Goal: Task Accomplishment & Management: Manage account settings

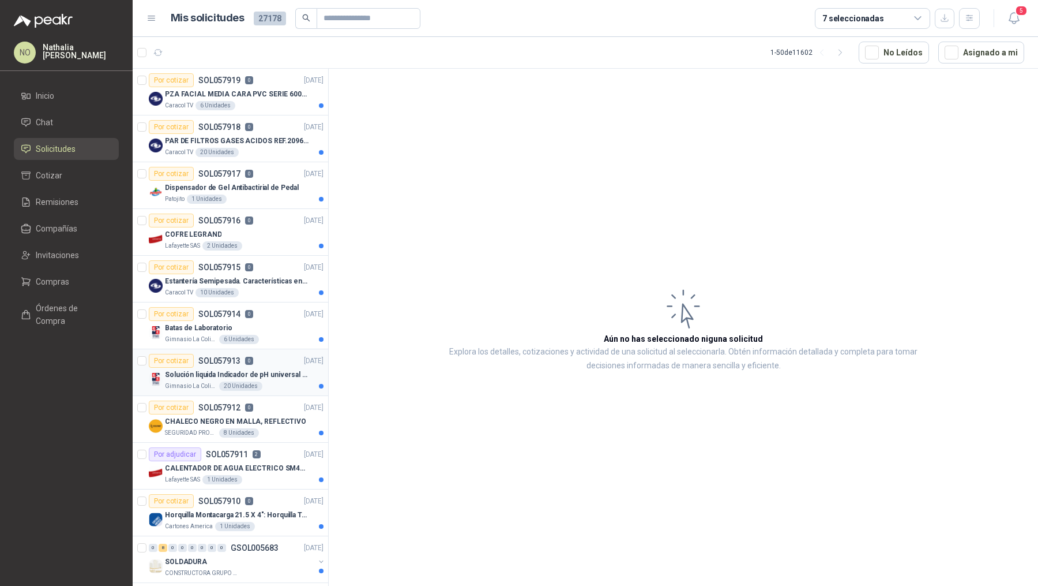
click at [268, 365] on div "Por cotizar SOL057913 0 29/09/25" at bounding box center [236, 361] width 175 height 14
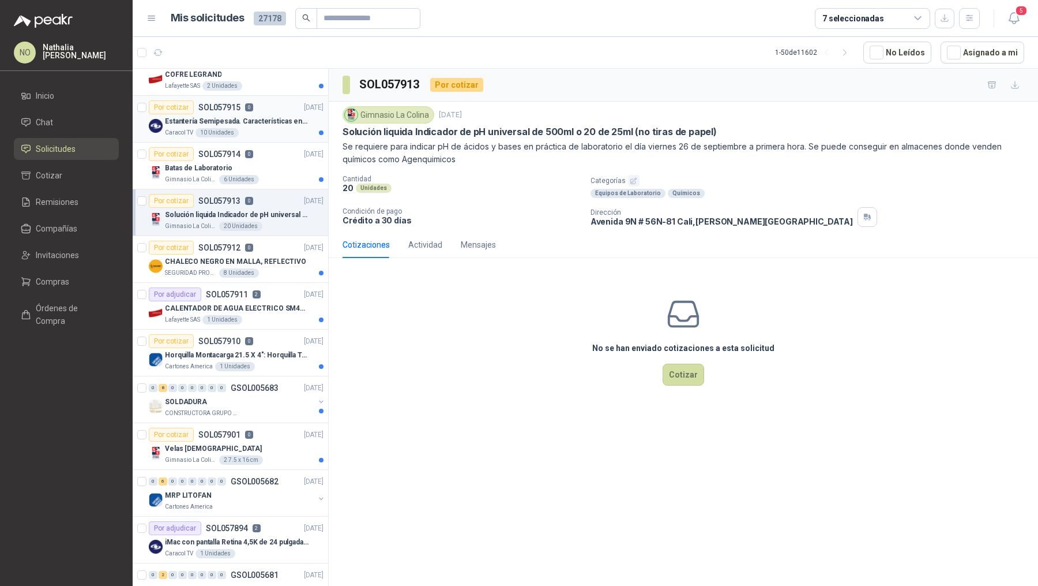
scroll to position [159, 0]
click at [236, 396] on div "SOLDADURA" at bounding box center [239, 403] width 149 height 14
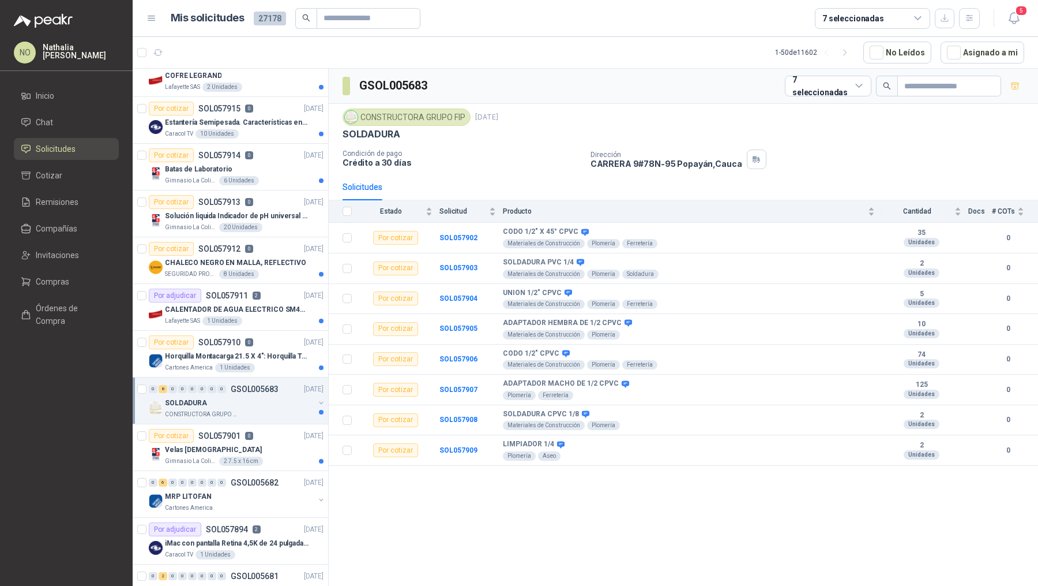
click at [236, 396] on div "SOLDADURA" at bounding box center [239, 403] width 149 height 14
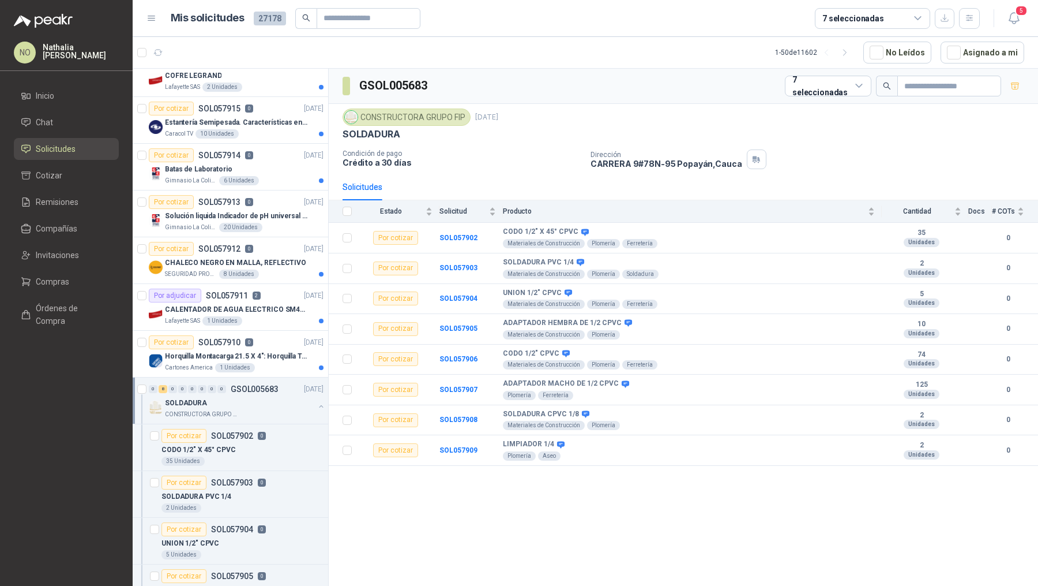
click at [236, 396] on div "SOLDADURA" at bounding box center [239, 403] width 149 height 14
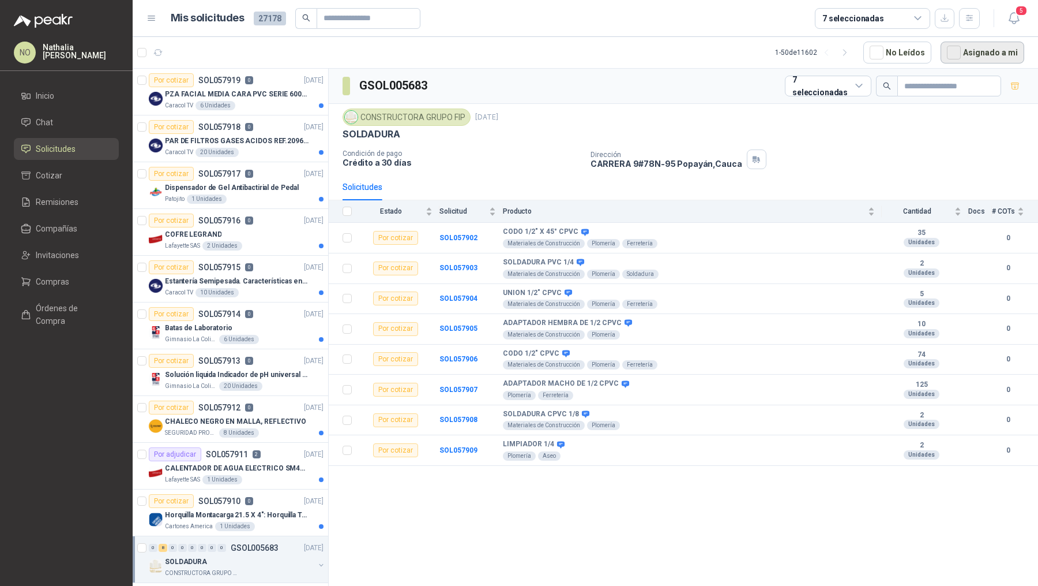
click at [991, 55] on button "Asignado a mi" at bounding box center [983, 53] width 84 height 22
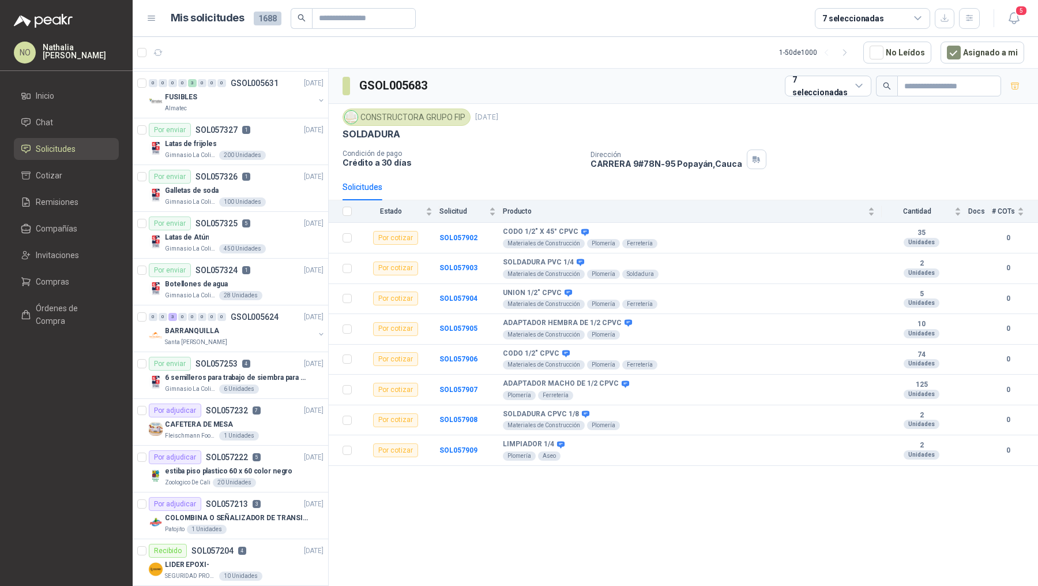
scroll to position [328, 0]
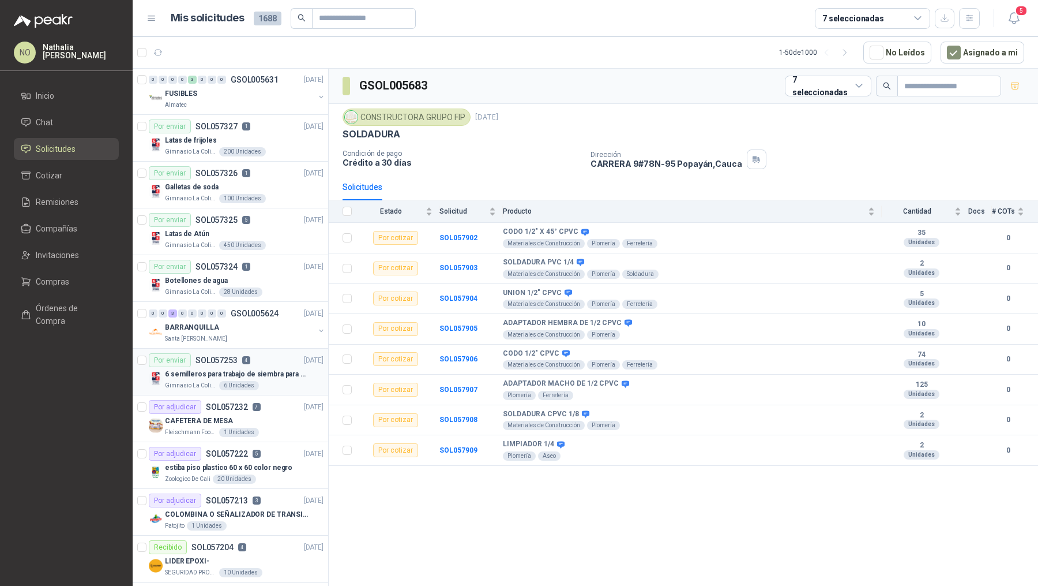
click at [256, 358] on div "Por enviar SOL057253 4 25/09/25" at bounding box center [236, 360] width 175 height 14
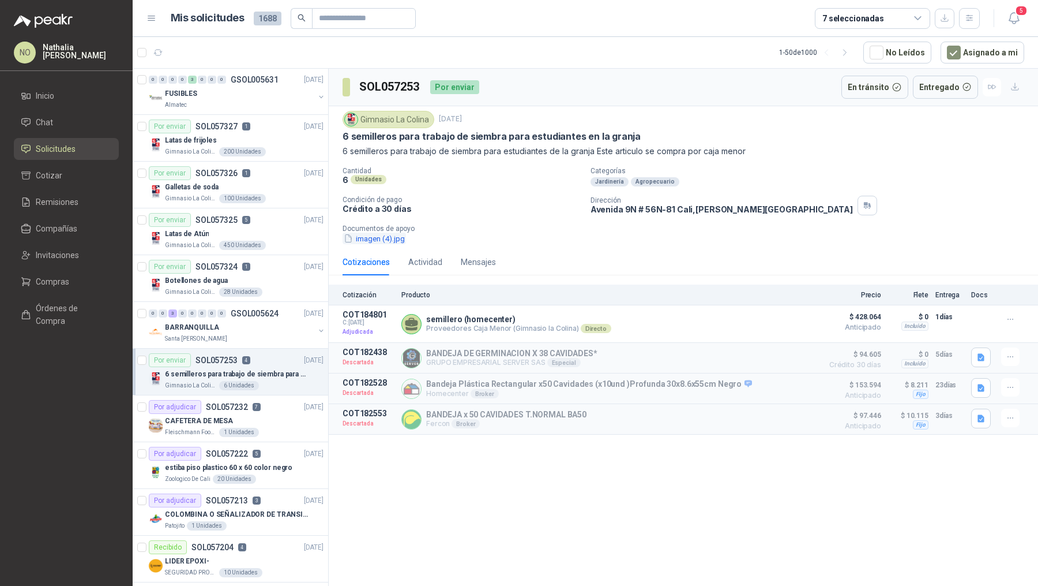
click at [393, 233] on button "imagen (4).jpg" at bounding box center [374, 238] width 63 height 12
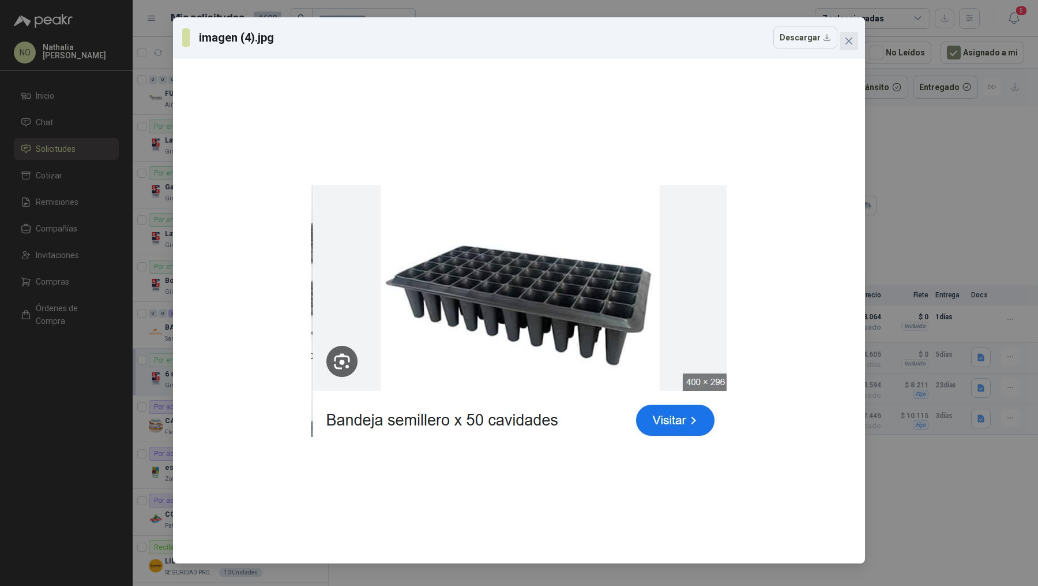
click at [855, 39] on span "Close" at bounding box center [849, 40] width 18 height 9
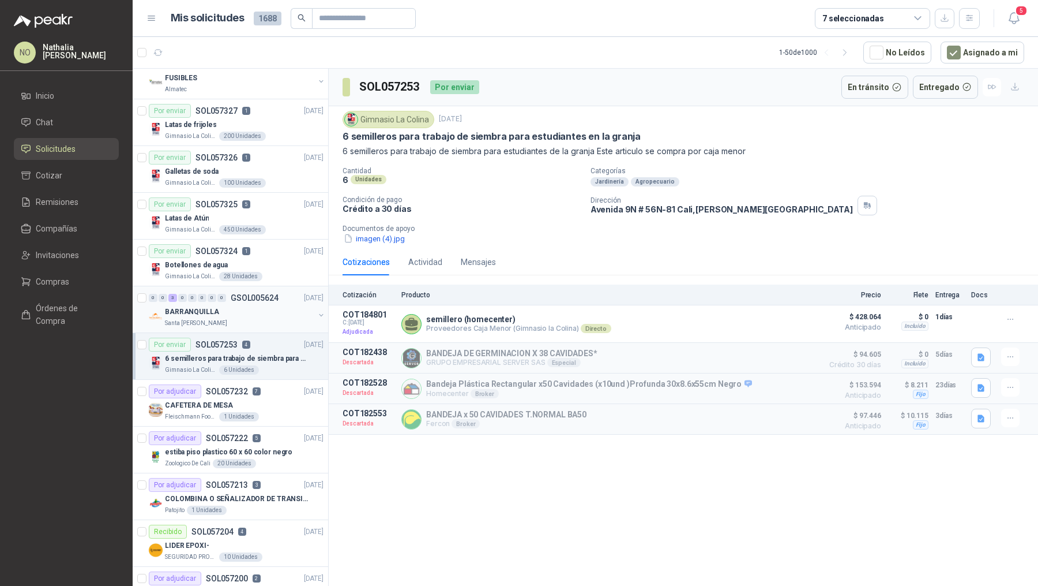
scroll to position [346, 0]
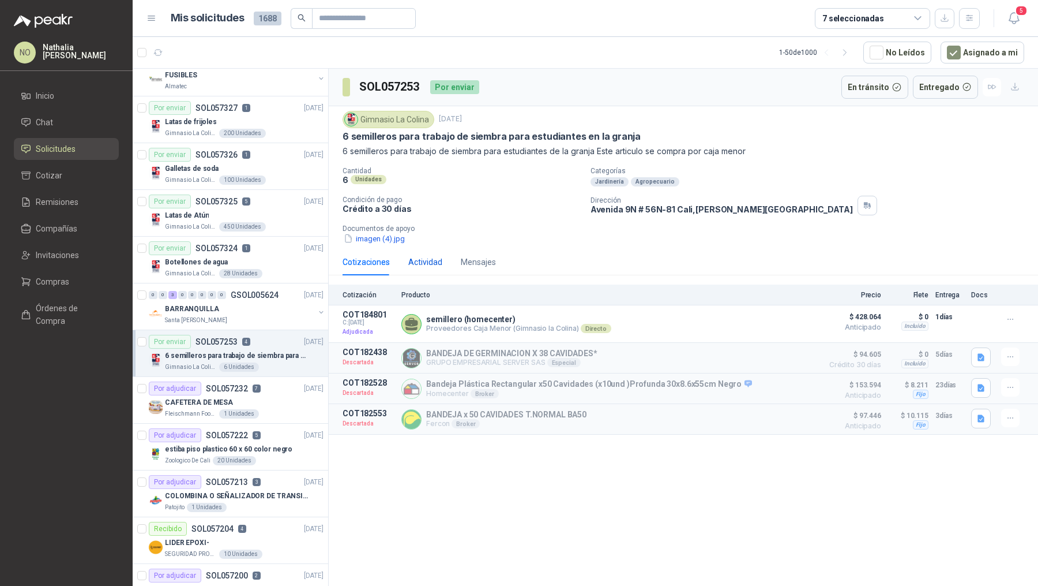
click at [429, 257] on div "Actividad" at bounding box center [425, 262] width 34 height 13
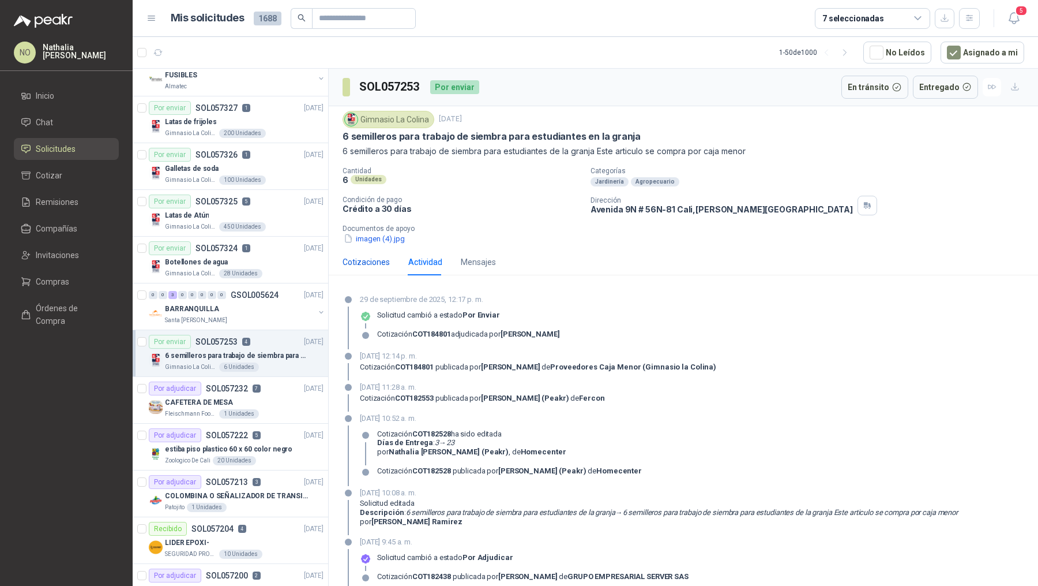
click at [351, 256] on div "Cotizaciones" at bounding box center [366, 262] width 47 height 13
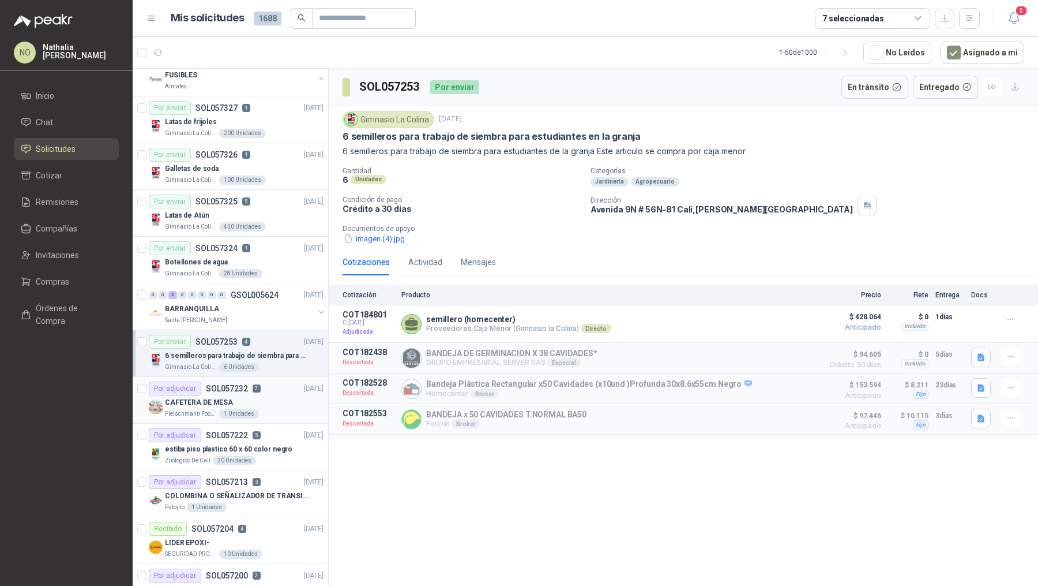
click at [239, 395] on div "CAFETERA DE MESA" at bounding box center [244, 402] width 159 height 14
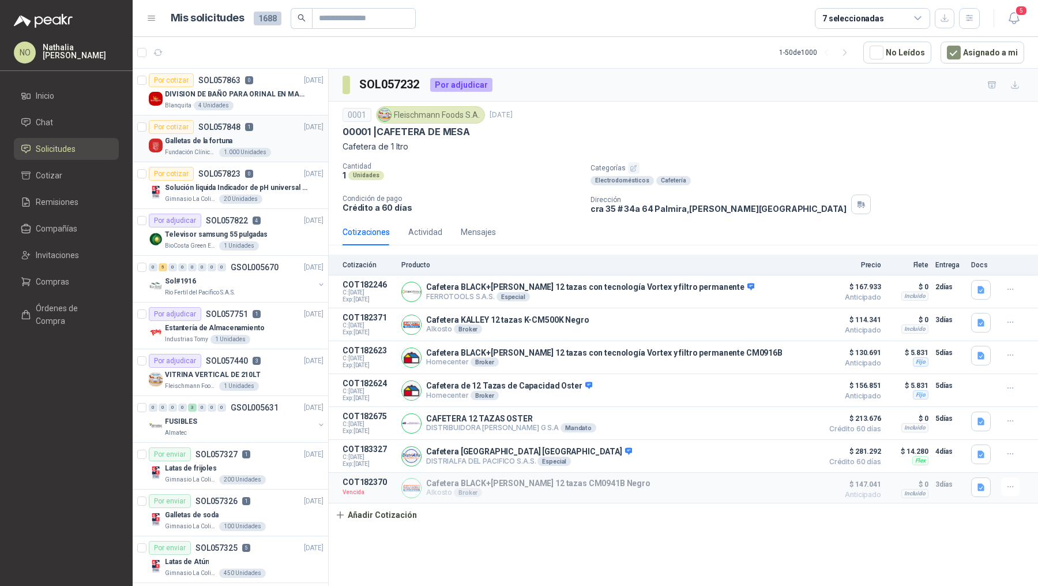
click at [264, 125] on div "Por cotizar SOL057848 1 26/09/25" at bounding box center [236, 127] width 175 height 14
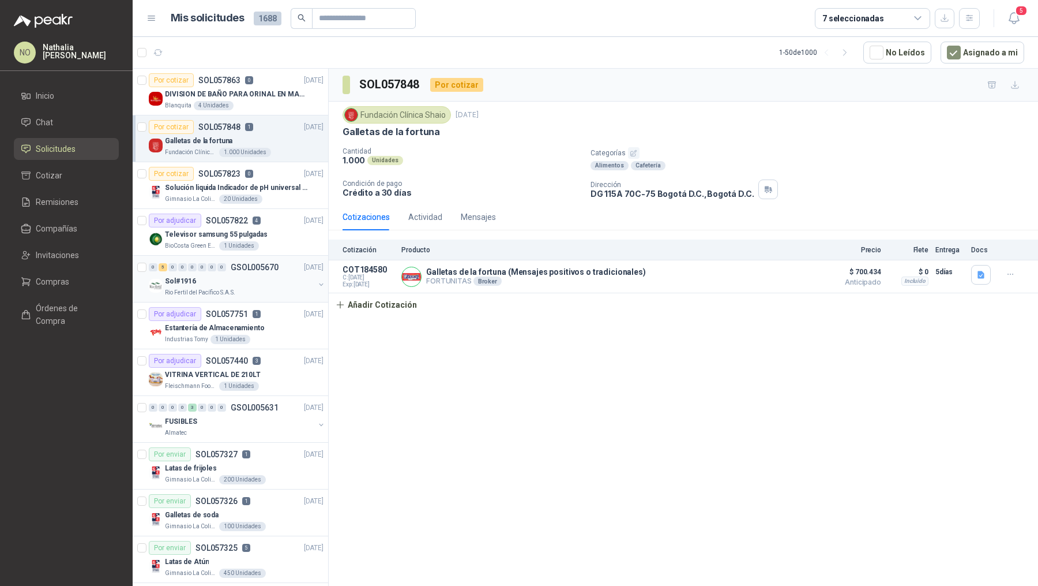
click at [261, 268] on p "GSOL005670" at bounding box center [255, 267] width 48 height 8
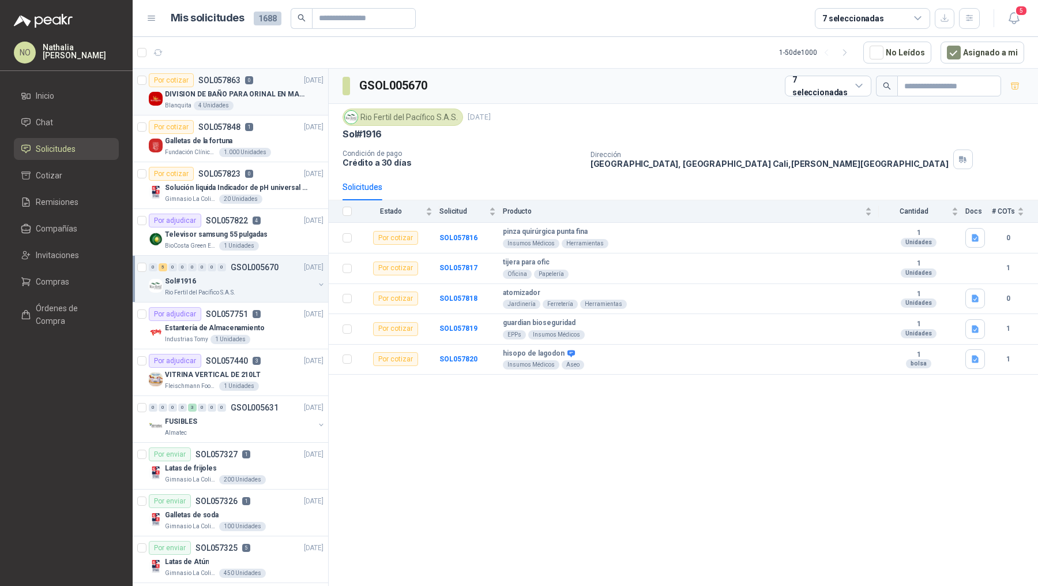
click at [278, 102] on div "Blanquita 4 Unidades" at bounding box center [244, 105] width 159 height 9
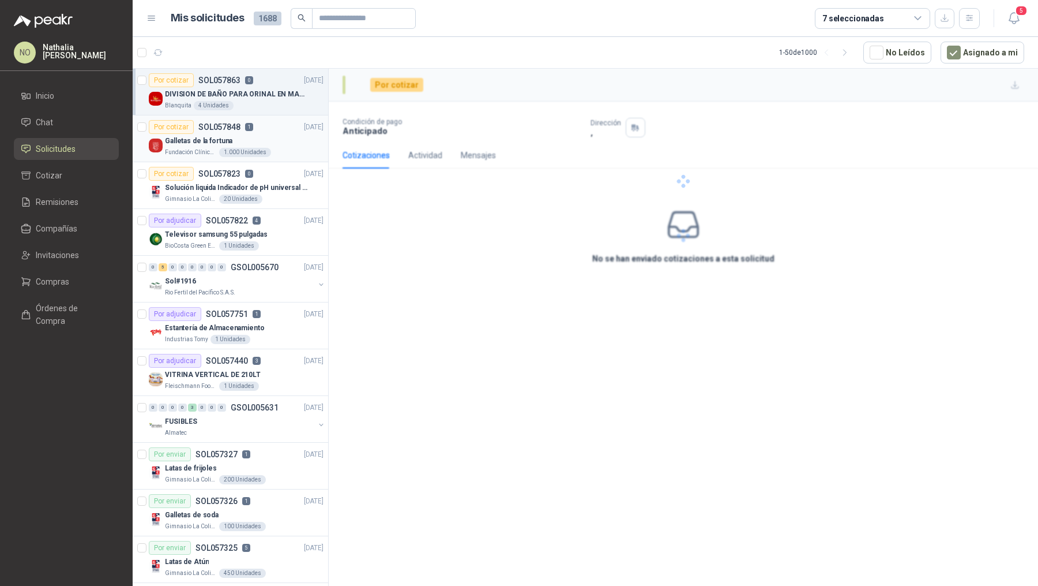
click at [272, 139] on div "Galletas de la fortuna" at bounding box center [244, 141] width 159 height 14
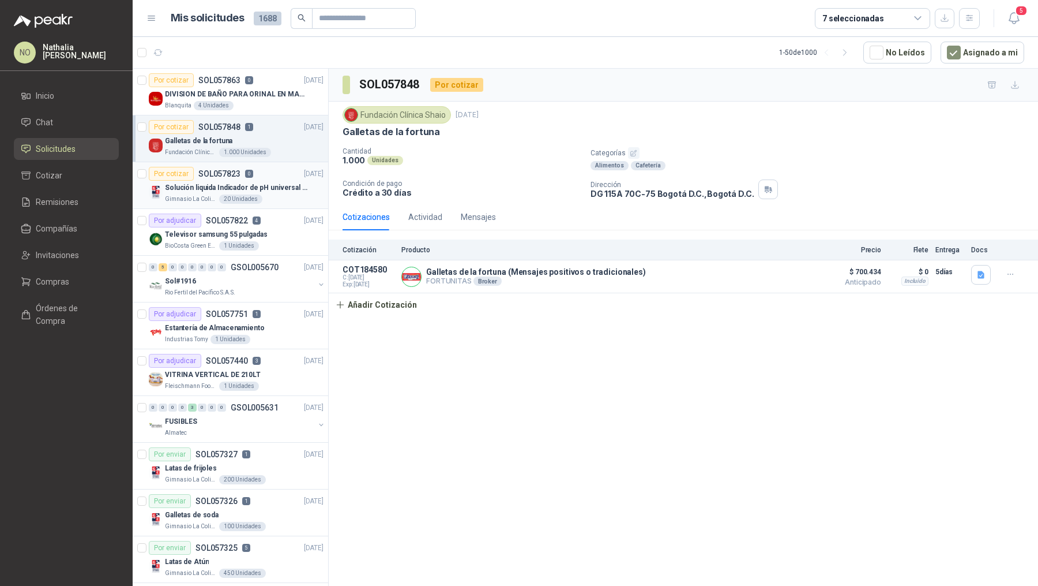
click at [271, 190] on p "Solución liquida Indicador de pH universal de 500ml o 20 de 25ml (no tiras de p…" at bounding box center [237, 187] width 144 height 11
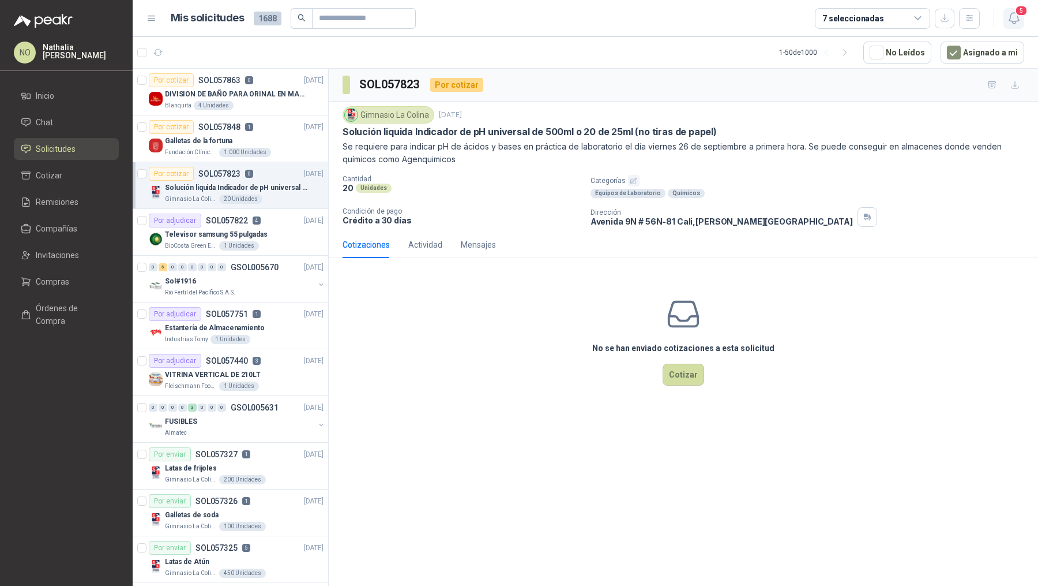
click at [1015, 15] on icon "button" at bounding box center [1014, 18] width 14 height 14
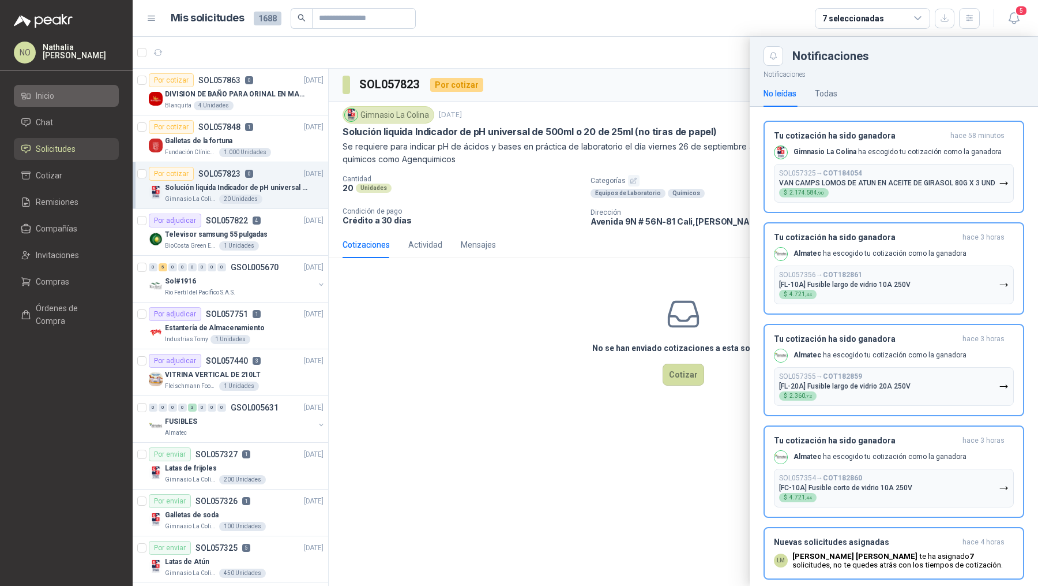
click at [76, 87] on link "Inicio" at bounding box center [66, 96] width 105 height 22
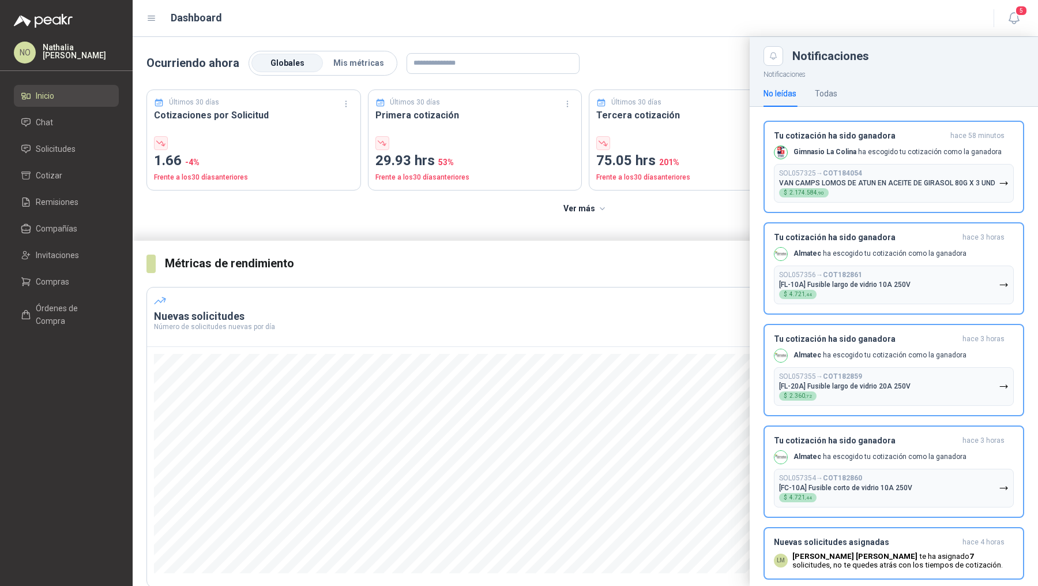
click at [350, 56] on div at bounding box center [586, 311] width 906 height 549
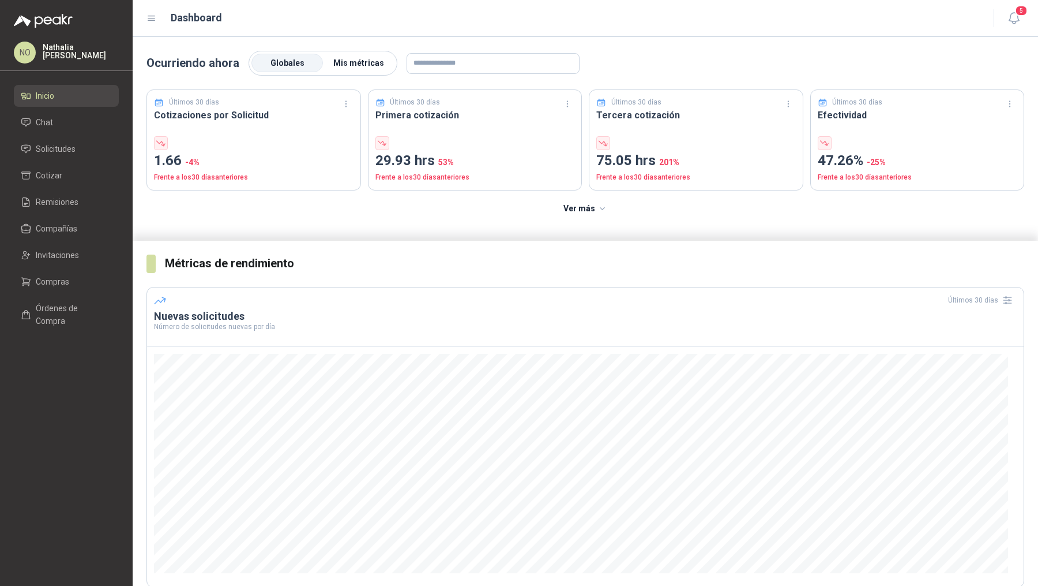
click at [353, 55] on label "Mis métricas" at bounding box center [359, 63] width 72 height 18
click at [357, 65] on span "Mis métricas" at bounding box center [358, 62] width 51 height 9
click at [86, 124] on li "Chat" at bounding box center [66, 122] width 91 height 13
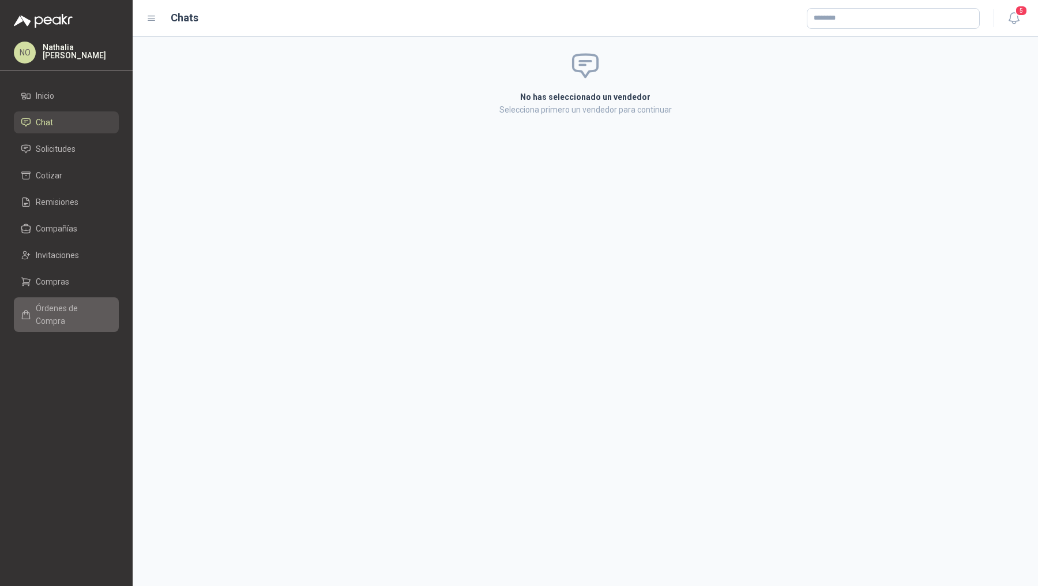
click at [81, 305] on span "Órdenes de Compra" at bounding box center [72, 314] width 72 height 25
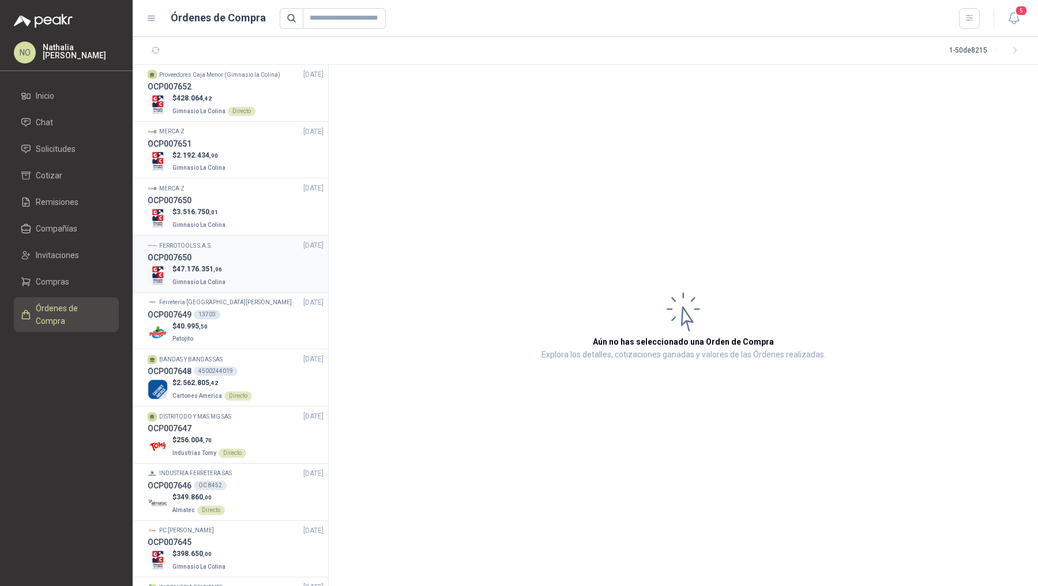
click at [226, 257] on div "OCP007650" at bounding box center [236, 257] width 176 height 13
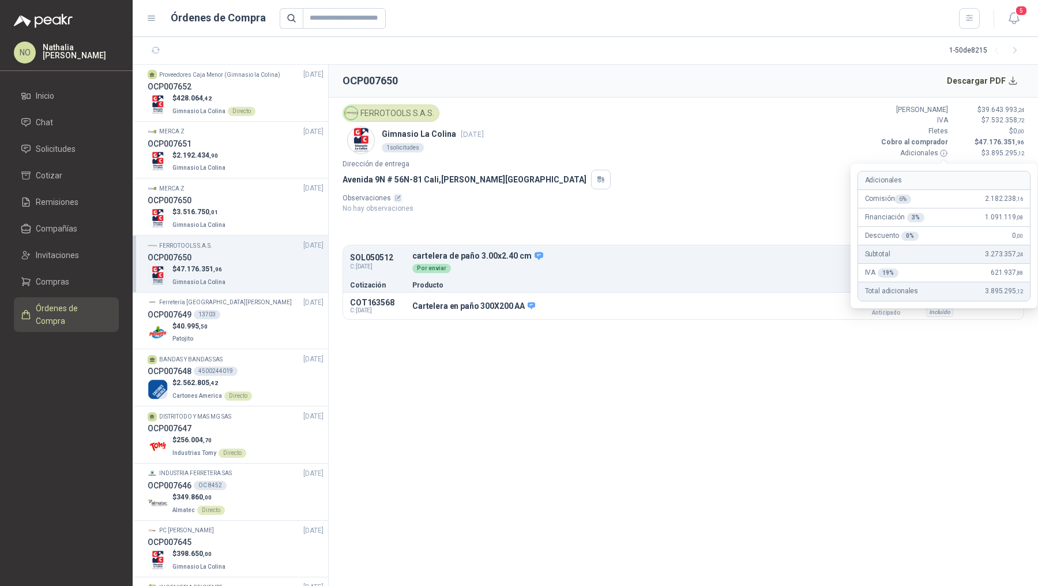
click at [943, 153] on icon at bounding box center [944, 153] width 9 height 9
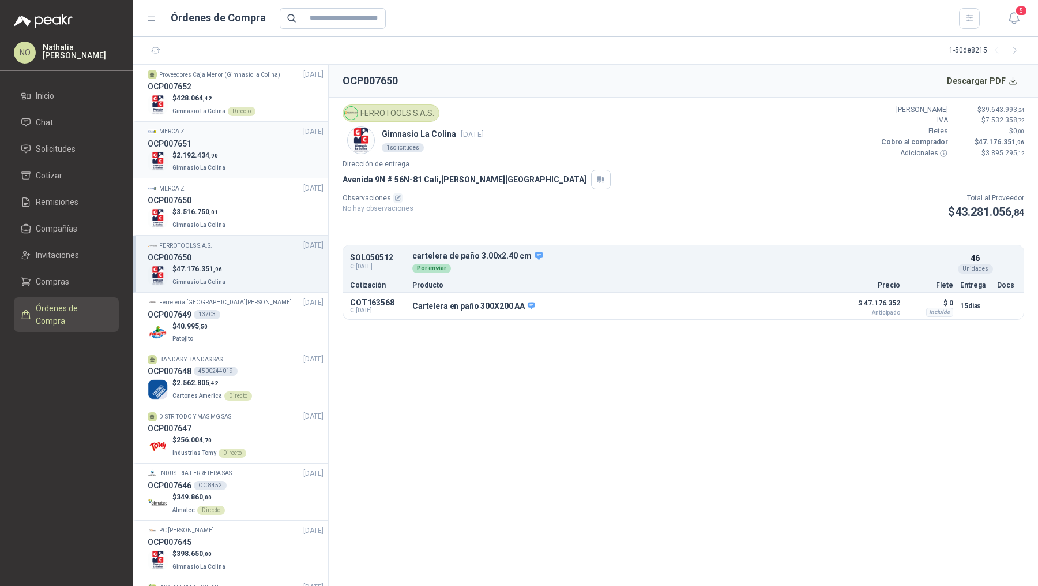
click at [276, 160] on div "$ 2.192.434 ,90 Gimnasio La Colina" at bounding box center [236, 162] width 176 height 24
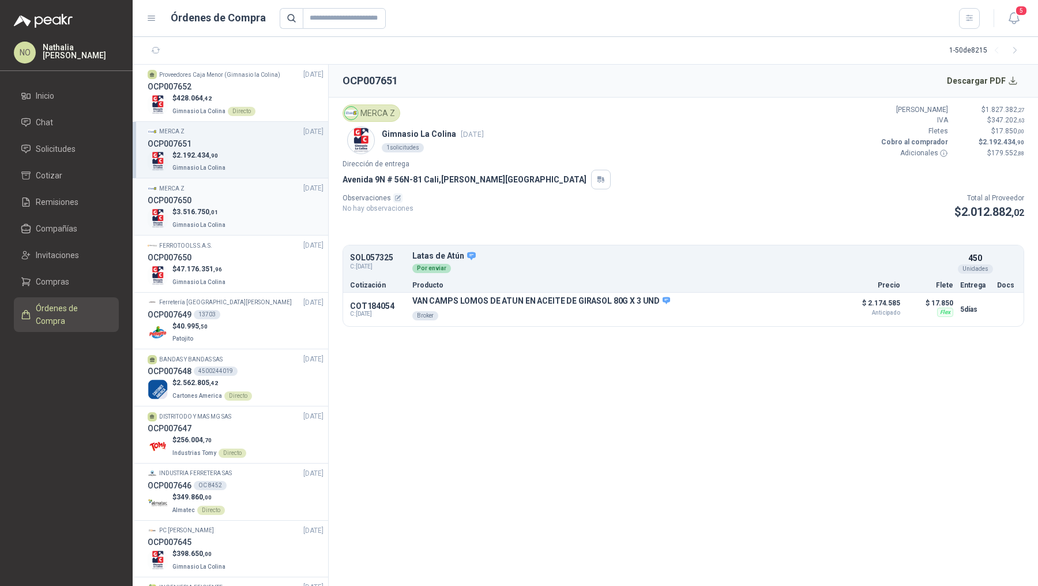
click at [264, 203] on div "OCP007650" at bounding box center [236, 200] width 176 height 13
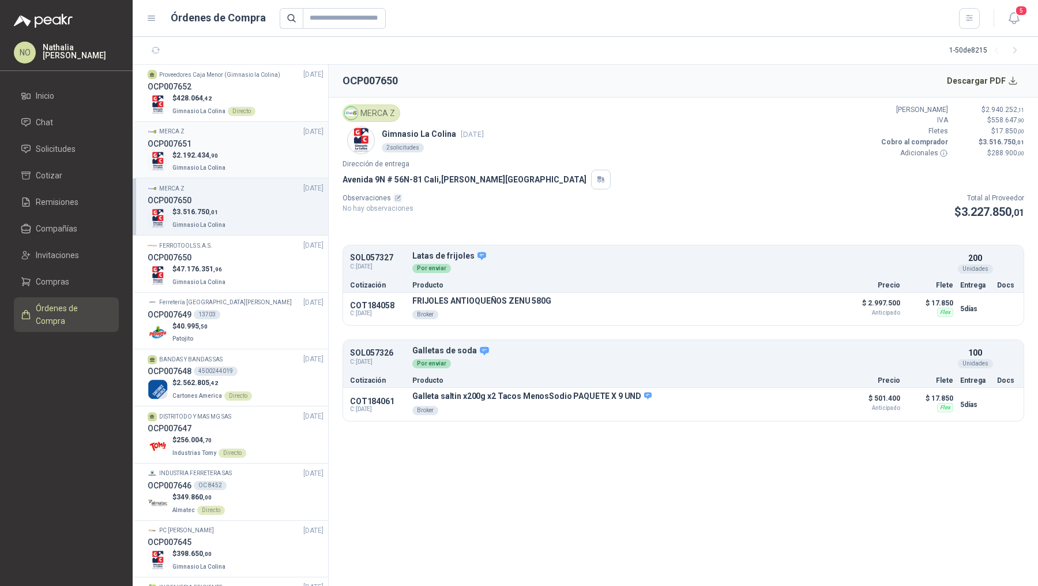
click at [264, 160] on div "$ 2.192.434 ,90 Gimnasio La Colina" at bounding box center [236, 162] width 176 height 24
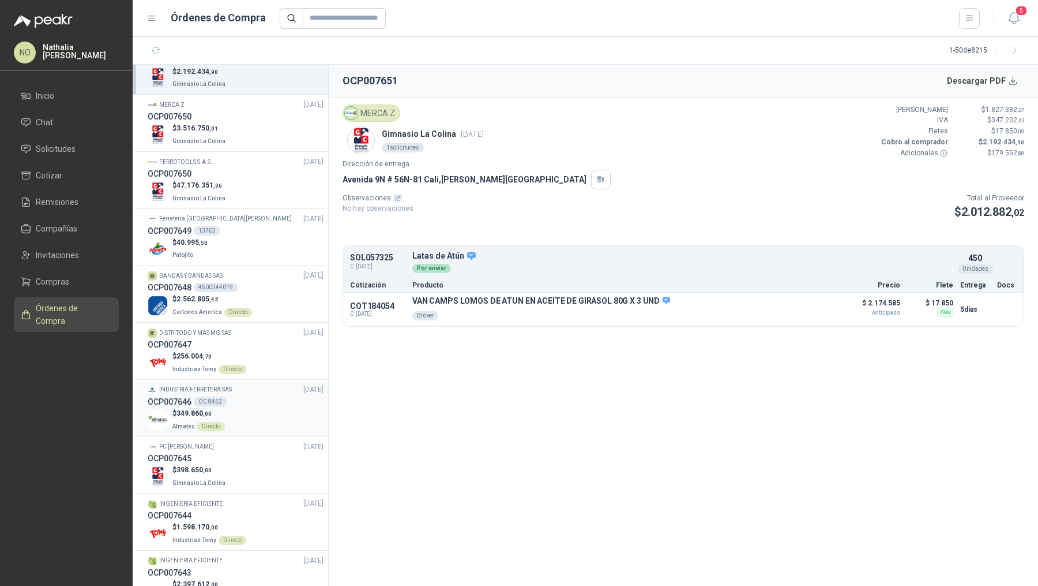
scroll to position [91, 0]
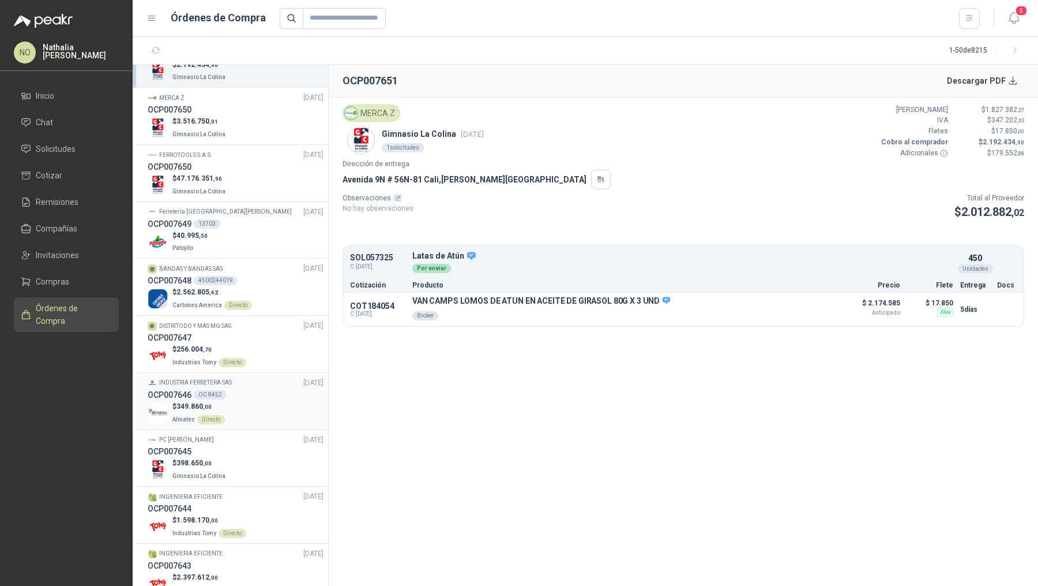
click at [245, 502] on div "OCP007644" at bounding box center [236, 508] width 176 height 13
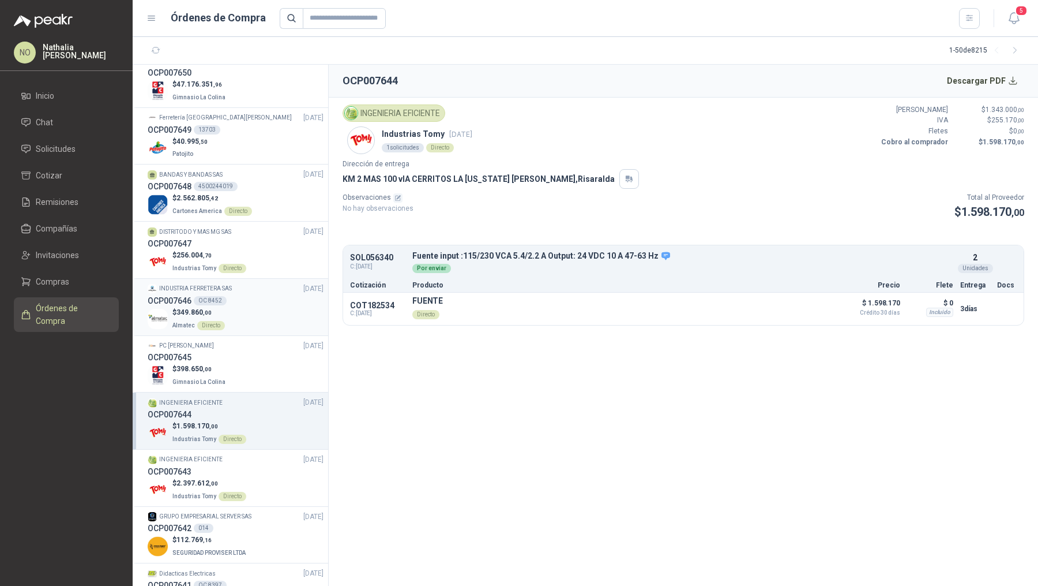
scroll to position [185, 0]
click at [267, 483] on div "$ 2.397.612 ,00 Industrias Tomy Directo" at bounding box center [236, 489] width 176 height 24
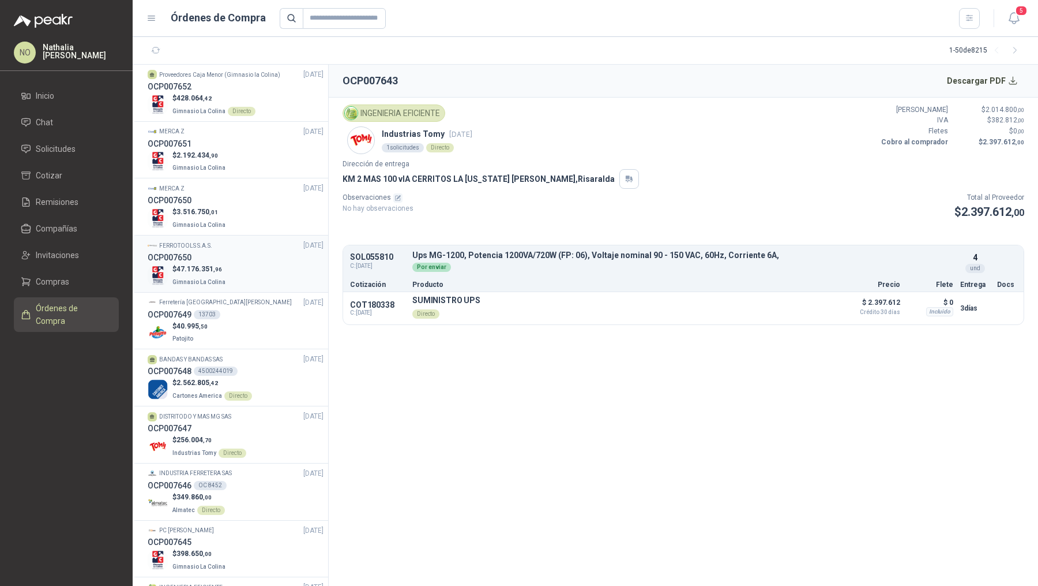
click at [267, 269] on div "$ 47.176.351 ,96 Gimnasio La Colina" at bounding box center [236, 276] width 176 height 24
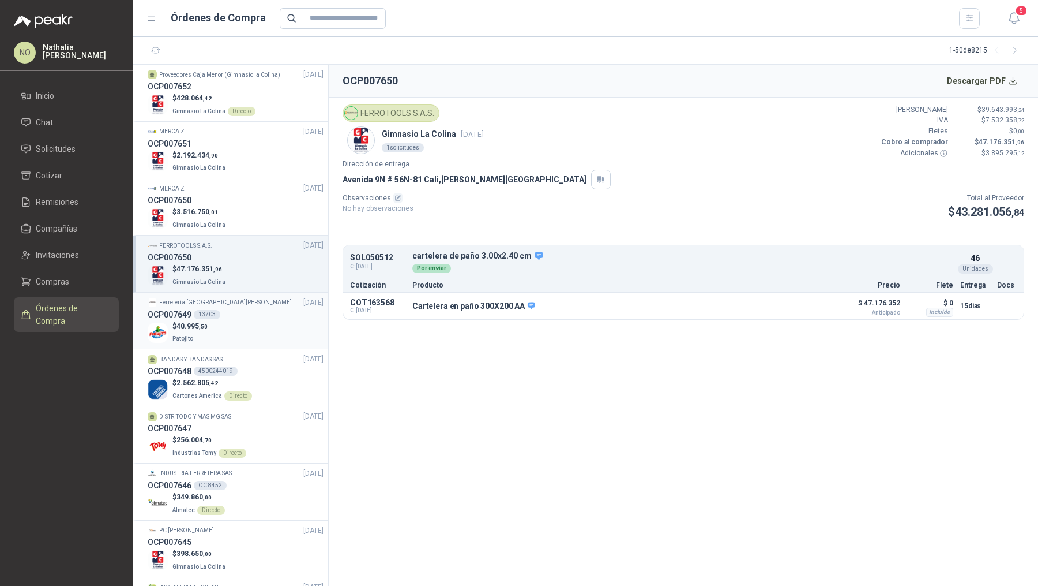
click at [267, 334] on div "$ 40.995 ,50 Patojito" at bounding box center [236, 333] width 176 height 24
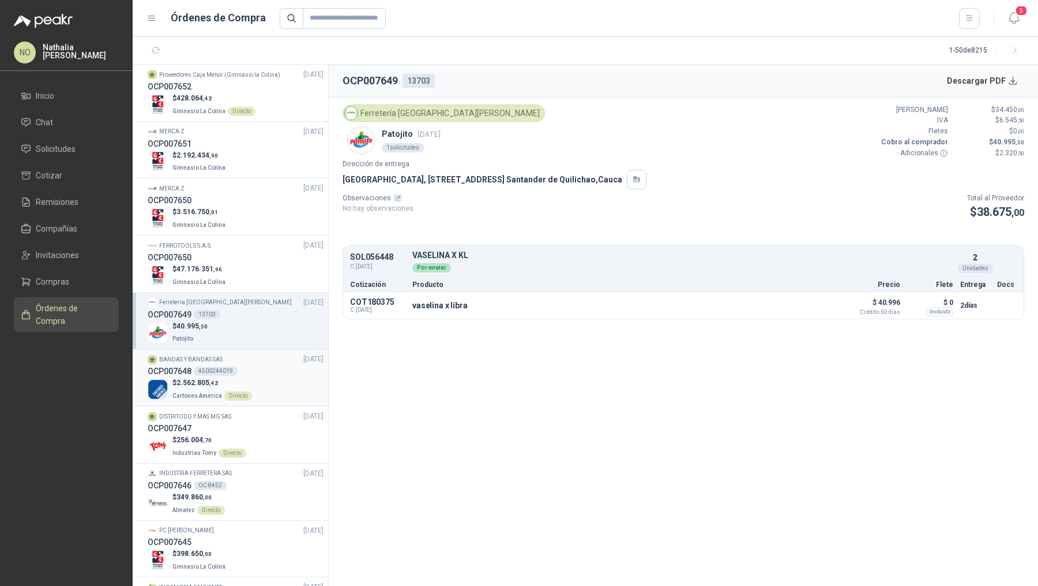
click at [264, 373] on div "OCP007648 4500244019" at bounding box center [236, 371] width 176 height 13
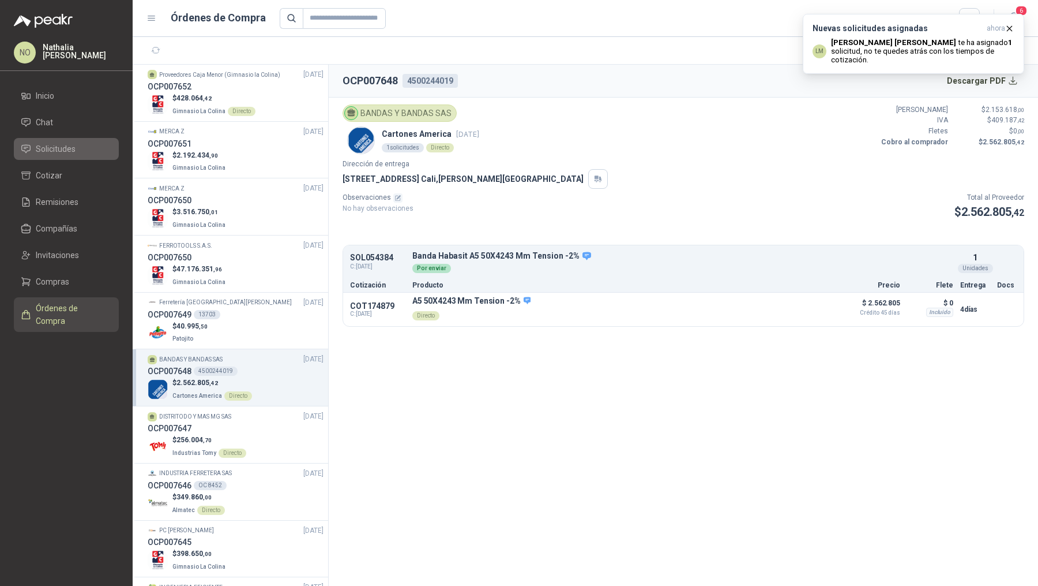
click at [97, 154] on li "Solicitudes" at bounding box center [66, 148] width 91 height 13
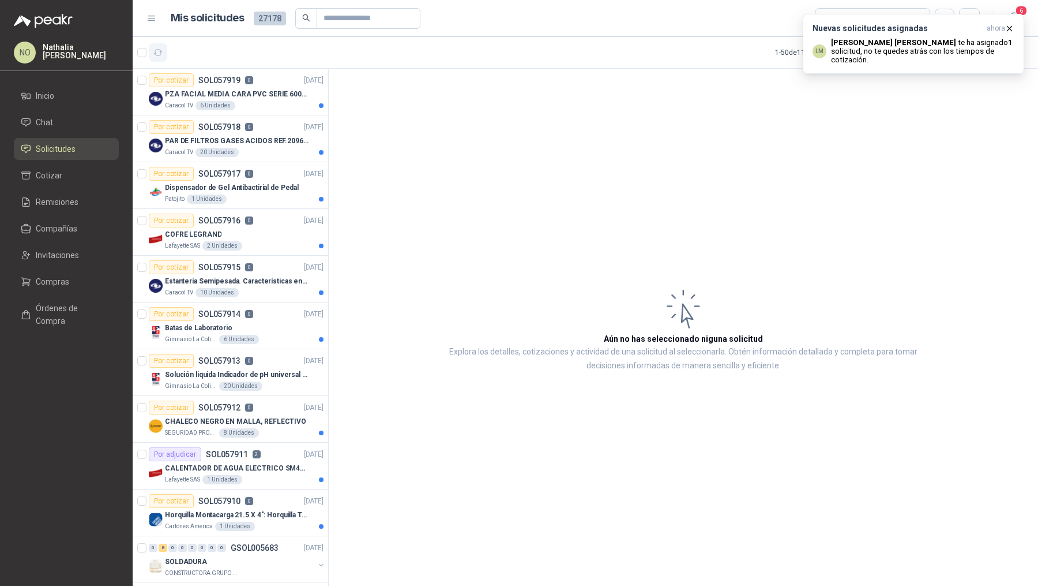
click at [156, 48] on icon "button" at bounding box center [158, 53] width 10 height 10
click at [1012, 29] on icon "button" at bounding box center [1010, 29] width 10 height 10
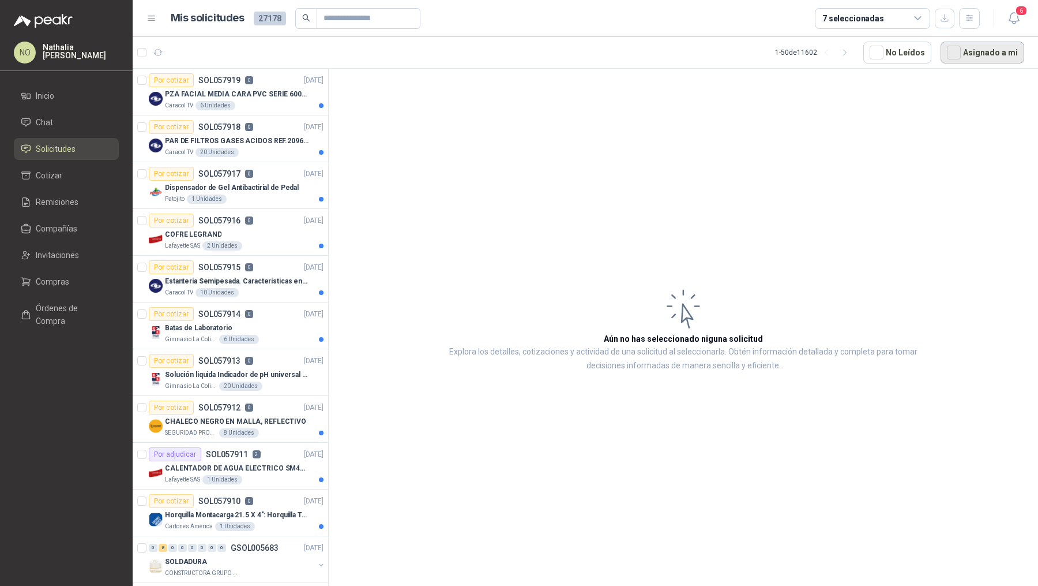
click at [972, 51] on button "Asignado a mi" at bounding box center [983, 53] width 84 height 22
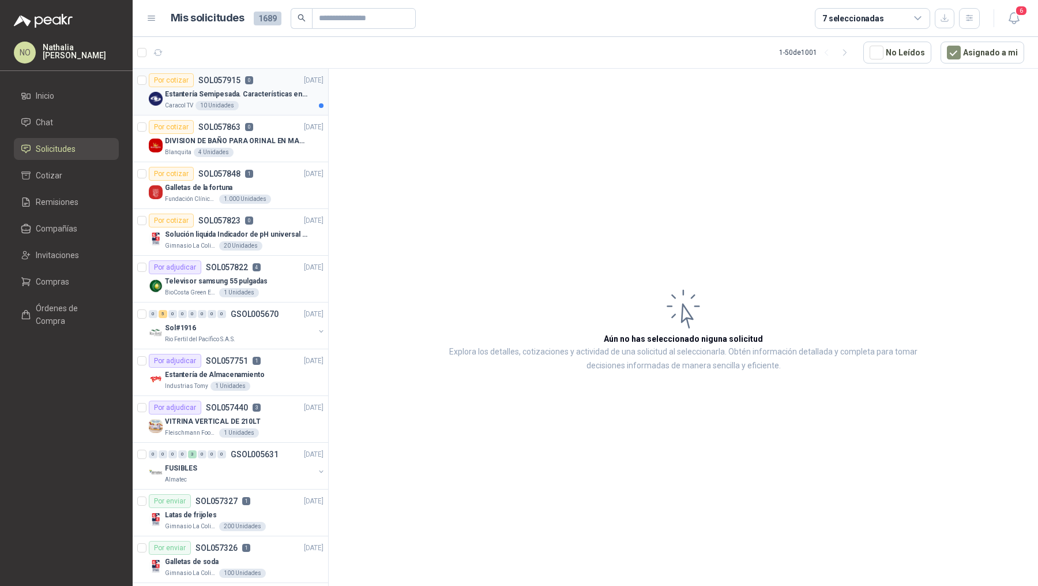
click at [272, 96] on p "Estantería Semipesada. Características en el adjunto" at bounding box center [237, 94] width 144 height 11
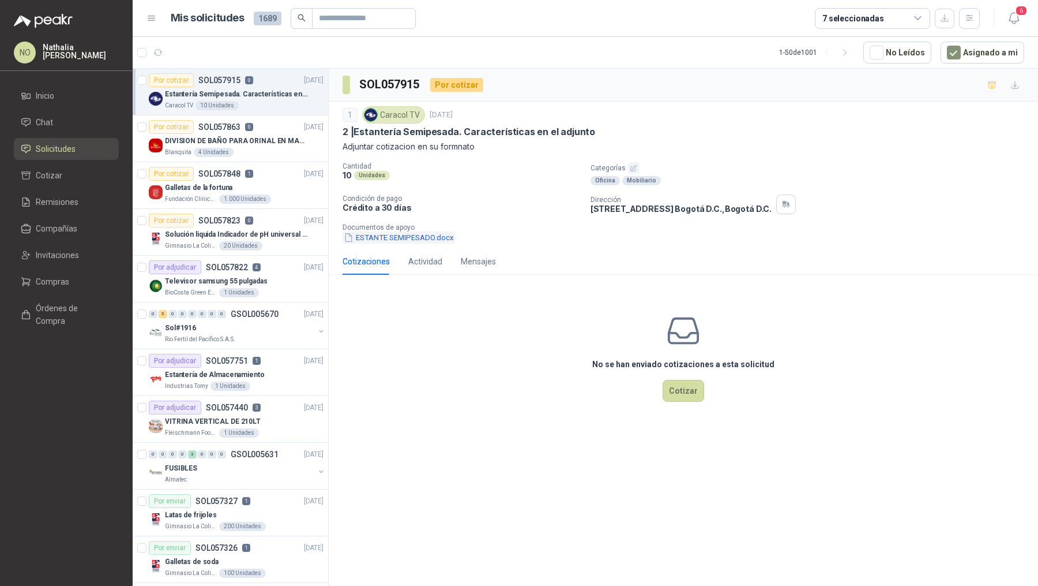
click at [412, 239] on button "ESTANTE SEMIPESADO.docx" at bounding box center [399, 237] width 112 height 12
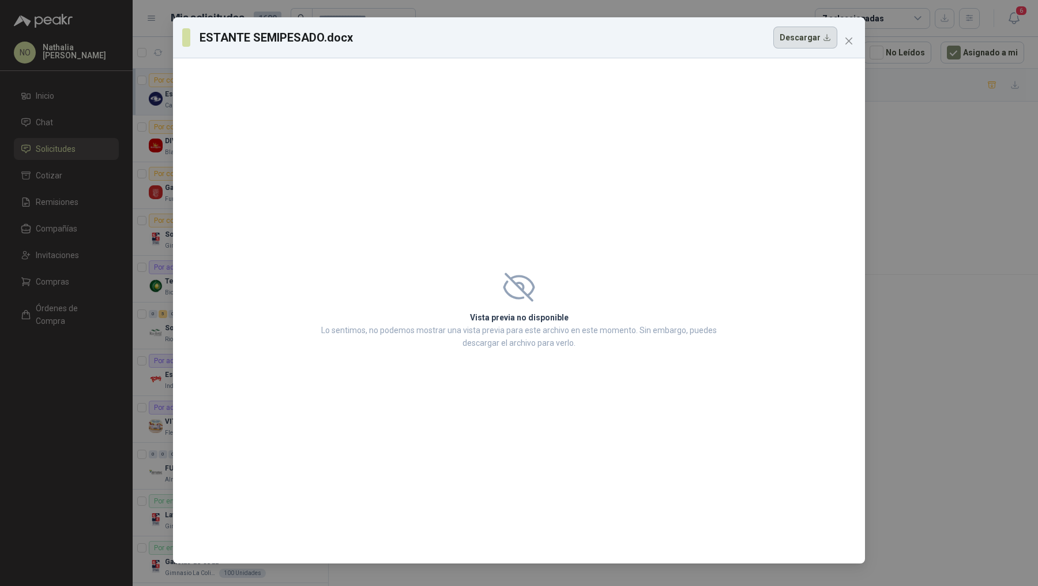
click at [805, 38] on button "Descargar" at bounding box center [806, 38] width 64 height 22
click at [806, 36] on button "Descargar" at bounding box center [806, 38] width 64 height 22
click at [850, 42] on icon "close" at bounding box center [849, 40] width 9 height 9
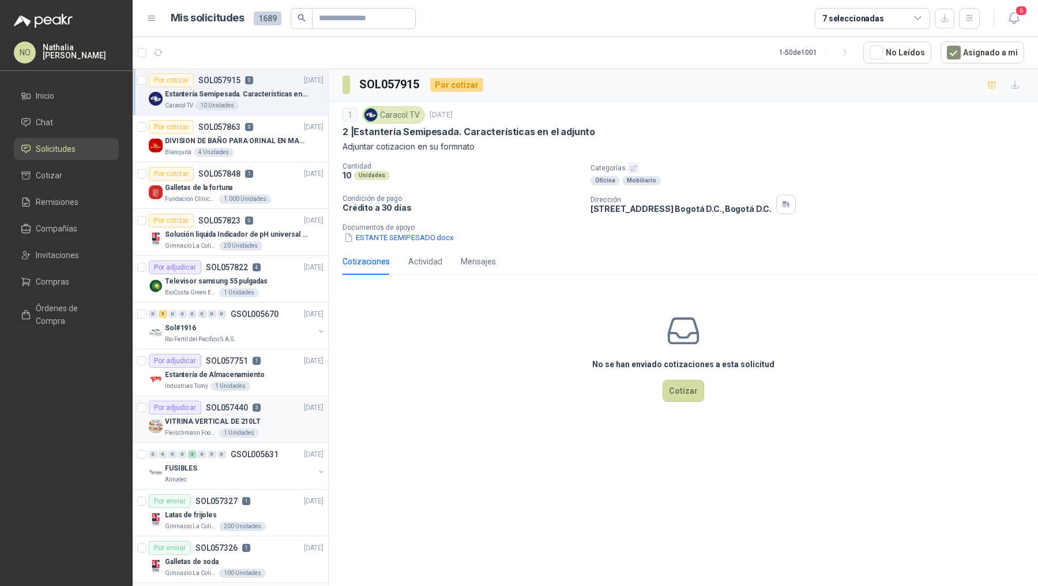
click at [226, 424] on div "VITRINA VERTICAL DE 210LT" at bounding box center [244, 421] width 159 height 14
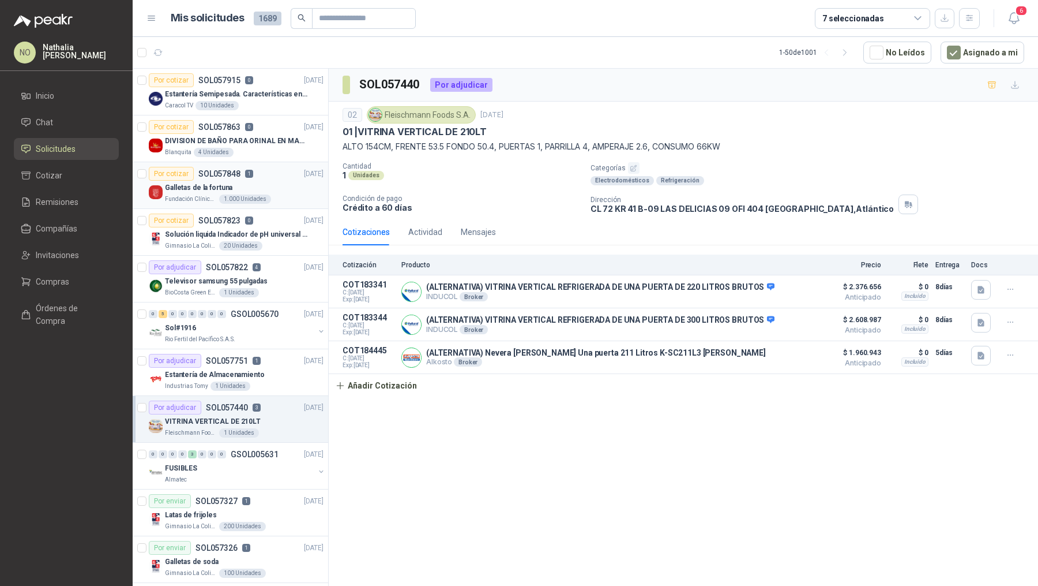
click at [280, 171] on div "Por cotizar SOL057848 1 26/09/25" at bounding box center [236, 174] width 175 height 14
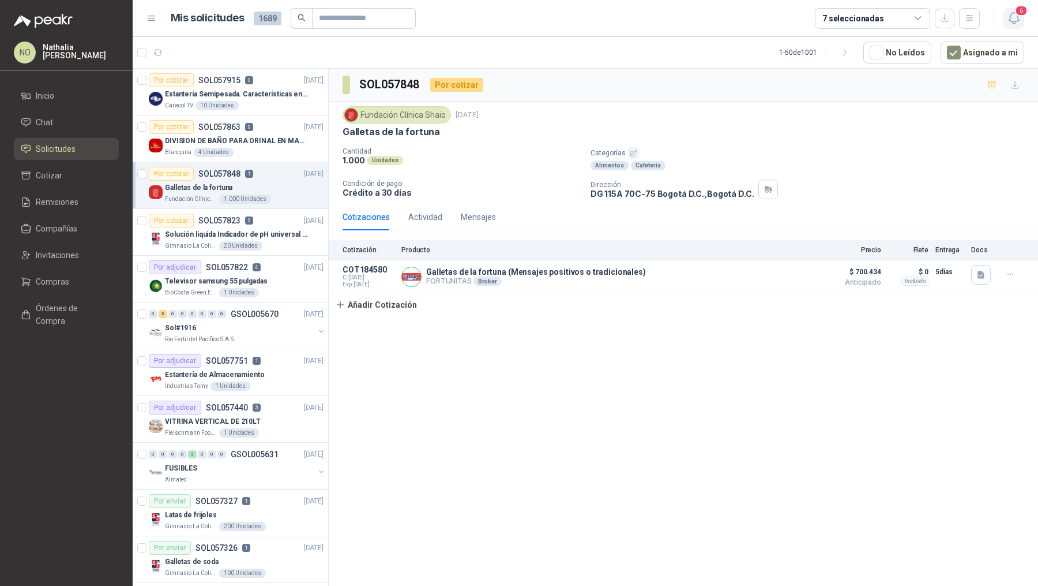
click at [1012, 16] on icon "button" at bounding box center [1014, 18] width 14 height 14
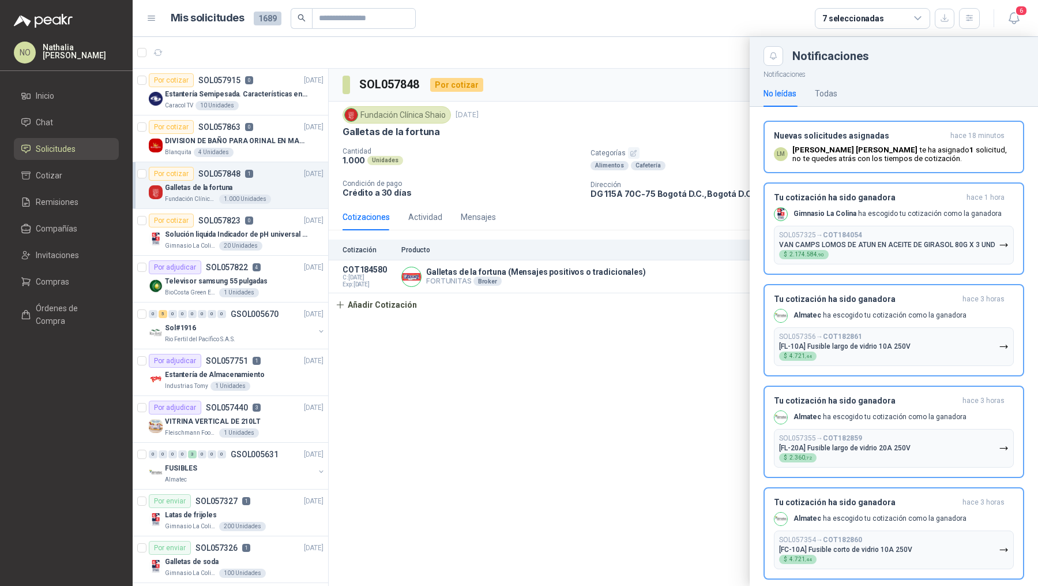
click at [268, 414] on div at bounding box center [586, 311] width 906 height 549
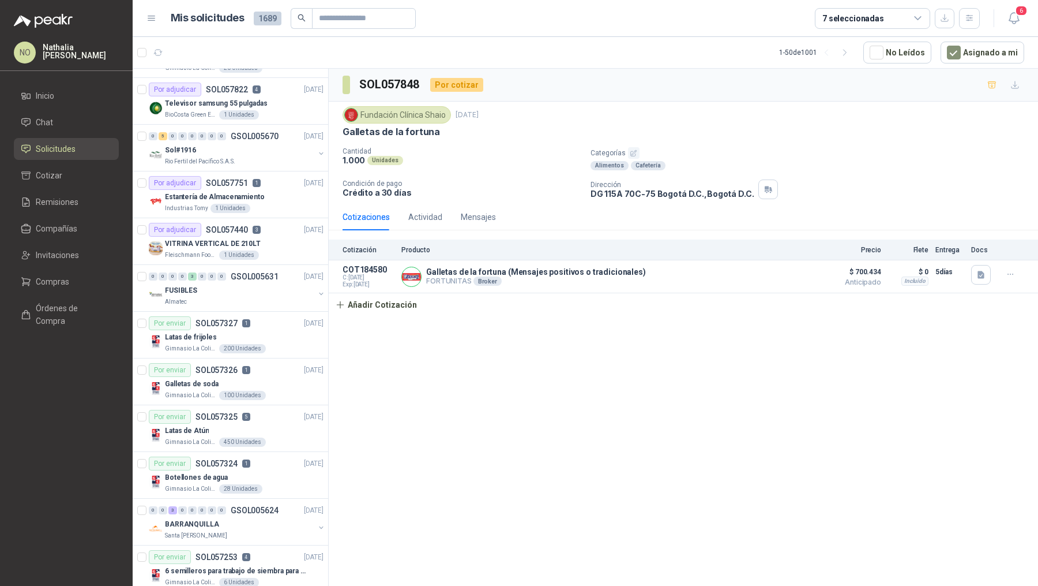
scroll to position [186, 0]
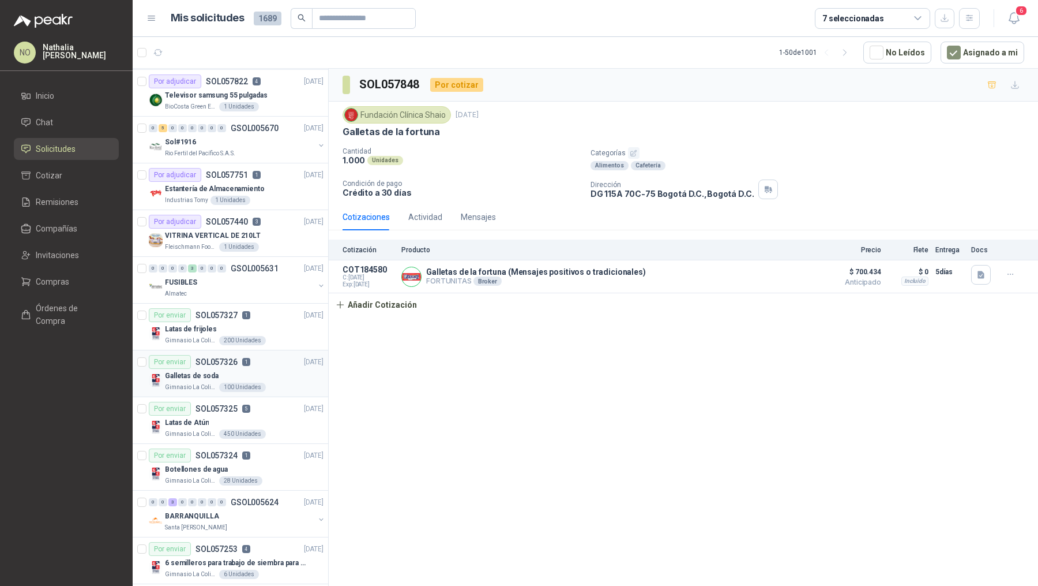
click at [283, 362] on div "Por enviar SOL057326 1 [DATE]" at bounding box center [236, 362] width 175 height 14
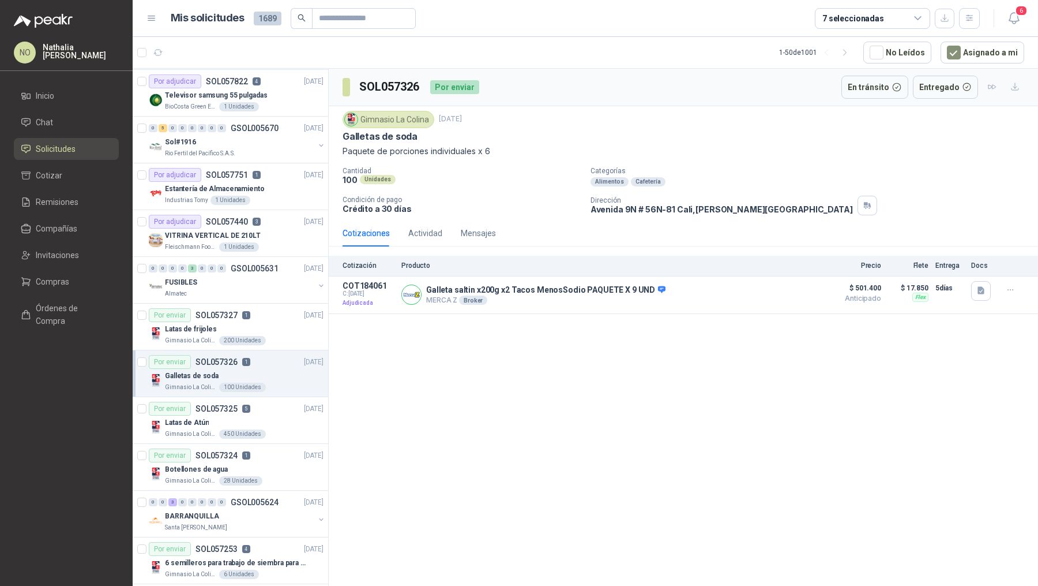
click at [863, 415] on div "SOL057326 Por enviar En tránsito Entregado Gimnasio La [MEDICAL_DATA] [DATE] Ga…" at bounding box center [684, 329] width 710 height 521
click at [984, 281] on button "button" at bounding box center [982, 291] width 20 height 20
click at [952, 262] on button "Captura de pantalla [DATE] a la(s) 5.40.47 p.m..png" at bounding box center [891, 263] width 183 height 12
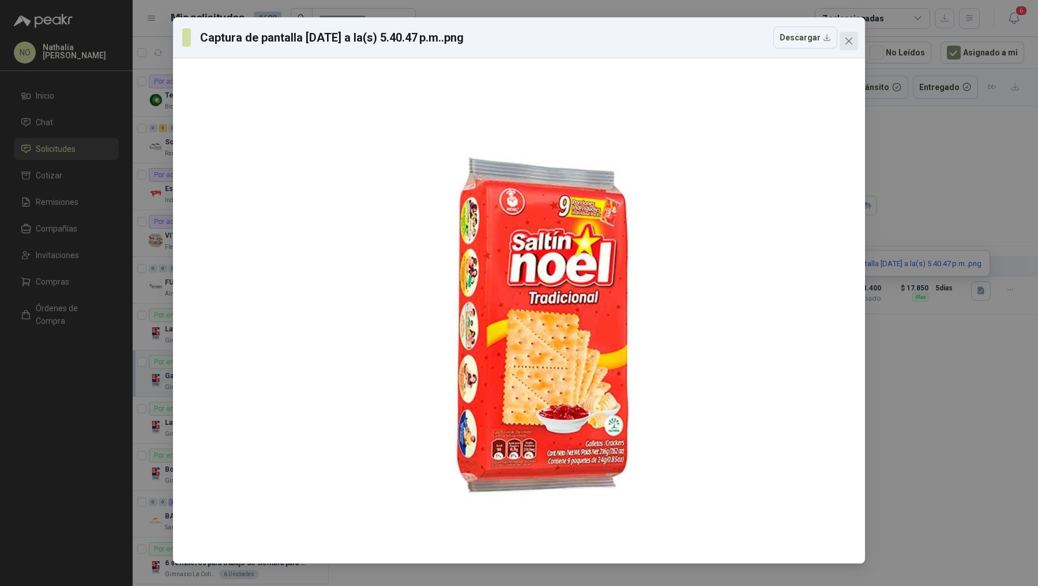
click at [852, 38] on icon "close" at bounding box center [849, 40] width 7 height 7
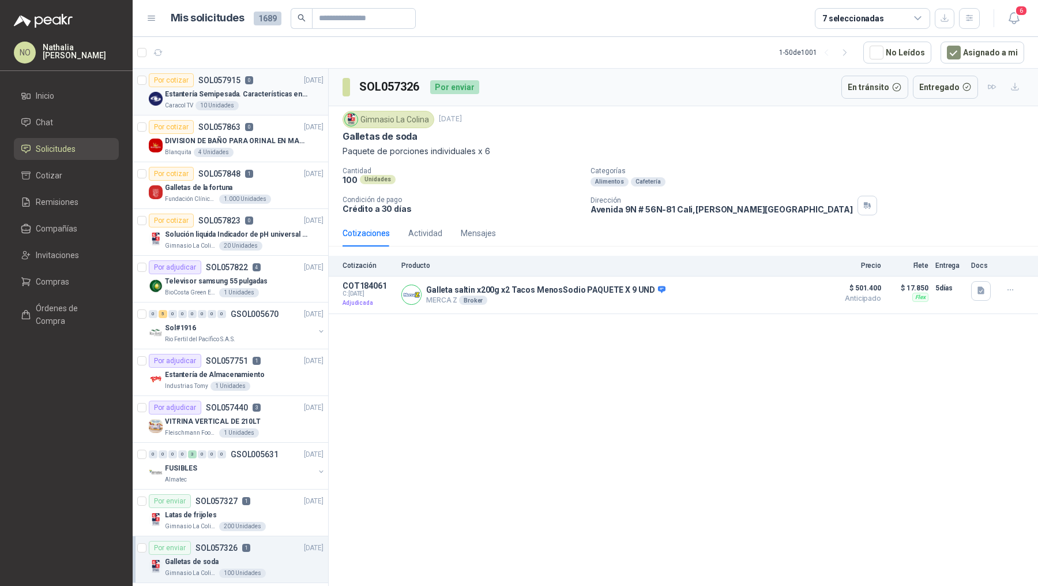
click at [279, 93] on p "Estantería Semipesada. Características en el adjunto" at bounding box center [237, 94] width 144 height 11
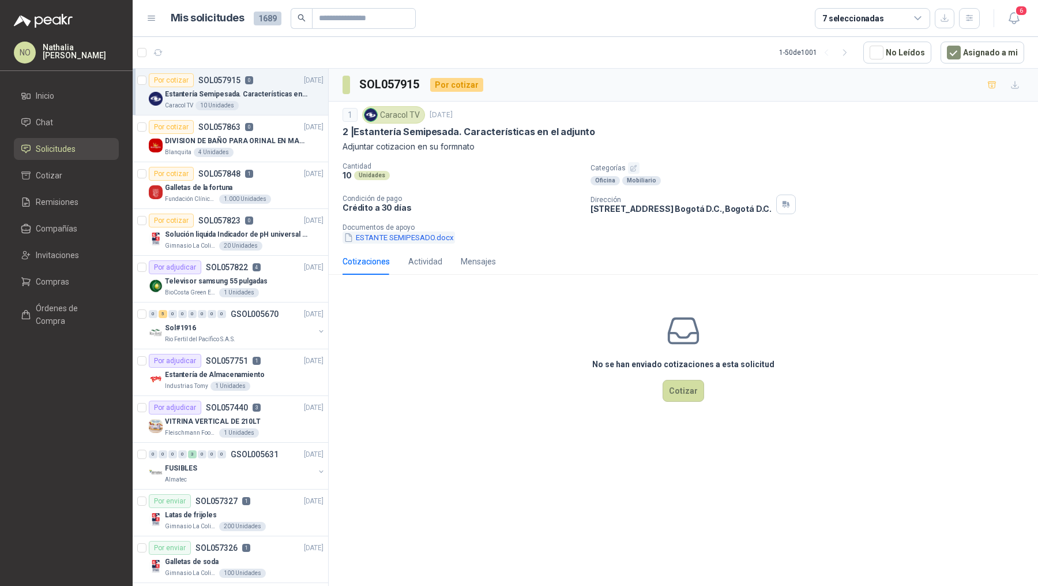
click at [422, 240] on button "ESTANTE SEMIPESADO.docx" at bounding box center [399, 237] width 112 height 12
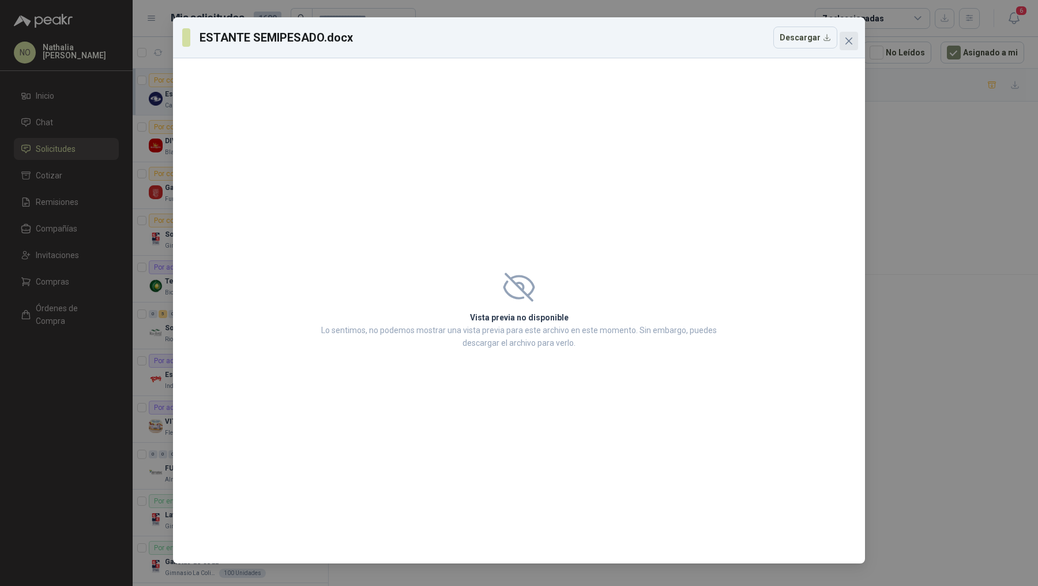
click at [849, 32] on button "Close" at bounding box center [849, 41] width 18 height 18
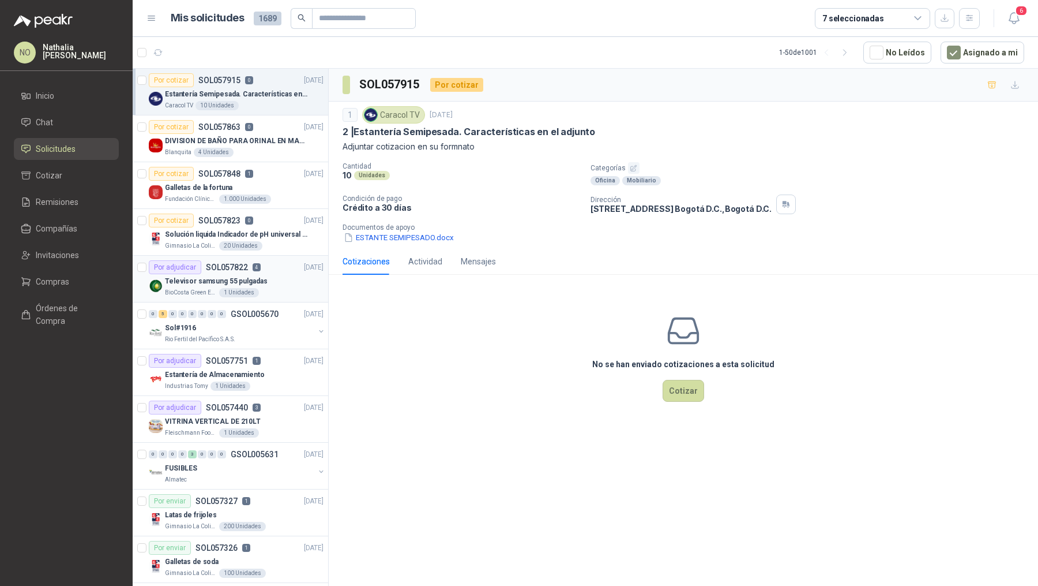
click at [265, 274] on div "Televisor samsung 55 pulgadas" at bounding box center [244, 281] width 159 height 14
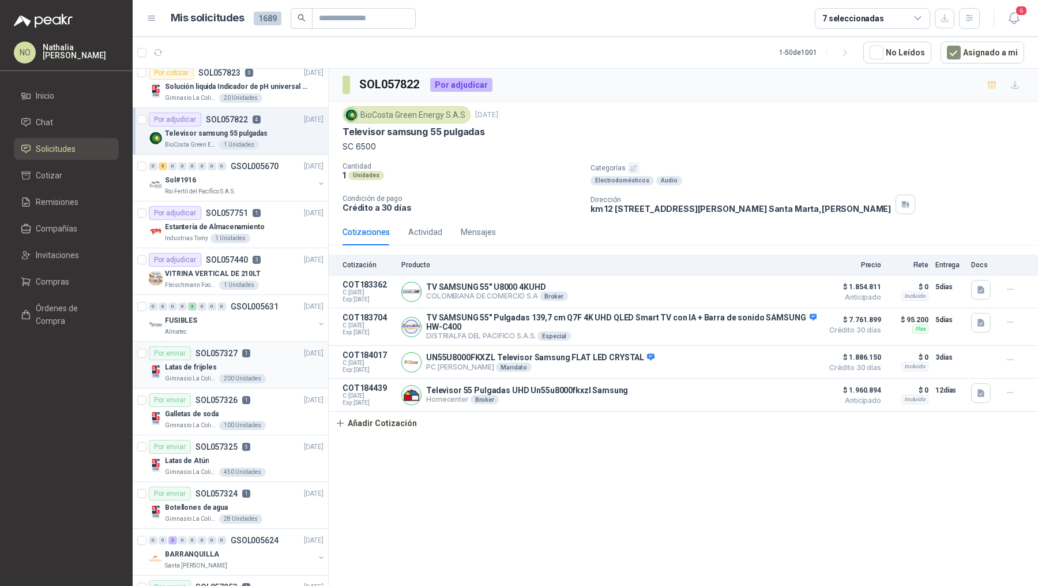
scroll to position [149, 0]
click at [260, 421] on div "100 Unidades" at bounding box center [242, 423] width 47 height 9
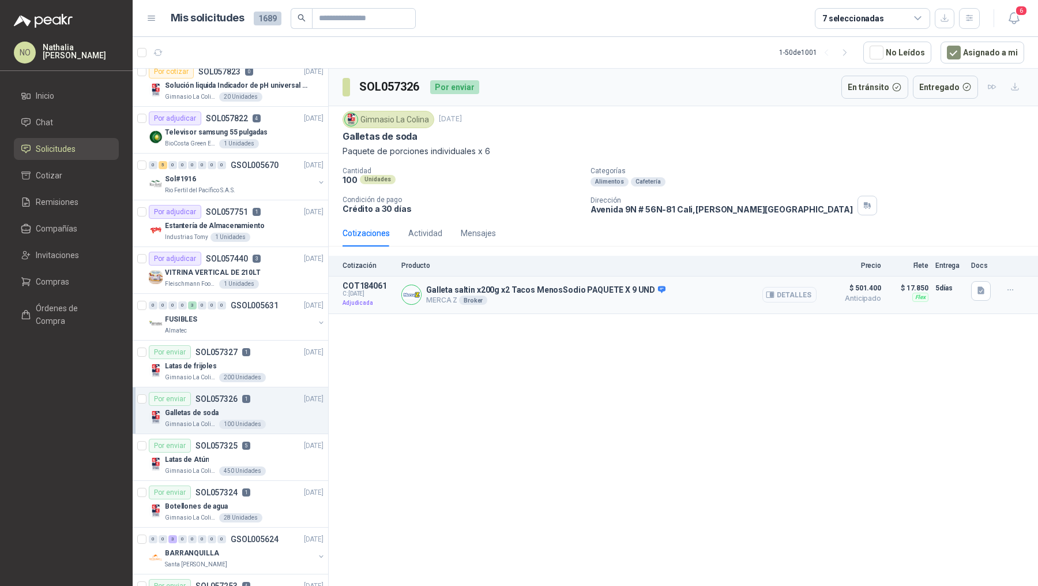
click at [798, 292] on button "Detalles" at bounding box center [790, 295] width 54 height 16
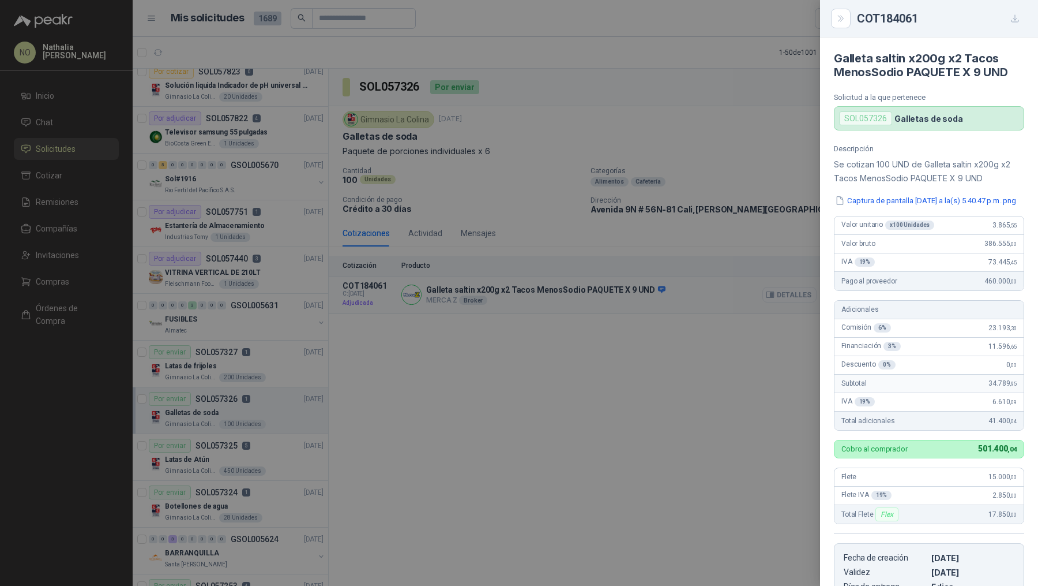
scroll to position [220, 0]
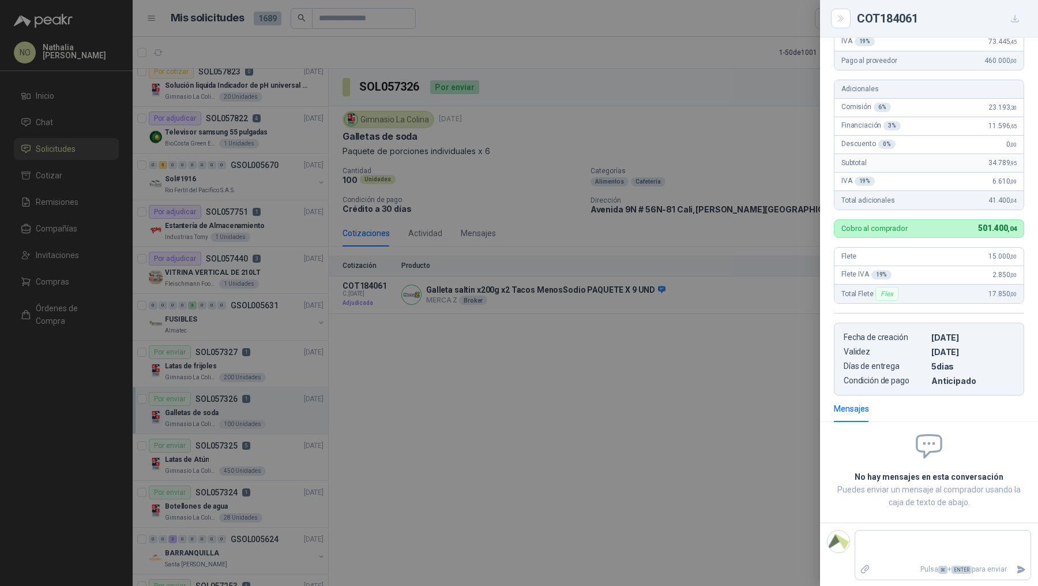
click at [632, 329] on div at bounding box center [519, 293] width 1038 height 586
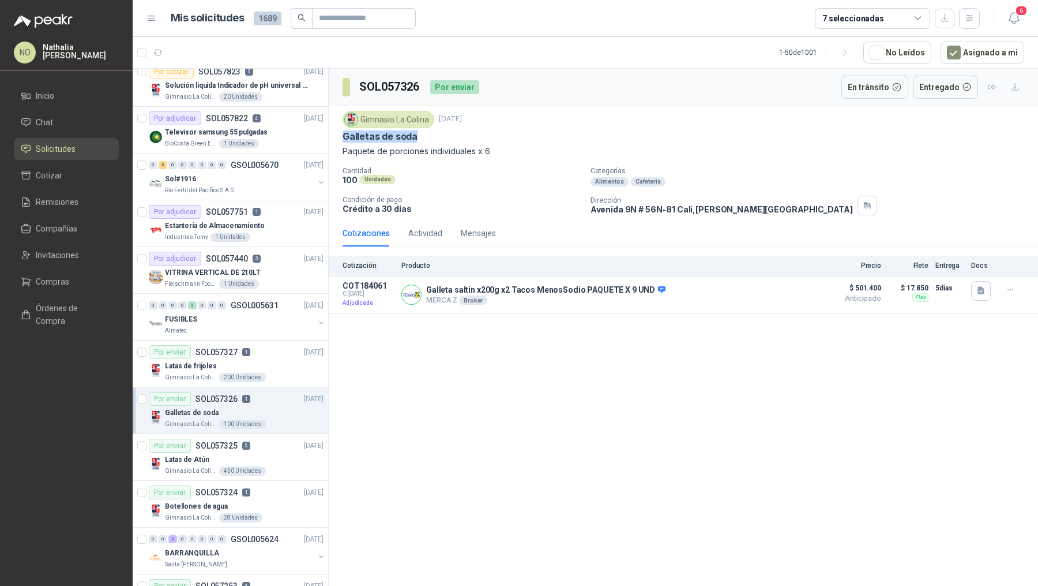
drag, startPoint x: 342, startPoint y: 134, endPoint x: 426, endPoint y: 134, distance: 84.2
click at [426, 134] on div "Gimnasio La Colina 25 sept, 2025 Galletas de soda Paquete de porciones individu…" at bounding box center [684, 163] width 710 height 114
copy p "Galletas de soda"
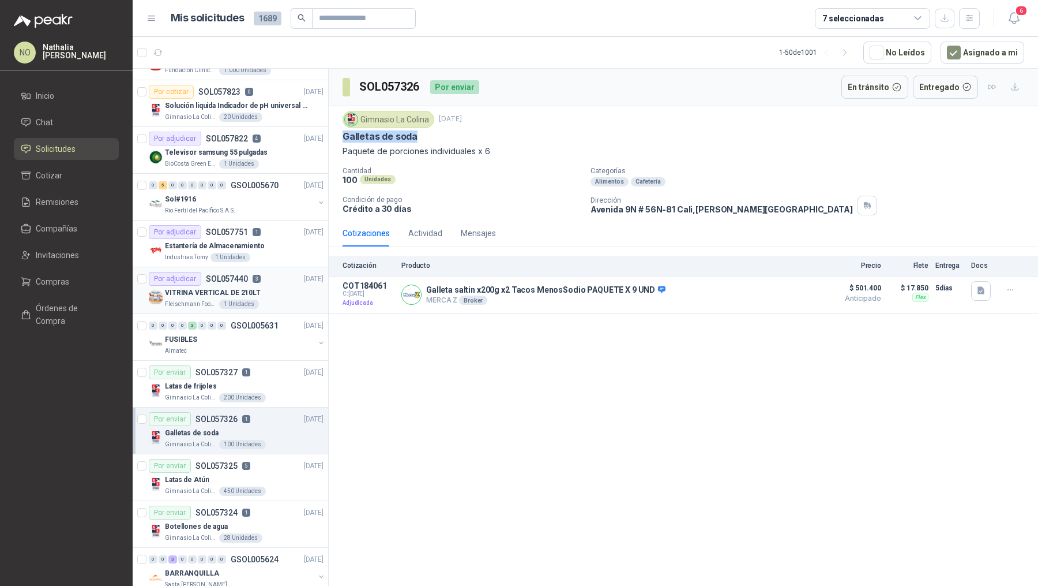
click at [201, 245] on p "Estantería de Almacenamiento" at bounding box center [215, 246] width 100 height 11
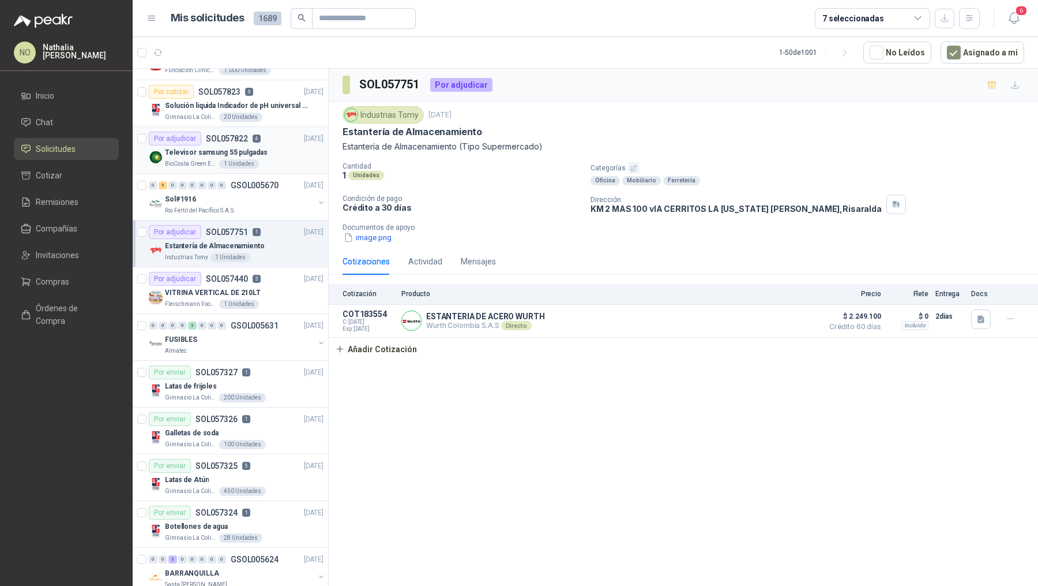
click at [281, 159] on div "BioCosta Green Energy S.A.S 1 Unidades" at bounding box center [244, 163] width 159 height 9
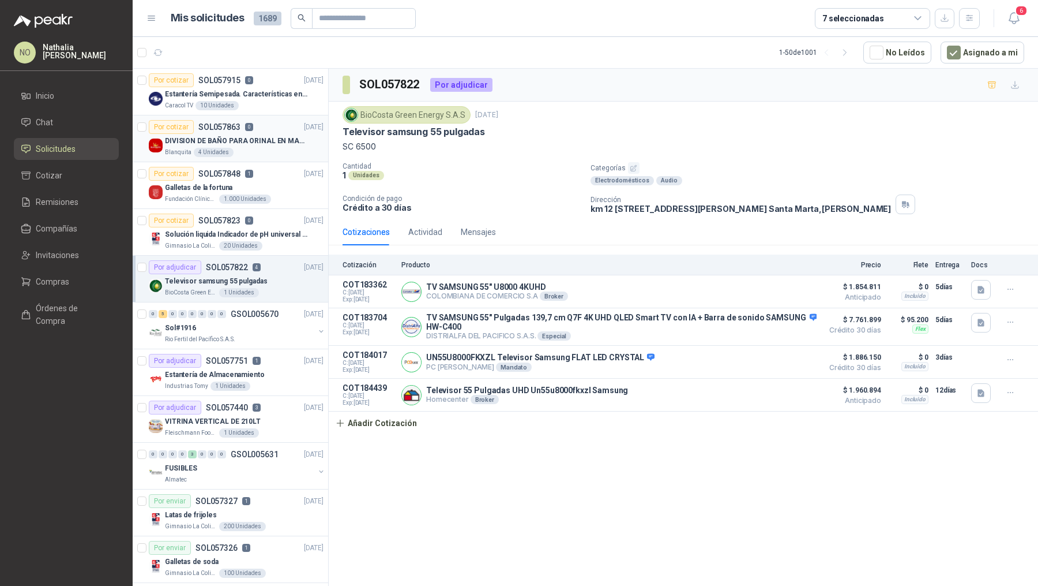
click at [291, 137] on p "DIVISION DE BAÑO PARA ORINAL EN MADERA O PLASTICA" at bounding box center [237, 141] width 144 height 11
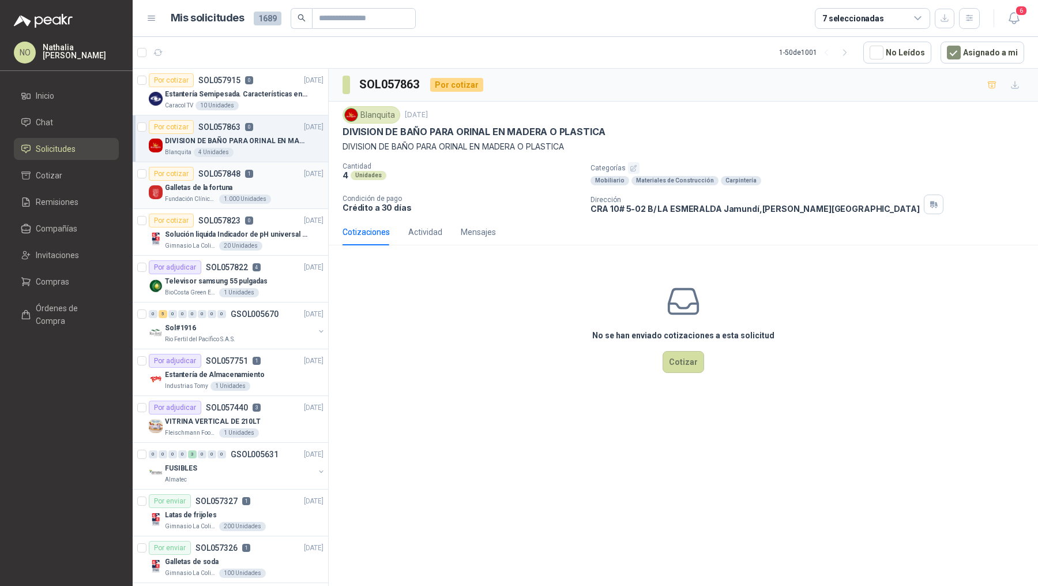
click at [249, 201] on div "1.000 Unidades" at bounding box center [245, 198] width 52 height 9
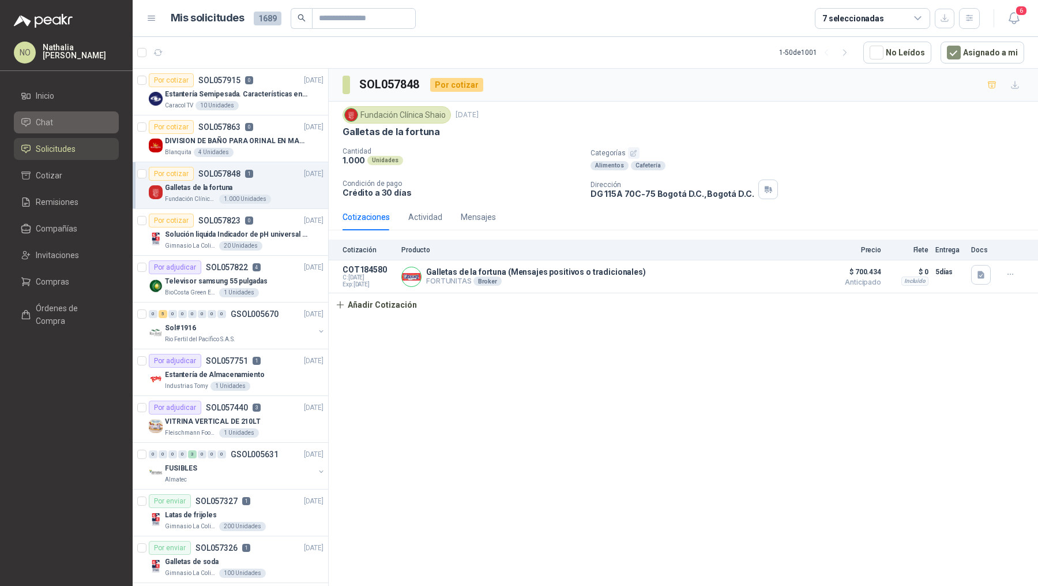
click at [88, 126] on li "Chat" at bounding box center [66, 122] width 91 height 13
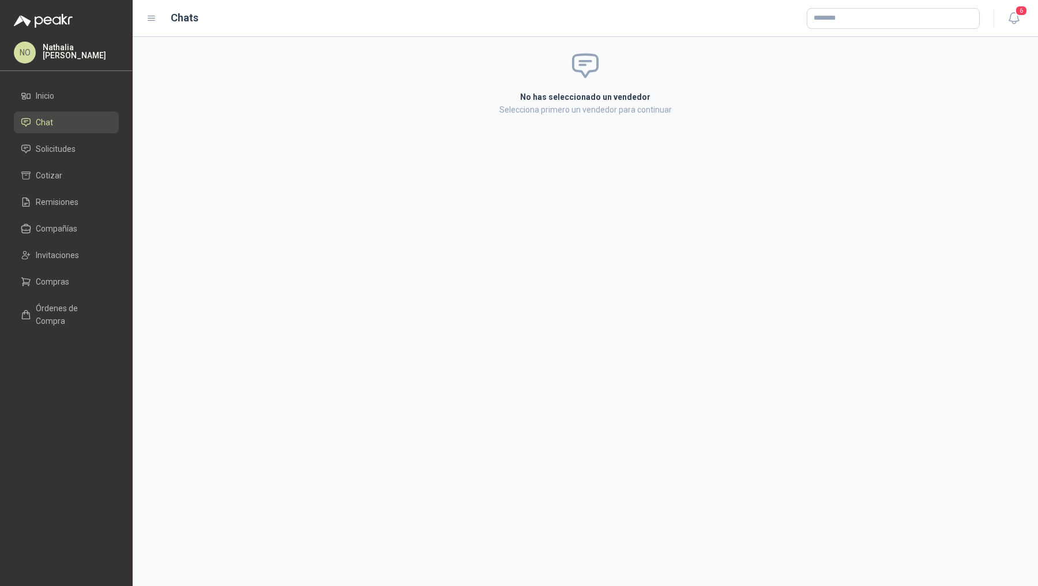
click at [872, 29] on header "Chats 6" at bounding box center [586, 18] width 906 height 37
click at [867, 25] on input "text" at bounding box center [894, 19] width 172 height 20
type input "*****"
click at [883, 45] on p "MARKI" at bounding box center [900, 43] width 133 height 7
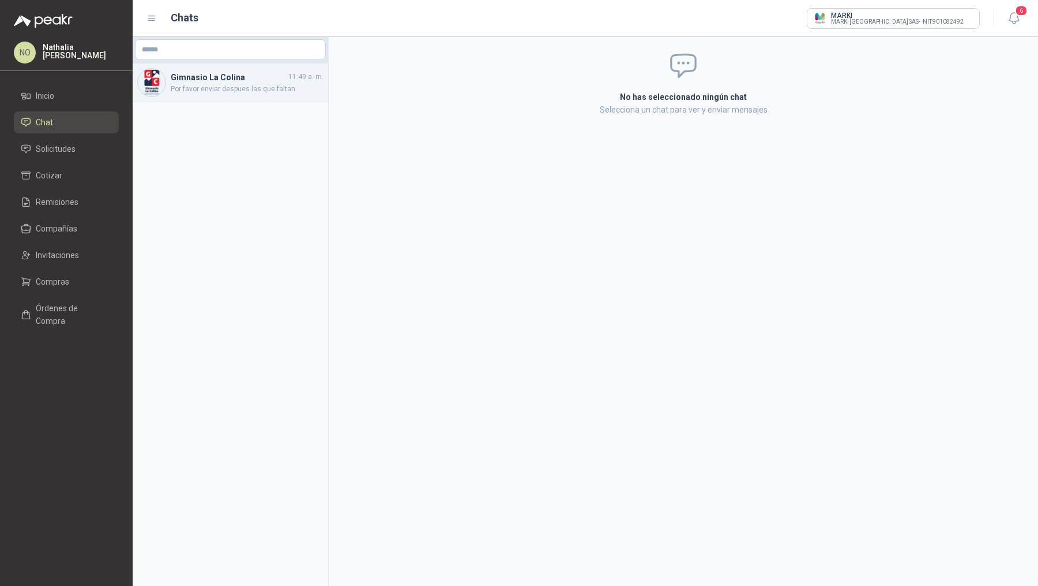
click at [254, 76] on h4 "Gimnasio La Colina" at bounding box center [228, 77] width 115 height 13
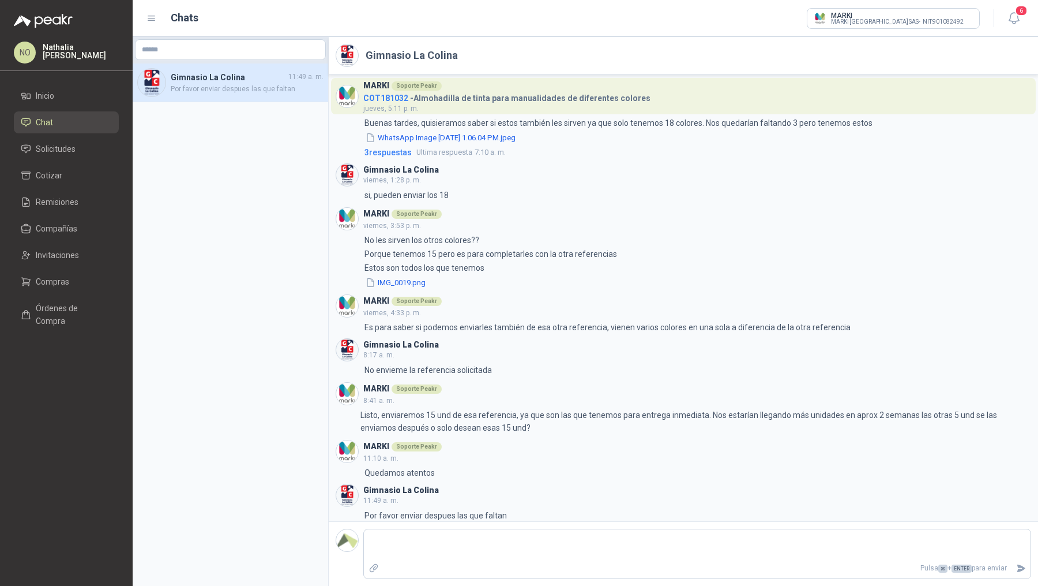
scroll to position [9, 0]
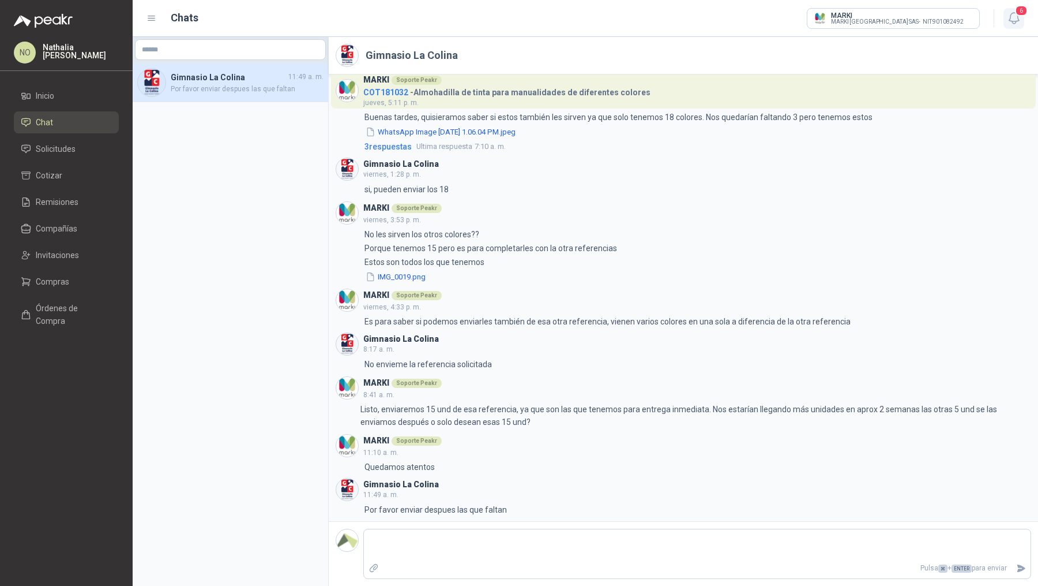
click at [1019, 21] on icon "button" at bounding box center [1014, 18] width 14 height 14
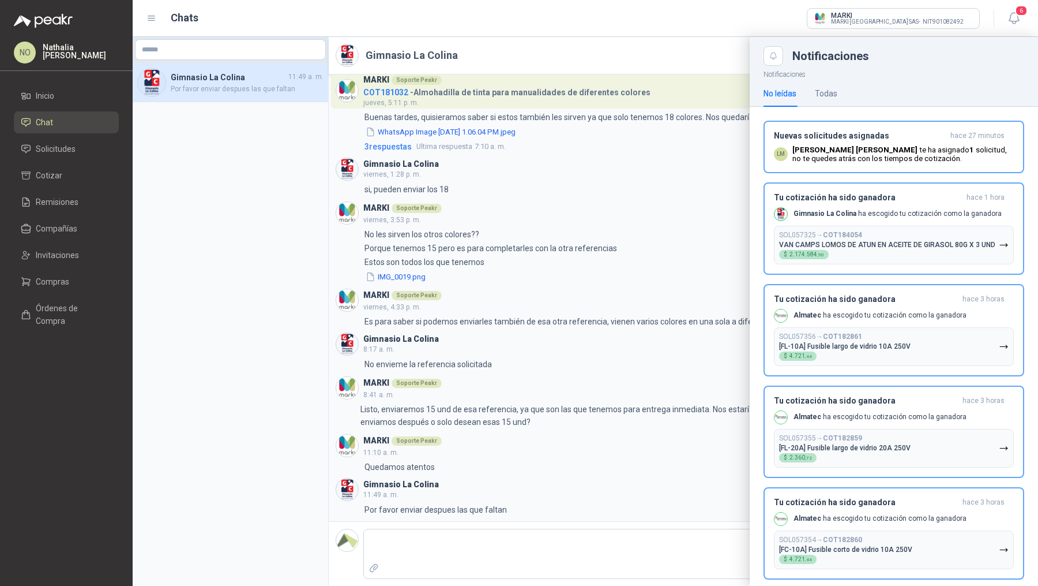
click at [612, 49] on div at bounding box center [586, 311] width 906 height 549
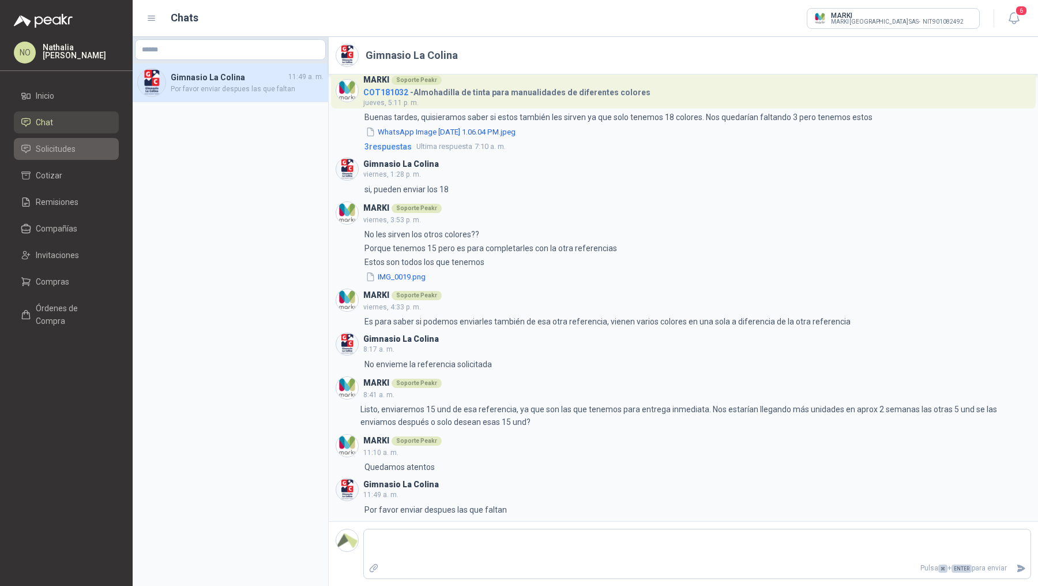
click at [73, 153] on span "Solicitudes" at bounding box center [56, 148] width 40 height 13
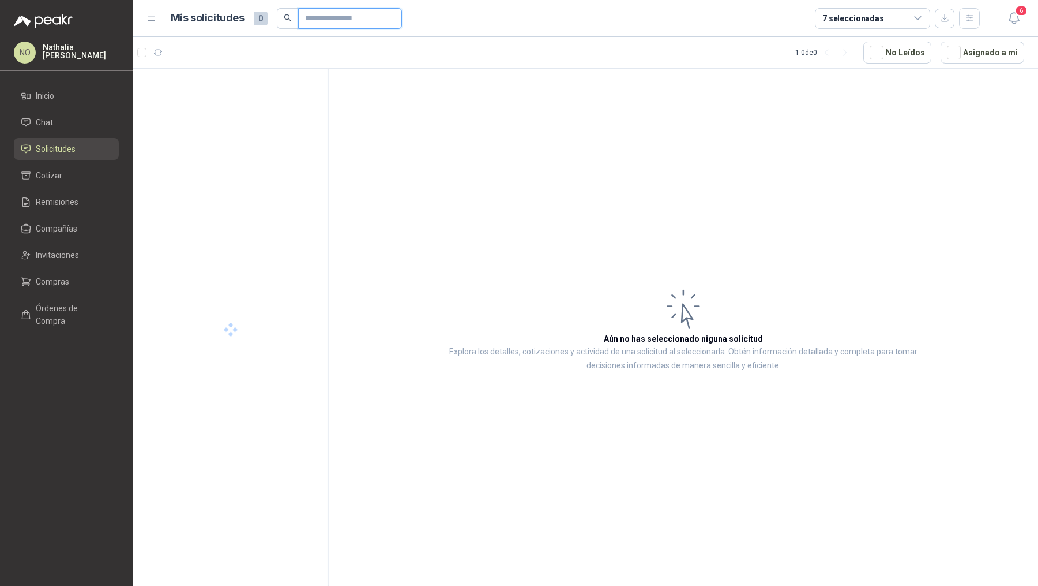
click at [339, 22] on input "text" at bounding box center [345, 19] width 81 height 20
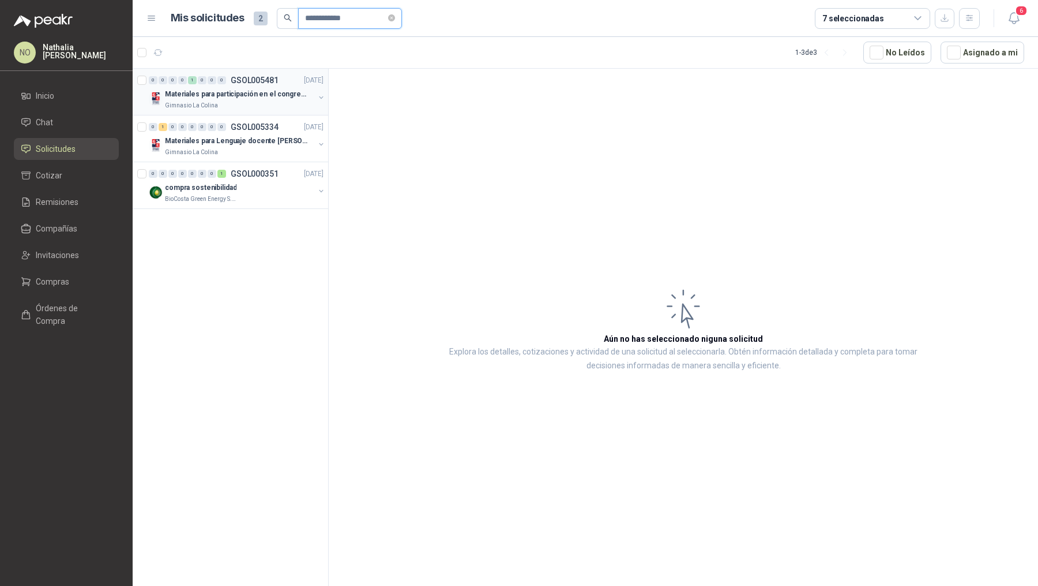
type input "**********"
click at [286, 97] on p "Materiales para participación en el congreso, UI" at bounding box center [237, 94] width 144 height 11
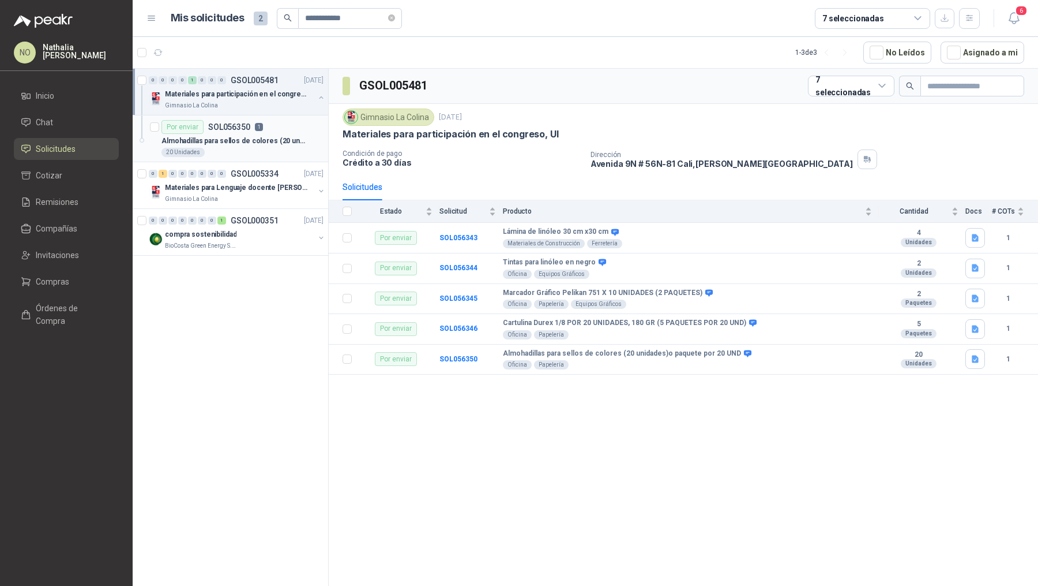
click at [282, 134] on div "Almohadillas para sellos de colores (20 unidades)o paquete por 20 UND" at bounding box center [243, 141] width 162 height 14
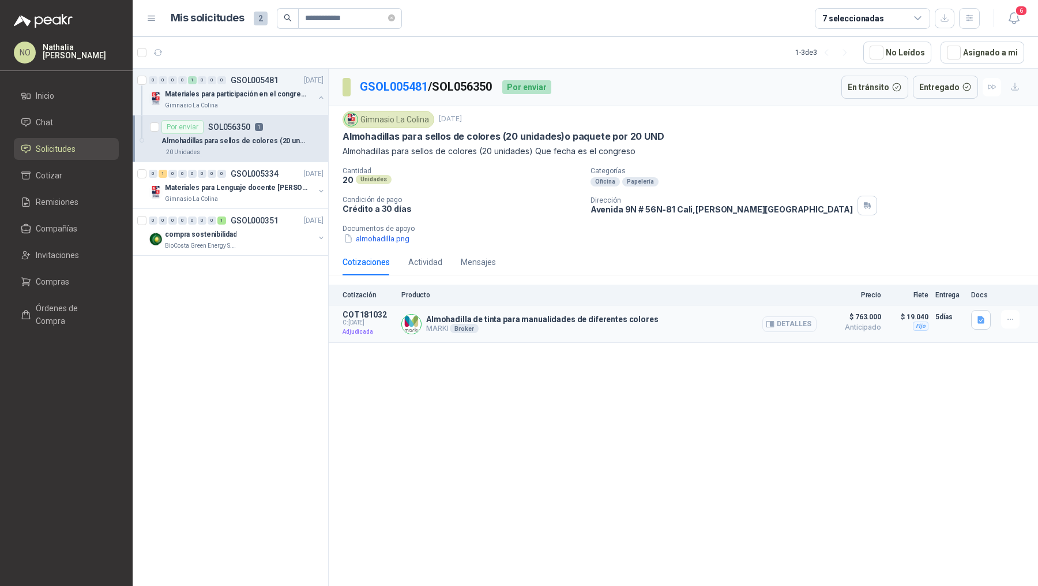
click at [802, 322] on button "Detalles" at bounding box center [790, 324] width 54 height 16
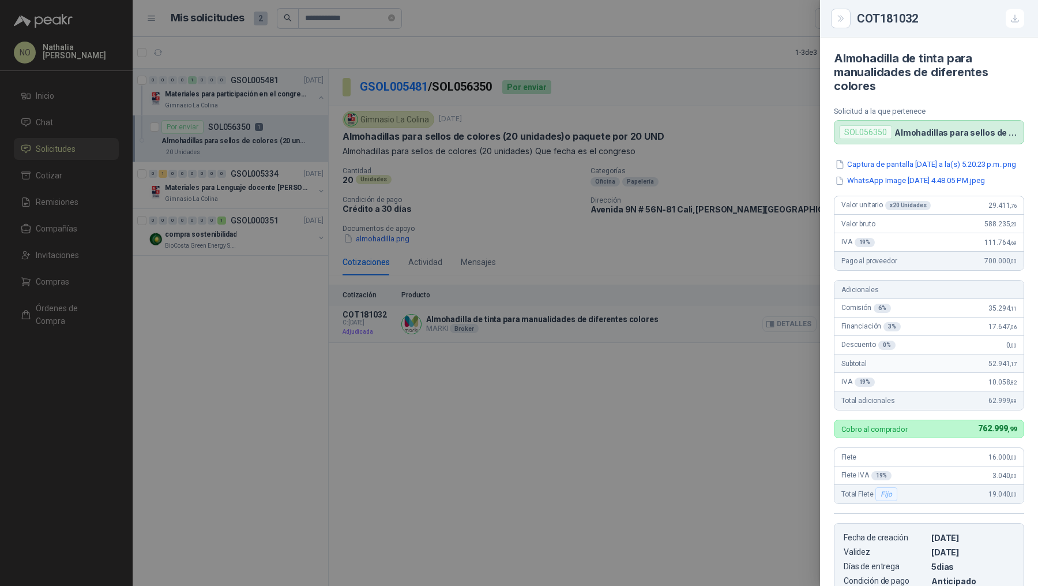
scroll to position [399, 0]
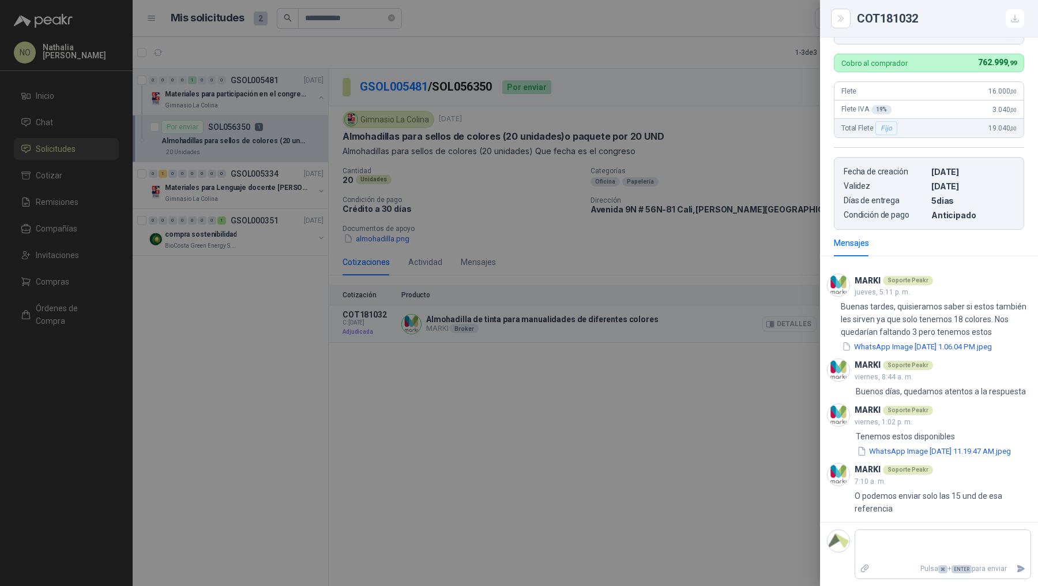
click at [802, 322] on div at bounding box center [519, 293] width 1038 height 586
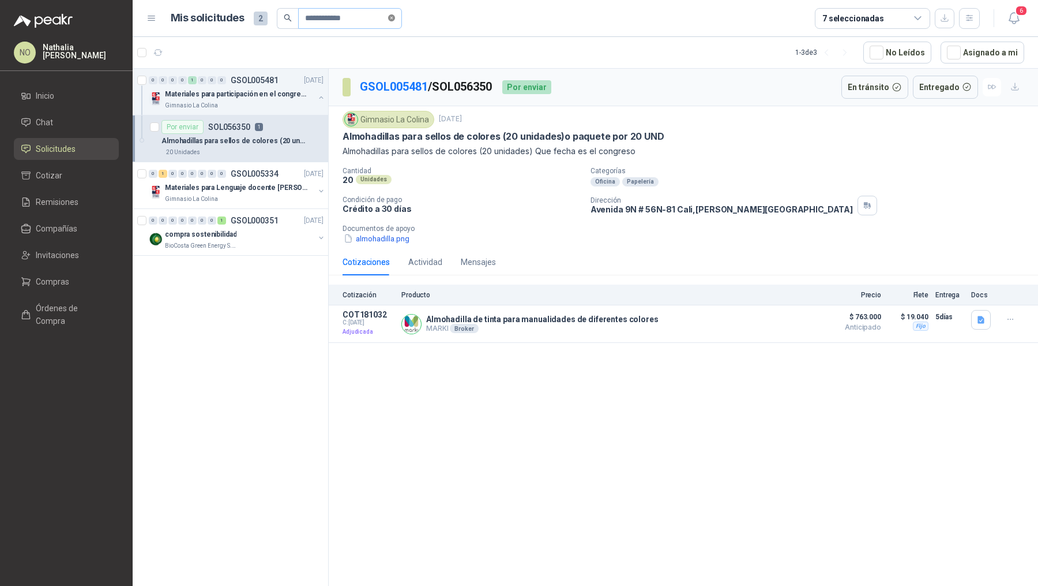
click at [392, 20] on icon "close-circle" at bounding box center [391, 17] width 7 height 7
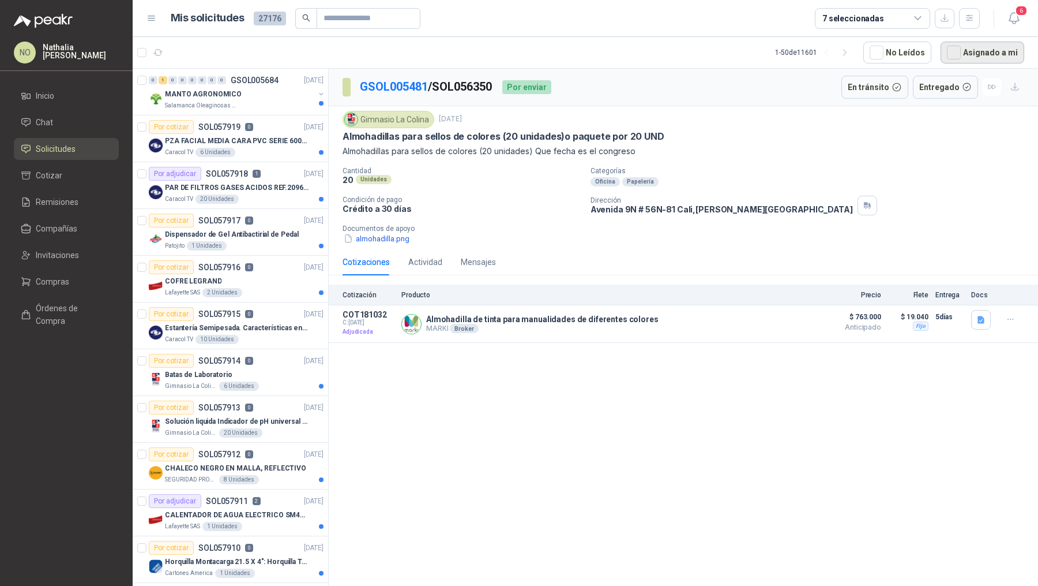
click at [989, 54] on button "Asignado a mi" at bounding box center [983, 53] width 84 height 22
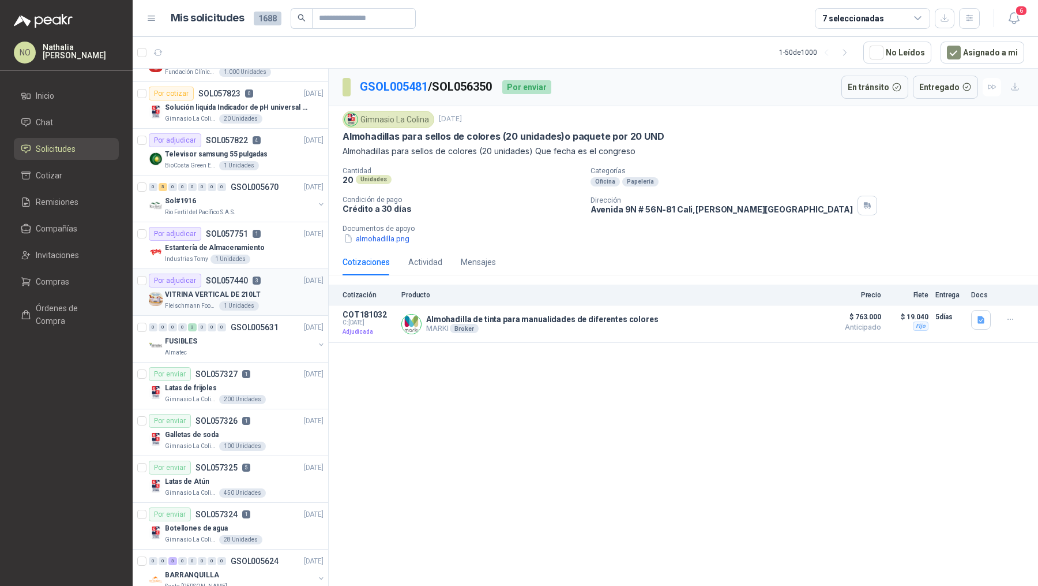
scroll to position [130, 0]
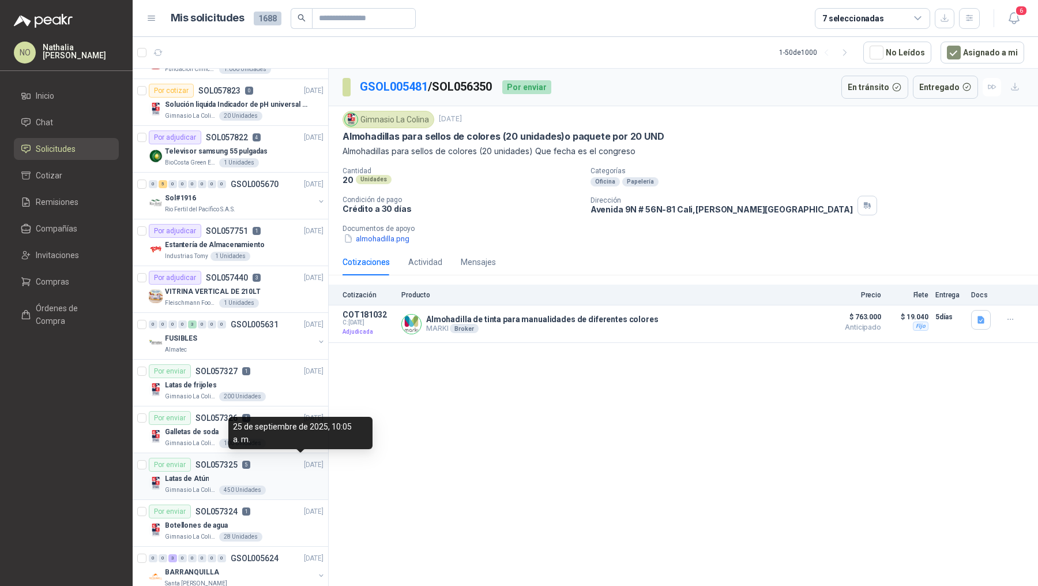
click at [304, 462] on p "[DATE]" at bounding box center [314, 464] width 20 height 11
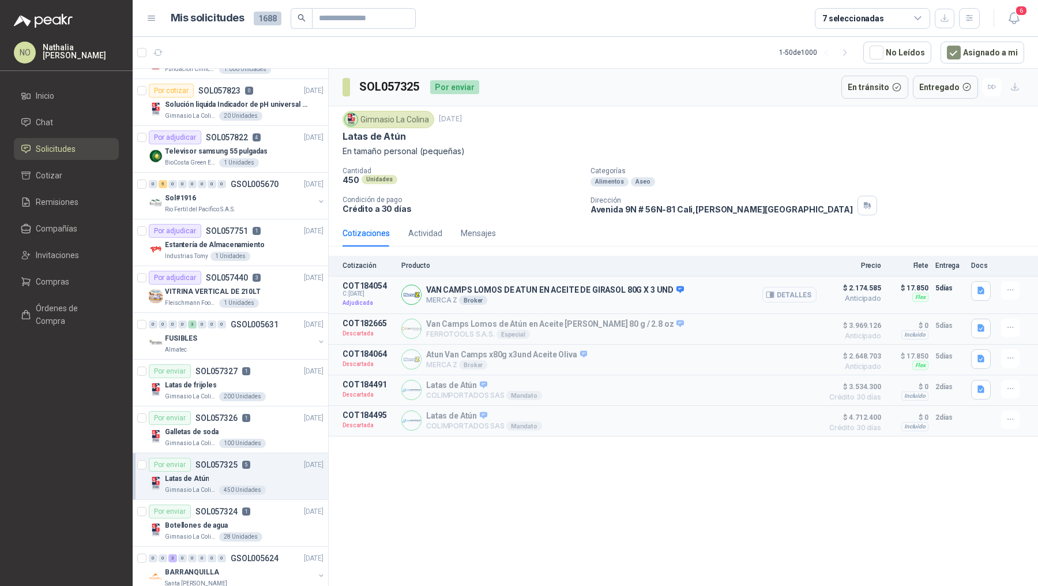
click at [784, 288] on button "Detalles" at bounding box center [790, 295] width 54 height 16
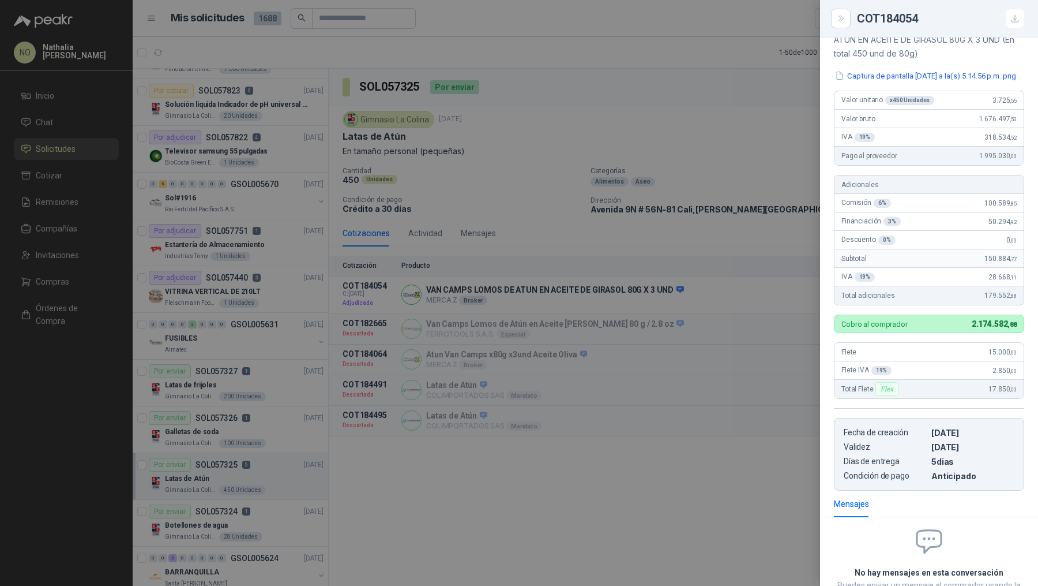
scroll to position [85, 0]
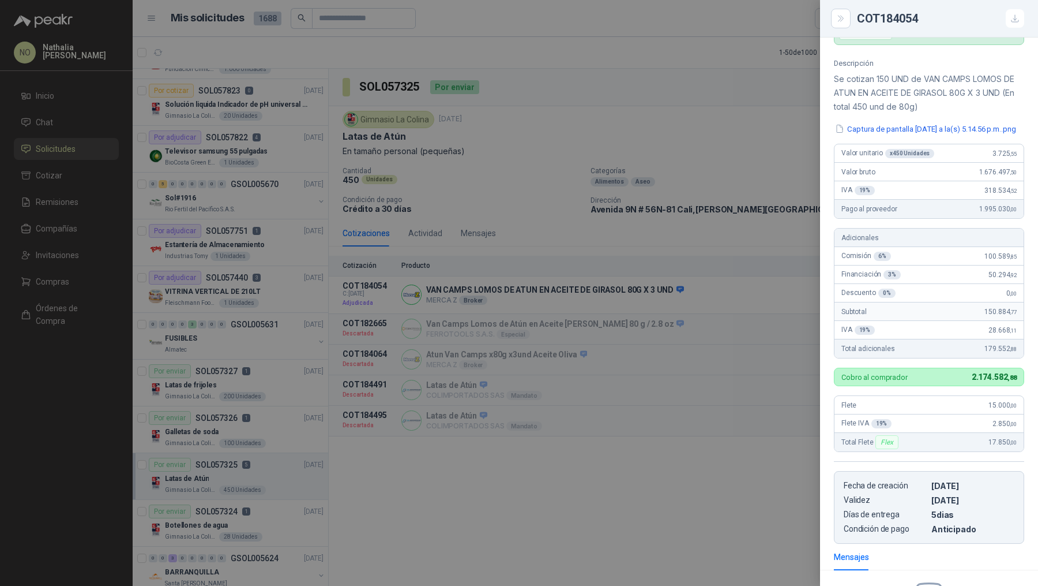
click at [370, 214] on div at bounding box center [519, 293] width 1038 height 586
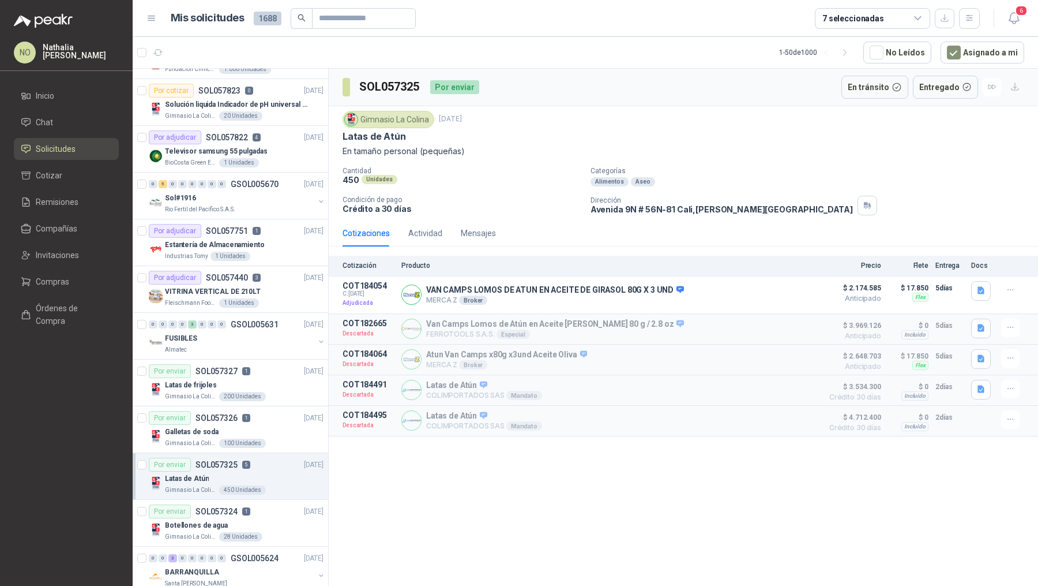
scroll to position [0, 0]
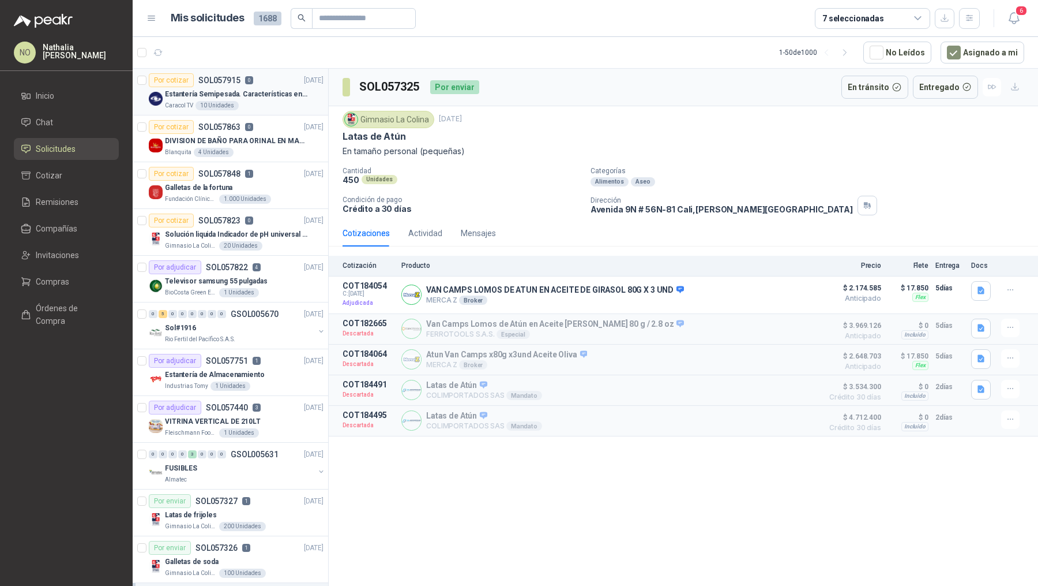
click at [278, 102] on div "Caracol TV 10 Unidades" at bounding box center [244, 105] width 159 height 9
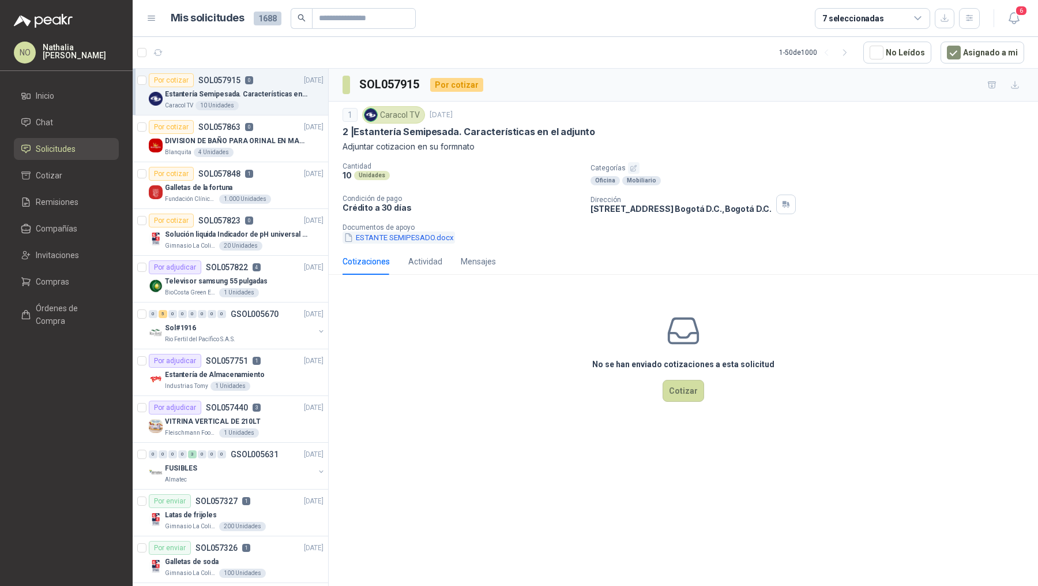
click at [406, 239] on button "ESTANTE SEMIPESADO.docx" at bounding box center [399, 237] width 112 height 12
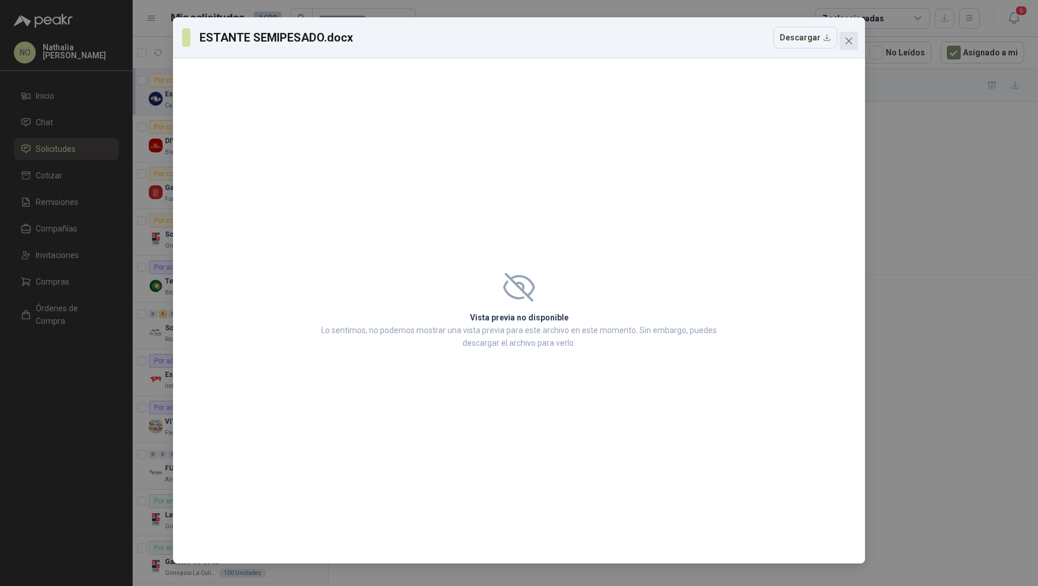
click at [845, 43] on icon "close" at bounding box center [849, 40] width 9 height 9
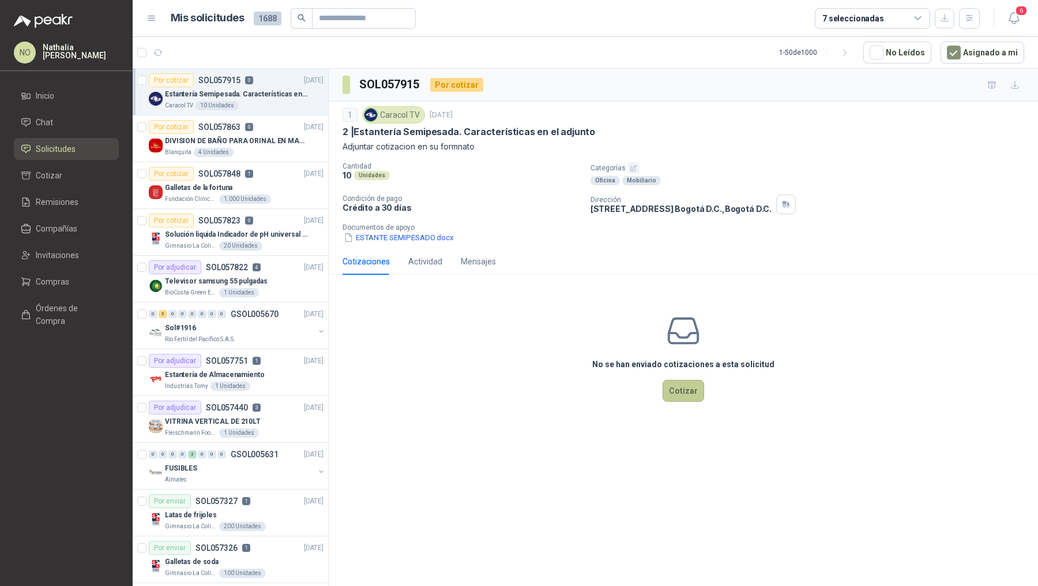
click at [680, 390] on button "Cotizar" at bounding box center [684, 391] width 42 height 22
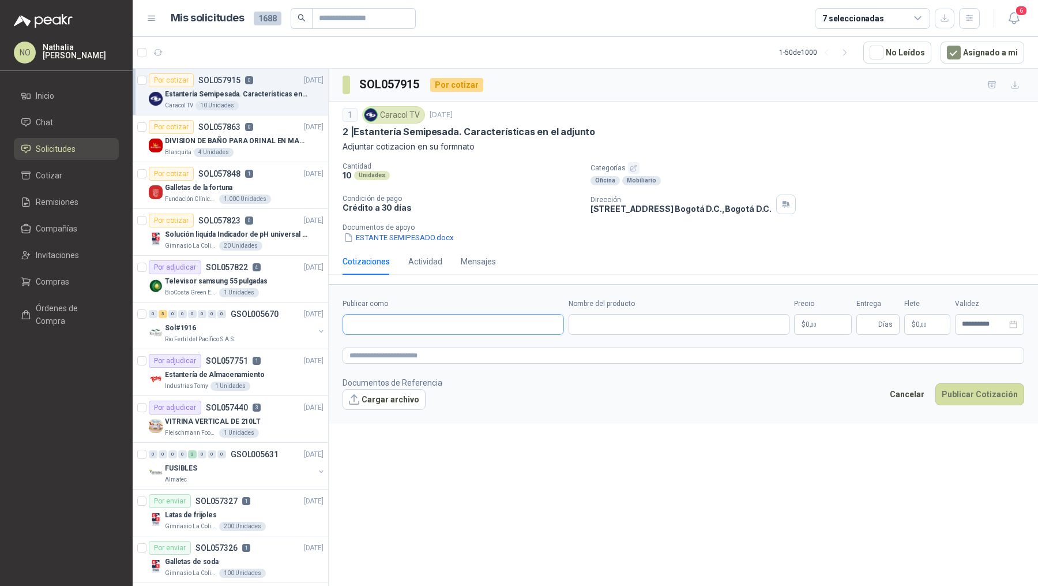
click at [481, 320] on input "Publicar como" at bounding box center [453, 324] width 220 height 20
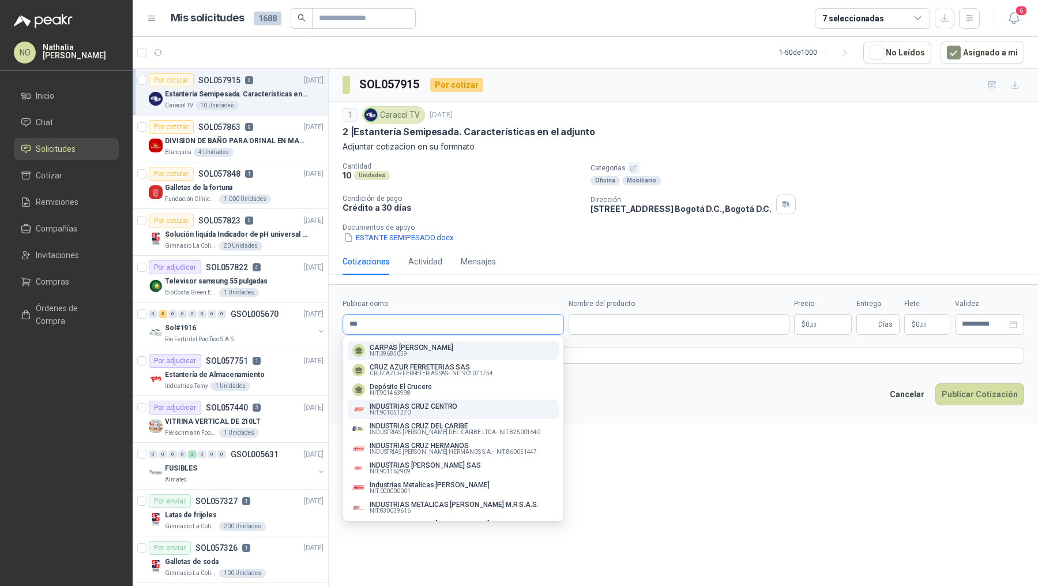
type input "***"
click at [480, 414] on div "INDUSTRIAS CRUZ CENTRO NIT : 901051270" at bounding box center [453, 409] width 202 height 13
type input "**********"
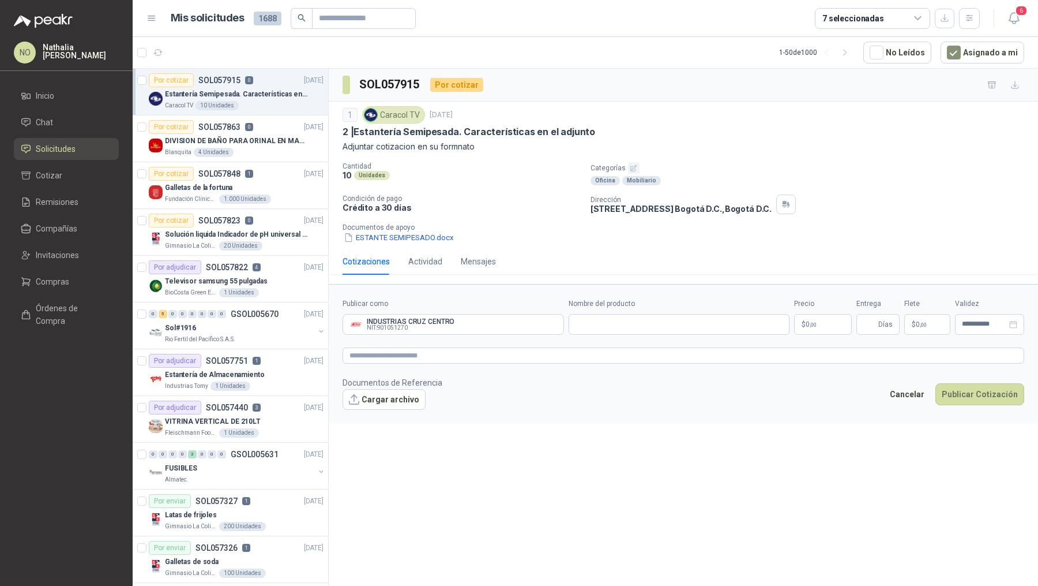
click at [801, 329] on body "NO Nathalia Ortega Inicio Chat Solicitudes Cotizar Remisiones Compañías Invitac…" at bounding box center [519, 293] width 1038 height 586
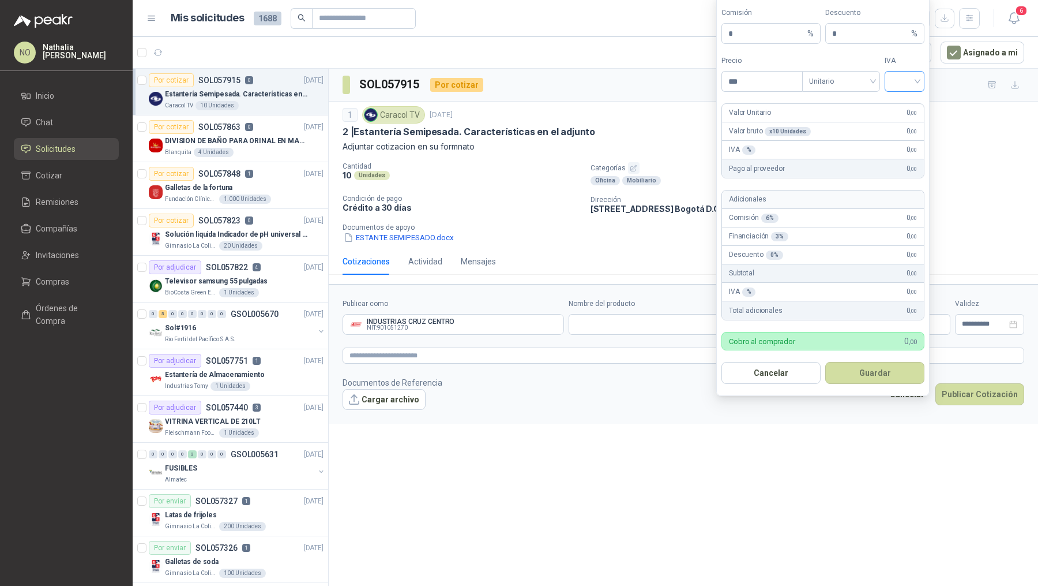
click at [904, 85] on input "search" at bounding box center [905, 80] width 26 height 17
click at [909, 111] on div "19%" at bounding box center [904, 107] width 21 height 13
click at [838, 84] on span "Unitario" at bounding box center [841, 81] width 64 height 17
click at [834, 126] on div "Unitario con IVA" at bounding box center [841, 125] width 59 height 13
click at [756, 81] on input "***" at bounding box center [762, 82] width 80 height 20
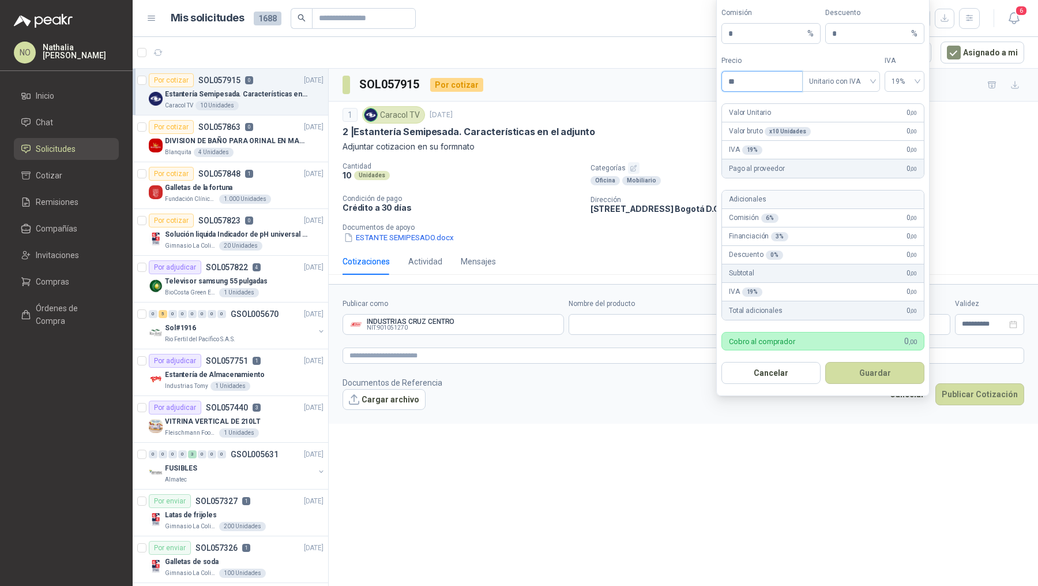
type input "*"
type input "**********"
click at [880, 377] on button "Guardar" at bounding box center [873, 373] width 99 height 22
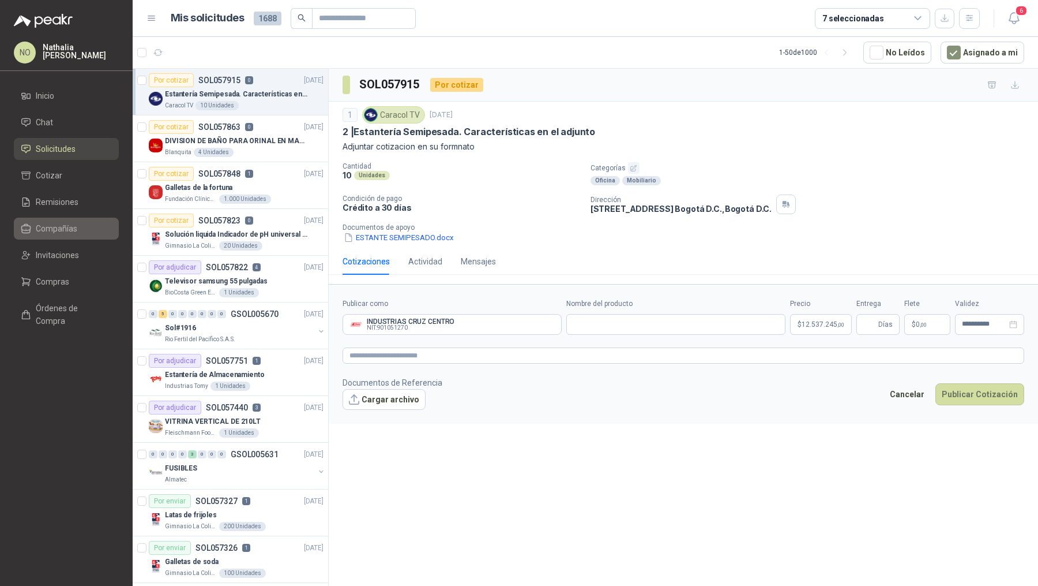
click at [88, 226] on li "Compañías" at bounding box center [66, 228] width 91 height 13
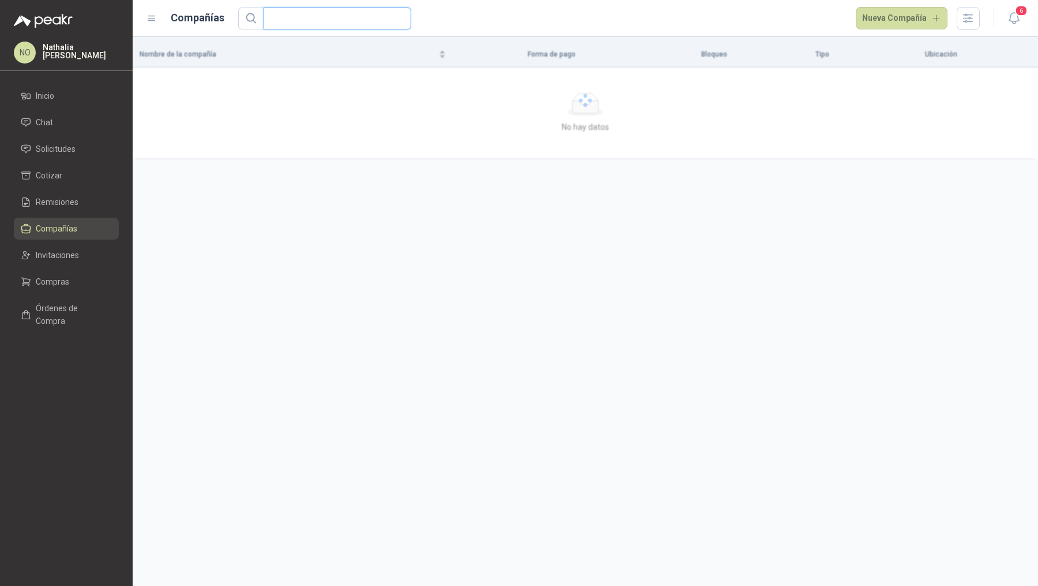
click at [358, 21] on input "text" at bounding box center [333, 18] width 125 height 21
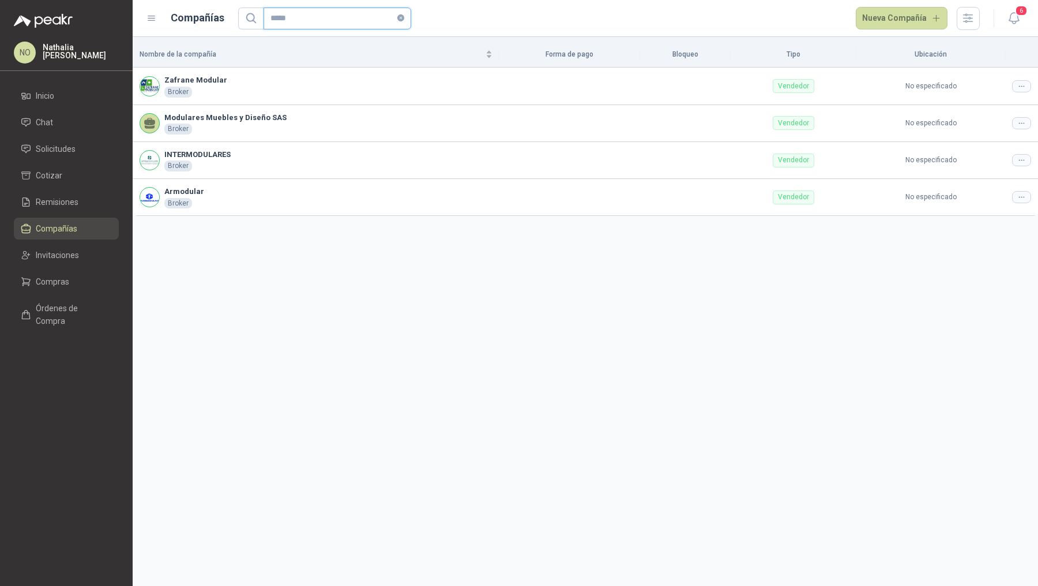
type input "*****"
click at [907, 24] on button "Nueva Compañía" at bounding box center [902, 18] width 92 height 23
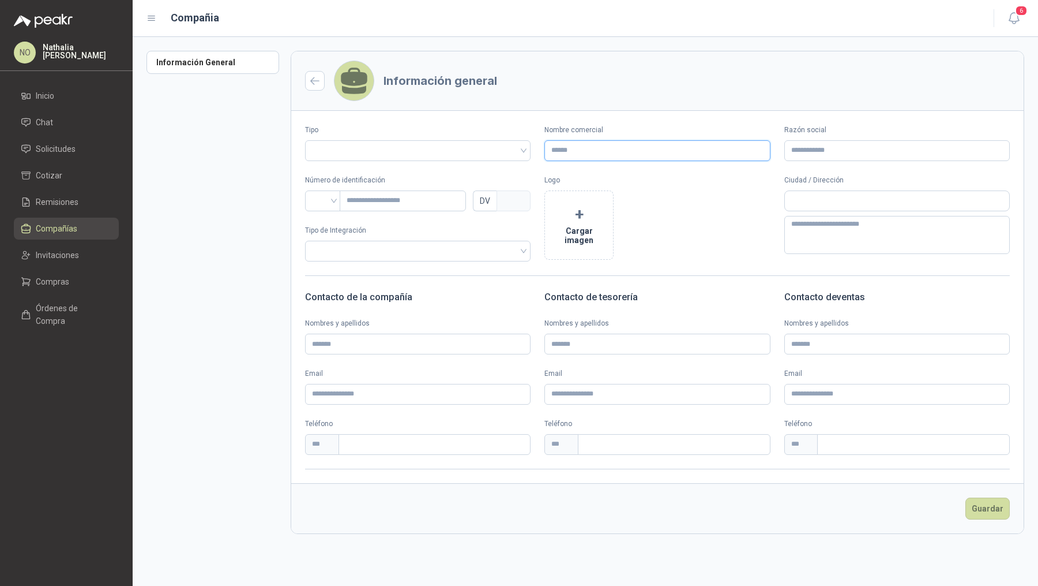
click at [633, 144] on input "Nombre comercial" at bounding box center [658, 150] width 226 height 21
paste input "**********"
type input "**********"
click at [673, 144] on input "Nombre comercial" at bounding box center [658, 150] width 226 height 21
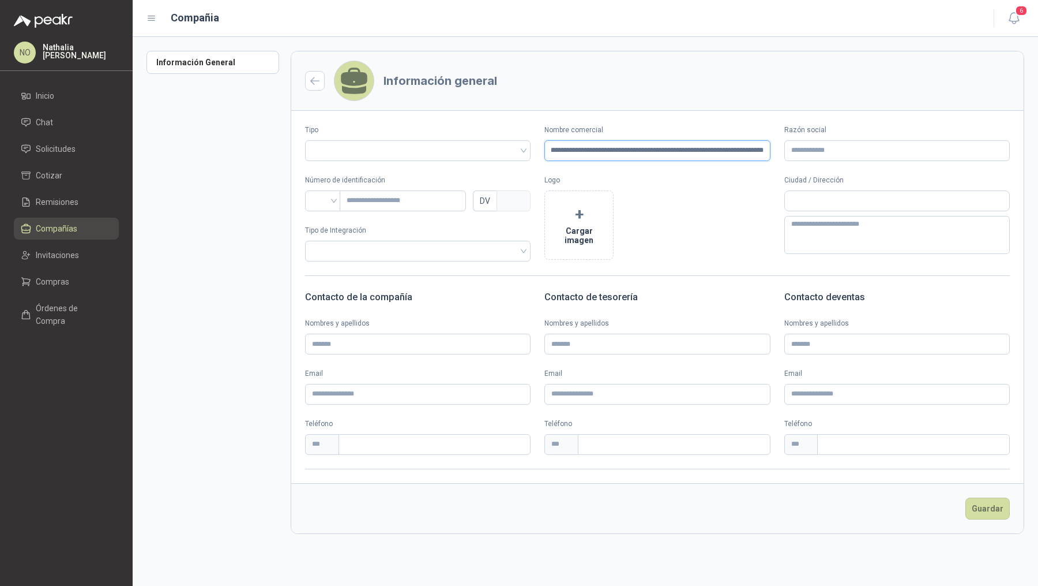
click at [673, 144] on input "Nombre comercial" at bounding box center [658, 150] width 226 height 21
paste input "*********"
type input "*********"
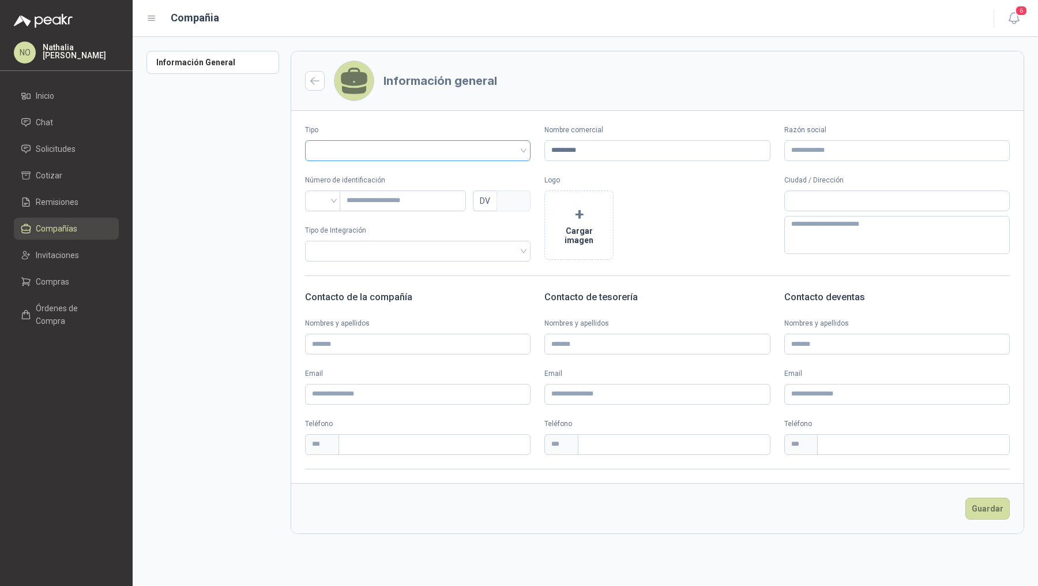
click at [445, 149] on input "search" at bounding box center [418, 149] width 212 height 17
click at [373, 194] on div "Vendedor" at bounding box center [418, 192] width 208 height 13
click at [825, 201] on input "text" at bounding box center [897, 201] width 224 height 20
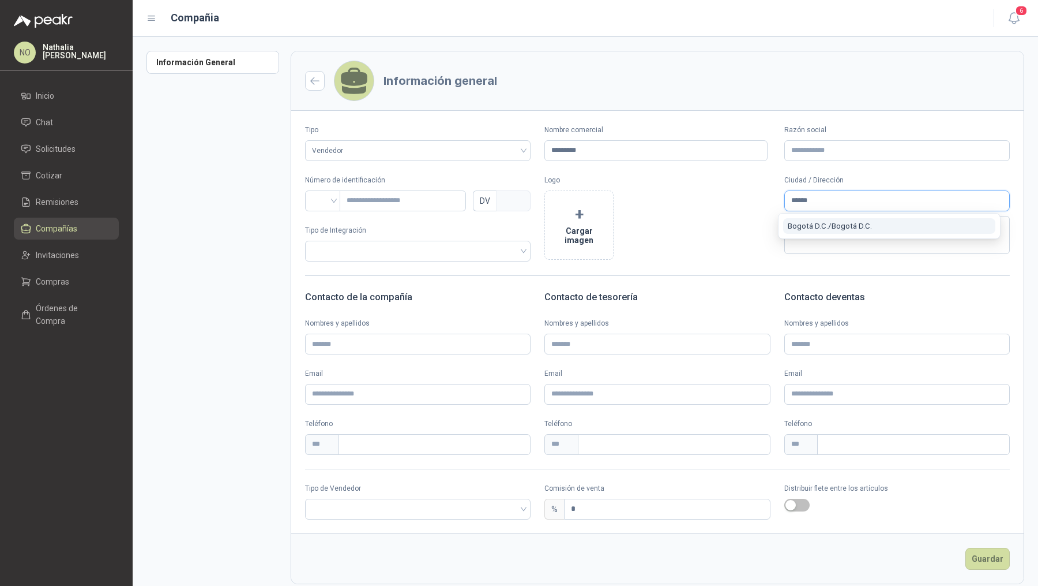
type input "******"
click at [838, 224] on span "Bogotá D.C. / Bogotá D.C." at bounding box center [830, 226] width 84 height 9
click at [319, 201] on input "search" at bounding box center [323, 199] width 22 height 17
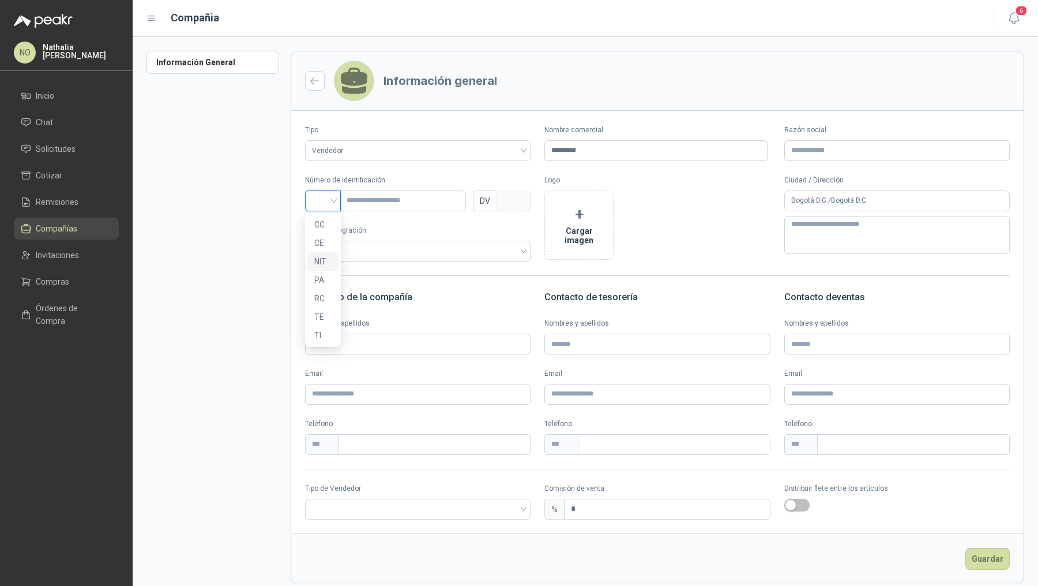
click at [327, 258] on div "NIT" at bounding box center [322, 261] width 17 height 13
click at [410, 198] on input "text" at bounding box center [403, 200] width 126 height 21
paste input "**********"
type input "**********"
type input "*"
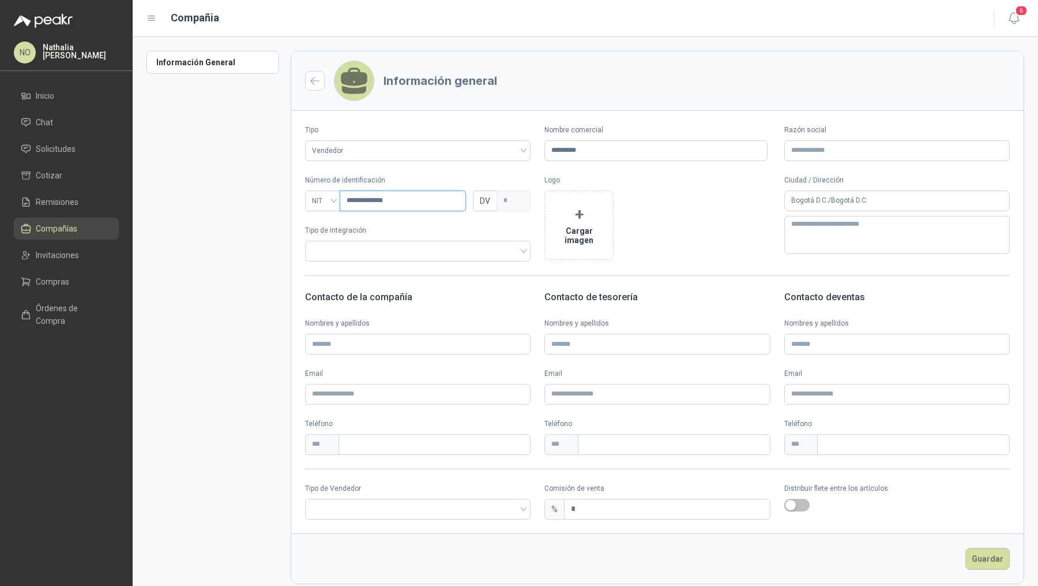
type input "**********"
type input "*"
type input "**********"
type input "*"
type input "**********"
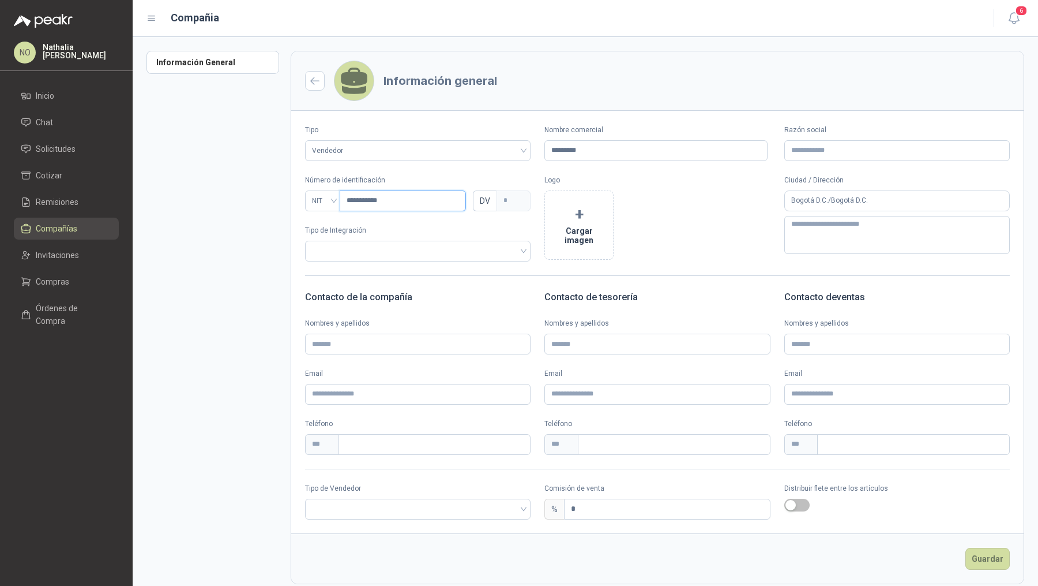
type input "*"
type input "*********"
type input "*"
type input "********"
type input "*"
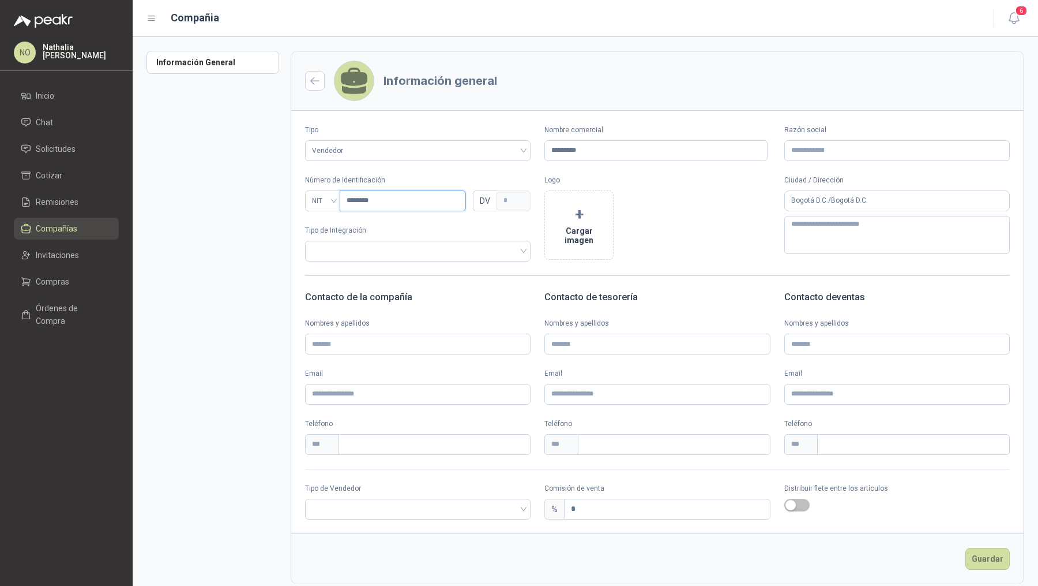
type input "*******"
type input "*"
type input "*******"
click at [412, 505] on input "search" at bounding box center [418, 507] width 212 height 17
click at [418, 550] on div "Broker" at bounding box center [416, 550] width 204 height 13
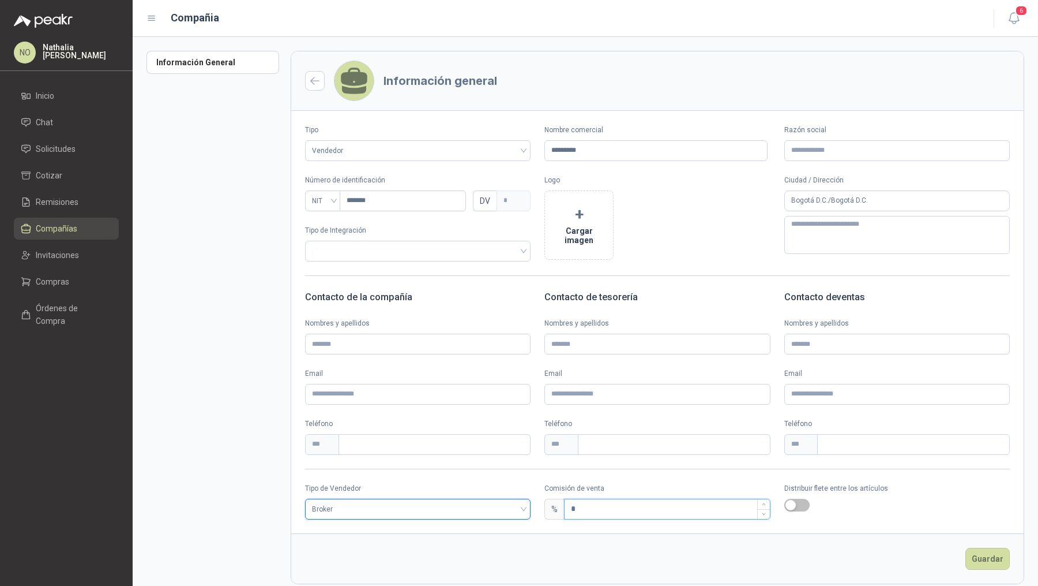
click at [636, 508] on input "*" at bounding box center [667, 509] width 205 height 20
type input "*"
click at [595, 217] on button "+ Cargar imagen" at bounding box center [579, 224] width 69 height 69
click at [995, 558] on button "Guardar" at bounding box center [988, 558] width 44 height 22
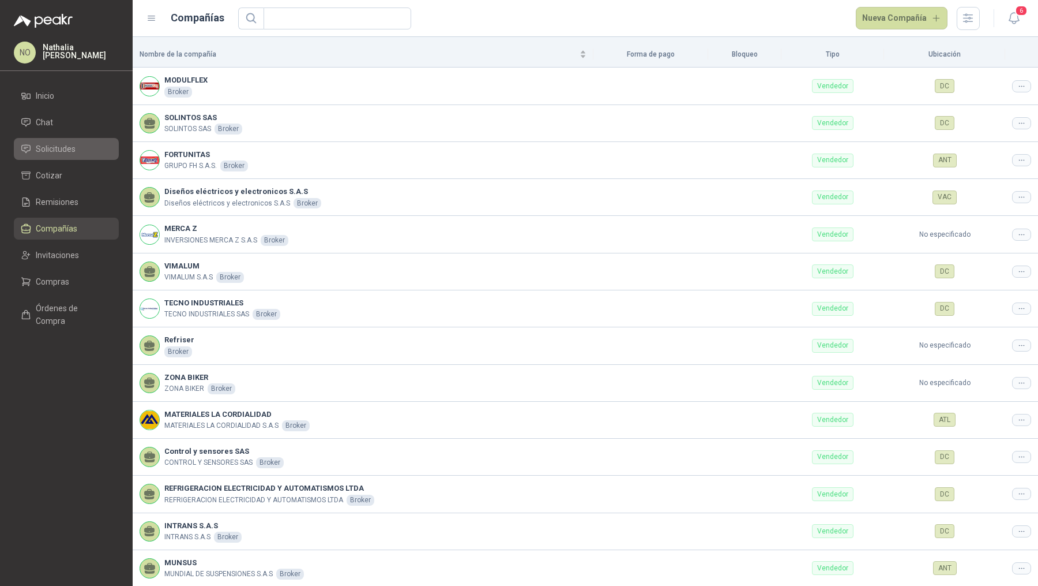
click at [55, 144] on span "Solicitudes" at bounding box center [56, 148] width 40 height 13
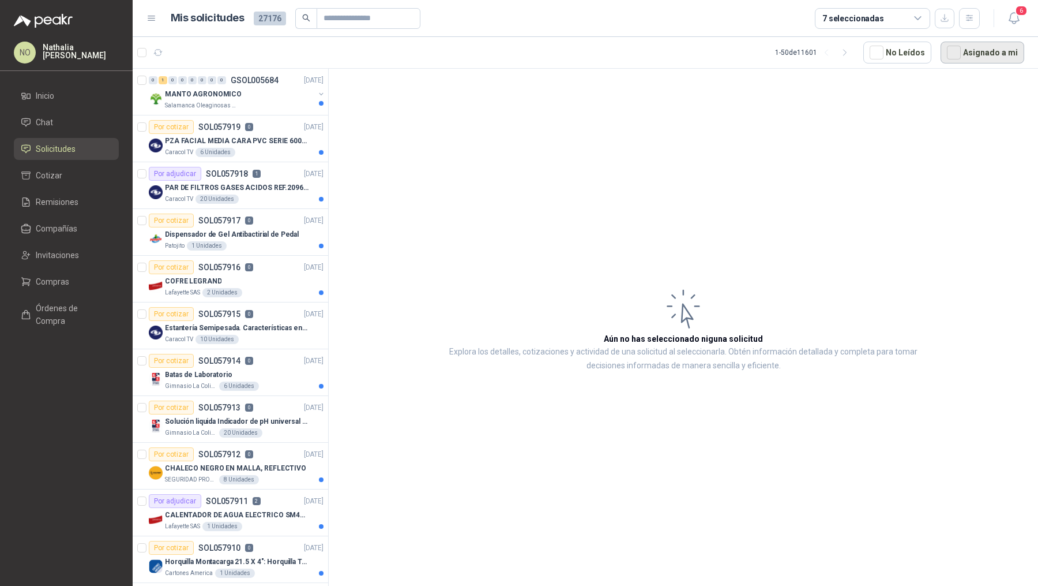
click at [991, 59] on button "Asignado a mi" at bounding box center [983, 53] width 84 height 22
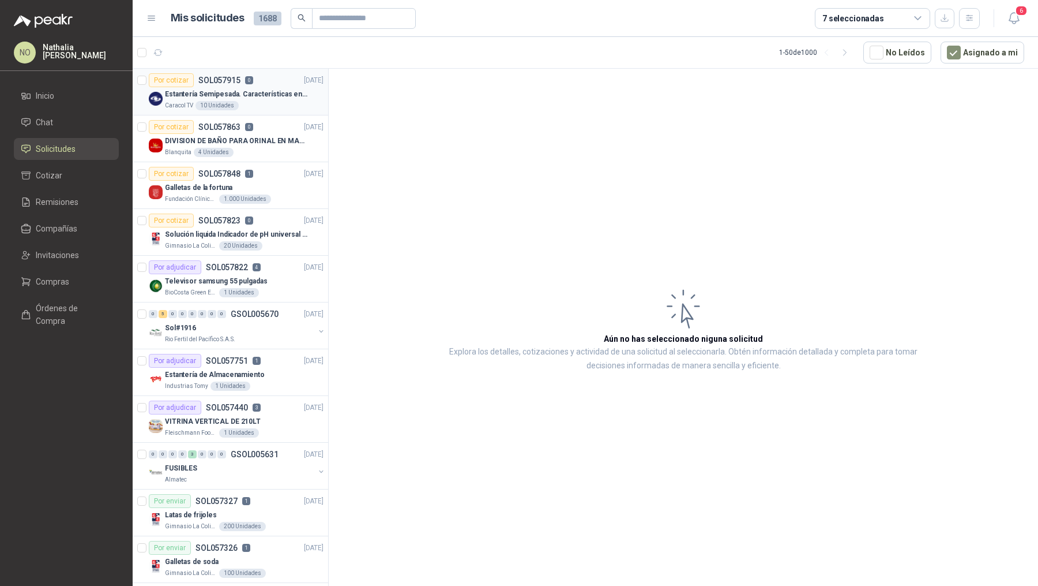
click at [271, 93] on p "Estantería Semipesada. Características en el adjunto" at bounding box center [237, 94] width 144 height 11
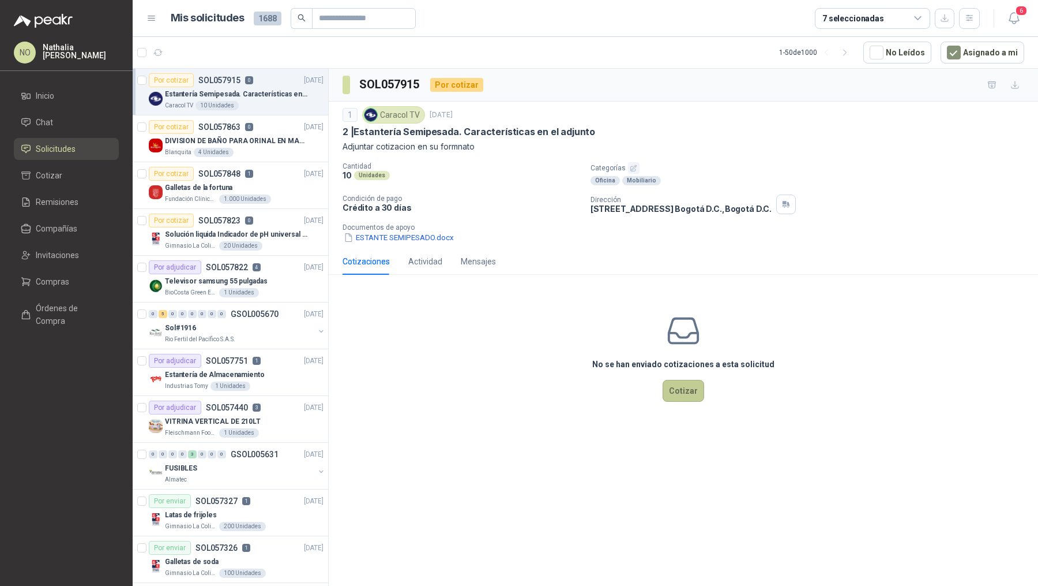
click at [695, 393] on button "Cotizar" at bounding box center [684, 391] width 42 height 22
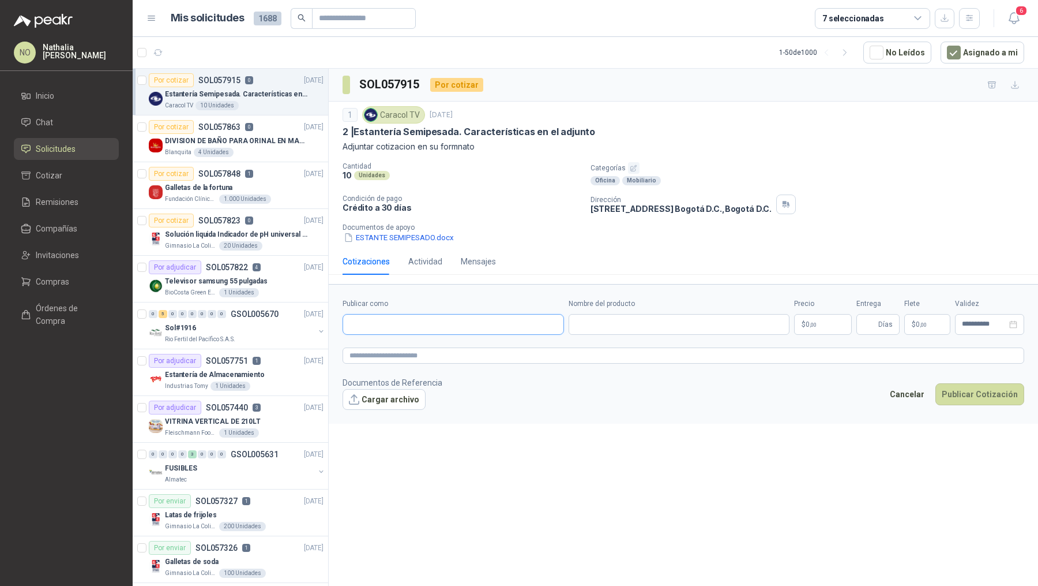
click at [439, 321] on input "Publicar como" at bounding box center [453, 324] width 220 height 20
type input "*******"
click at [414, 351] on div "MODULFLEX NIT : 2965176" at bounding box center [453, 350] width 202 height 13
type input "**********"
click at [610, 316] on input "Nombre del producto" at bounding box center [680, 324] width 222 height 21
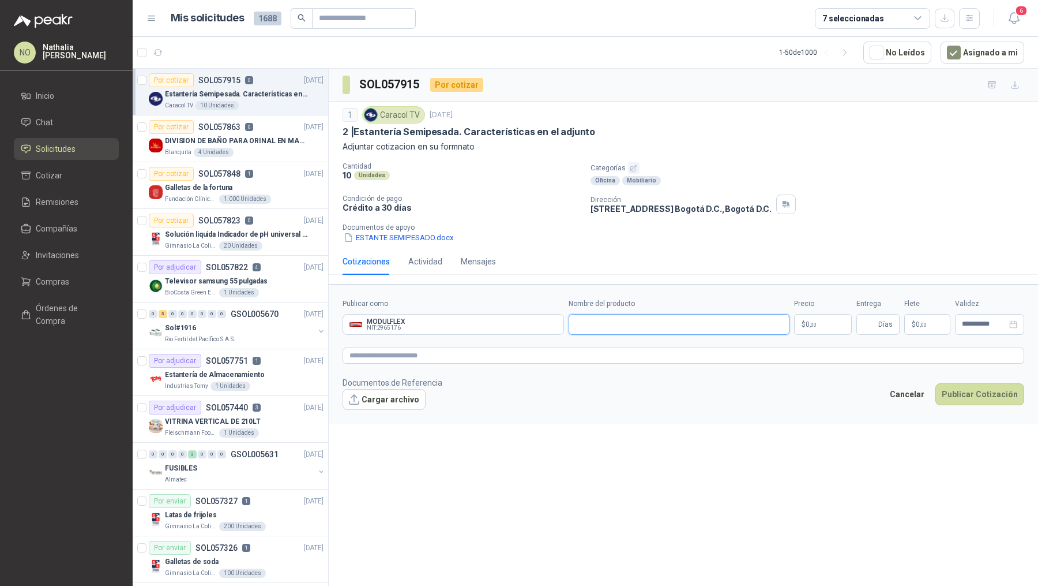
paste input "**********"
type input "**********"
click at [373, 395] on button "Cargar archivo" at bounding box center [384, 399] width 83 height 21
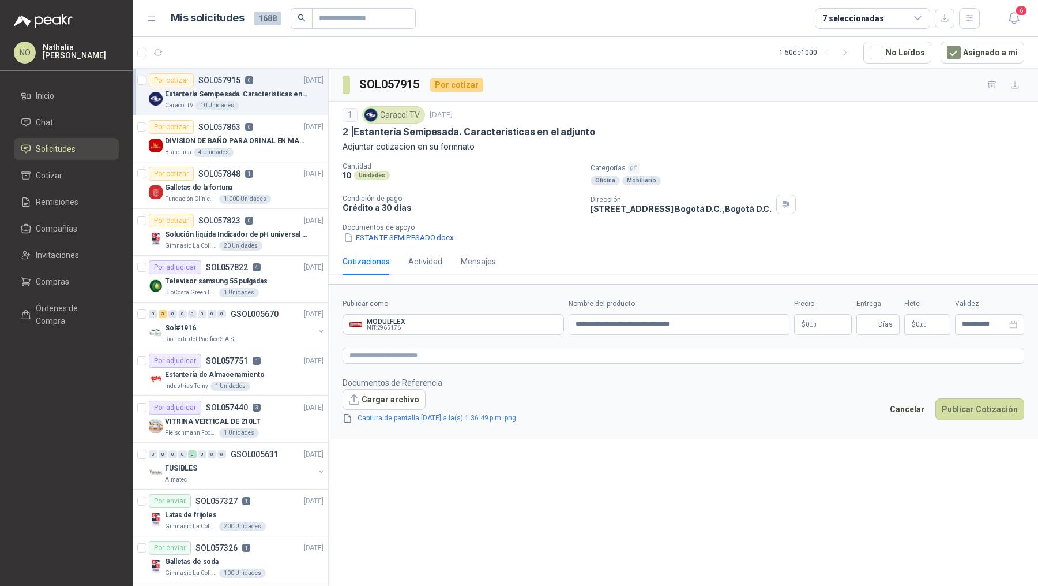
click at [814, 329] on body "NO Nathalia Ortega Inicio Chat Solicitudes Cotizar Remisiones Compañías Invitac…" at bounding box center [519, 293] width 1038 height 586
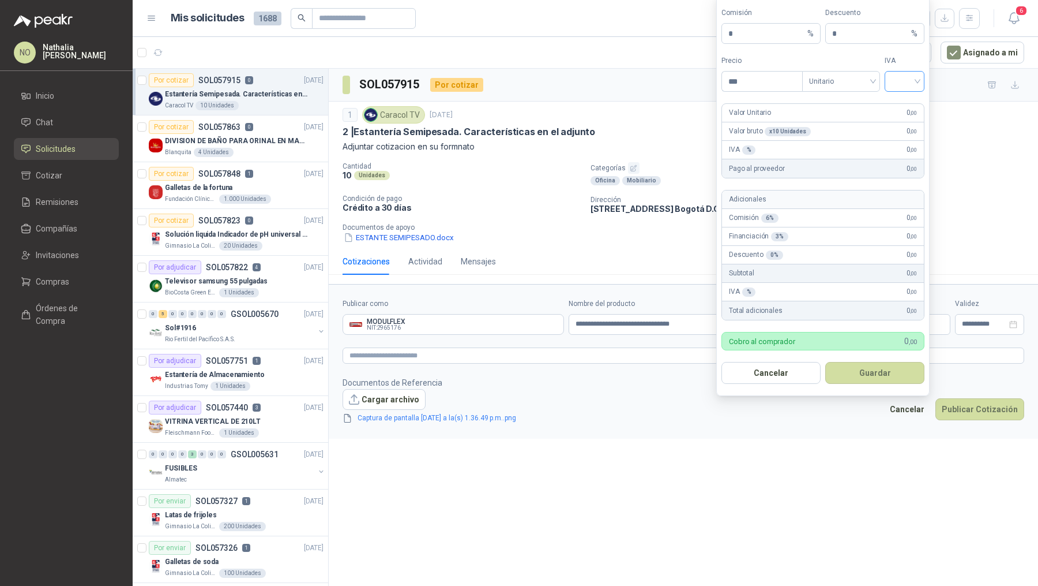
click at [898, 87] on input "search" at bounding box center [905, 80] width 26 height 17
click at [904, 107] on div "19%" at bounding box center [904, 107] width 21 height 13
click at [778, 89] on input "***" at bounding box center [762, 82] width 80 height 20
type input "*"
type input "**********"
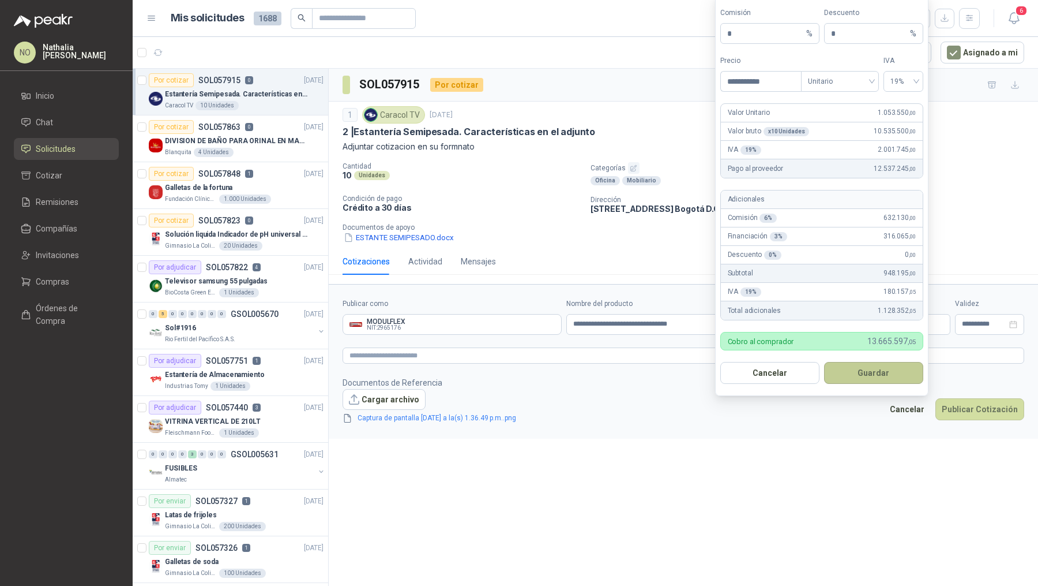
click at [886, 366] on button "Guardar" at bounding box center [873, 373] width 99 height 22
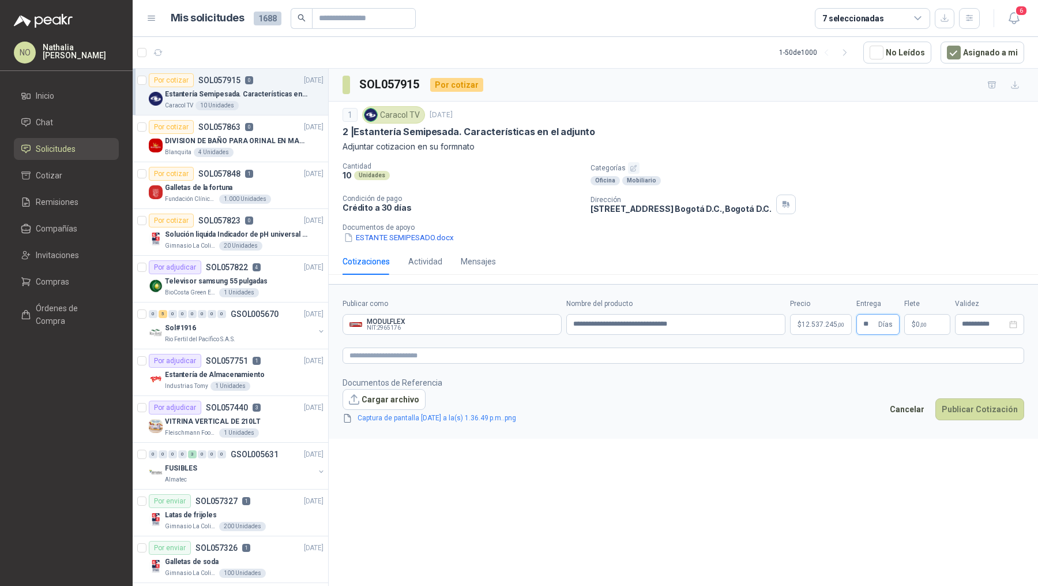
type input "**"
click at [922, 324] on span ",00" at bounding box center [923, 324] width 7 height 6
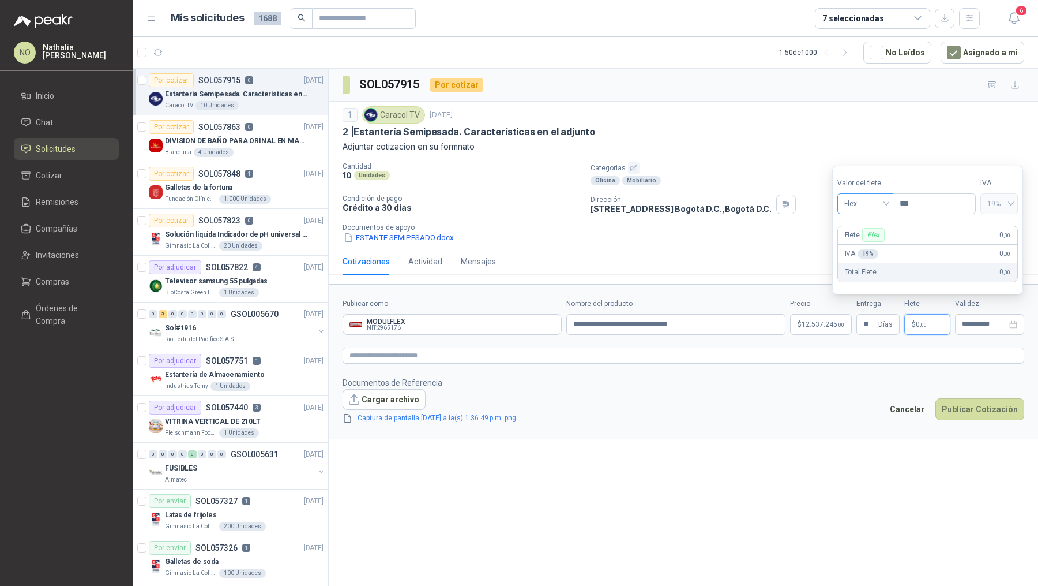
click at [869, 201] on span "Flex" at bounding box center [866, 203] width 42 height 17
click at [871, 247] on div "Incluido" at bounding box center [865, 247] width 38 height 13
click at [992, 320] on input "**********" at bounding box center [984, 323] width 45 height 7
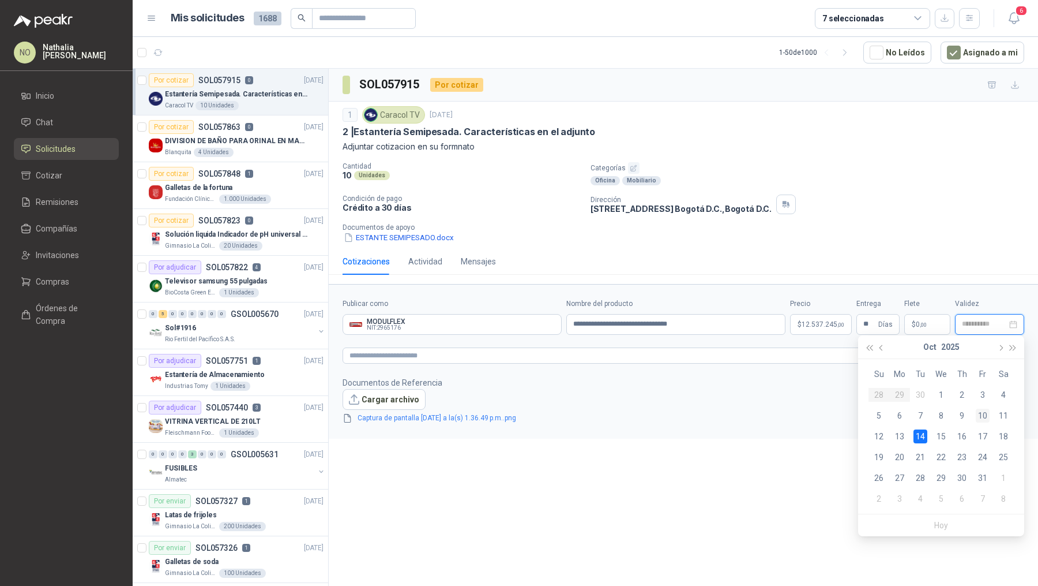
type input "**********"
click at [987, 416] on div "10" at bounding box center [983, 415] width 14 height 14
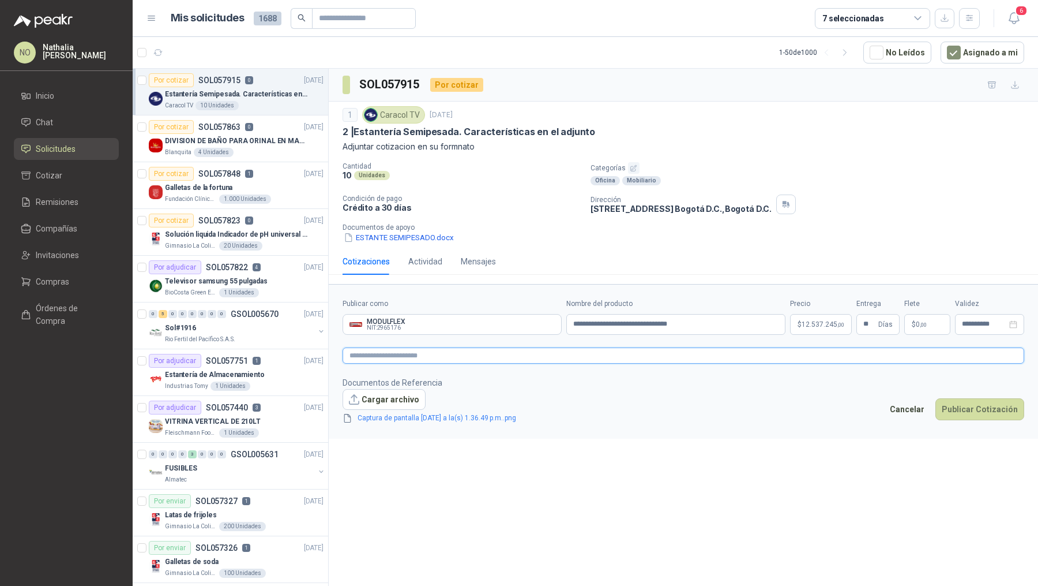
click at [418, 355] on textarea at bounding box center [684, 355] width 682 height 16
type textarea "*"
type textarea "**"
type textarea "***"
type textarea "****"
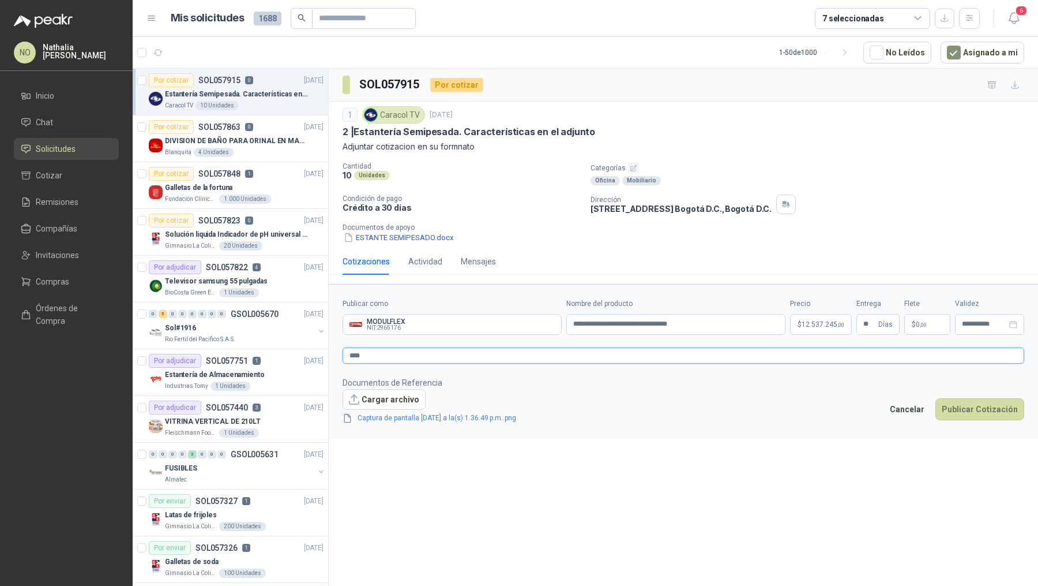
type textarea "*****"
type textarea "******"
type textarea "*******"
type textarea "********"
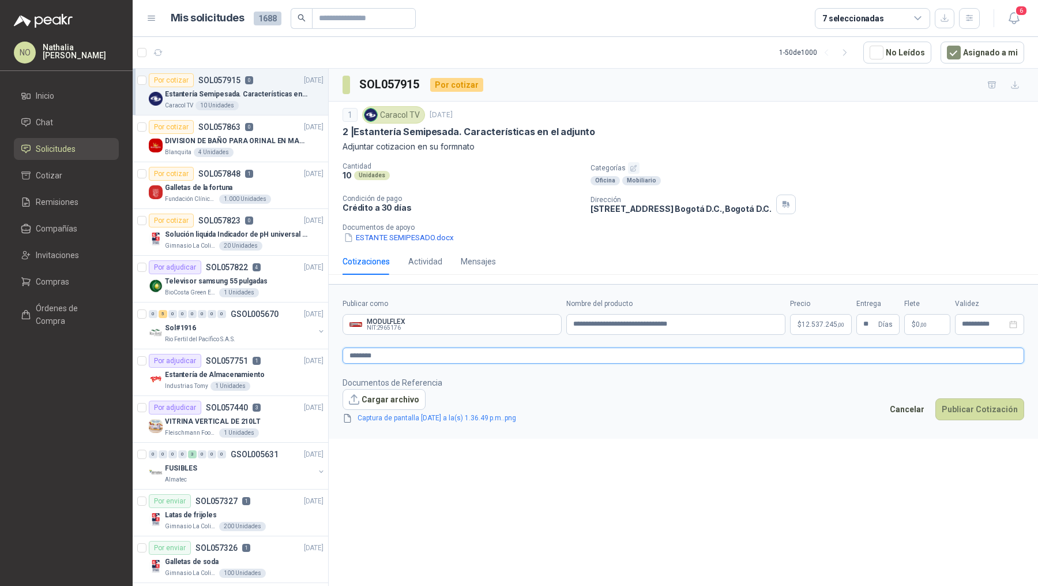
type textarea "*********"
paste textarea "**********"
type textarea "**********"
click at [486, 417] on link "Captura de pantalla [DATE] a la(s) 1.36.49 p.m..png" at bounding box center [437, 417] width 168 height 11
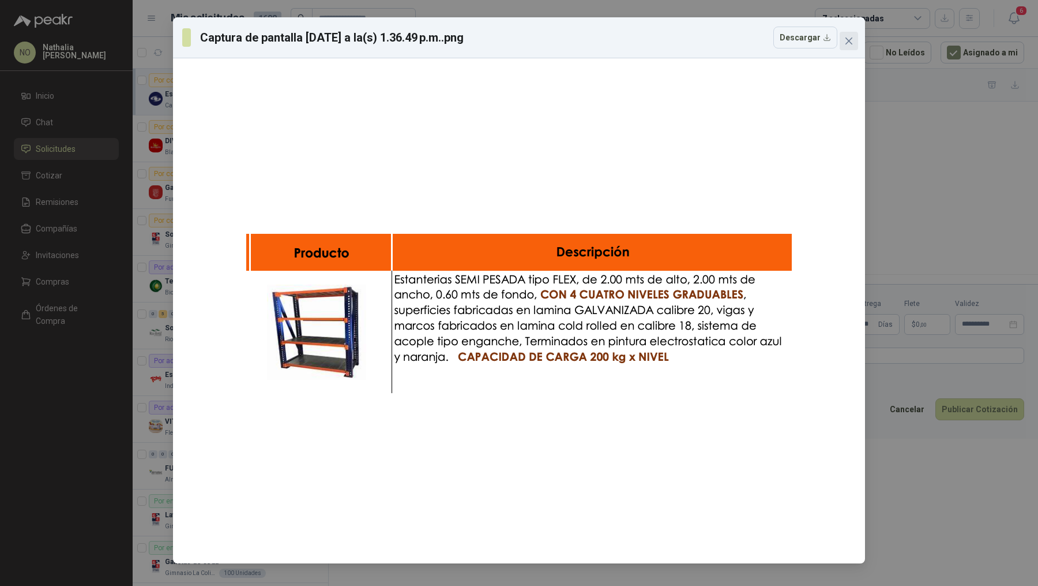
click at [854, 41] on span "Close" at bounding box center [849, 40] width 18 height 9
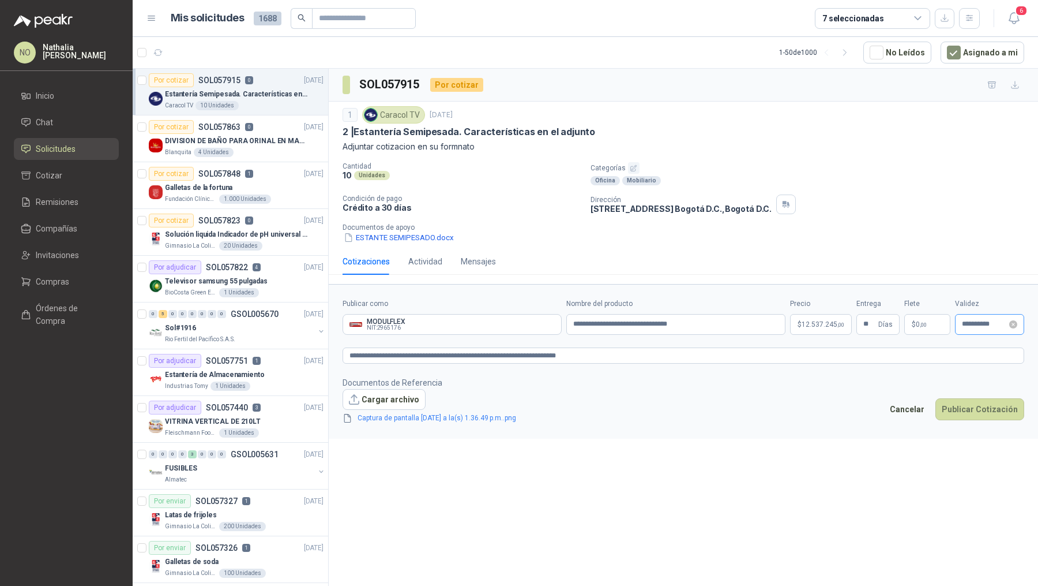
click at [974, 328] on div "**********" at bounding box center [989, 324] width 69 height 21
type input "**********"
click at [983, 417] on div "10" at bounding box center [983, 415] width 14 height 14
click at [823, 315] on body "NO Nathalia Ortega Inicio Chat Solicitudes Cotizar Remisiones Compañías Invitac…" at bounding box center [519, 293] width 1038 height 586
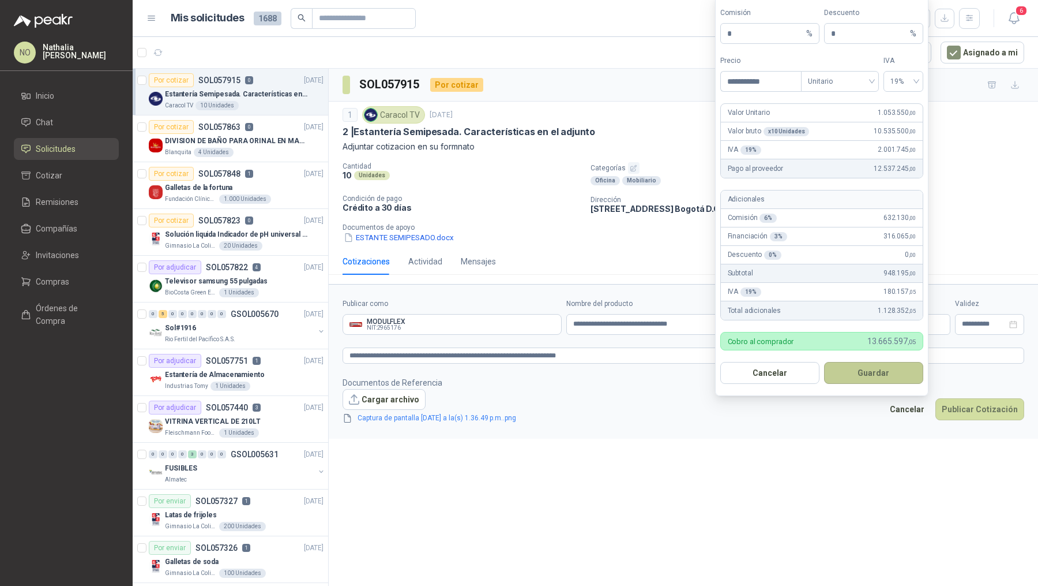
click at [882, 372] on button "Guardar" at bounding box center [873, 373] width 99 height 22
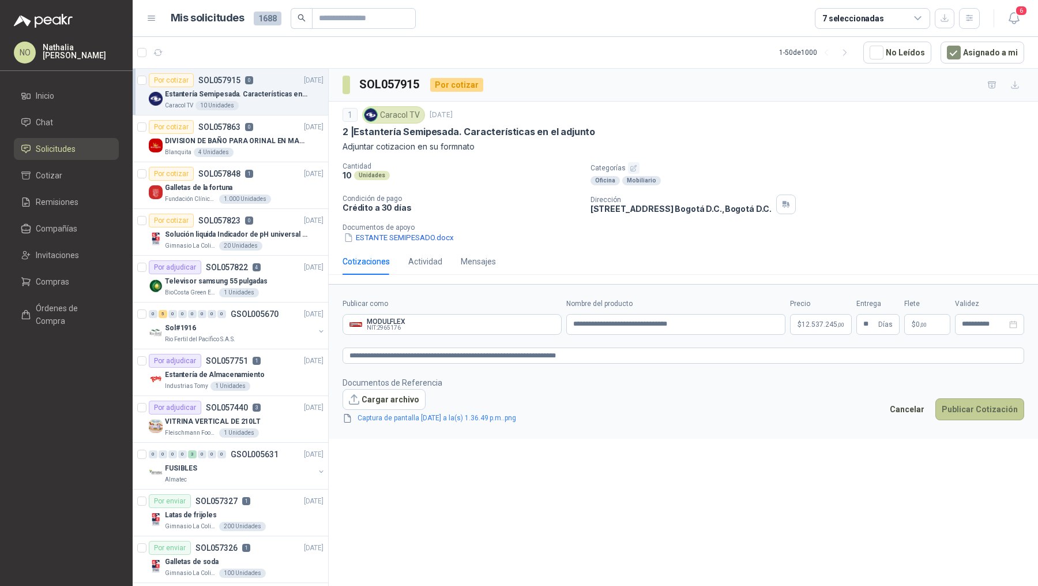
click at [971, 403] on button "Publicar Cotización" at bounding box center [980, 409] width 89 height 22
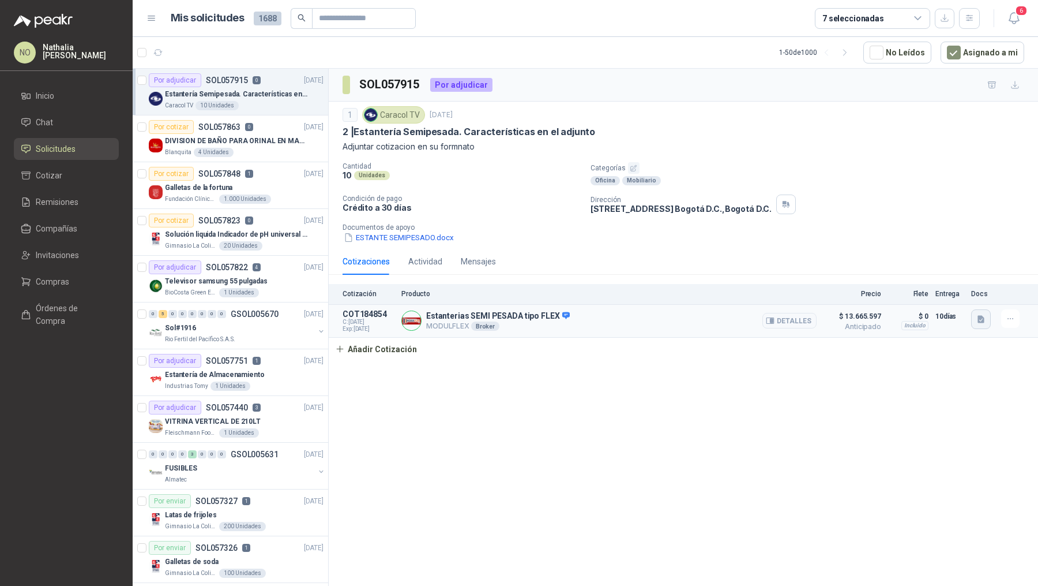
click at [978, 315] on icon "button" at bounding box center [981, 318] width 7 height 7
click at [939, 295] on button "Captura de pantalla [DATE] a la(s) 1.36.49 p.m..png" at bounding box center [891, 292] width 183 height 12
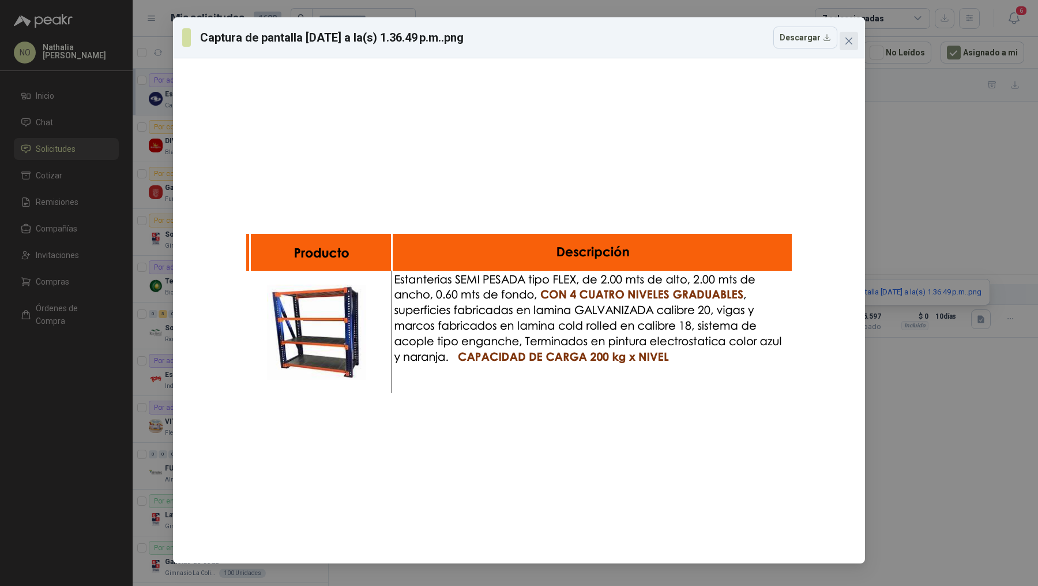
click at [852, 37] on icon "close" at bounding box center [849, 40] width 9 height 9
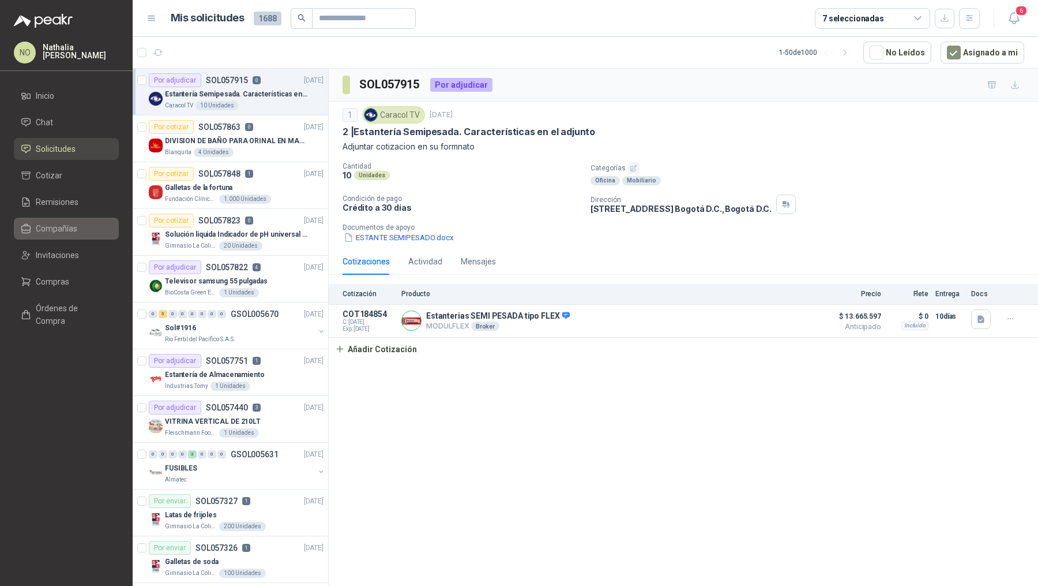
click at [73, 228] on span "Compañías" at bounding box center [57, 228] width 42 height 13
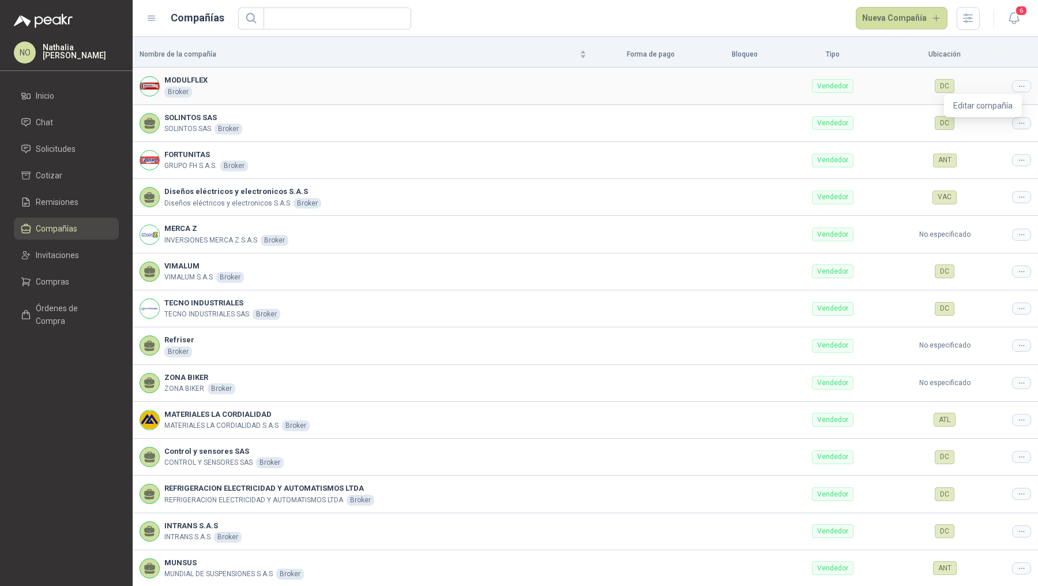
click at [1018, 82] on icon at bounding box center [1022, 86] width 9 height 9
click at [991, 103] on span "Editar compañía" at bounding box center [983, 105] width 59 height 13
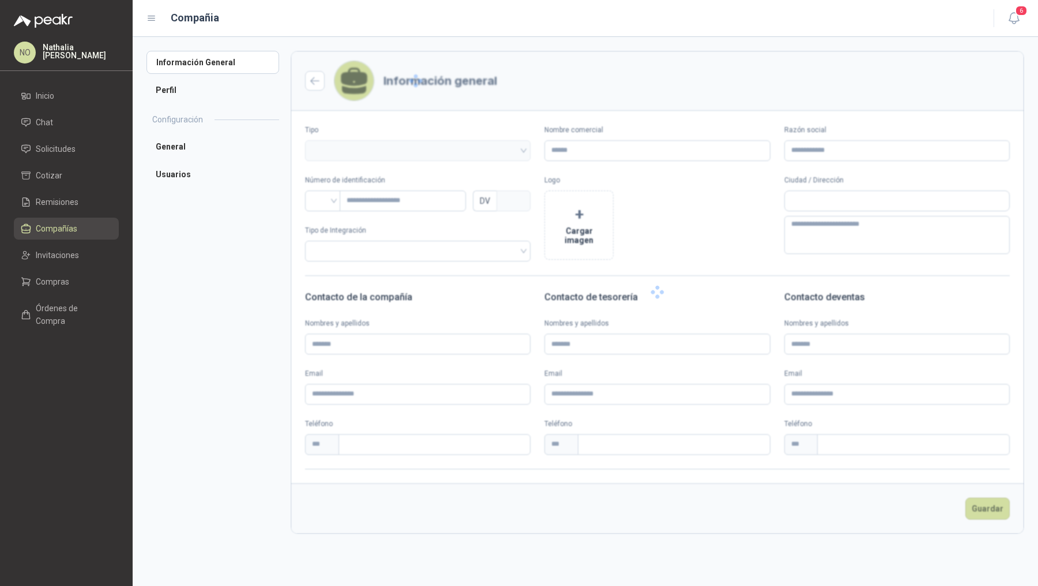
type input "*********"
type input "*******"
type input "*"
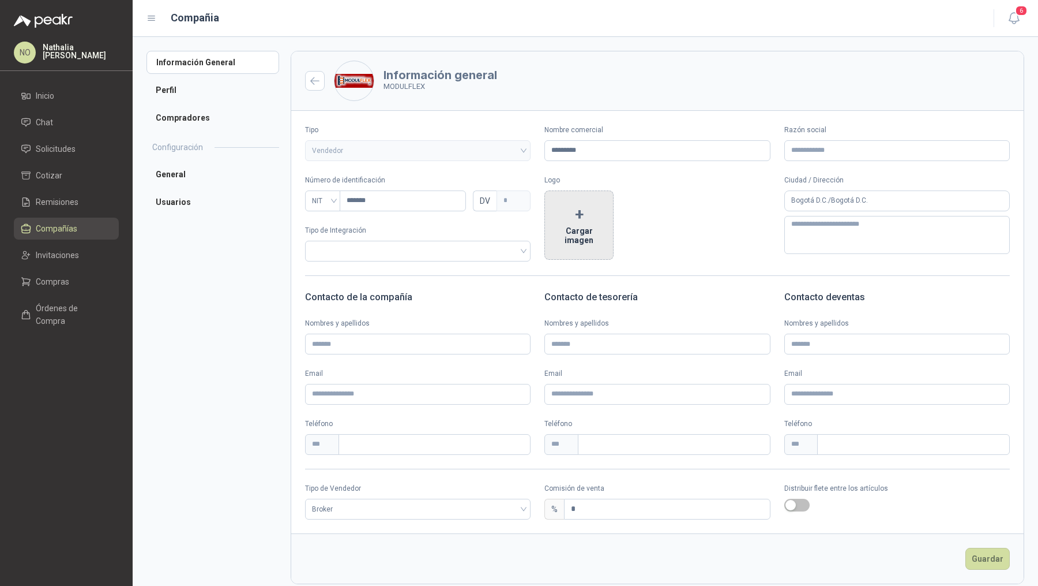
click at [576, 230] on button "+ Cargar imagen" at bounding box center [579, 224] width 69 height 69
click at [986, 554] on button "Guardar" at bounding box center [988, 558] width 44 height 22
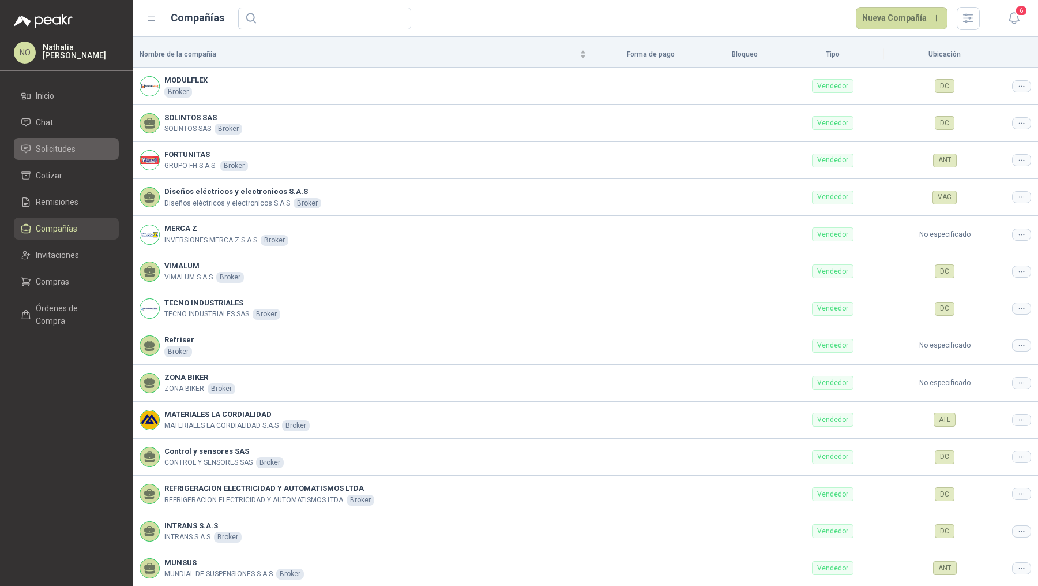
click at [74, 149] on span "Solicitudes" at bounding box center [56, 148] width 40 height 13
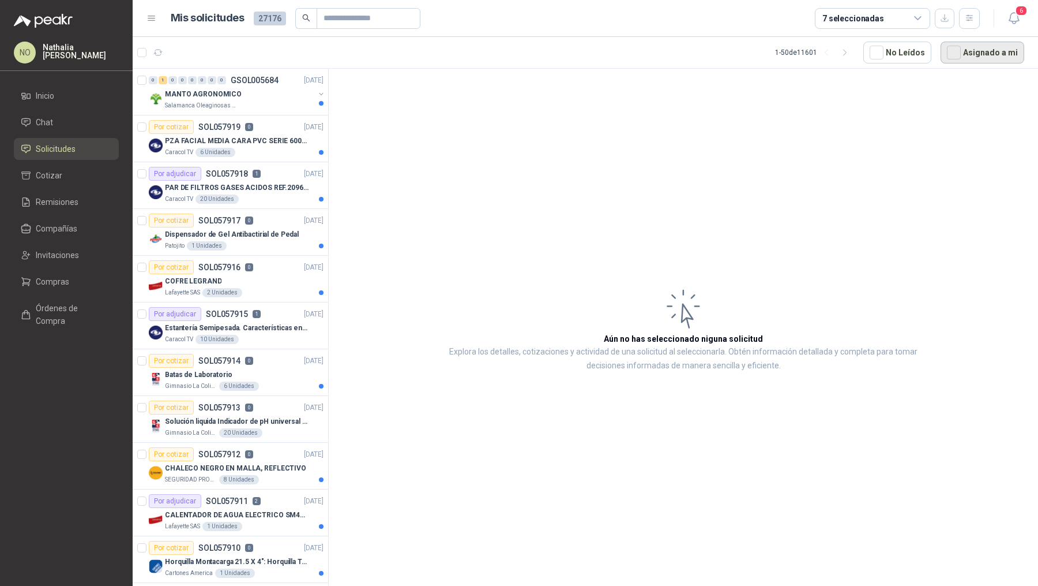
click at [982, 58] on button "Asignado a mi" at bounding box center [983, 53] width 84 height 22
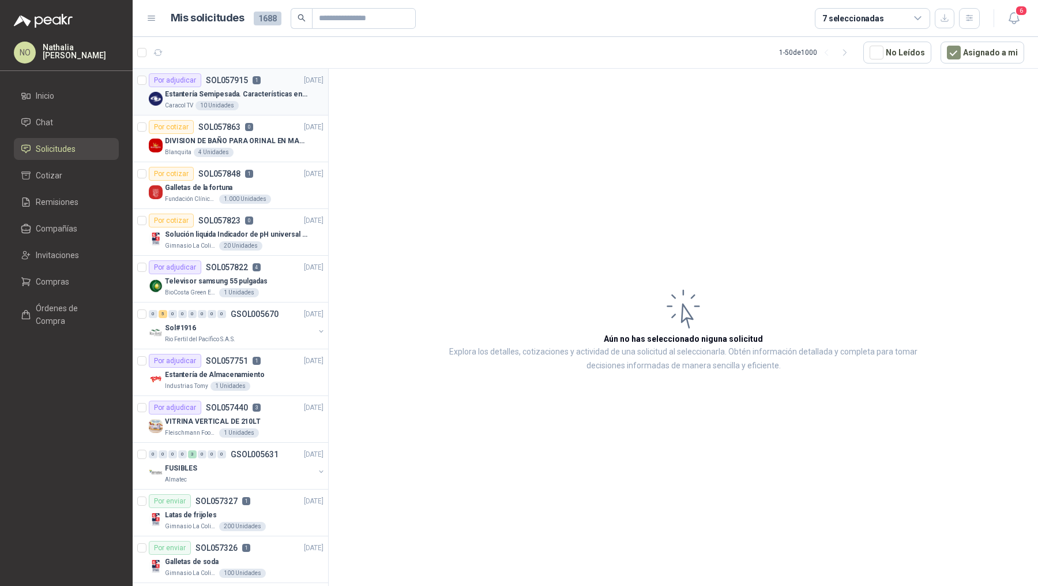
click at [288, 106] on div "Caracol TV 10 Unidades" at bounding box center [244, 105] width 159 height 9
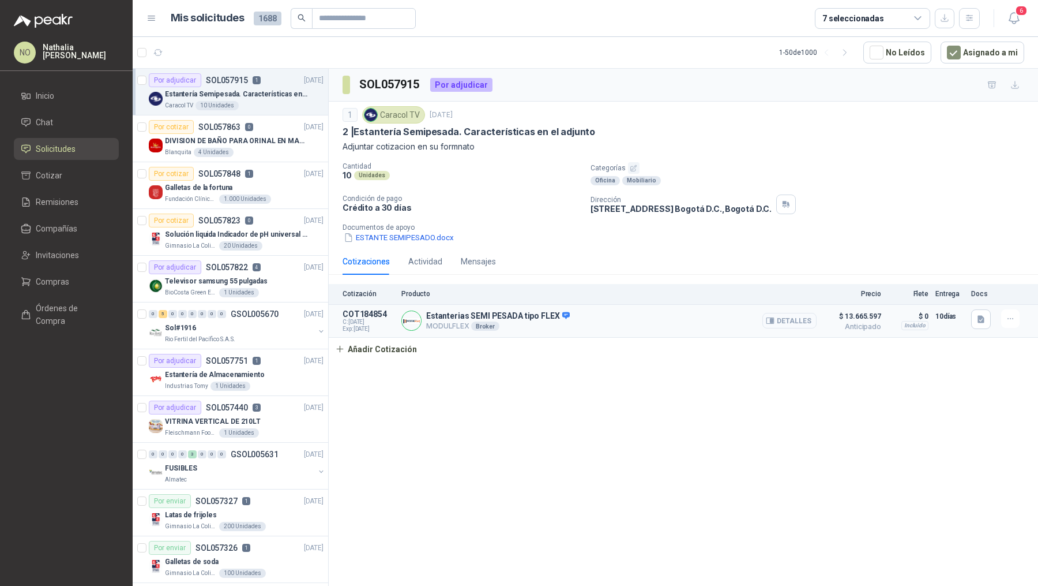
click at [782, 317] on button "Detalles" at bounding box center [790, 321] width 54 height 16
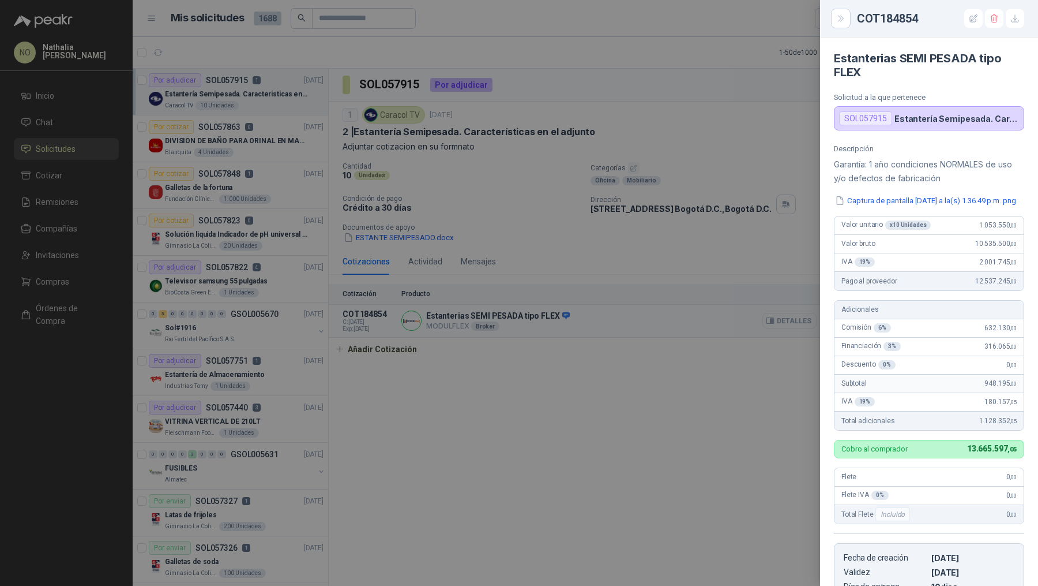
scroll to position [220, 0]
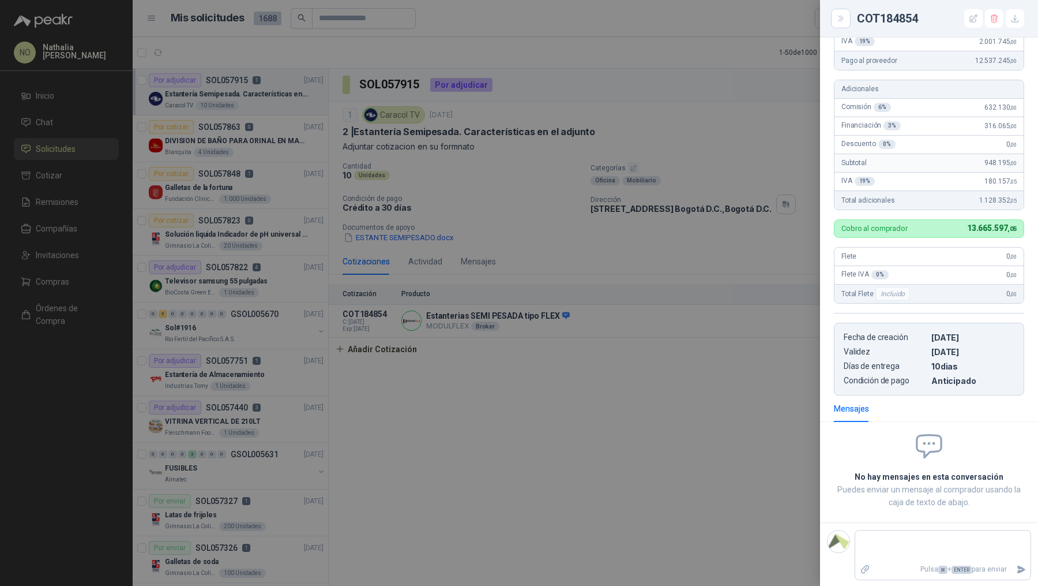
click at [723, 354] on div at bounding box center [519, 293] width 1038 height 586
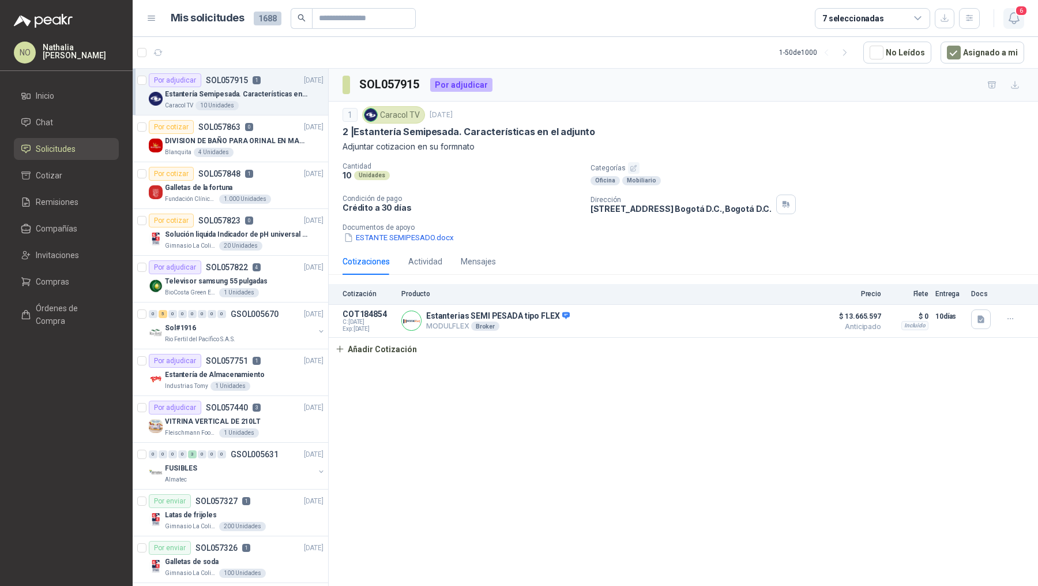
click at [1007, 18] on icon "button" at bounding box center [1014, 18] width 14 height 14
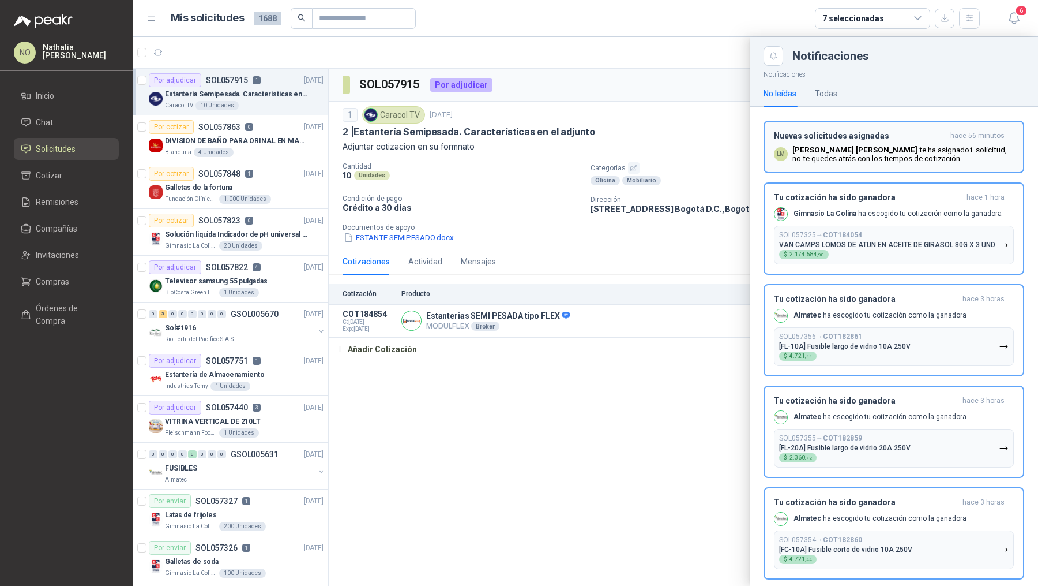
click at [937, 122] on button "Nuevas solicitudes asignadas hace 56 minutos LM Luis Miguel Martinez te ha asig…" at bounding box center [894, 147] width 261 height 52
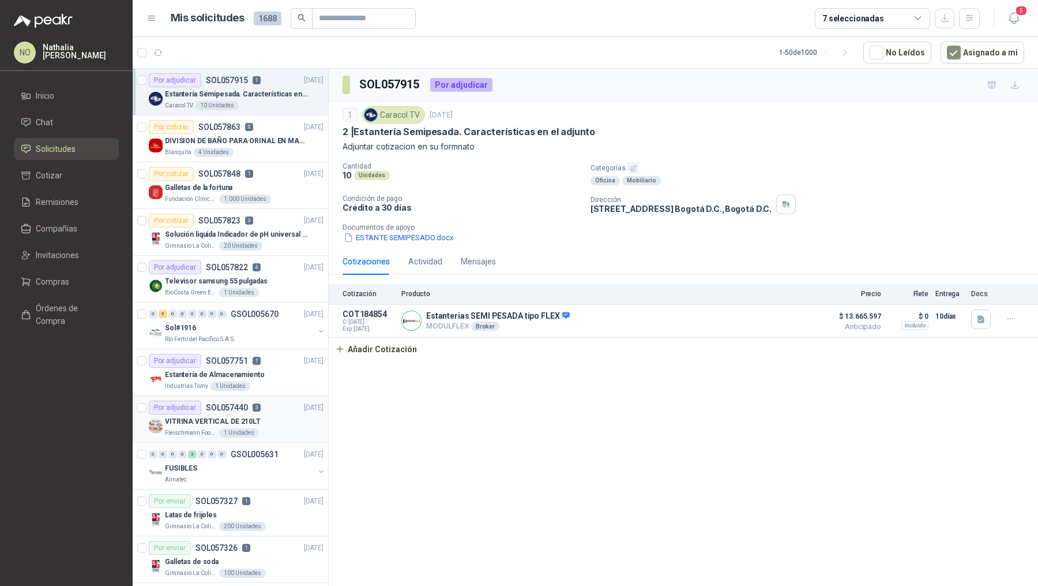
click at [238, 422] on p "VITRINA VERTICAL DE 210LT" at bounding box center [213, 421] width 96 height 11
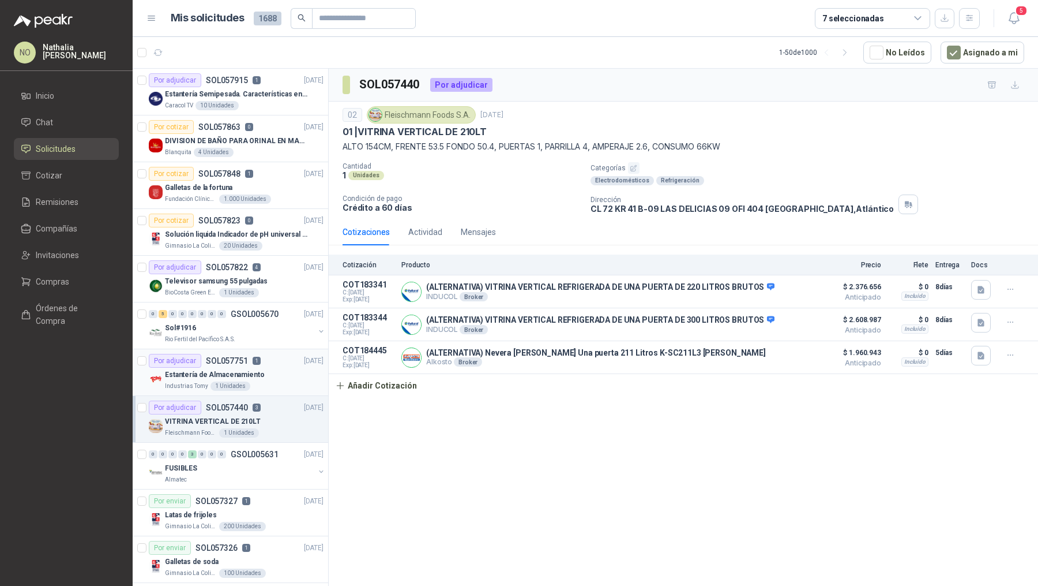
click at [271, 369] on div "Estantería de Almacenamiento" at bounding box center [244, 374] width 159 height 14
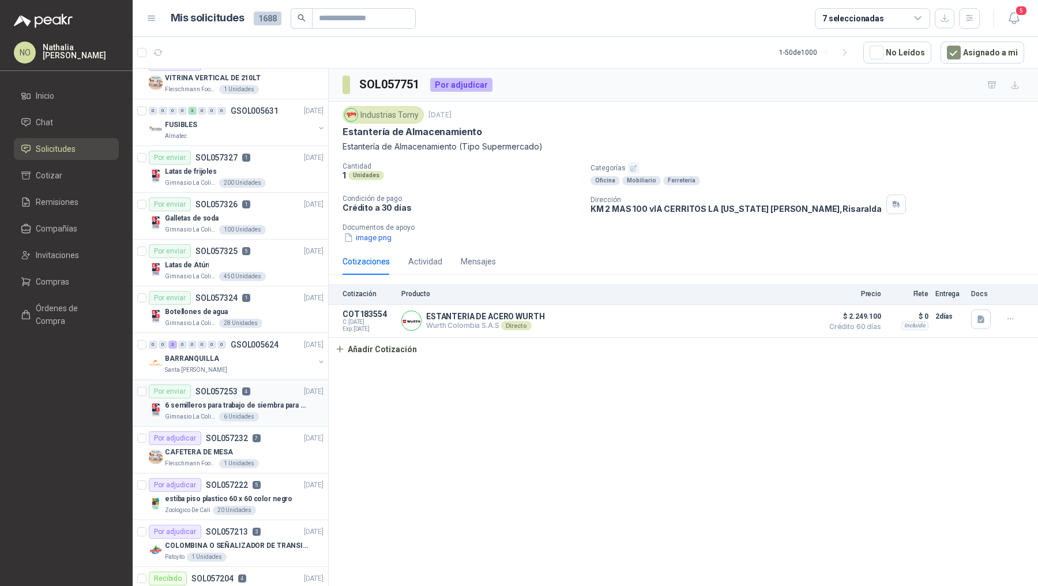
scroll to position [491, 0]
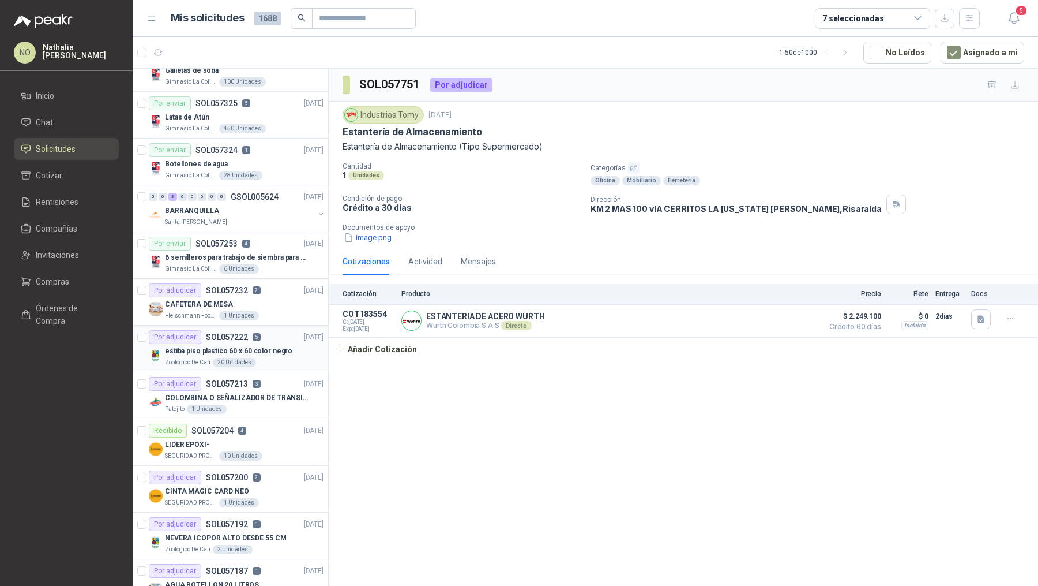
click at [264, 346] on p "estiba piso plastico 60 x 60 color negro" at bounding box center [228, 351] width 127 height 11
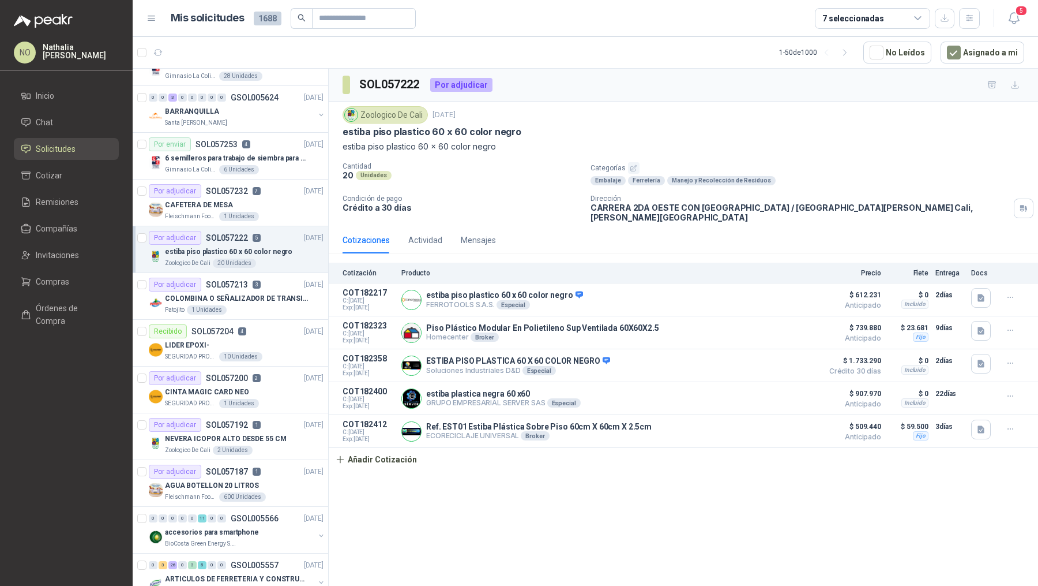
scroll to position [621, 0]
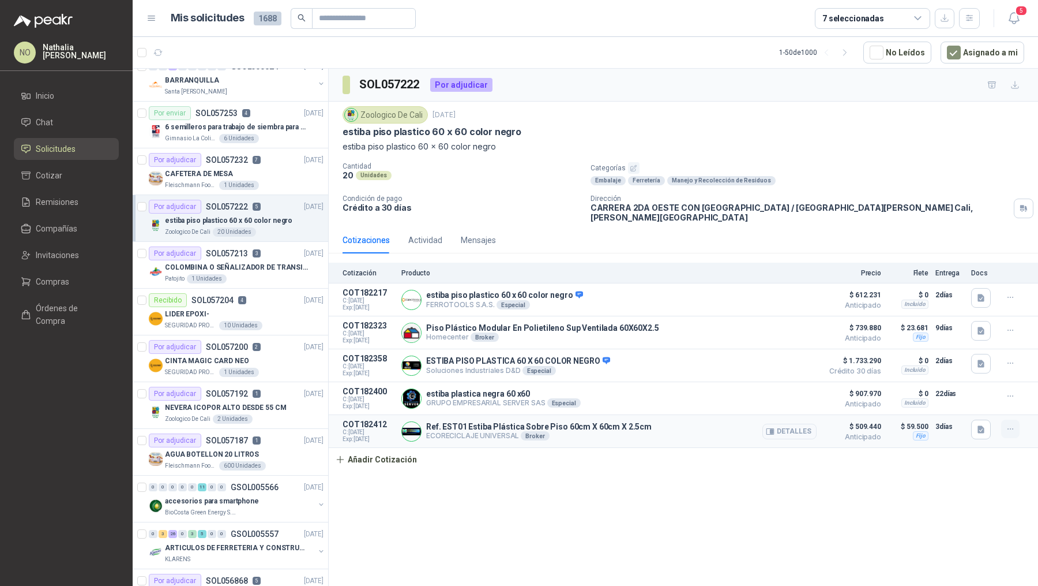
click at [1007, 424] on icon "button" at bounding box center [1011, 429] width 10 height 10
click at [980, 377] on button "Editar" at bounding box center [988, 372] width 92 height 18
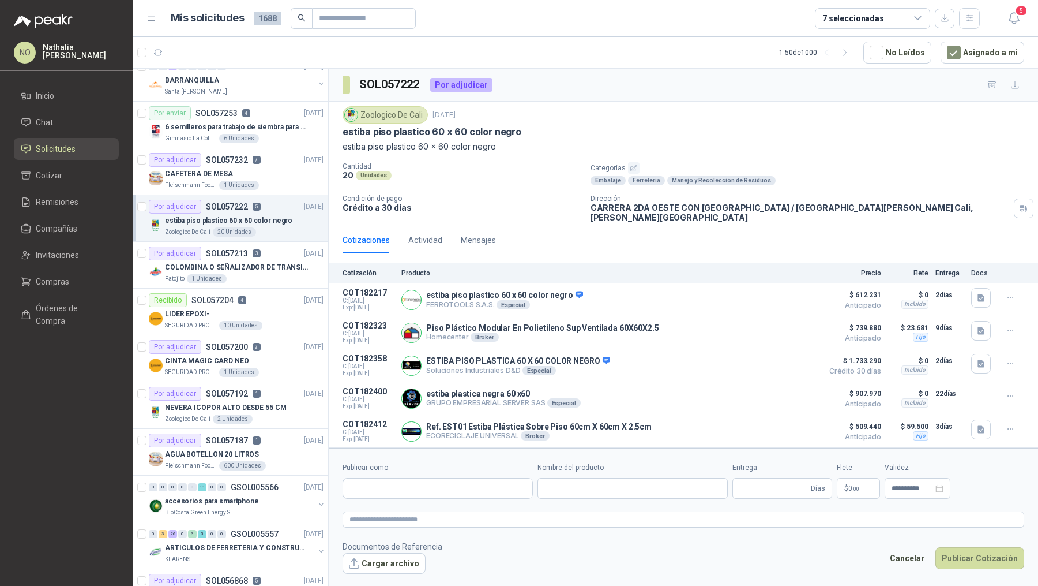
type input "**********"
type input "*"
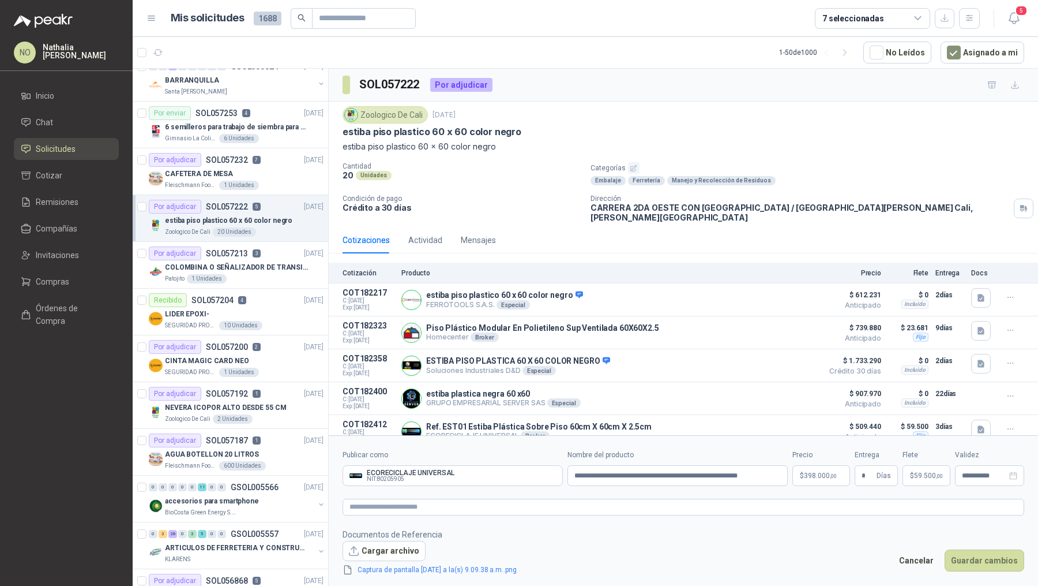
click at [816, 480] on p "$ 398.000 ,00" at bounding box center [822, 475] width 58 height 21
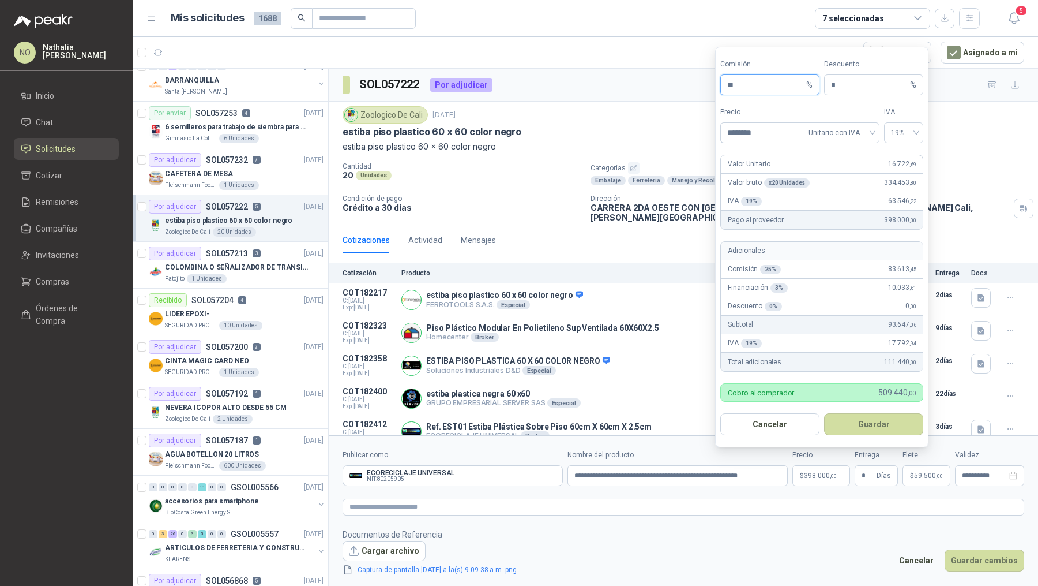
click at [747, 93] on input "**" at bounding box center [765, 85] width 77 height 20
type input "**"
click at [896, 426] on button "Guardar" at bounding box center [873, 424] width 99 height 22
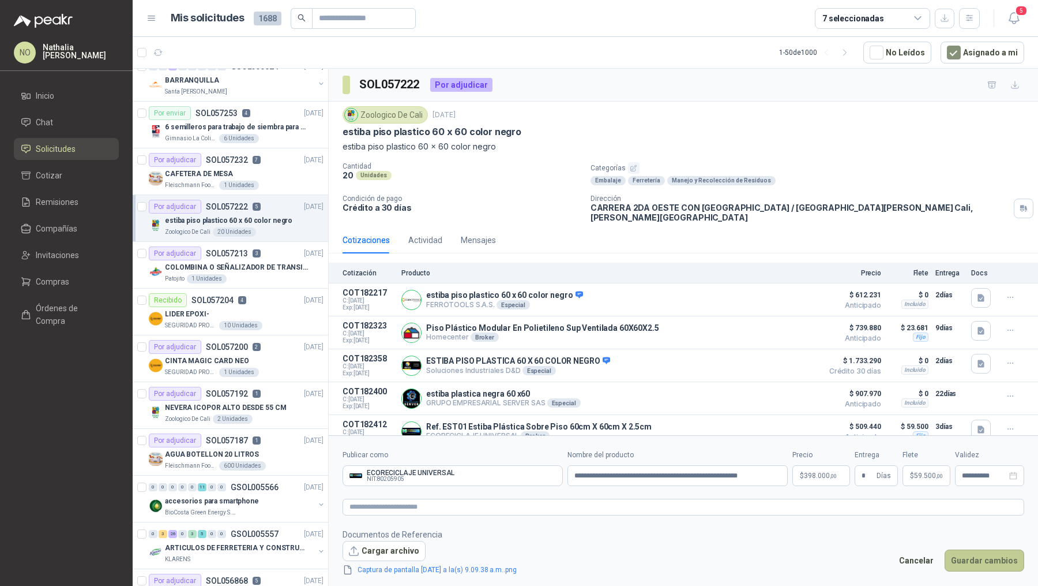
click at [1000, 561] on button "Guardar cambios" at bounding box center [985, 560] width 80 height 22
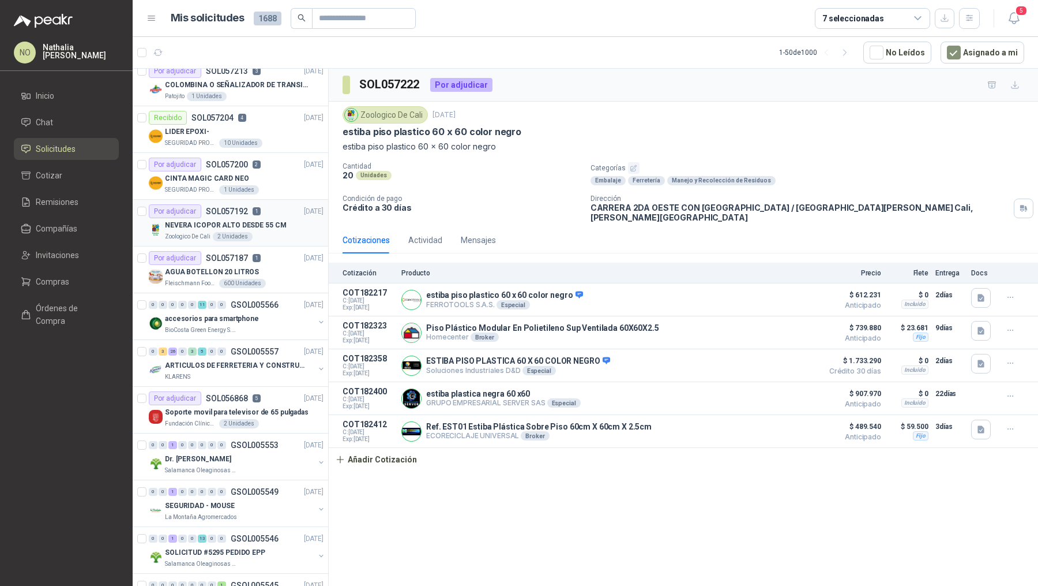
scroll to position [821, 0]
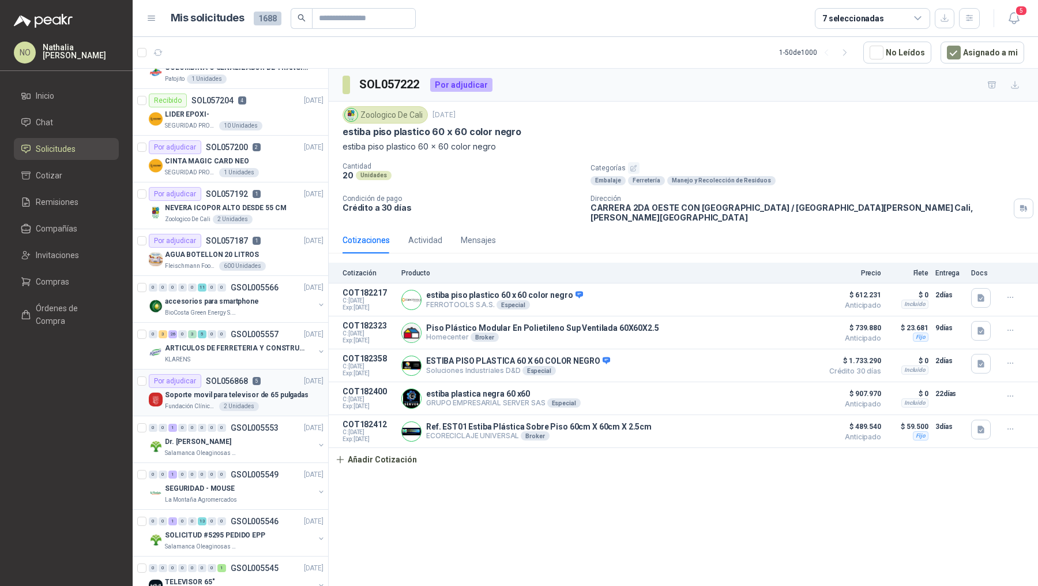
click at [255, 389] on p "Soporte movil para televisor de 65 pulgadas" at bounding box center [237, 394] width 144 height 11
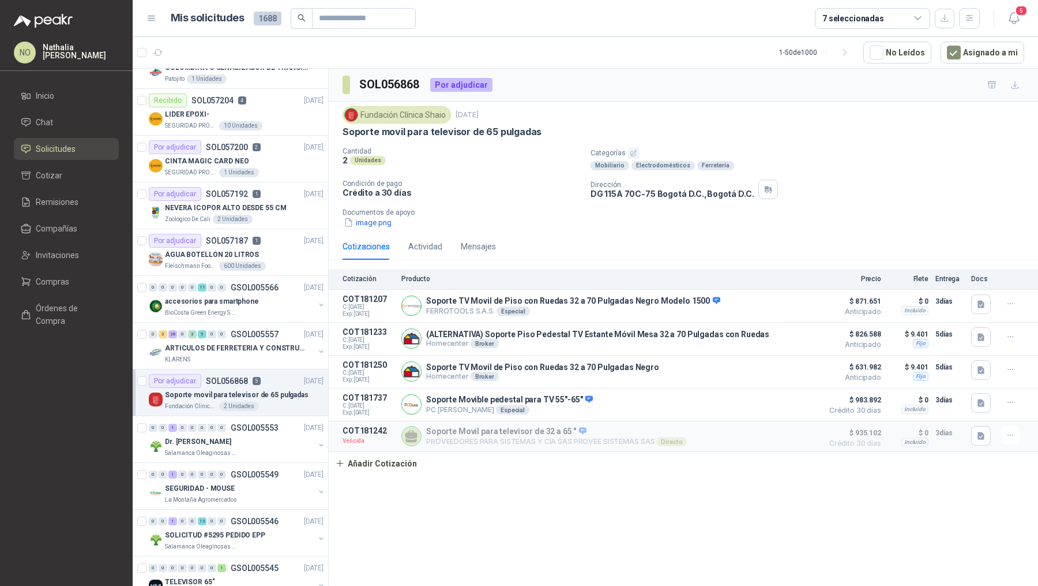
scroll to position [923, 0]
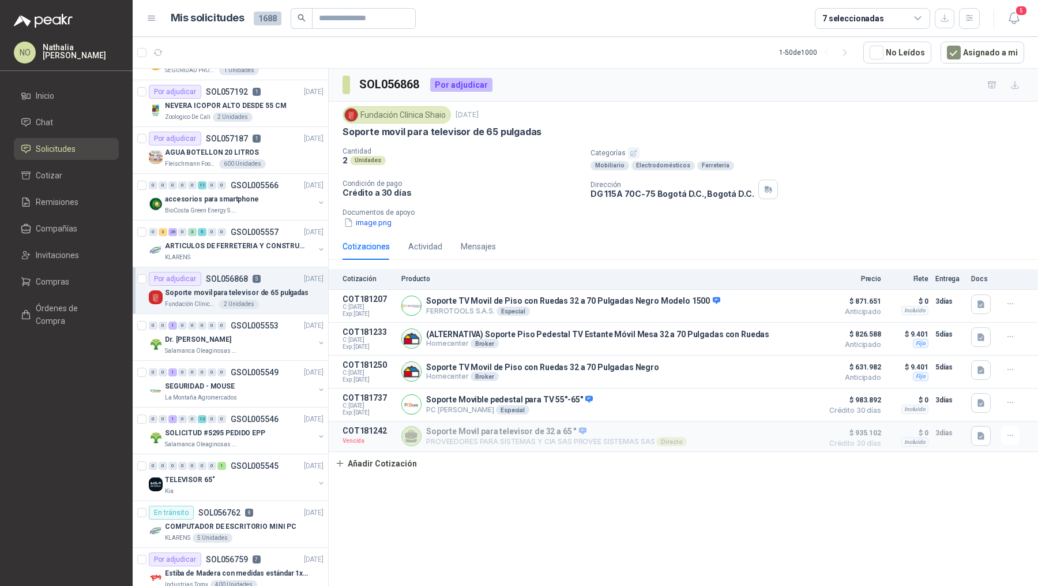
click at [255, 393] on div "La Montaña Agromercados" at bounding box center [239, 397] width 149 height 9
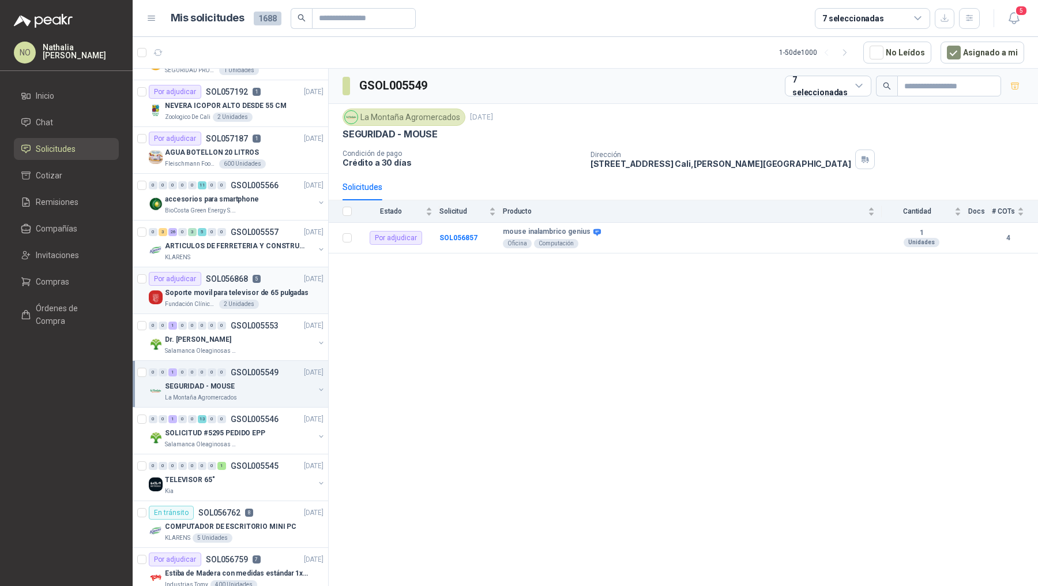
scroll to position [1056, 0]
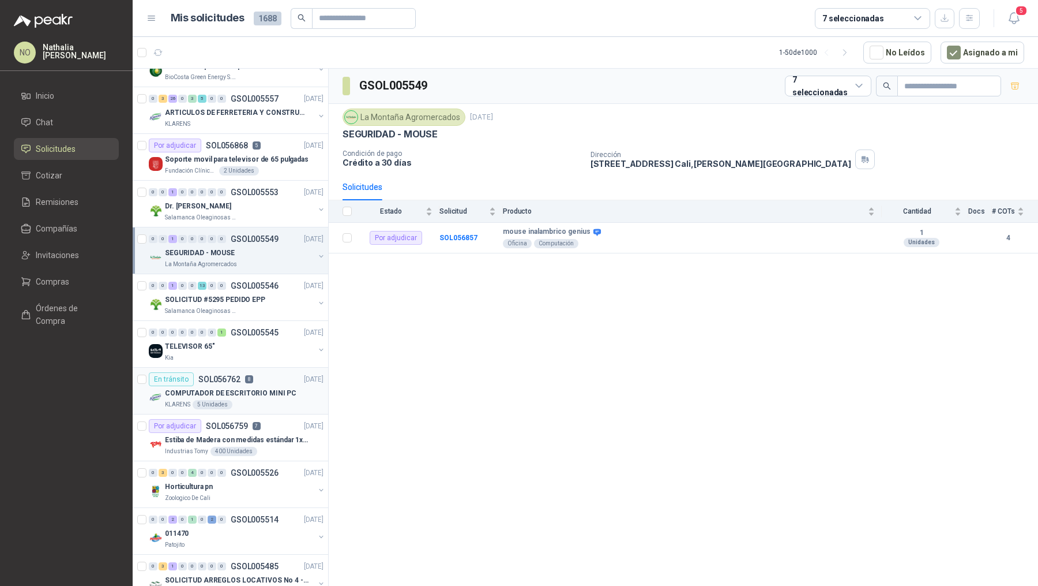
click at [258, 404] on article "En tránsito SOL056762 8 18/09/25 COMPUTADOR DE ESCRITORIO MINI PC KLARENS 5 Uni…" at bounding box center [231, 390] width 196 height 47
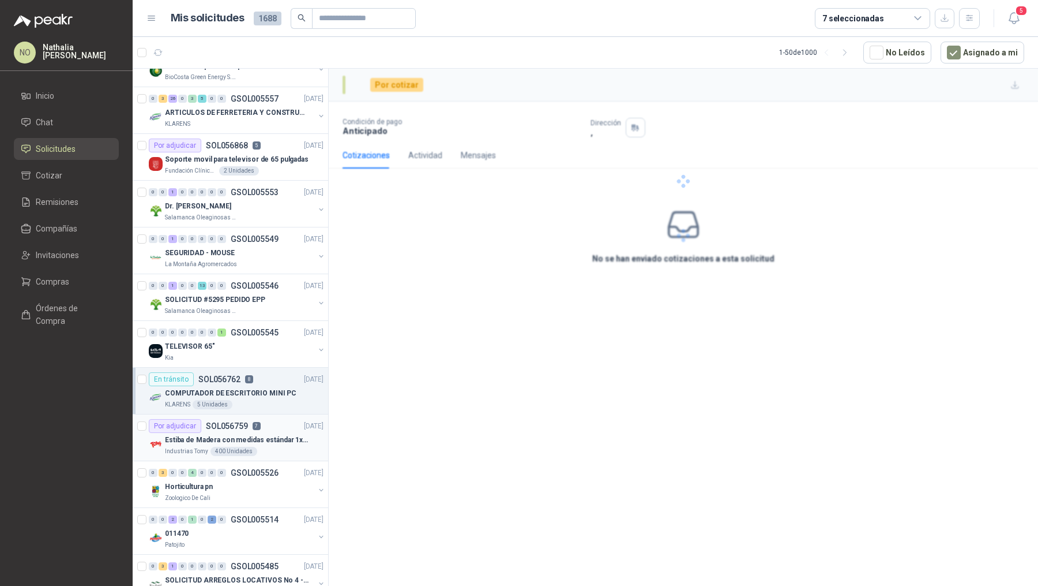
click at [273, 434] on p "Estiba de Madera con medidas estándar 1x120x15 de alto" at bounding box center [237, 439] width 144 height 11
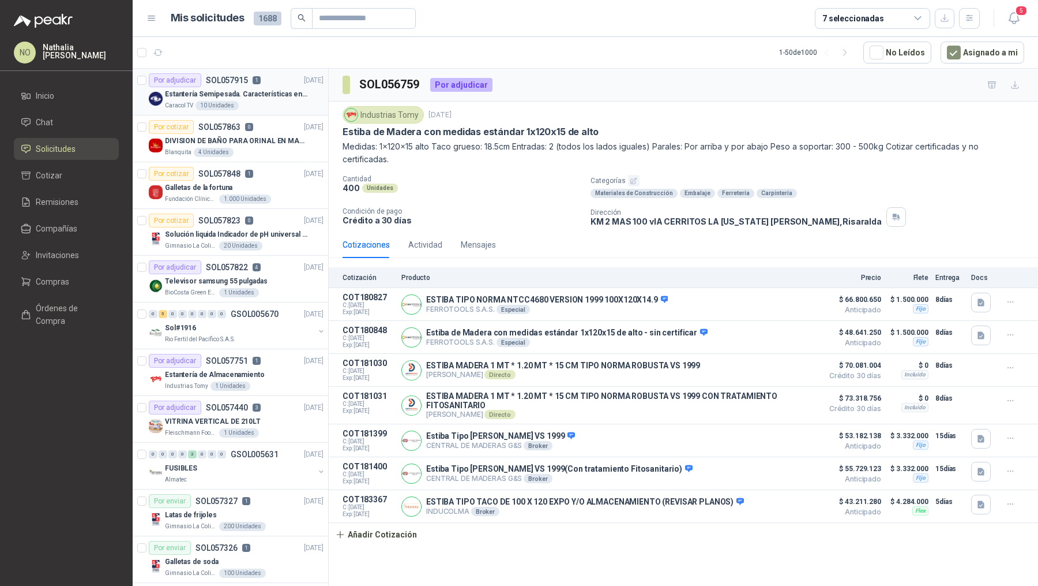
click at [282, 93] on p "Estantería Semipesada. Características en el adjunto" at bounding box center [237, 94] width 144 height 11
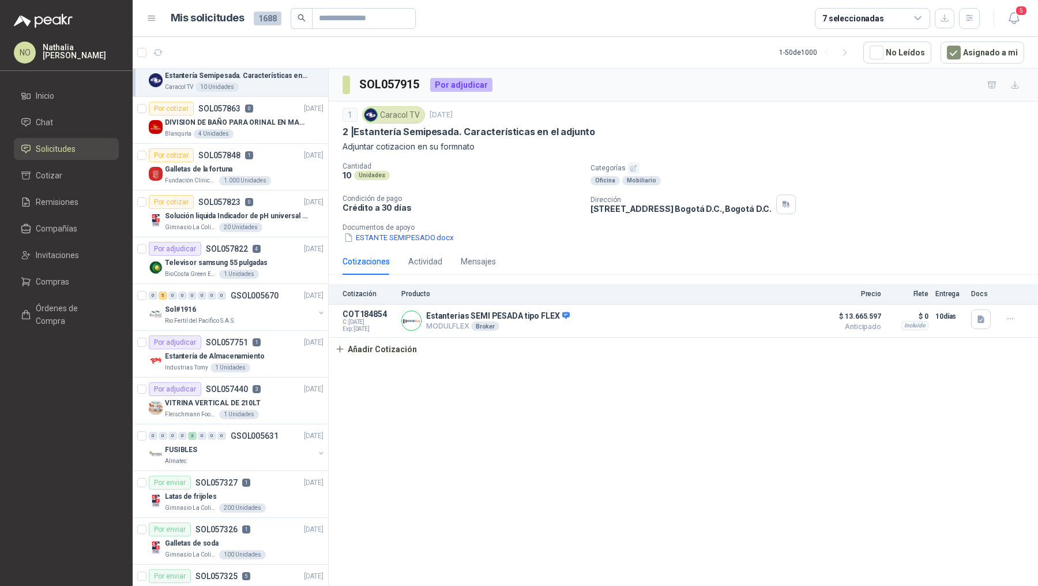
scroll to position [24, 0]
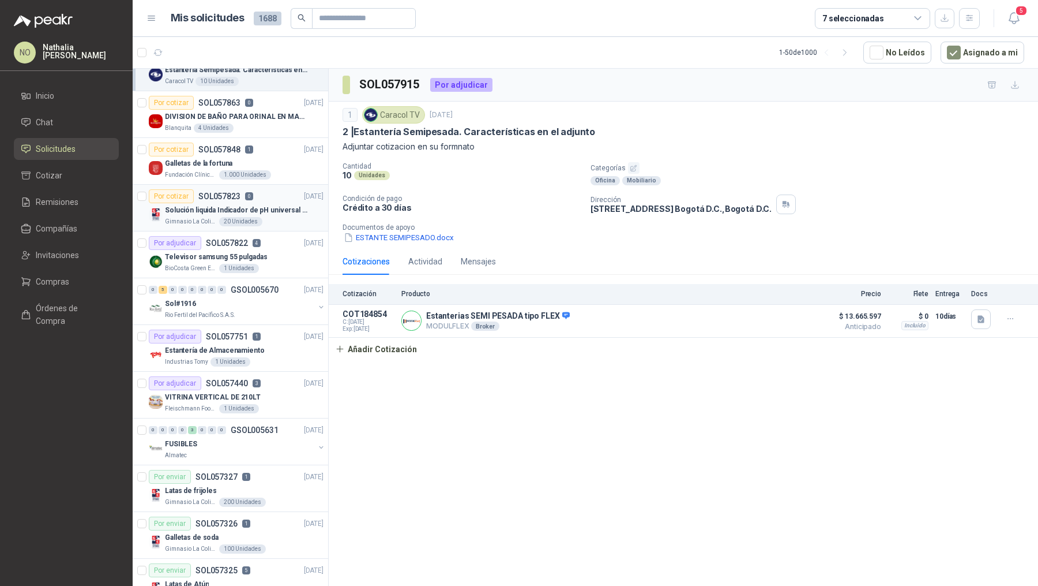
click at [271, 198] on div "Por cotizar SOL057823 0 26/09/25" at bounding box center [236, 196] width 175 height 14
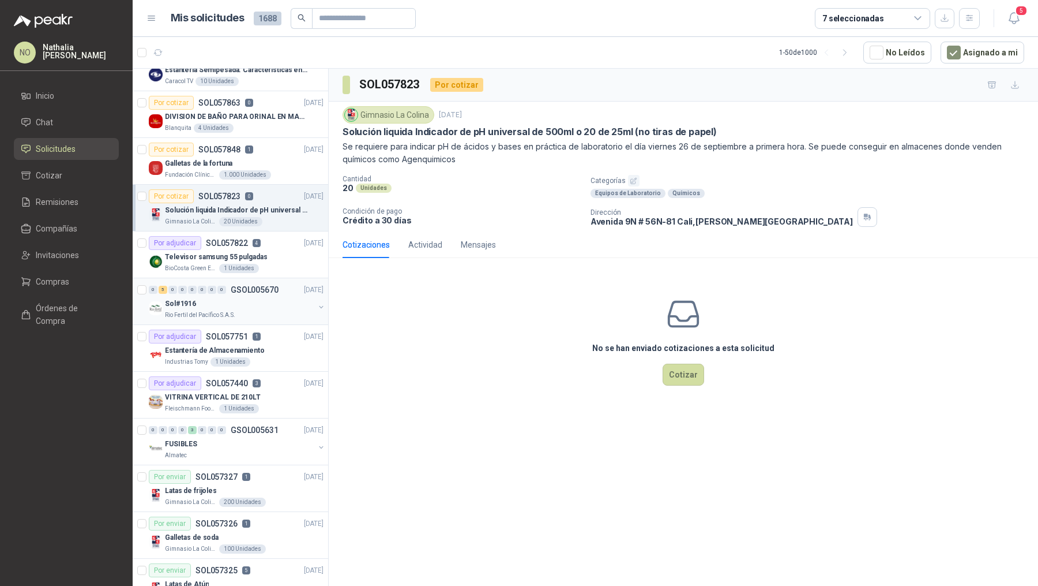
scroll to position [48, 0]
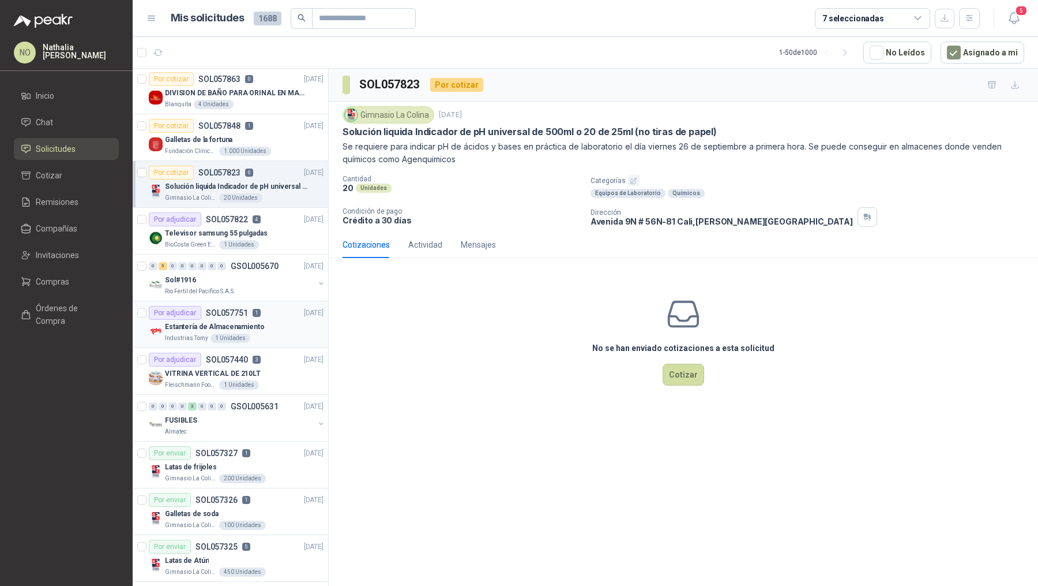
click at [267, 321] on div "Estantería de Almacenamiento" at bounding box center [244, 327] width 159 height 14
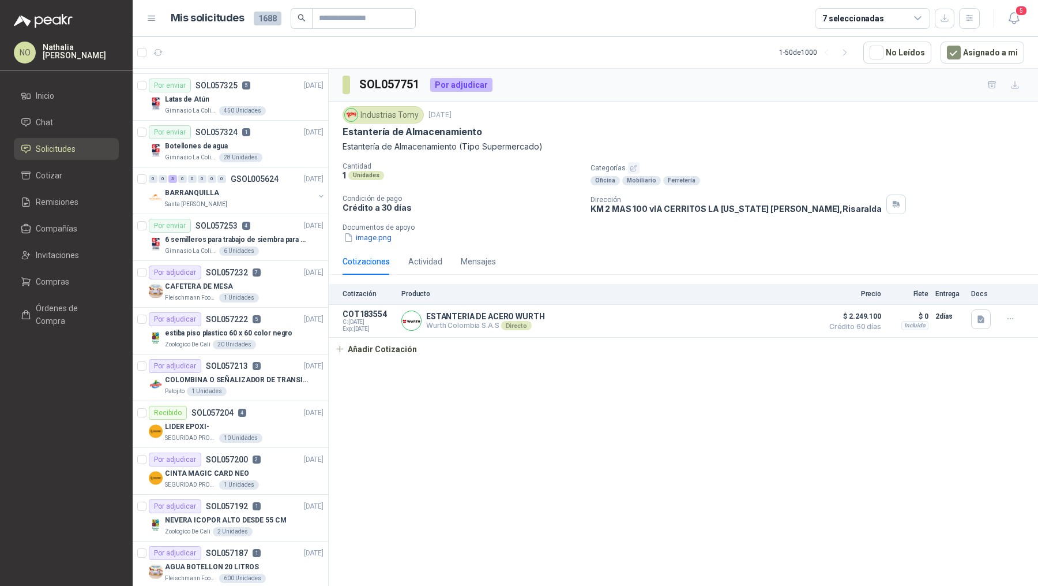
scroll to position [511, 0]
click at [238, 333] on div "estiba piso plastico 60 x 60 color negro" at bounding box center [244, 331] width 159 height 14
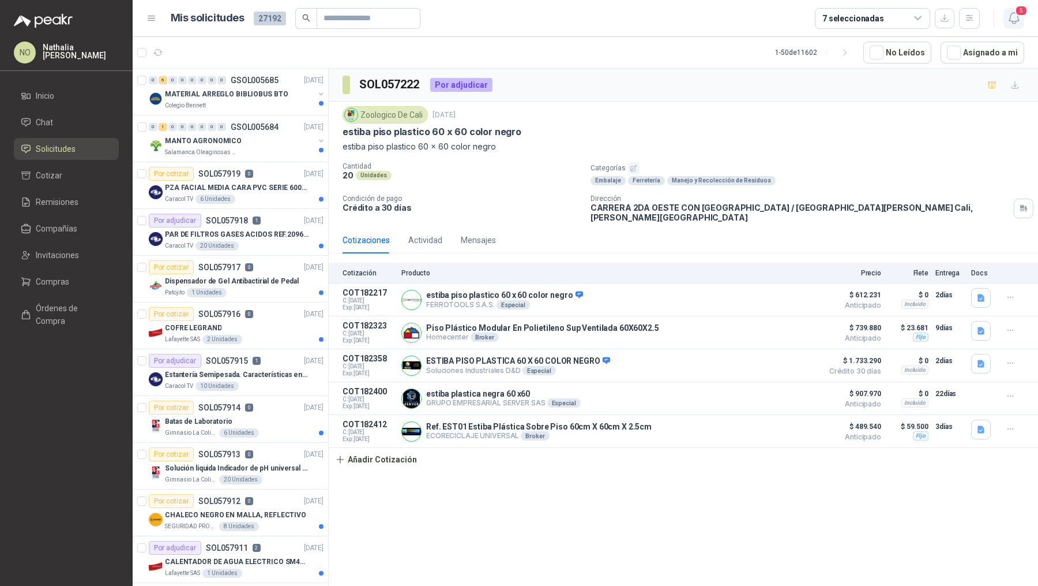
click at [1015, 18] on icon "button" at bounding box center [1014, 18] width 14 height 14
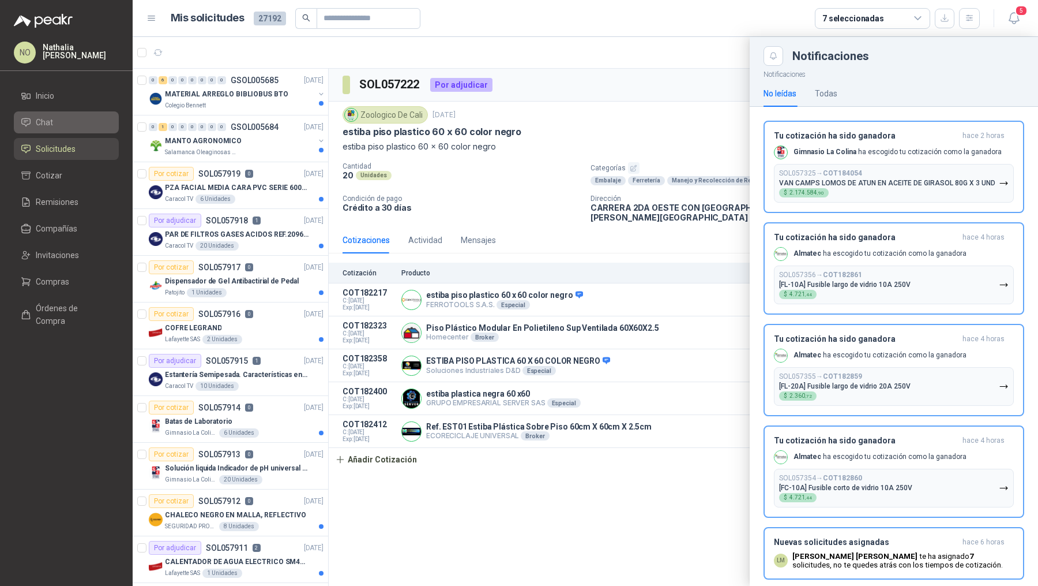
click at [76, 120] on li "Chat" at bounding box center [66, 122] width 91 height 13
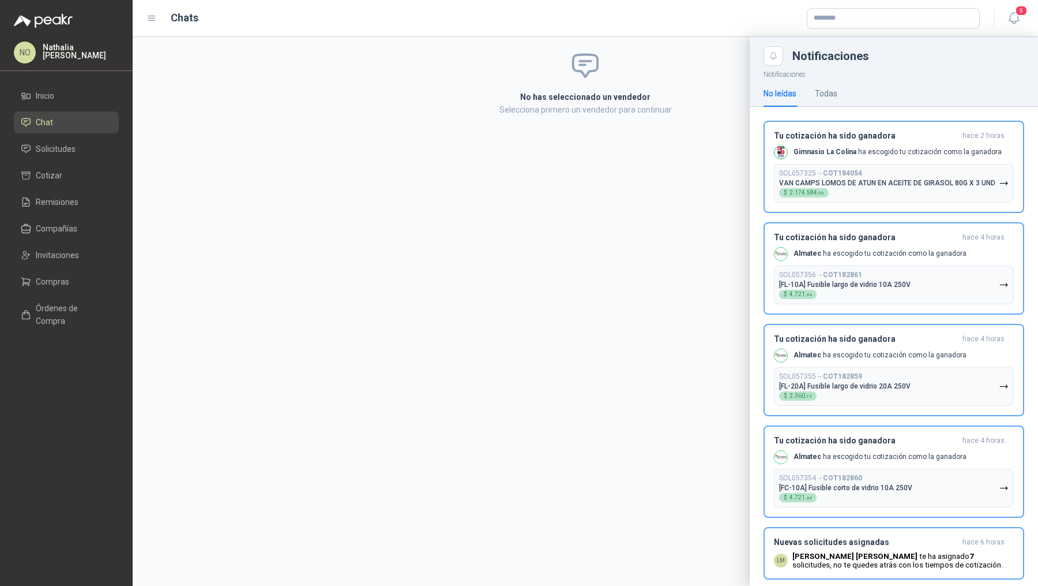
click at [628, 95] on div at bounding box center [586, 311] width 906 height 549
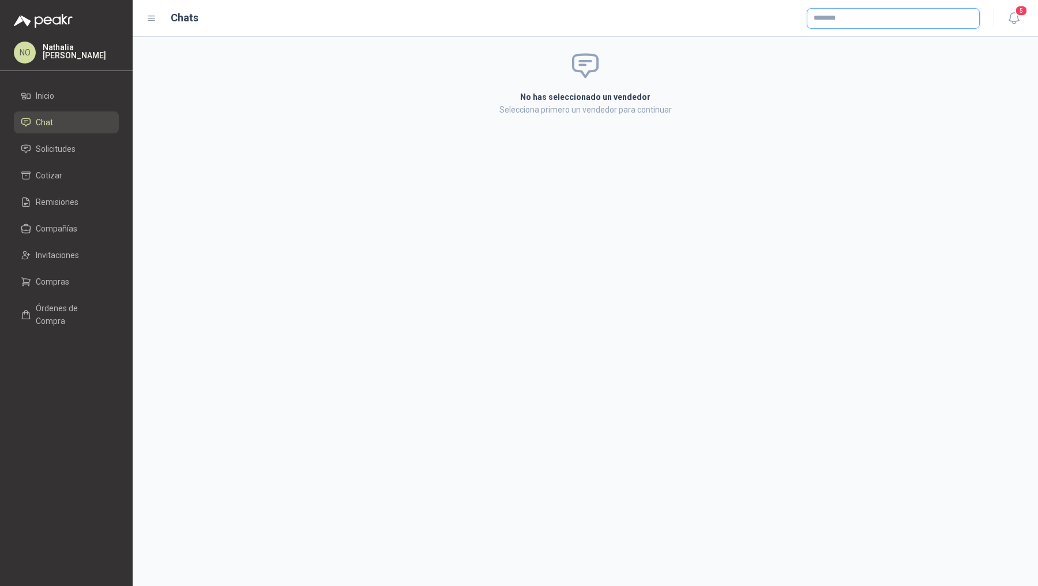
click at [847, 10] on input "text" at bounding box center [894, 19] width 172 height 20
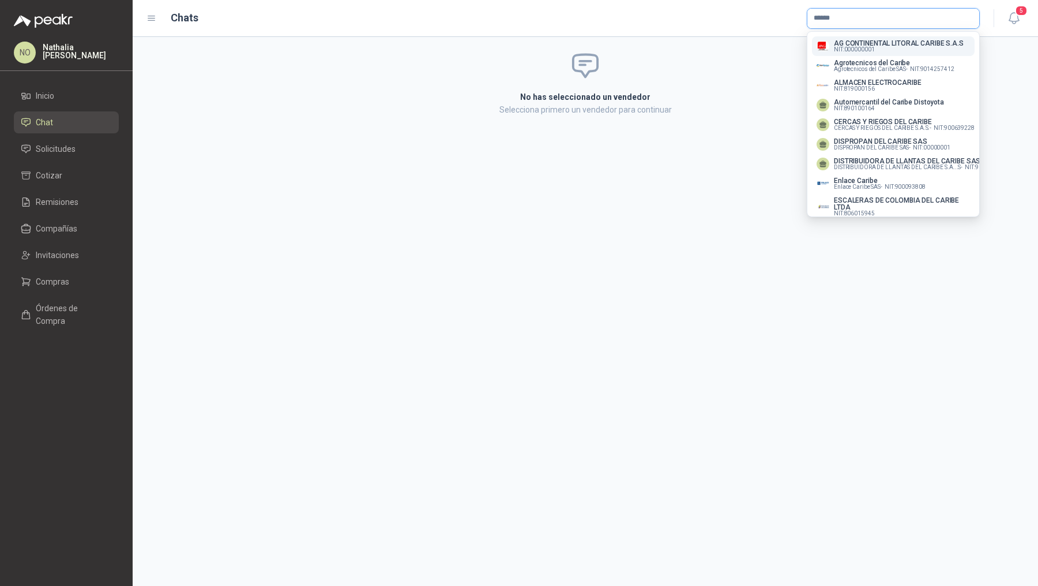
type input "******"
click at [616, 184] on div "No has seleccionado un vendedor Selecciona primero un vendedor para continuar" at bounding box center [586, 311] width 906 height 549
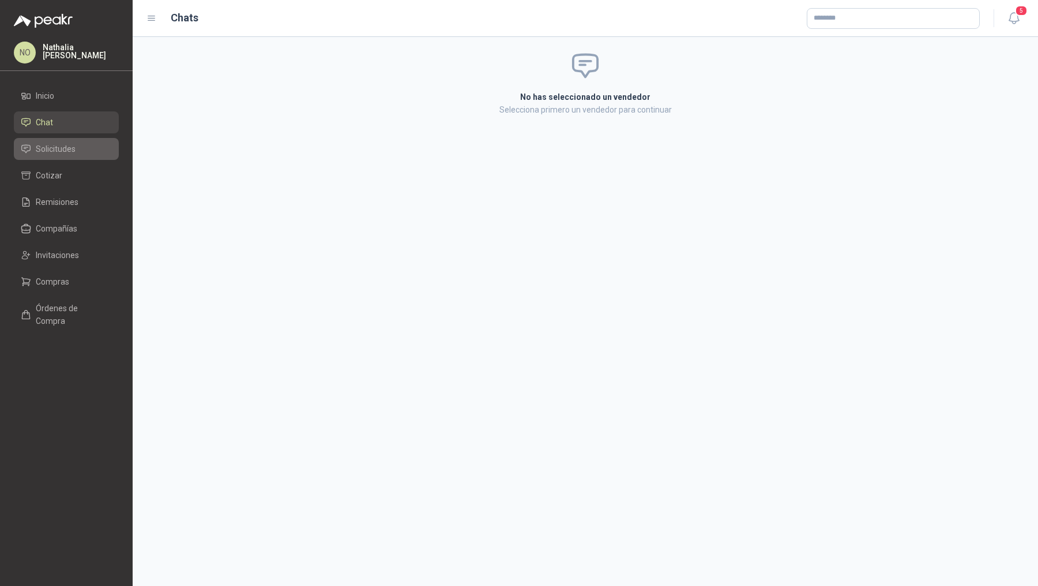
click at [92, 143] on li "Solicitudes" at bounding box center [66, 148] width 91 height 13
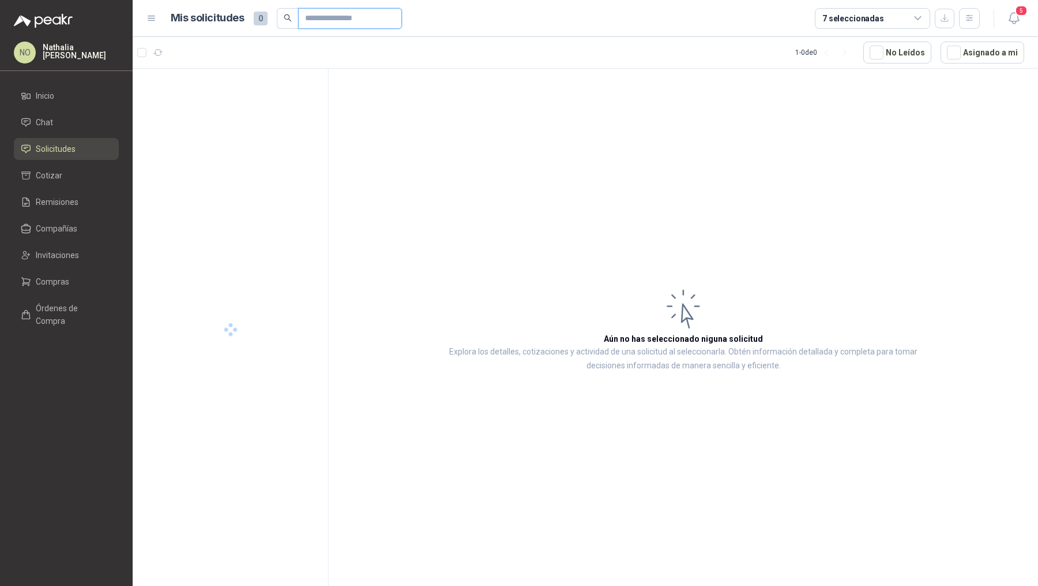
click at [333, 20] on input "text" at bounding box center [345, 19] width 81 height 20
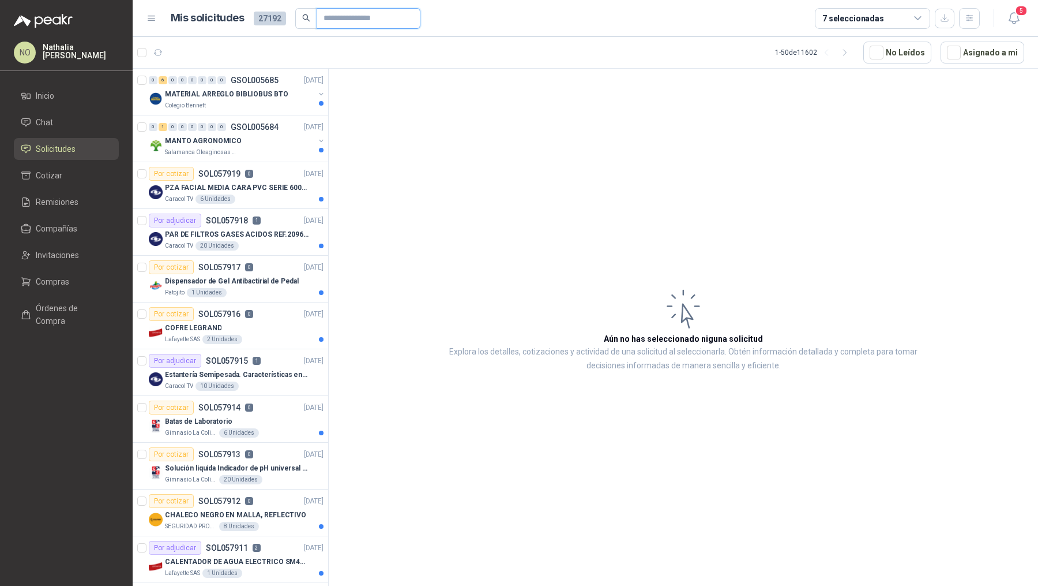
paste input "*********"
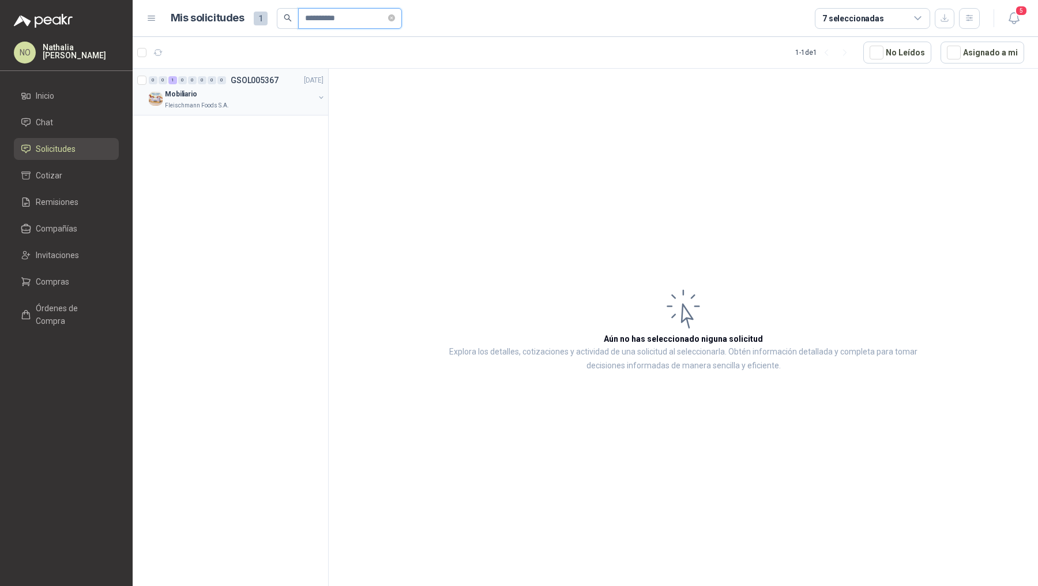
type input "*********"
click at [282, 96] on div "Mobiliario" at bounding box center [239, 94] width 149 height 14
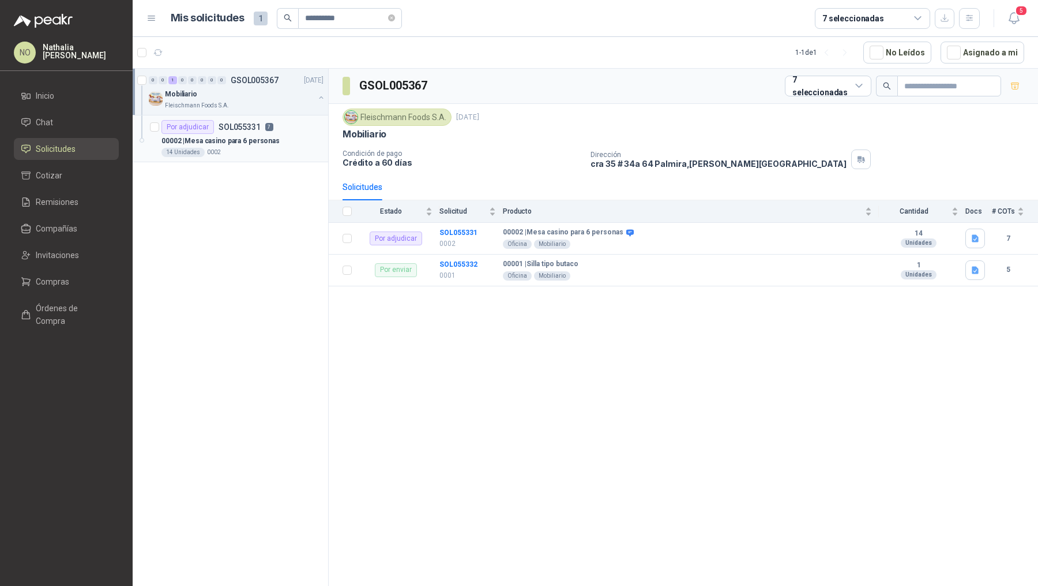
click at [286, 127] on div "Por adjudicar SOL055331 7" at bounding box center [243, 127] width 162 height 14
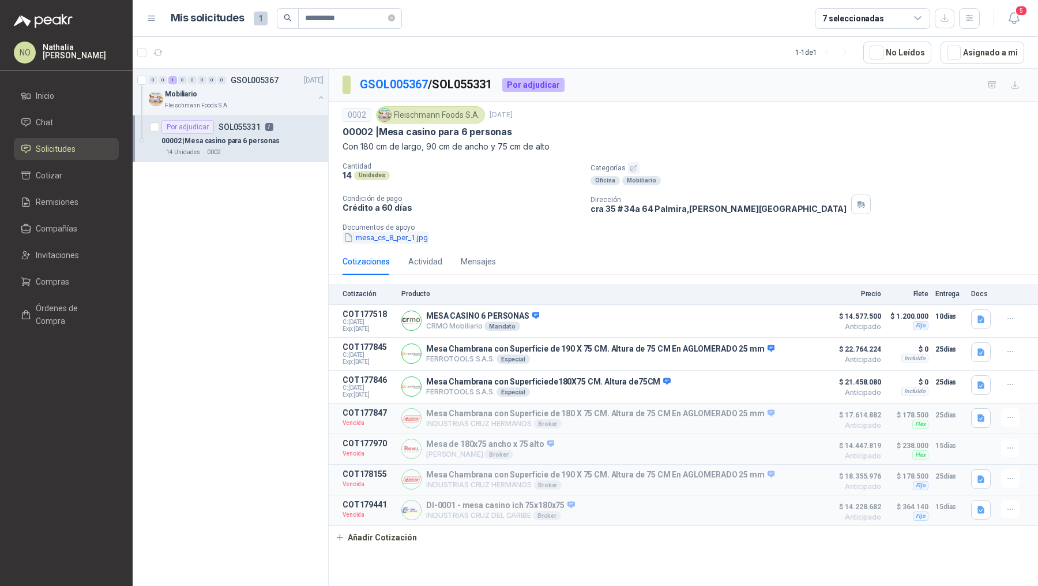
click at [408, 238] on button "mesa_cs_8_per_1.jpg" at bounding box center [386, 237] width 87 height 12
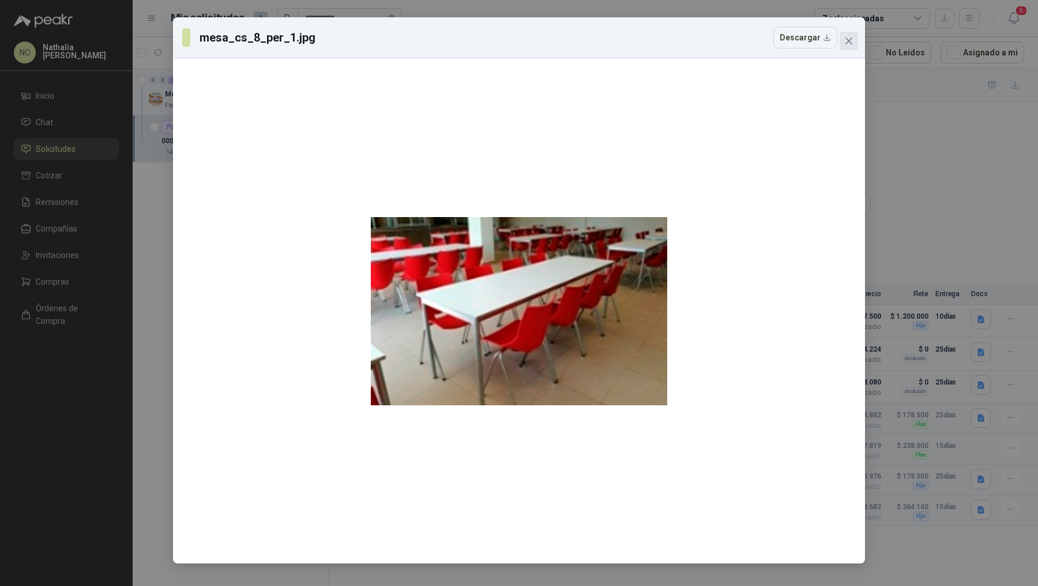
click at [850, 37] on icon "close" at bounding box center [849, 40] width 9 height 9
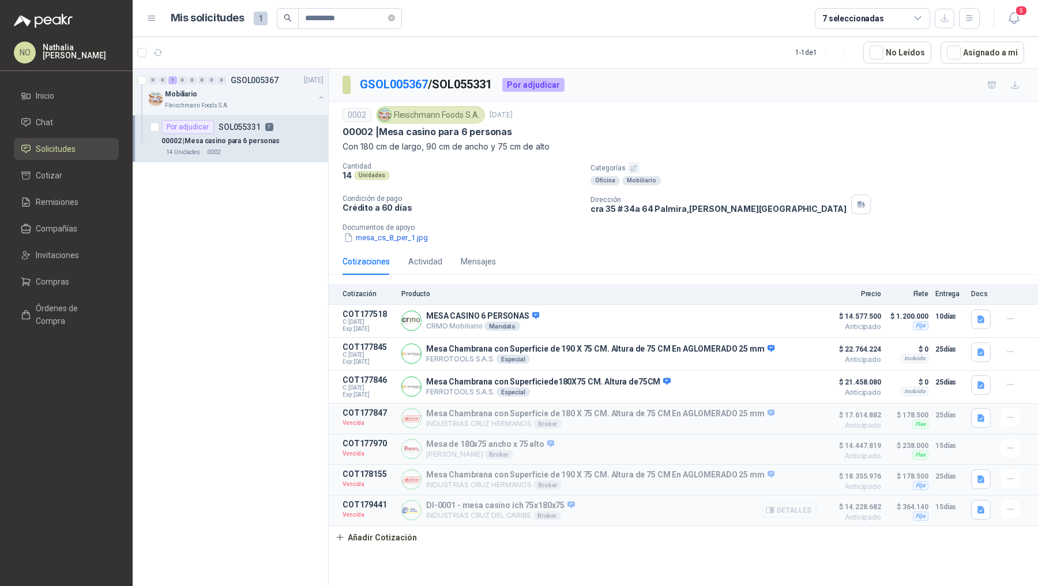
click at [783, 502] on button "Detalles" at bounding box center [790, 510] width 54 height 16
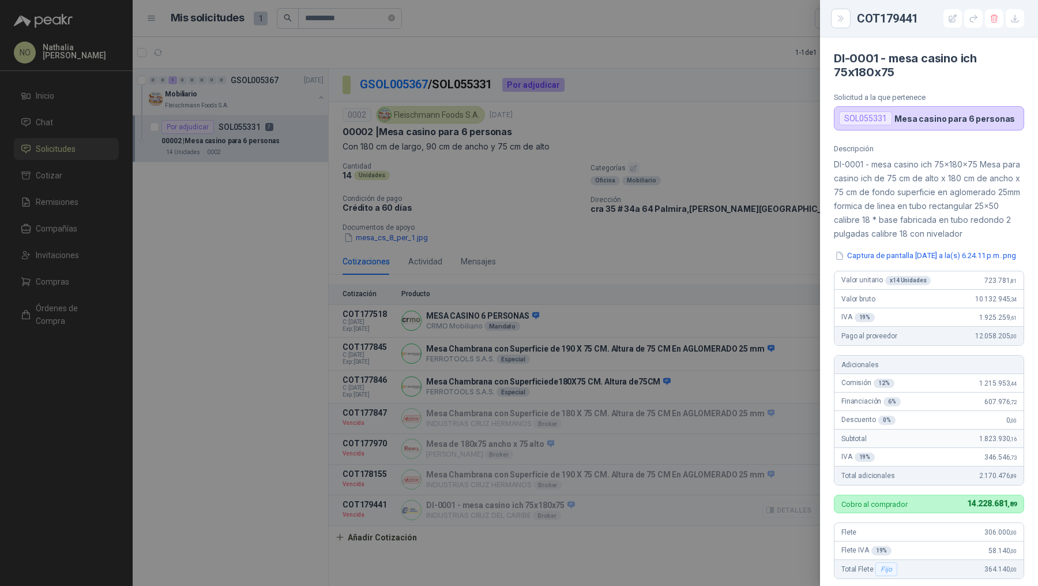
scroll to position [262, 0]
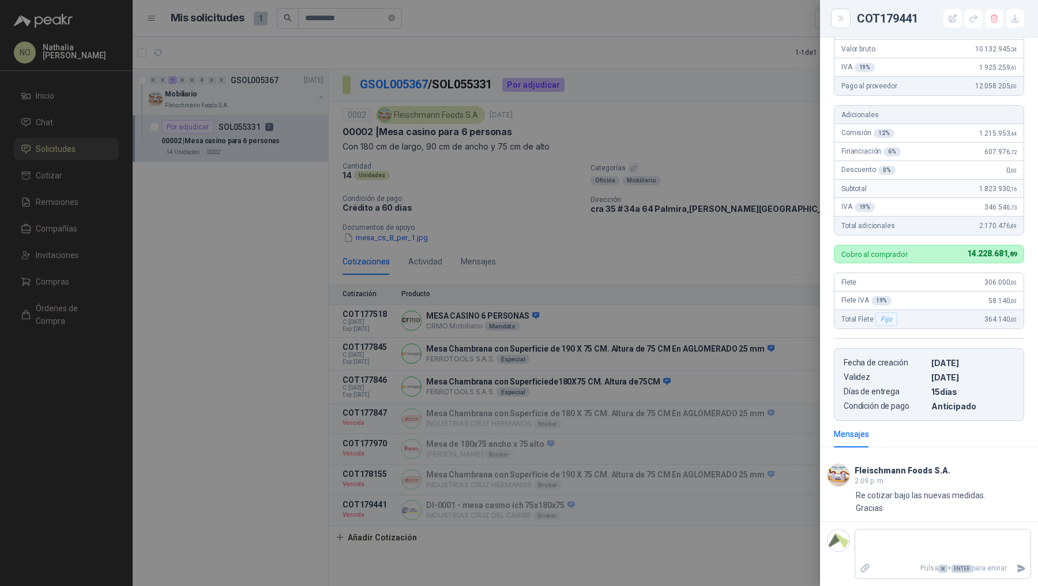
click at [705, 370] on div at bounding box center [519, 293] width 1038 height 586
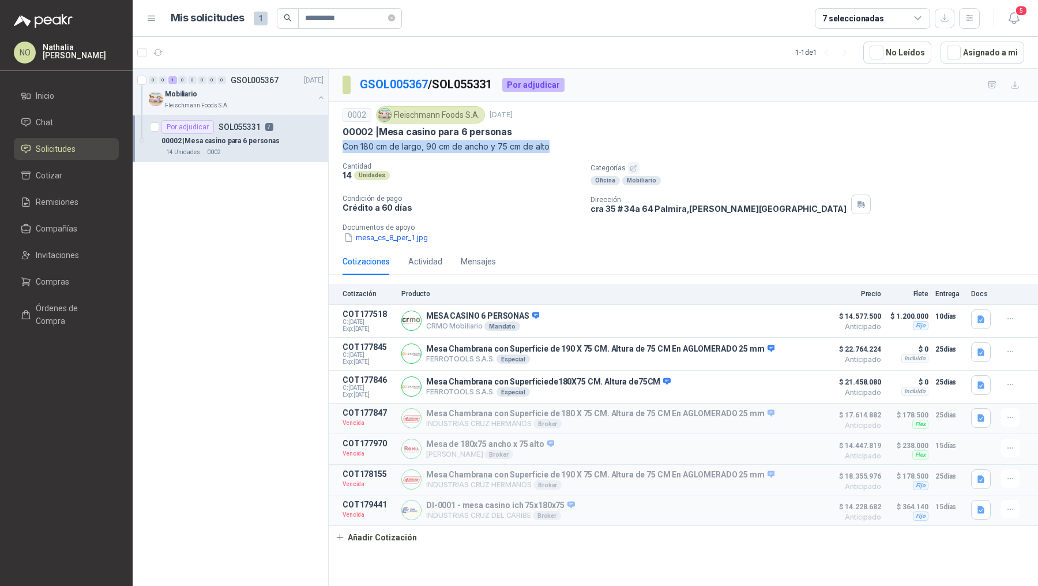
drag, startPoint x: 340, startPoint y: 144, endPoint x: 580, endPoint y: 155, distance: 240.2
click at [580, 155] on div "0002 Fleischmann Foods S.A. 10 sept, 2025 00002 | Mesa casino para 6 personas C…" at bounding box center [684, 175] width 710 height 147
copy p "Con 180 cm de largo, 90 cm de ancho y 75 cm de alto"
click at [774, 318] on icon "button" at bounding box center [772, 320] width 3 height 5
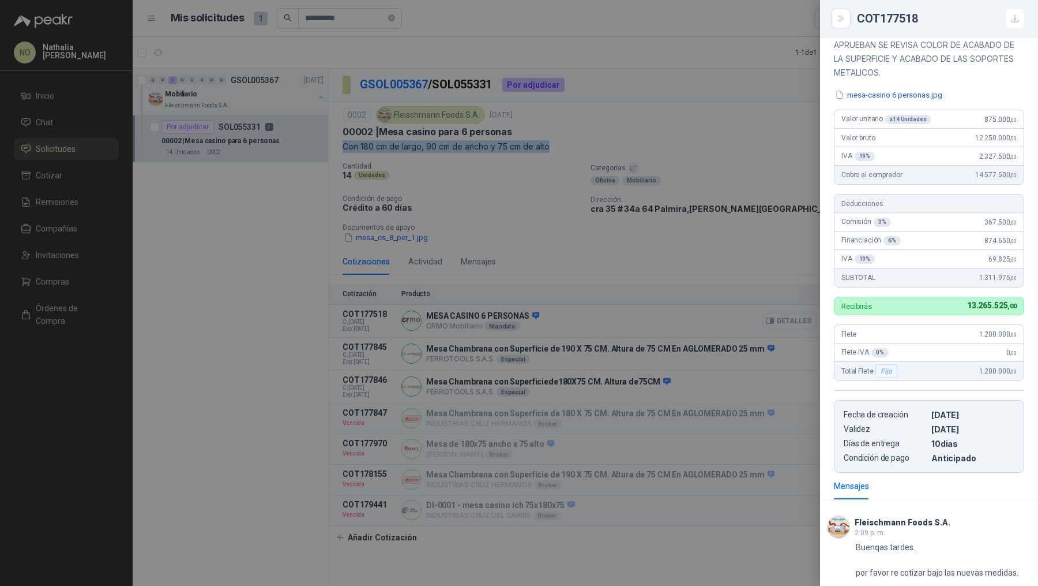
scroll to position [130, 0]
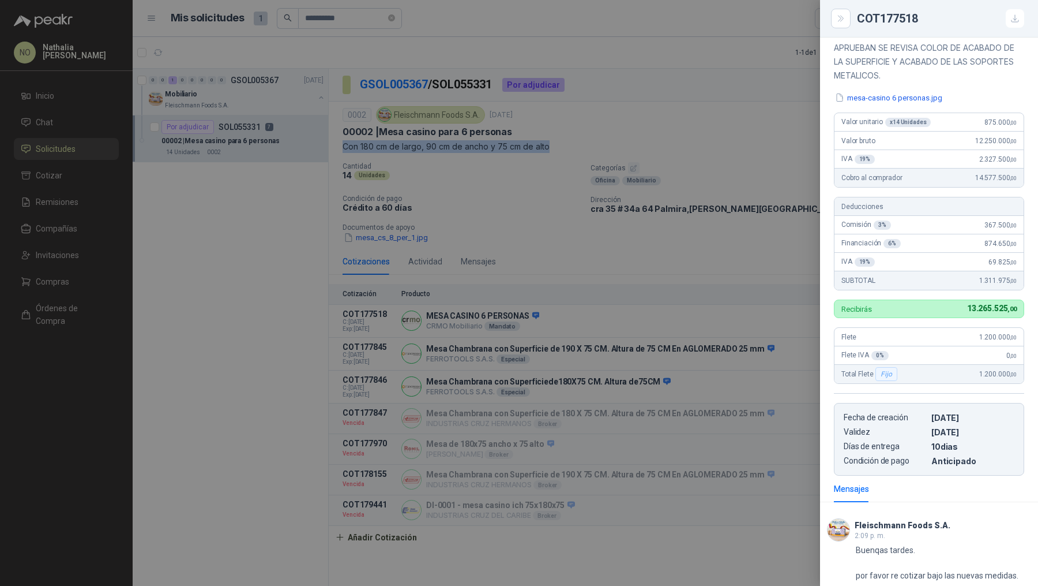
click at [670, 404] on div at bounding box center [519, 293] width 1038 height 586
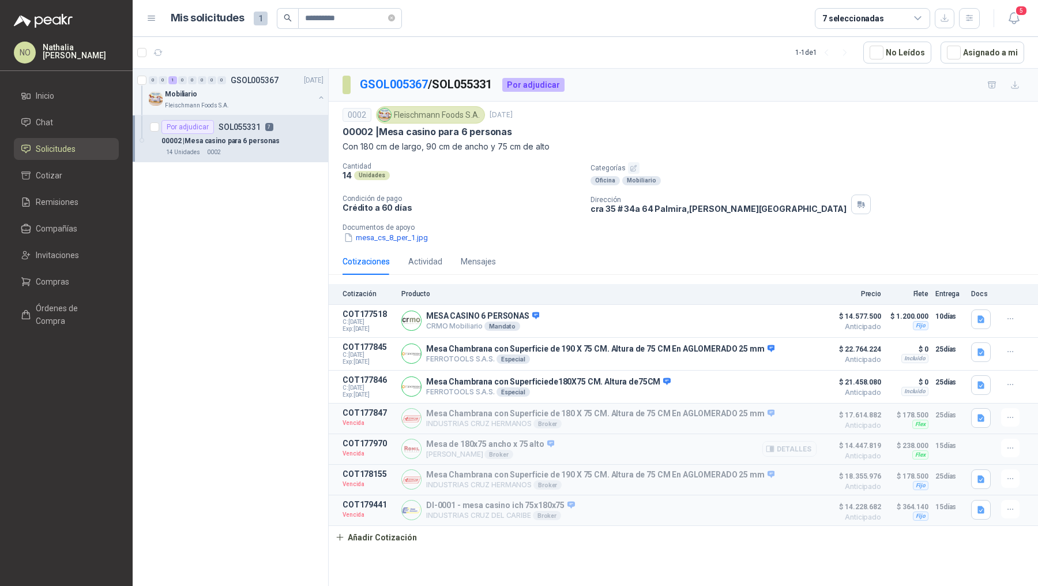
click at [778, 447] on button "Detalles" at bounding box center [790, 449] width 54 height 16
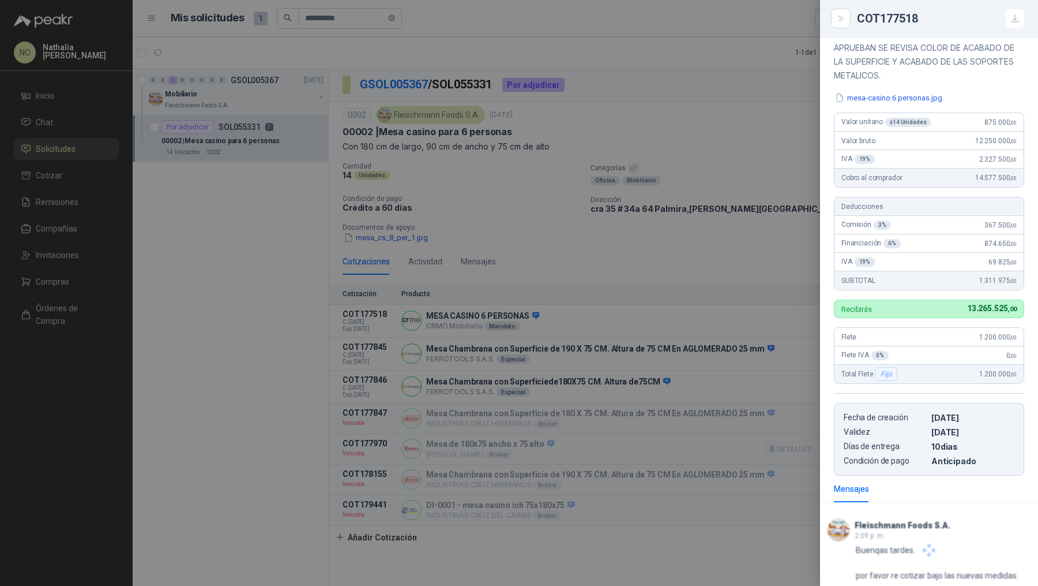
scroll to position [213, 0]
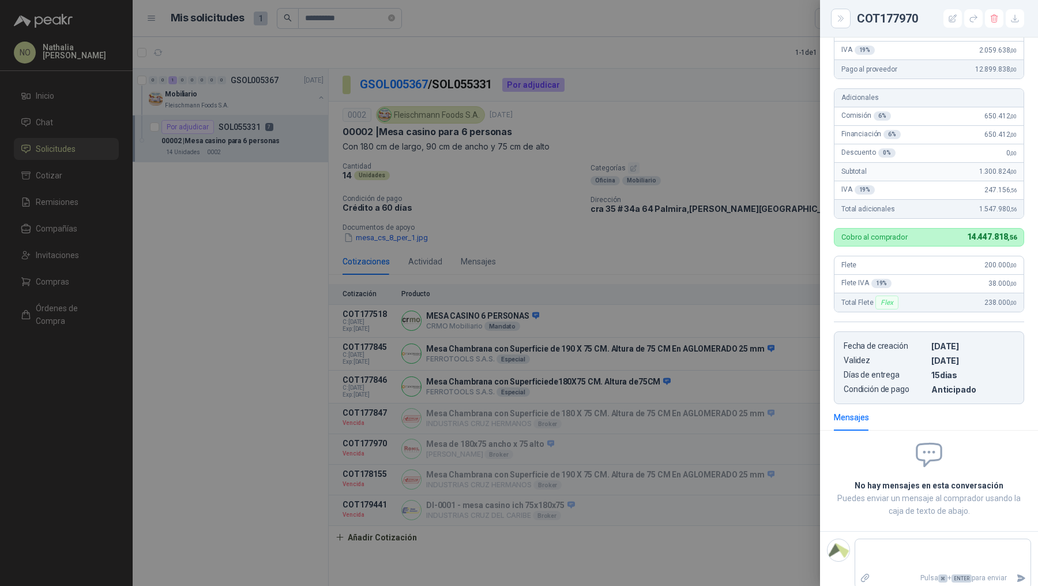
click at [637, 414] on div at bounding box center [519, 293] width 1038 height 586
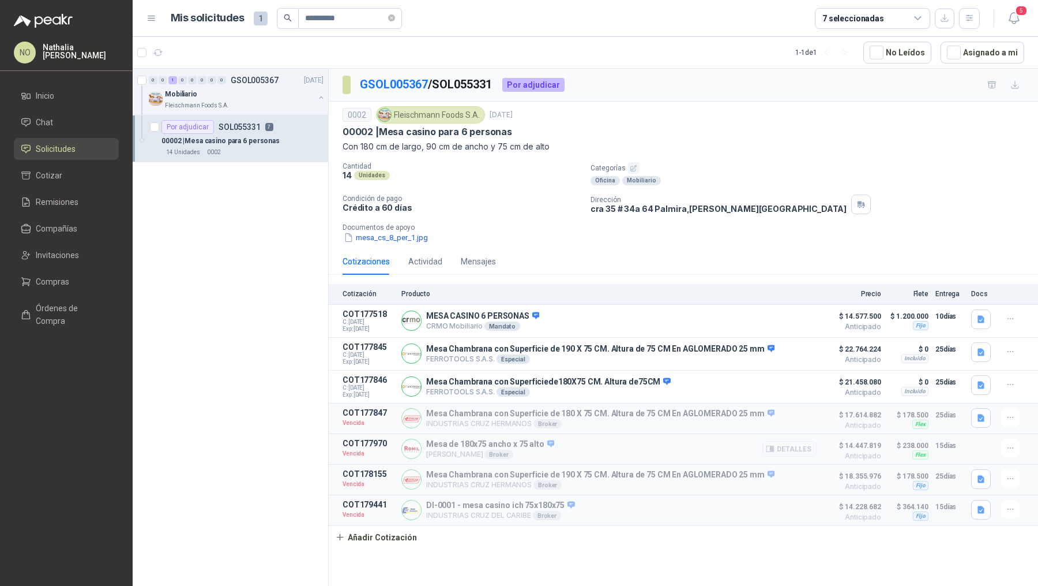
click at [789, 445] on button "Detalles" at bounding box center [790, 449] width 54 height 16
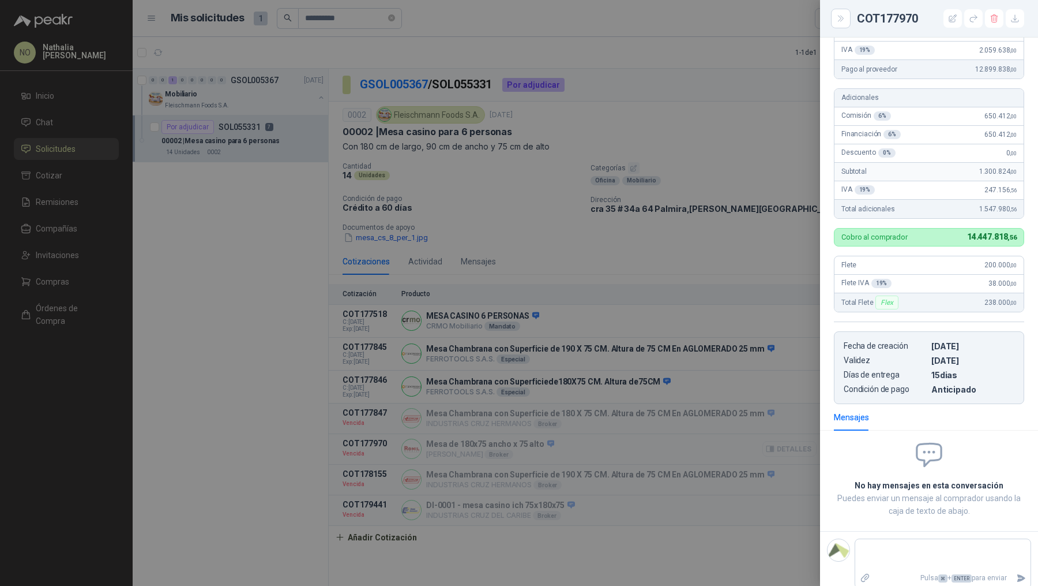
click at [789, 445] on div at bounding box center [519, 293] width 1038 height 586
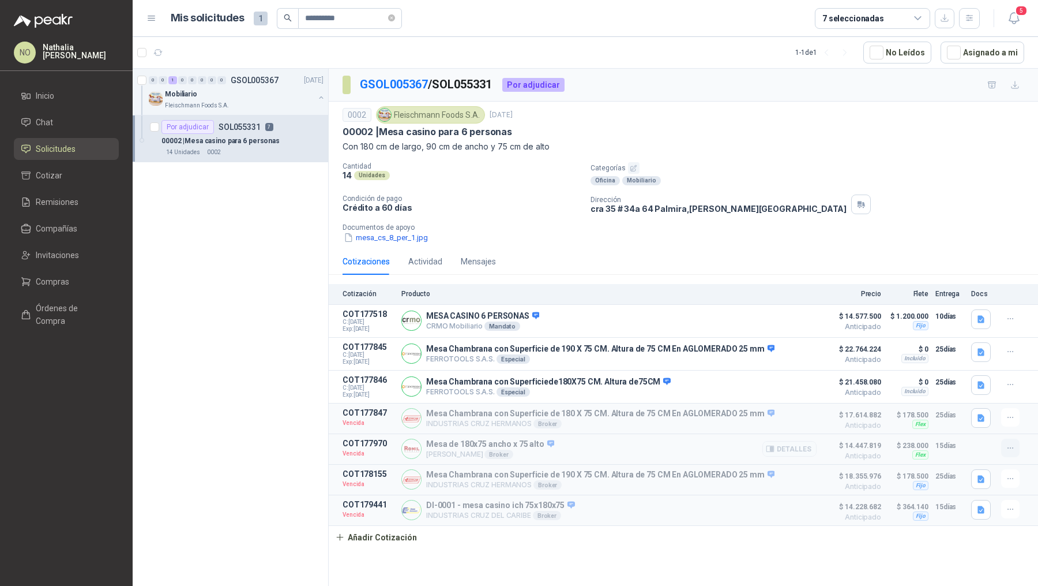
click at [1005, 442] on button "button" at bounding box center [1011, 447] width 18 height 18
click at [969, 377] on button "Editar" at bounding box center [988, 379] width 92 height 18
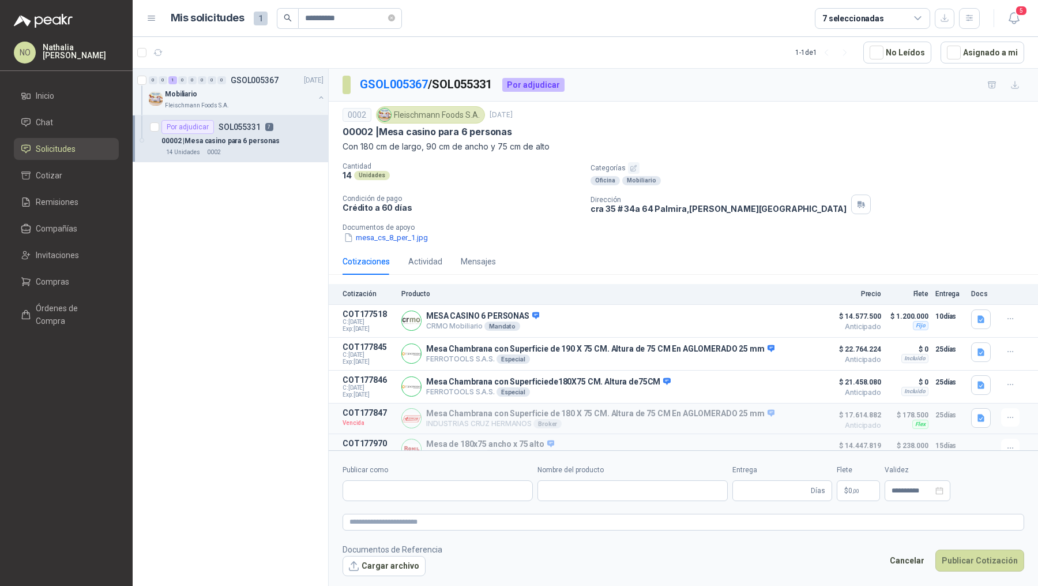
type input "**********"
type input "**"
type input "**********"
type textarea "**********"
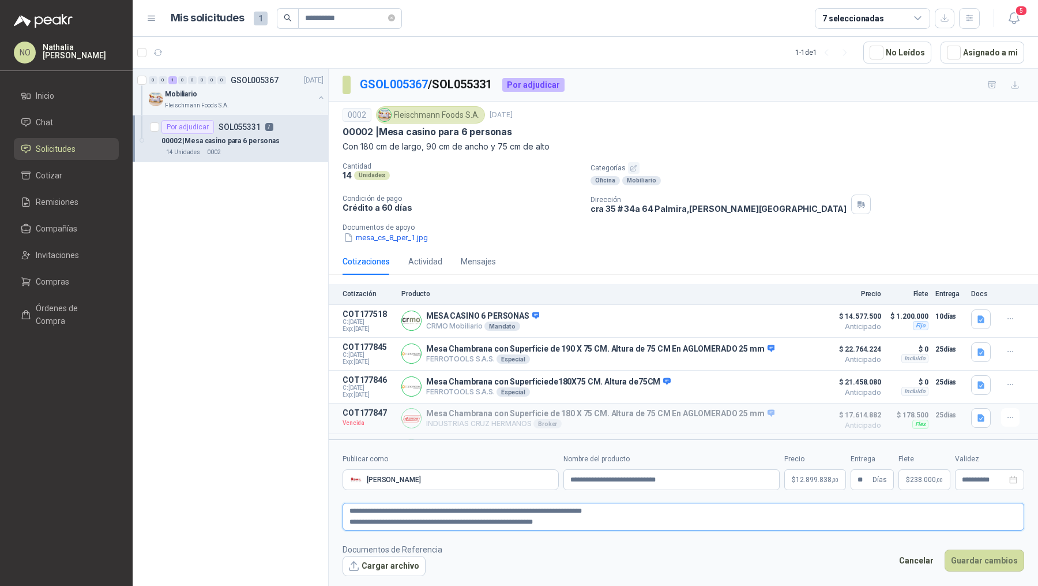
click at [389, 512] on textarea "**********" at bounding box center [684, 515] width 682 height 27
click at [974, 478] on input "**********" at bounding box center [984, 479] width 45 height 7
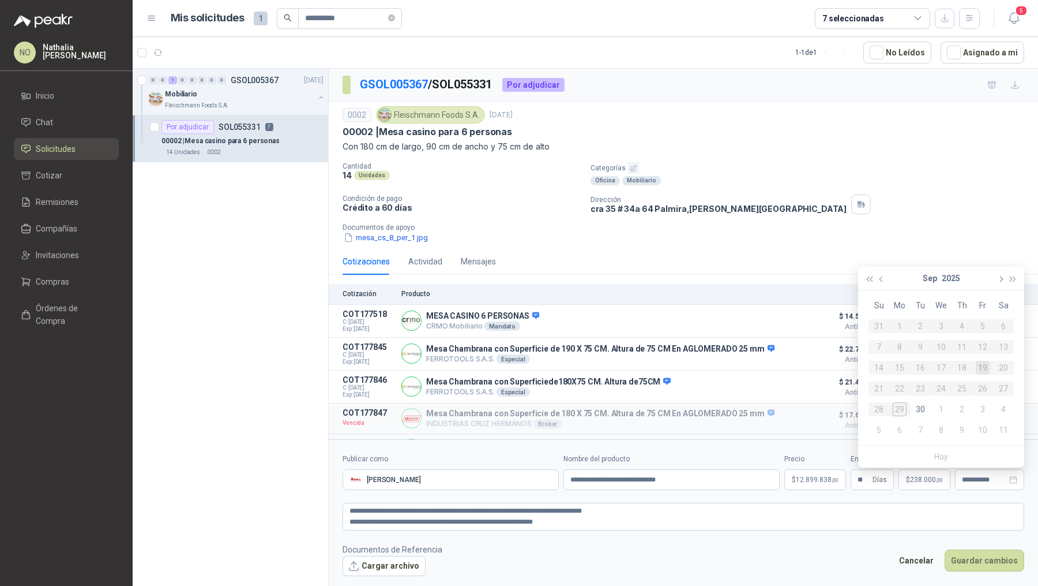
click at [1000, 284] on button "button" at bounding box center [1000, 278] width 13 height 23
type input "**********"
click at [982, 330] on div "3" at bounding box center [983, 326] width 14 height 14
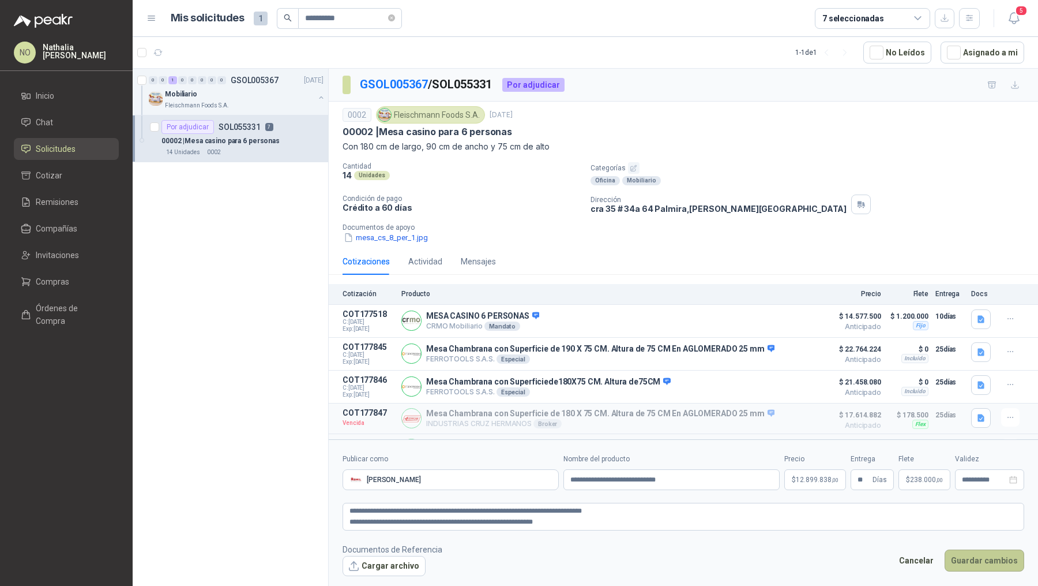
click at [993, 563] on button "Guardar cambios" at bounding box center [985, 560] width 80 height 22
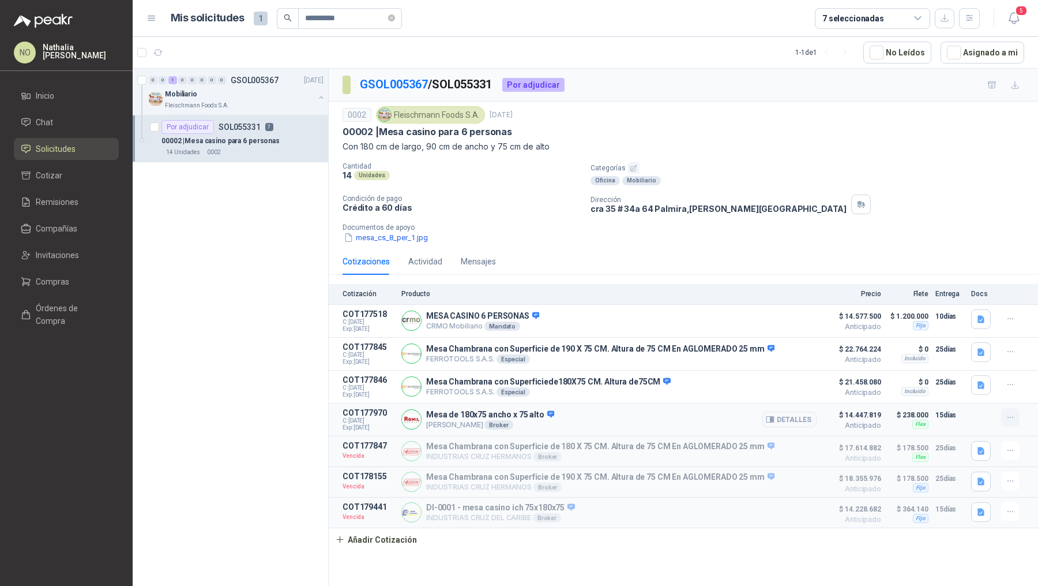
click at [1015, 415] on icon "button" at bounding box center [1011, 417] width 10 height 10
click at [974, 370] on button "Editar" at bounding box center [988, 369] width 92 height 18
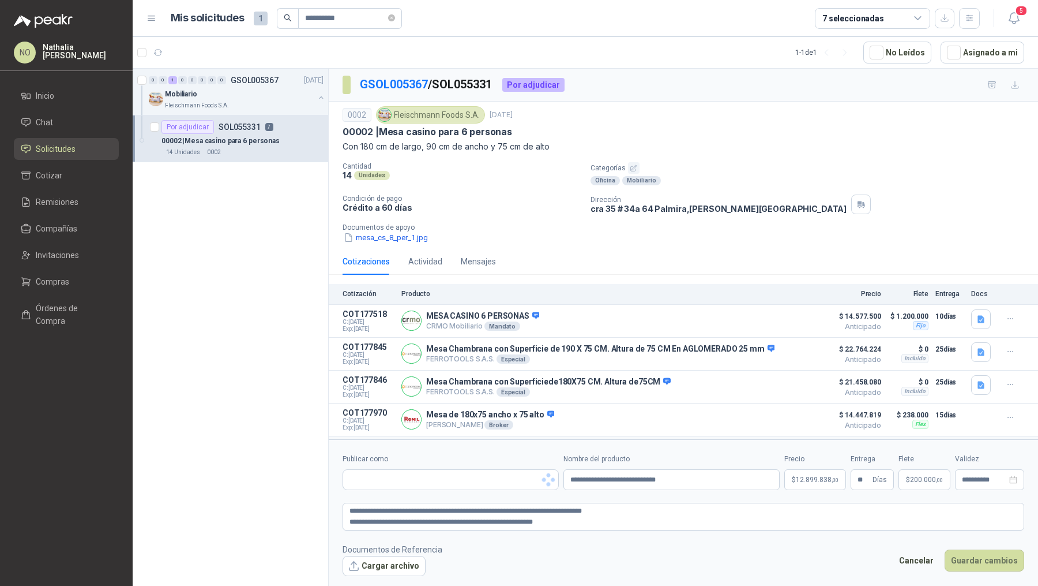
type input "**********"
type input "**"
type input "**********"
type textarea "**********"
click at [809, 485] on p "$ 12.899.838 ,00" at bounding box center [816, 479] width 62 height 21
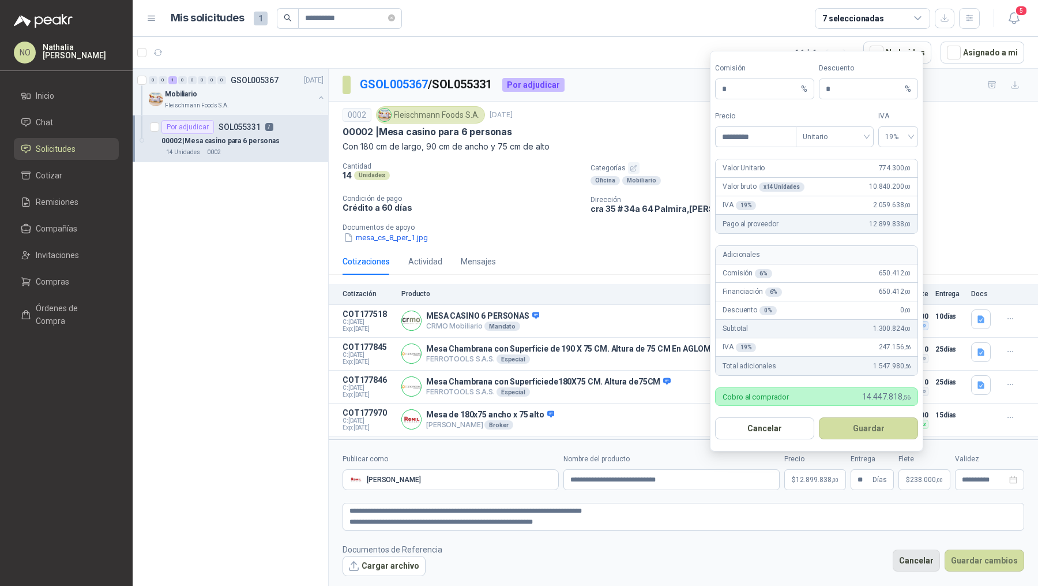
click at [929, 560] on button "Cancelar" at bounding box center [916, 560] width 47 height 22
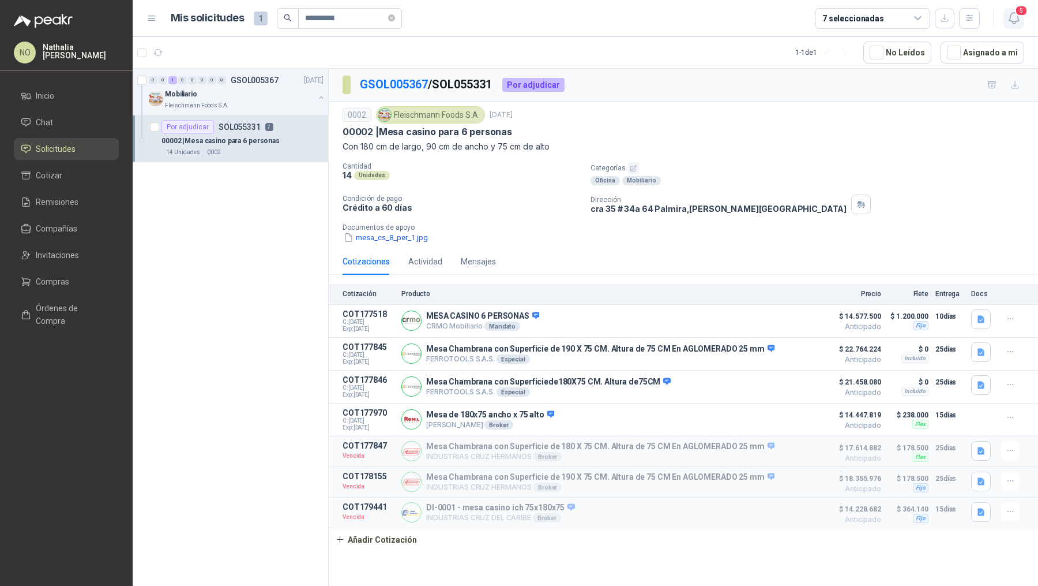
click at [1017, 25] on icon "button" at bounding box center [1014, 18] width 14 height 14
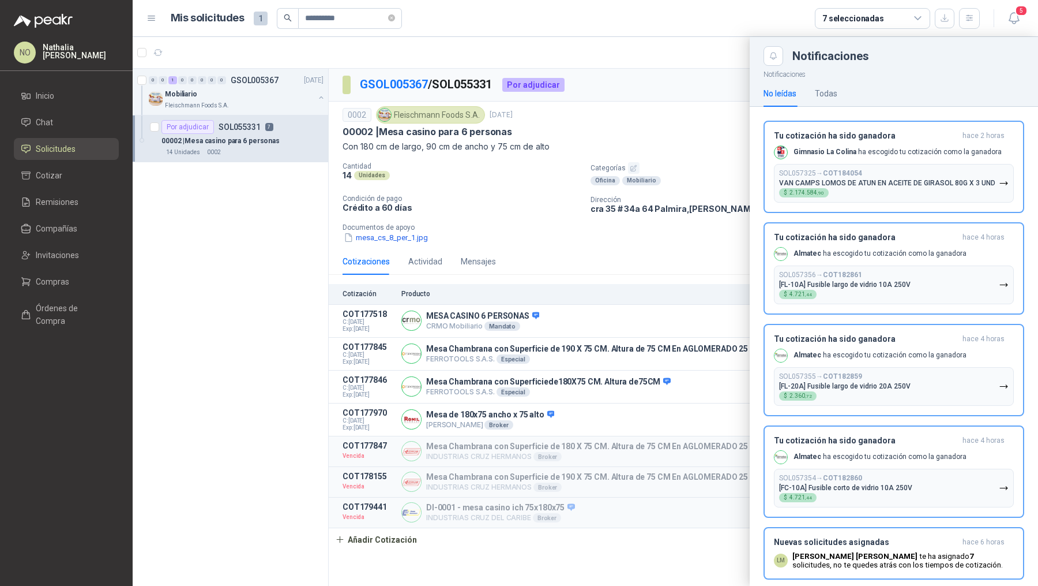
click at [655, 169] on div at bounding box center [586, 311] width 906 height 549
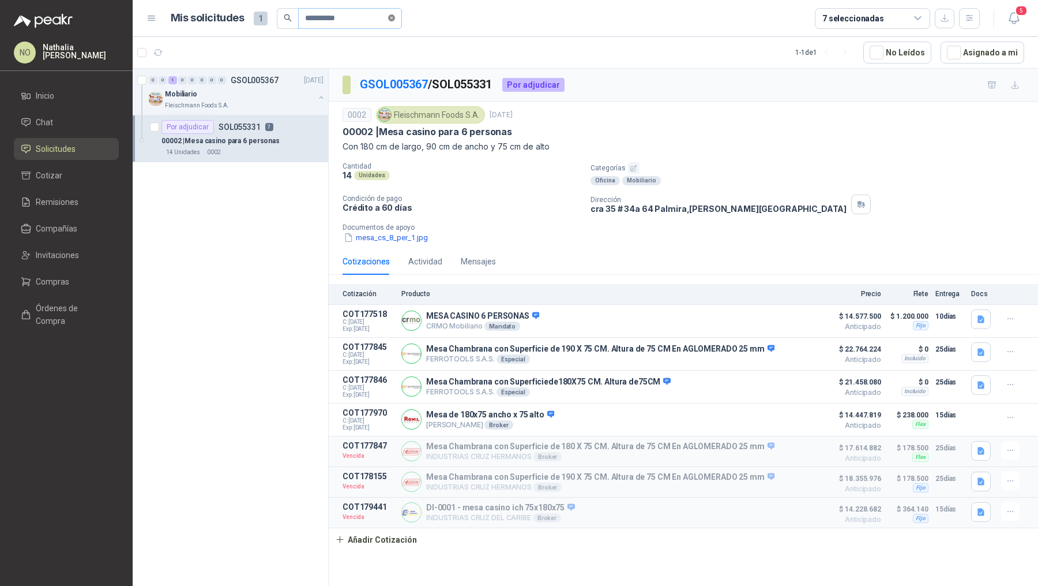
click at [395, 18] on icon "close-circle" at bounding box center [391, 17] width 7 height 7
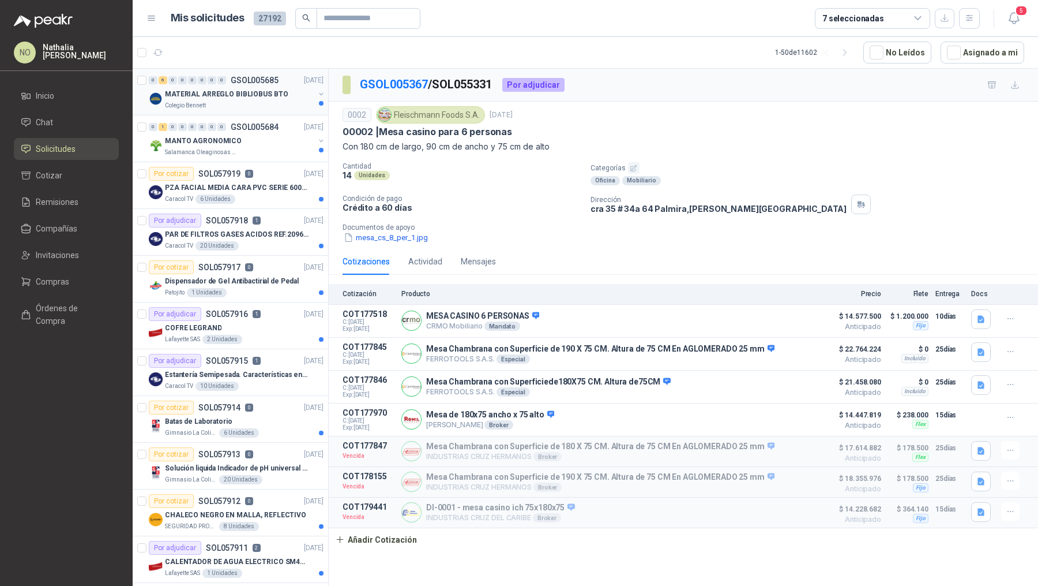
click at [280, 94] on div "MATERIAL ARREGLO BIBLIOBUS BTO" at bounding box center [239, 94] width 149 height 14
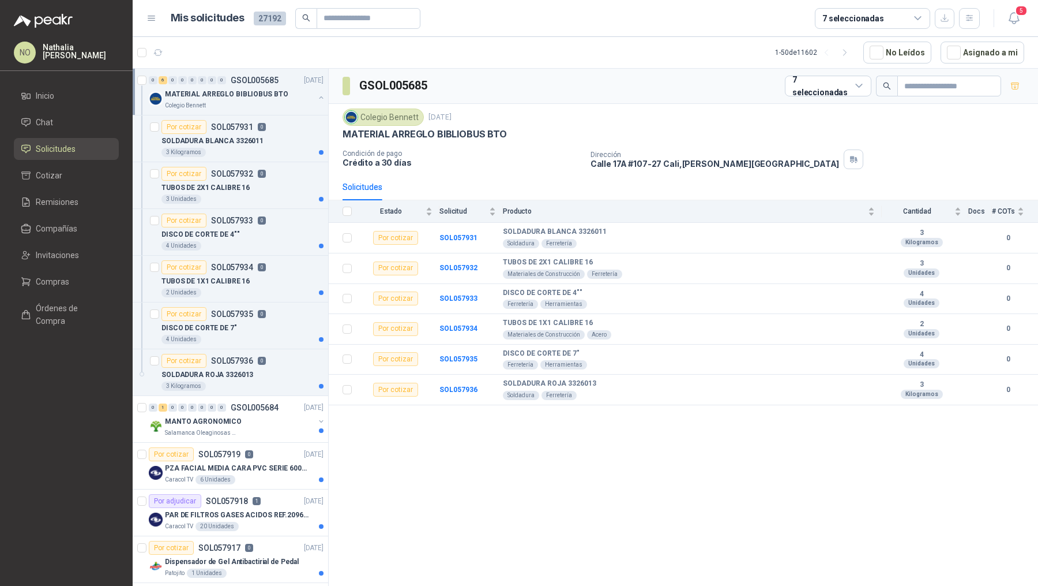
click at [280, 94] on div "MATERIAL ARREGLO BIBLIOBUS BTO" at bounding box center [239, 94] width 149 height 14
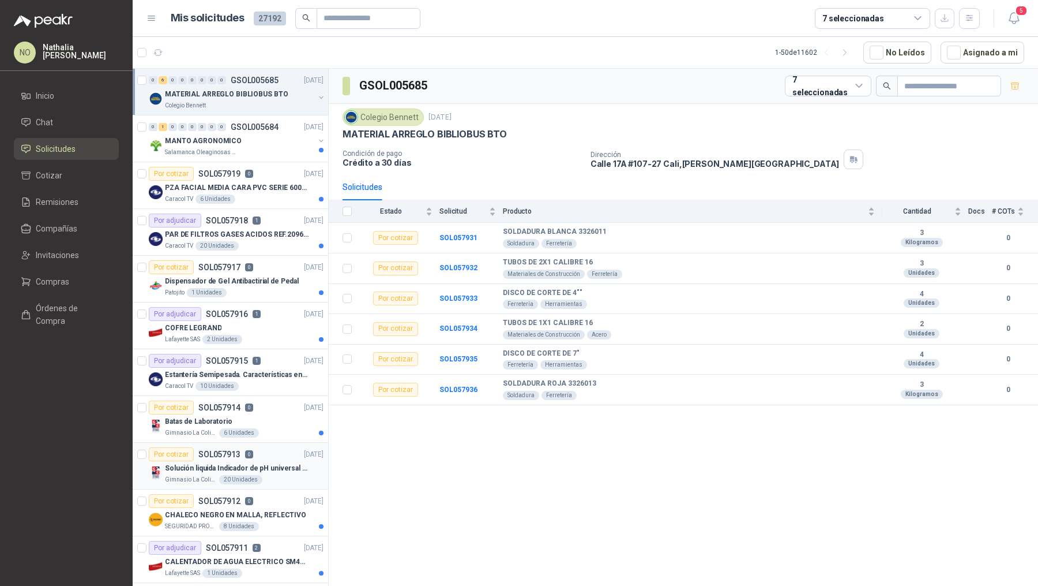
click at [269, 461] on div "Solución liquida Indicador de pH universal de 500ml o 20 de 25ml (no tiras de p…" at bounding box center [244, 468] width 159 height 14
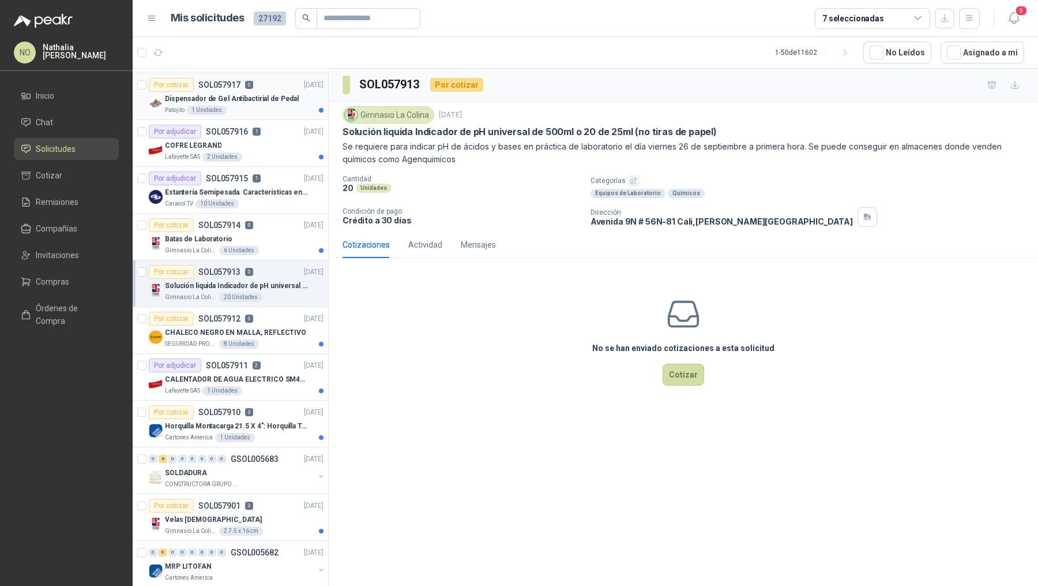
scroll to position [202, 0]
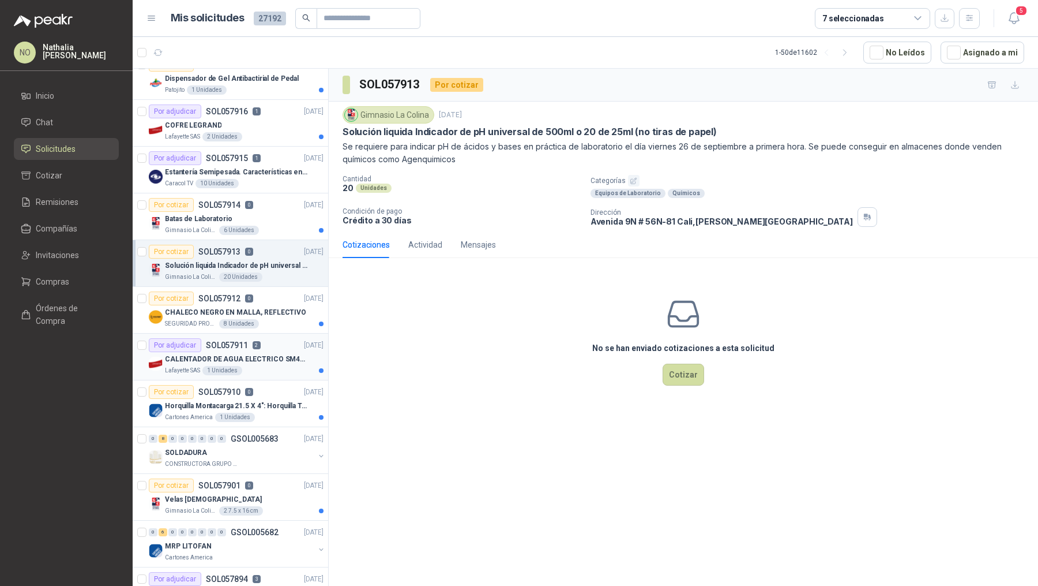
click at [270, 344] on div "Por adjudicar SOL057911 2 29/09/25" at bounding box center [236, 345] width 175 height 14
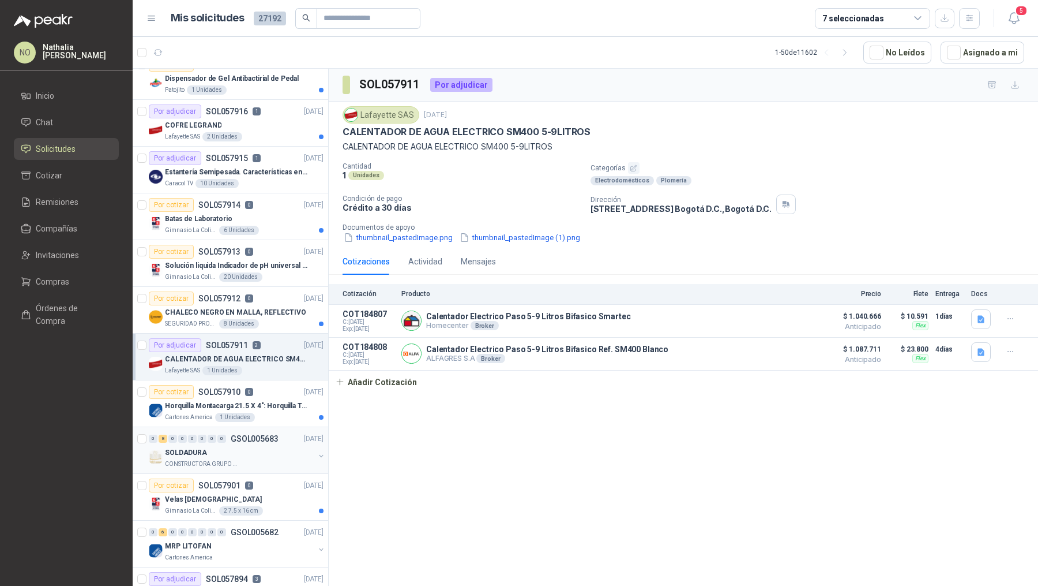
scroll to position [238, 0]
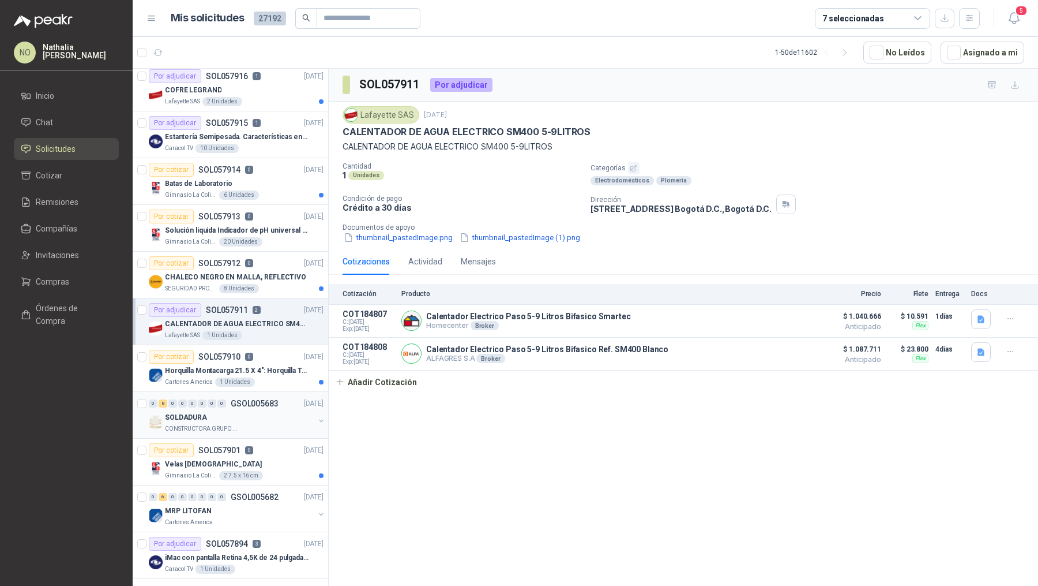
click at [275, 417] on div "SOLDADURA" at bounding box center [239, 417] width 149 height 14
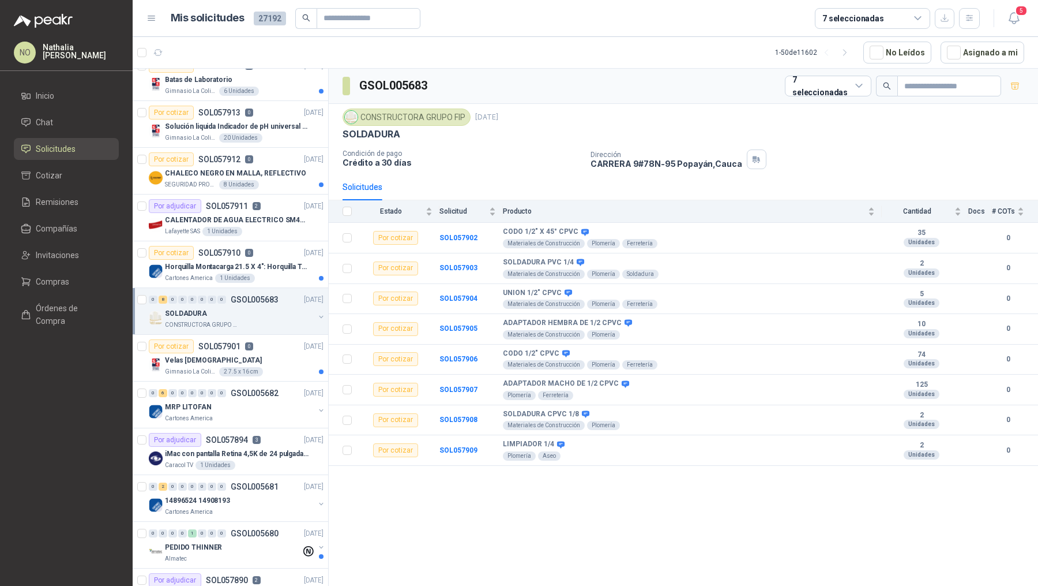
scroll to position [349, 0]
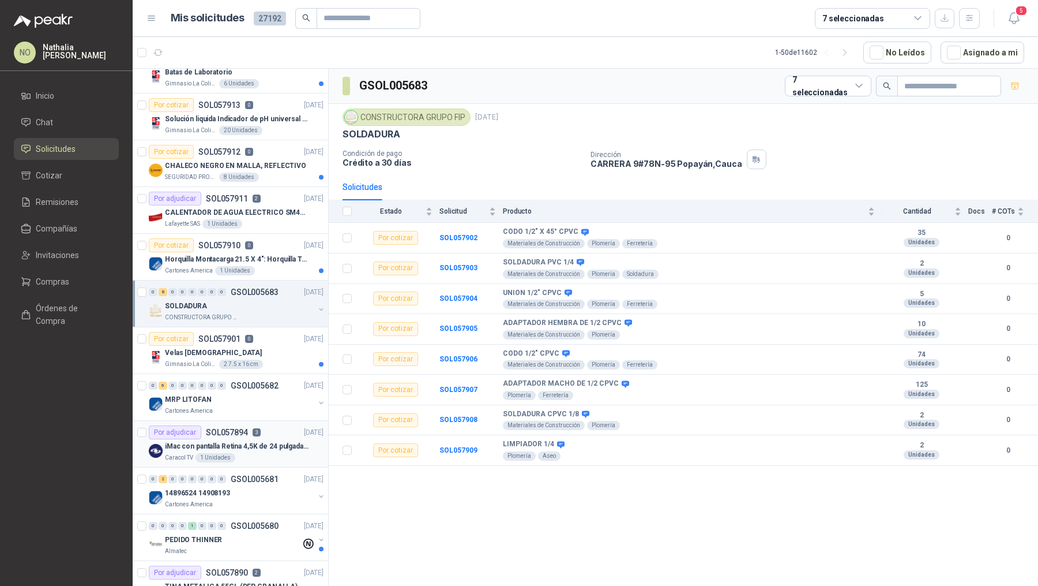
click at [271, 453] on div "Caracol TV 1 Unidades" at bounding box center [244, 457] width 159 height 9
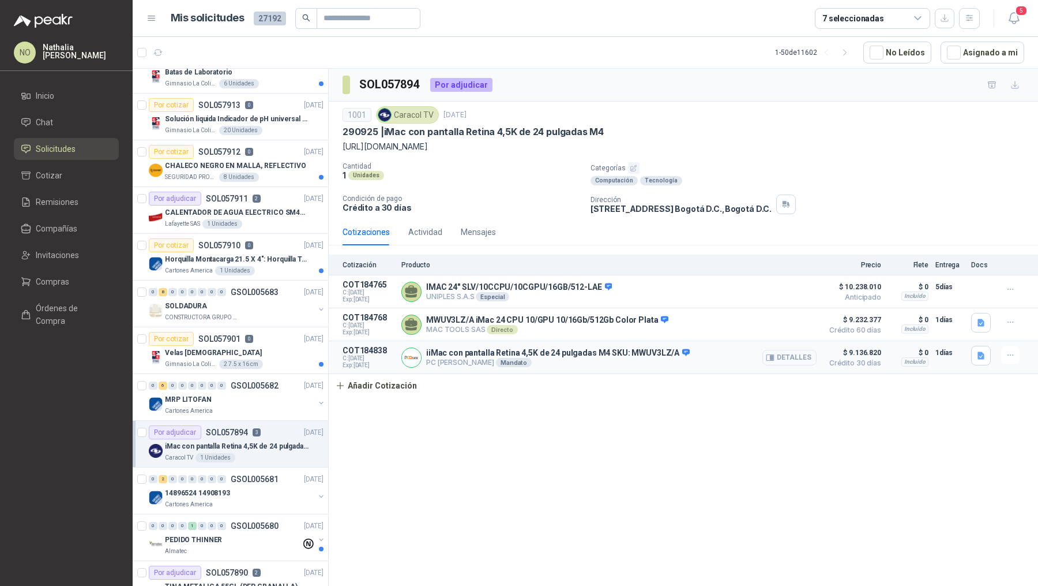
click at [785, 353] on button "Detalles" at bounding box center [790, 358] width 54 height 16
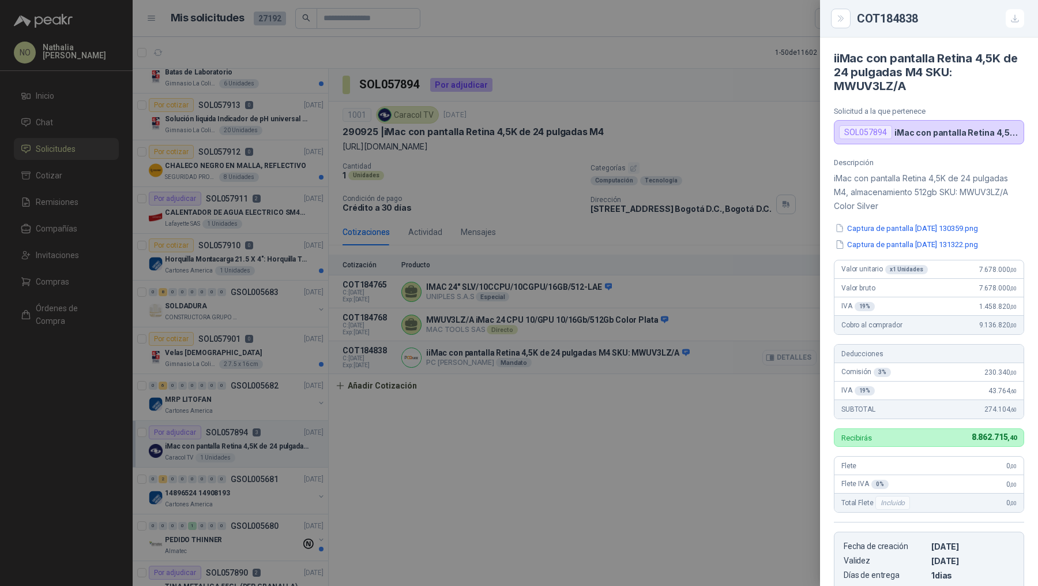
click at [785, 353] on div at bounding box center [519, 293] width 1038 height 586
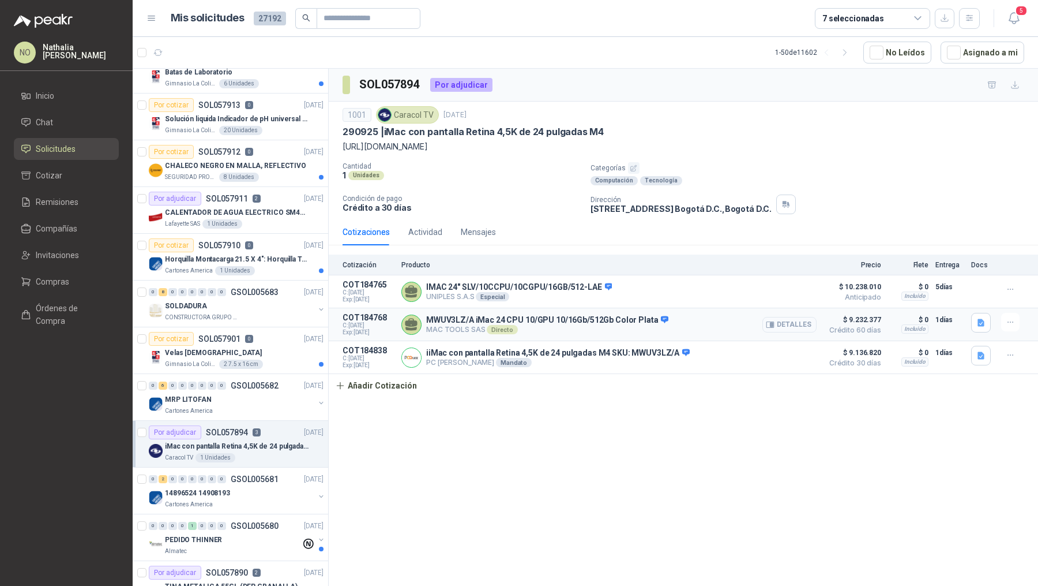
click at [789, 322] on button "Detalles" at bounding box center [790, 325] width 54 height 16
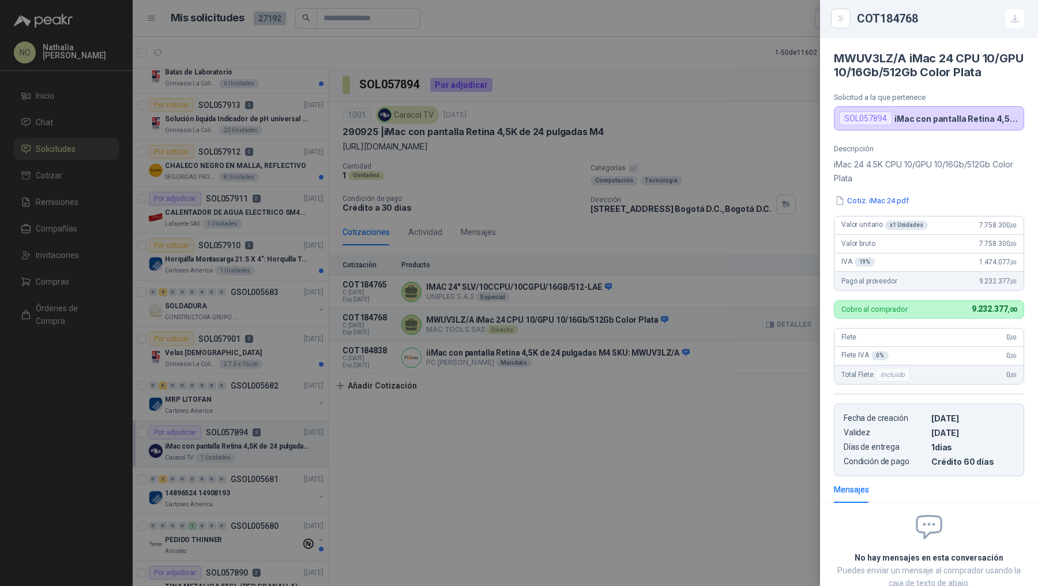
click at [789, 322] on div at bounding box center [519, 293] width 1038 height 586
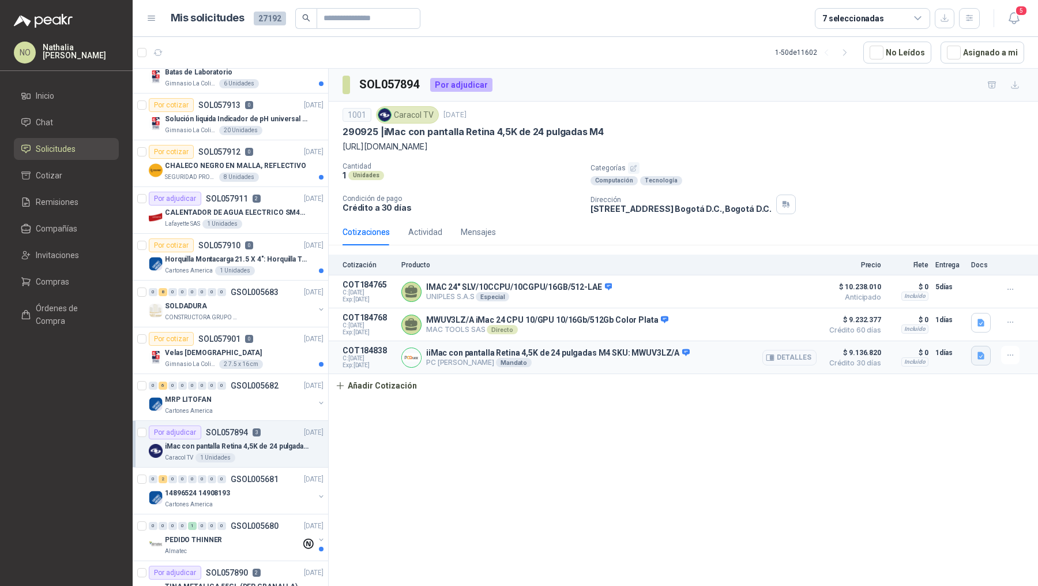
click at [988, 354] on button "button" at bounding box center [982, 356] width 20 height 20
click at [943, 320] on button "Captura de pantalla [DATE] 130359.png" at bounding box center [910, 316] width 145 height 12
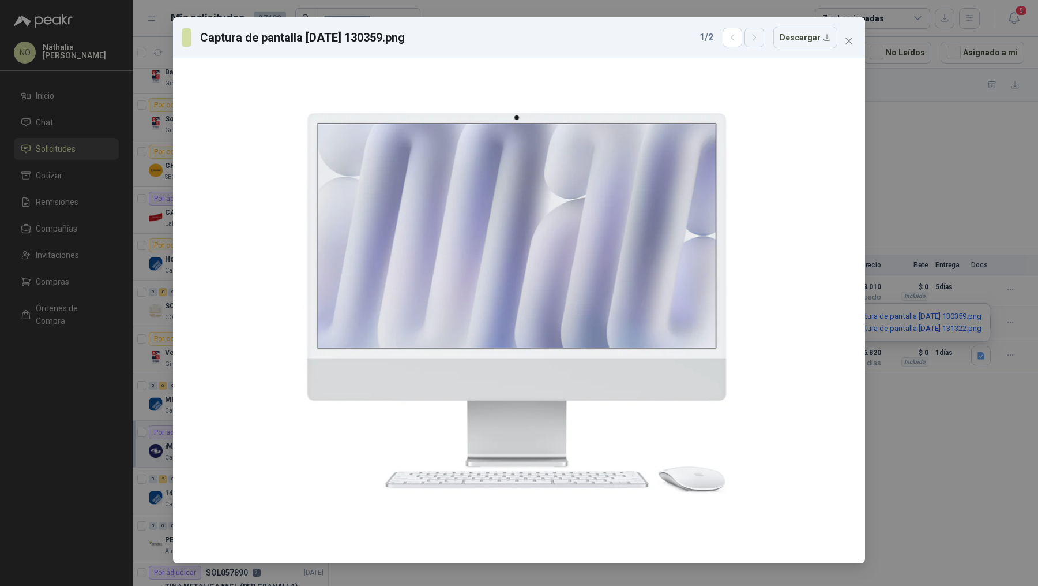
click at [757, 36] on icon "button" at bounding box center [755, 38] width 10 height 10
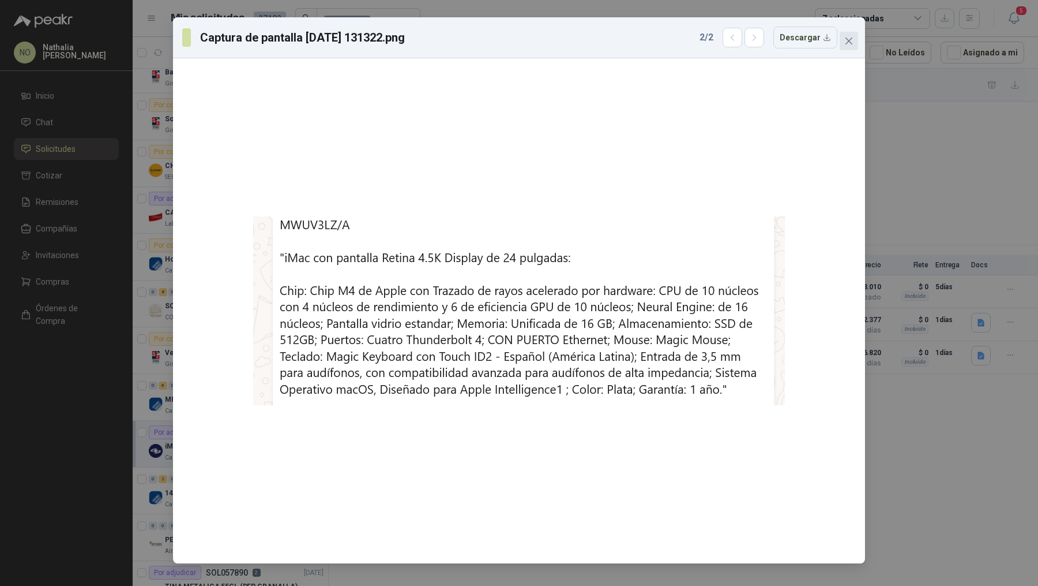
click at [858, 39] on span "Close" at bounding box center [849, 40] width 18 height 9
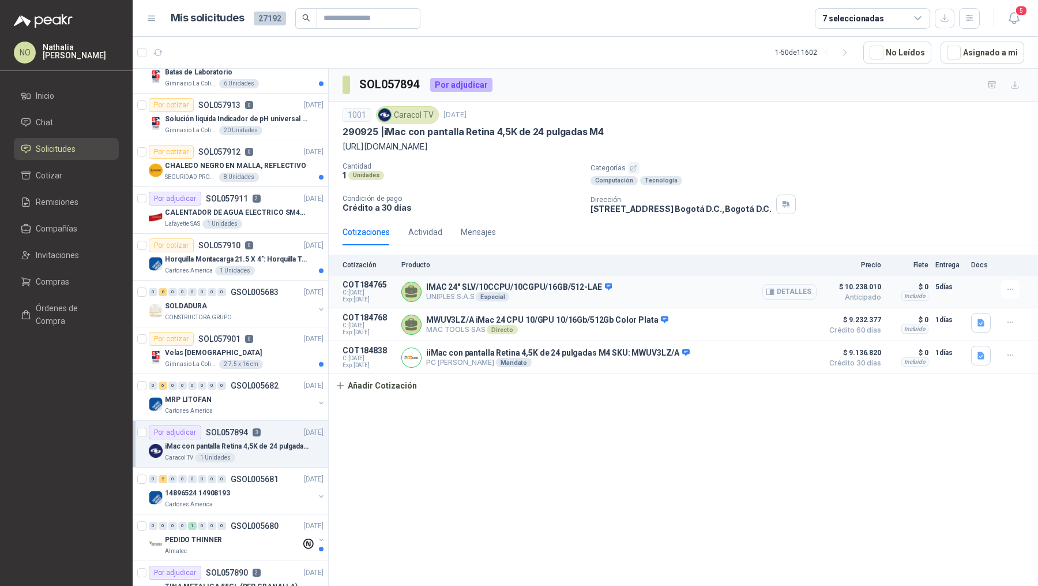
click at [785, 287] on button "Detalles" at bounding box center [790, 292] width 54 height 16
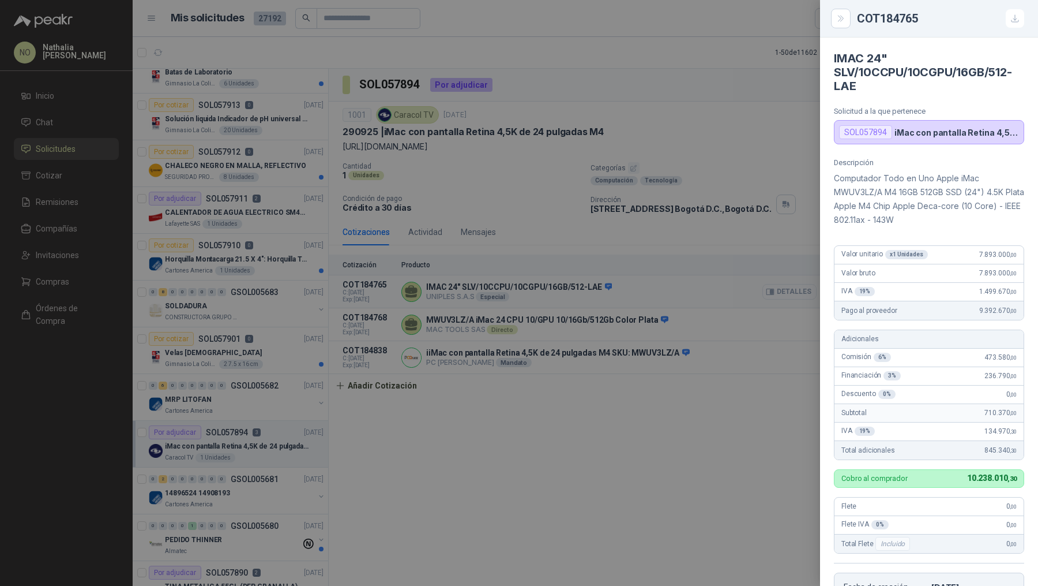
click at [785, 287] on div at bounding box center [519, 293] width 1038 height 586
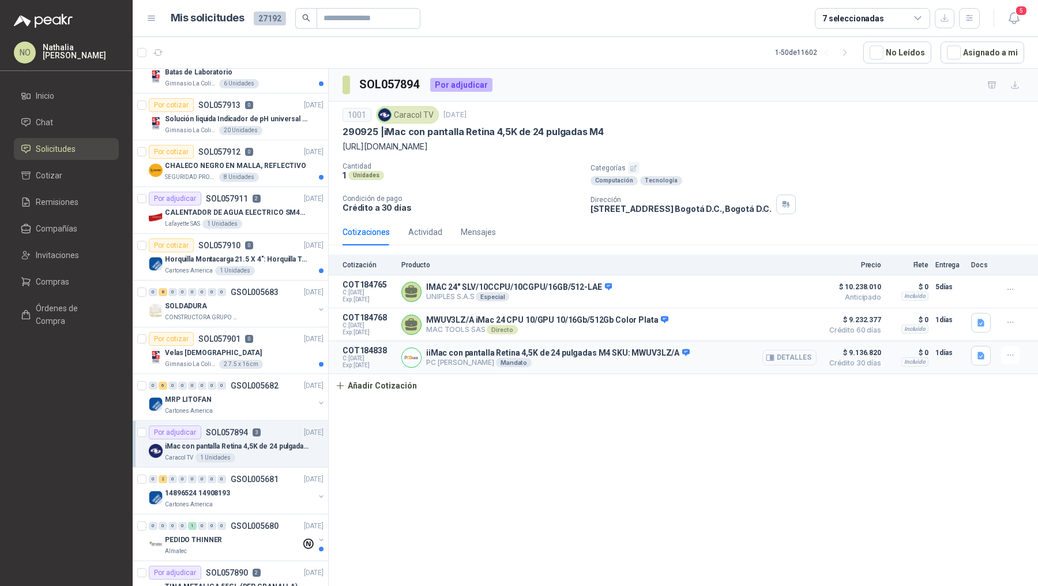
click at [806, 355] on button "Detalles" at bounding box center [790, 358] width 54 height 16
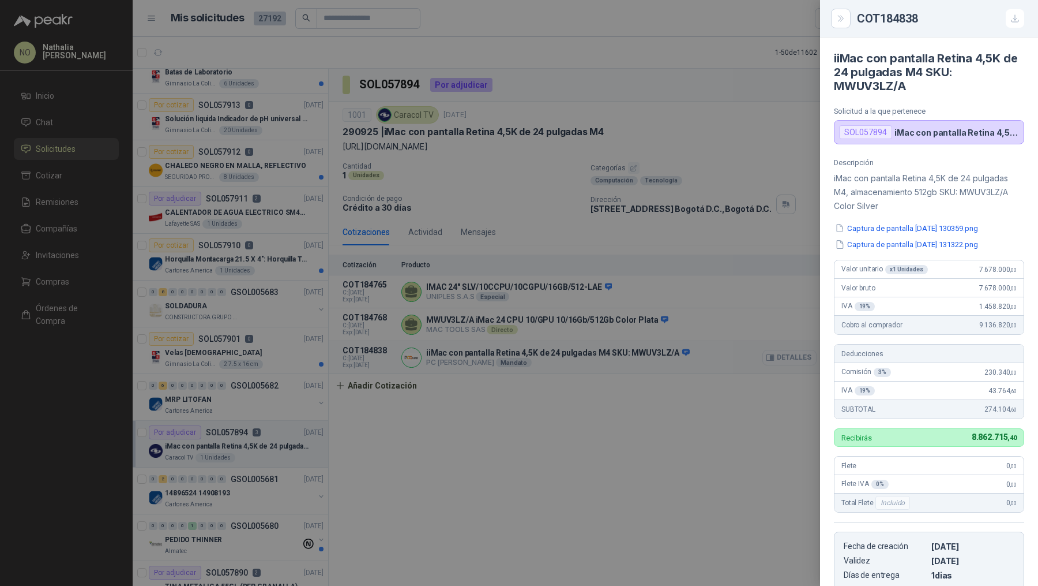
click at [806, 355] on div at bounding box center [519, 293] width 1038 height 586
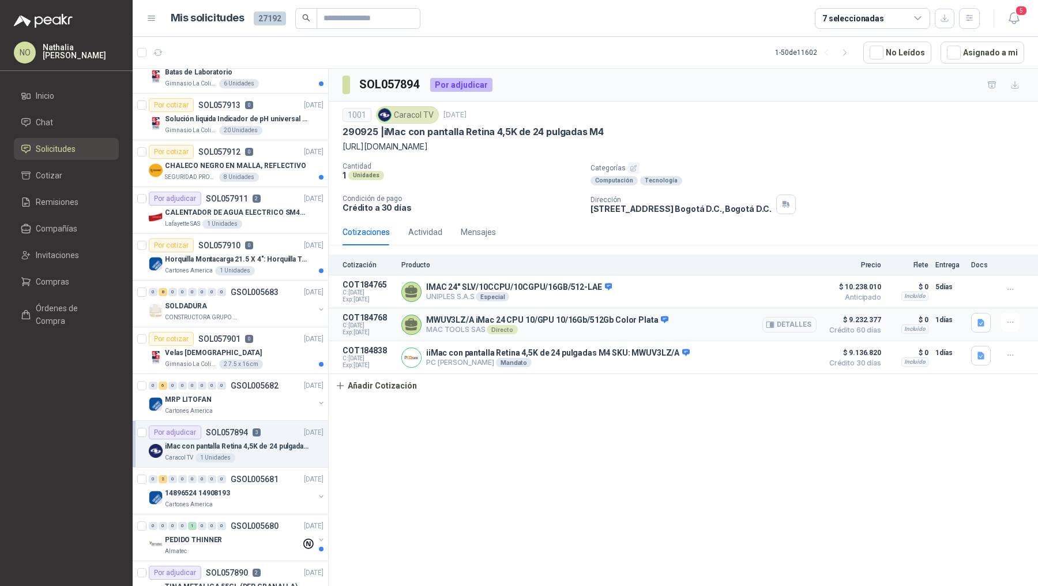
click at [798, 323] on button "Detalles" at bounding box center [790, 325] width 54 height 16
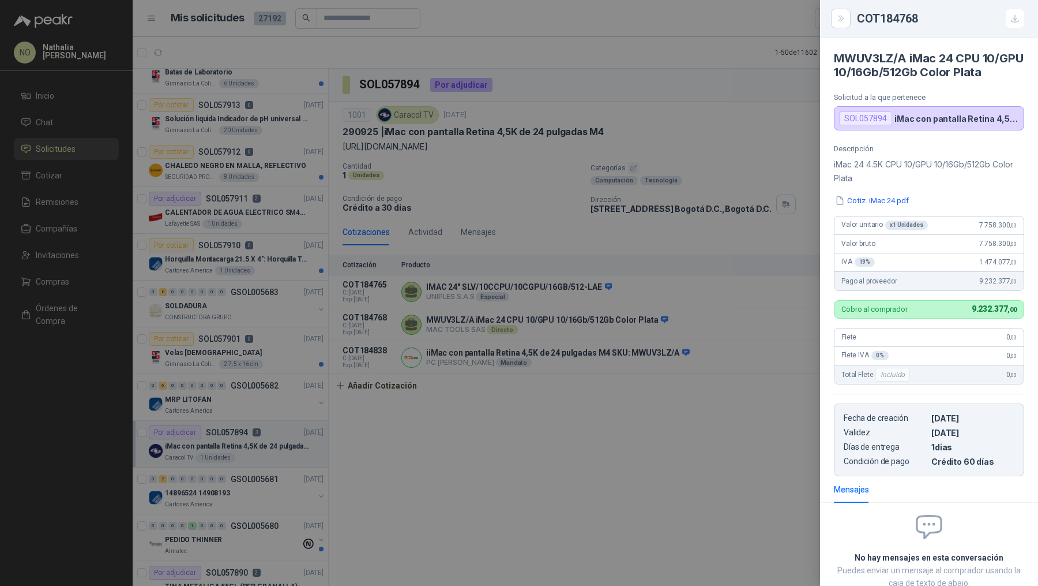
click at [792, 325] on div at bounding box center [519, 293] width 1038 height 586
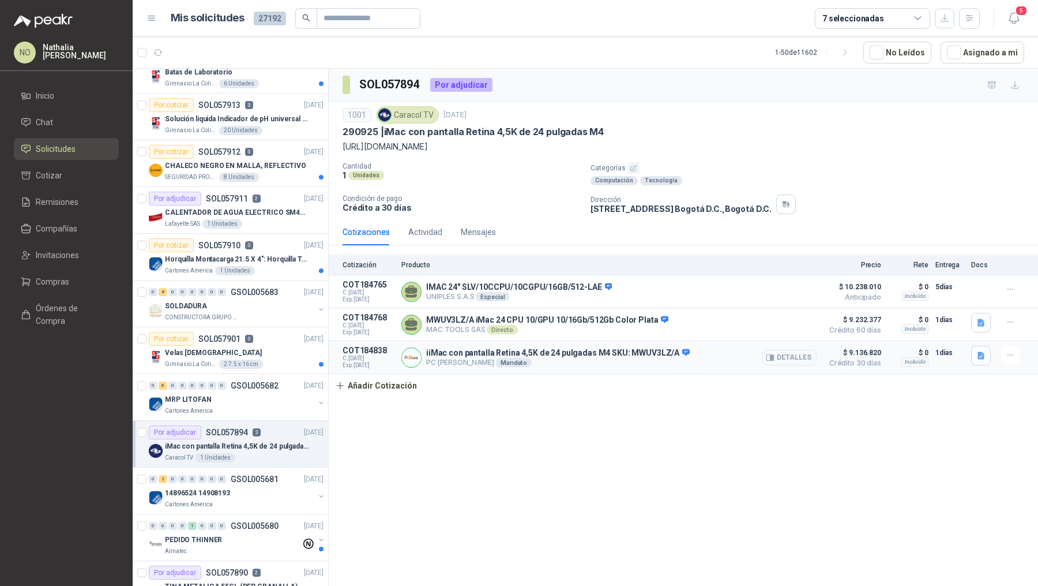
click at [792, 351] on button "Detalles" at bounding box center [790, 358] width 54 height 16
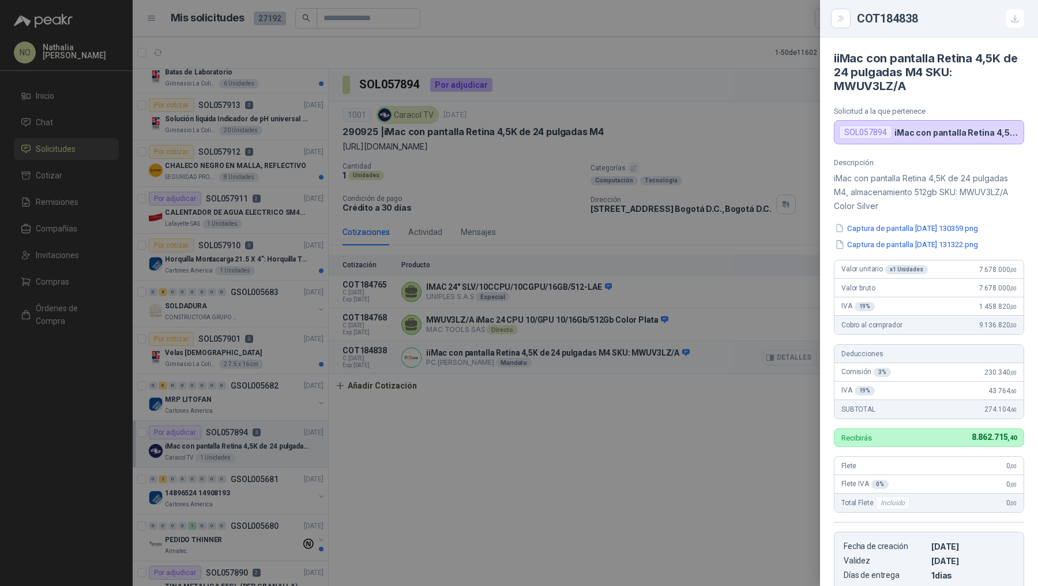
click at [792, 351] on div at bounding box center [519, 293] width 1038 height 586
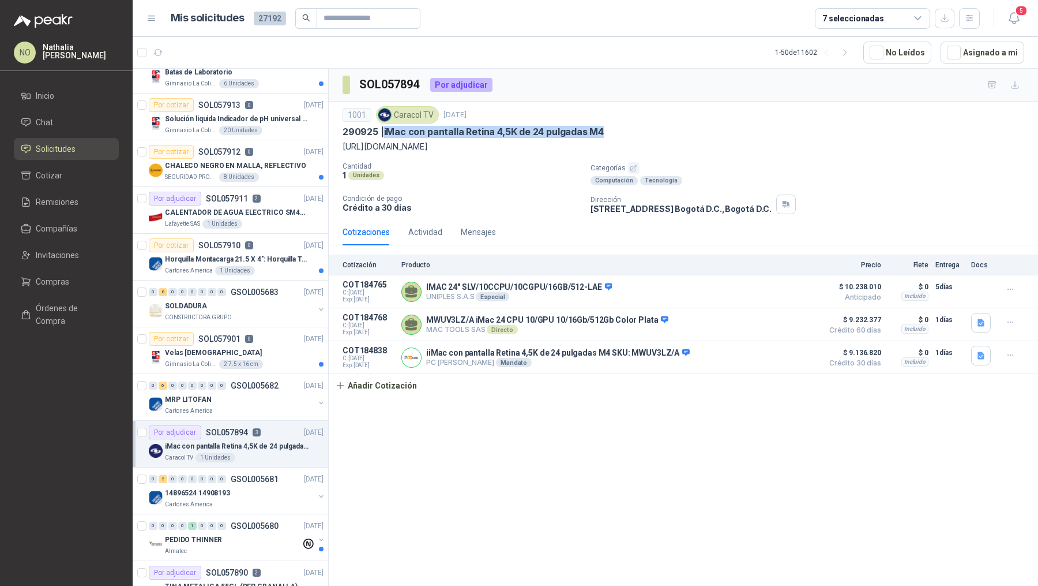
drag, startPoint x: 383, startPoint y: 127, endPoint x: 620, endPoint y: 126, distance: 237.1
click at [620, 126] on div "290925 | iMac con pantalla Retina 4,5K de 24 pulgadas M4" at bounding box center [684, 132] width 682 height 12
copy p "iMac con pantalla Retina 4,5K de 24 pulgadas M4"
click at [277, 207] on p "CALENTADOR DE AGUA ELECTRICO SM400 5-9LITROS" at bounding box center [237, 212] width 144 height 11
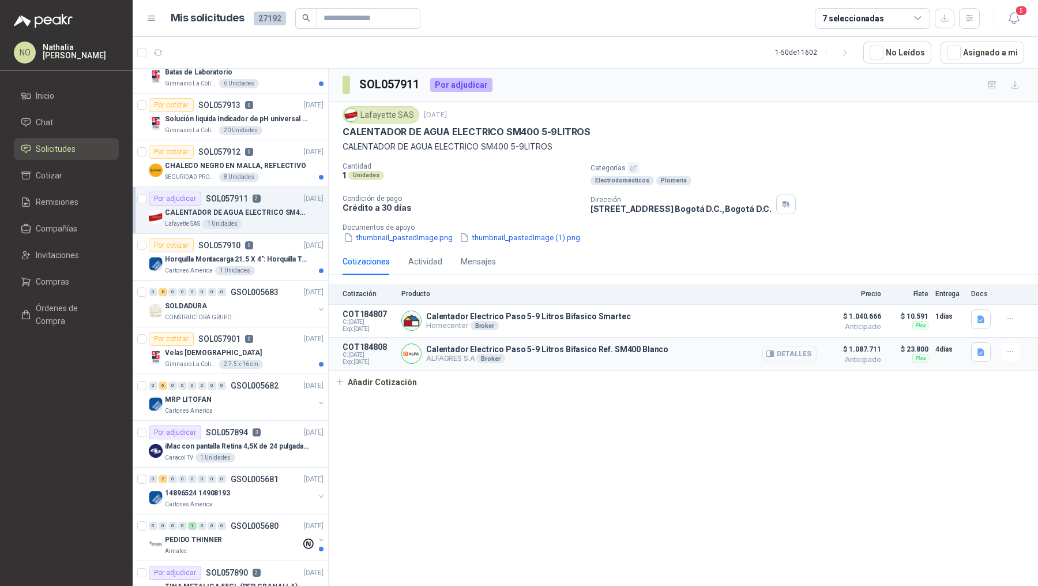
click at [778, 350] on button "Detalles" at bounding box center [790, 354] width 54 height 16
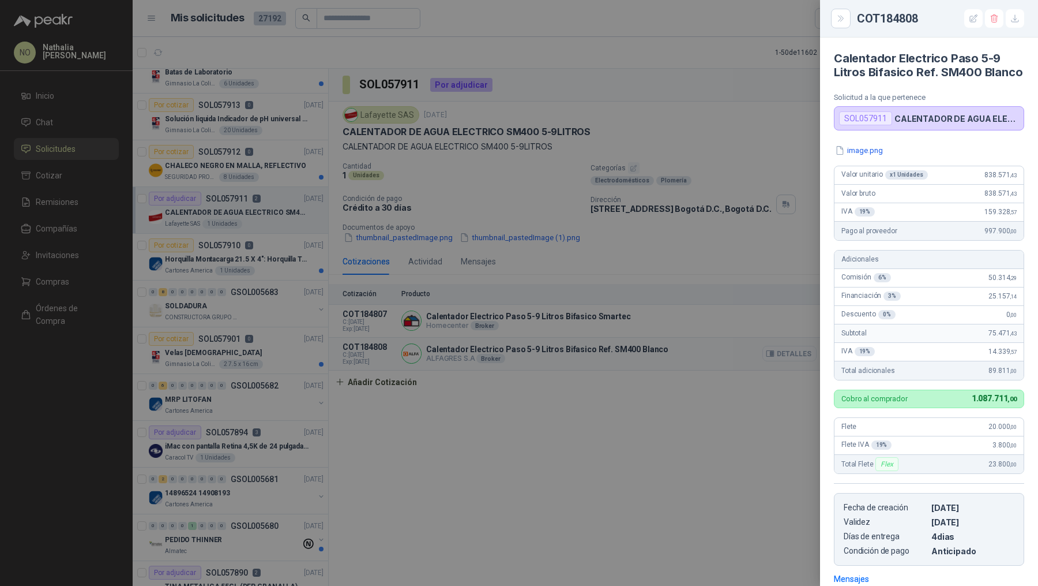
scroll to position [176, 0]
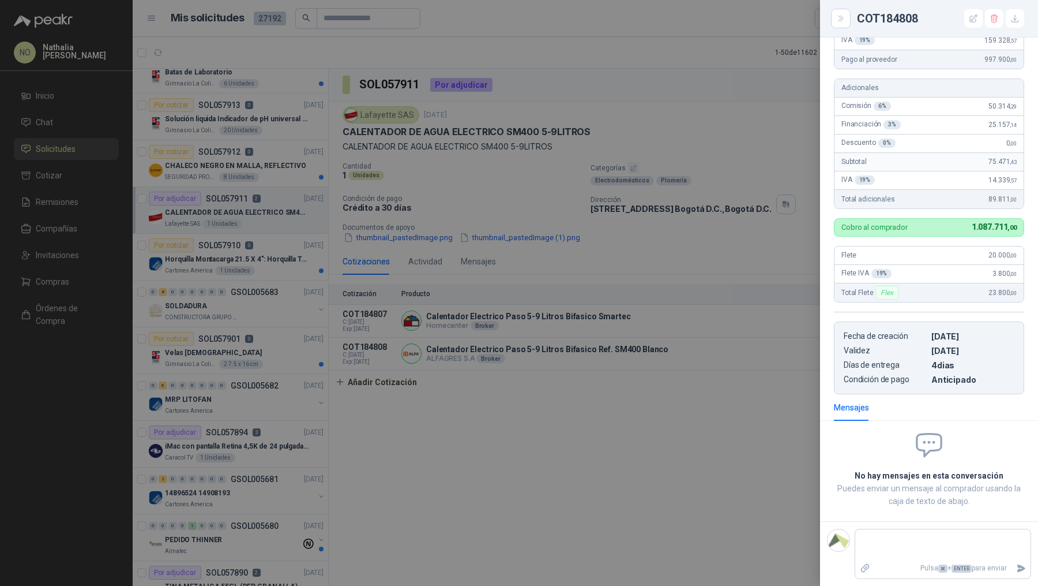
click at [519, 335] on div at bounding box center [519, 293] width 1038 height 586
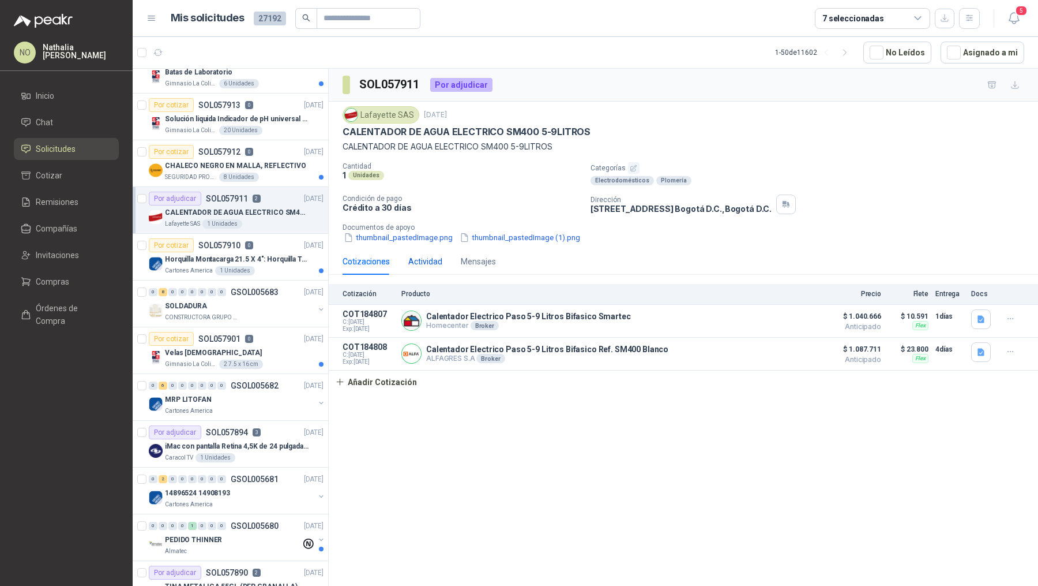
click at [431, 260] on div "Actividad" at bounding box center [425, 261] width 34 height 13
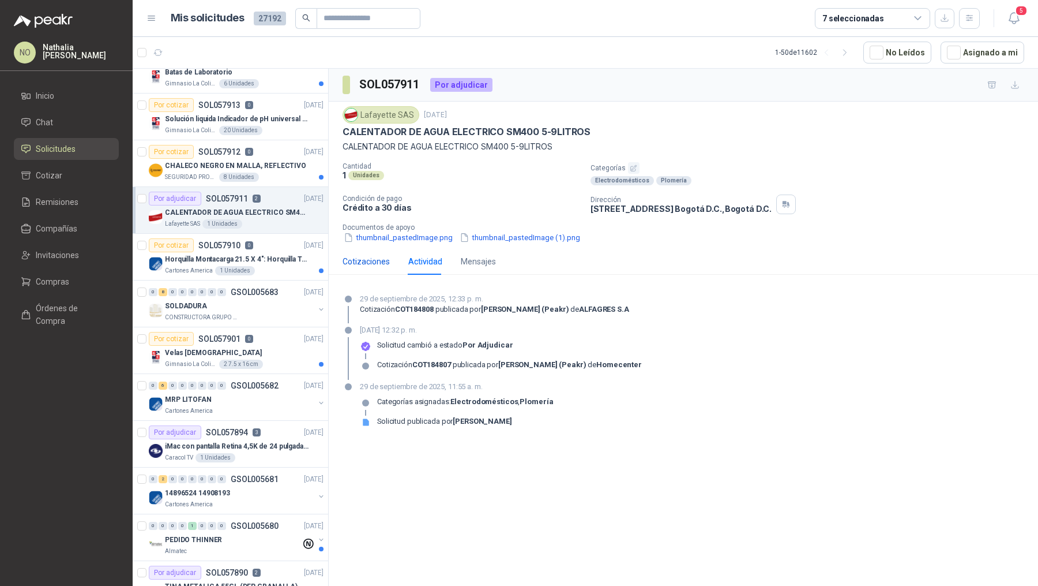
click at [352, 263] on div "Cotizaciones" at bounding box center [366, 261] width 47 height 13
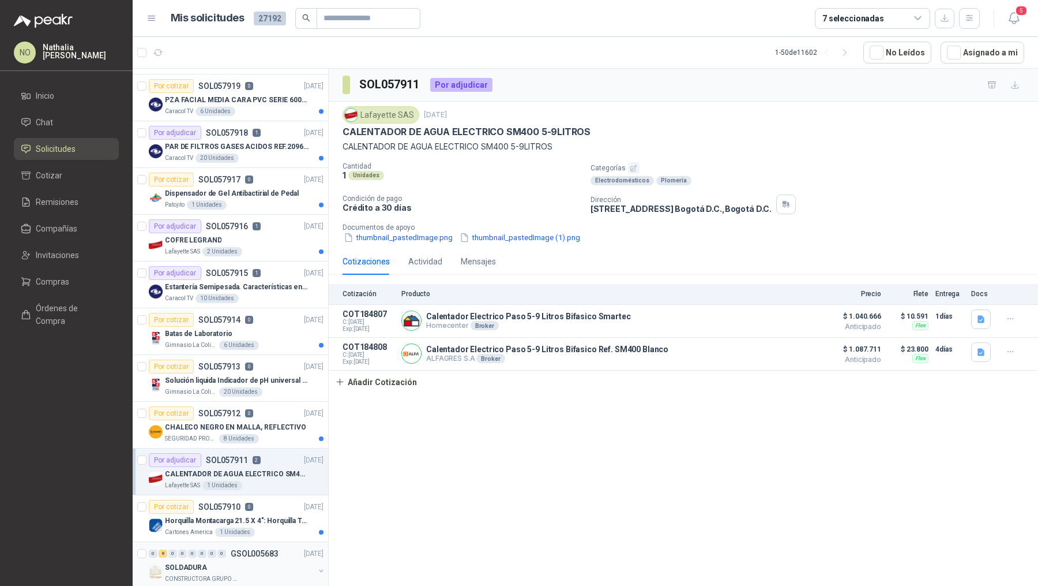
scroll to position [0, 0]
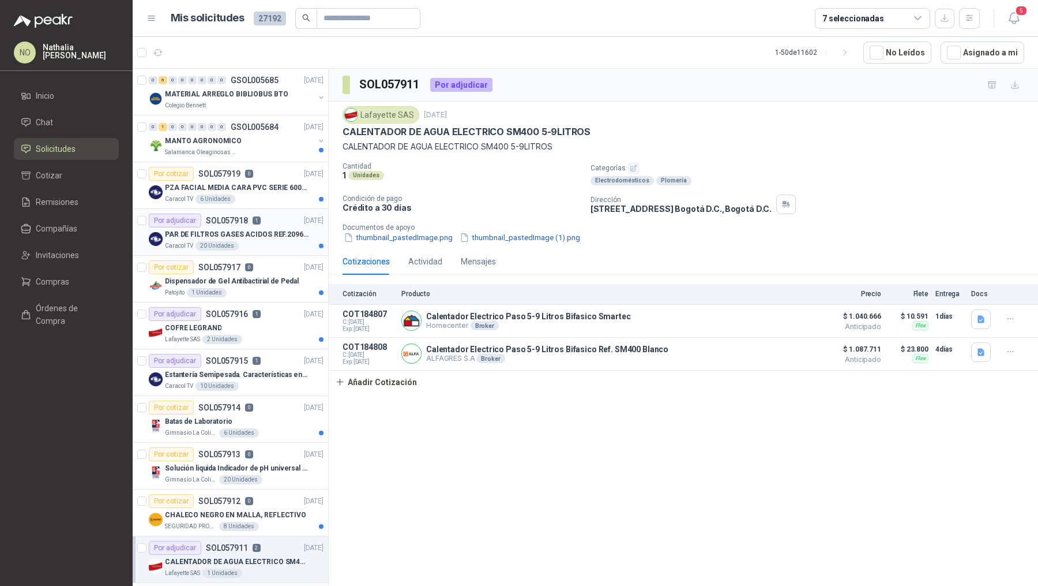
click at [243, 241] on div "Caracol TV 20 Unidades" at bounding box center [244, 245] width 159 height 9
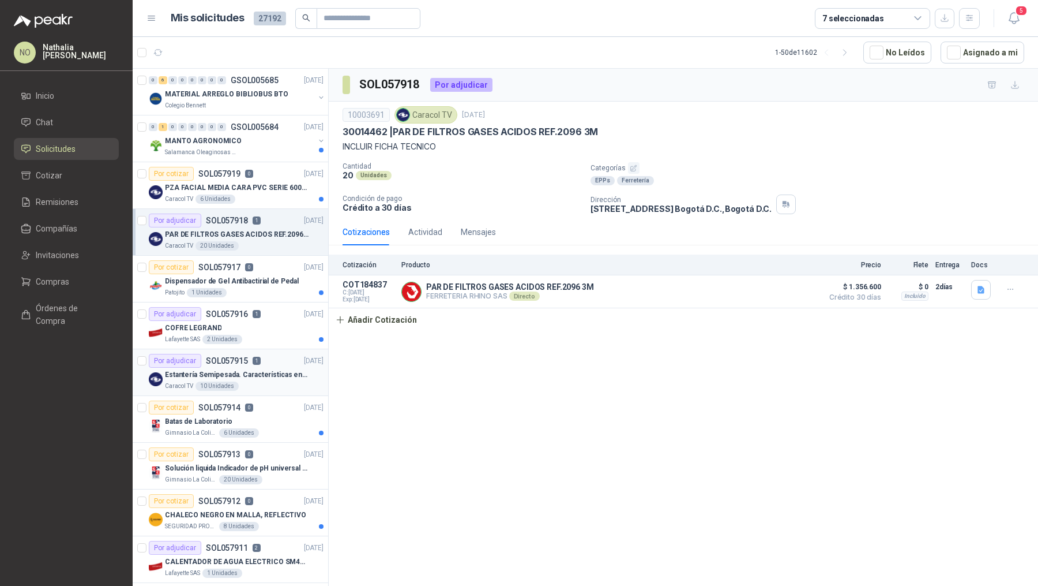
click at [259, 373] on p "Estantería Semipesada. Características en el adjunto" at bounding box center [237, 374] width 144 height 11
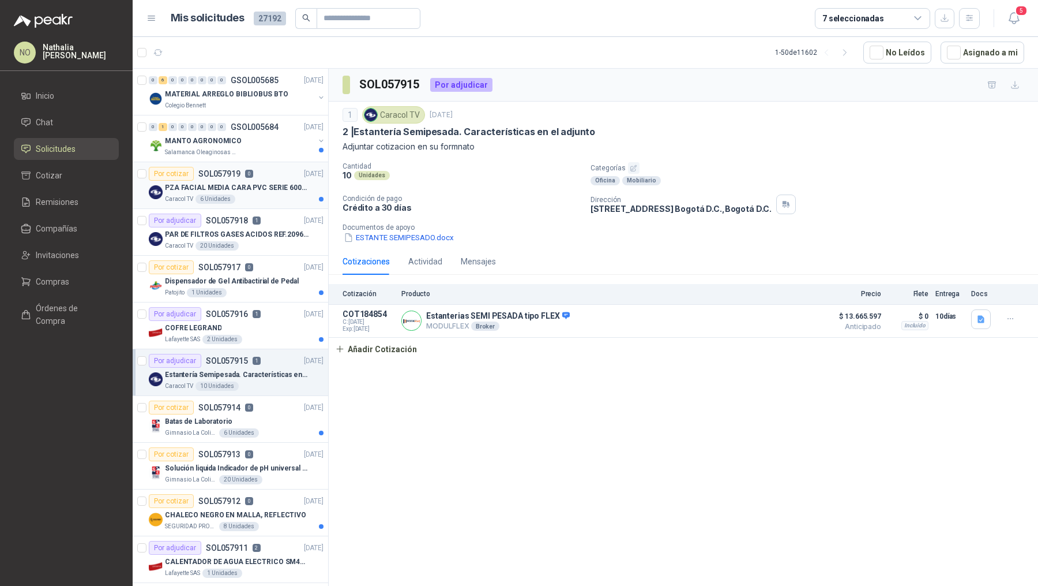
click at [250, 189] on p "PZA FACIAL MEDIA CARA PVC SERIE 6000 3M" at bounding box center [237, 187] width 144 height 11
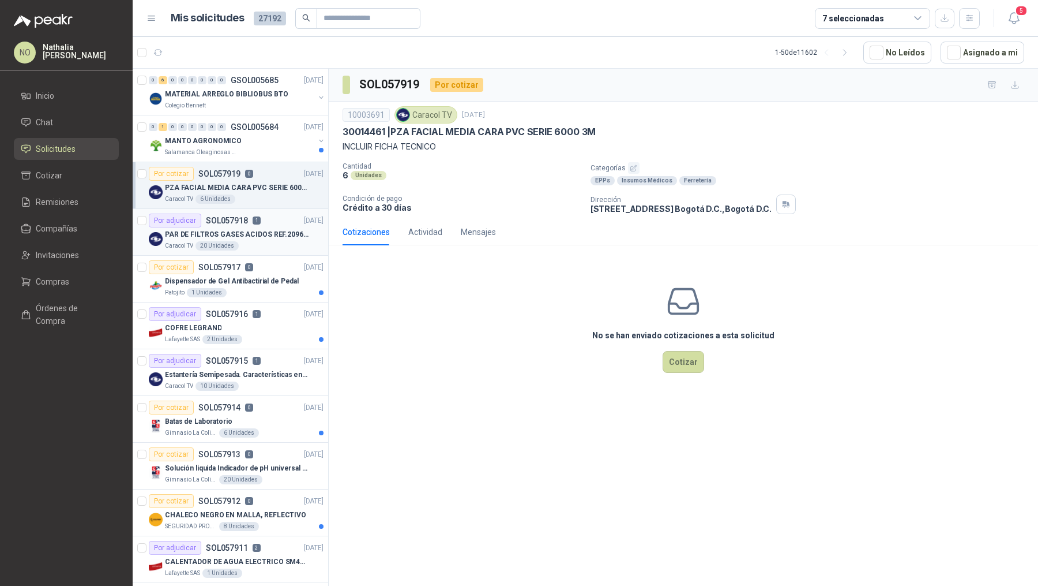
click at [298, 211] on article "Por adjudicar SOL057918 1 29/09/25 PAR DE FILTROS GASES ACIDOS REF.2096 3M Cara…" at bounding box center [231, 232] width 196 height 47
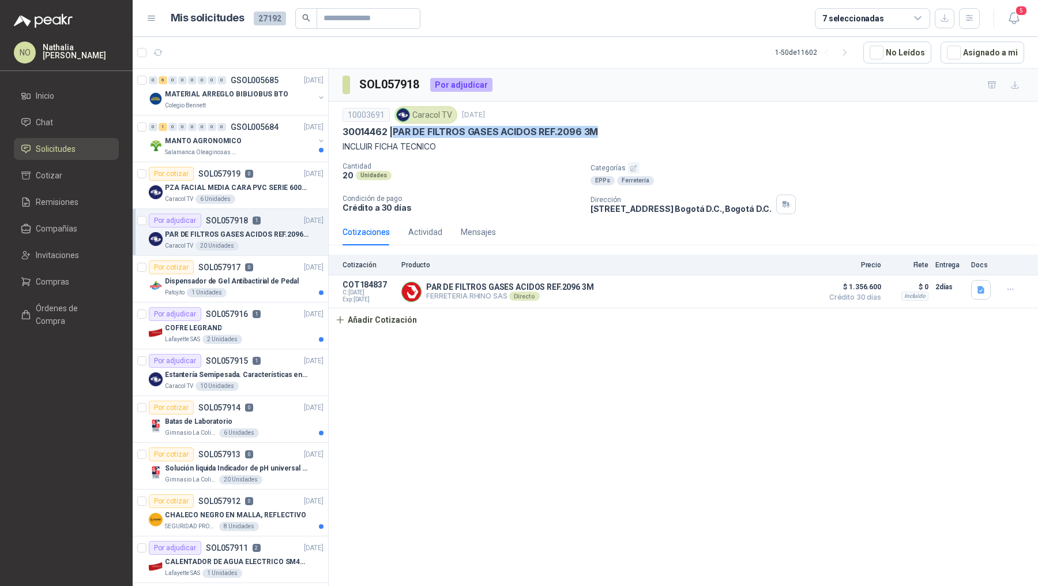
drag, startPoint x: 394, startPoint y: 129, endPoint x: 641, endPoint y: 129, distance: 246.9
click at [642, 129] on div "30014462 | PAR DE FILTROS GASES ACIDOS REF.2096 3M" at bounding box center [684, 132] width 682 height 12
copy p "PAR DE FILTROS GASES ACIDOS REF.2096 3M"
click at [983, 280] on button "button" at bounding box center [982, 290] width 20 height 20
click at [929, 257] on button "Ficha tecnica - FILTRO MATERIAL PART. GASES ACIDOS REF 2096.pdf" at bounding box center [860, 263] width 246 height 12
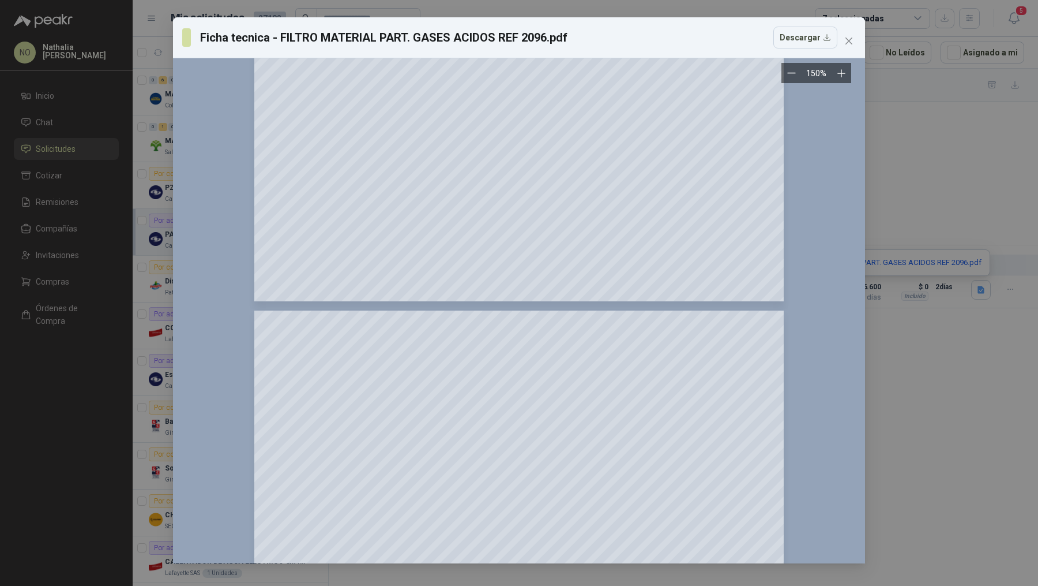
scroll to position [1835, 0]
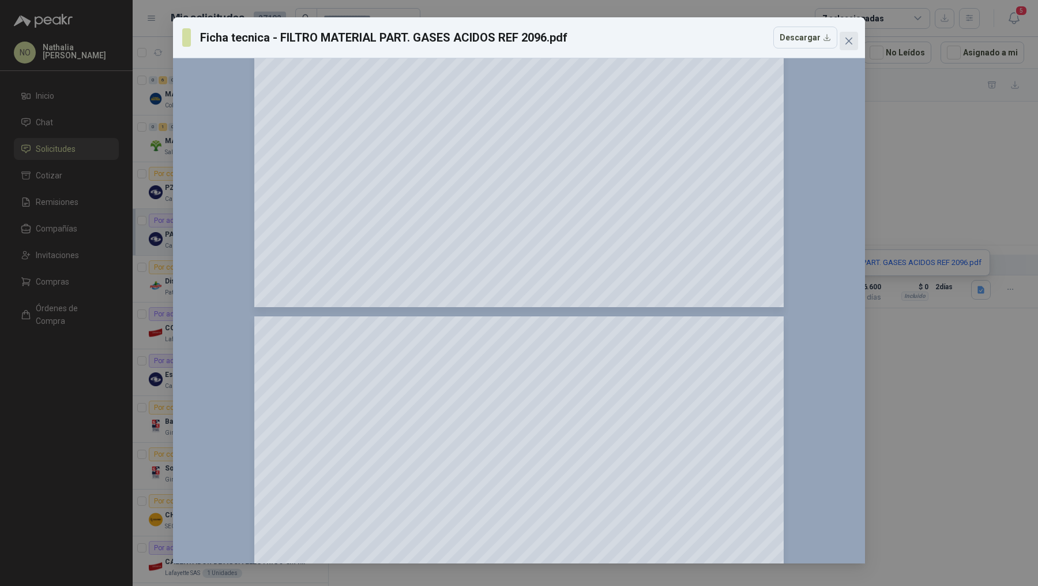
click at [852, 43] on icon "close" at bounding box center [849, 40] width 7 height 7
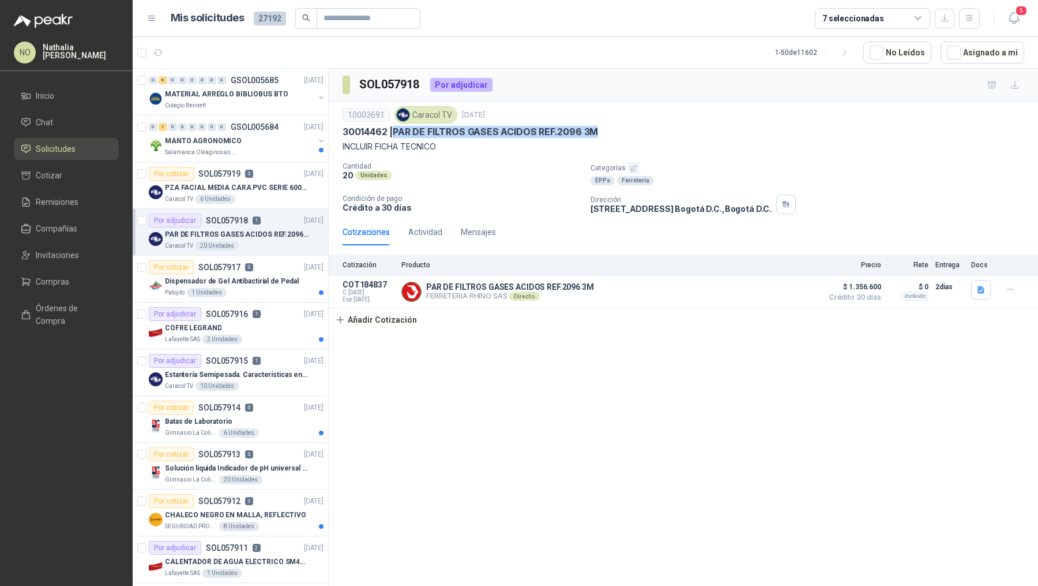
click at [444, 129] on p "30014462 | PAR DE FILTROS GASES ACIDOS REF.2096 3M" at bounding box center [471, 132] width 256 height 12
drag, startPoint x: 395, startPoint y: 127, endPoint x: 637, endPoint y: 126, distance: 242.9
click at [637, 126] on div "30014462 | PAR DE FILTROS GASES ACIDOS REF.2096 3M" at bounding box center [684, 132] width 682 height 12
copy p "PAR DE FILTROS GASES ACIDOS REF.2096 3M"
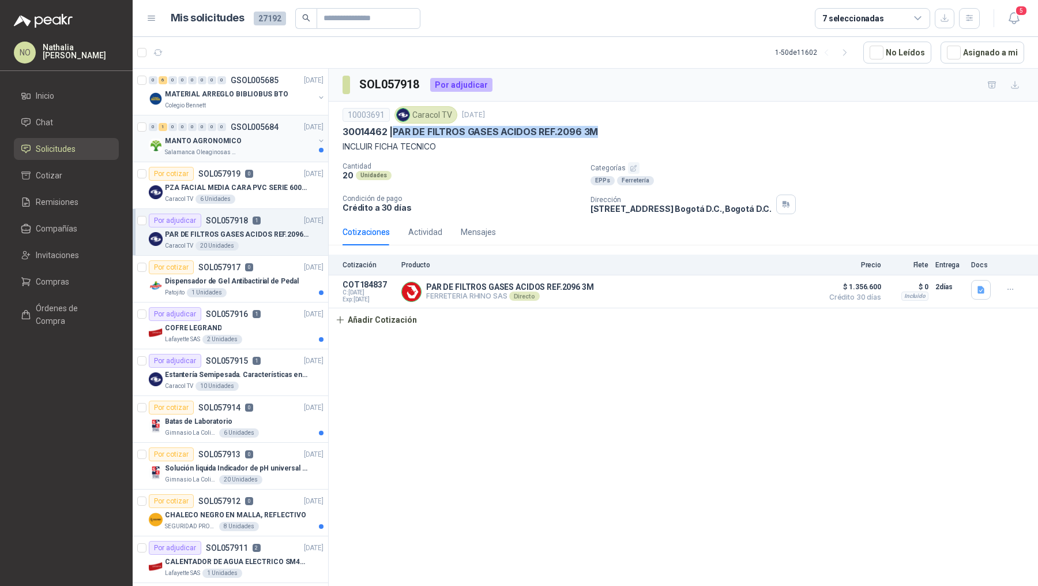
click at [267, 123] on p "GSOL005684" at bounding box center [255, 127] width 48 height 8
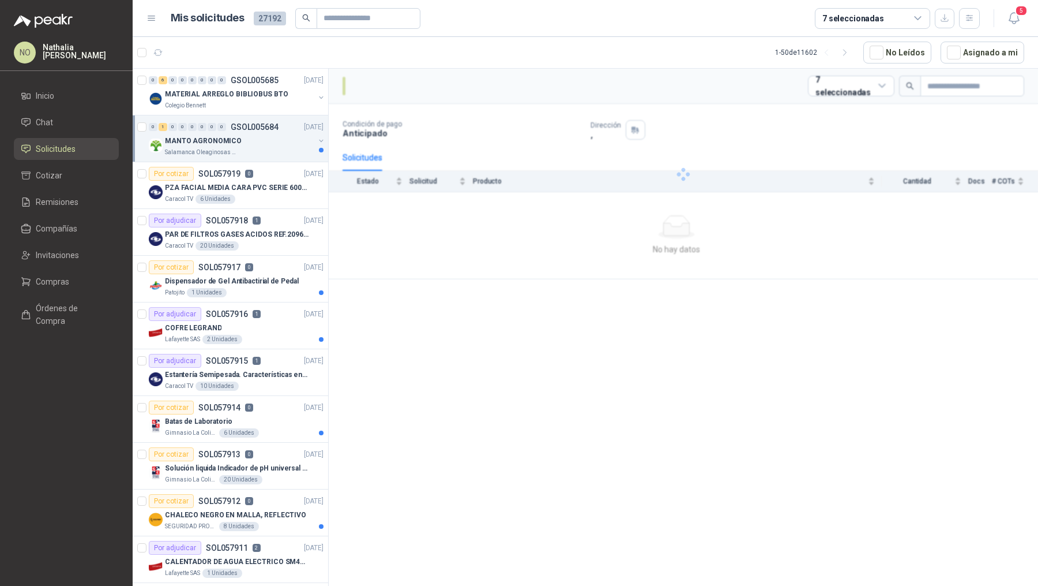
click at [267, 140] on div "MANTO AGRONOMICO" at bounding box center [239, 141] width 149 height 14
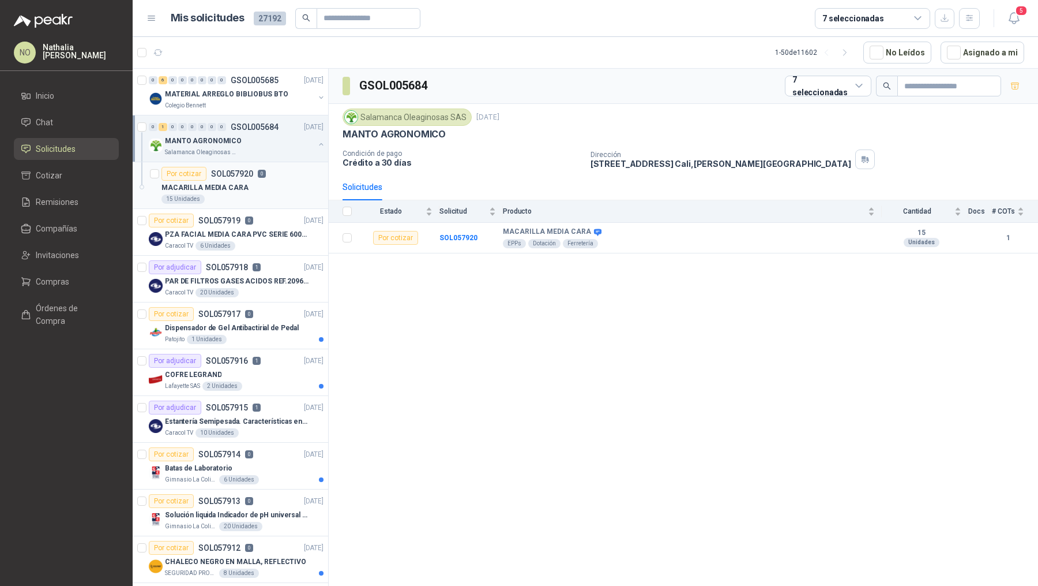
click at [261, 187] on div "MACARILLA MEDIA CARA" at bounding box center [243, 188] width 162 height 14
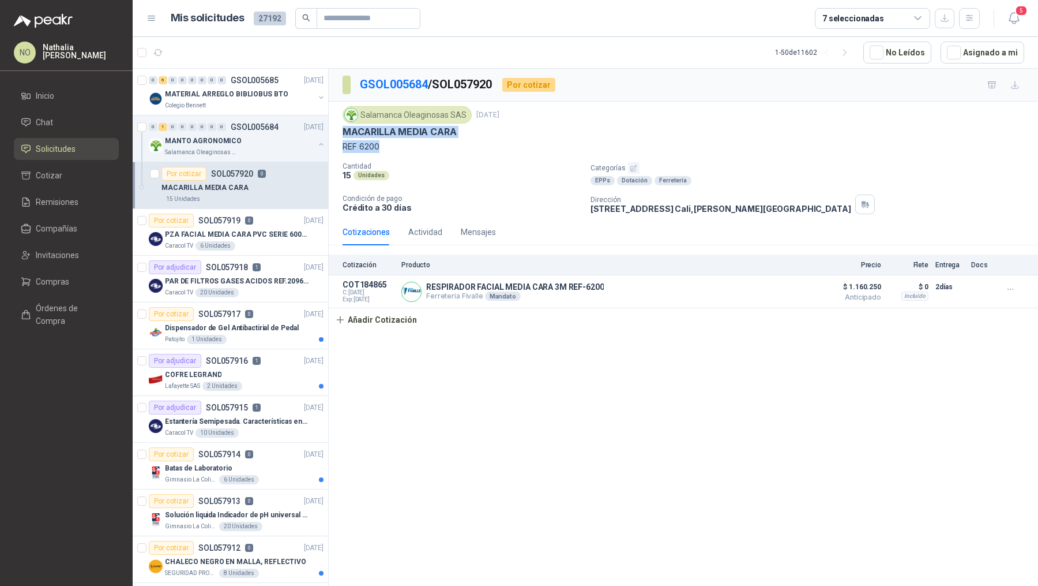
drag, startPoint x: 342, startPoint y: 130, endPoint x: 385, endPoint y: 138, distance: 44.1
click at [387, 140] on div "Salamanca Oleaginosas SAS 29 sept, 2025 MACARILLA MEDIA CARA REF 6200 Cantidad …" at bounding box center [684, 160] width 710 height 117
copy div "MACARILLA MEDIA CARA REF 6200"
click at [267, 457] on div "Por cotizar SOL057914 0 29/09/25" at bounding box center [236, 454] width 175 height 14
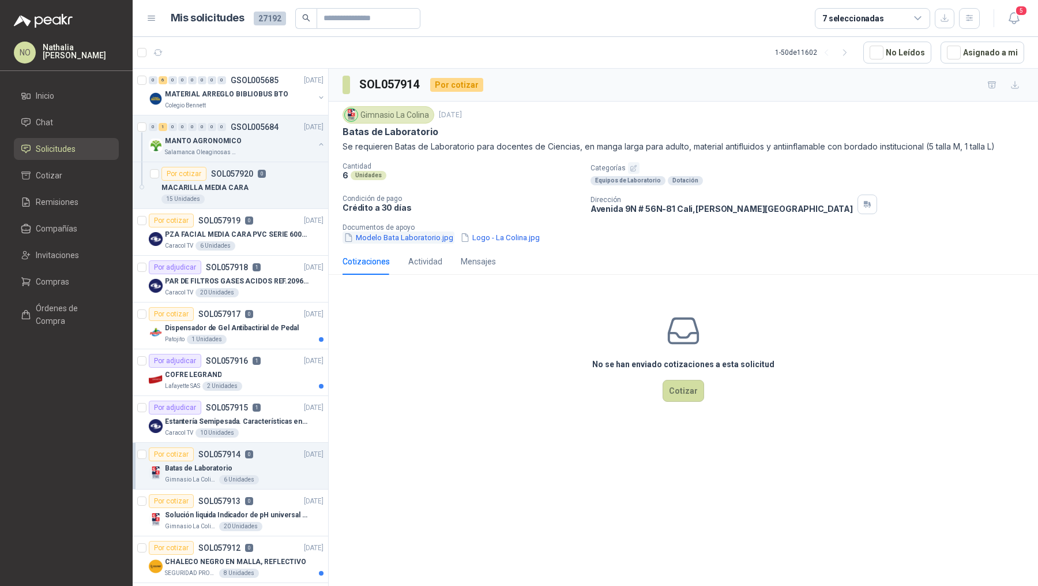
click at [423, 238] on button "Modelo Bata Laboratorio.jpg" at bounding box center [399, 237] width 112 height 12
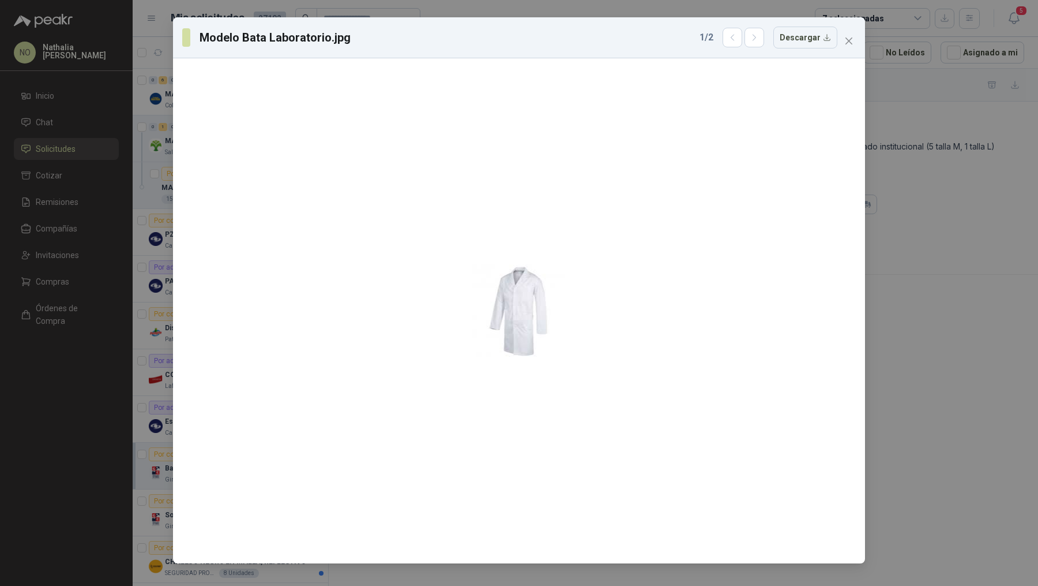
click at [771, 42] on div "1 / 2 Descargar" at bounding box center [769, 38] width 138 height 22
click at [760, 39] on icon "button" at bounding box center [755, 38] width 10 height 10
click at [853, 39] on icon "close" at bounding box center [849, 40] width 9 height 9
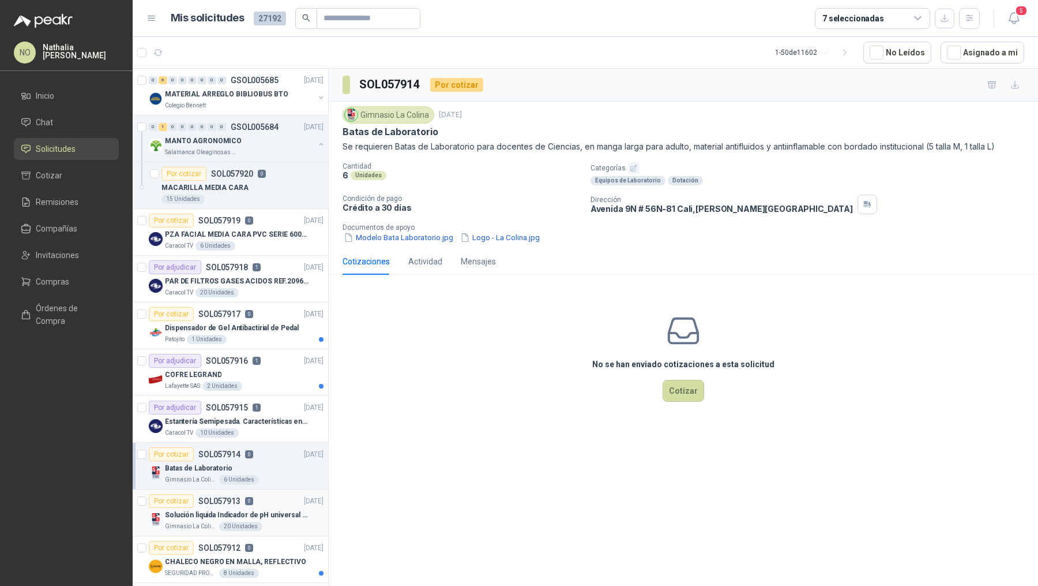
click at [213, 503] on div "Por cotizar SOL057913 0" at bounding box center [201, 501] width 104 height 14
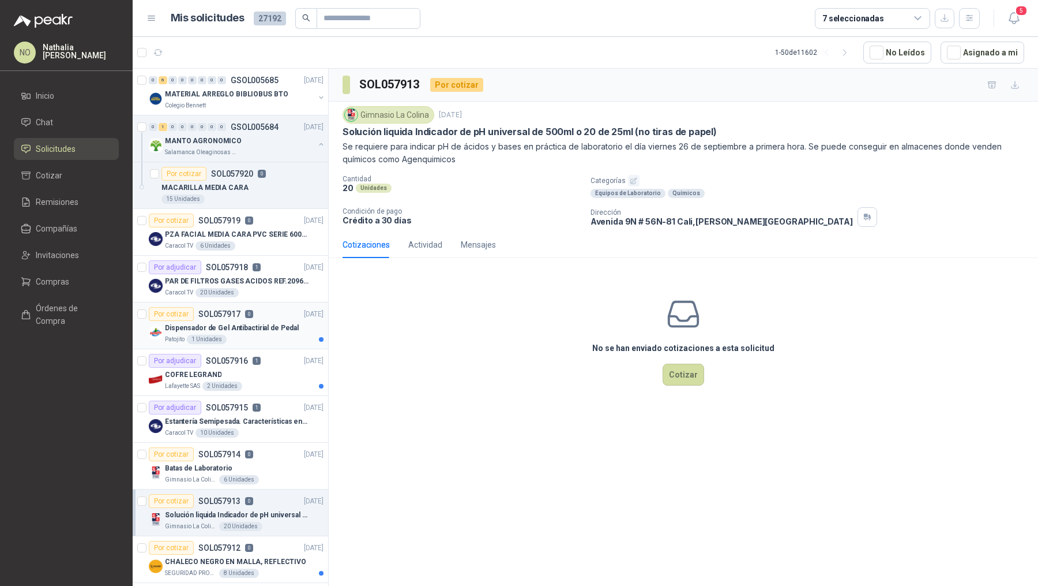
click at [242, 331] on p "Dispensador de Gel Antibactirial de Pedal" at bounding box center [232, 327] width 134 height 11
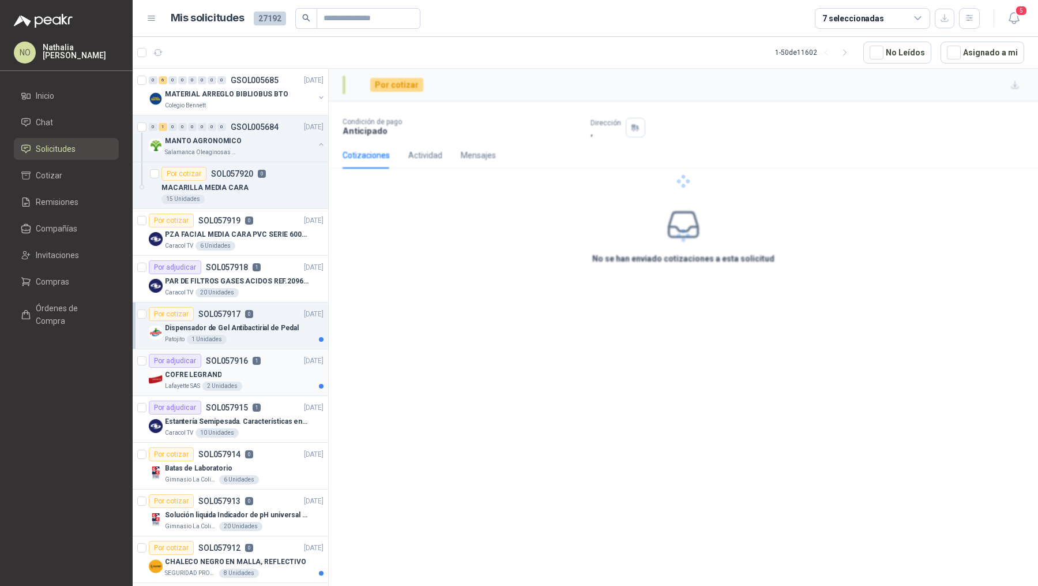
click at [252, 367] on div "COFRE LEGRAND" at bounding box center [244, 374] width 159 height 14
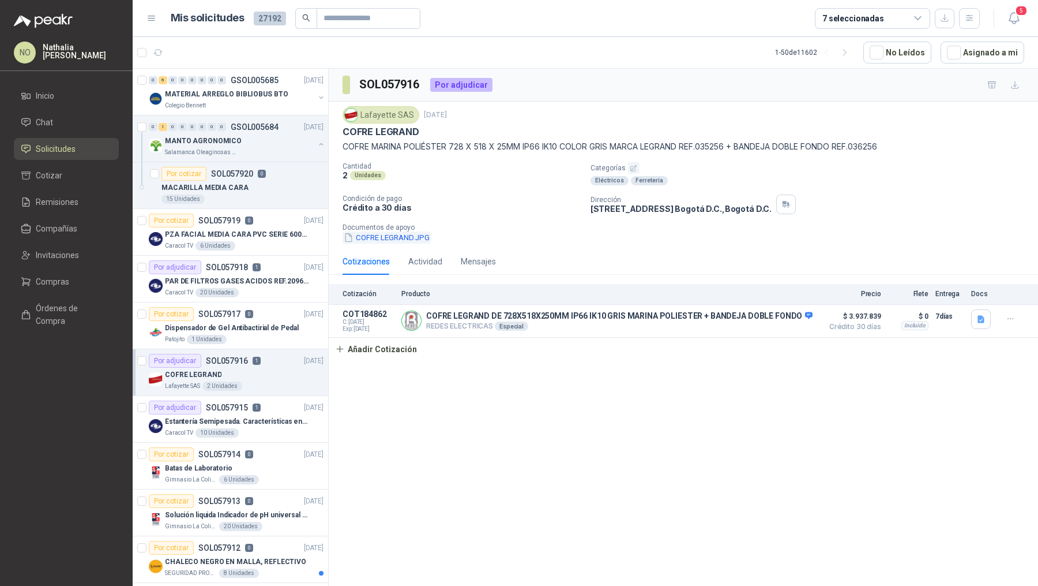
click at [399, 231] on button "COFRE LEGRAND.JPG" at bounding box center [387, 237] width 88 height 12
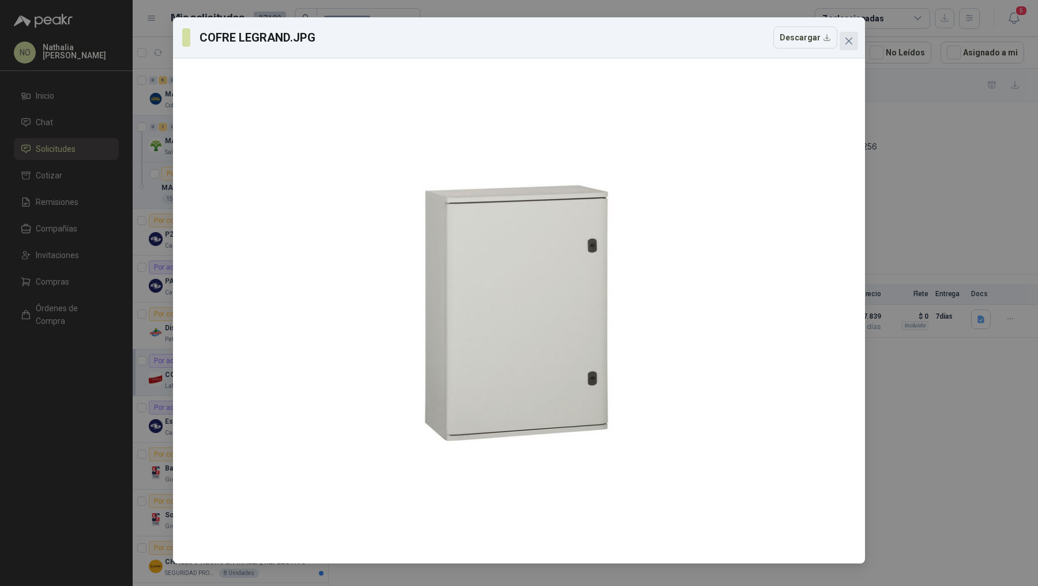
click at [848, 44] on icon "close" at bounding box center [849, 40] width 9 height 9
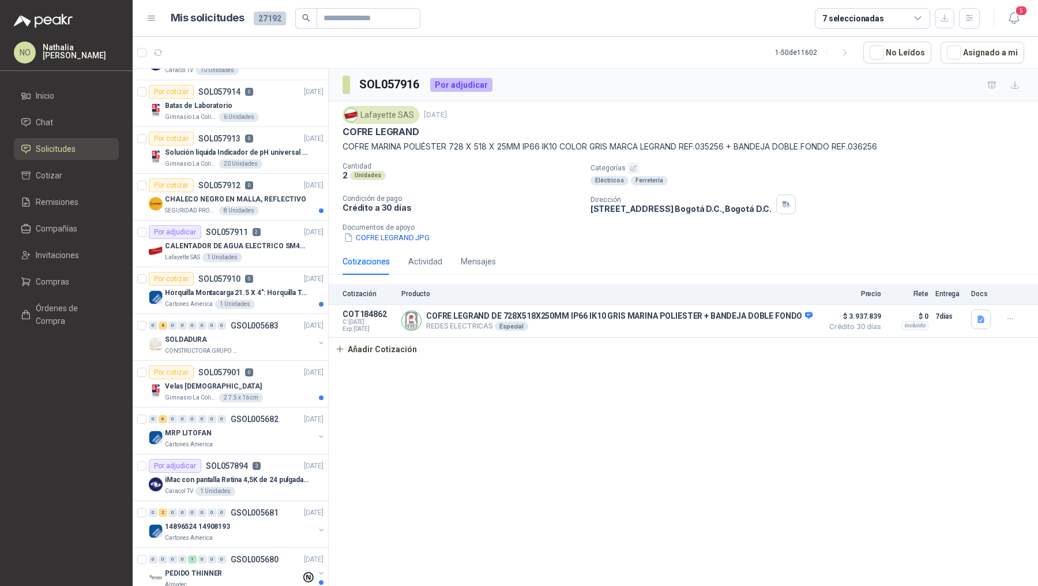
scroll to position [394, 0]
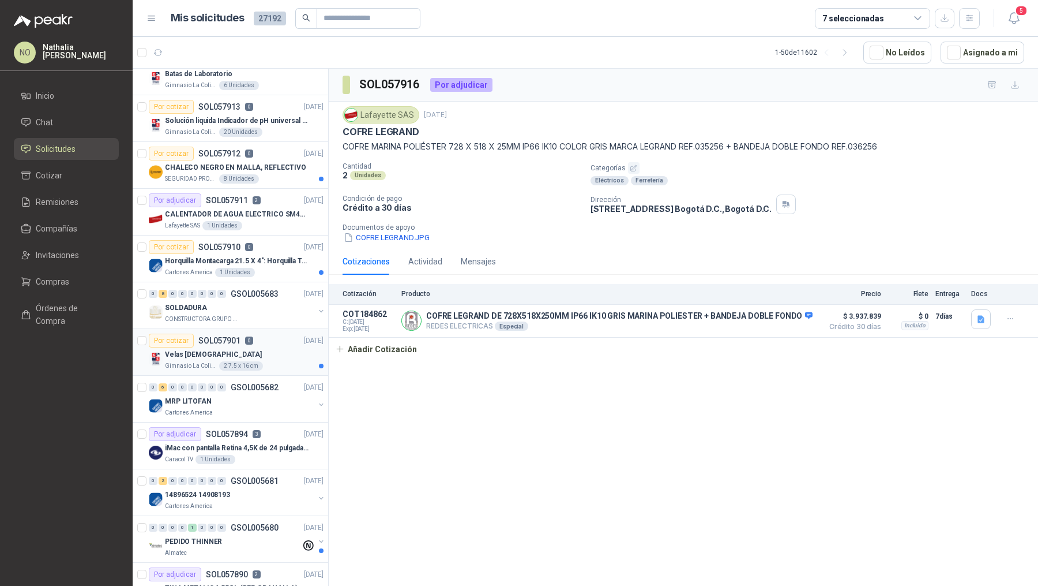
click at [275, 352] on div "Velas [DEMOGRAPHIC_DATA]" at bounding box center [244, 354] width 159 height 14
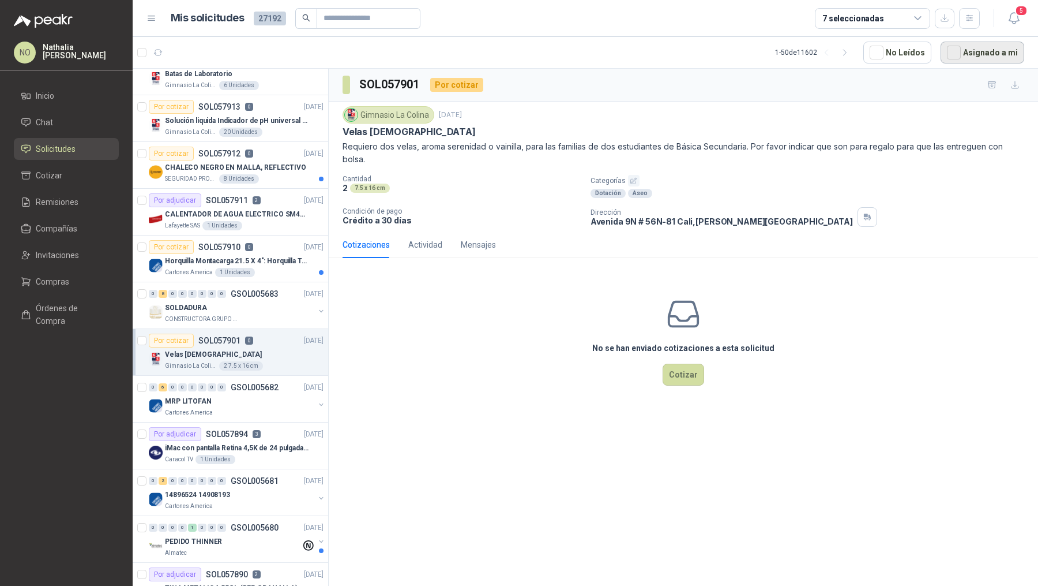
click at [978, 43] on button "Asignado a mi" at bounding box center [983, 53] width 84 height 22
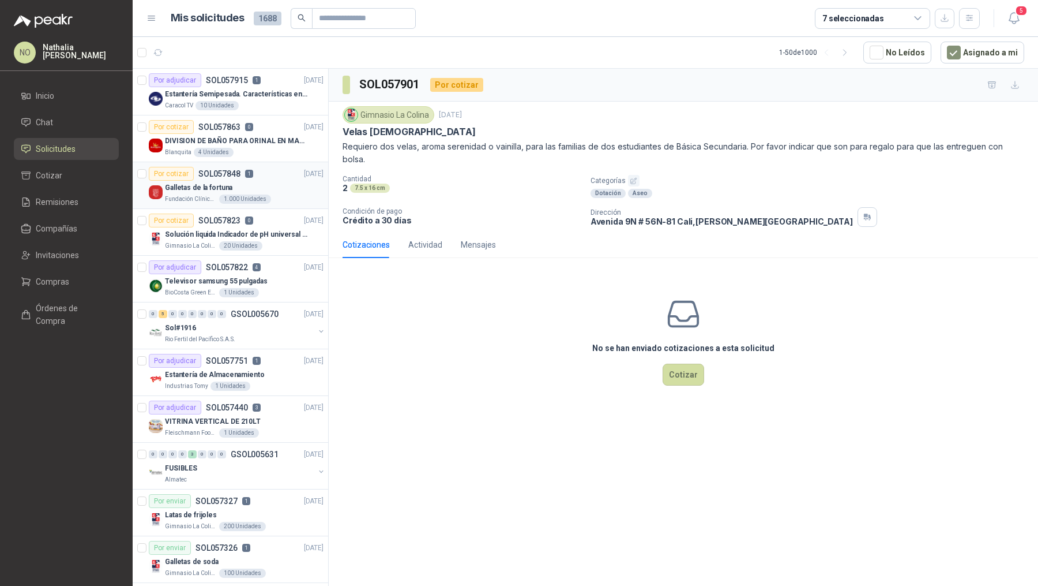
click at [256, 174] on div "Por cotizar SOL057848 1 [DATE]" at bounding box center [236, 174] width 175 height 14
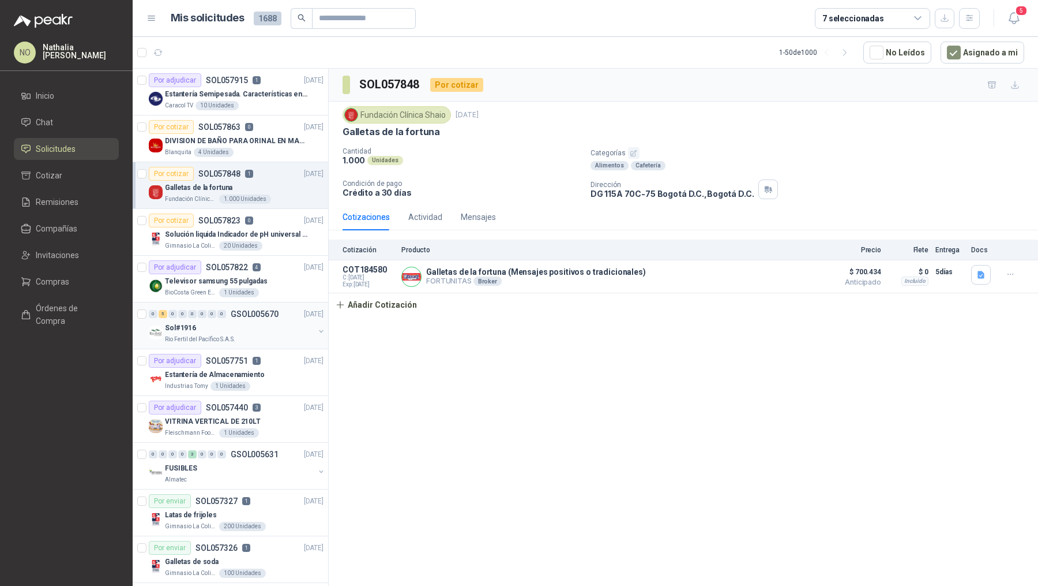
click at [277, 335] on div "Rio Fertil del Pacífico S.A.S." at bounding box center [239, 339] width 149 height 9
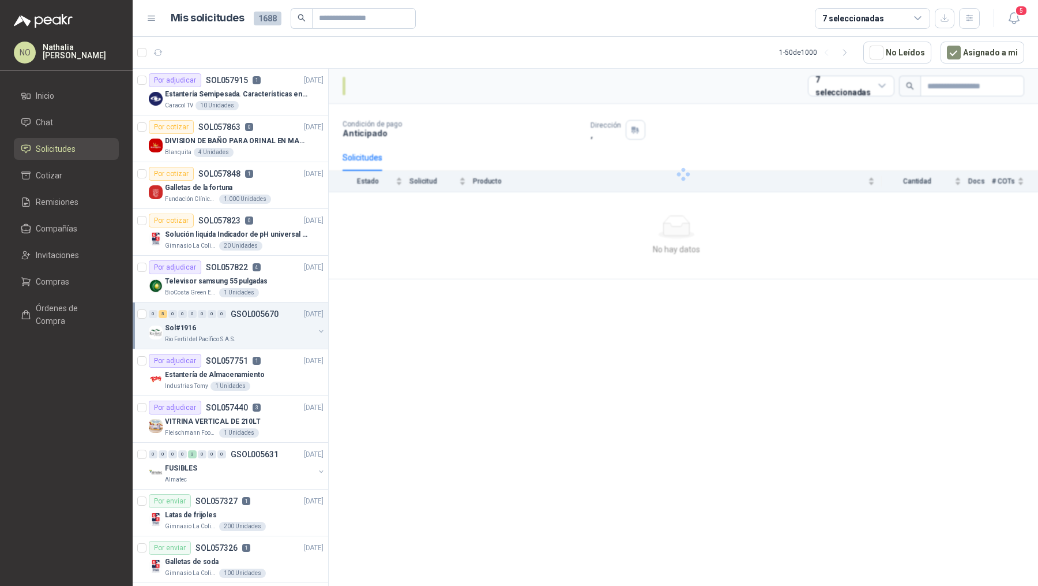
click at [277, 335] on div "Rio Fertil del Pacífico S.A.S." at bounding box center [239, 339] width 149 height 9
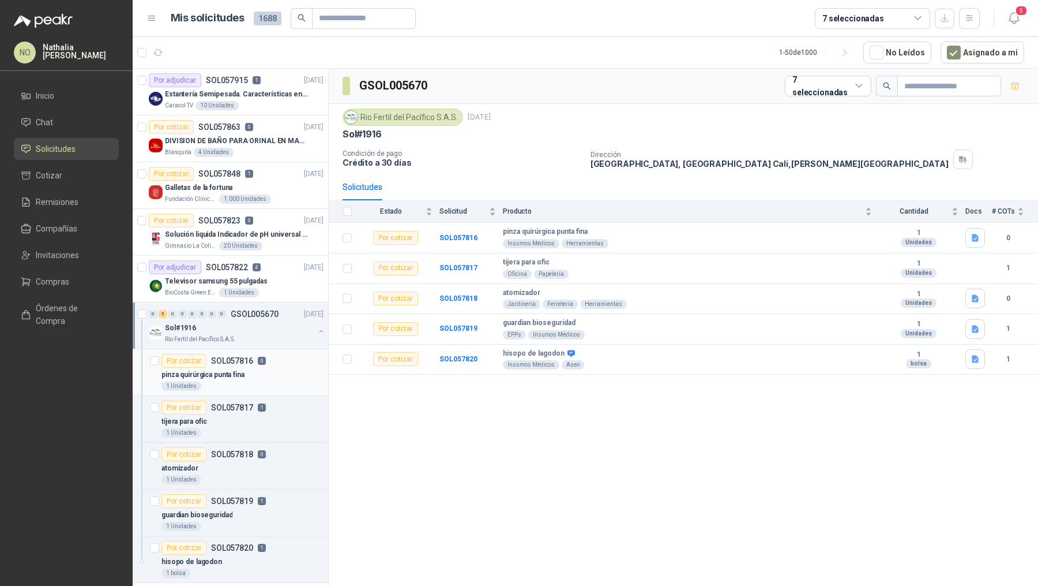
click at [268, 369] on div "pinza quirúrgica punta fina" at bounding box center [243, 374] width 162 height 14
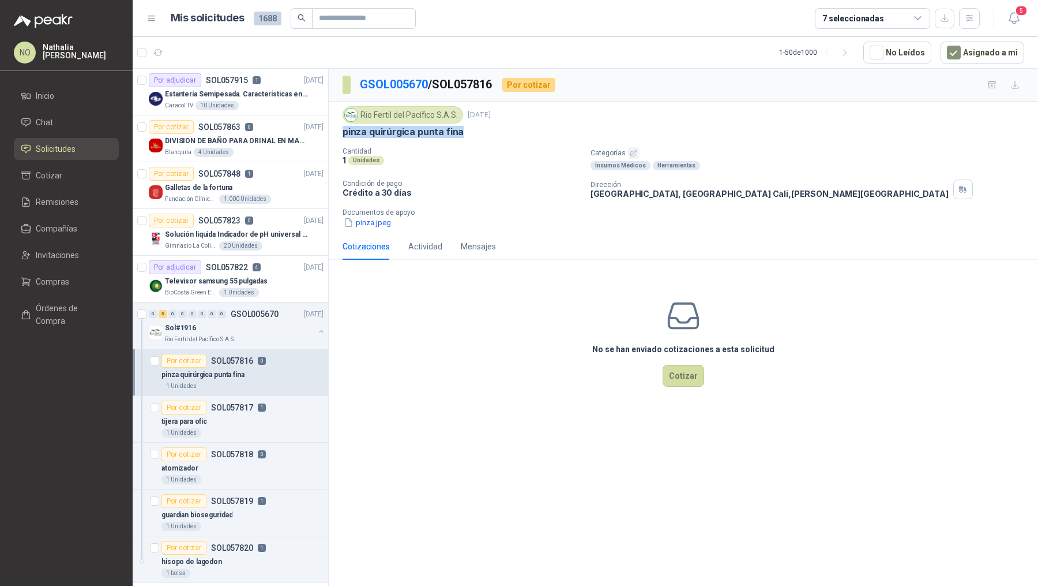
drag, startPoint x: 343, startPoint y: 127, endPoint x: 482, endPoint y: 134, distance: 139.2
click at [482, 134] on div "pinza quirúrgica punta fina" at bounding box center [684, 132] width 682 height 12
copy p "pinza quirúrgica punta fina"
click at [78, 222] on li "Compañías" at bounding box center [66, 228] width 91 height 13
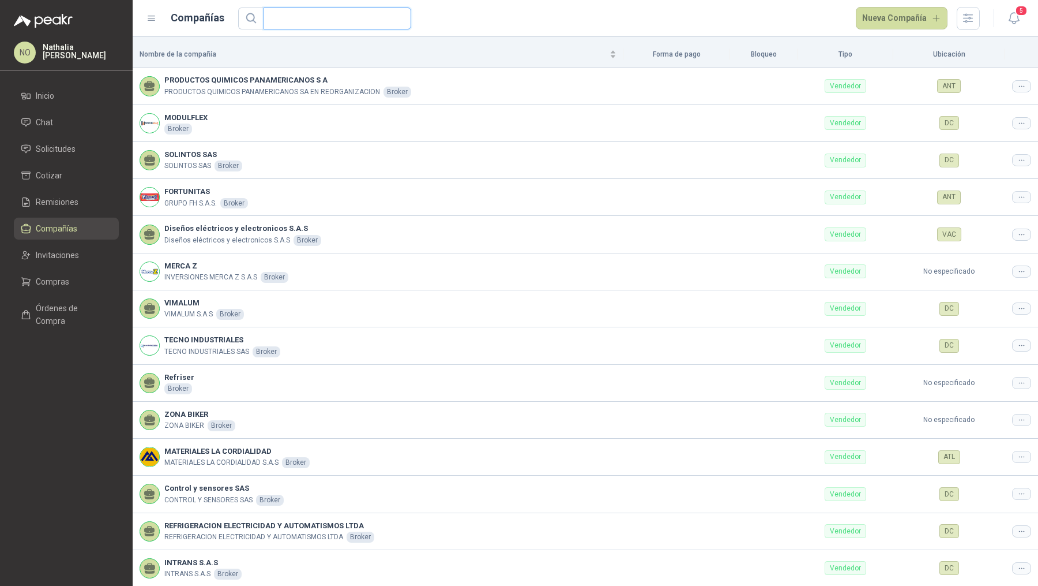
click at [350, 10] on input "text" at bounding box center [333, 18] width 125 height 21
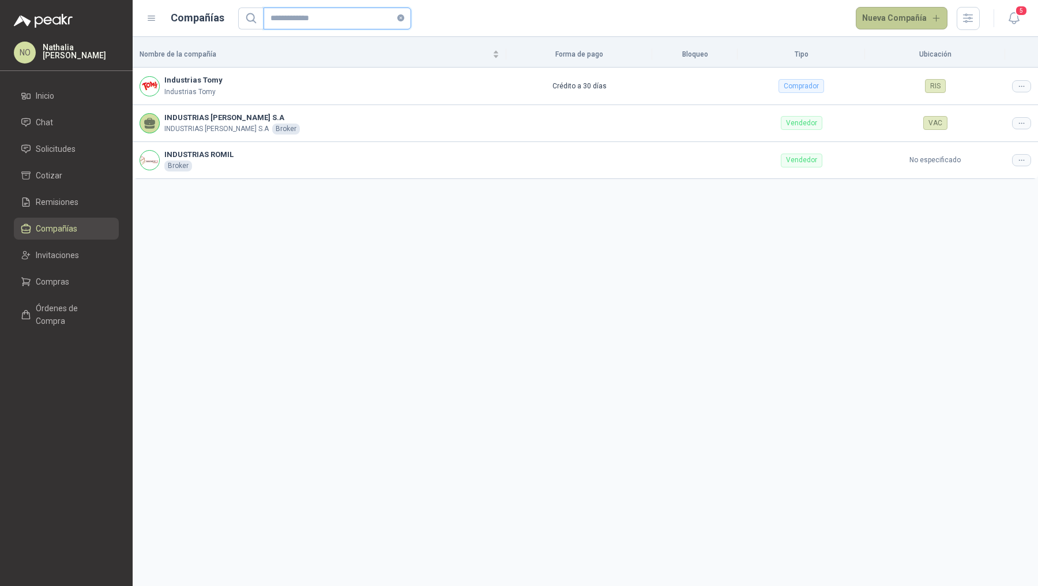
type input "**********"
click at [898, 13] on button "Nueva Compañía" at bounding box center [902, 18] width 92 height 23
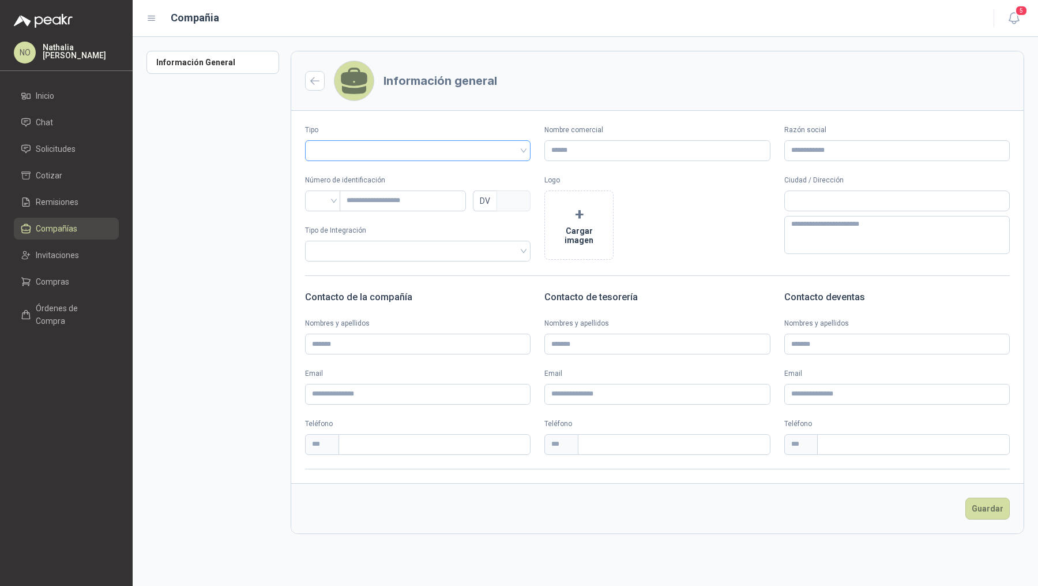
click at [448, 154] on input "search" at bounding box center [418, 149] width 212 height 17
click at [381, 194] on div "Vendedor" at bounding box center [418, 192] width 208 height 13
click at [819, 151] on input "Razón social" at bounding box center [898, 150] width 226 height 21
type input "**********"
click at [811, 196] on input "text" at bounding box center [897, 201] width 224 height 20
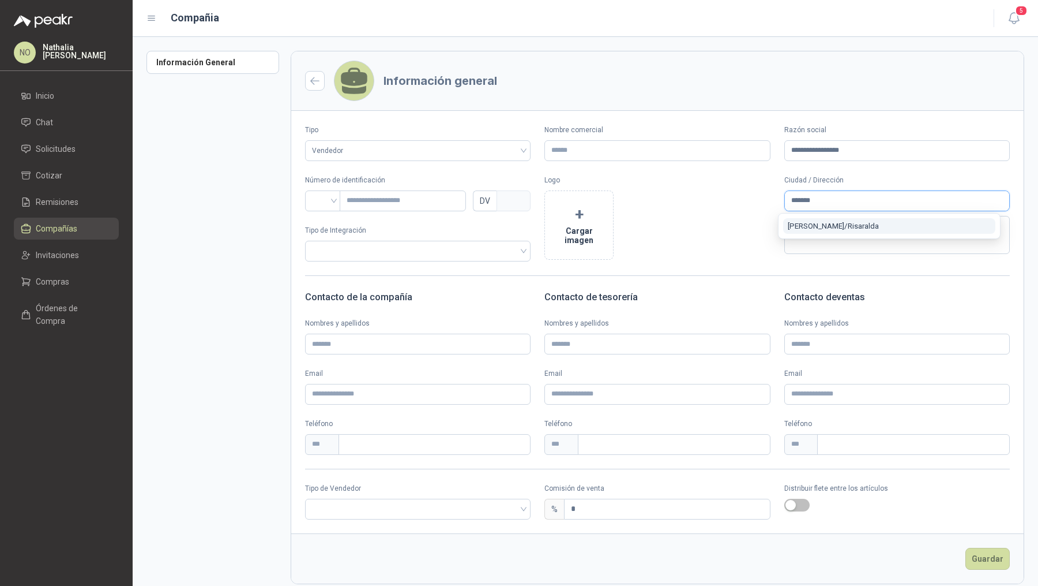
type input "*******"
click at [834, 228] on span "Pereira / Risaralda" at bounding box center [833, 226] width 91 height 9
click at [330, 206] on input "search" at bounding box center [323, 199] width 22 height 17
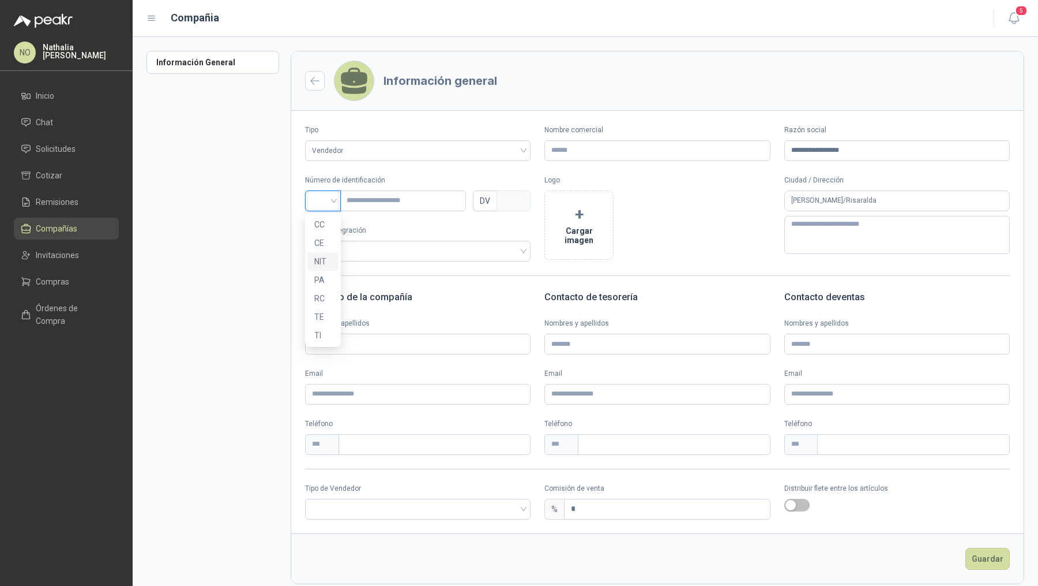
click at [332, 256] on div "NIT" at bounding box center [322, 261] width 31 height 18
click at [412, 201] on input "text" at bounding box center [403, 200] width 126 height 21
type input "*"
type input "**"
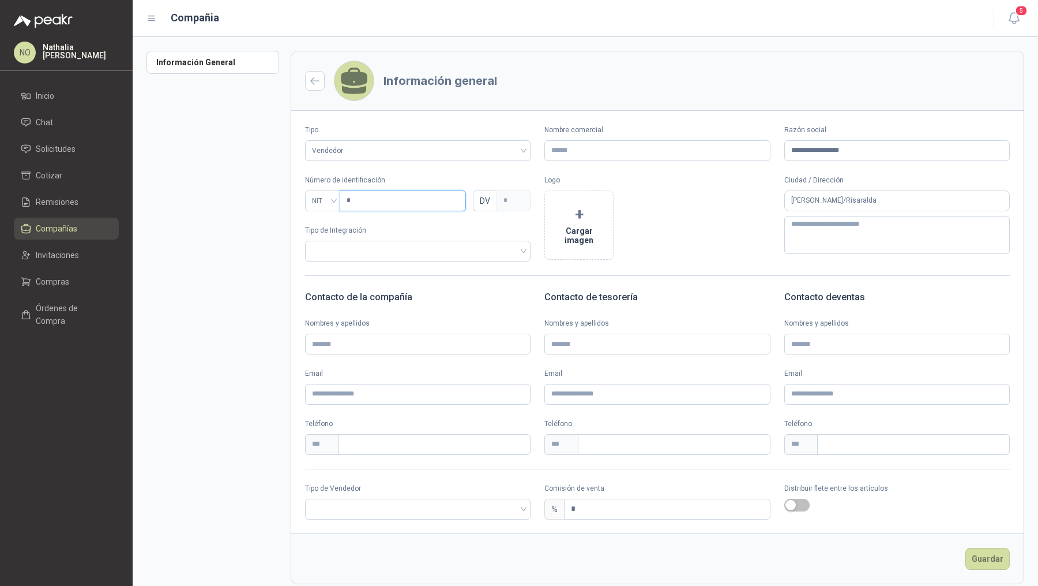
type input "*"
type input "***"
type input "*"
type input "****"
type input "*"
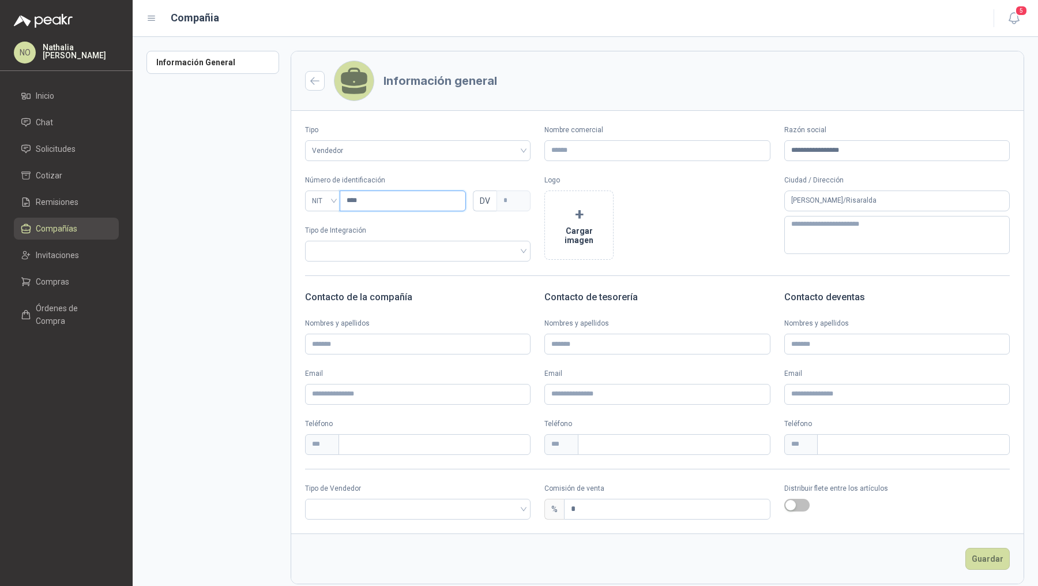
type input "*****"
type input "*"
type input "******"
type input "*"
type input "********"
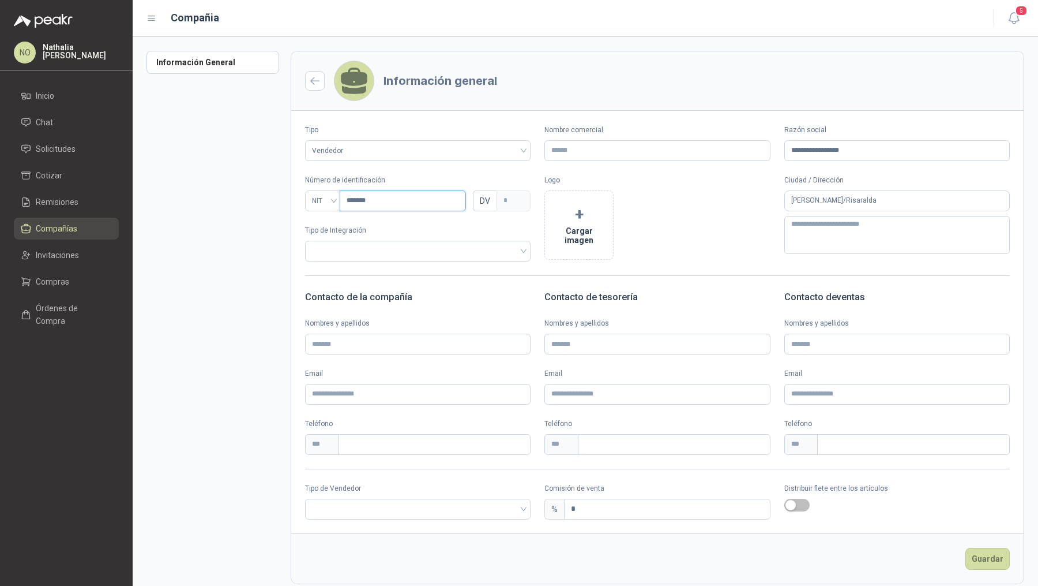
type input "*"
type input "*********"
type input "*"
type input "*********"
click at [470, 510] on input "search" at bounding box center [418, 507] width 212 height 17
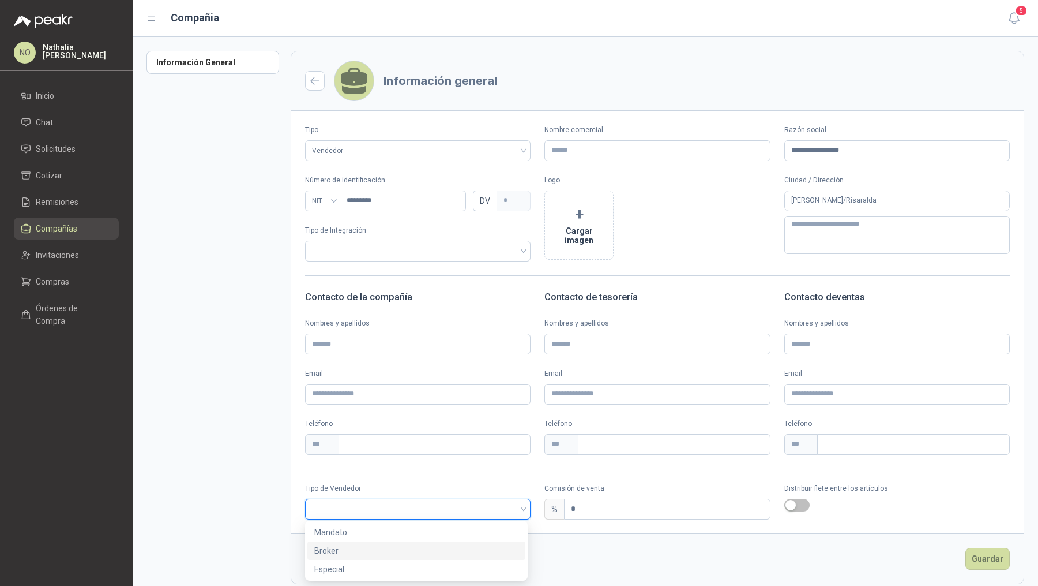
click at [385, 546] on div "Broker" at bounding box center [416, 550] width 204 height 13
click at [589, 508] on input "*" at bounding box center [667, 509] width 205 height 20
type input "*"
click at [969, 555] on button "Guardar" at bounding box center [988, 558] width 44 height 22
drag, startPoint x: 836, startPoint y: 153, endPoint x: 772, endPoint y: 153, distance: 63.5
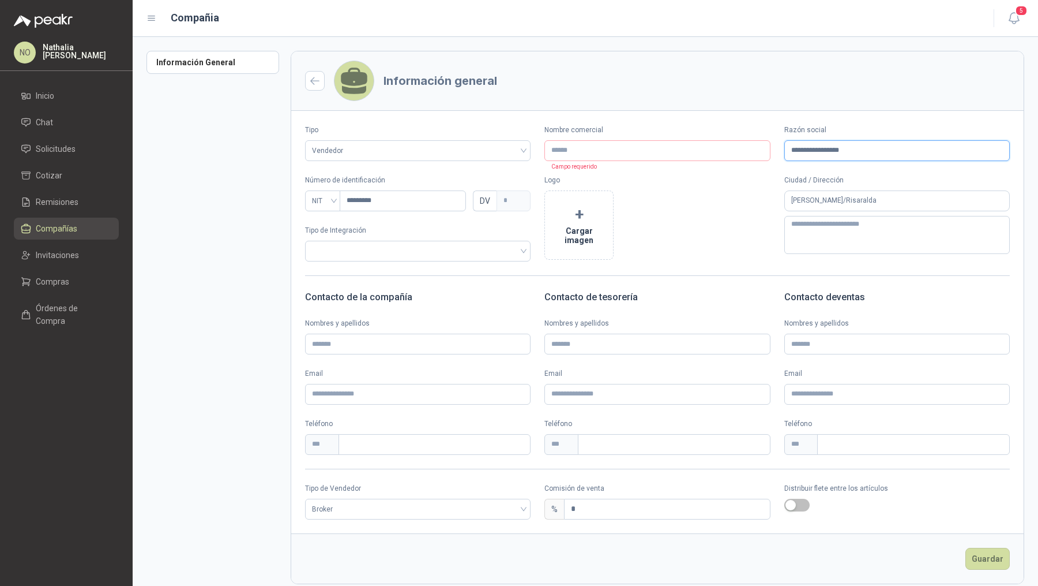
click at [772, 153] on div "**********" at bounding box center [657, 143] width 733 height 36
click at [579, 150] on input "Nombre comercial" at bounding box center [658, 150] width 226 height 21
paste input "**********"
type input "**********"
click at [981, 558] on button "Guardar" at bounding box center [988, 558] width 44 height 22
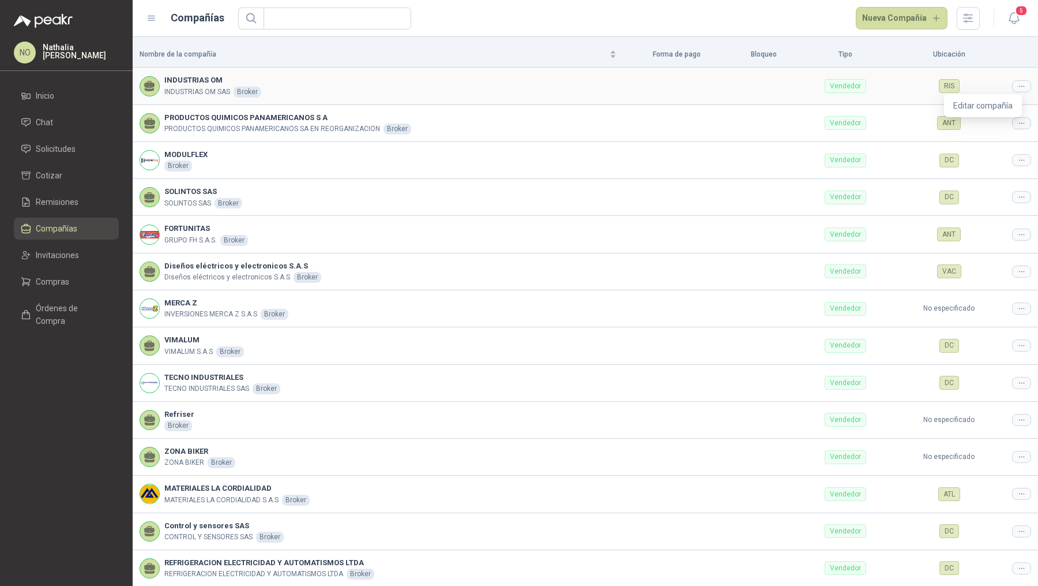
click at [1018, 87] on icon at bounding box center [1022, 86] width 9 height 9
click at [93, 137] on ul "Inicio Chat Solicitudes Cotizar Remisiones Compañías Invitaciones Compras Órden…" at bounding box center [66, 211] width 133 height 252
click at [93, 149] on li "Solicitudes" at bounding box center [66, 148] width 91 height 13
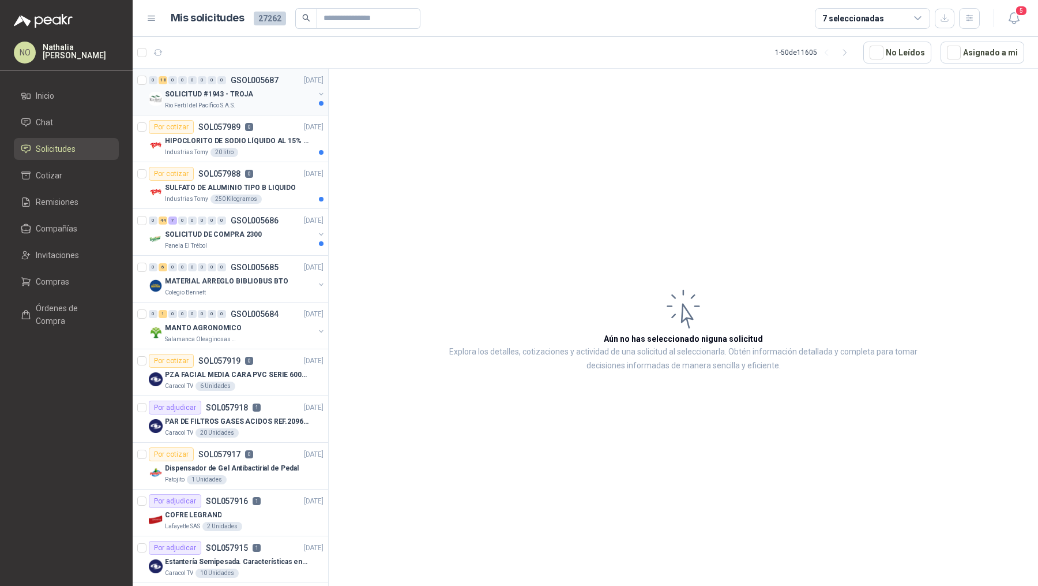
click at [281, 96] on div "SOLICITUD #1943 - TROJA" at bounding box center [239, 94] width 149 height 14
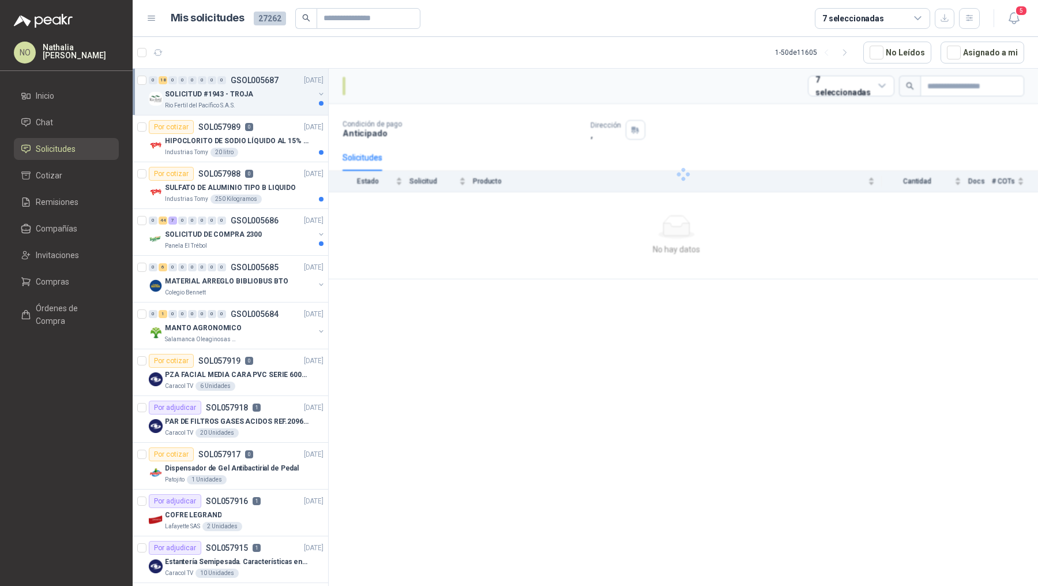
click at [281, 96] on div "SOLICITUD #1943 - TROJA" at bounding box center [239, 94] width 149 height 14
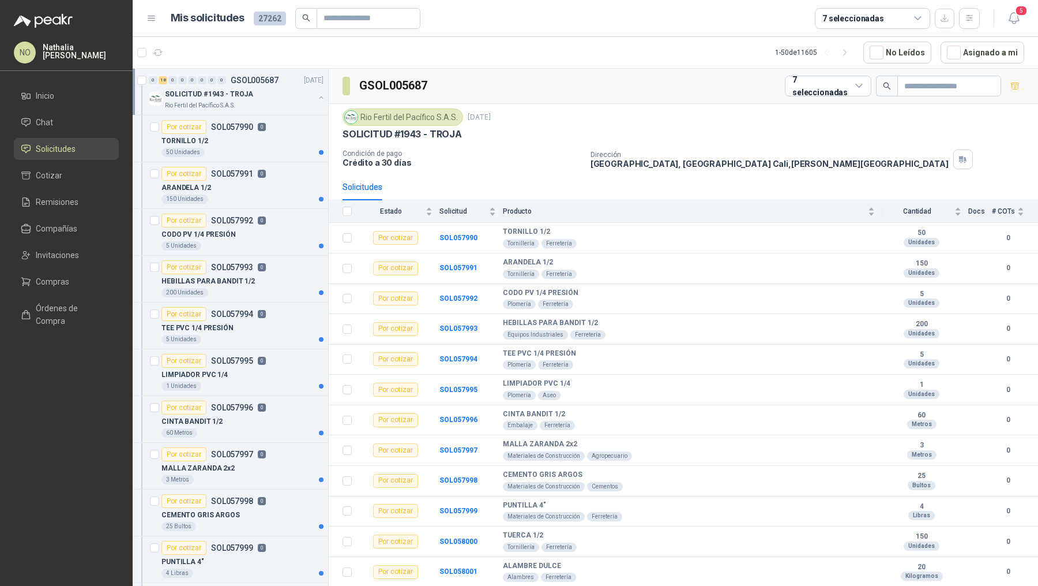
scroll to position [3, 0]
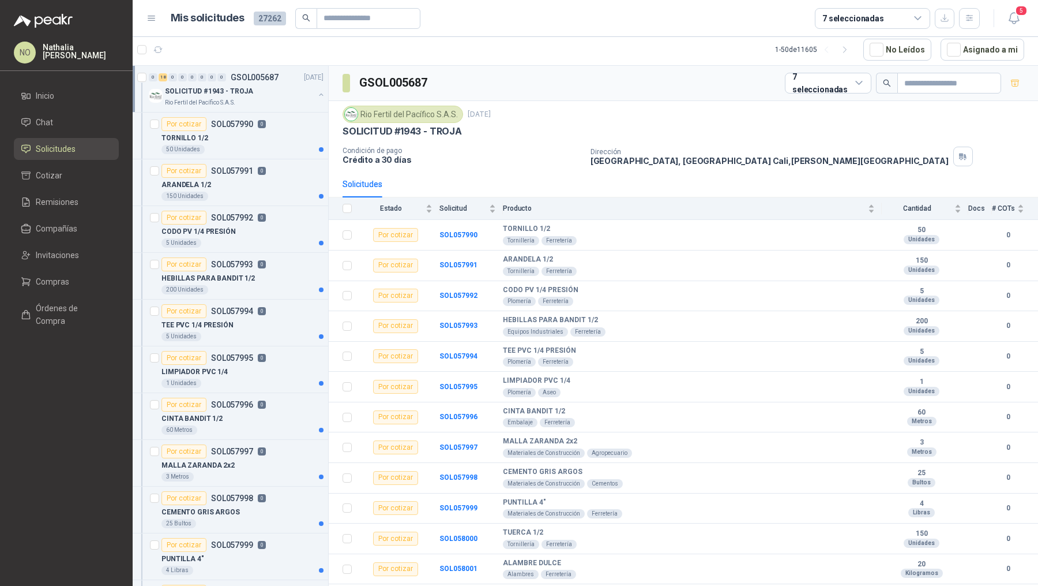
click at [281, 96] on div "SOLICITUD #1943 - TROJA" at bounding box center [239, 91] width 149 height 14
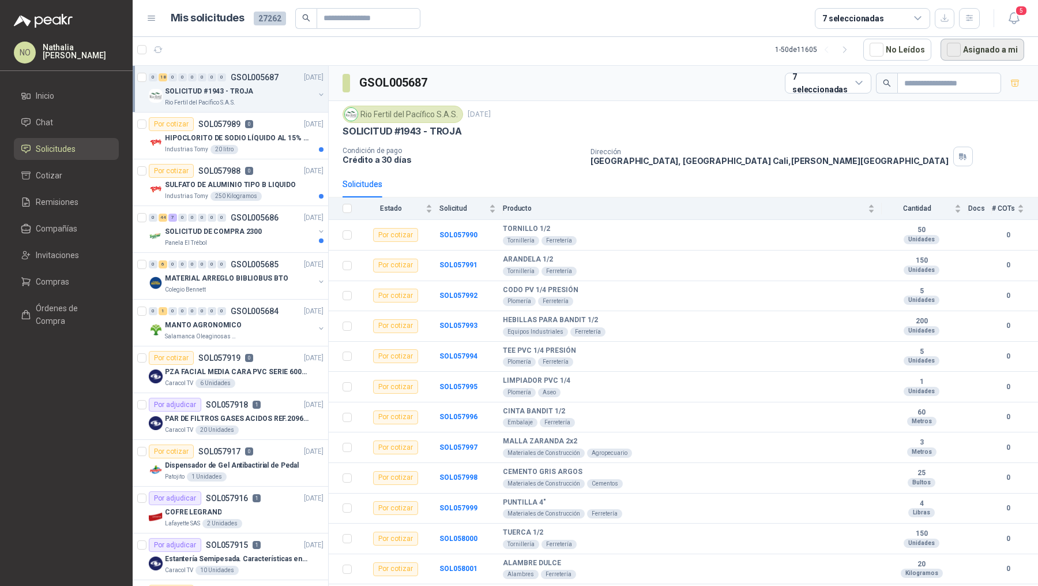
click at [966, 49] on button "Asignado a mi" at bounding box center [983, 50] width 84 height 22
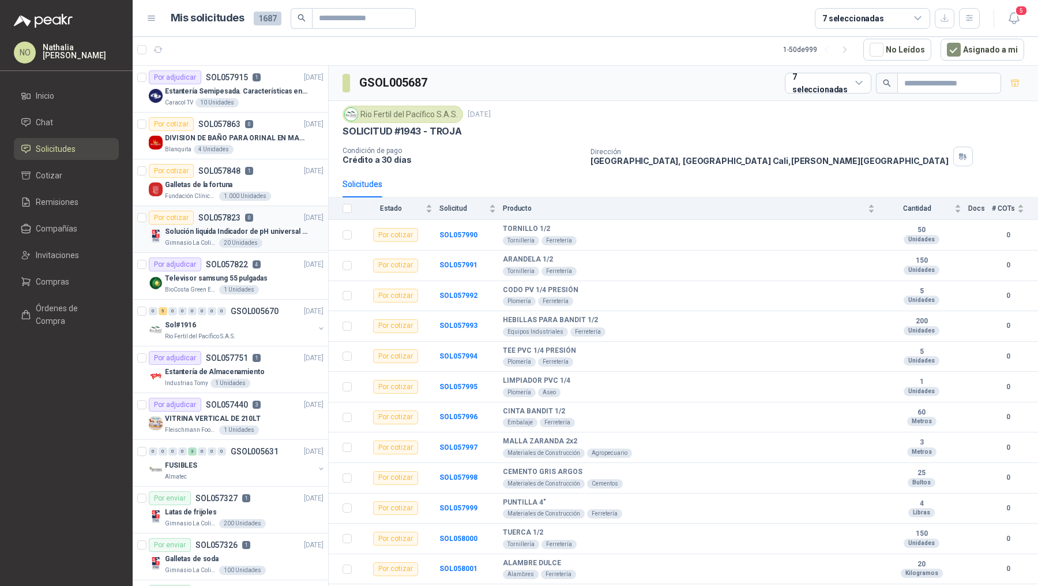
click at [272, 228] on p "Solución liquida Indicador de pH universal de 500ml o 20 de 25ml (no tiras de p…" at bounding box center [237, 231] width 144 height 11
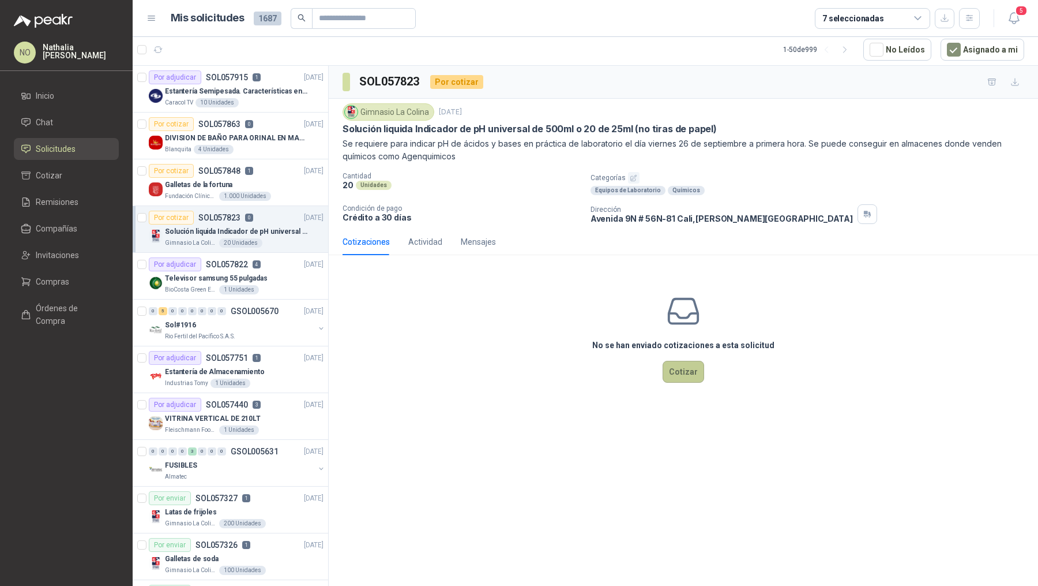
click at [682, 373] on button "Cotizar" at bounding box center [684, 372] width 42 height 22
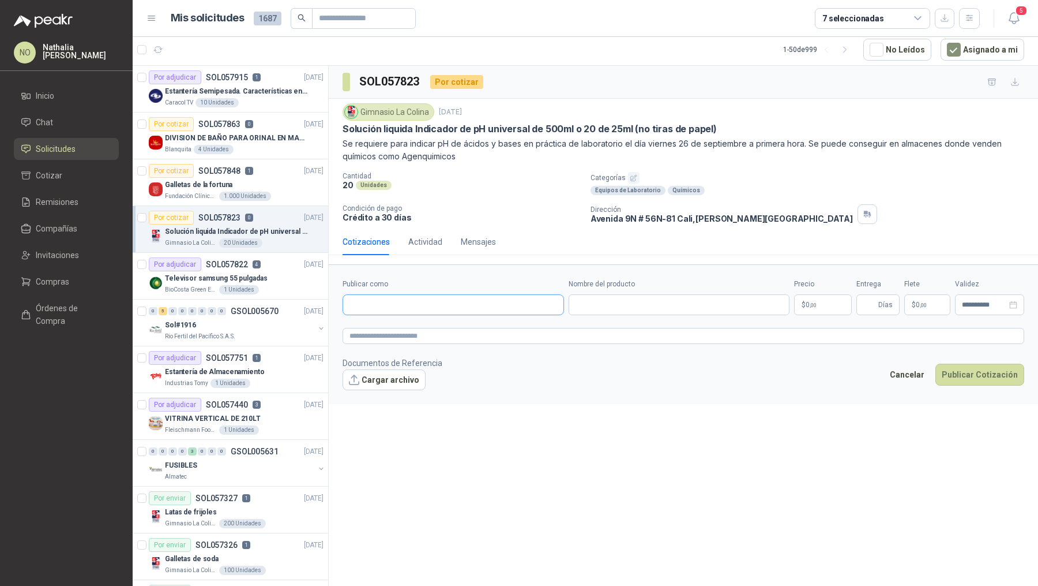
click at [455, 303] on input "Publicar como" at bounding box center [453, 305] width 220 height 20
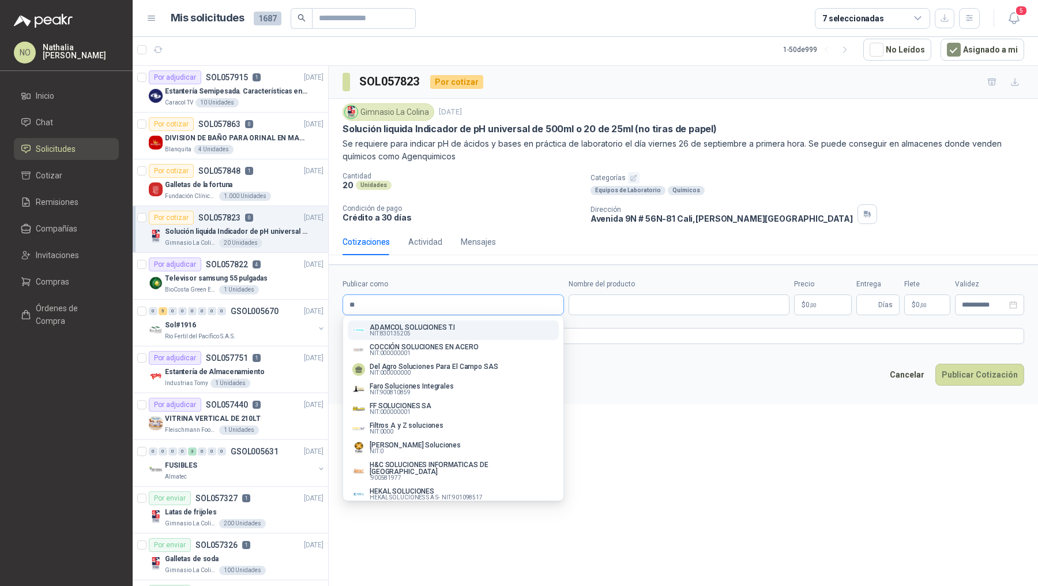
type input "*"
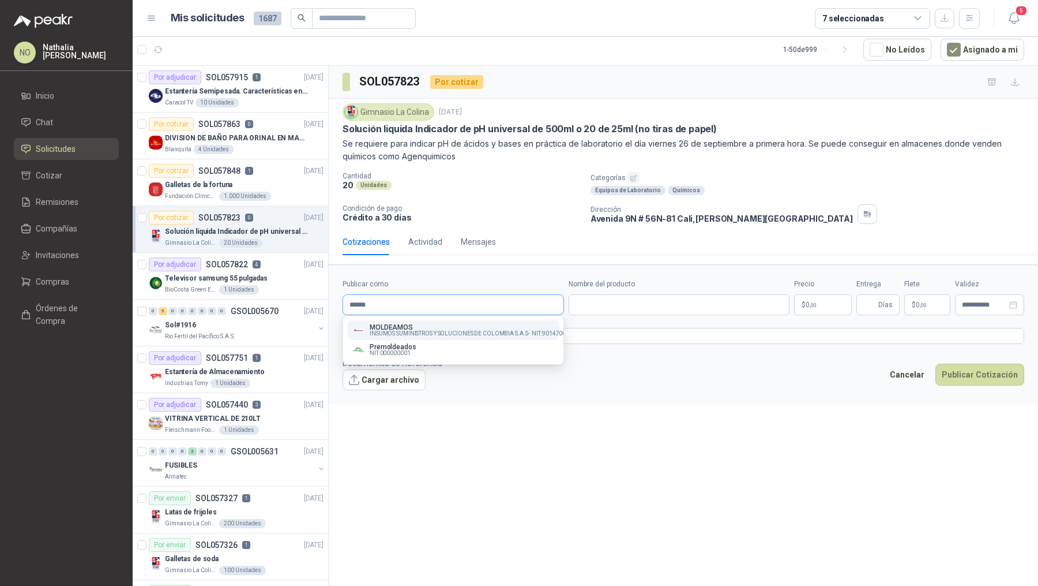
type input "******"
click at [445, 328] on p "MOLDEAMOS" at bounding box center [471, 327] width 203 height 7
type input "**********"
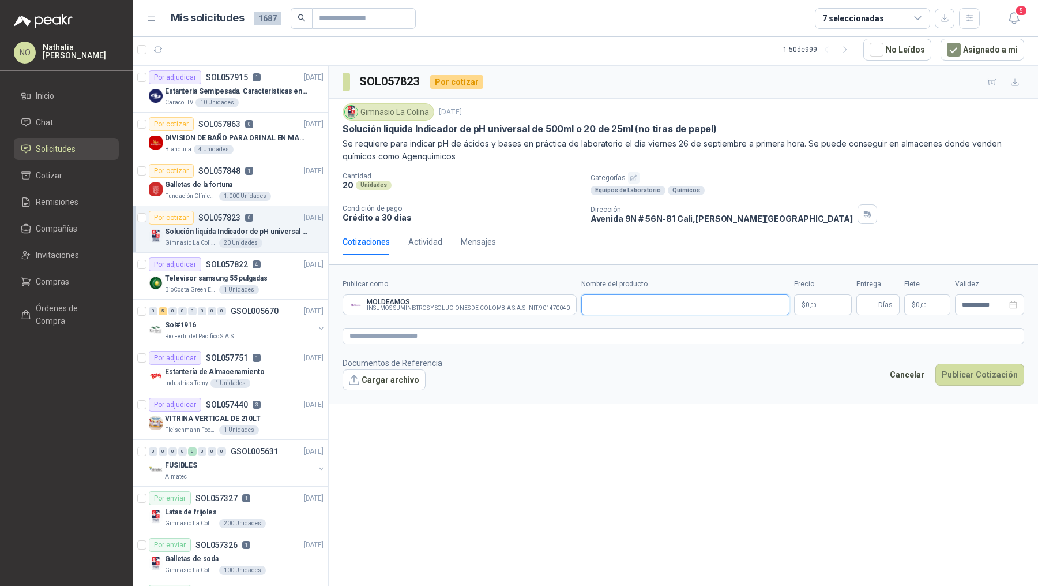
click at [616, 298] on input "Nombre del producto" at bounding box center [686, 304] width 208 height 21
paste input "**********"
type input "**********"
click at [815, 302] on body "NO Nathalia Ortega Inicio Chat Solicitudes Cotizar Remisiones Compañías Invitac…" at bounding box center [519, 293] width 1038 height 586
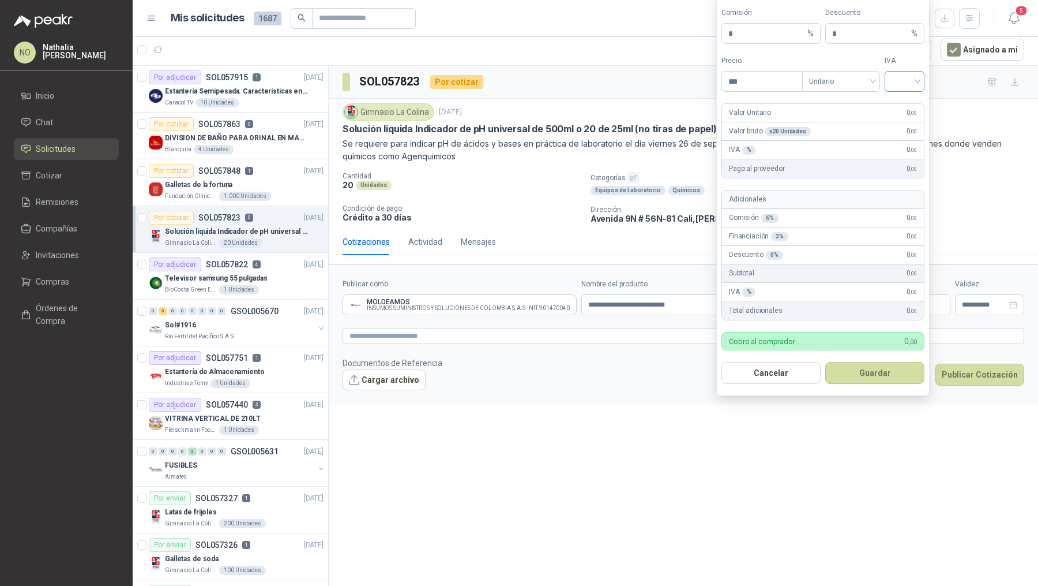
click at [892, 88] on input "search" at bounding box center [905, 80] width 26 height 17
click at [901, 108] on div "19%" at bounding box center [904, 107] width 21 height 13
click at [756, 85] on input "***" at bounding box center [762, 82] width 80 height 20
type input "*"
type input "**********"
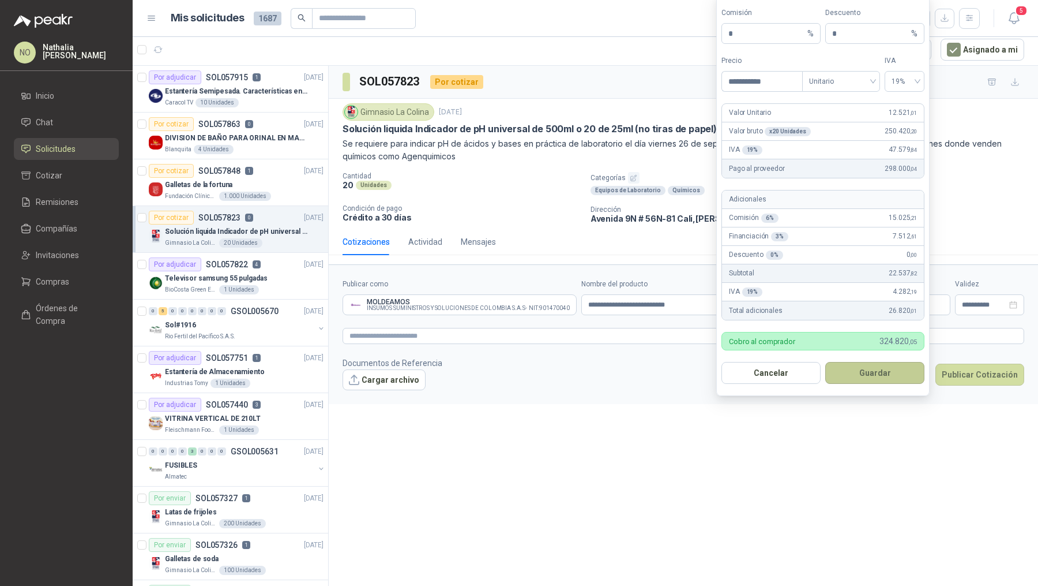
click at [875, 373] on button "Guardar" at bounding box center [875, 373] width 99 height 22
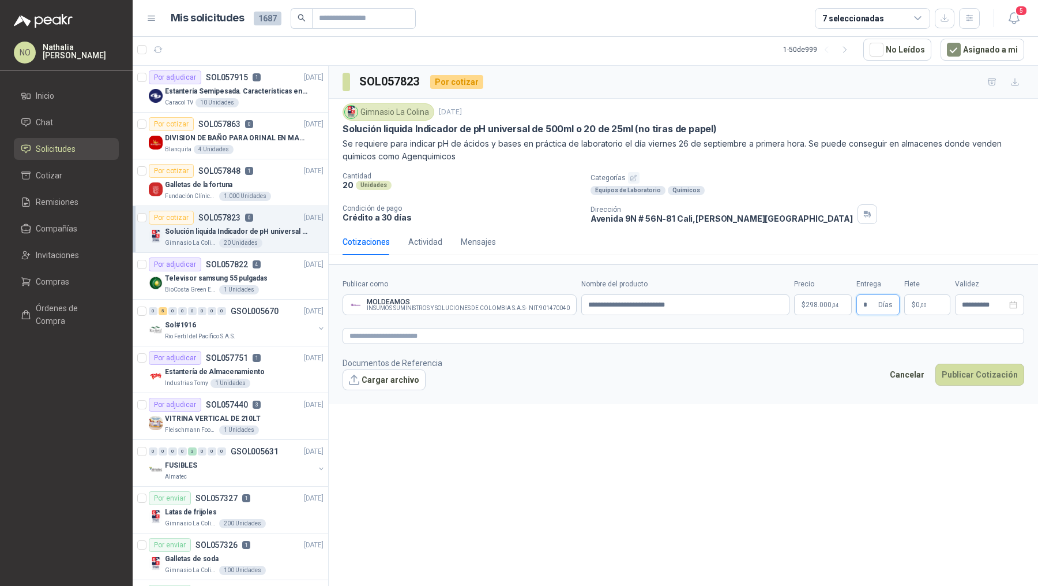
type input "*"
click at [846, 438] on div "**********" at bounding box center [684, 326] width 710 height 521
click at [925, 294] on p "$ 0 ,00" at bounding box center [928, 304] width 46 height 21
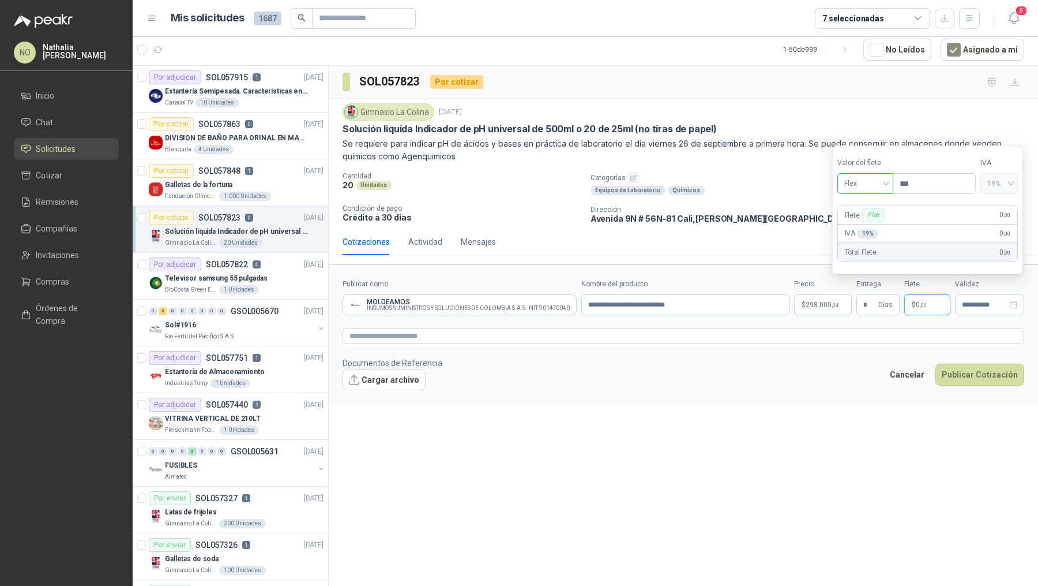
click at [871, 186] on span "Flex" at bounding box center [866, 183] width 42 height 17
click at [860, 242] on div "Fijo" at bounding box center [865, 245] width 38 height 13
click at [924, 185] on input "***" at bounding box center [935, 184] width 82 height 20
type input "*"
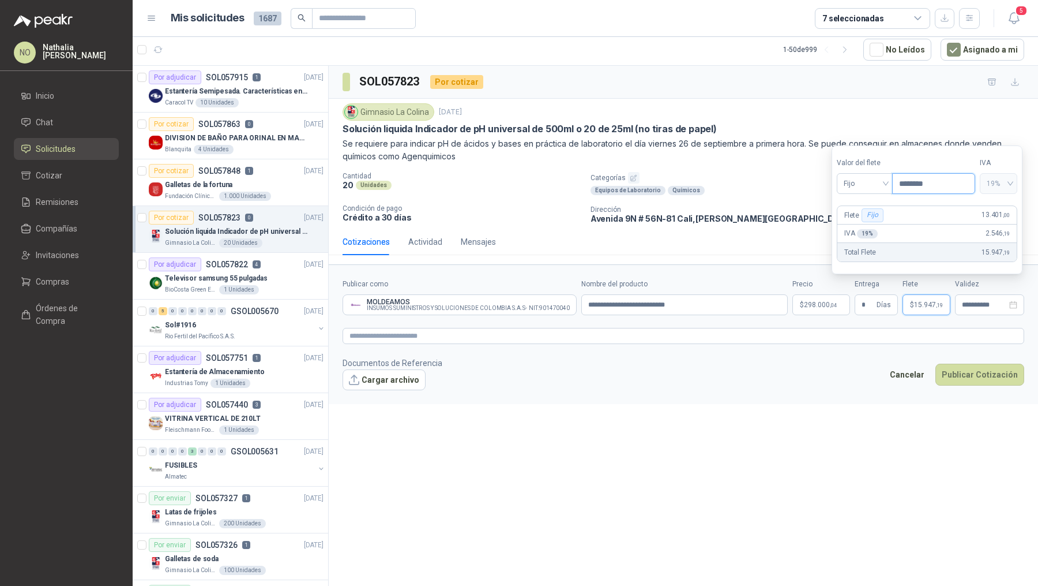
type input "********"
click at [738, 481] on div "**********" at bounding box center [684, 326] width 710 height 521
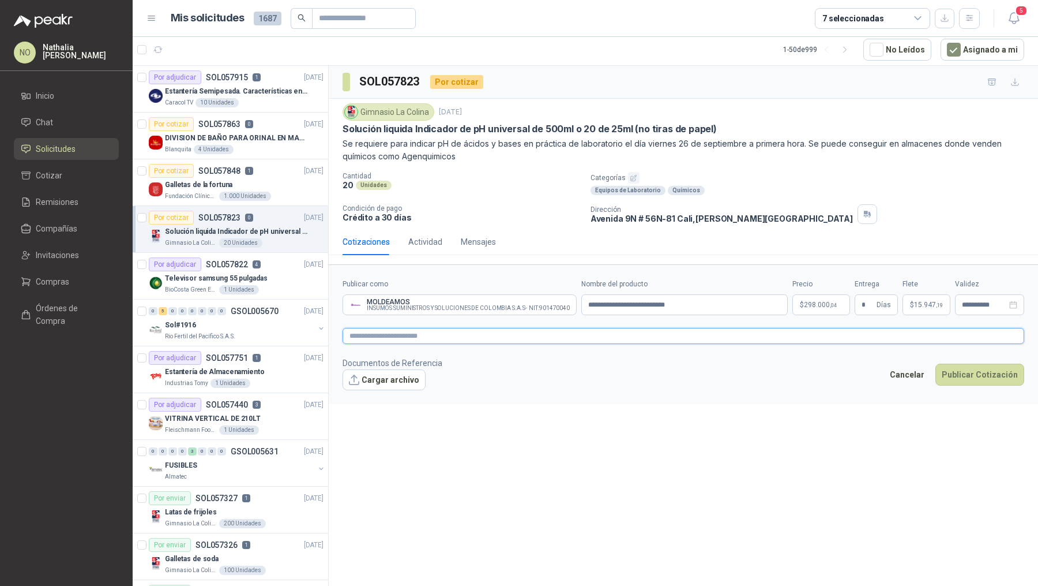
click at [442, 332] on textarea at bounding box center [684, 336] width 682 height 16
paste textarea "**********"
type textarea "**********"
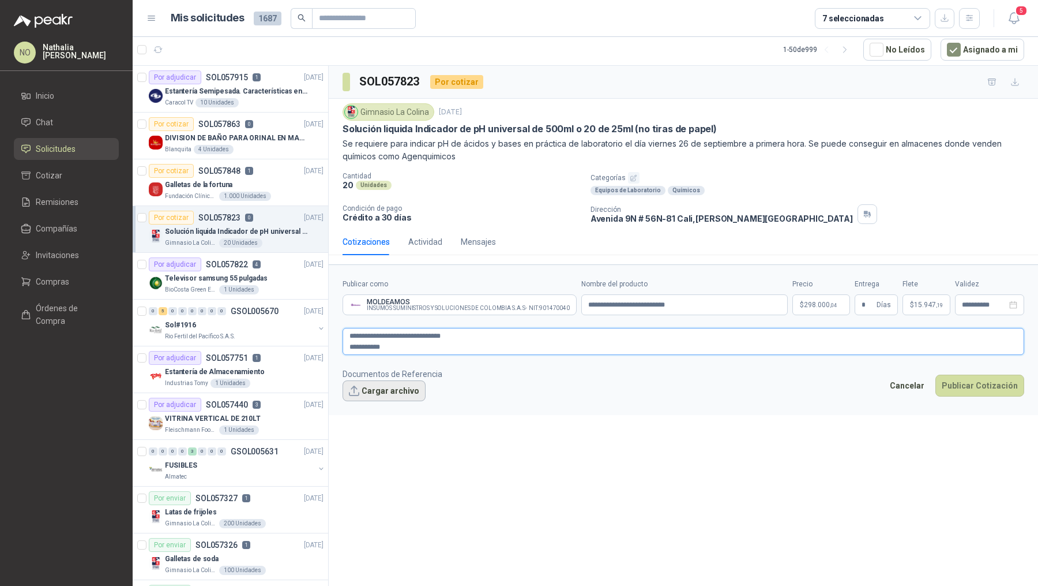
type textarea "**********"
click at [383, 395] on button "Cargar archivo" at bounding box center [384, 390] width 83 height 21
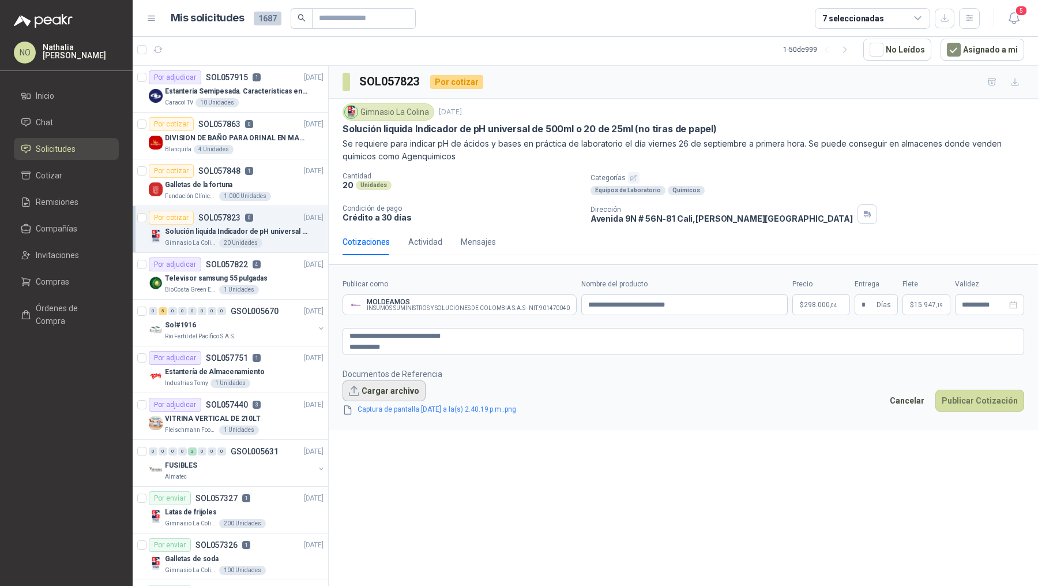
click at [391, 388] on button "Cargar archivo" at bounding box center [384, 390] width 83 height 21
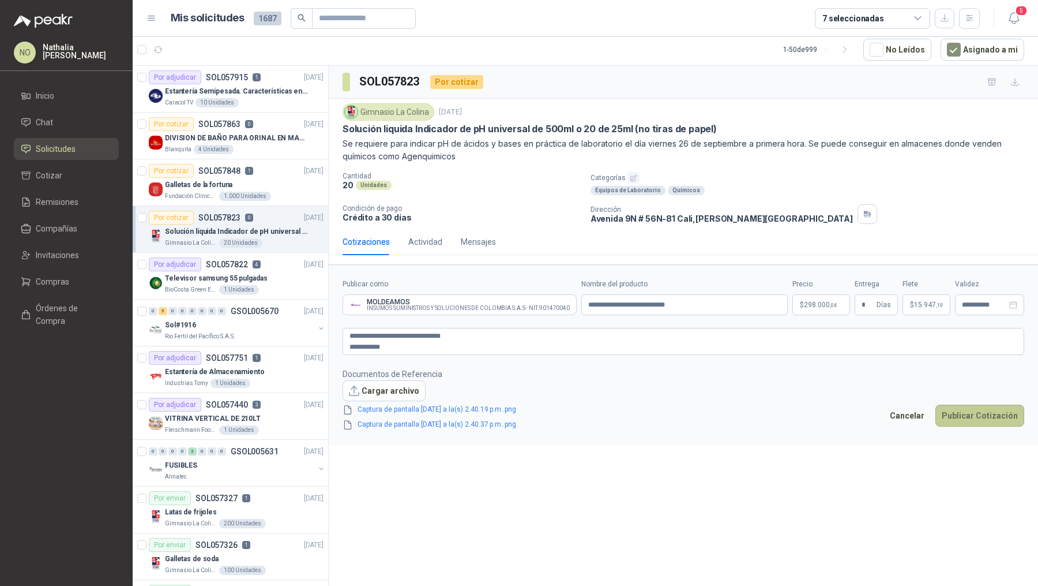
click at [981, 413] on button "Publicar Cotización" at bounding box center [980, 415] width 89 height 22
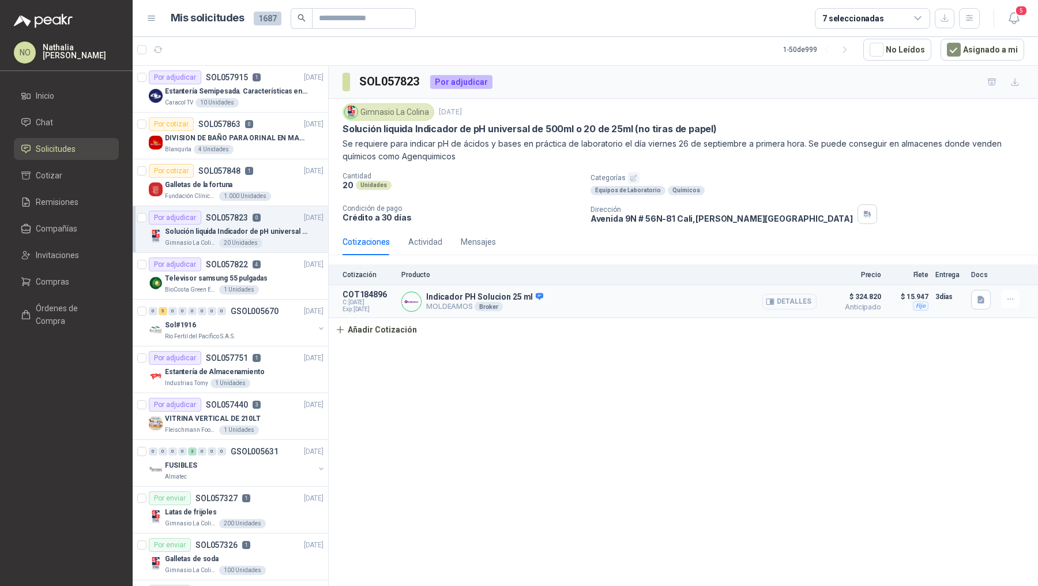
click at [782, 305] on button "Detalles" at bounding box center [790, 302] width 54 height 16
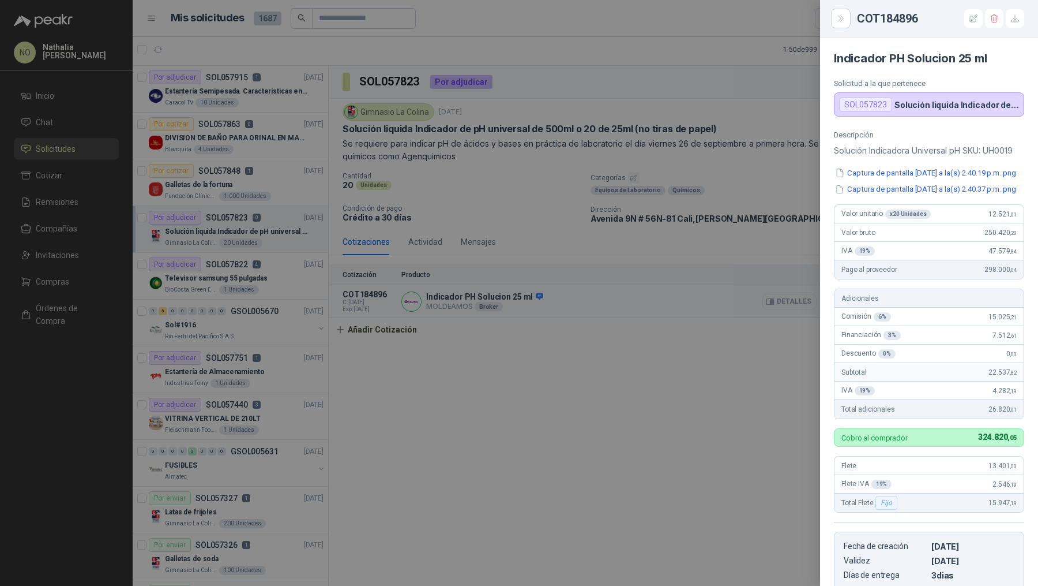
scroll to position [217, 0]
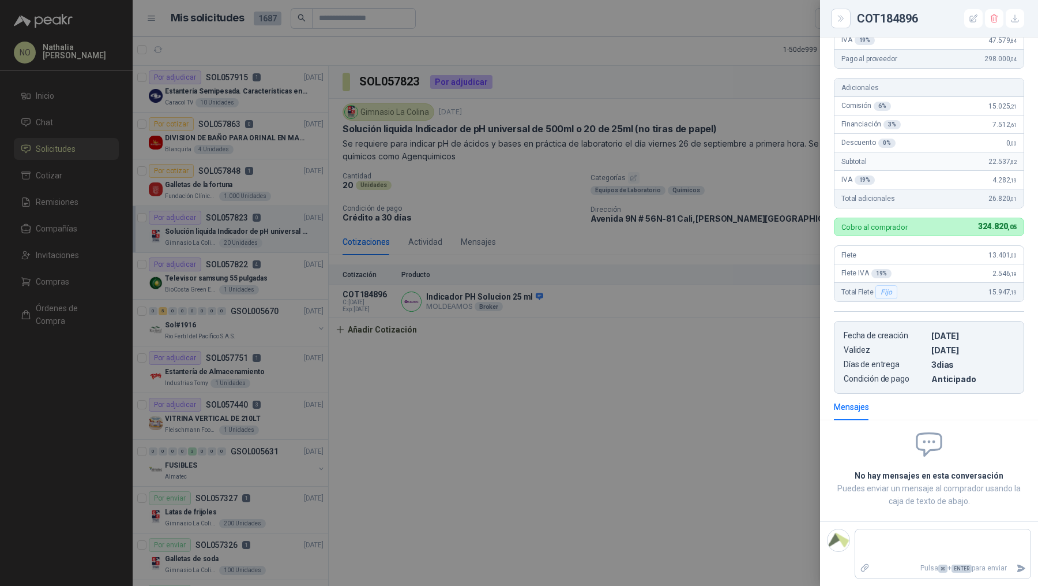
click at [782, 303] on div at bounding box center [519, 293] width 1038 height 586
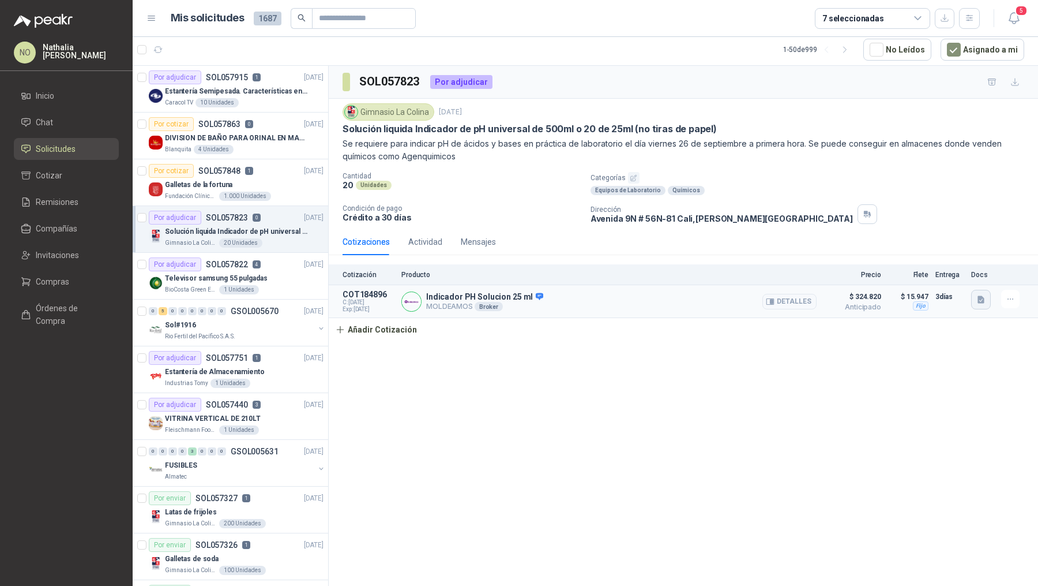
click at [980, 297] on icon "button" at bounding box center [981, 299] width 7 height 7
click at [950, 261] on button "Captura de pantalla 2025-09-29 a la(s) 2.40.19 p.m..png" at bounding box center [891, 260] width 183 height 12
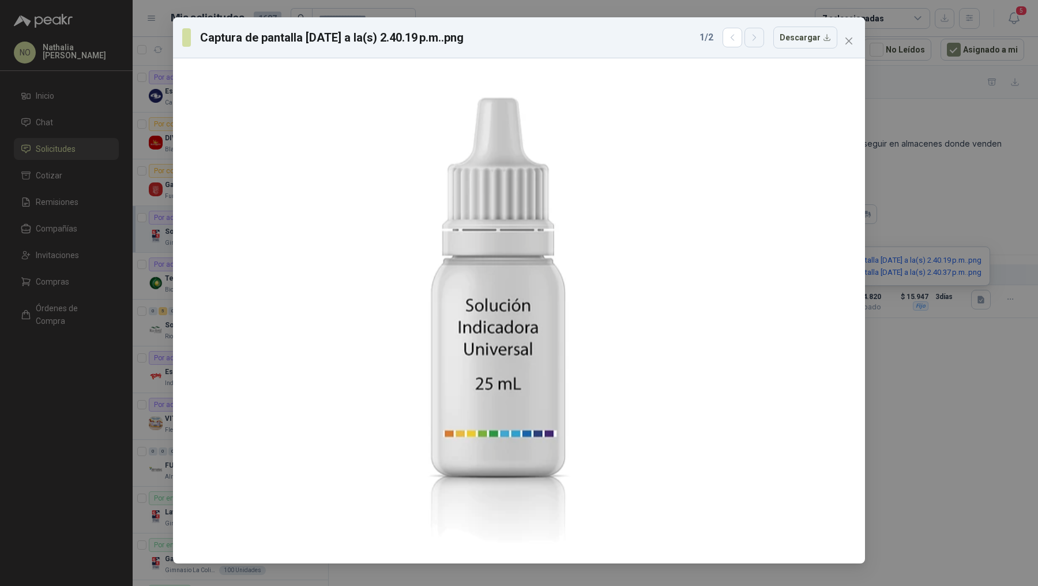
click at [762, 42] on button "button" at bounding box center [755, 38] width 20 height 20
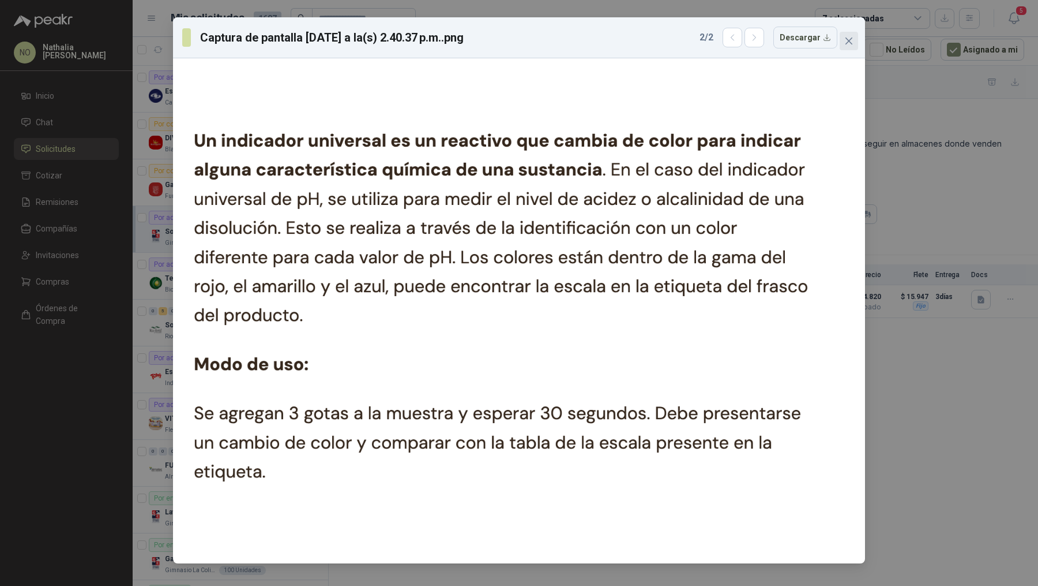
click at [851, 39] on icon "close" at bounding box center [849, 40] width 7 height 7
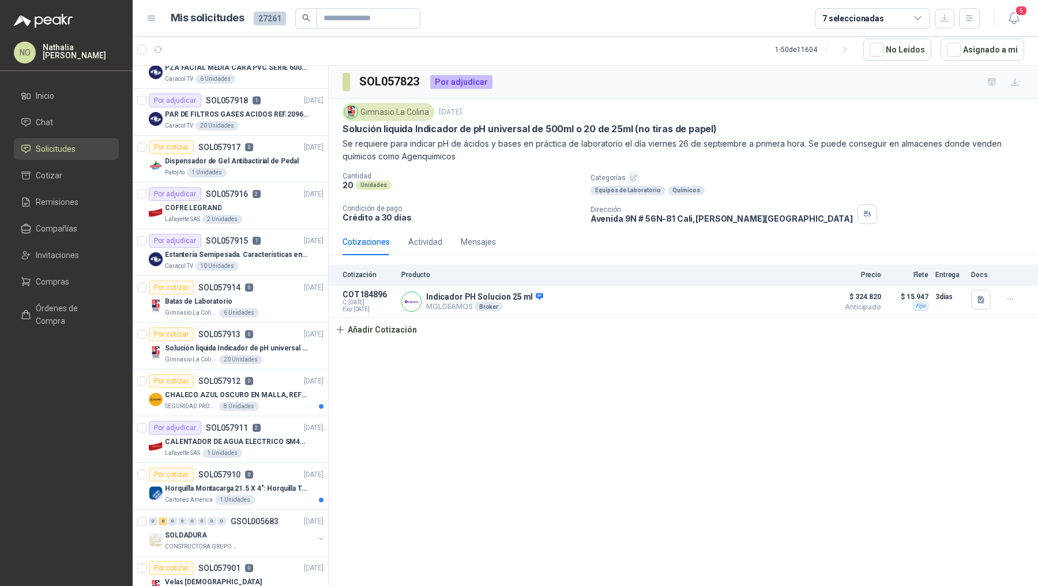
scroll to position [305, 0]
click at [279, 347] on p "Solución liquida Indicador de pH universal de 500ml o 20 de 25ml (no tiras de p…" at bounding box center [237, 347] width 144 height 11
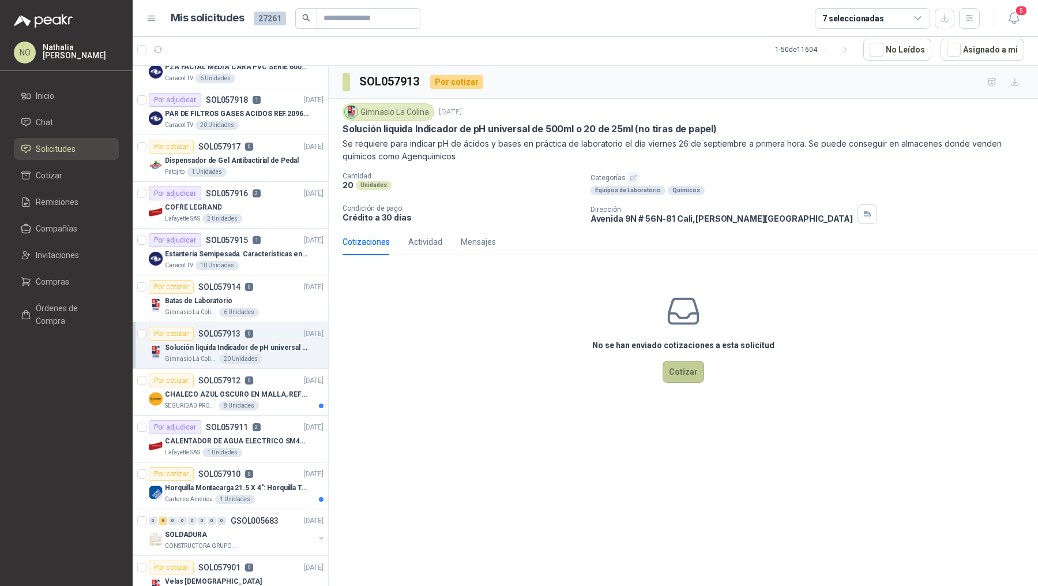
click at [681, 374] on button "Cotizar" at bounding box center [684, 372] width 42 height 22
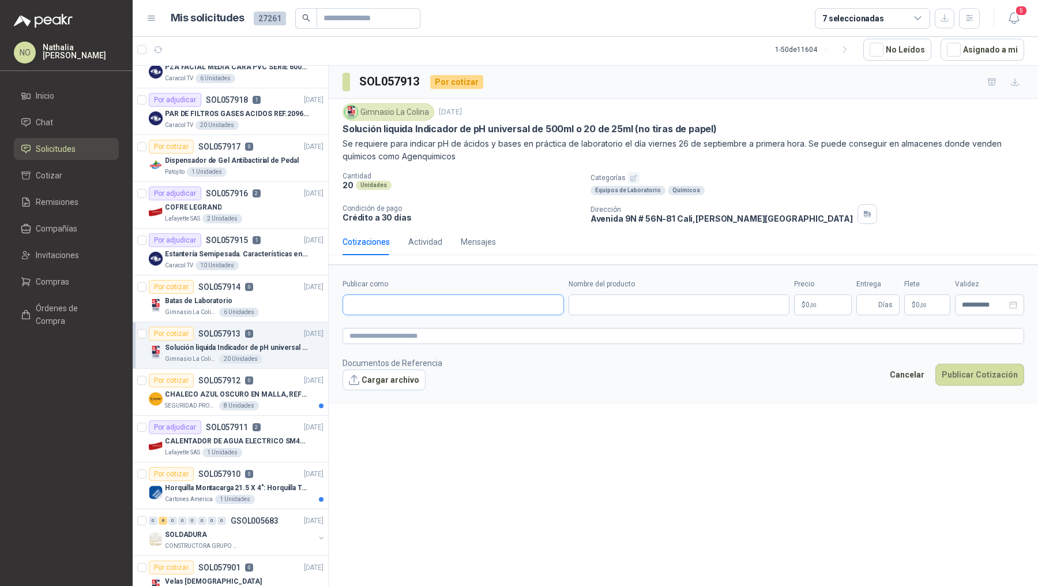
click at [435, 310] on input "Publicar como" at bounding box center [453, 305] width 220 height 20
type input "******"
click at [443, 325] on p "MOLDEAMOS" at bounding box center [471, 327] width 203 height 7
type input "**********"
click at [646, 303] on input "Nombre del producto" at bounding box center [686, 304] width 208 height 21
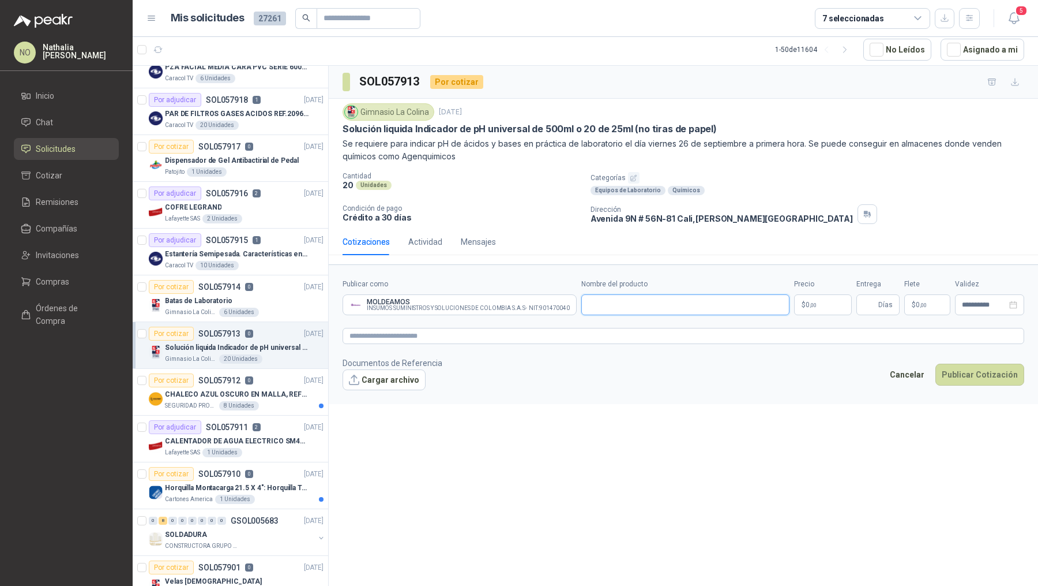
paste input "**********"
type input "**********"
click at [808, 303] on body "NO Nathalia Ortega Inicio Chat Solicitudes Cotizar Remisiones Compañías Invitac…" at bounding box center [519, 293] width 1038 height 586
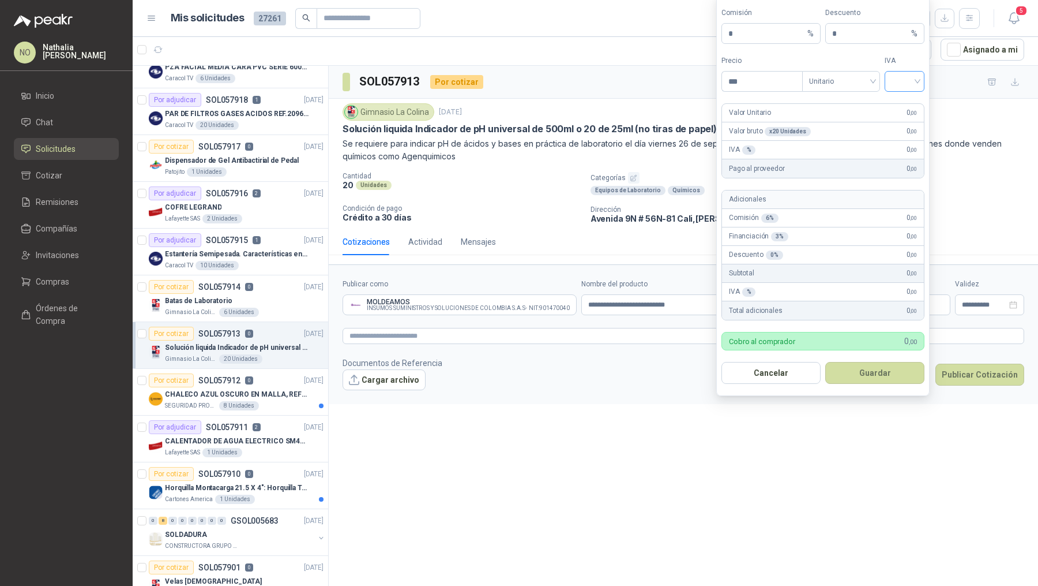
click at [909, 89] on input "search" at bounding box center [905, 80] width 26 height 17
click at [909, 111] on div "19%" at bounding box center [904, 107] width 21 height 13
click at [772, 89] on input "***" at bounding box center [762, 82] width 80 height 20
type input "*"
type input "**********"
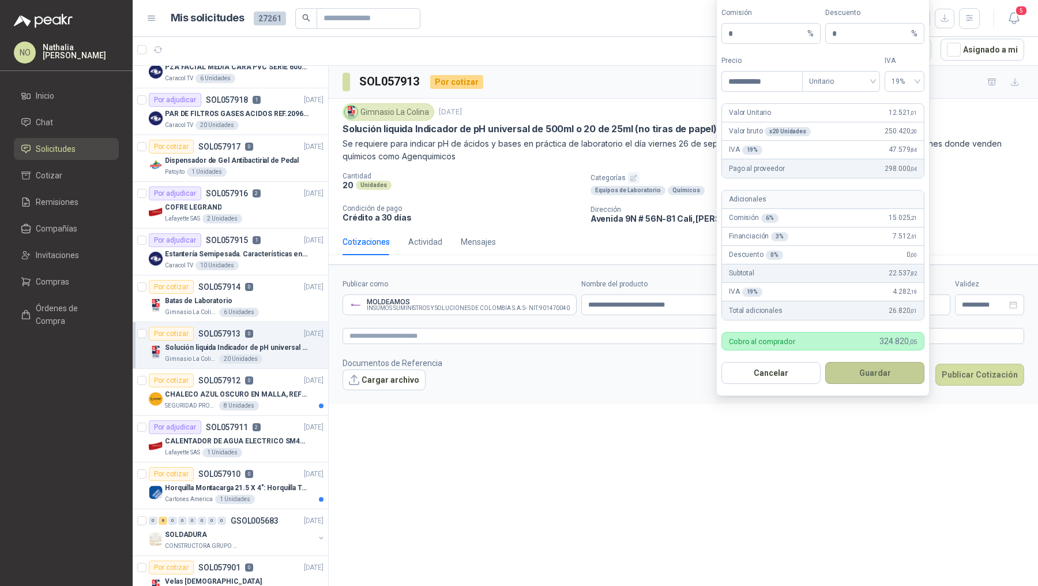
click at [886, 371] on button "Guardar" at bounding box center [875, 373] width 99 height 22
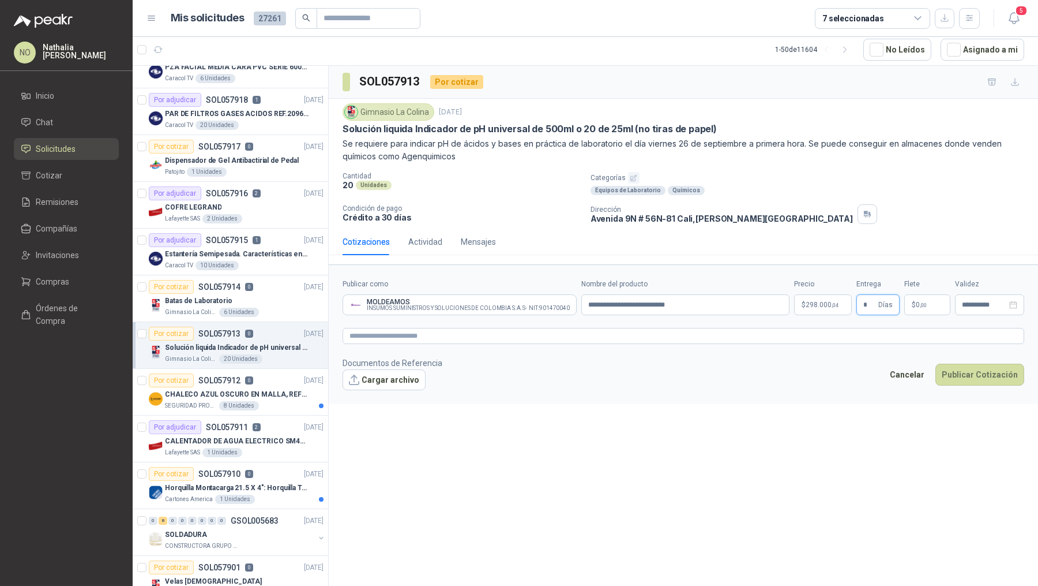
type input "*"
click at [797, 426] on div "**********" at bounding box center [684, 326] width 710 height 521
click at [934, 295] on p "$ 0 ,00" at bounding box center [928, 304] width 46 height 21
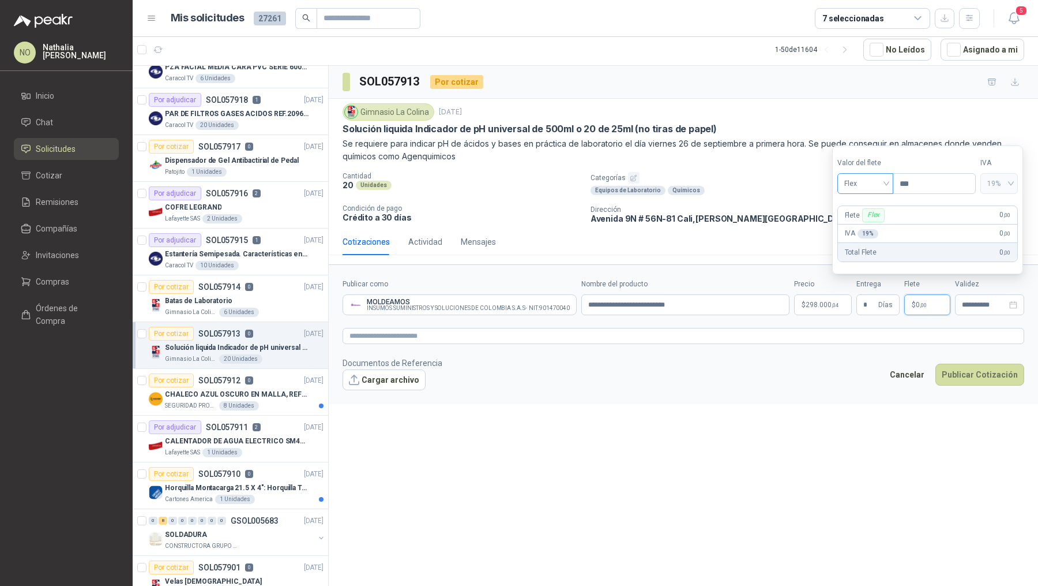
click at [858, 183] on span "Flex" at bounding box center [866, 183] width 42 height 17
click at [861, 243] on div "Fijo" at bounding box center [865, 245] width 38 height 13
click at [925, 184] on input "***" at bounding box center [935, 184] width 82 height 20
type input "*"
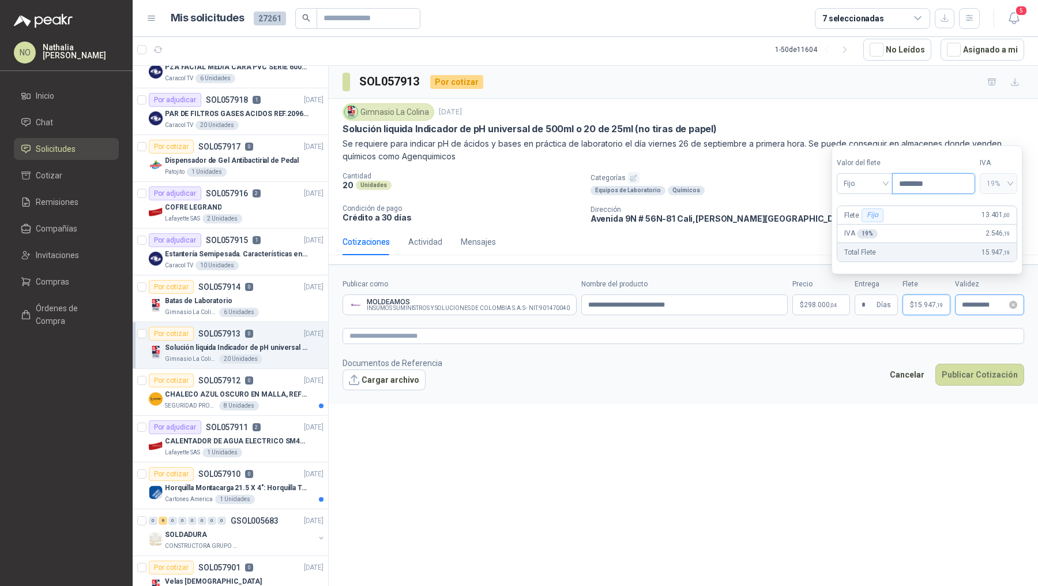
type input "********"
click at [974, 301] on input "**********" at bounding box center [984, 304] width 45 height 7
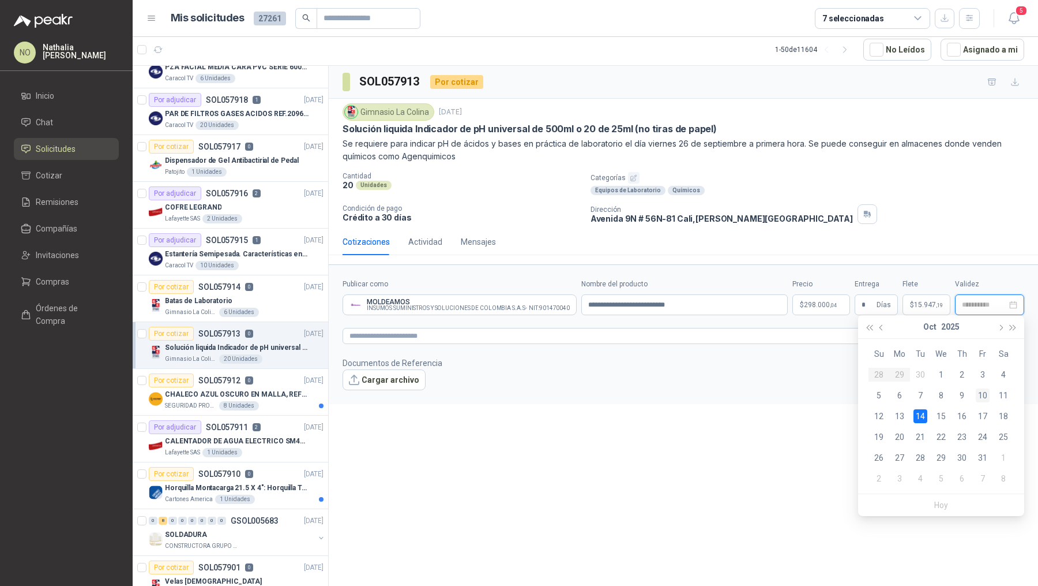
type input "**********"
click at [984, 394] on div "10" at bounding box center [983, 395] width 14 height 14
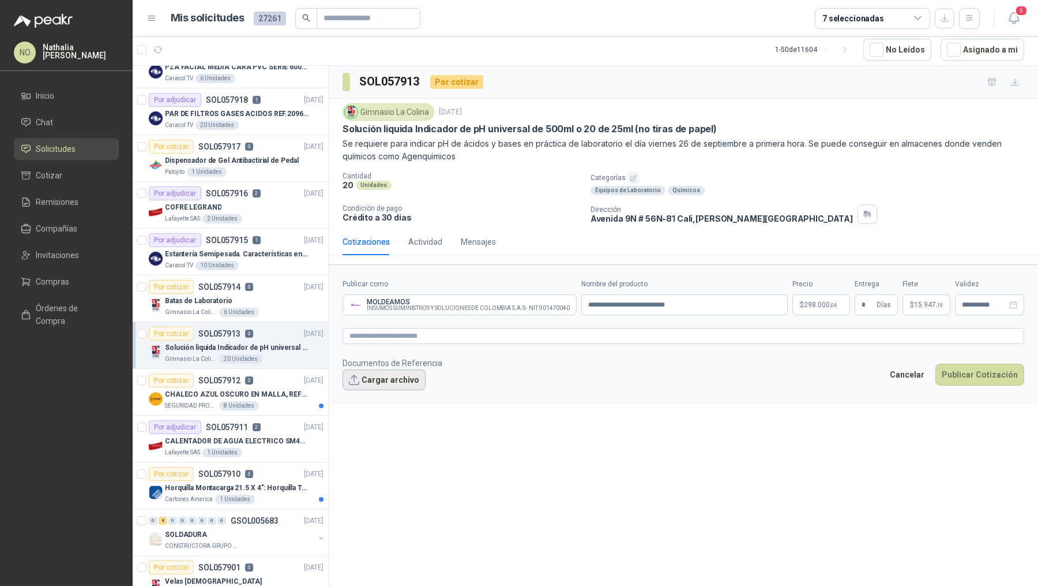
click at [388, 381] on button "Cargar archivo" at bounding box center [384, 379] width 83 height 21
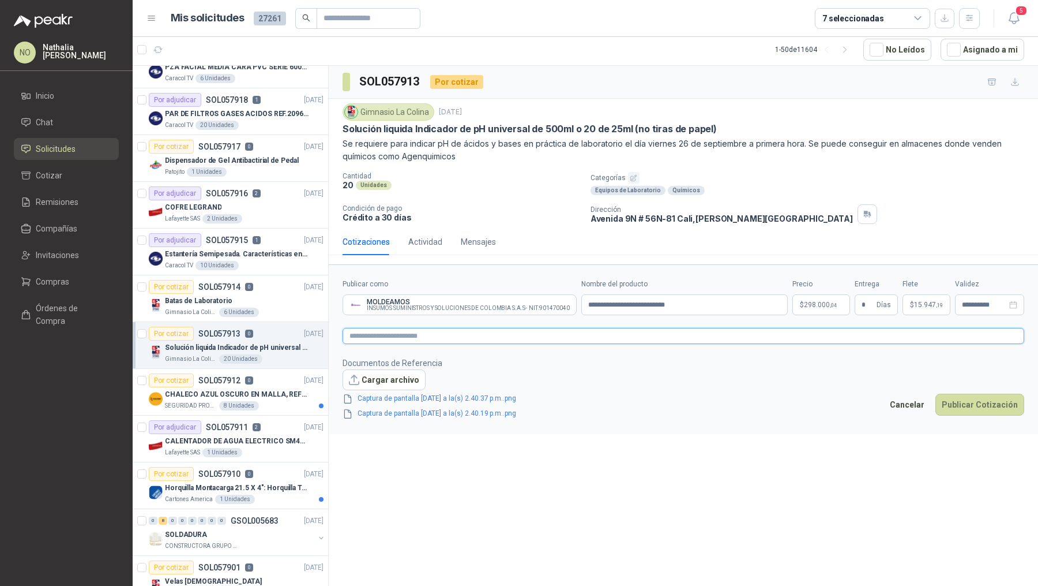
click at [453, 337] on textarea at bounding box center [684, 336] width 682 height 16
paste textarea "**********"
type textarea "**********"
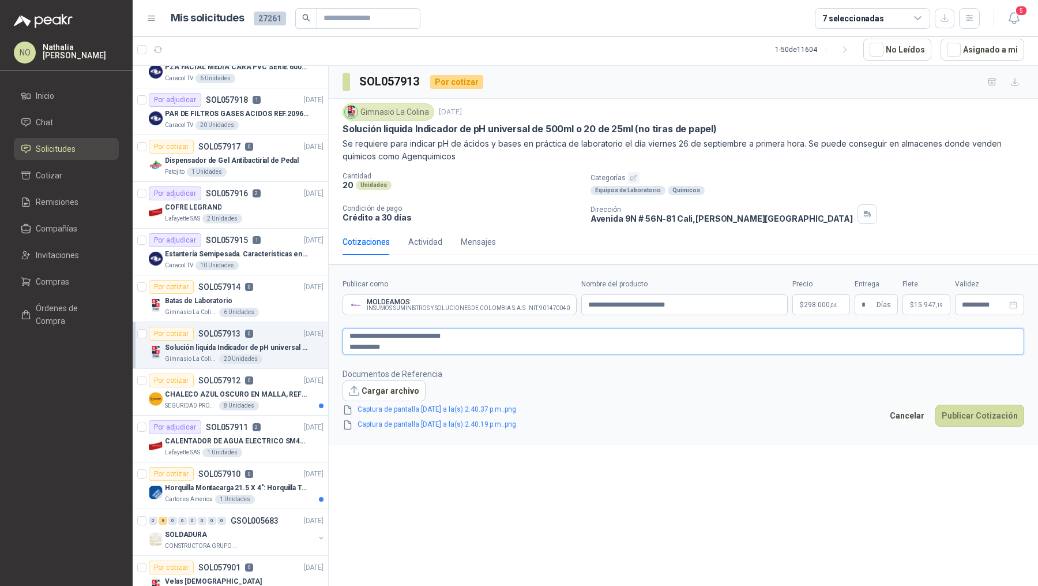
type textarea "**********"
click at [978, 301] on input "**********" at bounding box center [984, 304] width 45 height 7
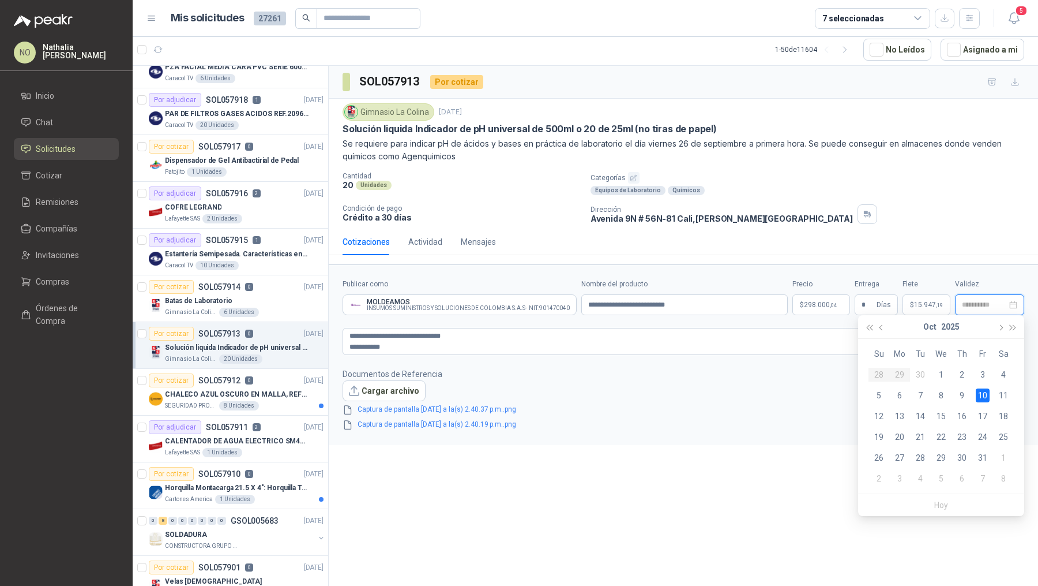
type input "**********"
click at [986, 393] on div "10" at bounding box center [983, 395] width 14 height 14
click at [500, 404] on link "Captura de pantalla 2025-09-29 a la(s) 2.40.37 p.m..png" at bounding box center [437, 409] width 168 height 11
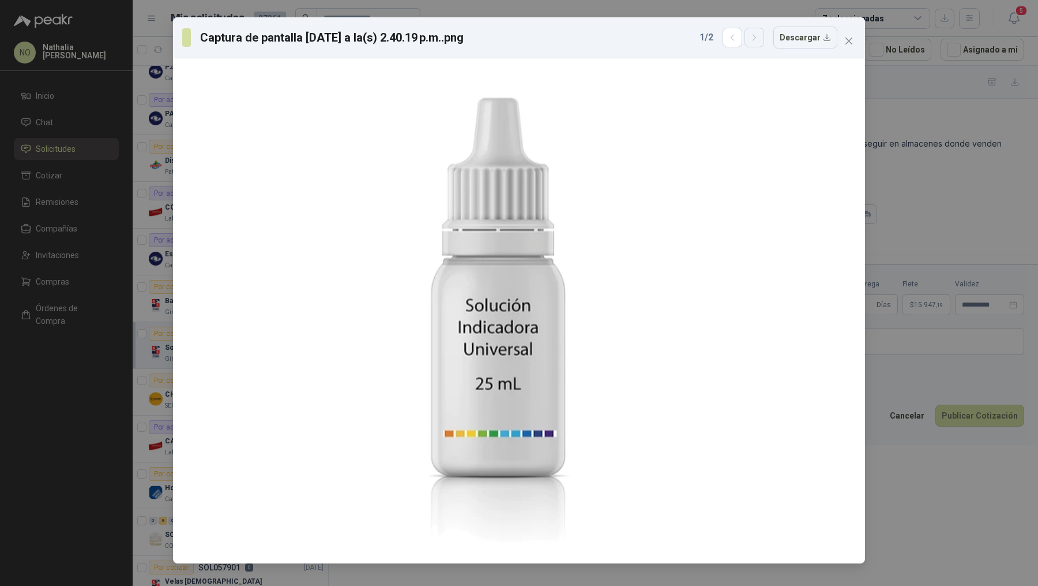
click at [756, 42] on button "button" at bounding box center [755, 38] width 20 height 20
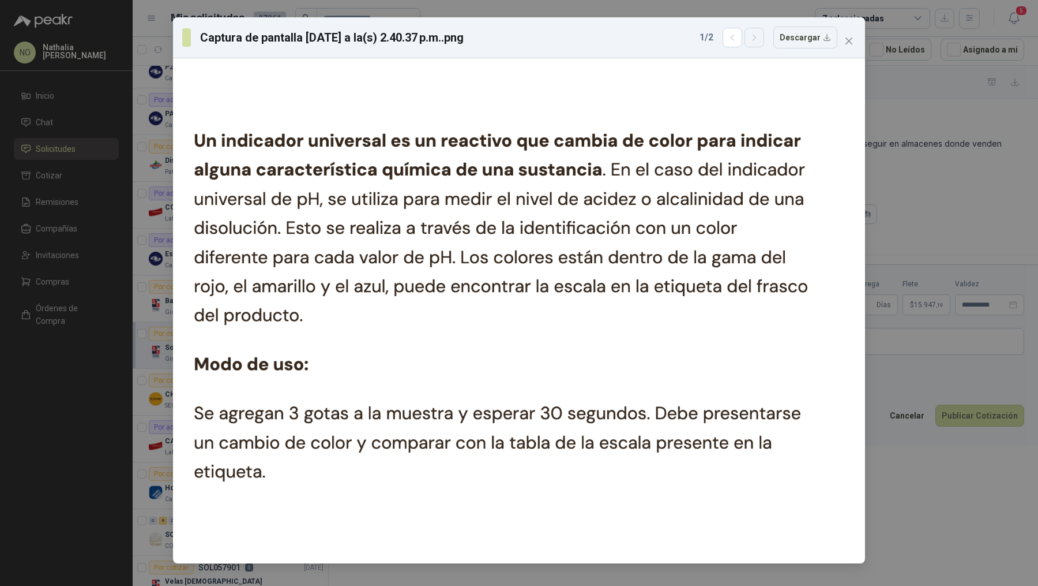
click at [756, 42] on button "button" at bounding box center [755, 38] width 20 height 20
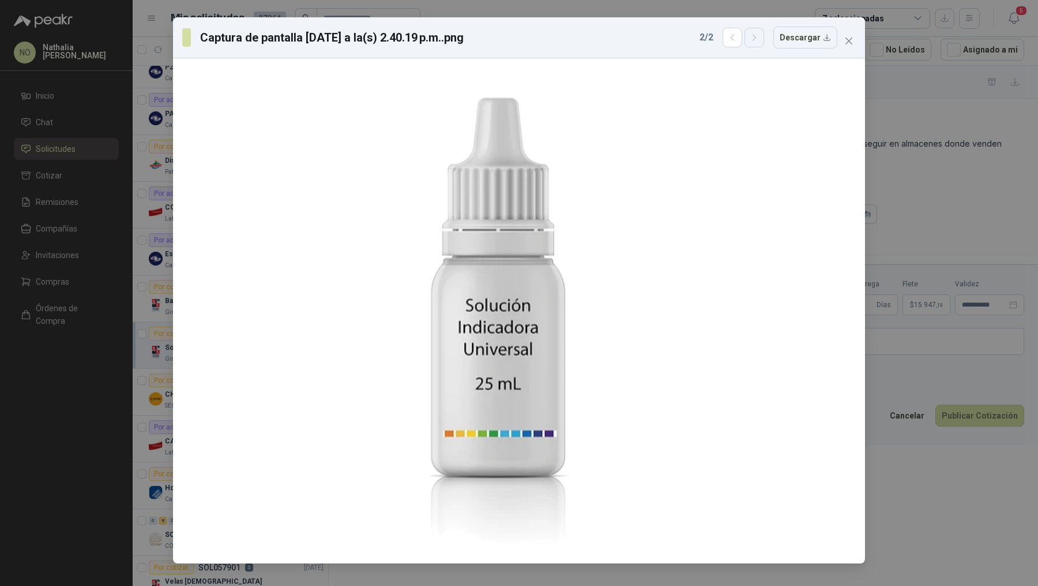
click at [756, 42] on button "button" at bounding box center [755, 38] width 20 height 20
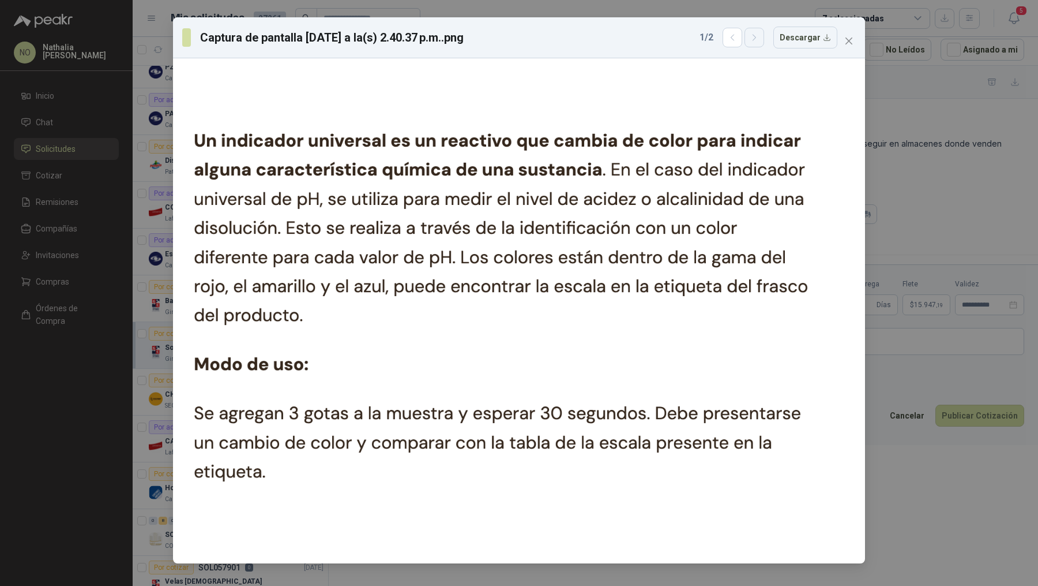
click at [756, 42] on button "button" at bounding box center [755, 38] width 20 height 20
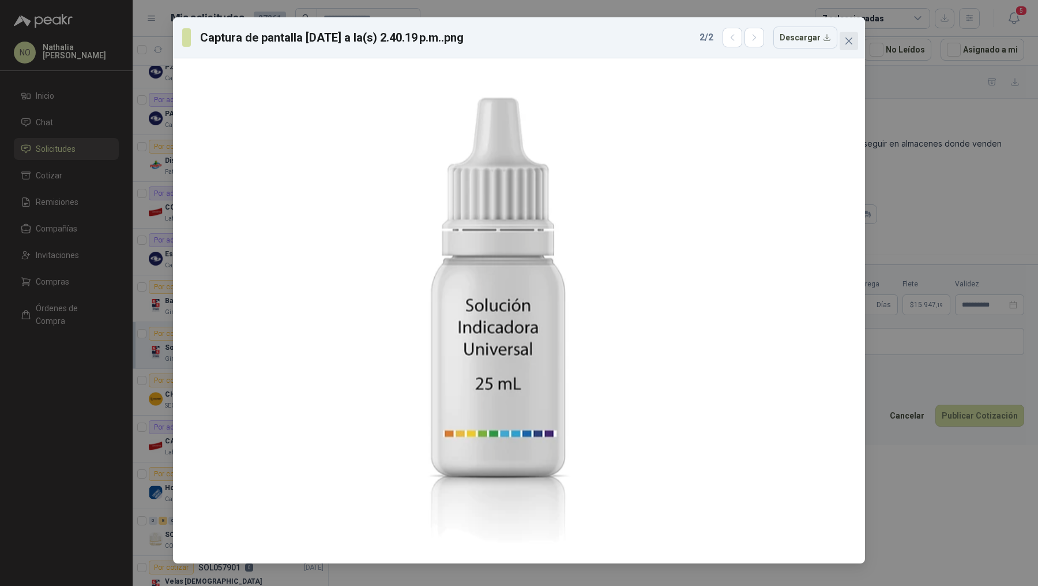
click at [853, 44] on icon "close" at bounding box center [849, 40] width 9 height 9
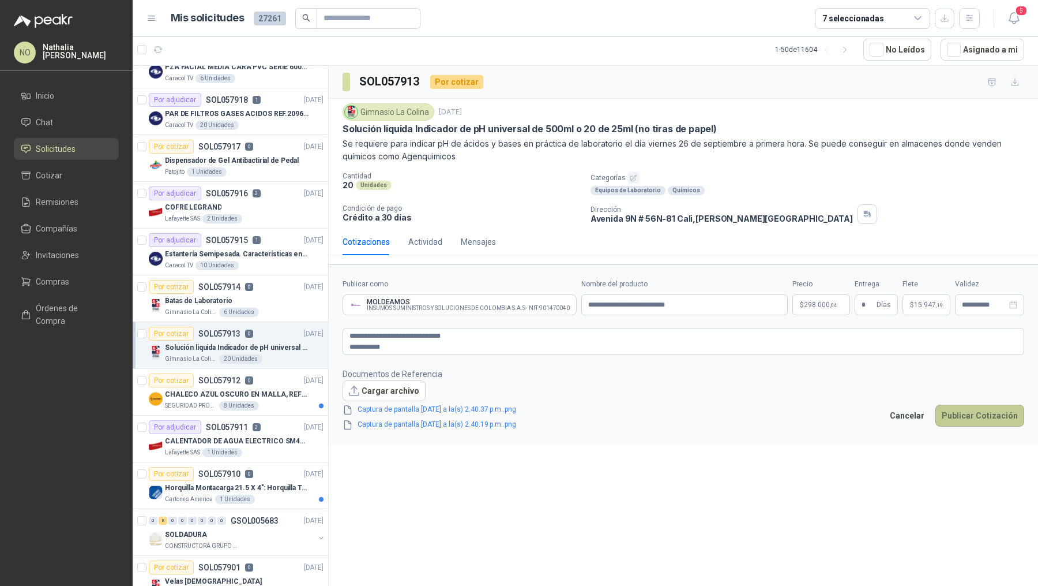
click at [998, 417] on button "Publicar Cotización" at bounding box center [980, 415] width 89 height 22
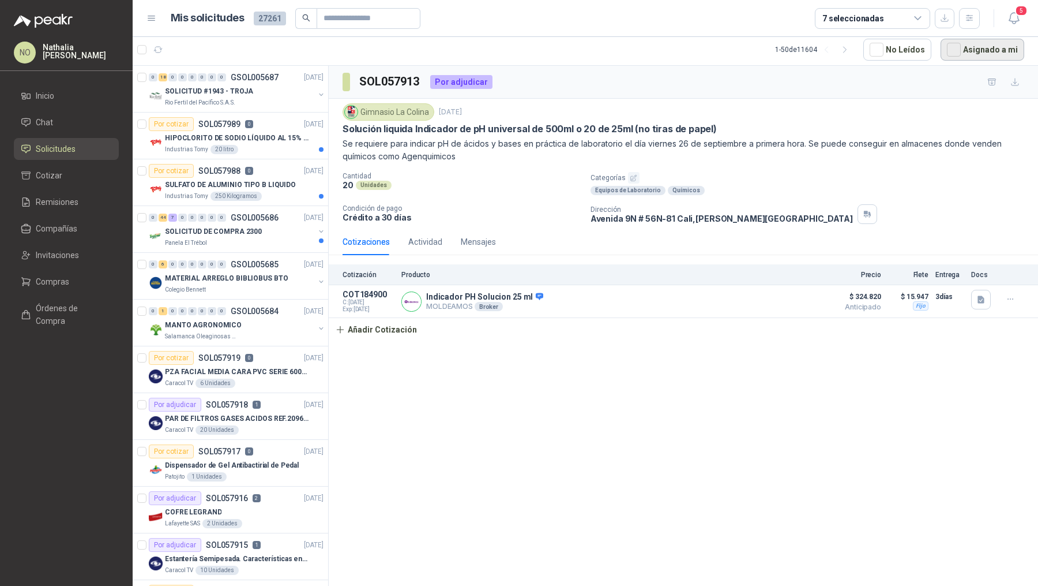
click at [970, 53] on button "Asignado a mi" at bounding box center [983, 50] width 84 height 22
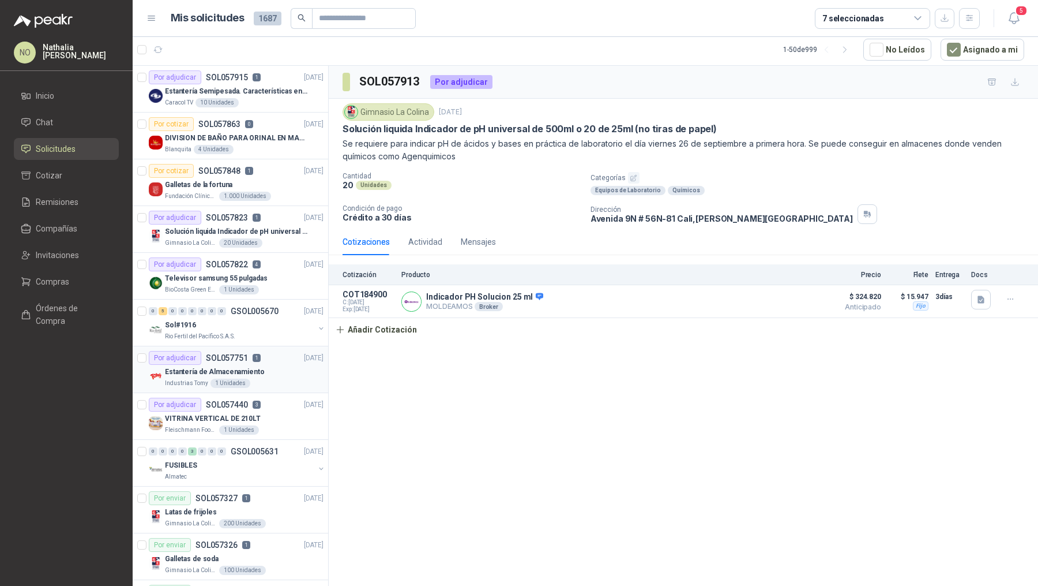
click at [277, 367] on div "Estantería de Almacenamiento" at bounding box center [244, 372] width 159 height 14
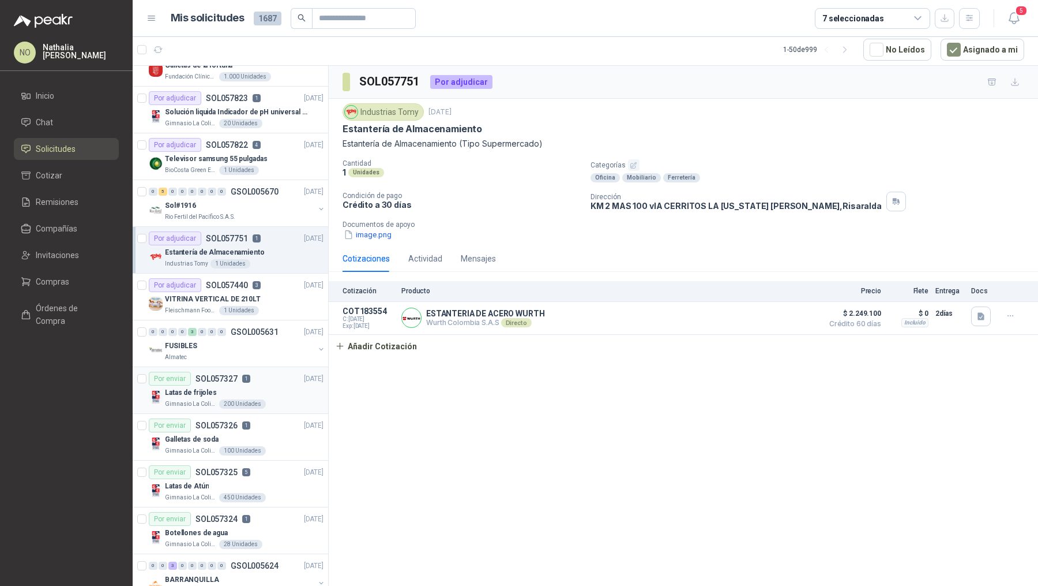
scroll to position [121, 0]
click at [254, 491] on div "450 Unidades" at bounding box center [242, 495] width 47 height 9
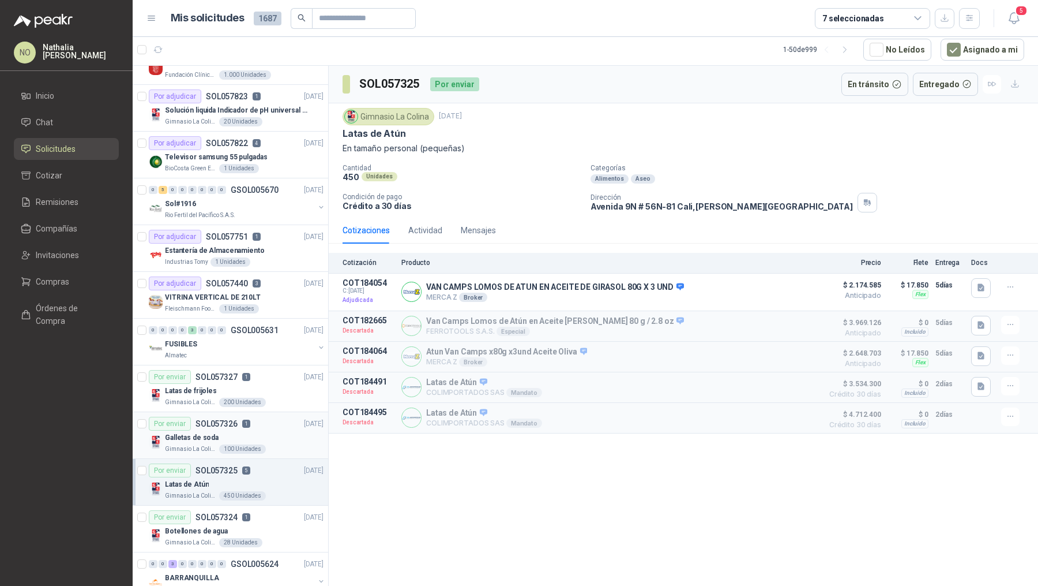
click at [268, 434] on div "Galletas de soda" at bounding box center [244, 437] width 159 height 14
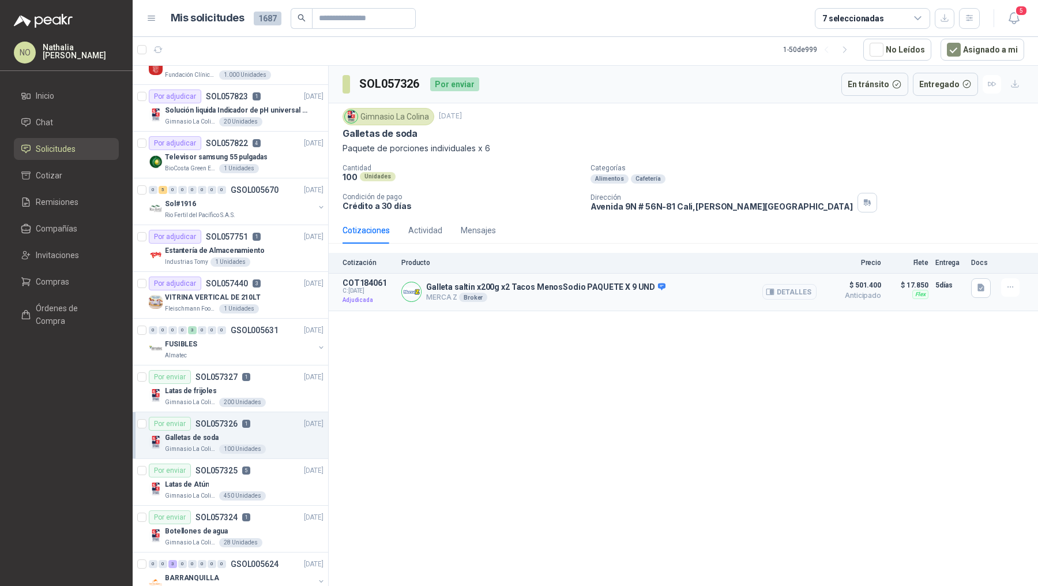
click at [795, 292] on button "Detalles" at bounding box center [790, 292] width 54 height 16
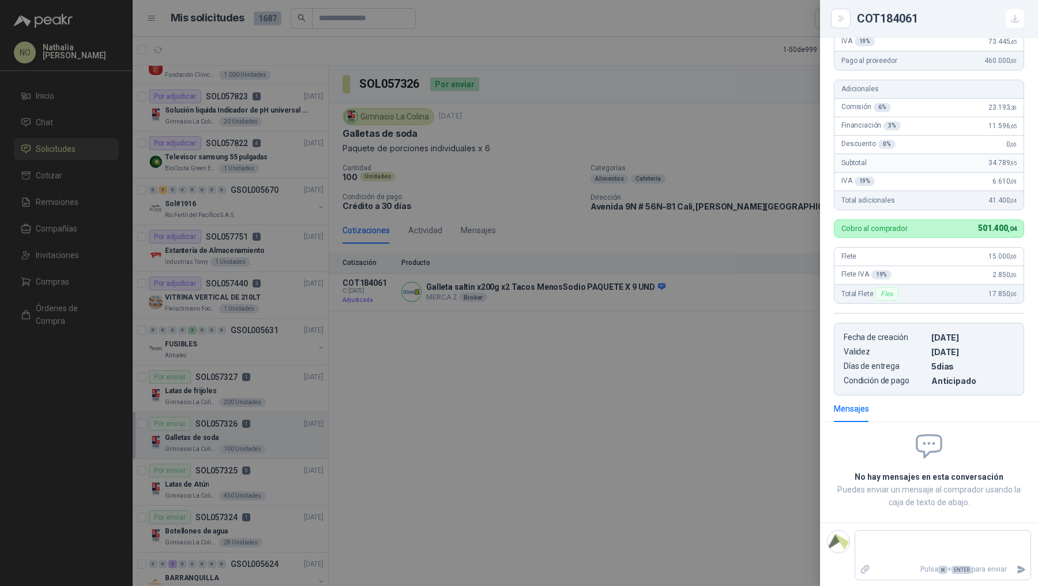
scroll to position [134, 0]
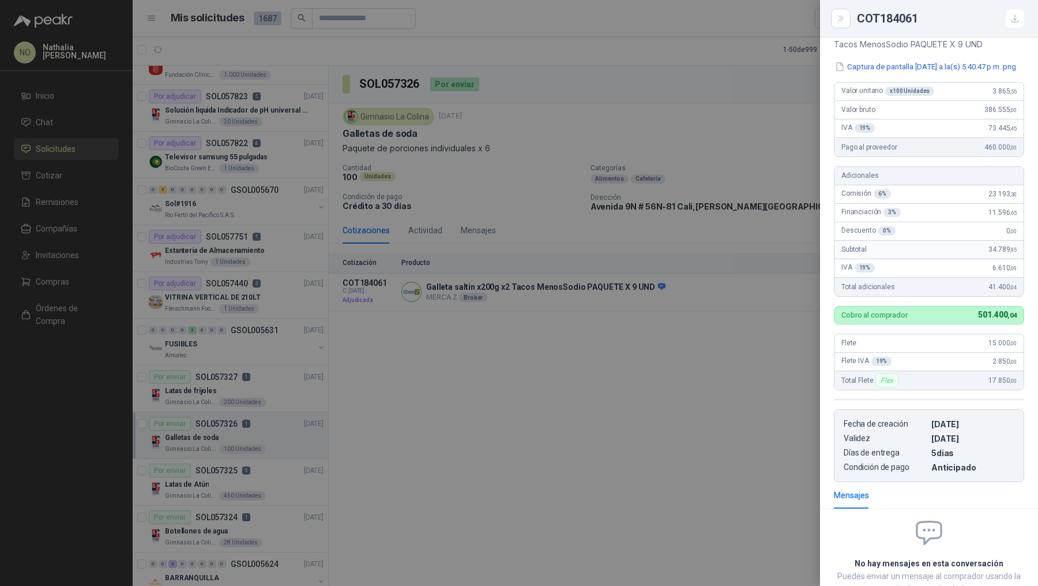
click at [732, 218] on div at bounding box center [519, 293] width 1038 height 586
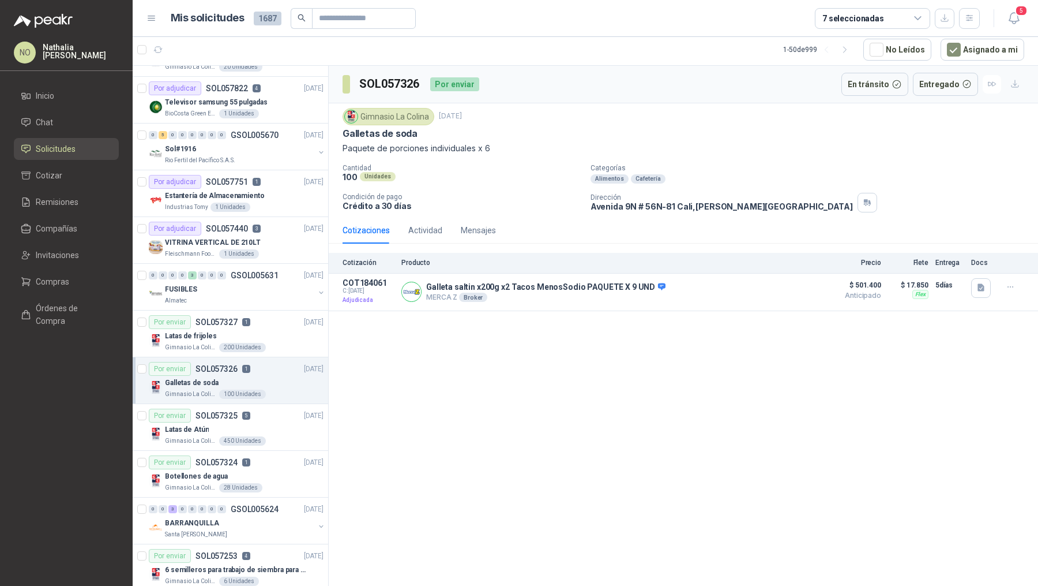
scroll to position [202, 0]
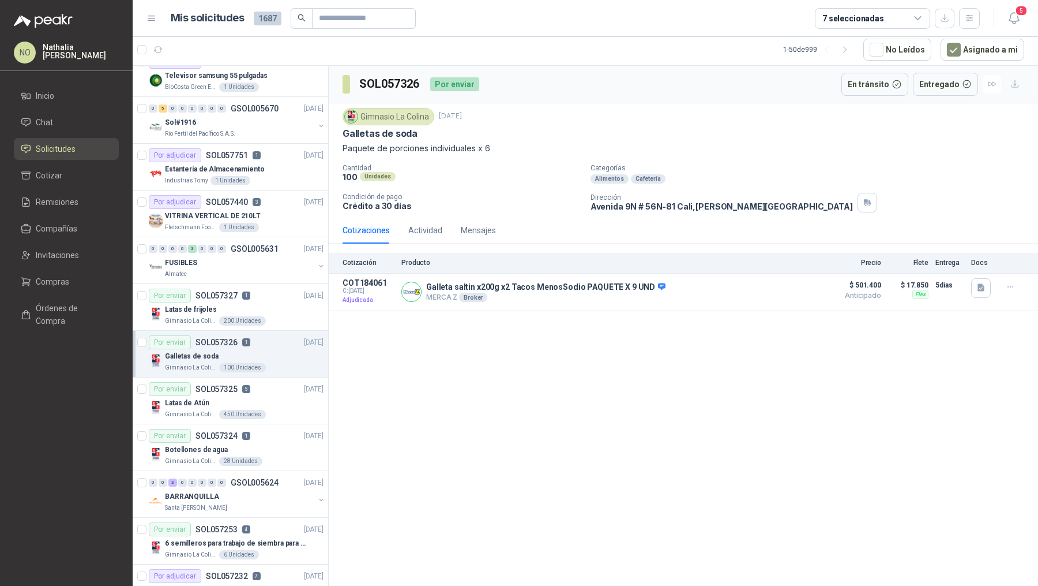
click at [275, 438] on div "Por enviar SOL057324 1 25/09/25" at bounding box center [236, 436] width 175 height 14
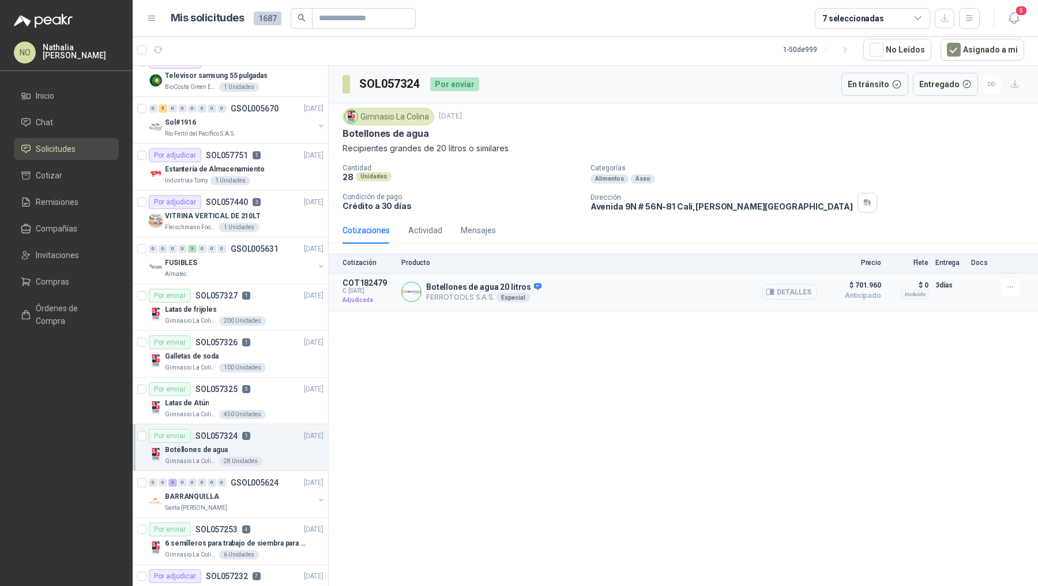
click at [808, 284] on button "Detalles" at bounding box center [790, 292] width 54 height 16
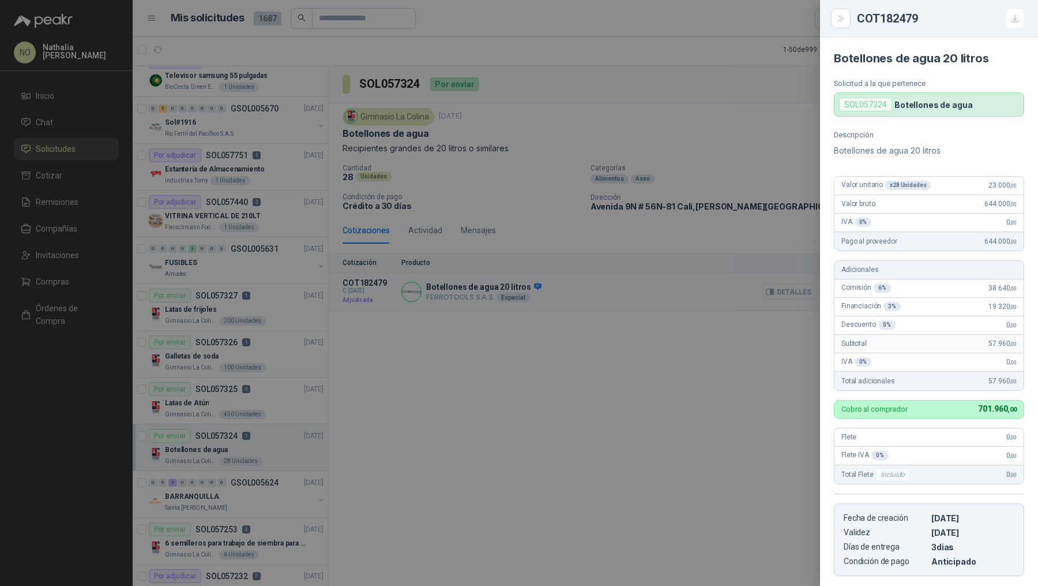
click at [808, 284] on div at bounding box center [519, 293] width 1038 height 586
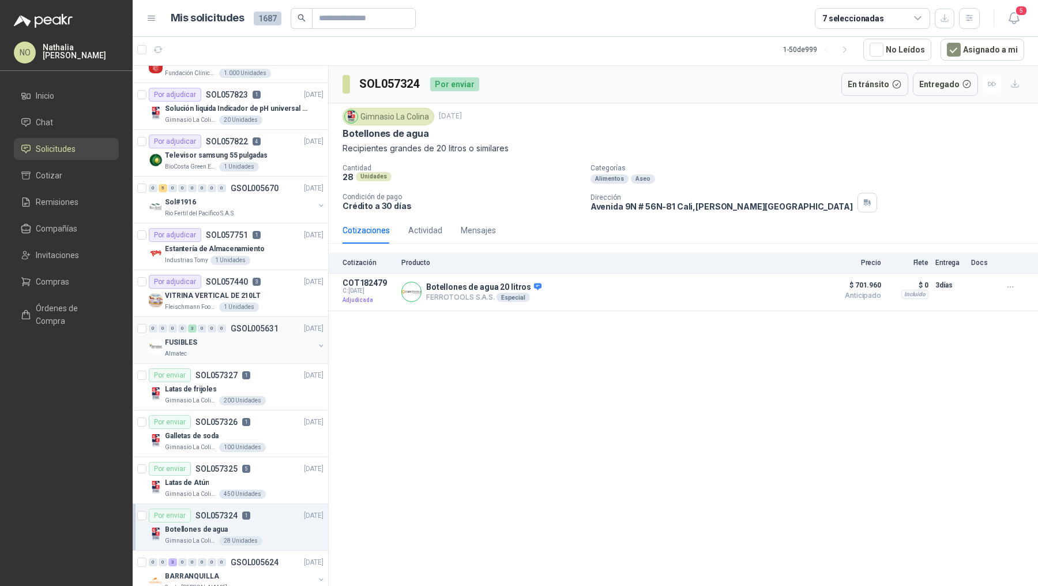
scroll to position [202, 0]
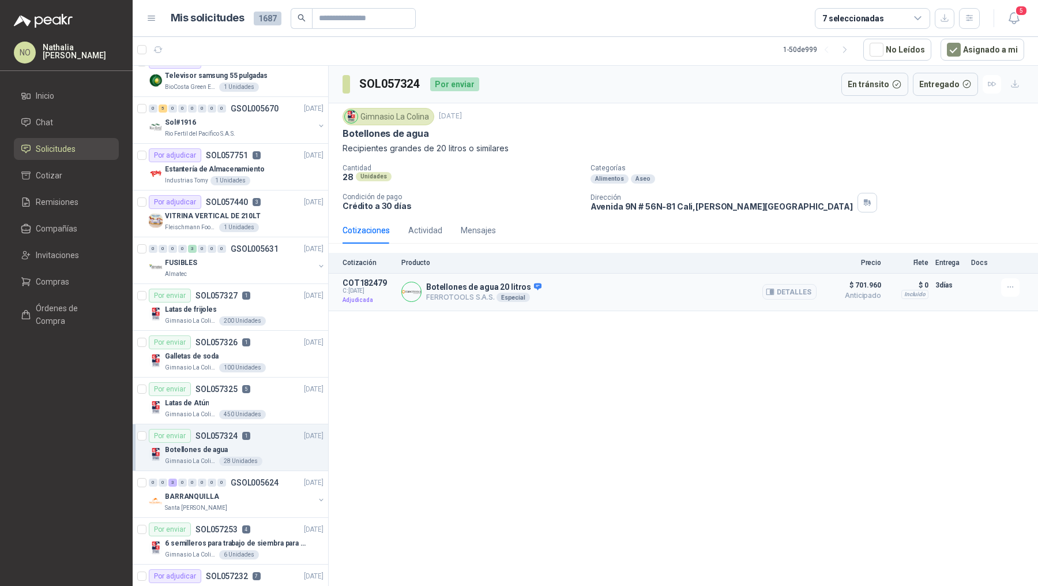
click at [760, 287] on div "Botellones de agua 20 litros FERROTOOLS S.A.S. Especial Detalles" at bounding box center [609, 292] width 415 height 28
click at [782, 286] on button "Detalles" at bounding box center [790, 292] width 54 height 16
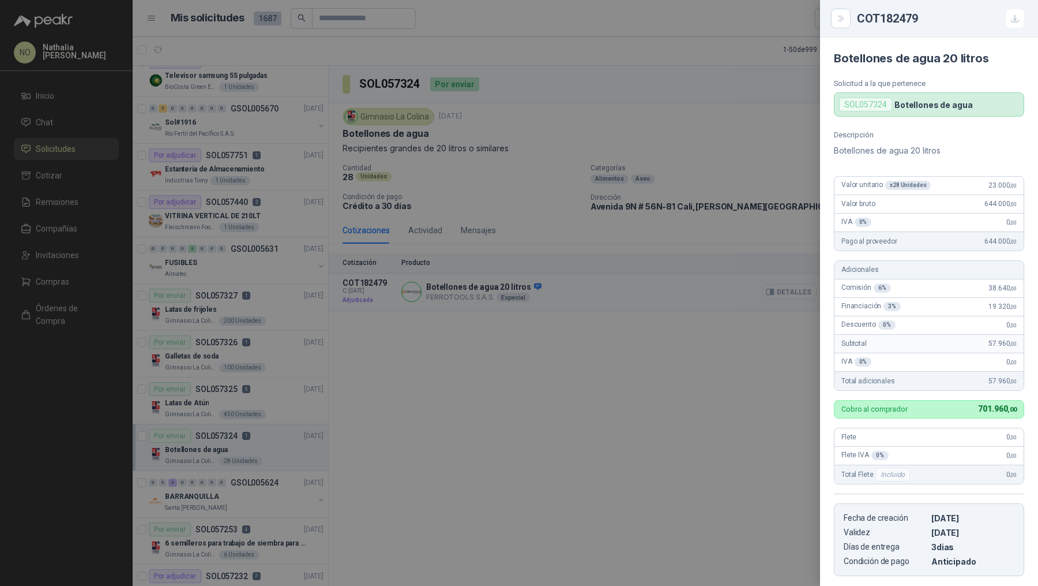
click at [782, 286] on div at bounding box center [519, 293] width 1038 height 586
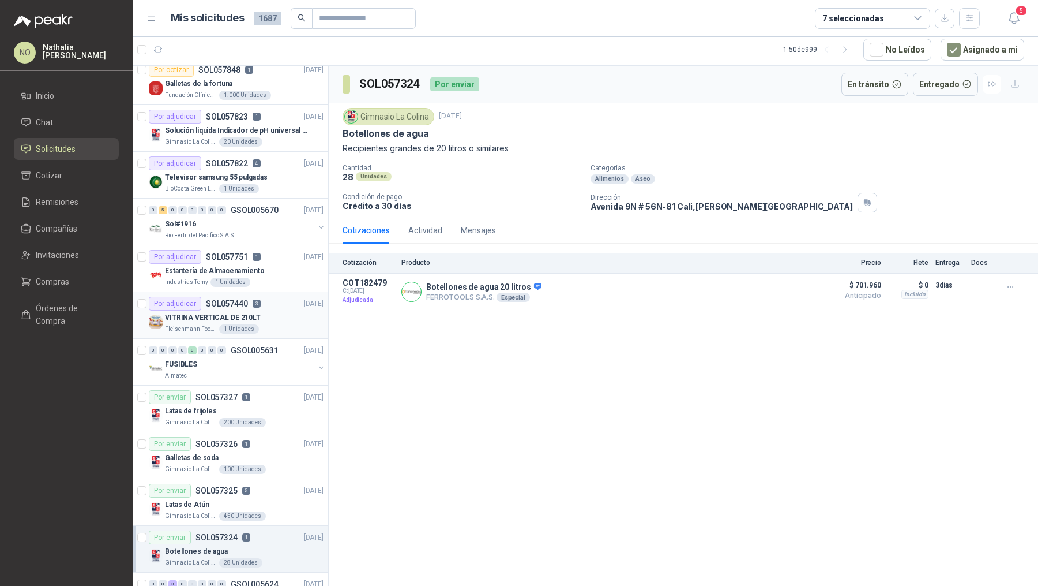
scroll to position [56, 0]
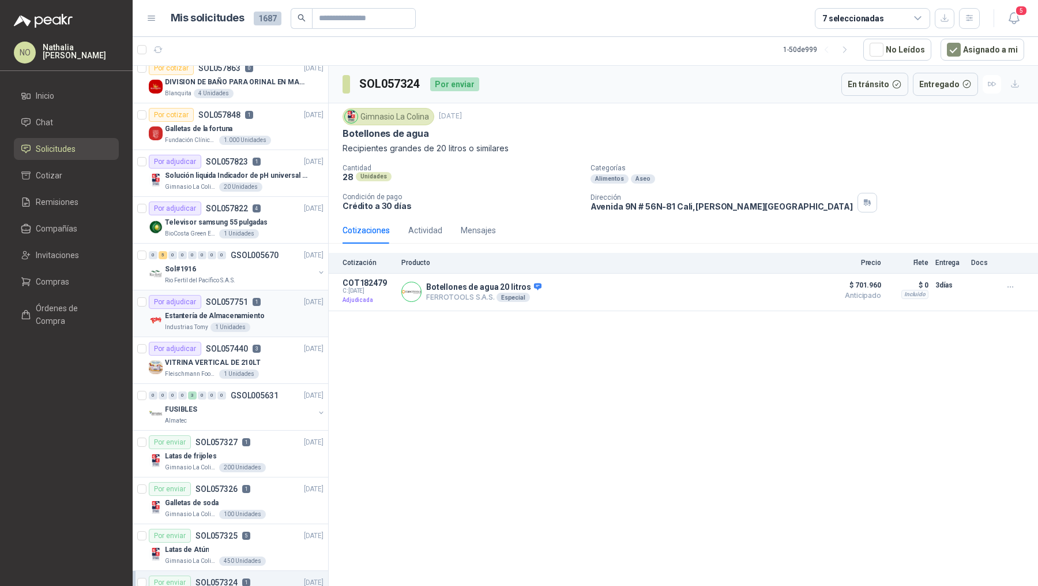
click at [257, 316] on p "Estantería de Almacenamiento" at bounding box center [215, 315] width 100 height 11
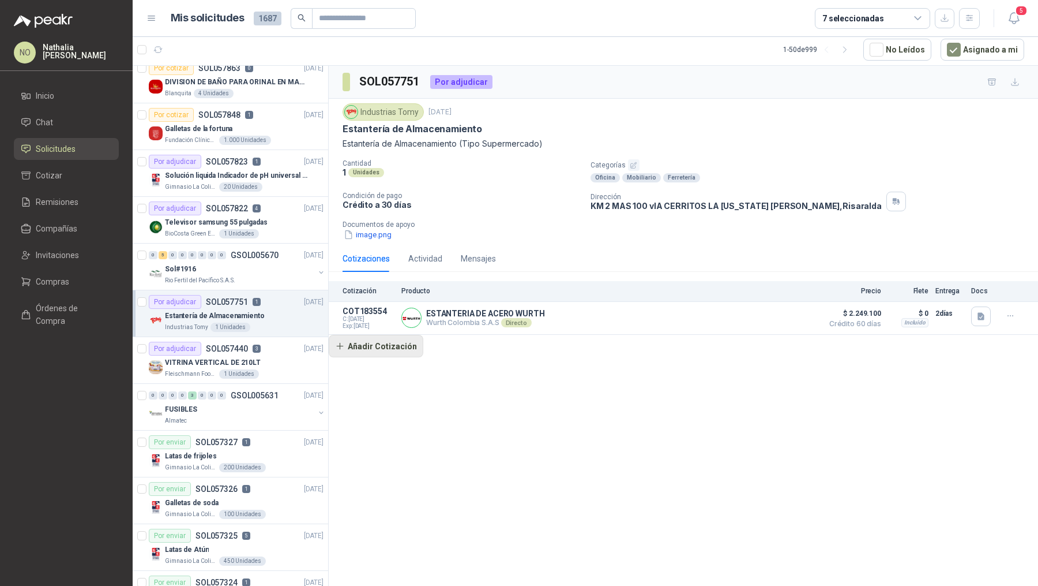
click at [387, 347] on button "Añadir Cotización" at bounding box center [376, 346] width 95 height 23
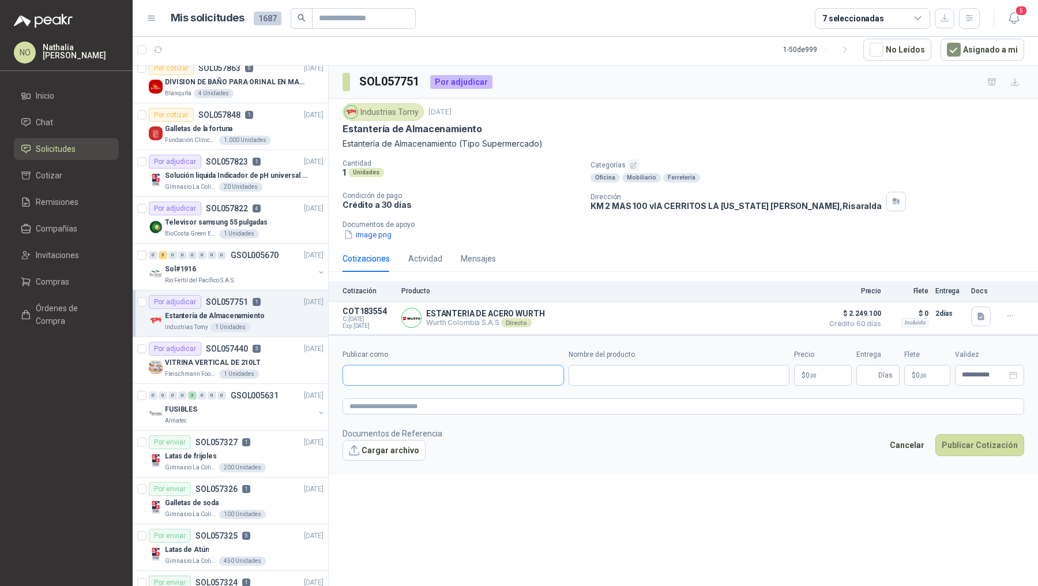
click at [474, 379] on input "Publicar como" at bounding box center [453, 375] width 220 height 20
type input "**********"
click at [472, 400] on div "INDUSTRIAS OM INDUSTRIAS OM SAS - NIT : 816006036" at bounding box center [453, 400] width 202 height 13
type input "**********"
click at [603, 373] on input "Nombre del producto" at bounding box center [680, 375] width 222 height 21
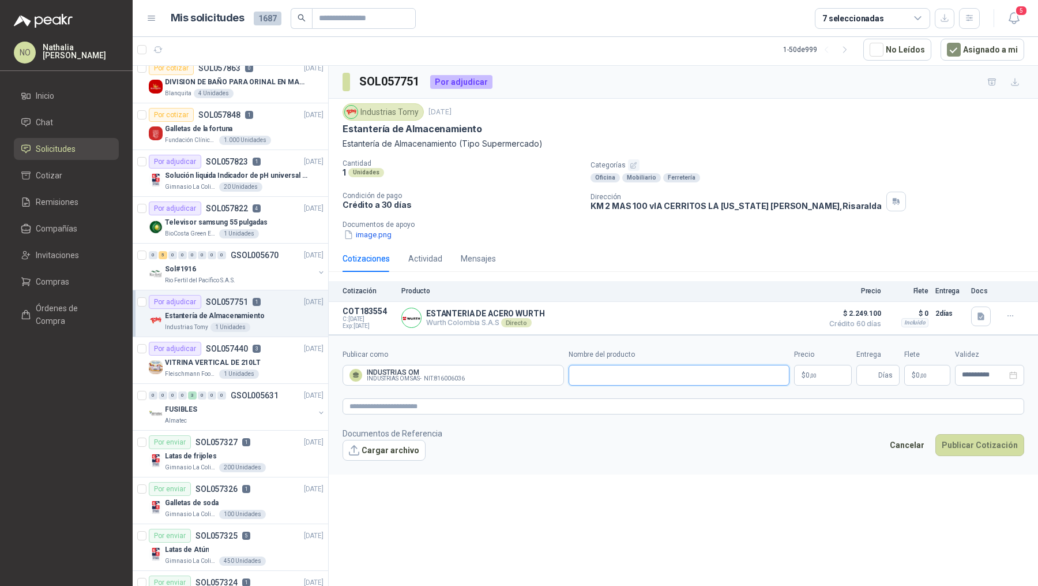
paste input "**********"
type input "**********"
click at [843, 375] on body "NO Nathalia Ortega Inicio Chat Solicitudes Cotizar Remisiones Compañías Invitac…" at bounding box center [519, 293] width 1038 height 586
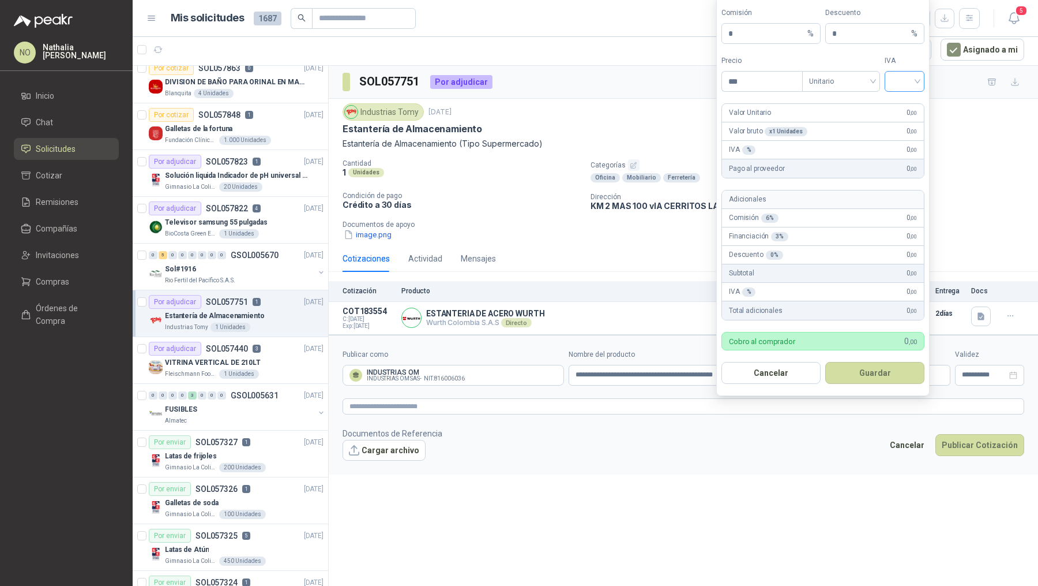
click at [895, 85] on input "search" at bounding box center [905, 80] width 26 height 17
click at [903, 107] on div "19%" at bounding box center [904, 107] width 21 height 13
click at [758, 88] on input "***" at bounding box center [762, 82] width 80 height 20
type input "*"
type input "**********"
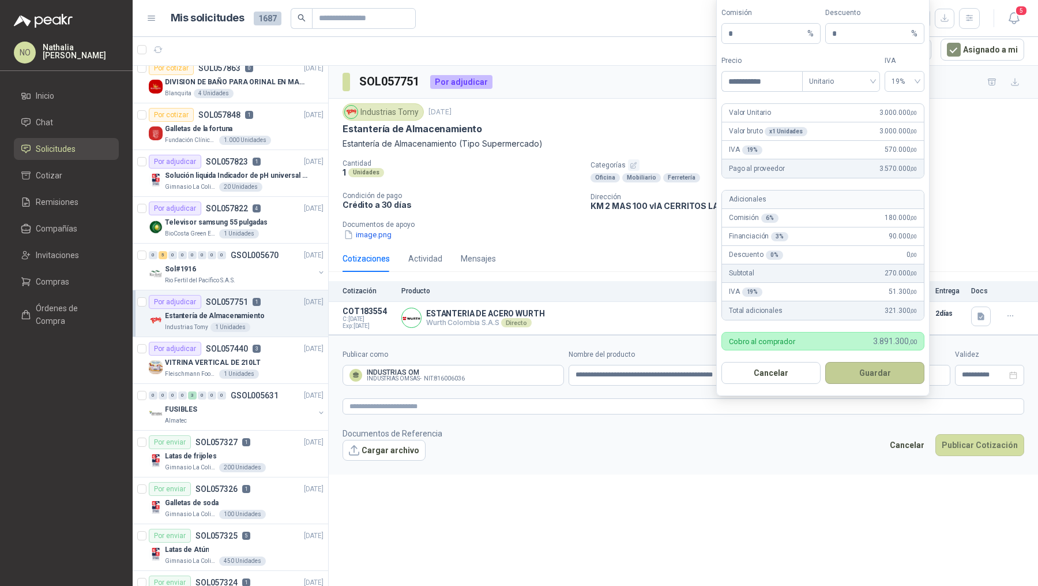
click at [871, 372] on button "Guardar" at bounding box center [875, 373] width 99 height 22
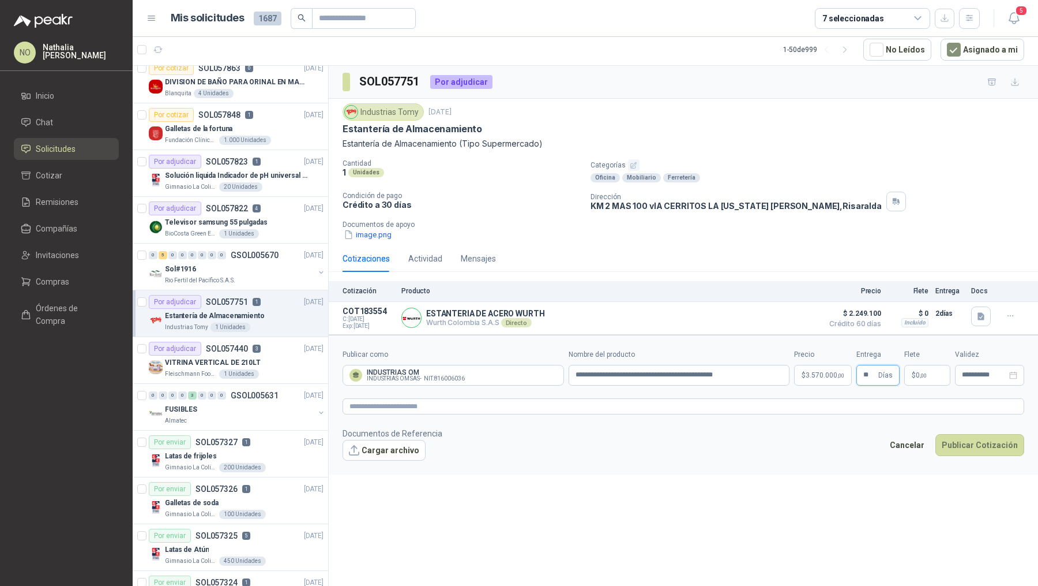
type input "**"
click at [936, 373] on p "$ 0 ,00" at bounding box center [928, 375] width 46 height 21
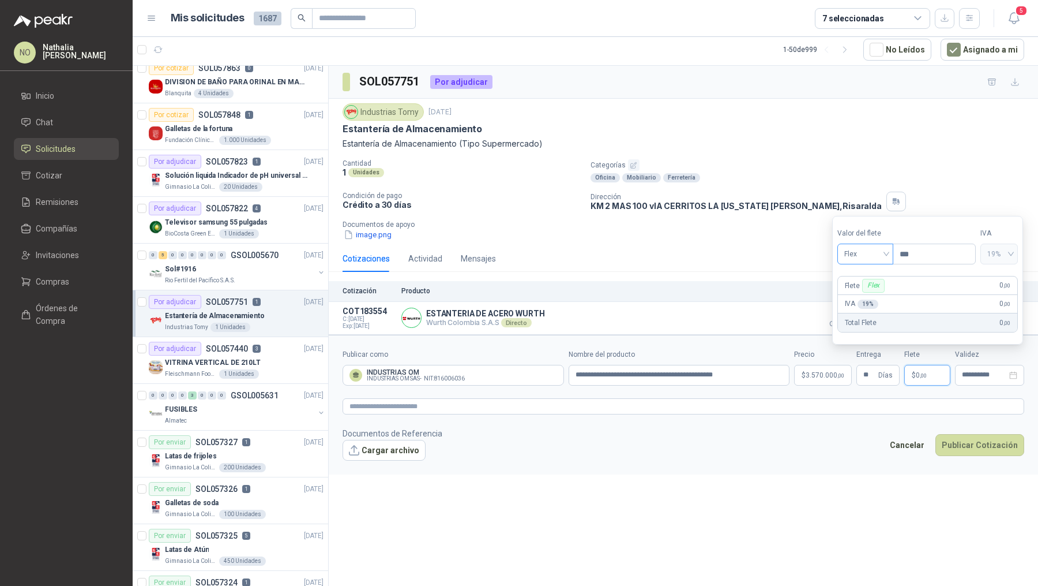
click at [863, 253] on span "Flex" at bounding box center [866, 253] width 42 height 17
click at [868, 295] on div "Incluido" at bounding box center [865, 297] width 38 height 13
click at [961, 369] on div "**********" at bounding box center [989, 375] width 69 height 21
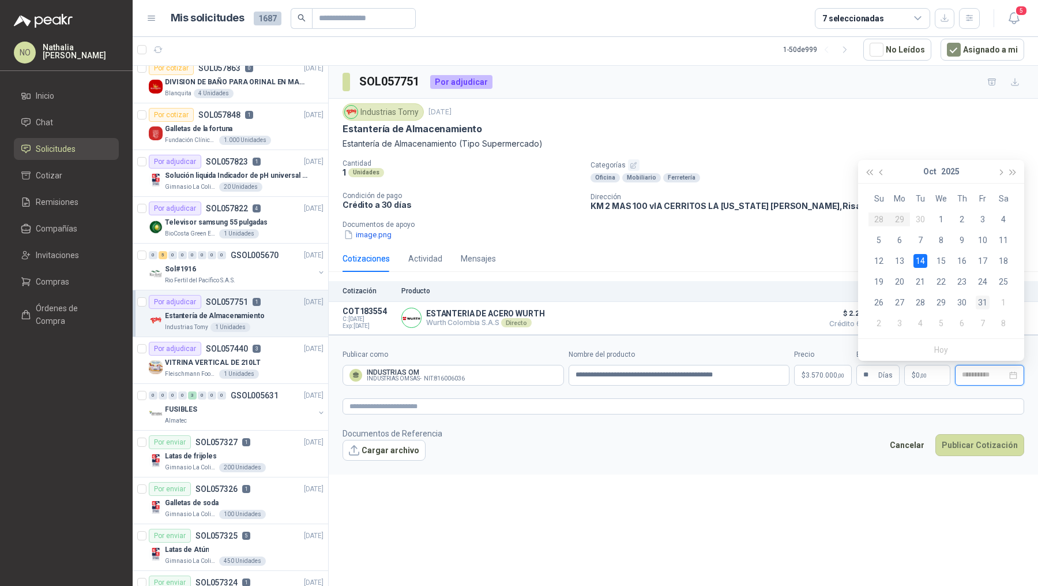
type input "**********"
click at [984, 302] on div "31" at bounding box center [983, 302] width 14 height 14
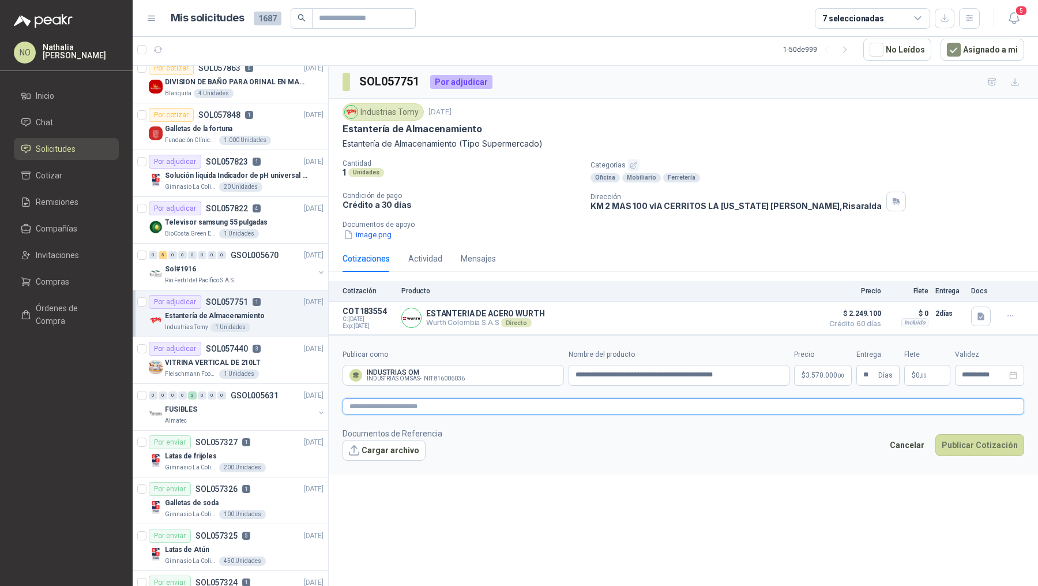
click at [440, 409] on textarea at bounding box center [684, 406] width 682 height 16
paste textarea "**********"
type textarea "**********"
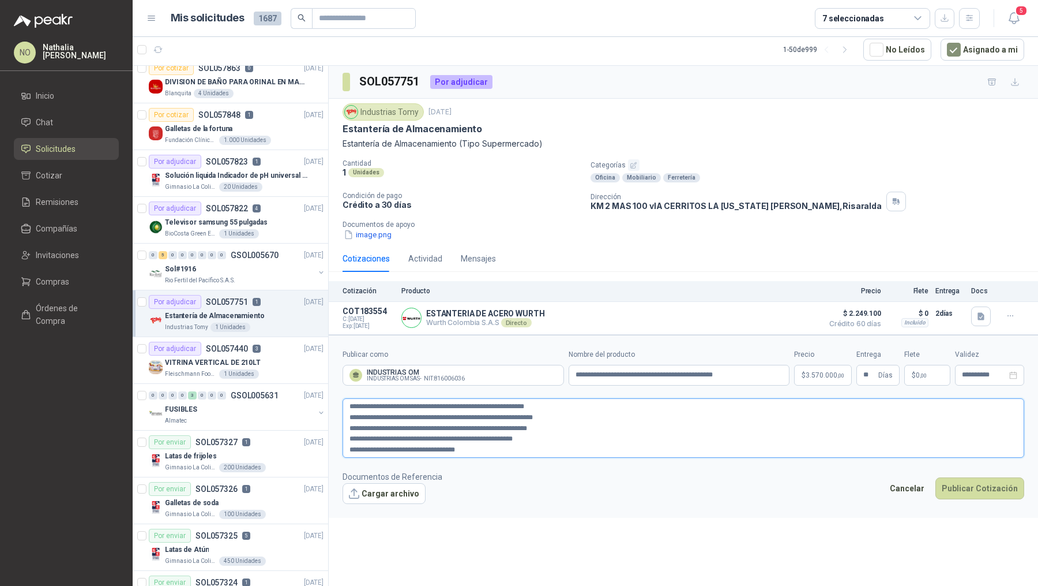
click at [350, 411] on textarea "**********" at bounding box center [684, 427] width 682 height 59
type textarea "**********"
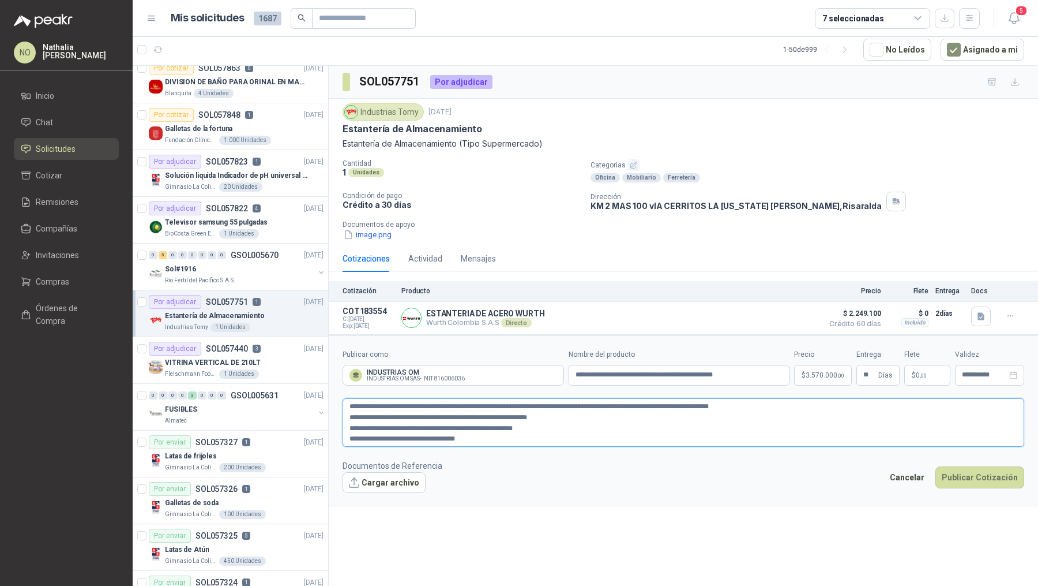
type textarea "**********"
click at [349, 417] on textarea "**********" at bounding box center [684, 422] width 682 height 48
type textarea "**********"
click at [349, 424] on textarea "**********" at bounding box center [684, 422] width 682 height 48
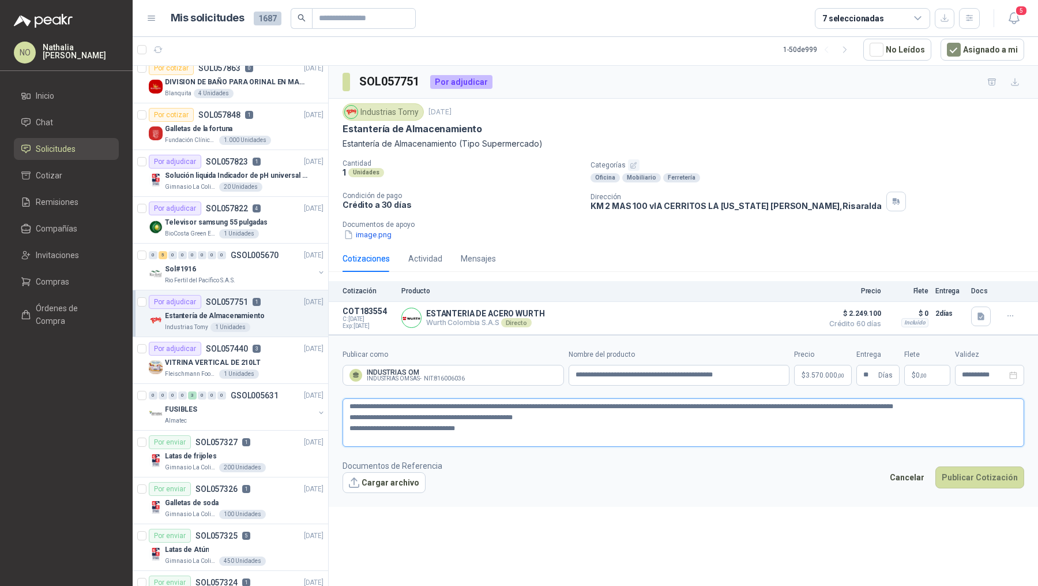
type textarea "**********"
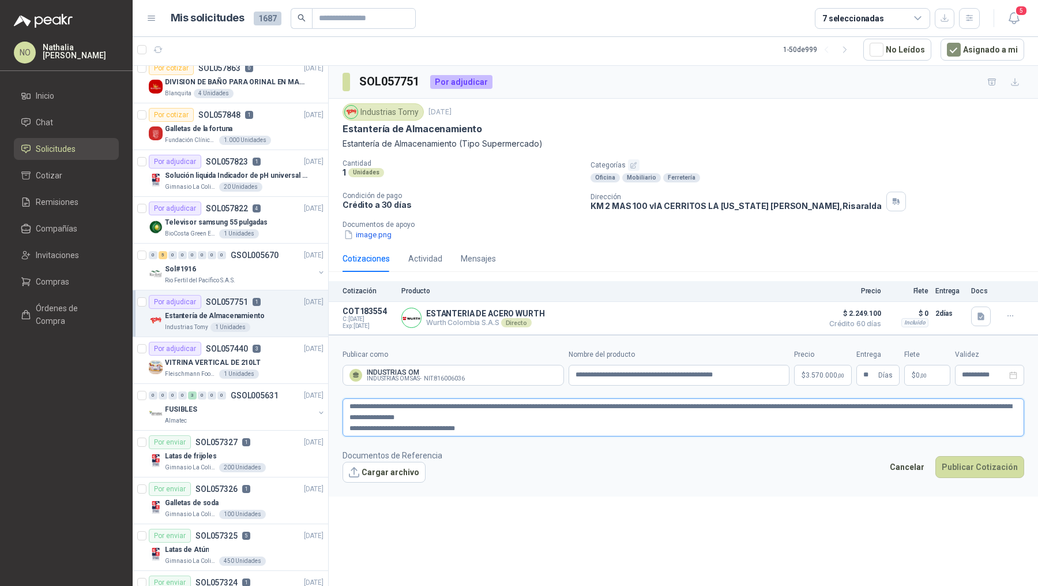
type textarea "**********"
click at [347, 427] on textarea "**********" at bounding box center [684, 417] width 682 height 38
type textarea "**********"
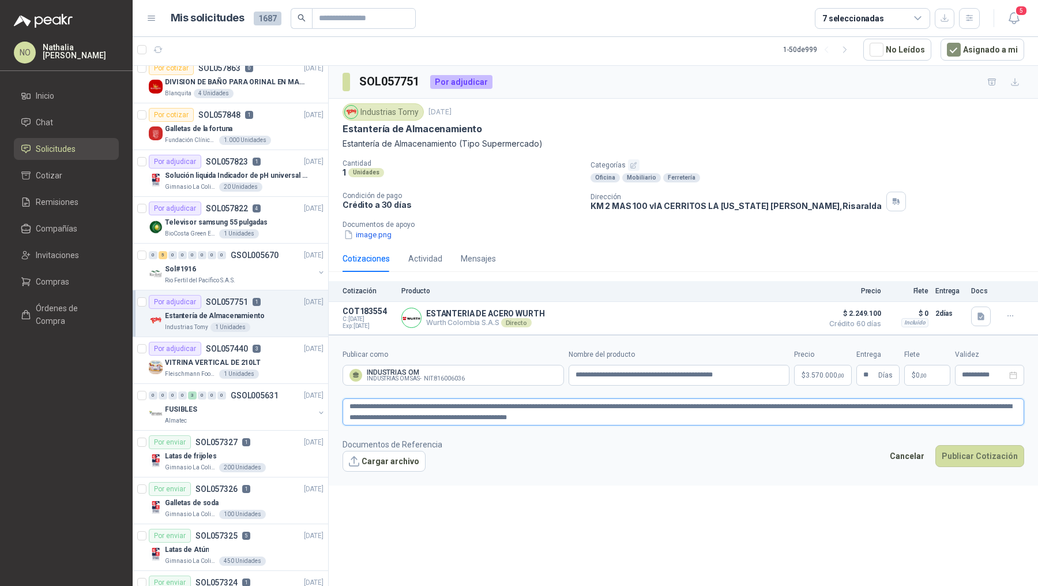
click at [782, 417] on textarea "**********" at bounding box center [684, 411] width 682 height 27
type textarea "**********"
click at [918, 374] on span "0 ,00" at bounding box center [921, 375] width 11 height 7
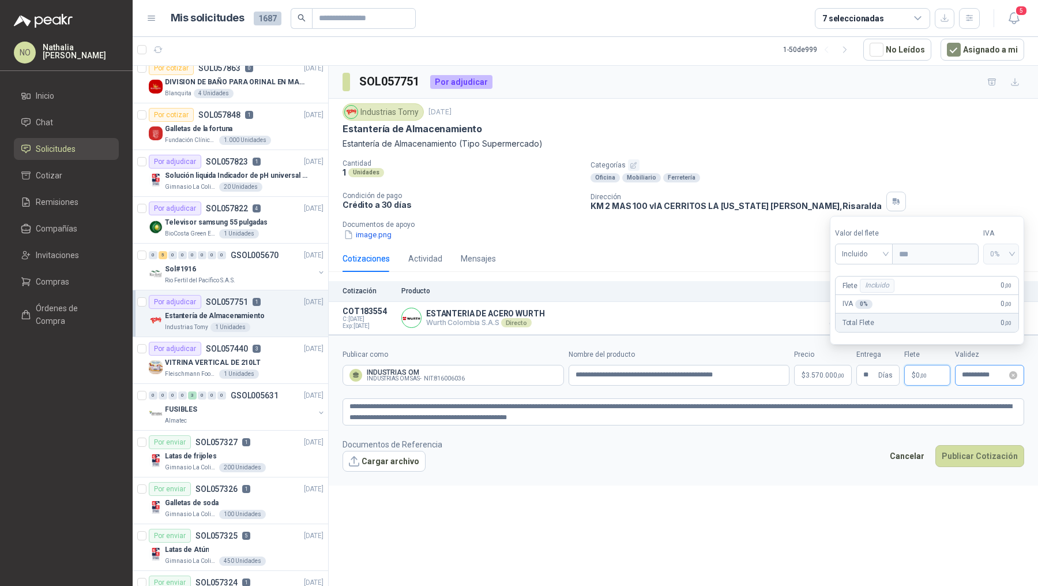
click at [974, 367] on div "**********" at bounding box center [989, 375] width 69 height 21
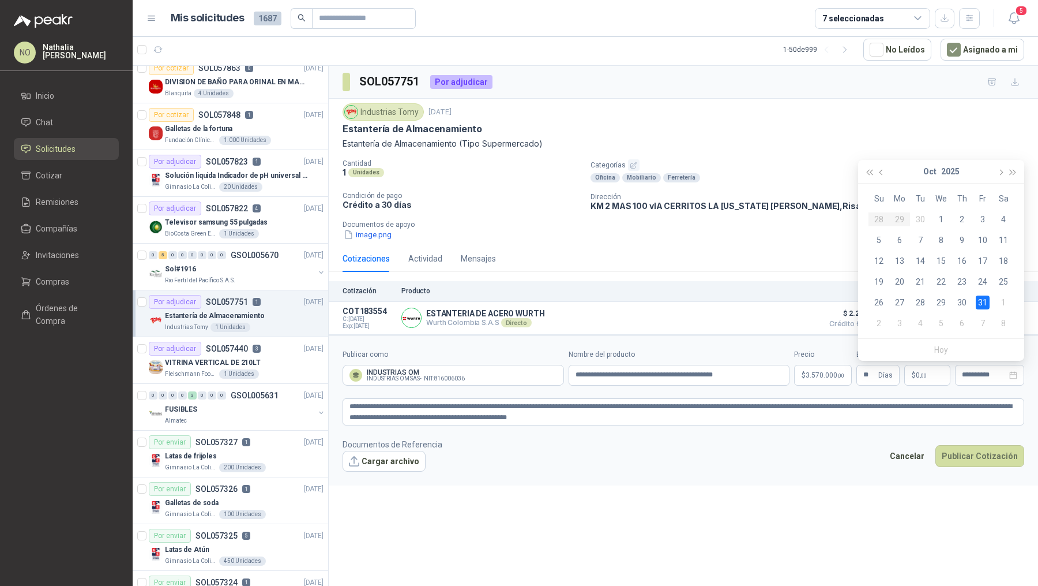
click at [818, 523] on div "**********" at bounding box center [684, 326] width 710 height 521
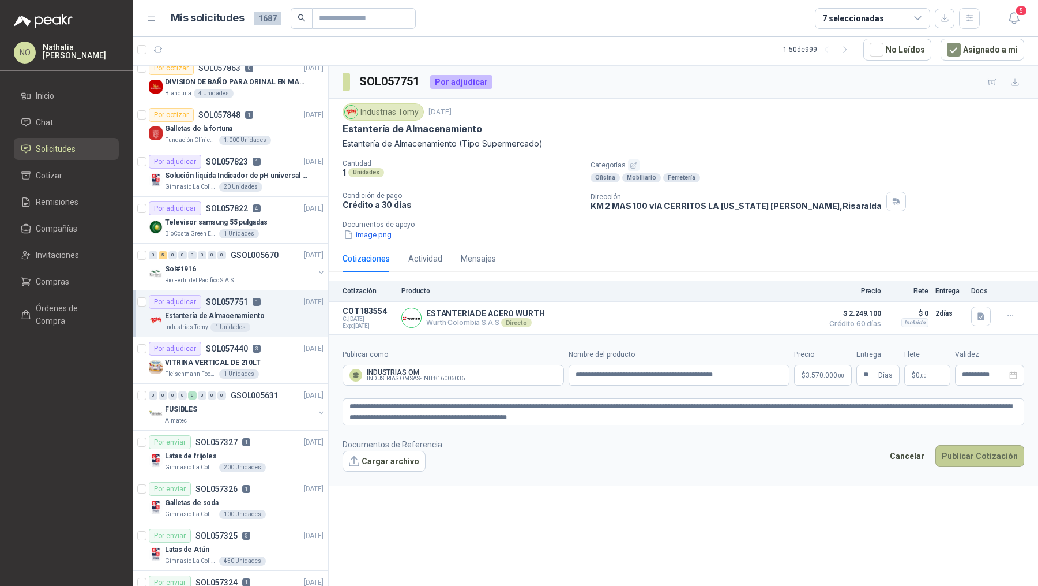
click at [983, 448] on button "Publicar Cotización" at bounding box center [980, 456] width 89 height 22
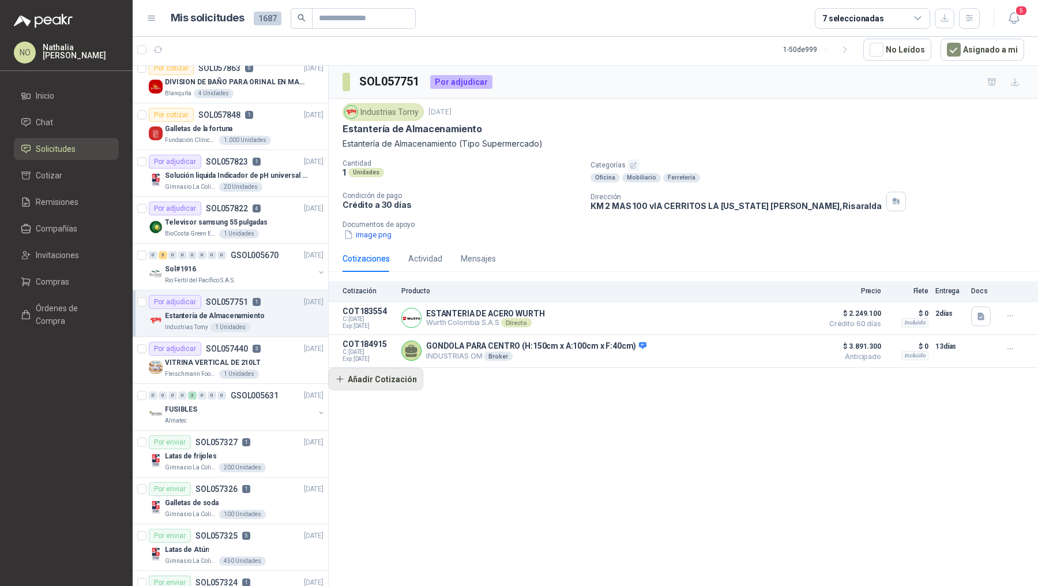
click at [383, 378] on button "Añadir Cotización" at bounding box center [376, 378] width 95 height 23
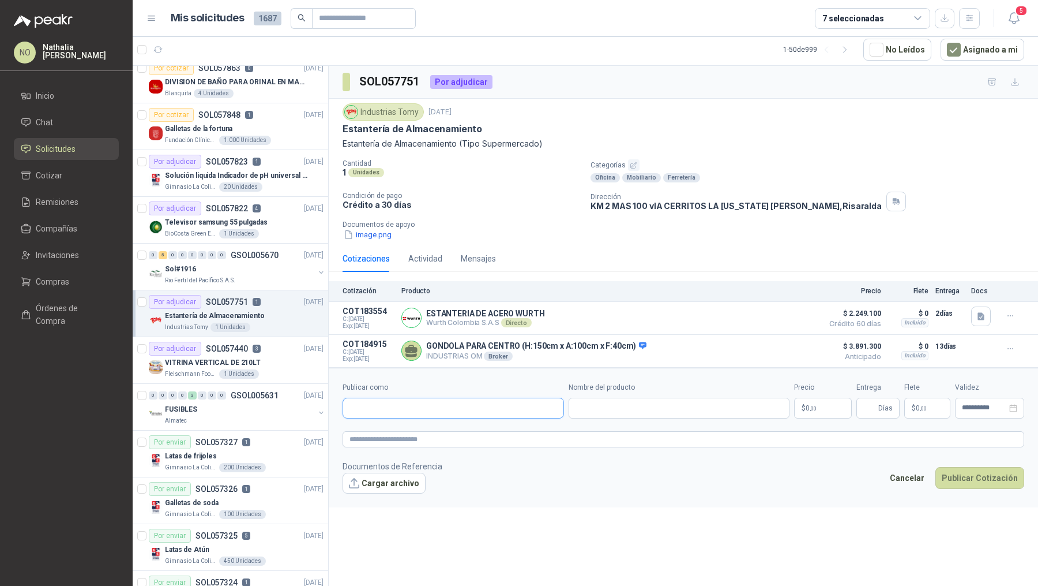
click at [462, 407] on input "Publicar como" at bounding box center [453, 408] width 220 height 20
type input "****"
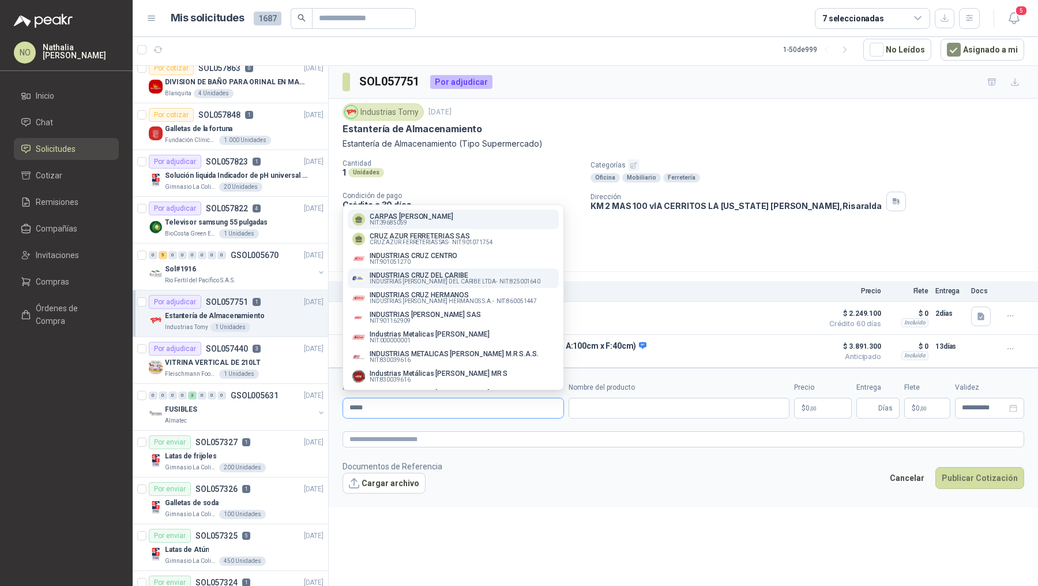
type input "****"
click at [464, 285] on button "INDUSTRIAS CRUZ DEL CARIBE INDUSTRIAS CRUZ DEL CARIBE LTDA - NIT : 825001640" at bounding box center [453, 278] width 211 height 20
type input "**********"
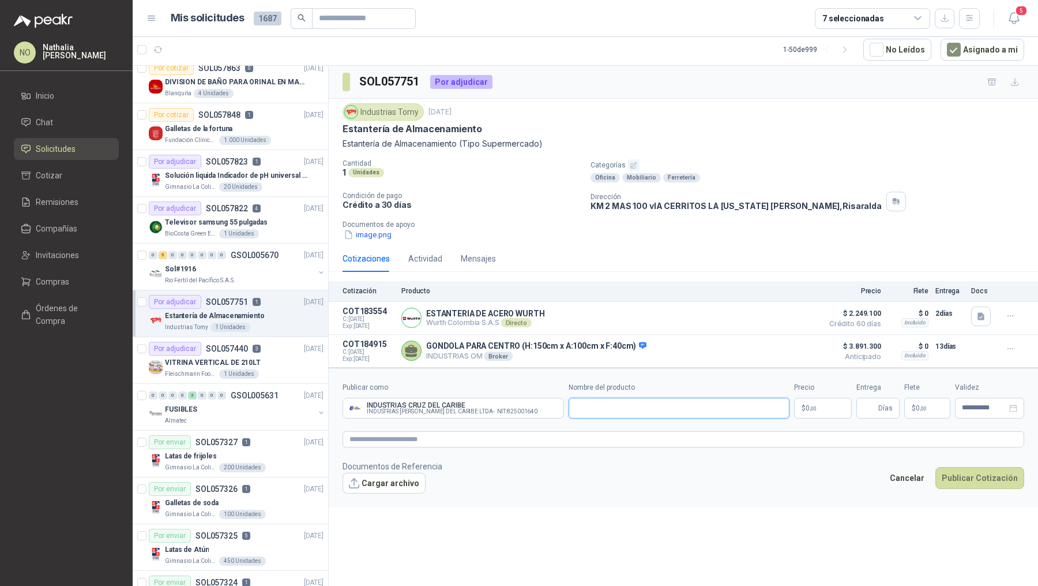
click at [629, 404] on input "Nombre del producto" at bounding box center [680, 407] width 222 height 21
click at [523, 440] on textarea at bounding box center [684, 439] width 682 height 16
paste textarea "**********"
type textarea "**********"
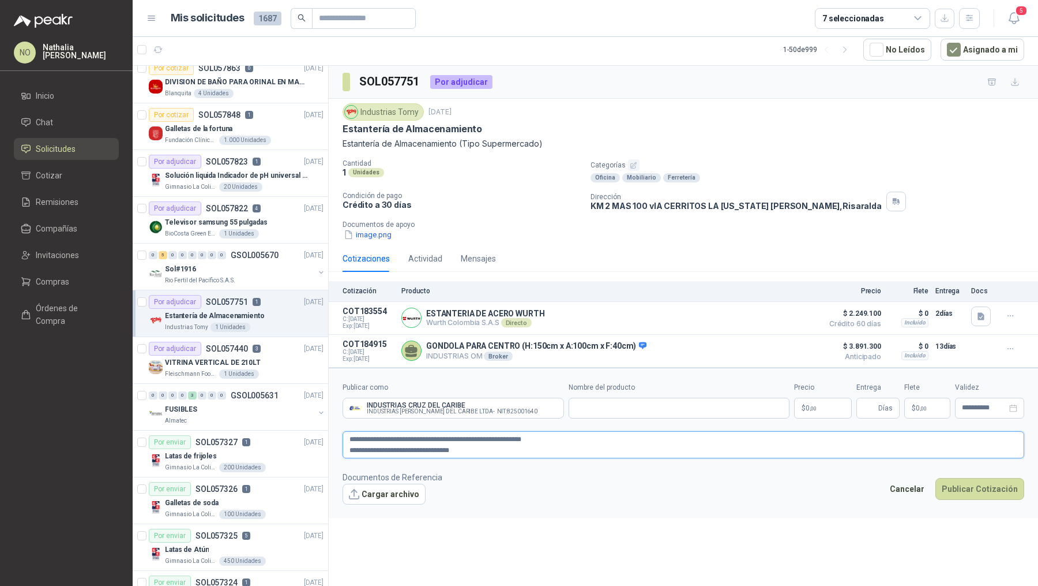
type textarea "**********"
click at [823, 409] on p "$ 0 ,00" at bounding box center [823, 407] width 58 height 21
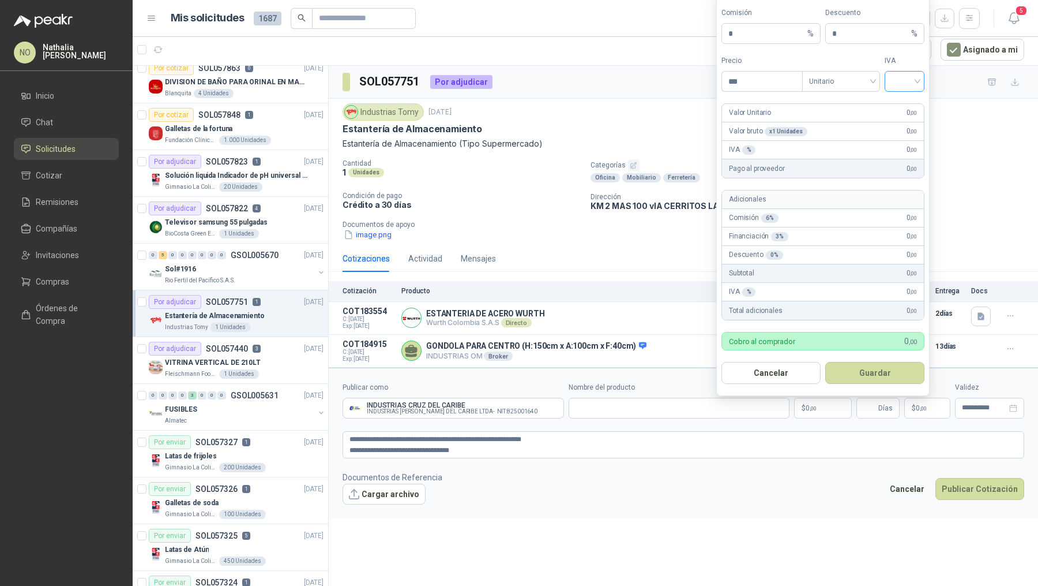
click at [900, 75] on input "search" at bounding box center [905, 80] width 26 height 17
click at [906, 106] on div "19%" at bounding box center [904, 107] width 21 height 13
click at [767, 80] on input "***" at bounding box center [762, 82] width 80 height 20
type input "*"
type input "**********"
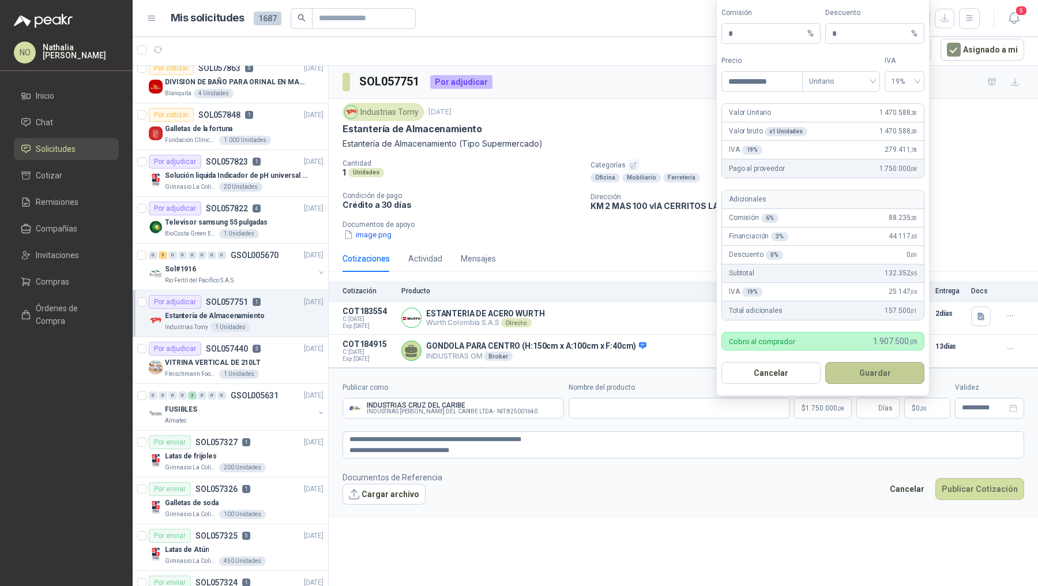
click at [894, 369] on button "Guardar" at bounding box center [875, 373] width 99 height 22
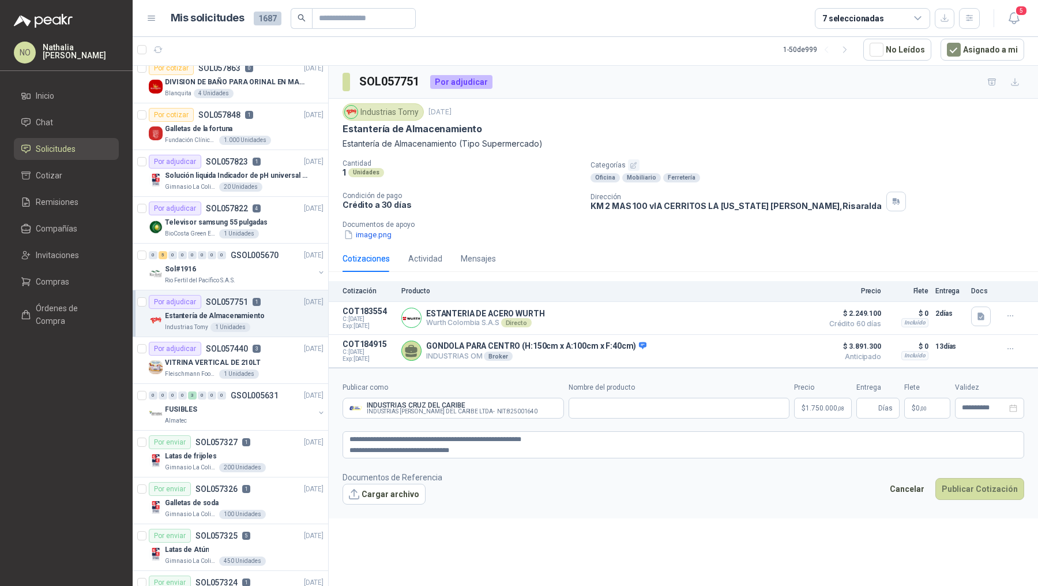
click at [928, 406] on p "$ 0 ,00" at bounding box center [928, 407] width 46 height 21
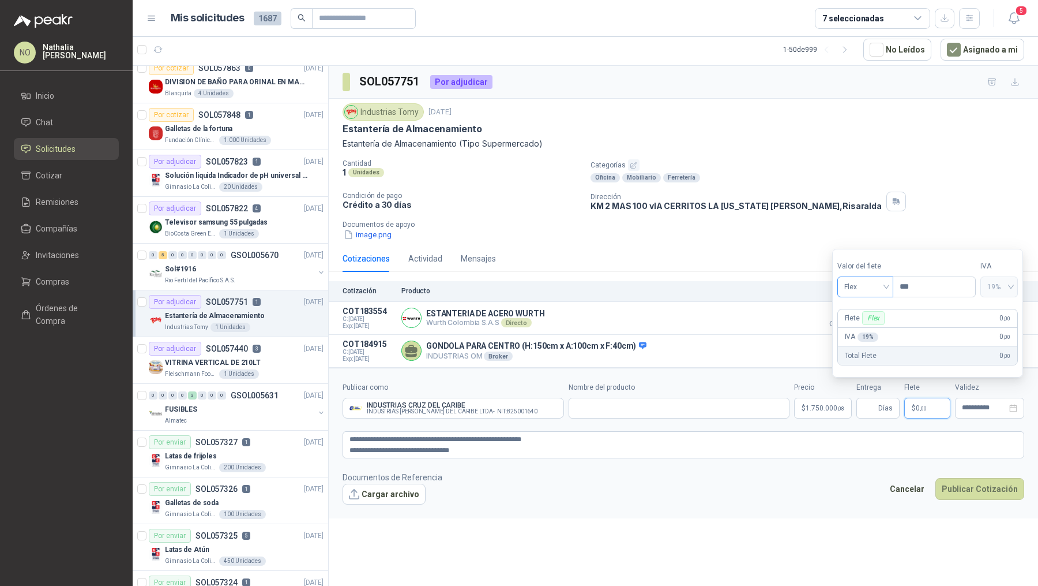
click at [867, 283] on span "Flex" at bounding box center [866, 286] width 42 height 17
click at [862, 343] on div "Fijo" at bounding box center [865, 348] width 38 height 13
click at [928, 283] on input "***" at bounding box center [935, 287] width 82 height 20
type input "*"
type input "**********"
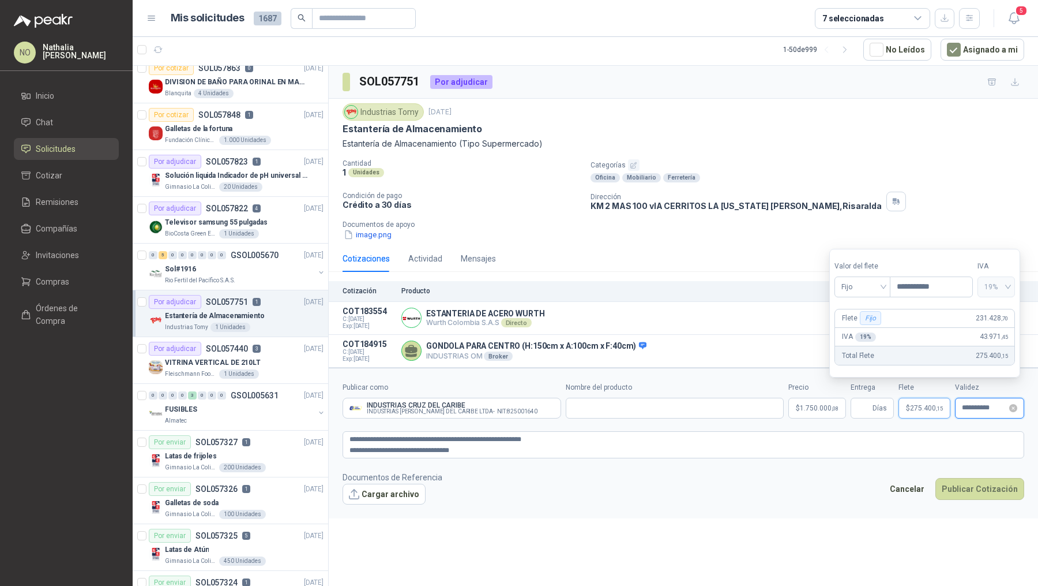
click at [972, 404] on input "**********" at bounding box center [984, 407] width 45 height 7
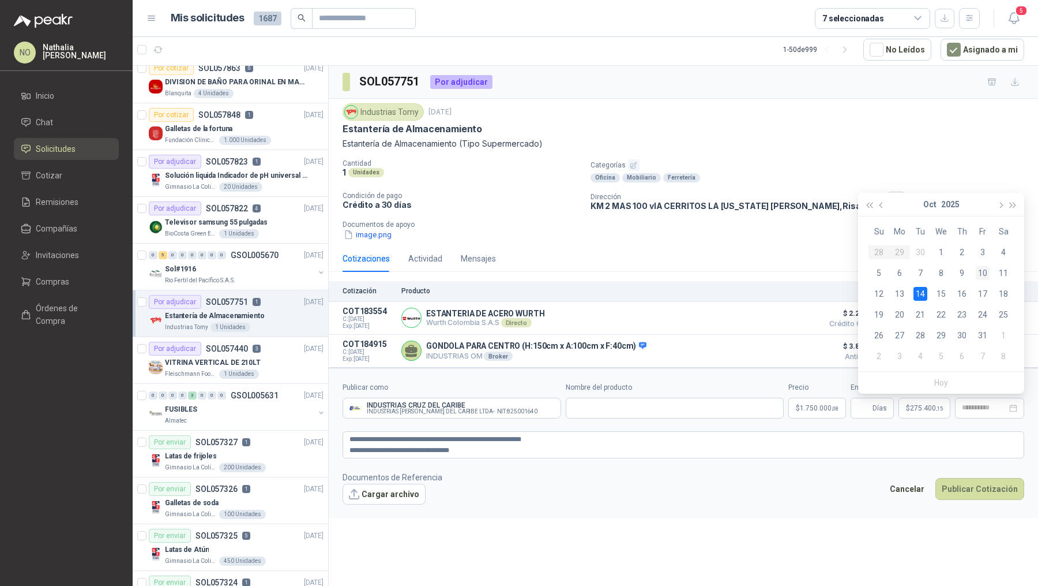
click at [984, 272] on div "10" at bounding box center [983, 273] width 14 height 14
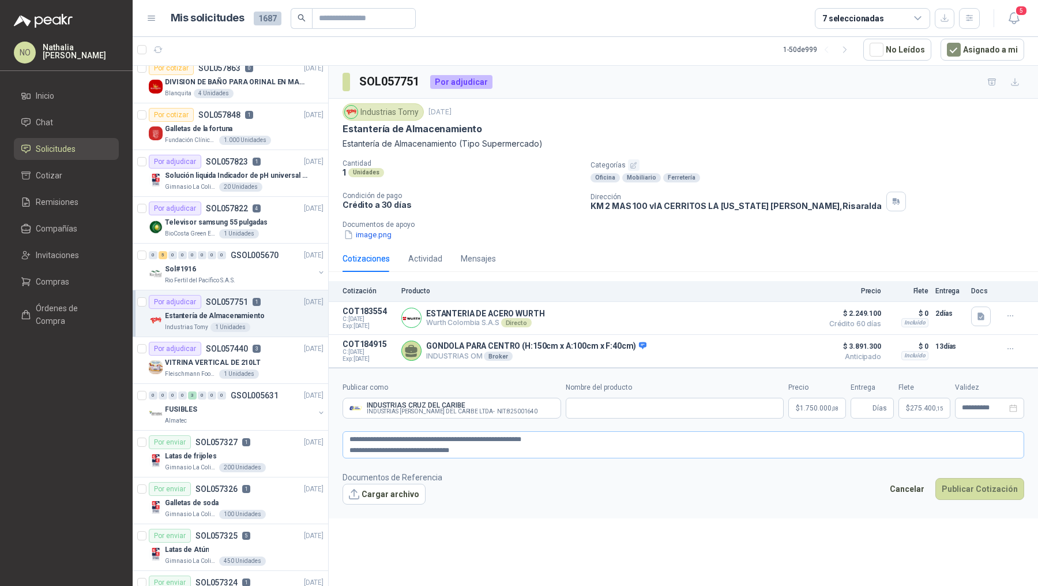
type input "**********"
click at [868, 407] on input "Entrega" at bounding box center [864, 408] width 13 height 20
type input "**"
click at [347, 447] on textarea "**********" at bounding box center [684, 444] width 682 height 27
type textarea "**********"
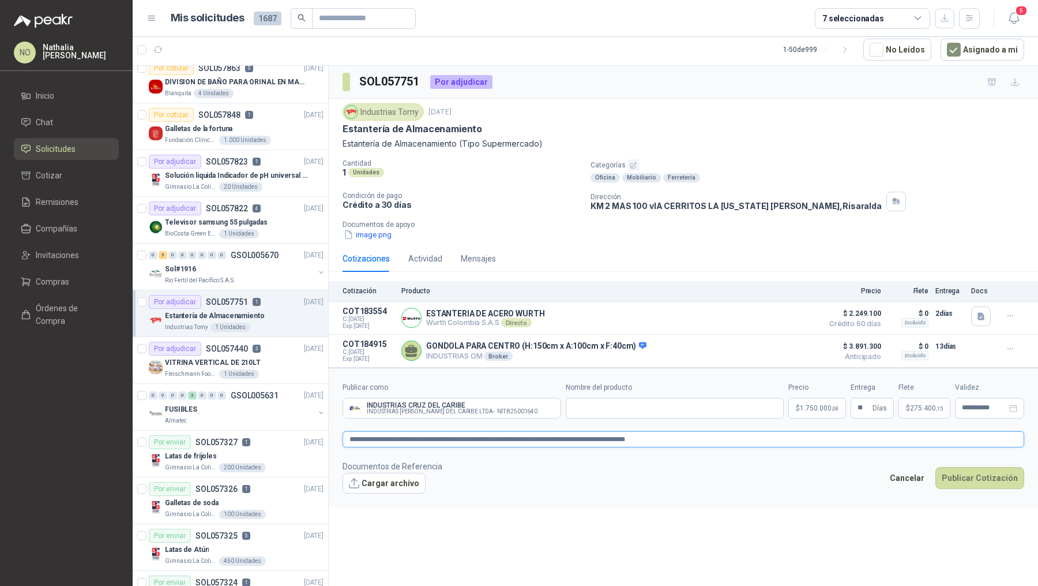
drag, startPoint x: 348, startPoint y: 438, endPoint x: 550, endPoint y: 440, distance: 201.9
click at [550, 440] on textarea "**********" at bounding box center [684, 439] width 682 height 16
type textarea "**********"
click at [624, 406] on input "Nombre del producto" at bounding box center [675, 407] width 219 height 21
paste input "**********"
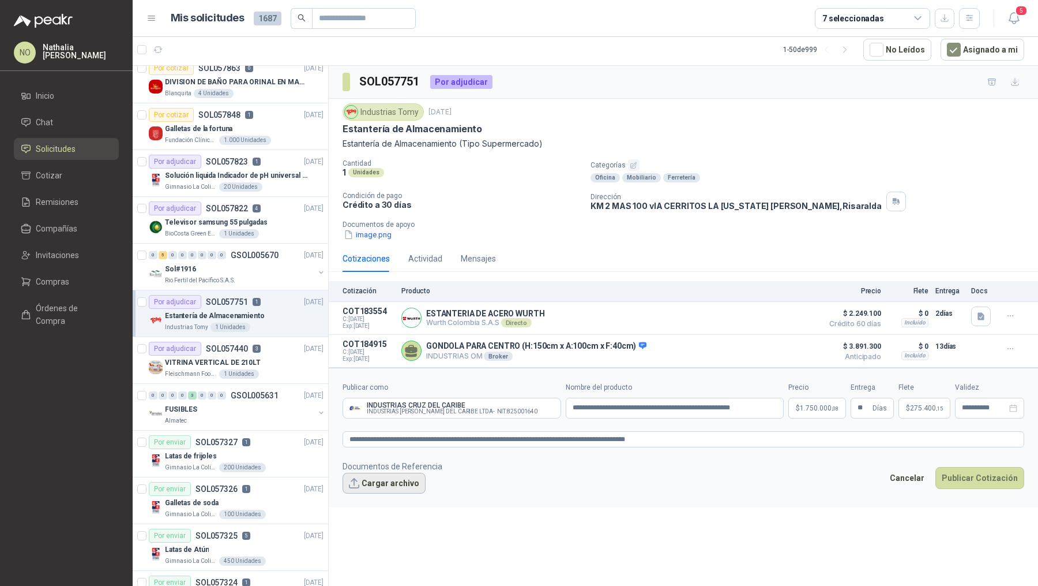
click at [392, 478] on button "Cargar archivo" at bounding box center [384, 482] width 83 height 21
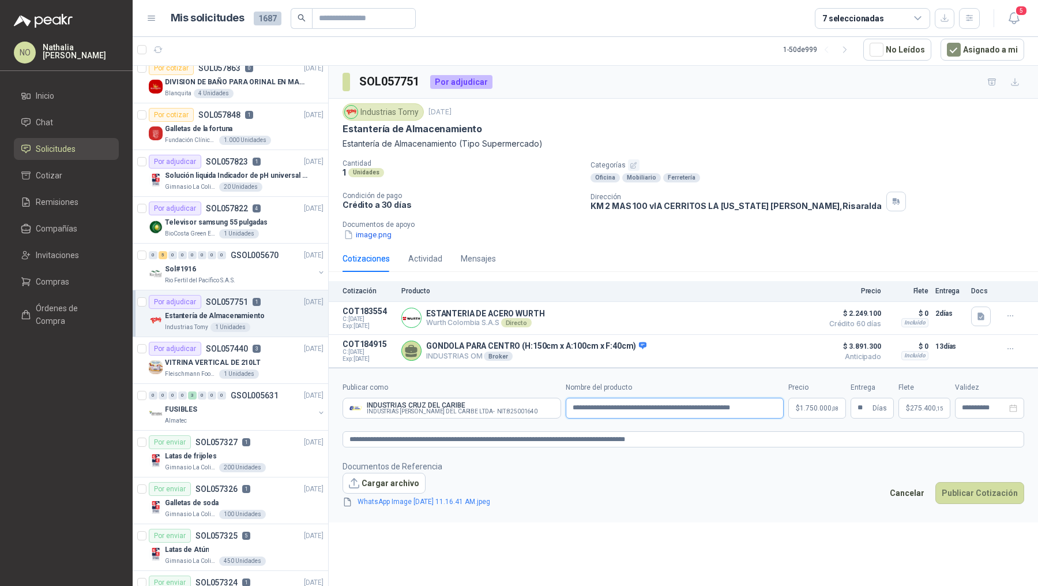
click at [575, 404] on input "**********" at bounding box center [675, 407] width 219 height 21
type input "**********"
click at [977, 487] on button "Publicar Cotización" at bounding box center [980, 493] width 89 height 22
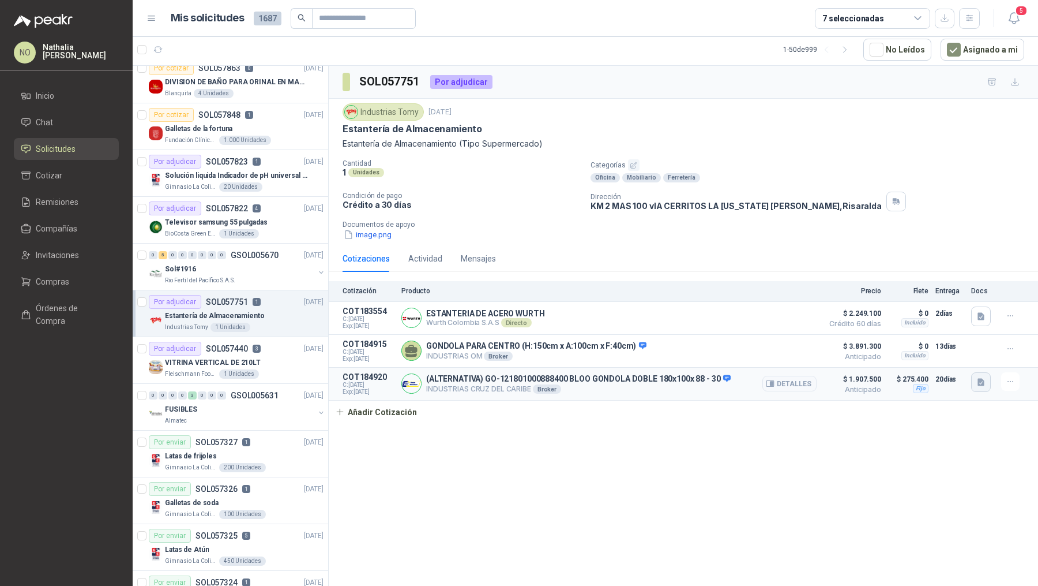
click at [977, 378] on icon "button" at bounding box center [982, 382] width 10 height 10
click at [939, 350] on button "WhatsApp Image 2025-09-29 at 11.16.41 AM.jpeg" at bounding box center [905, 354] width 156 height 12
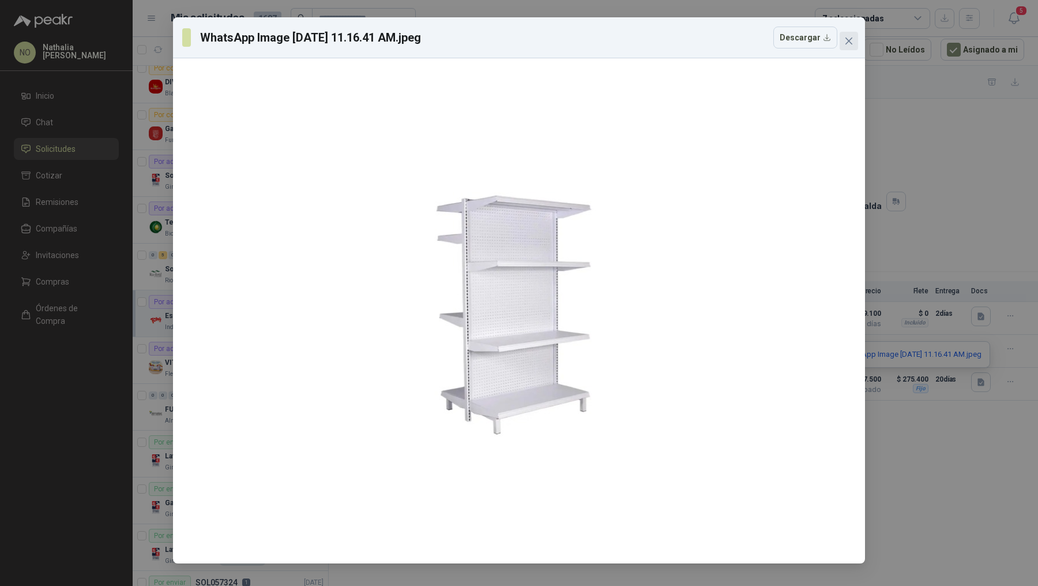
click at [853, 39] on icon "close" at bounding box center [849, 40] width 9 height 9
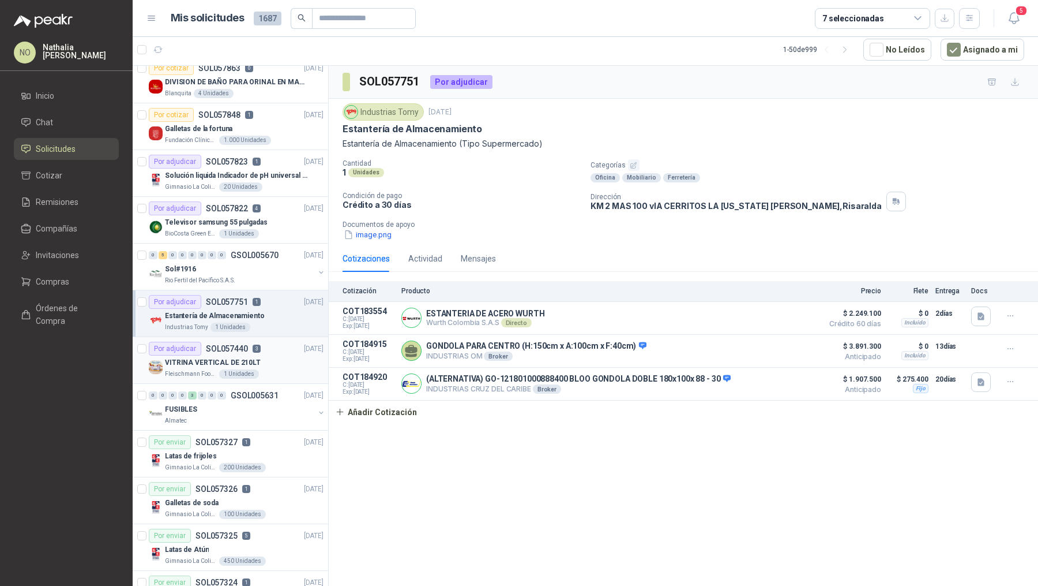
click at [234, 369] on div "1 Unidades" at bounding box center [239, 373] width 40 height 9
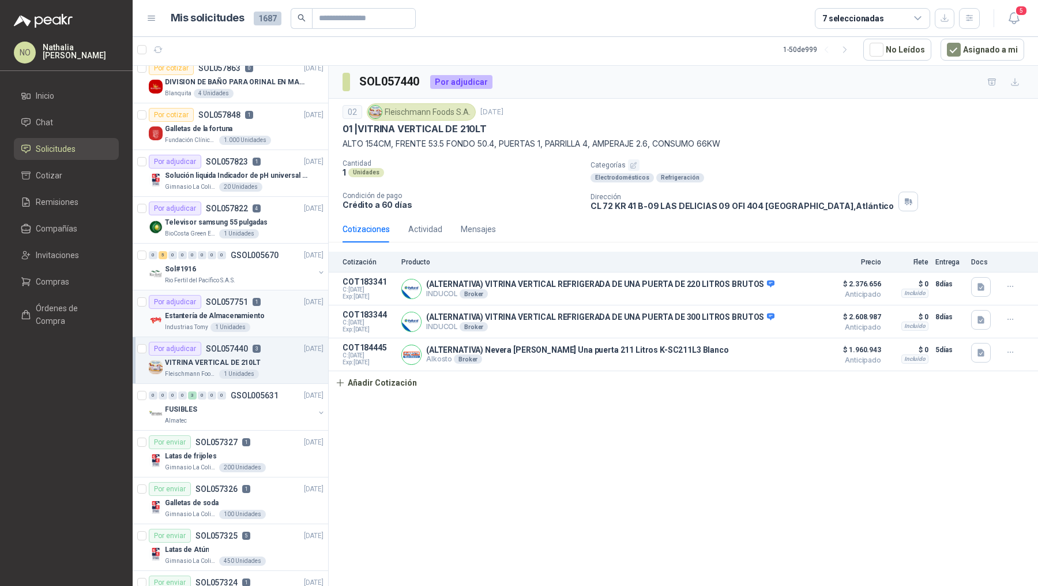
click at [259, 322] on div "Industrias Tomy 1 Unidades" at bounding box center [244, 326] width 159 height 9
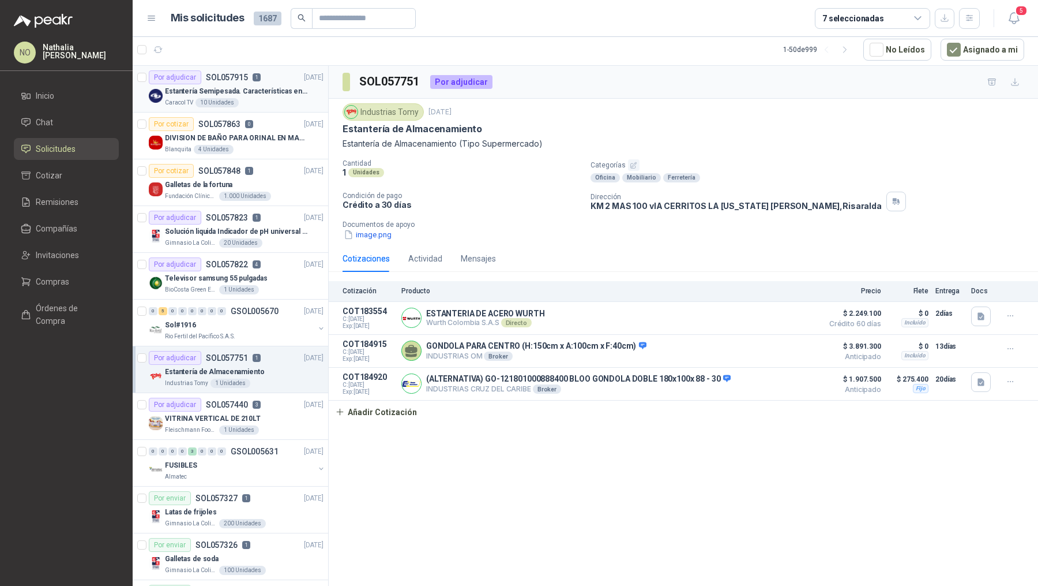
click at [273, 98] on div "Caracol TV 10 Unidades" at bounding box center [244, 102] width 159 height 9
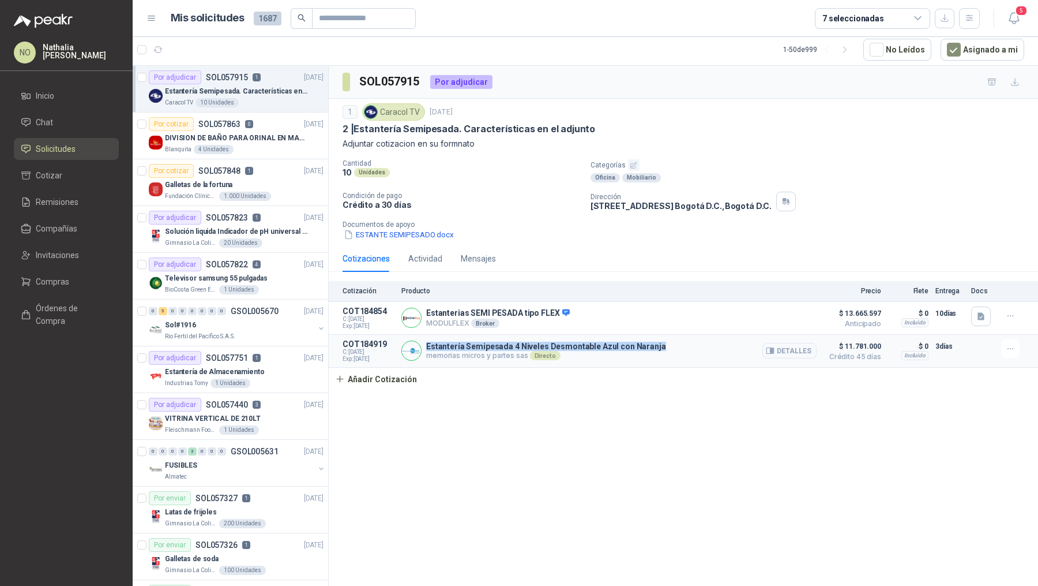
drag, startPoint x: 425, startPoint y: 344, endPoint x: 659, endPoint y: 345, distance: 233.6
click at [659, 345] on div "Estantería Semipesada 4 Niveles Desmontable Azul con Naranja memorias micros y …" at bounding box center [609, 350] width 415 height 23
copy p "Estantería Semipesada 4 Niveles Desmontable Azul con Naranja"
click at [432, 231] on button "ESTANTE SEMIPESADO.docx" at bounding box center [399, 234] width 112 height 12
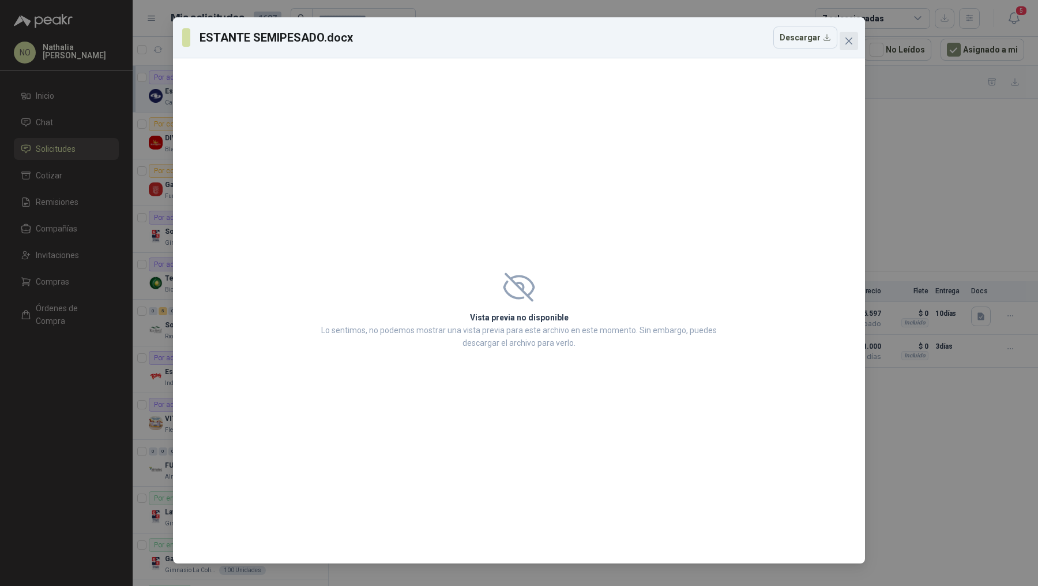
click at [848, 38] on icon "close" at bounding box center [849, 40] width 9 height 9
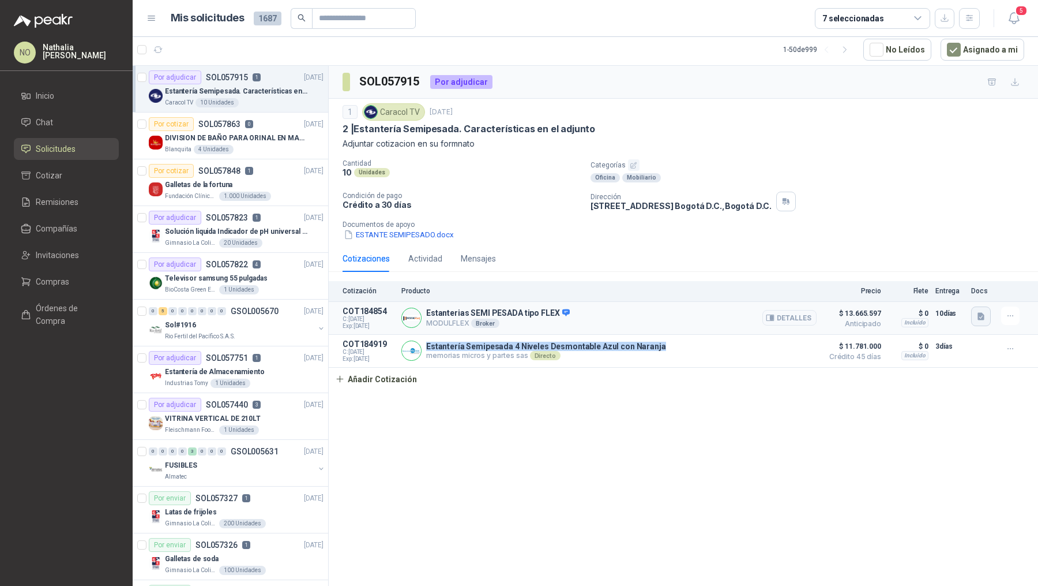
click at [983, 312] on icon "button" at bounding box center [981, 315] width 7 height 7
click at [905, 291] on button "Captura de pantalla [DATE] a la(s) 1.36.49 p.m..png" at bounding box center [891, 289] width 183 height 12
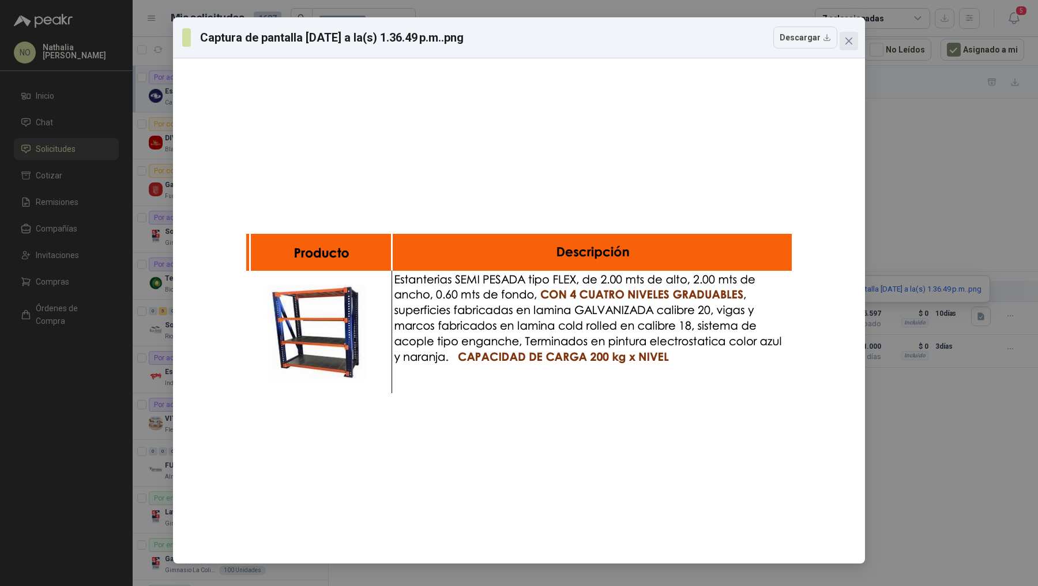
click at [856, 43] on span "Close" at bounding box center [849, 40] width 18 height 9
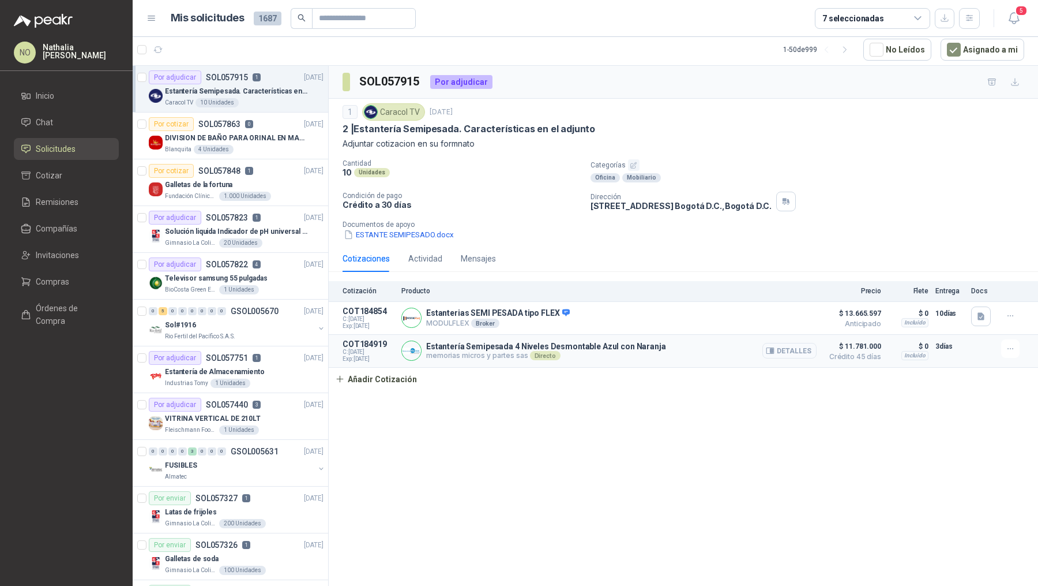
click at [785, 349] on button "Detalles" at bounding box center [790, 351] width 54 height 16
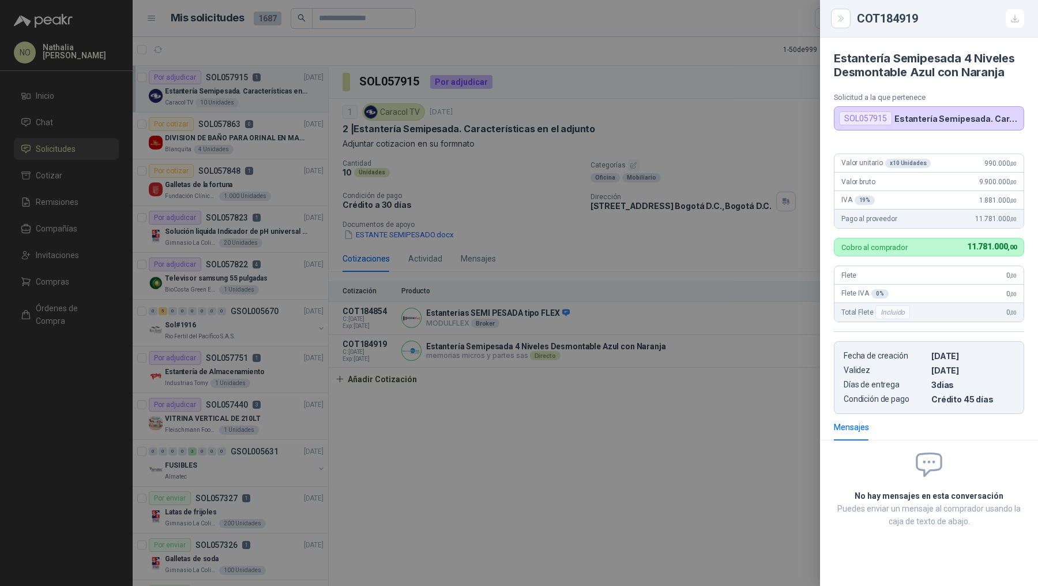
click at [549, 250] on div at bounding box center [519, 293] width 1038 height 586
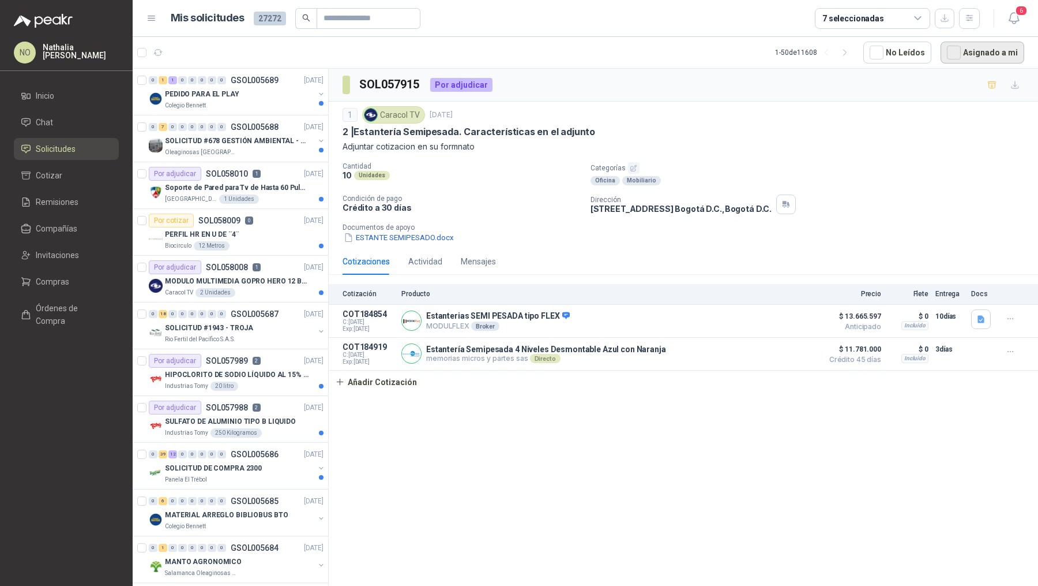
click at [994, 54] on button "Asignado a mi" at bounding box center [983, 53] width 84 height 22
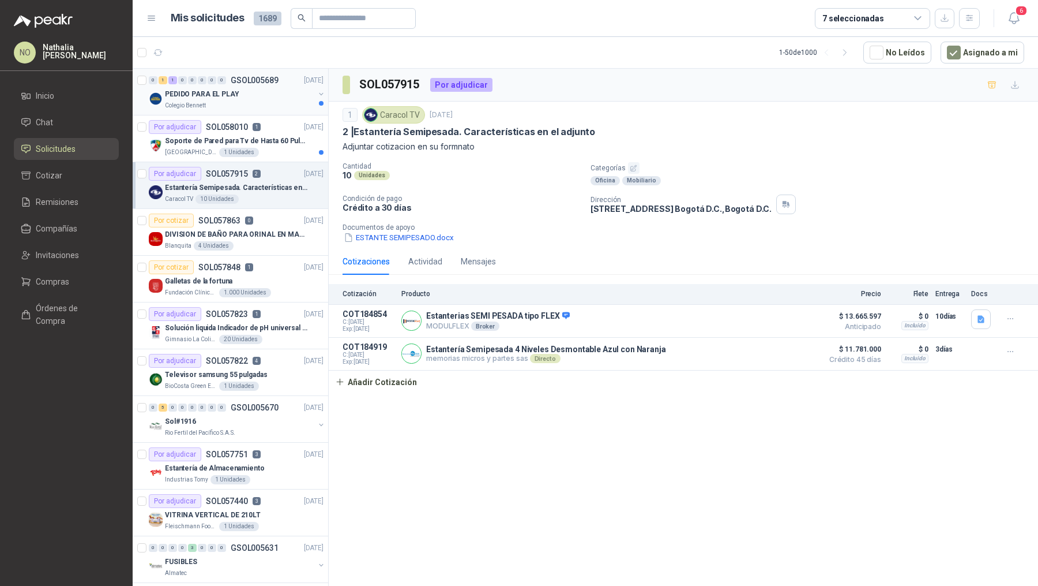
click at [268, 99] on div "PEDIDO PARA EL PLAY" at bounding box center [239, 94] width 149 height 14
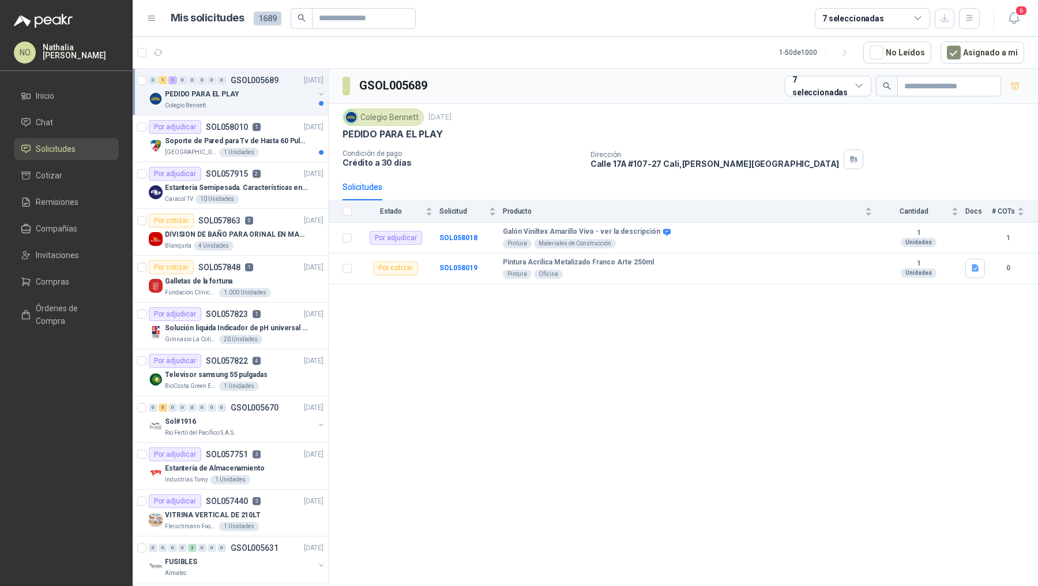
click at [268, 99] on div "PEDIDO PARA EL PLAY" at bounding box center [239, 94] width 149 height 14
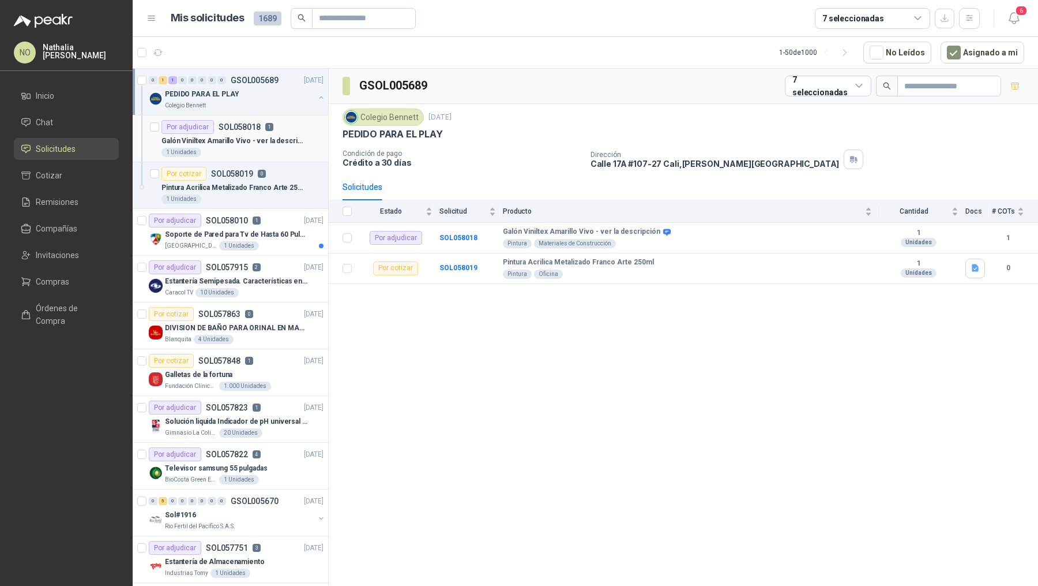
click at [262, 142] on p "Galón Viniltex Amarillo Vivo - ver la descripción" at bounding box center [234, 141] width 144 height 11
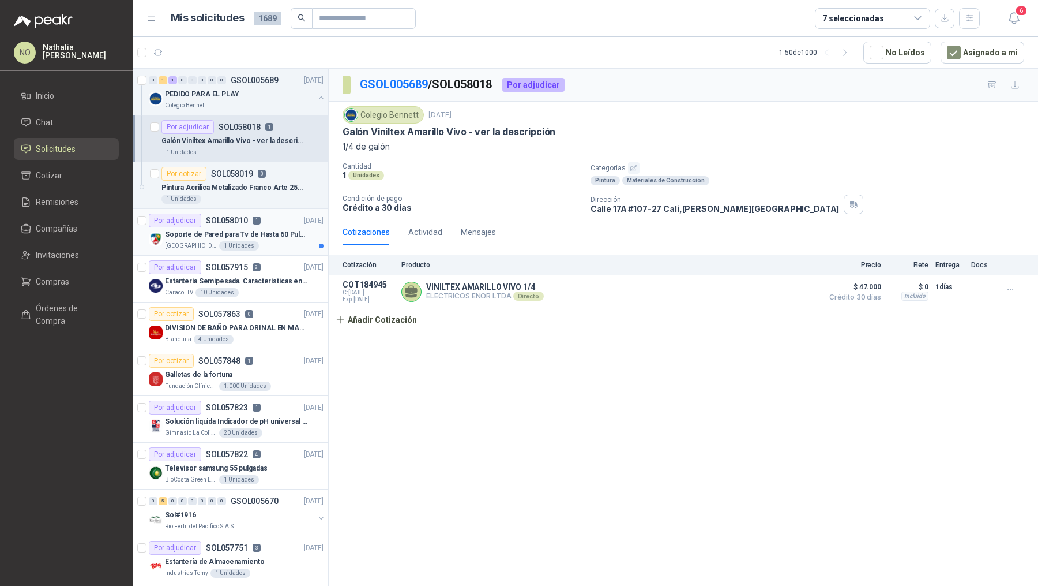
click at [262, 224] on div "Por adjudicar SOL058010 1 [DATE]" at bounding box center [236, 220] width 175 height 14
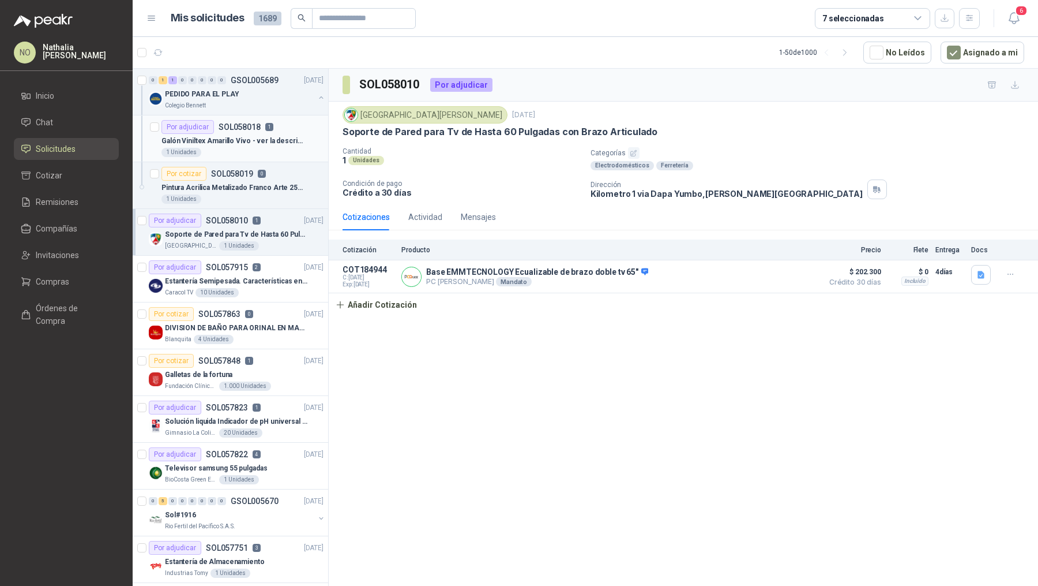
click at [262, 143] on p "Galón Viniltex Amarillo Vivo - ver la descripción" at bounding box center [234, 141] width 144 height 11
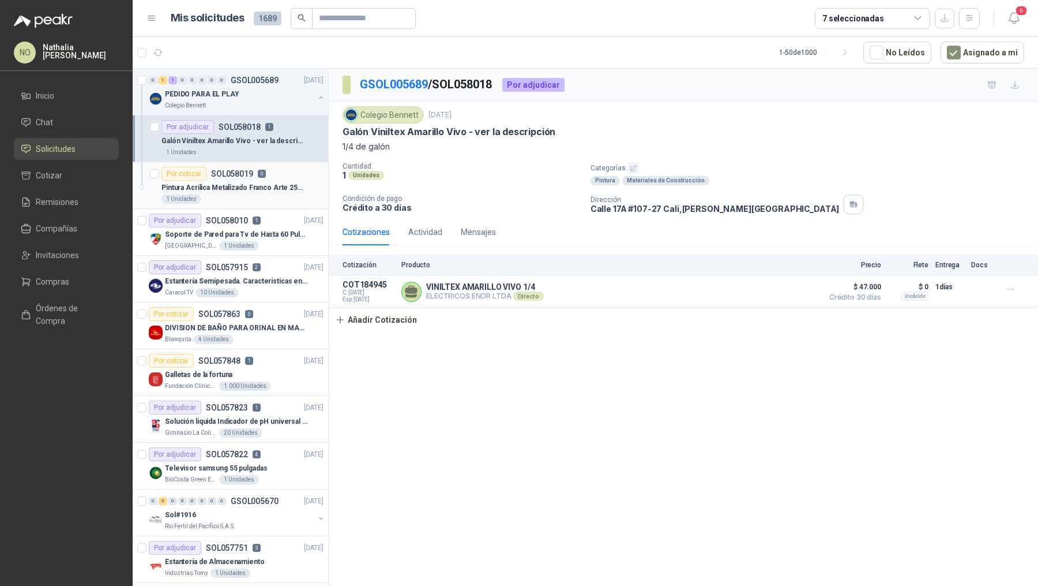
click at [260, 193] on div "Pintura Acrilica Metalizado Franco Arte 250ml" at bounding box center [243, 188] width 162 height 14
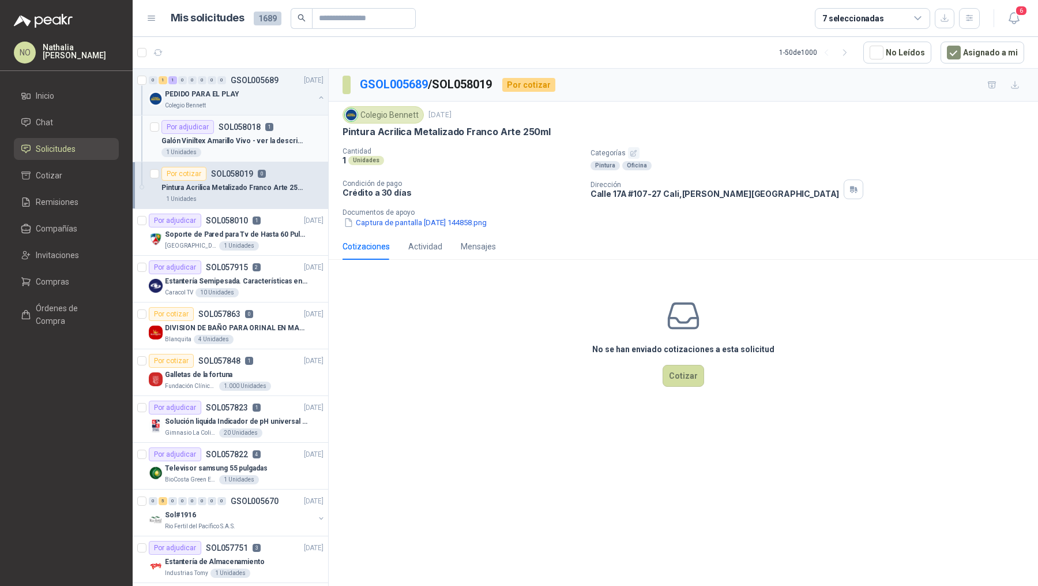
click at [269, 144] on p "Galón Viniltex Amarillo Vivo - ver la descripción" at bounding box center [234, 141] width 144 height 11
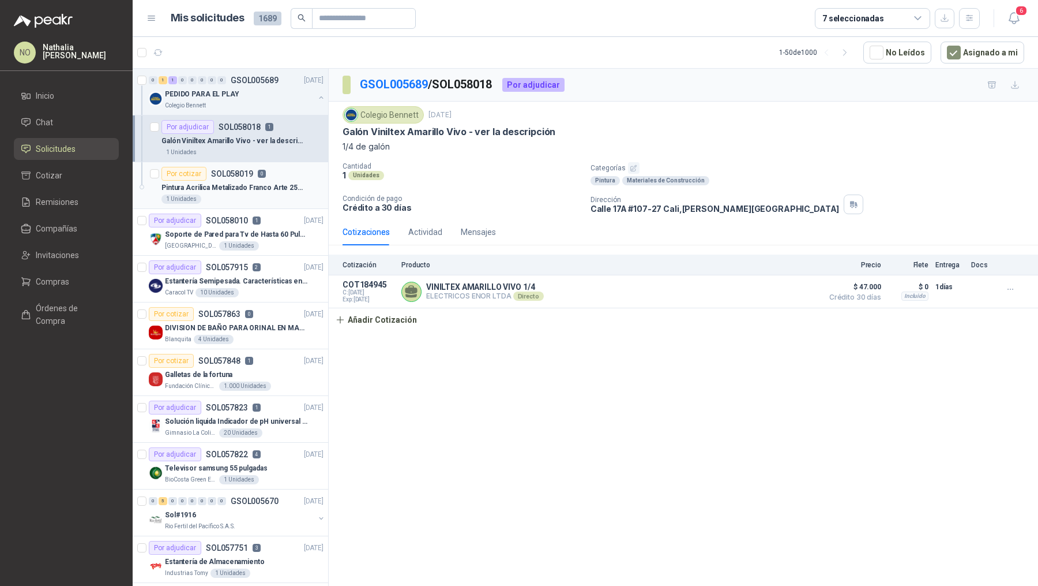
click at [264, 162] on article "Por cotizar SOL058019 0 Pintura Acrilica Metalizado Franco Arte 250ml 1 Unidades" at bounding box center [231, 185] width 196 height 47
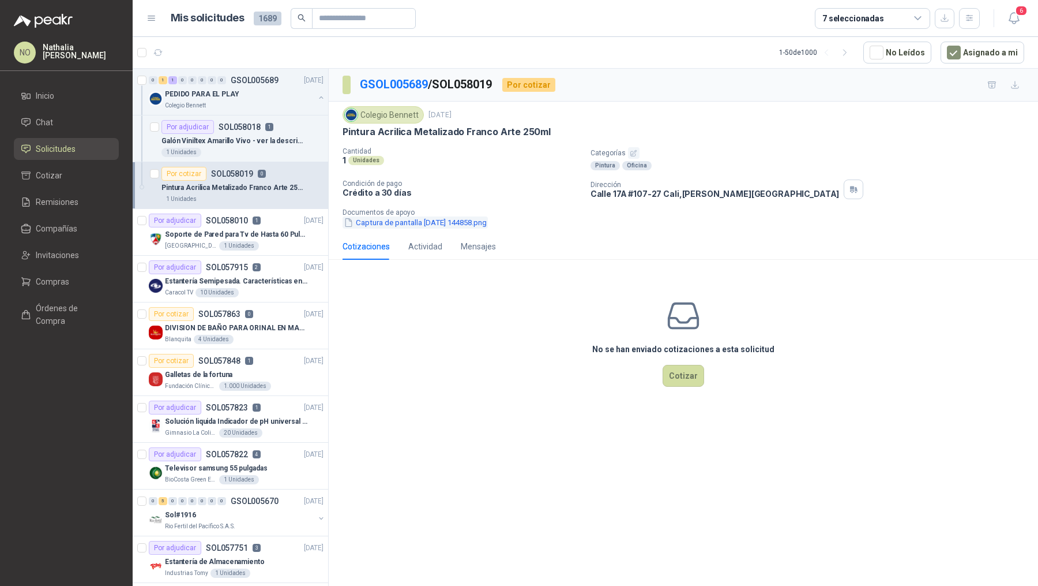
click at [415, 223] on button "Captura de pantalla [DATE] 144858.png" at bounding box center [415, 222] width 145 height 12
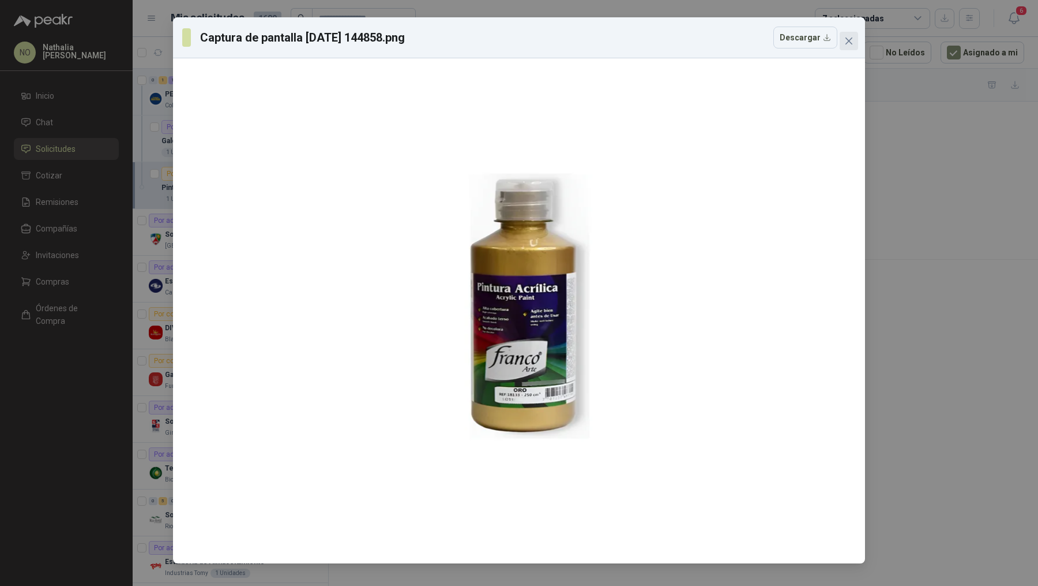
click at [847, 46] on button "Close" at bounding box center [849, 41] width 18 height 18
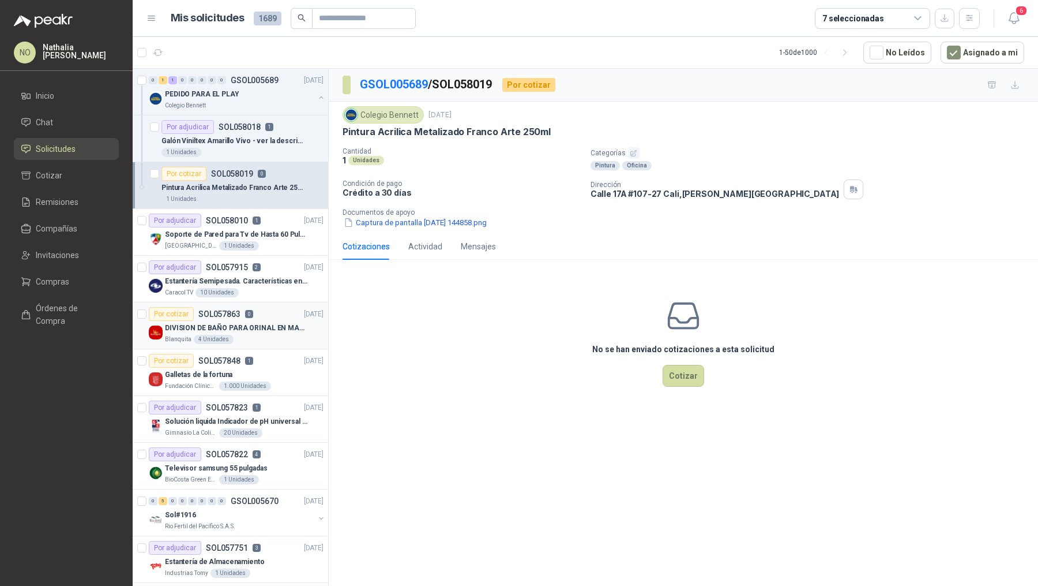
click at [257, 324] on p "DIVISION DE BAÑO PARA ORINAL EN MADERA O PLASTICA" at bounding box center [237, 327] width 144 height 11
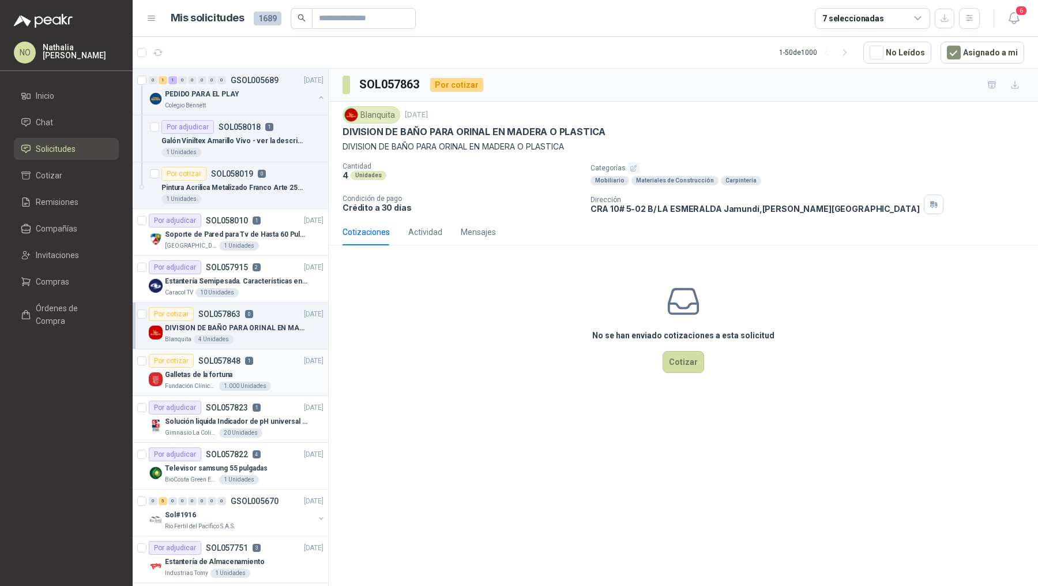
click at [259, 384] on div "1.000 Unidades" at bounding box center [245, 385] width 52 height 9
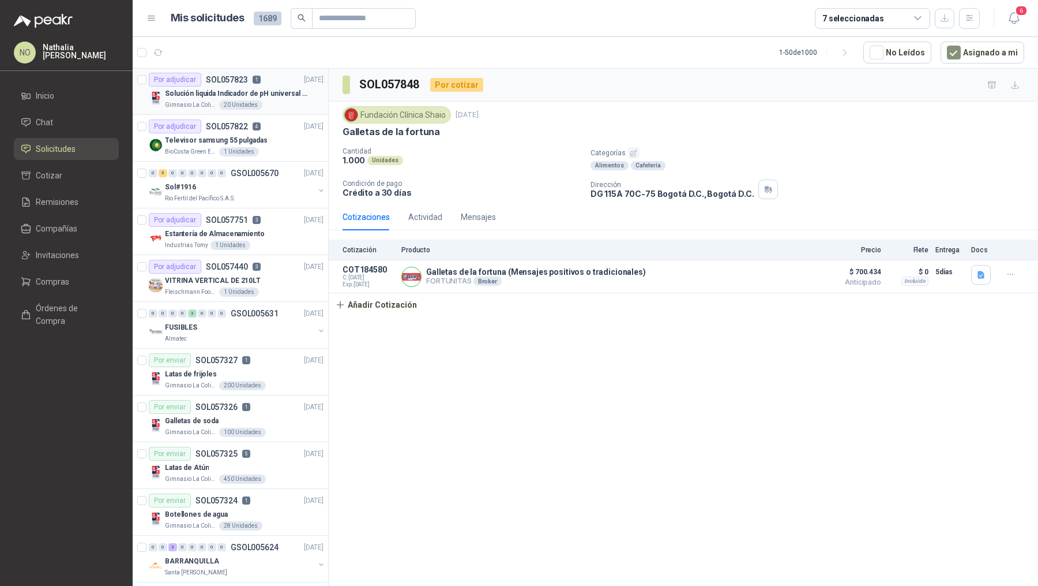
scroll to position [367, 0]
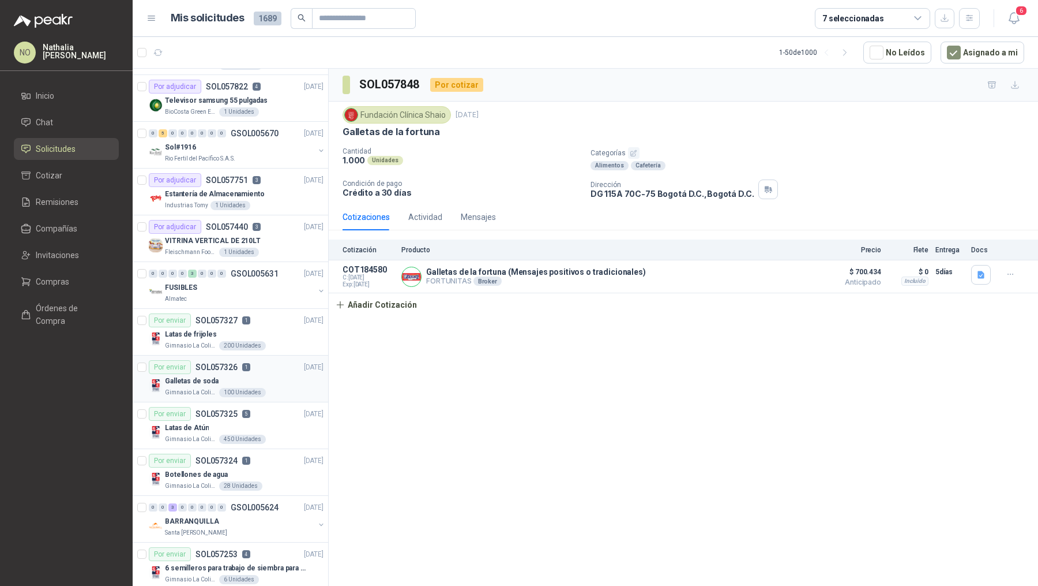
click at [256, 378] on div "Galletas de soda" at bounding box center [244, 381] width 159 height 14
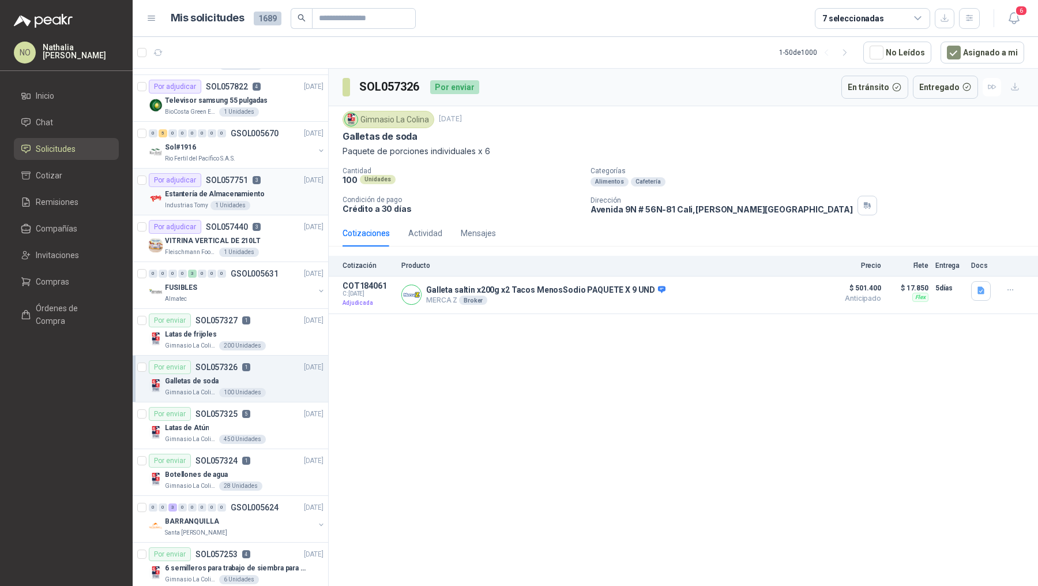
click at [280, 194] on div "Estantería de Almacenamiento" at bounding box center [244, 194] width 159 height 14
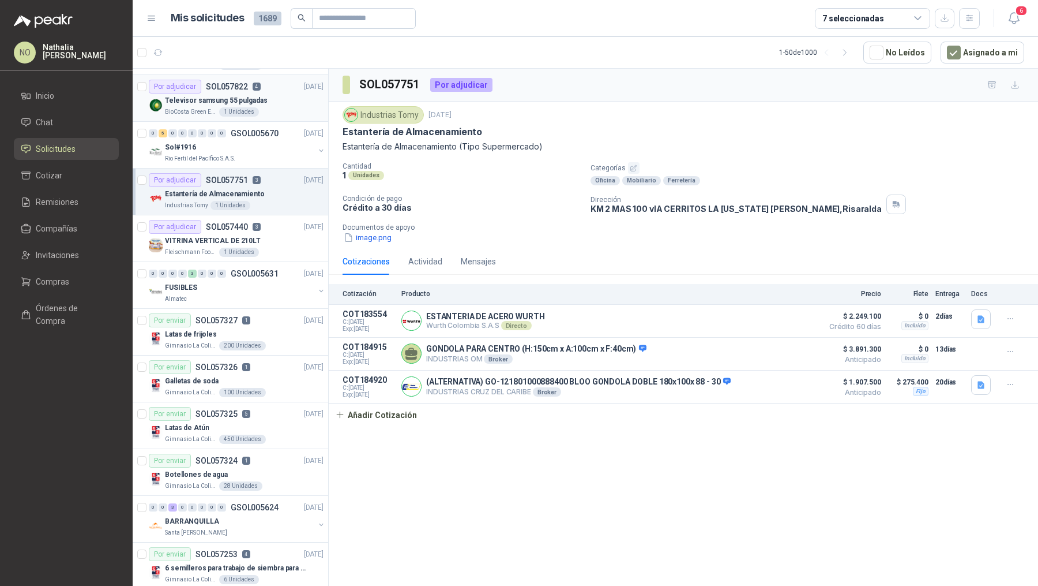
click at [277, 103] on div "Televisor samsung 55 pulgadas" at bounding box center [244, 100] width 159 height 14
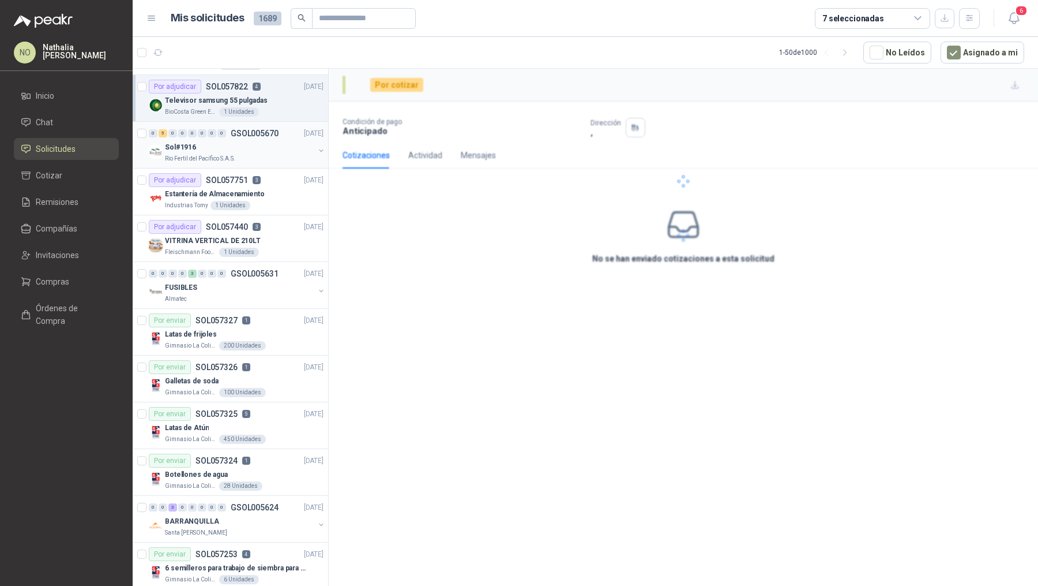
click at [280, 154] on div "Rio Fertil del Pacífico S.A.S." at bounding box center [239, 158] width 149 height 9
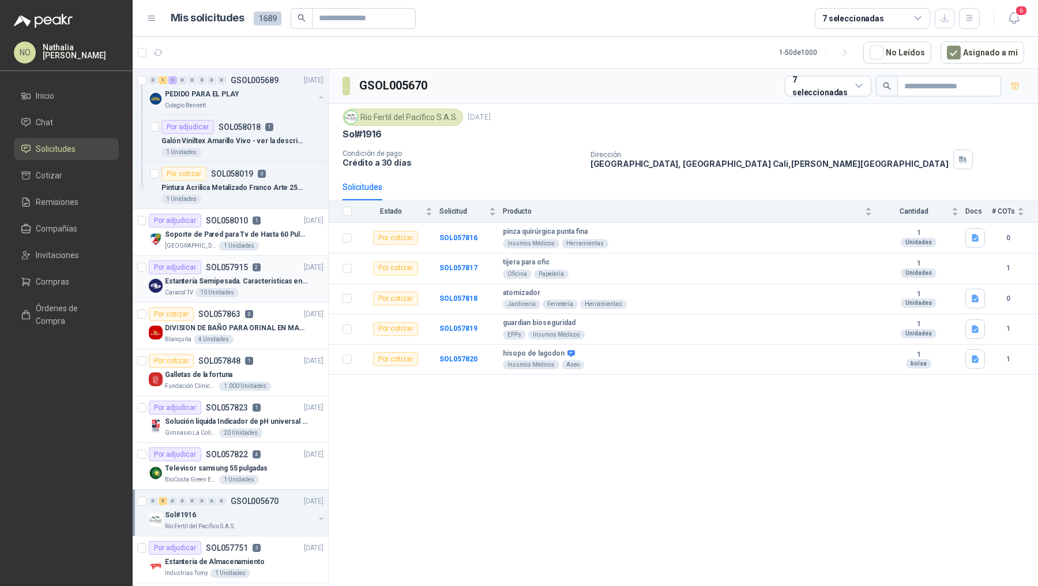
click at [284, 290] on div "Caracol TV 10 Unidades" at bounding box center [244, 292] width 159 height 9
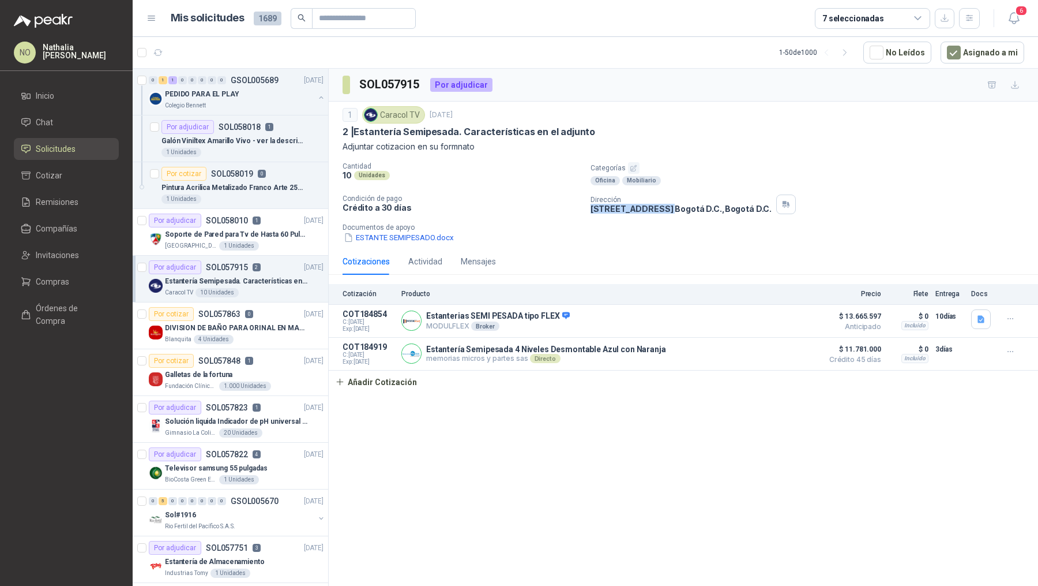
drag, startPoint x: 591, startPoint y: 209, endPoint x: 678, endPoint y: 209, distance: 87.1
click at [678, 209] on p "CALLE 103 No.69B 43 Bogotá D.C. , Bogotá D.C." at bounding box center [681, 209] width 181 height 10
copy p "[STREET_ADDRESS]"
click at [979, 318] on icon "button" at bounding box center [981, 318] width 7 height 7
click at [943, 289] on button "Captura de pantalla 2025-09-29 a la(s) 1.36.49 p.m..png" at bounding box center [891, 292] width 183 height 12
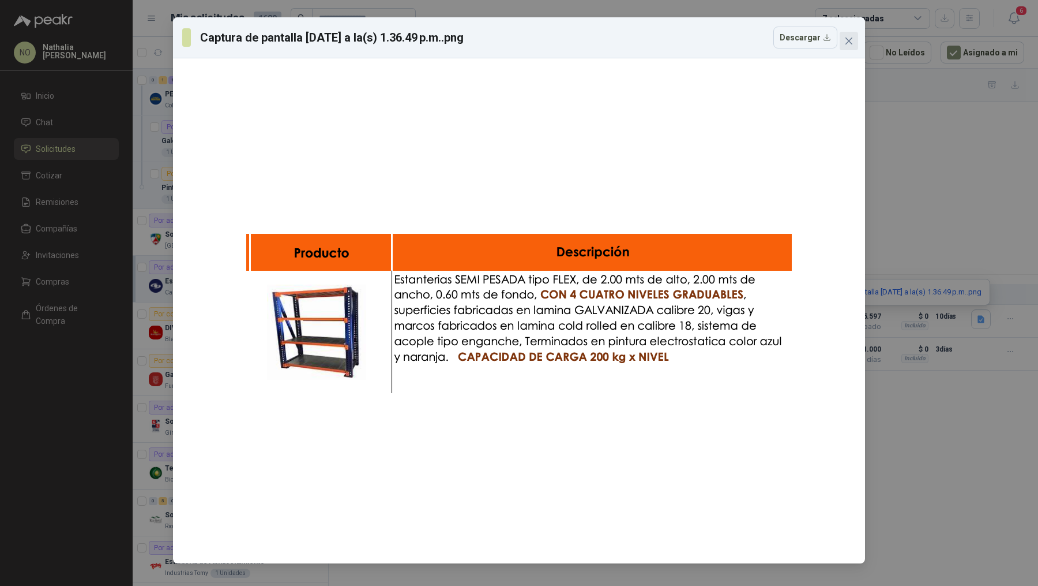
click at [850, 47] on button "Close" at bounding box center [849, 41] width 18 height 18
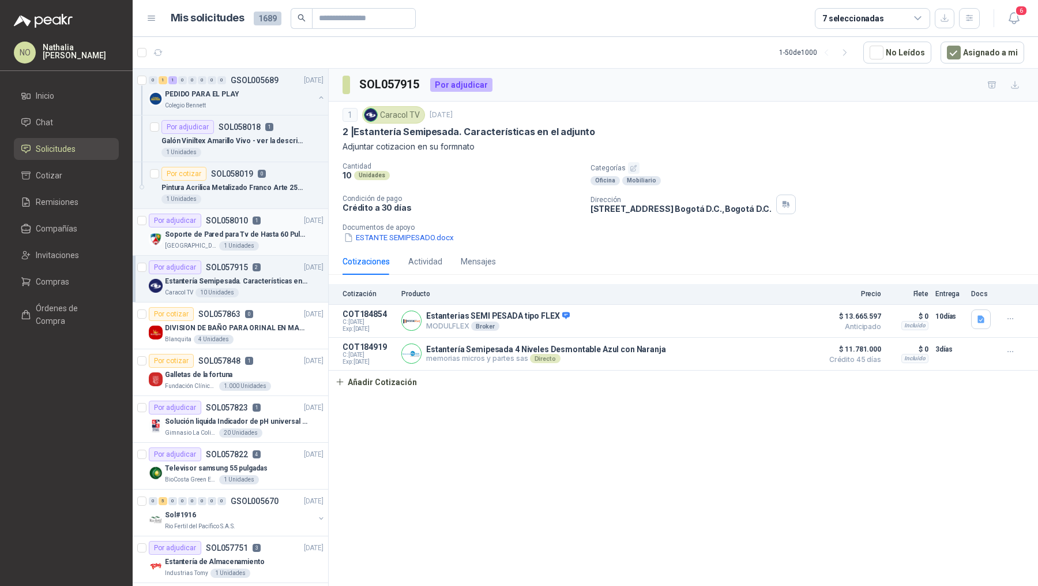
click at [290, 235] on p "Soporte de Pared para Tv de Hasta 60 Pulgadas con Brazo Articulado" at bounding box center [237, 234] width 144 height 11
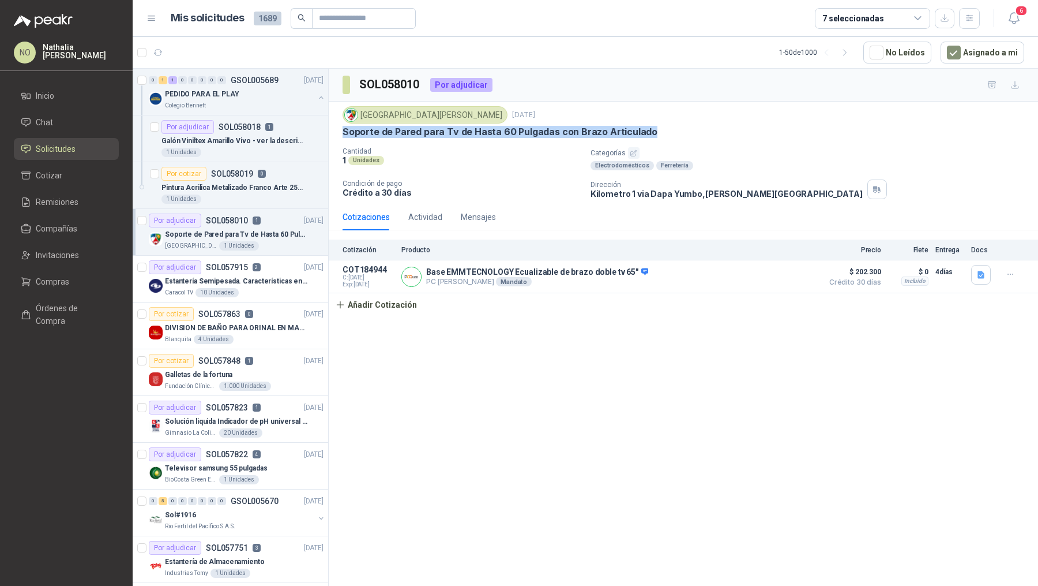
drag, startPoint x: 341, startPoint y: 130, endPoint x: 647, endPoint y: 136, distance: 306.4
click at [647, 136] on div "Colegio Jefferson 29 sept, 2025 Soporte de Pared para Tv de Hasta 60 Pulgadas c…" at bounding box center [684, 153] width 710 height 102
copy p "Soporte de Pared para Tv de Hasta 60 Pulgadas con Brazo Articulado"
click at [982, 271] on icon "button" at bounding box center [981, 274] width 7 height 7
click at [928, 247] on button "Captura de pantalla [DATE] 151201.png" at bounding box center [910, 248] width 145 height 12
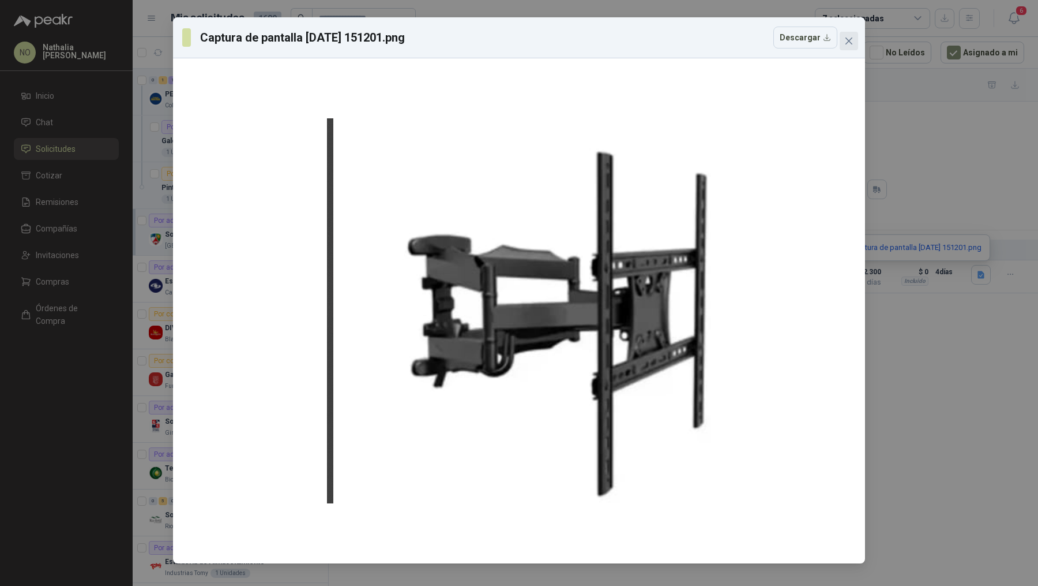
click at [856, 43] on span "Close" at bounding box center [849, 40] width 18 height 9
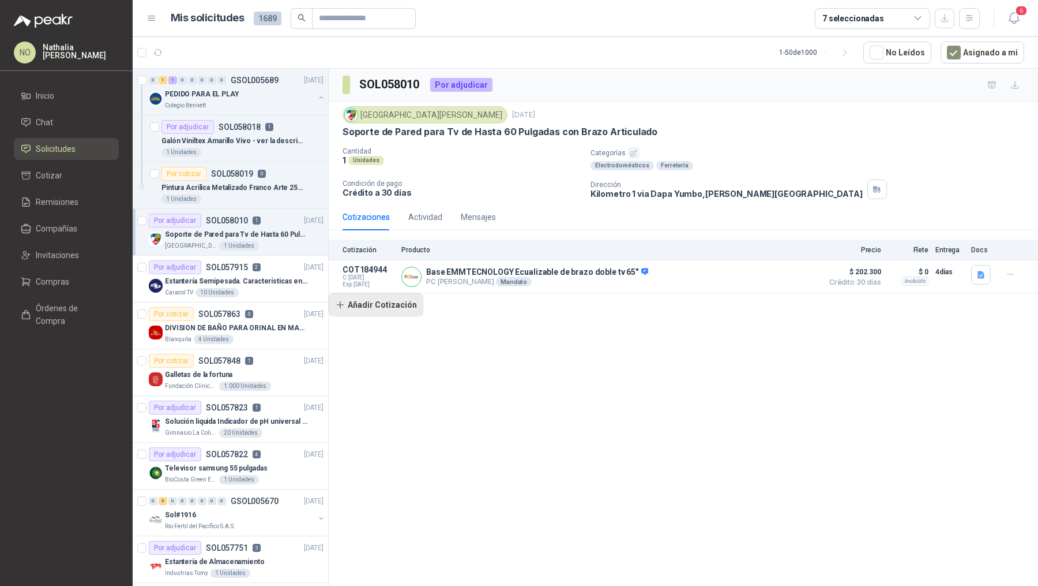
click at [378, 308] on button "Añadir Cotización" at bounding box center [376, 304] width 95 height 23
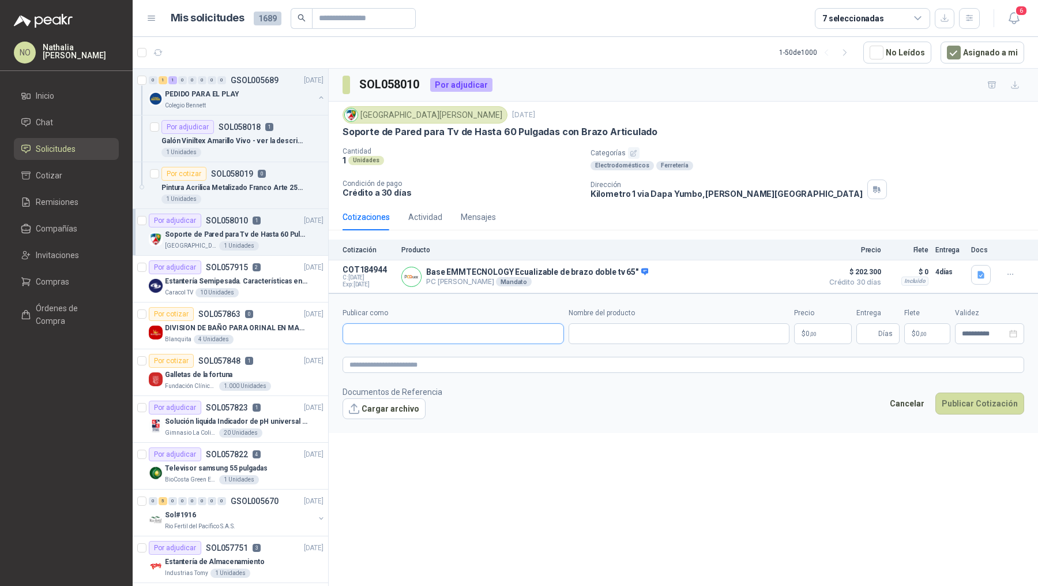
click at [387, 327] on input "Publicar como" at bounding box center [453, 334] width 220 height 20
type input "**********"
click at [457, 355] on div "Homecenter NIT : 800242106" at bounding box center [453, 359] width 202 height 13
type input "**********"
click at [594, 336] on input "Nombre del producto" at bounding box center [680, 333] width 222 height 21
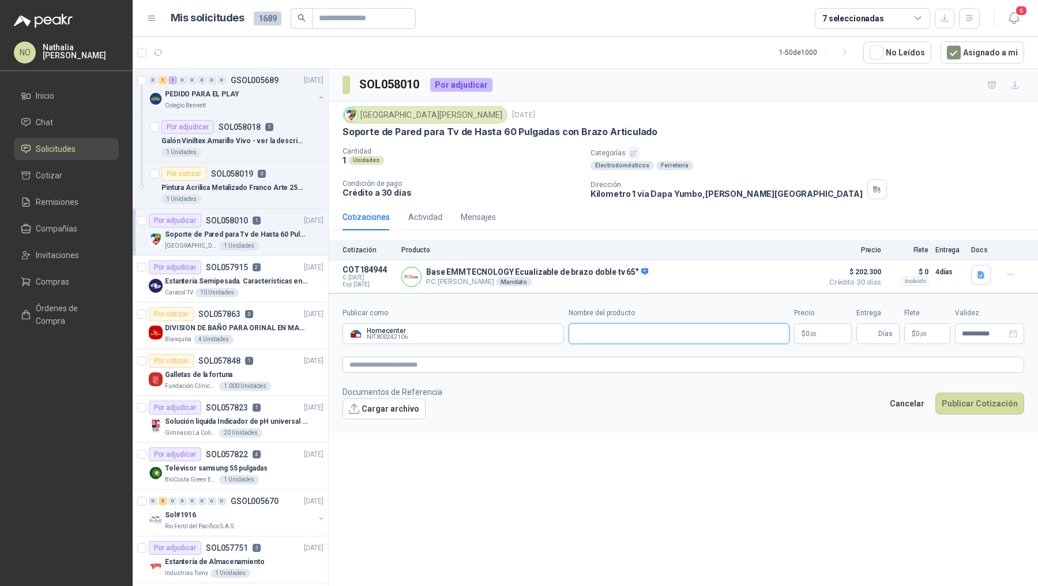
paste input "**********"
type input "**********"
click at [821, 329] on body "NO [PERSON_NAME] Inicio Chat Solicitudes Cotizar Remisiones Compañías Invitacio…" at bounding box center [519, 293] width 1038 height 586
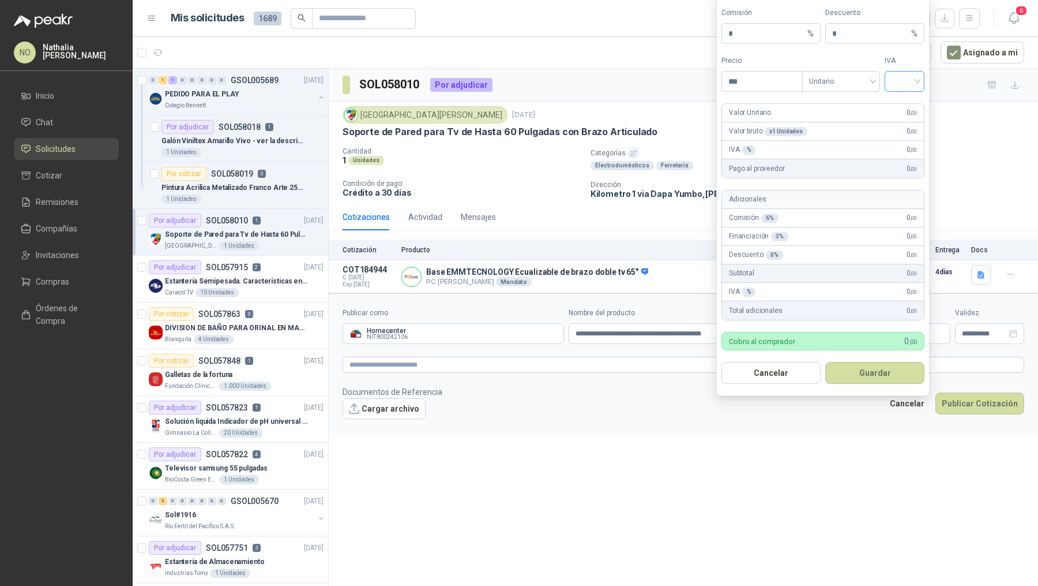
click at [900, 87] on input "search" at bounding box center [905, 80] width 26 height 17
click at [899, 105] on div "19%" at bounding box center [904, 107] width 21 height 13
click at [828, 83] on span "Unitario" at bounding box center [841, 81] width 64 height 17
click at [841, 119] on div "Unitario con IVA" at bounding box center [841, 125] width 59 height 13
click at [760, 84] on input "***" at bounding box center [762, 82] width 80 height 20
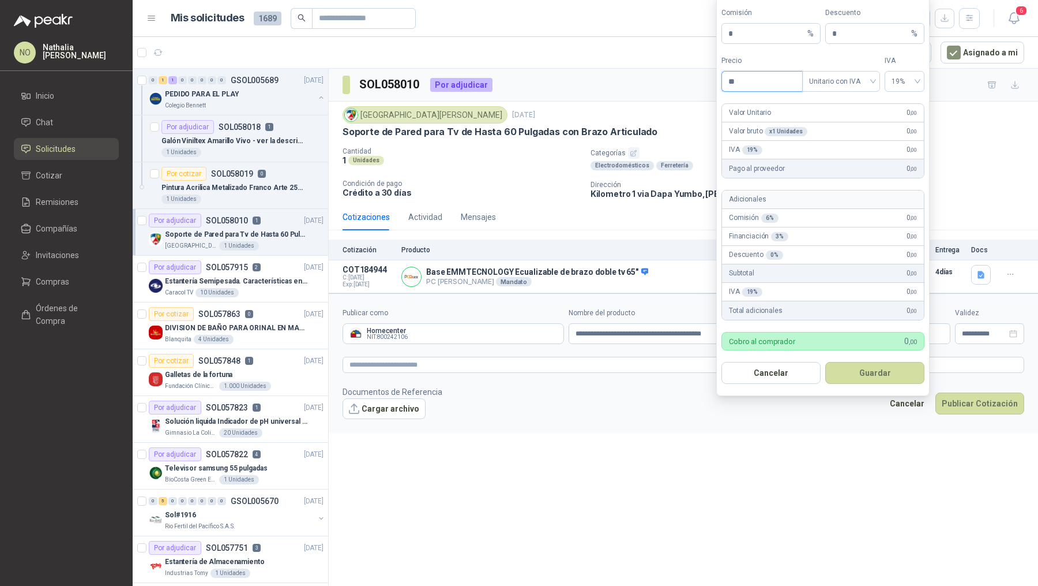
type input "*"
type input "*********"
click at [875, 370] on button "Guardar" at bounding box center [875, 373] width 99 height 22
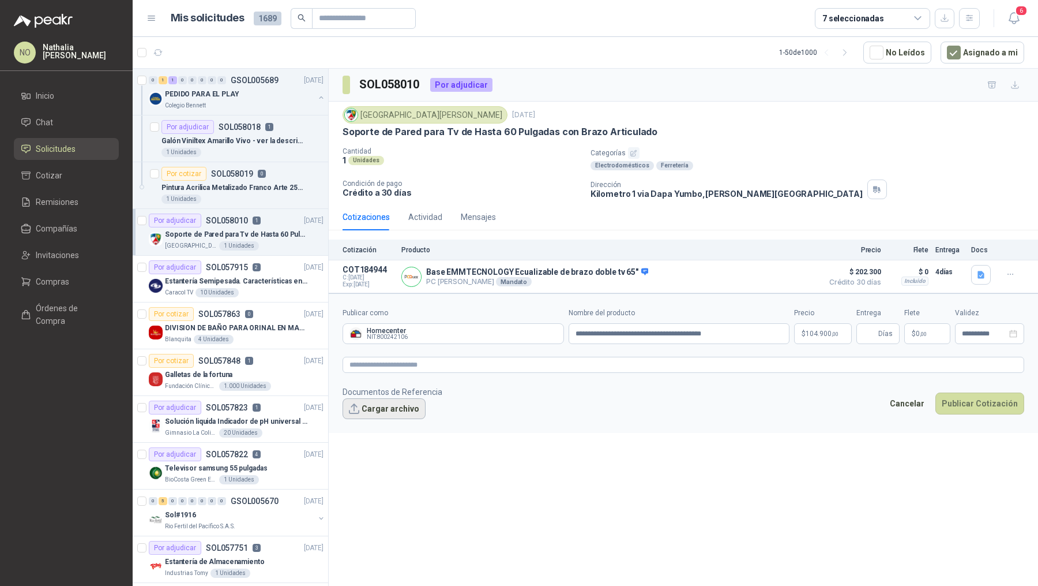
click at [362, 406] on button "Cargar archivo" at bounding box center [384, 408] width 83 height 21
click at [377, 407] on button "Cargar archivo" at bounding box center [384, 408] width 83 height 21
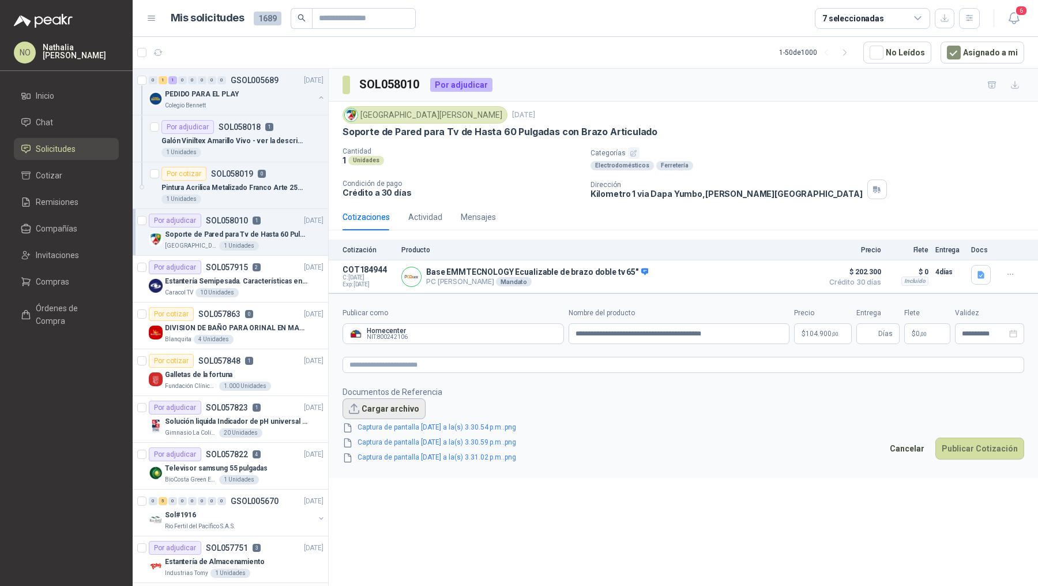
click at [395, 407] on button "Cargar archivo" at bounding box center [384, 408] width 83 height 21
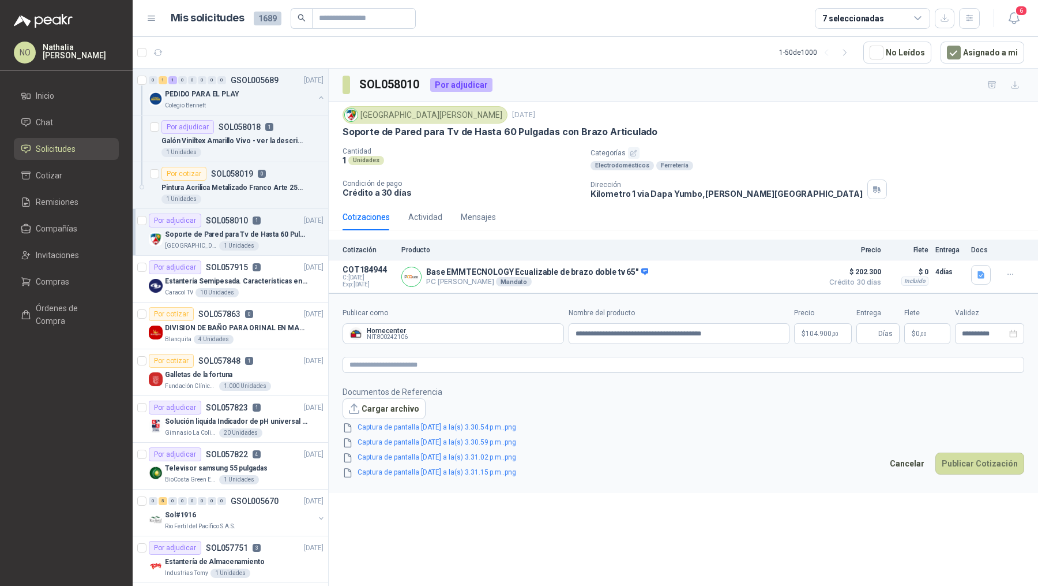
click at [441, 469] on link "Captura de pantalla [DATE] a la(s) 3.31.15 p.m..png" at bounding box center [437, 472] width 168 height 11
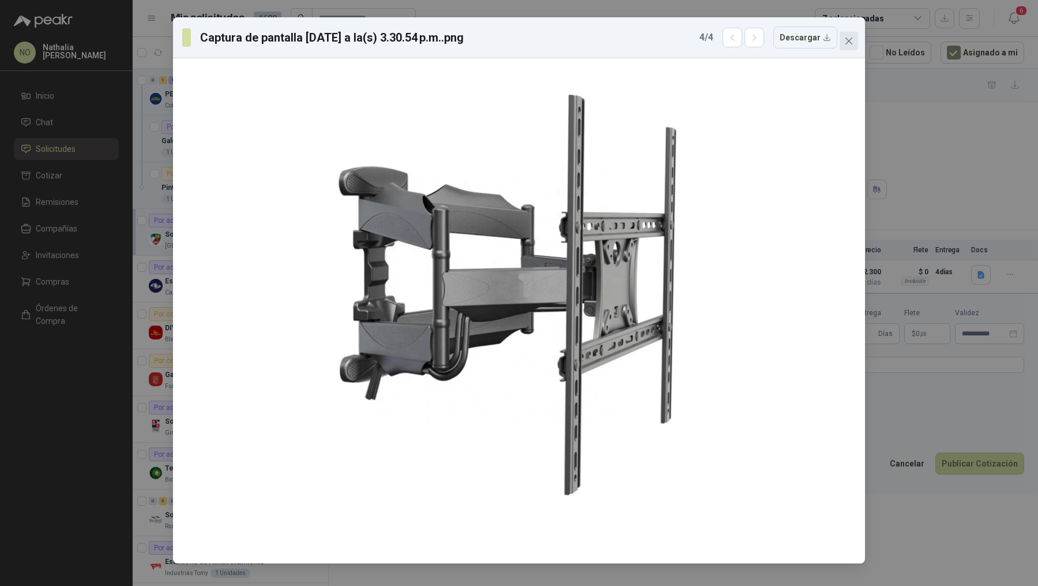
click at [849, 35] on button "Close" at bounding box center [849, 41] width 18 height 18
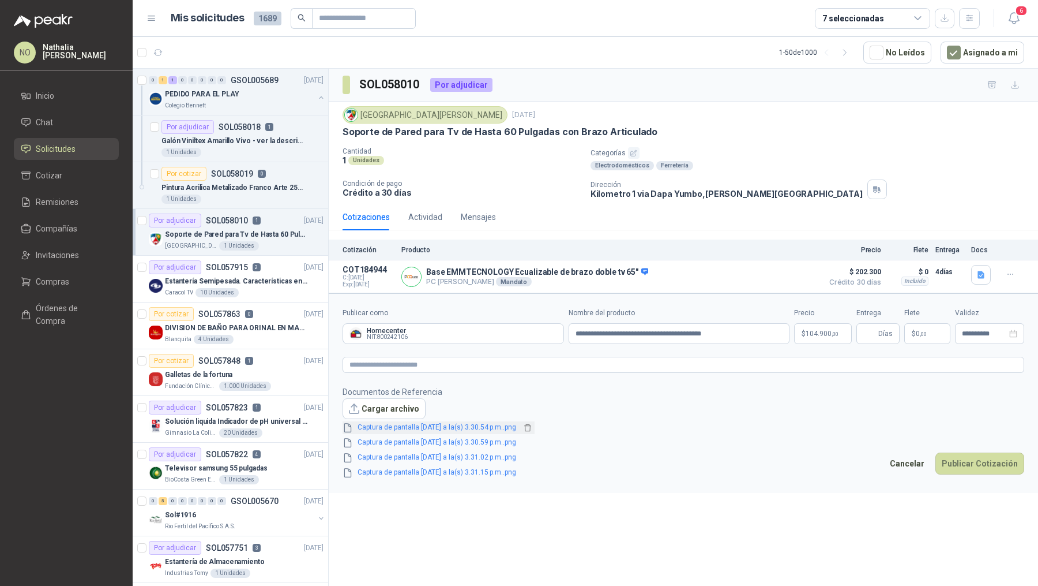
click at [489, 422] on link "Captura de pantalla [DATE] a la(s) 3.30.54 p.m..png" at bounding box center [437, 427] width 168 height 11
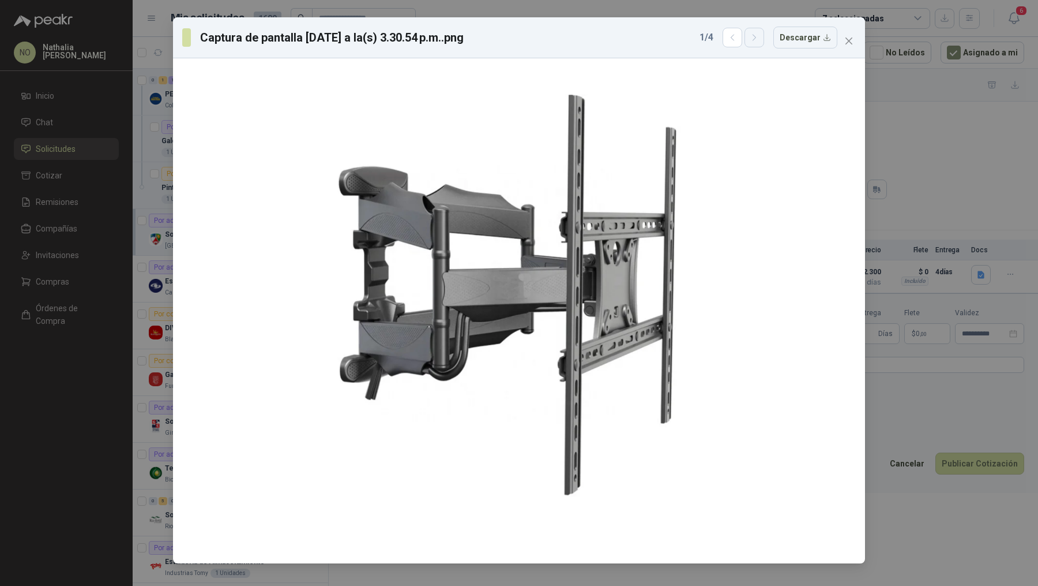
click at [760, 37] on icon "button" at bounding box center [755, 38] width 10 height 10
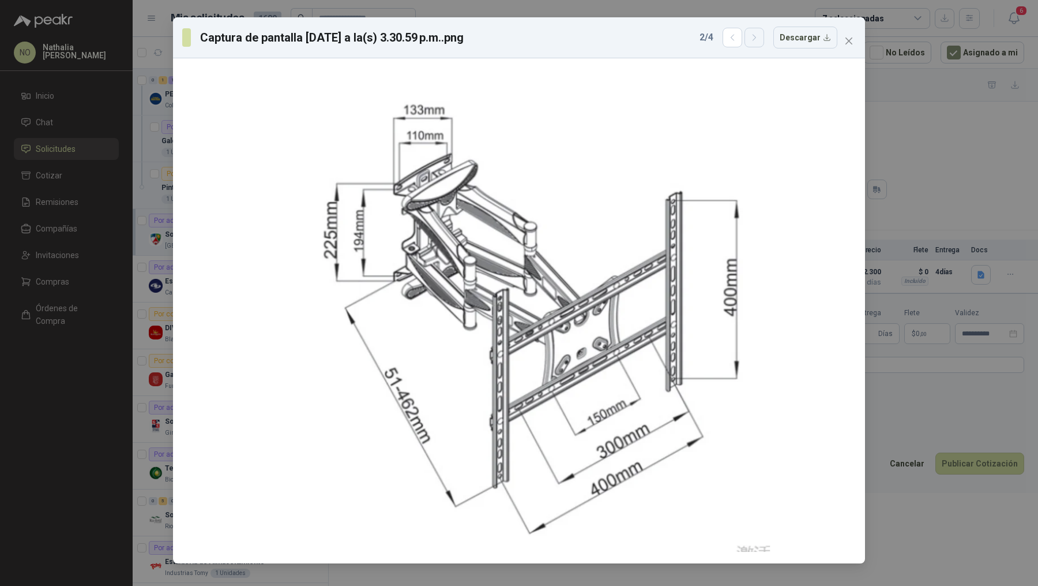
click at [760, 37] on icon "button" at bounding box center [755, 38] width 10 height 10
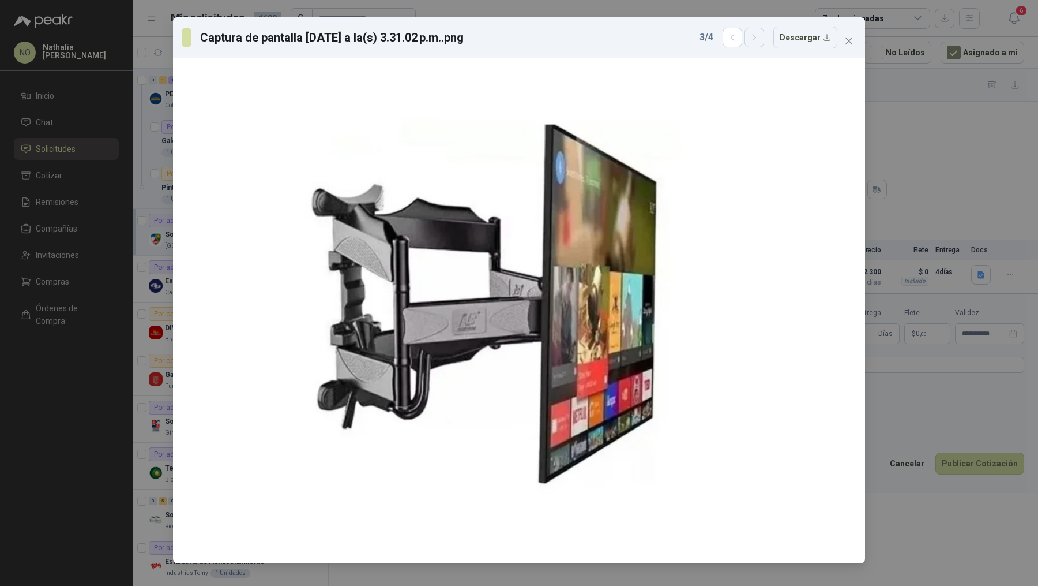
click at [760, 37] on icon "button" at bounding box center [755, 38] width 10 height 10
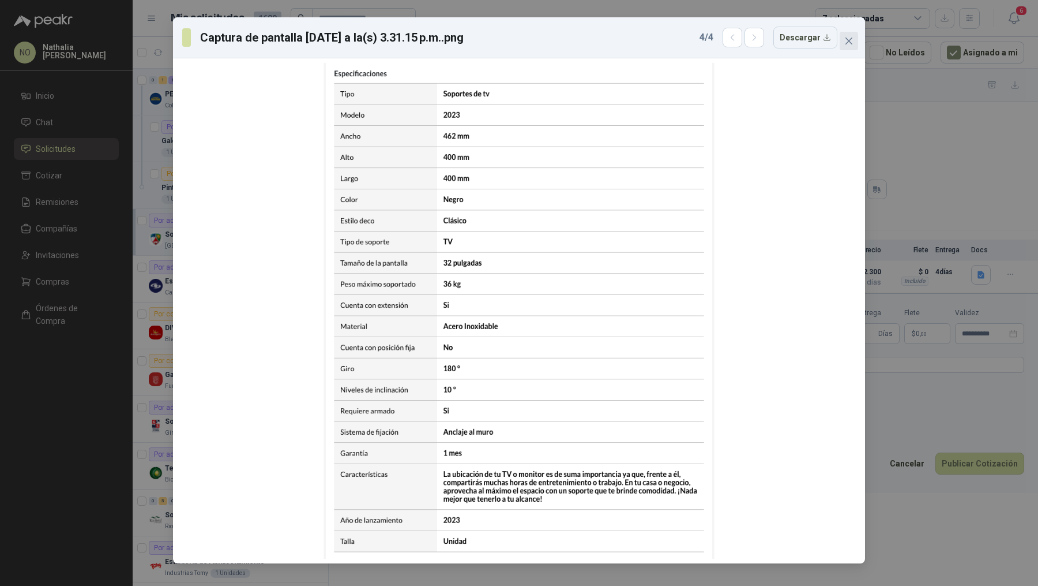
click at [845, 40] on icon "close" at bounding box center [849, 40] width 9 height 9
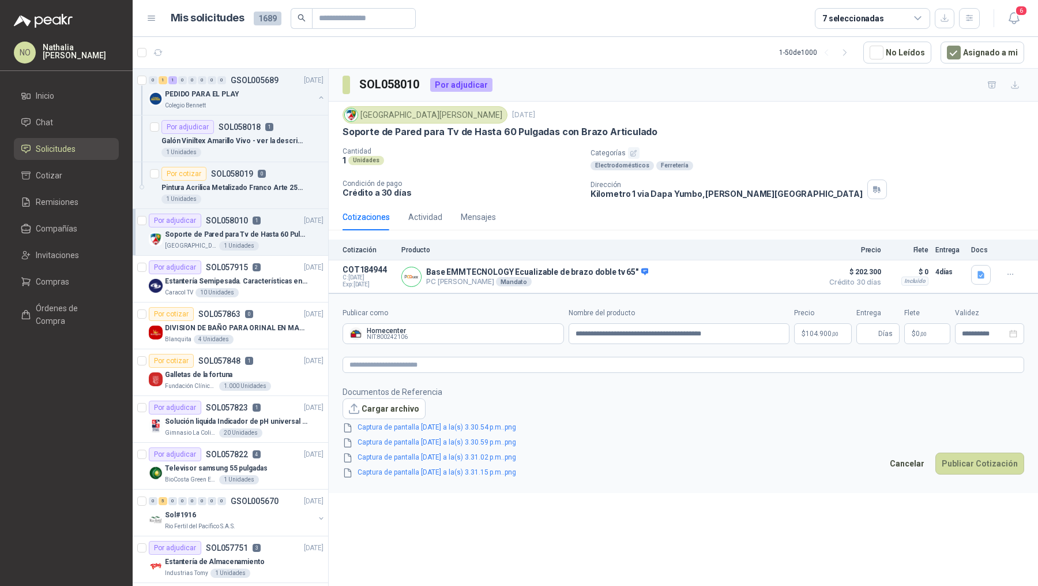
click at [928, 336] on p "$ 0 ,00" at bounding box center [928, 333] width 46 height 21
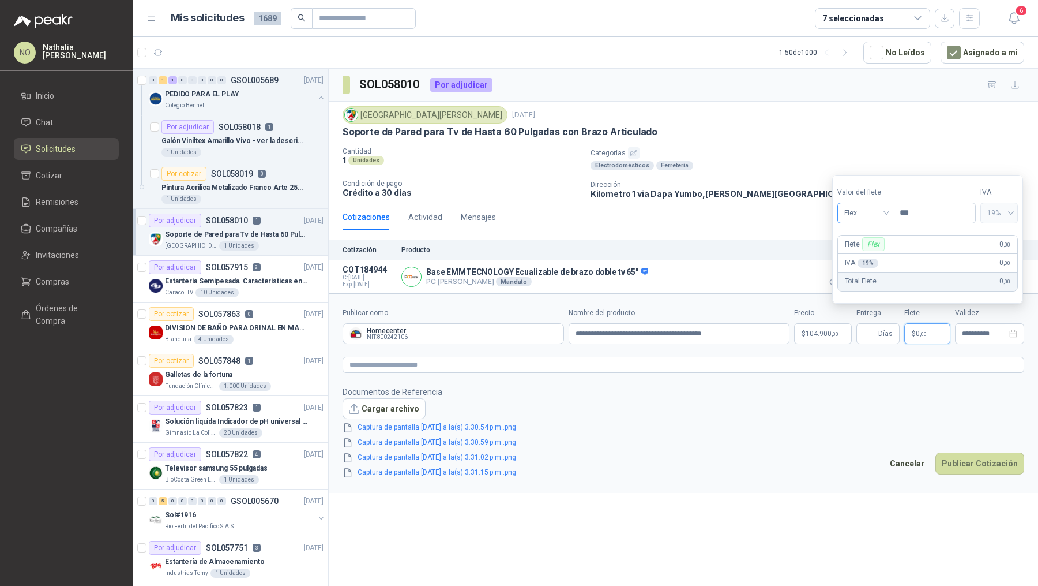
click at [880, 220] on span "Flex" at bounding box center [866, 212] width 42 height 17
click at [868, 275] on div "Fijo" at bounding box center [865, 274] width 38 height 13
click at [929, 220] on input "***" at bounding box center [935, 213] width 82 height 20
type input "*"
click at [976, 323] on div "**********" at bounding box center [989, 333] width 69 height 21
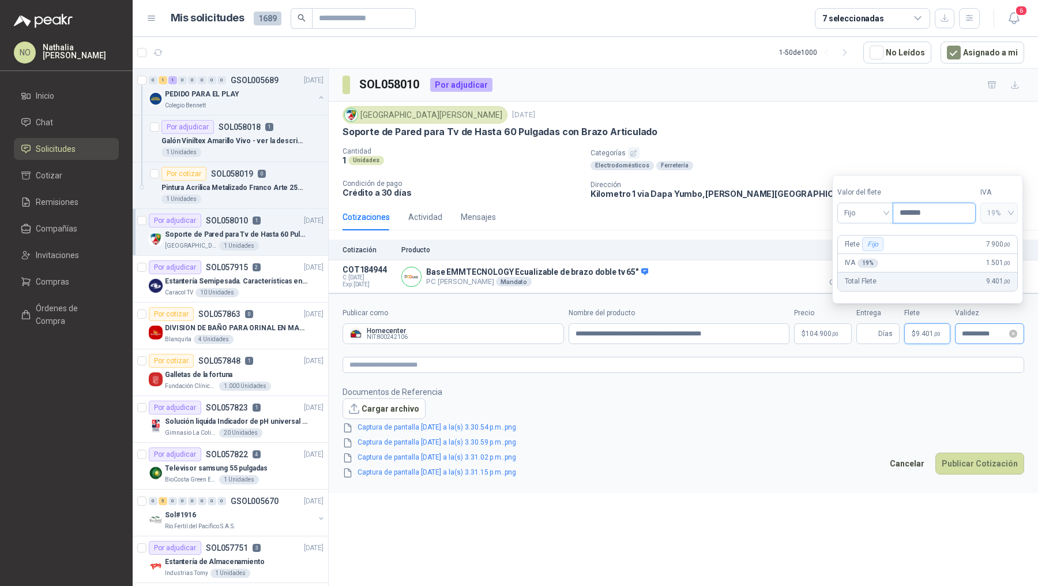
type input "*******"
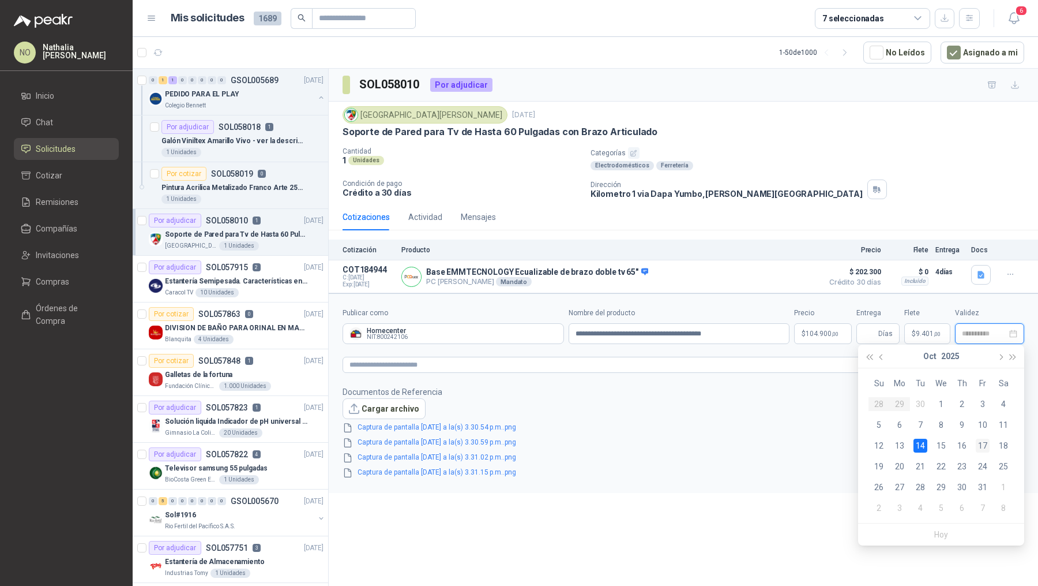
type input "**********"
click at [986, 445] on div "17" at bounding box center [983, 445] width 14 height 14
click at [867, 332] on input "Entrega" at bounding box center [870, 334] width 13 height 20
type input "*"
click at [795, 417] on footer "Documentos de Referencia Cargar archivo Captura de pantalla 2025-09-29 a la(s) …" at bounding box center [684, 431] width 682 height 93
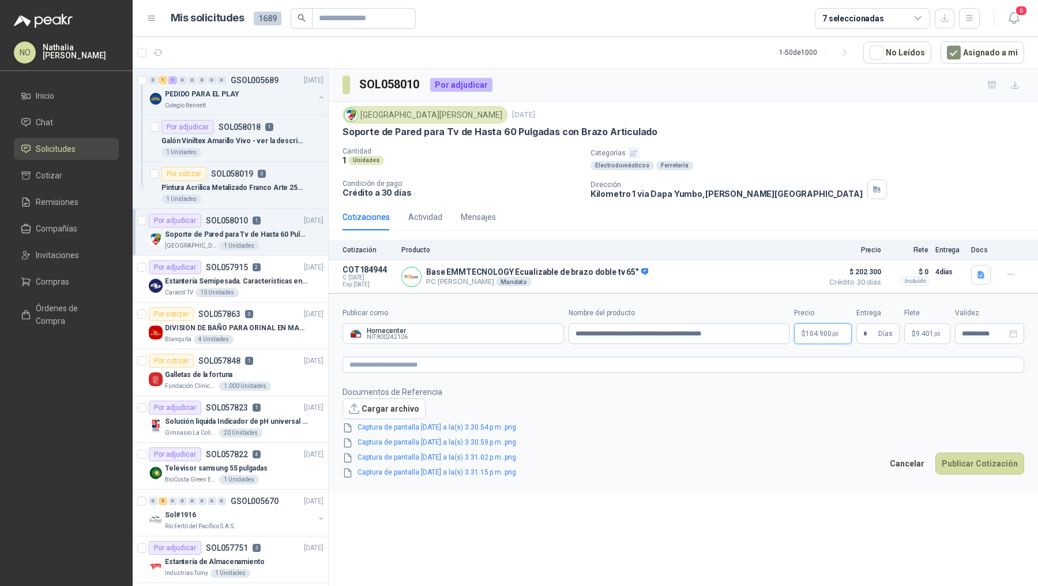
click at [816, 336] on body "NO [PERSON_NAME] Inicio Chat Solicitudes Cotizar Remisiones Compañías Invitacio…" at bounding box center [519, 293] width 1038 height 586
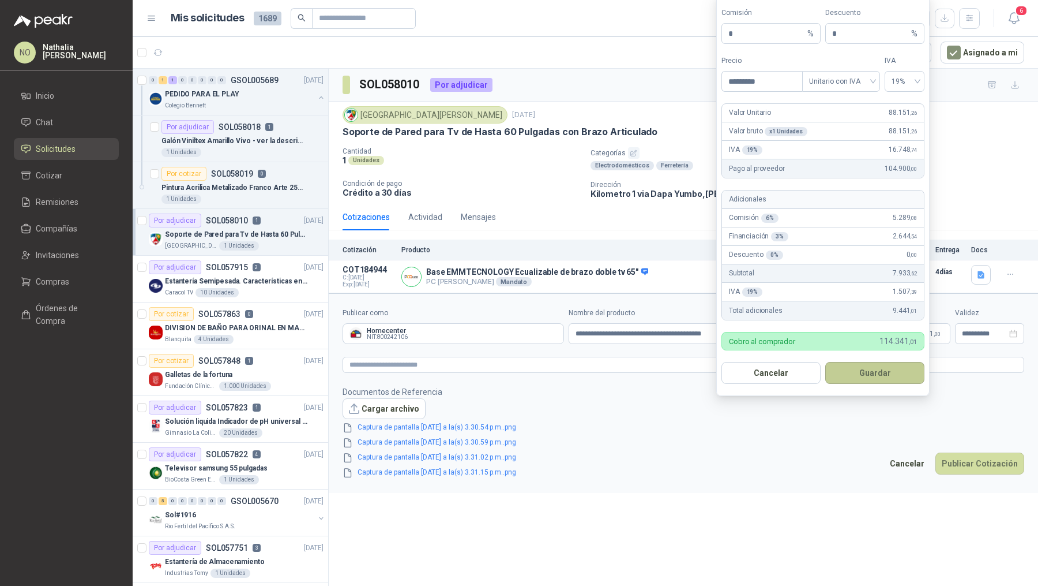
click at [881, 374] on button "Guardar" at bounding box center [875, 373] width 99 height 22
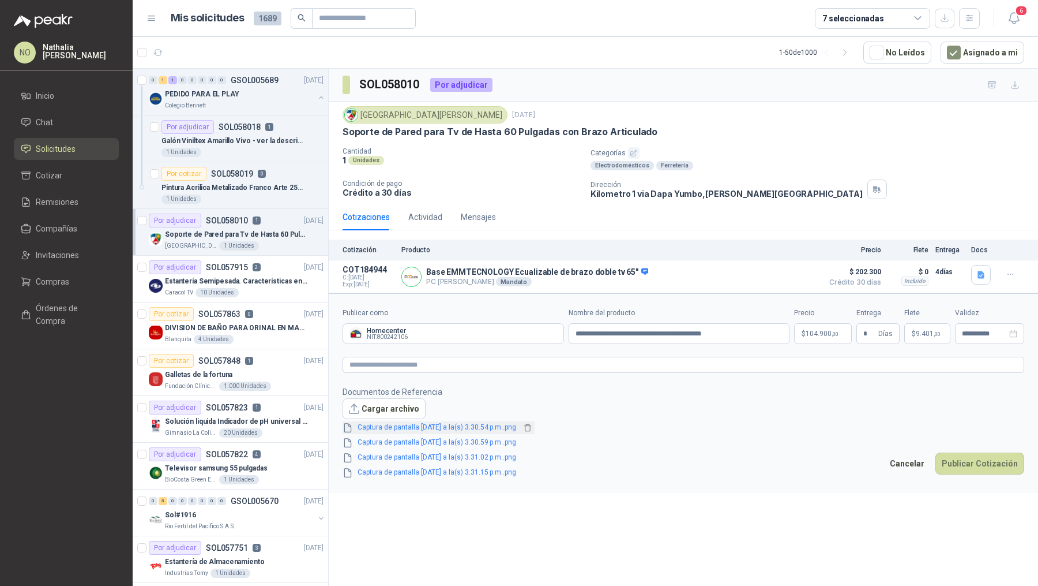
click at [487, 426] on link "Captura de pantalla [DATE] a la(s) 3.30.54 p.m..png" at bounding box center [437, 427] width 168 height 11
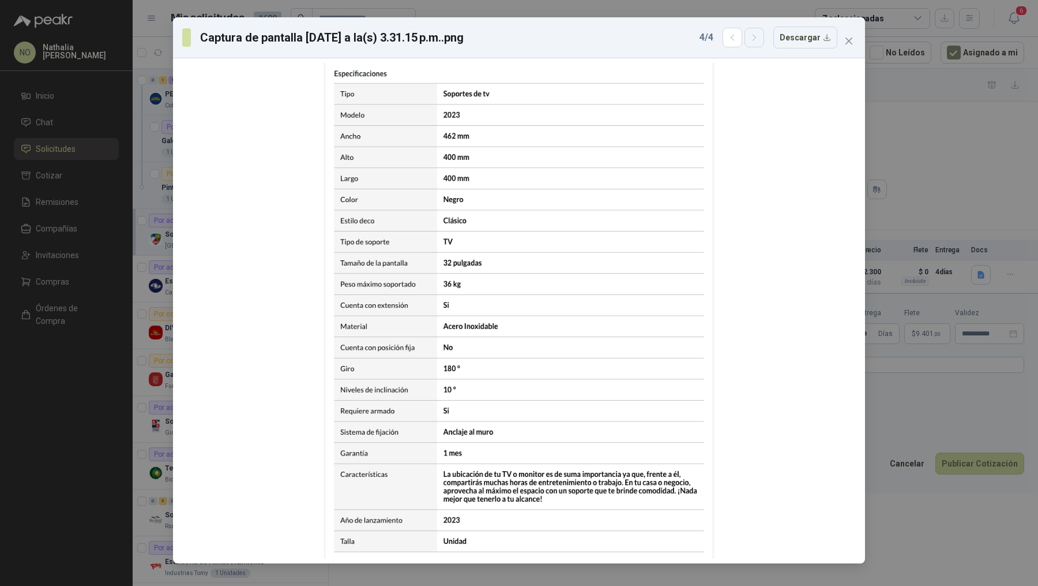
click at [757, 40] on icon "button" at bounding box center [755, 38] width 10 height 10
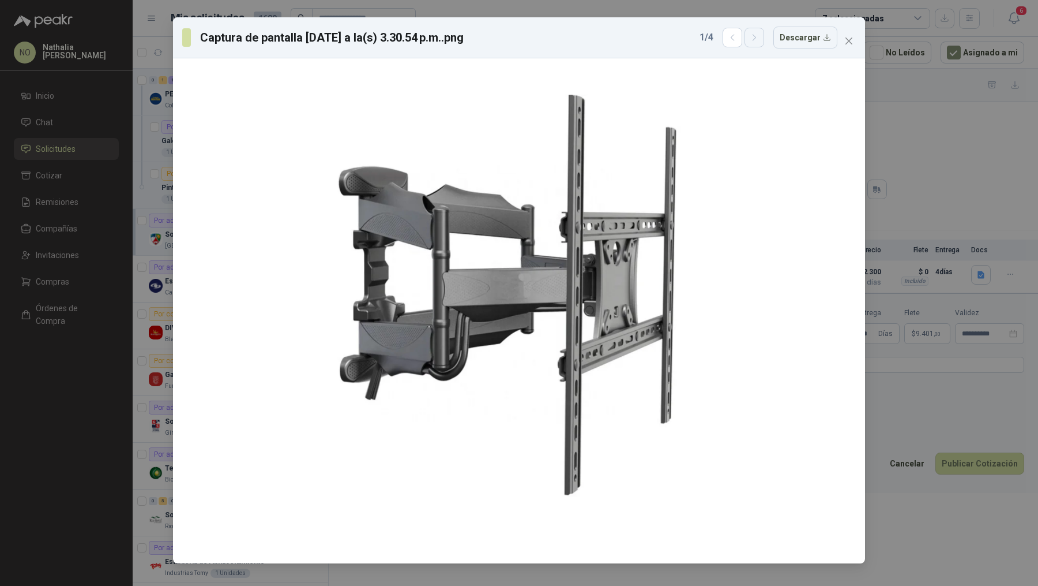
click at [757, 40] on icon "button" at bounding box center [755, 38] width 10 height 10
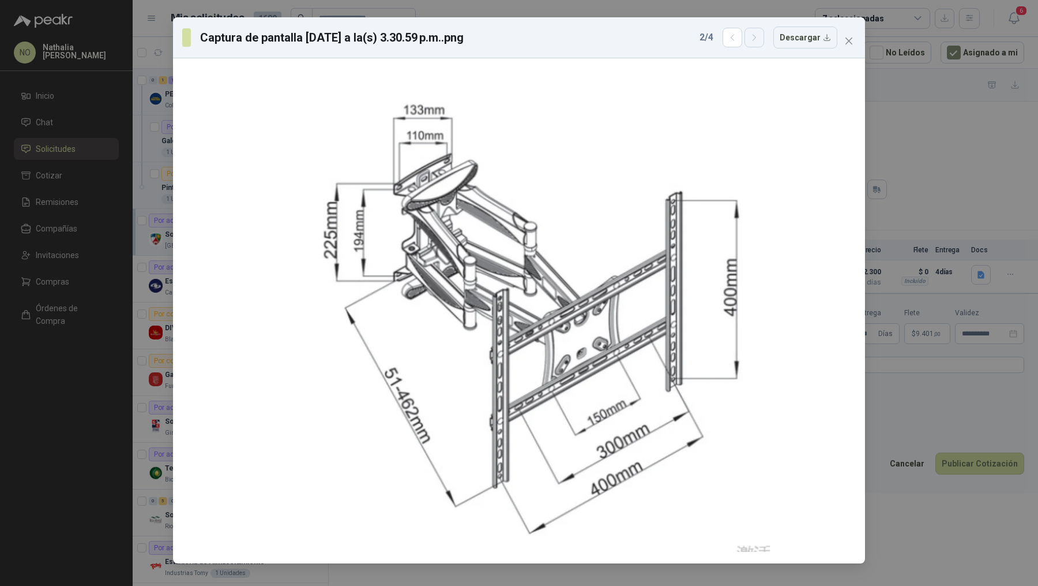
click at [757, 40] on icon "button" at bounding box center [755, 38] width 10 height 10
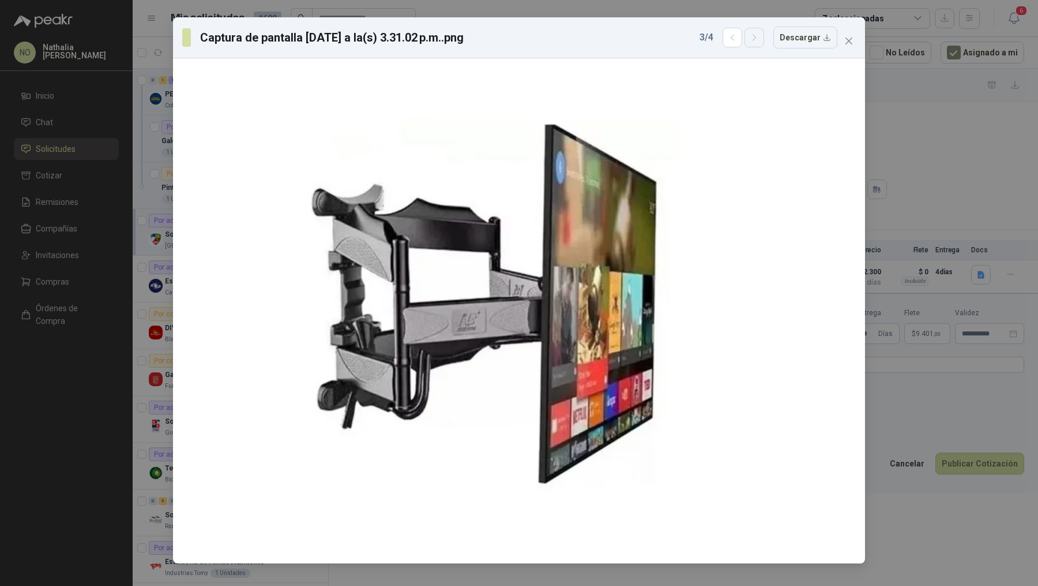
click at [757, 40] on icon "button" at bounding box center [755, 38] width 10 height 10
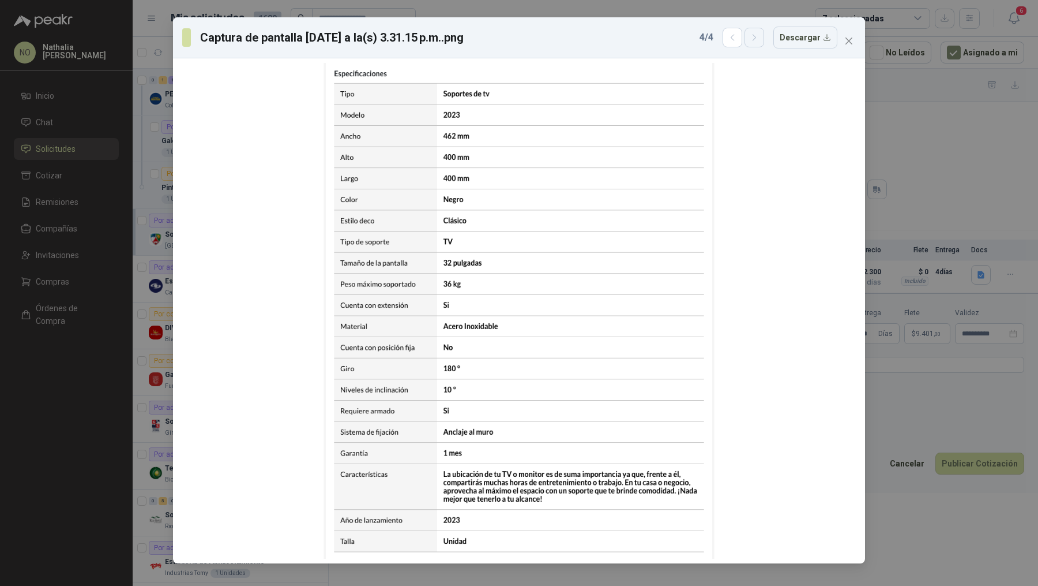
click at [757, 40] on icon "button" at bounding box center [755, 38] width 10 height 10
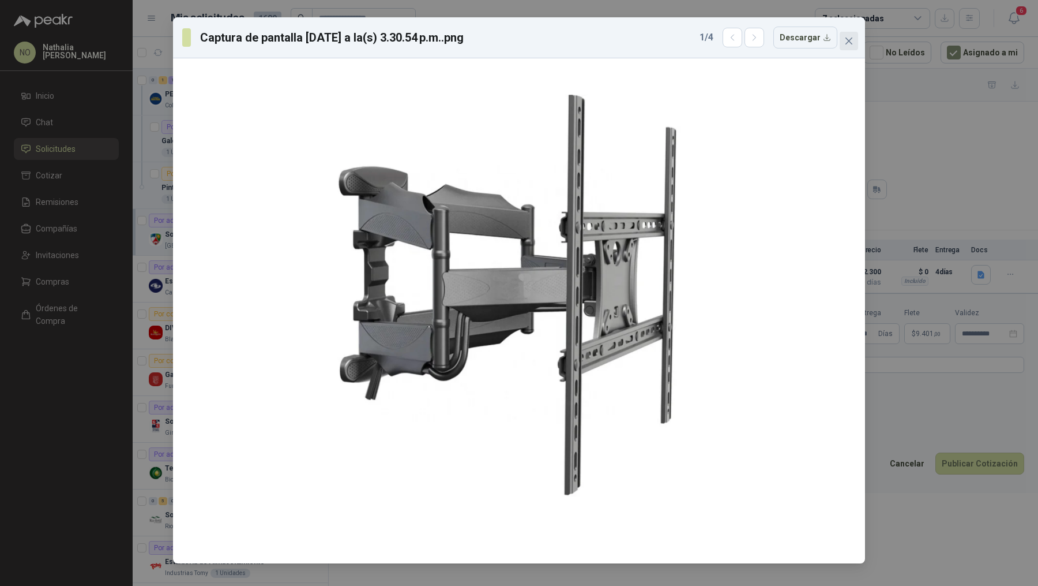
click at [854, 37] on span "Close" at bounding box center [849, 40] width 18 height 9
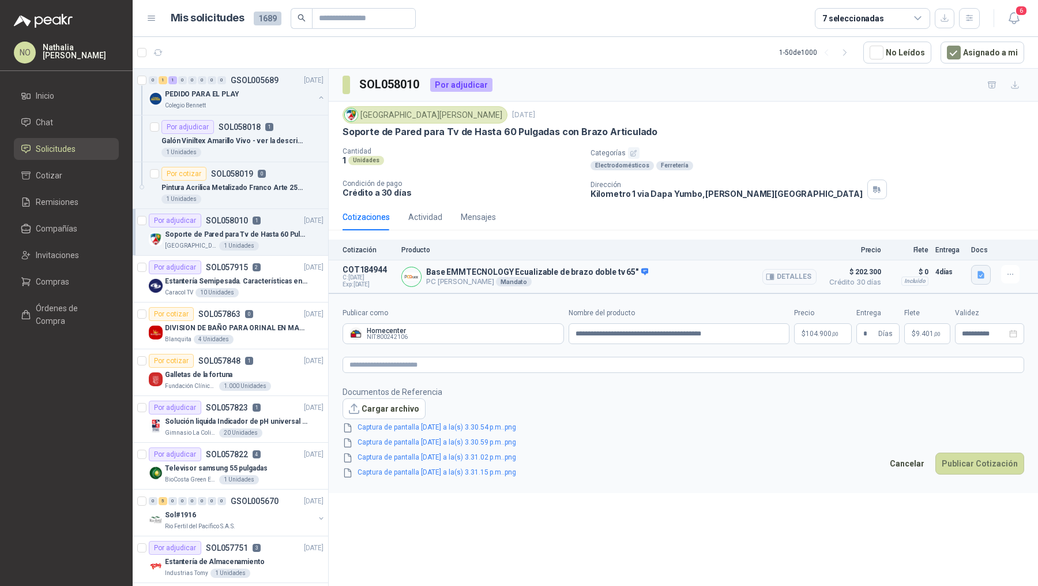
click at [980, 276] on icon "button" at bounding box center [981, 274] width 7 height 7
click at [951, 252] on button "Captura de pantalla [DATE] 151201.png" at bounding box center [910, 248] width 145 height 12
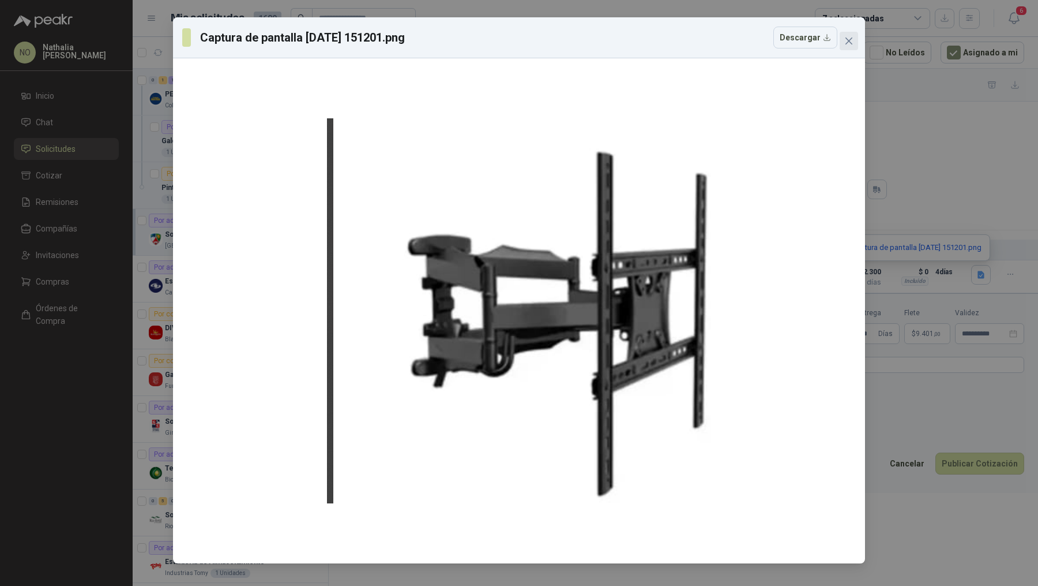
click at [853, 34] on button "Close" at bounding box center [849, 41] width 18 height 18
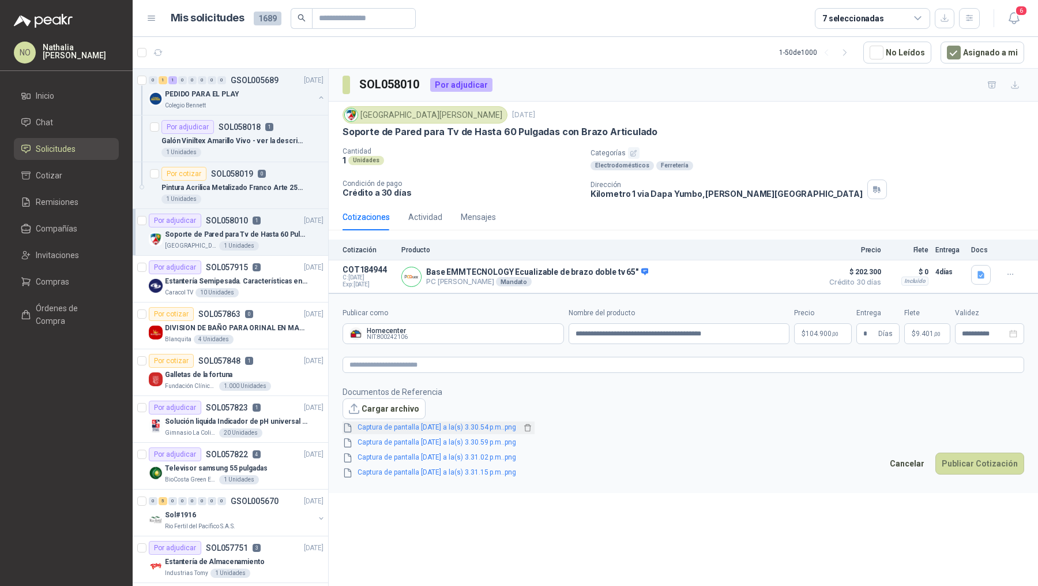
click at [507, 427] on link "Captura de pantalla [DATE] a la(s) 3.30.54 p.m..png" at bounding box center [437, 427] width 168 height 11
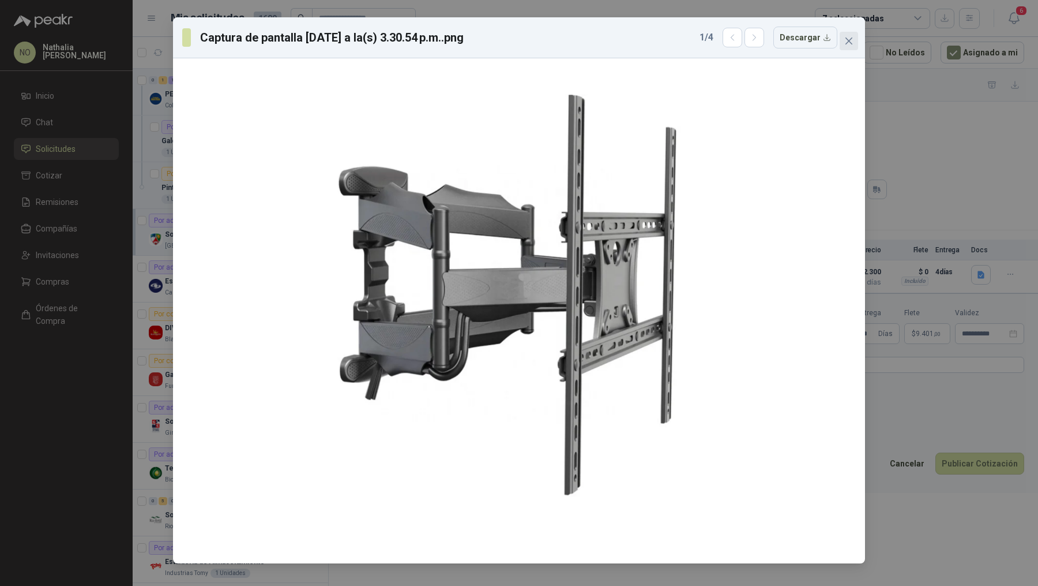
click at [850, 39] on icon "close" at bounding box center [849, 40] width 7 height 7
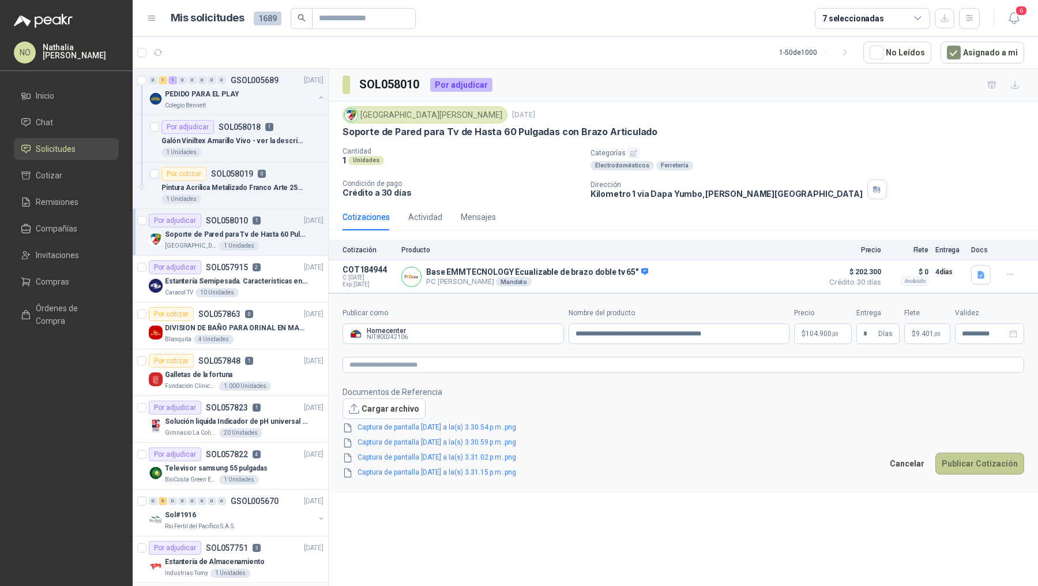
click at [966, 464] on button "Publicar Cotización" at bounding box center [980, 463] width 89 height 22
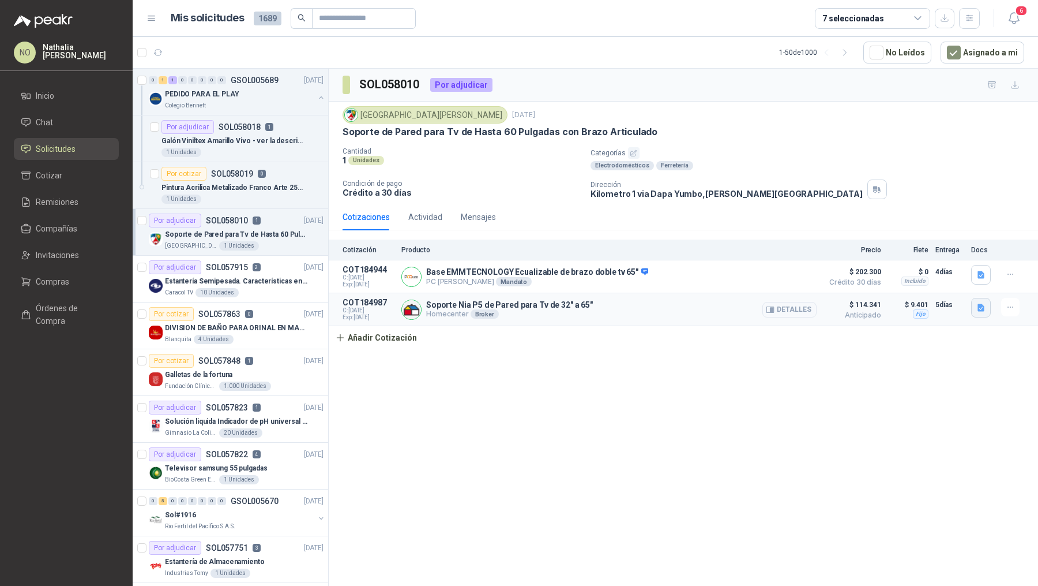
click at [982, 307] on icon "button" at bounding box center [981, 307] width 7 height 7
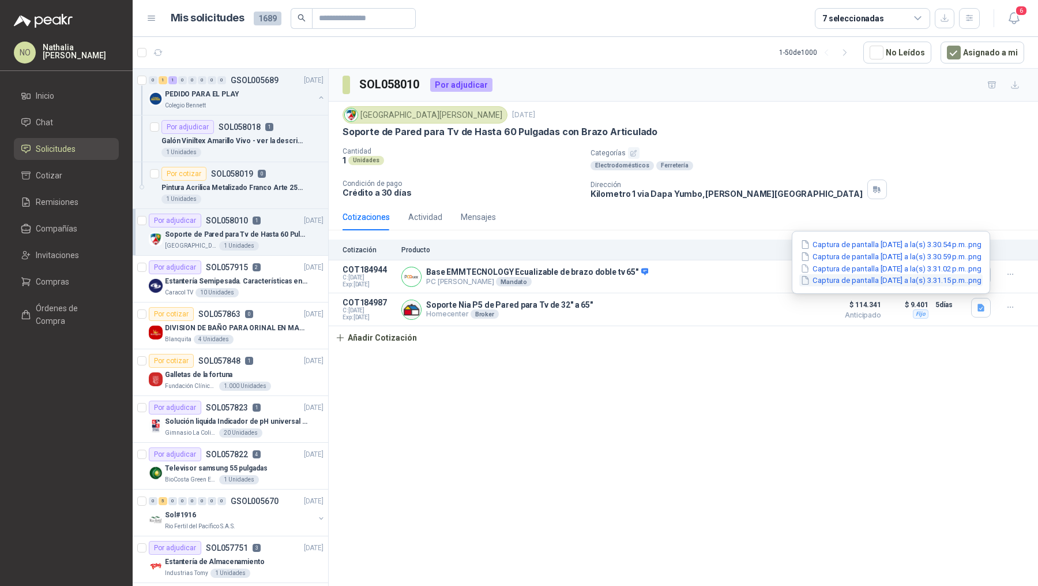
click at [937, 275] on button "Captura de pantalla [DATE] a la(s) 3.31.15 p.m..png" at bounding box center [891, 280] width 183 height 12
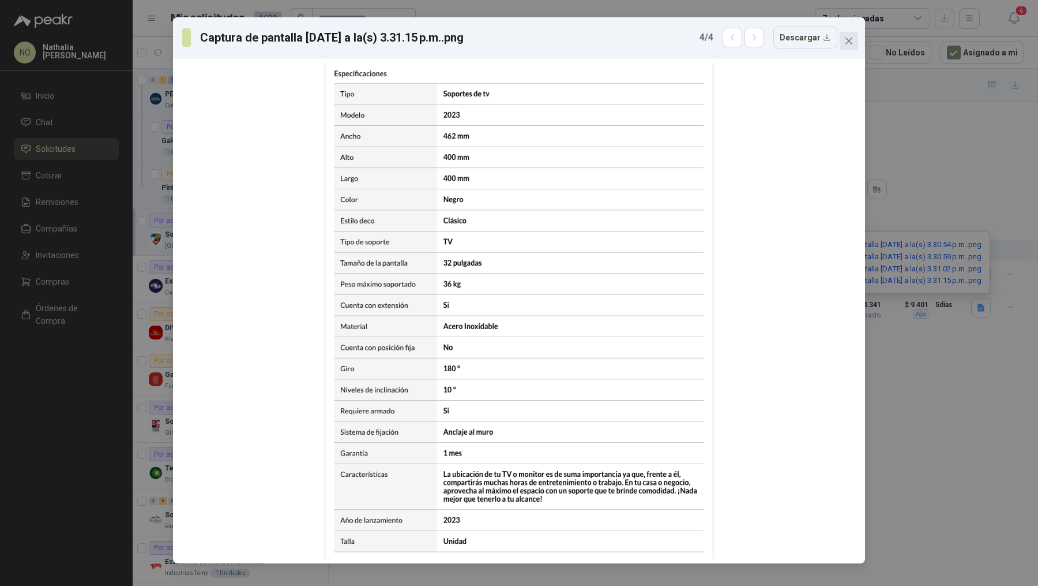
click at [854, 40] on span "Close" at bounding box center [849, 40] width 18 height 9
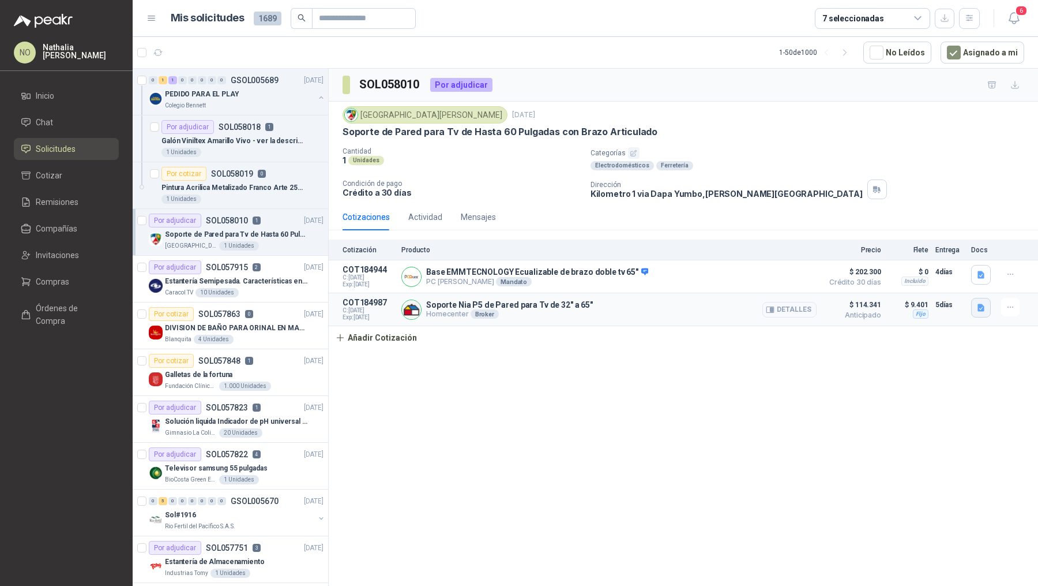
click at [982, 303] on icon "button" at bounding box center [982, 308] width 10 height 10
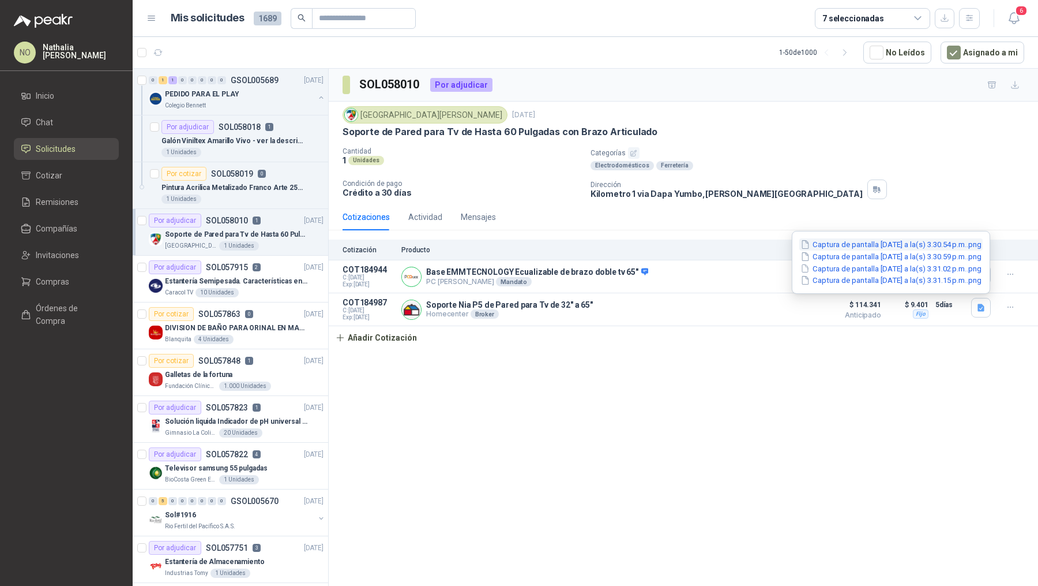
click at [933, 248] on button "Captura de pantalla [DATE] a la(s) 3.30.54 p.m..png" at bounding box center [891, 244] width 183 height 12
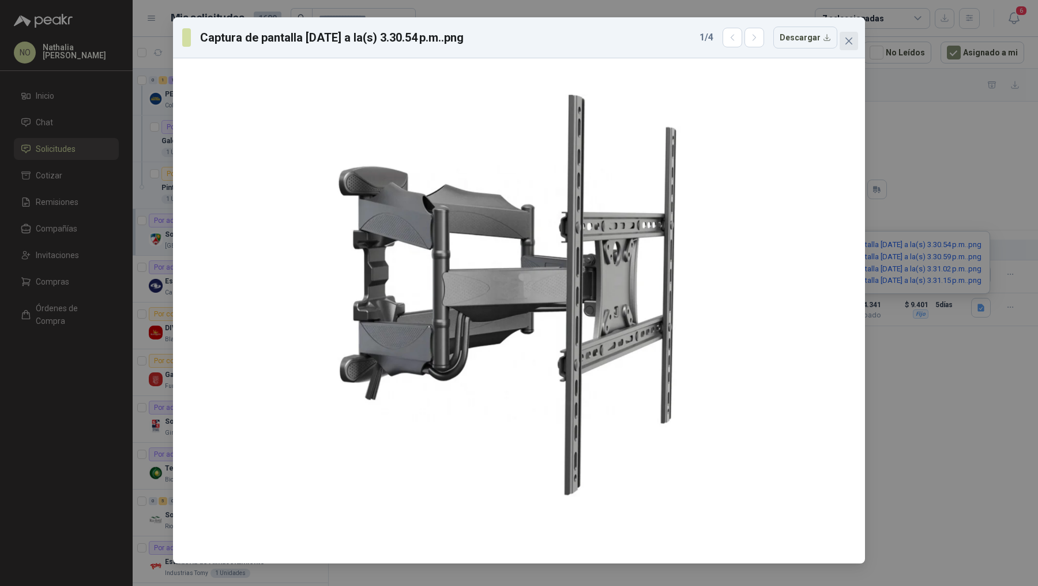
click at [850, 42] on icon "close" at bounding box center [849, 40] width 7 height 7
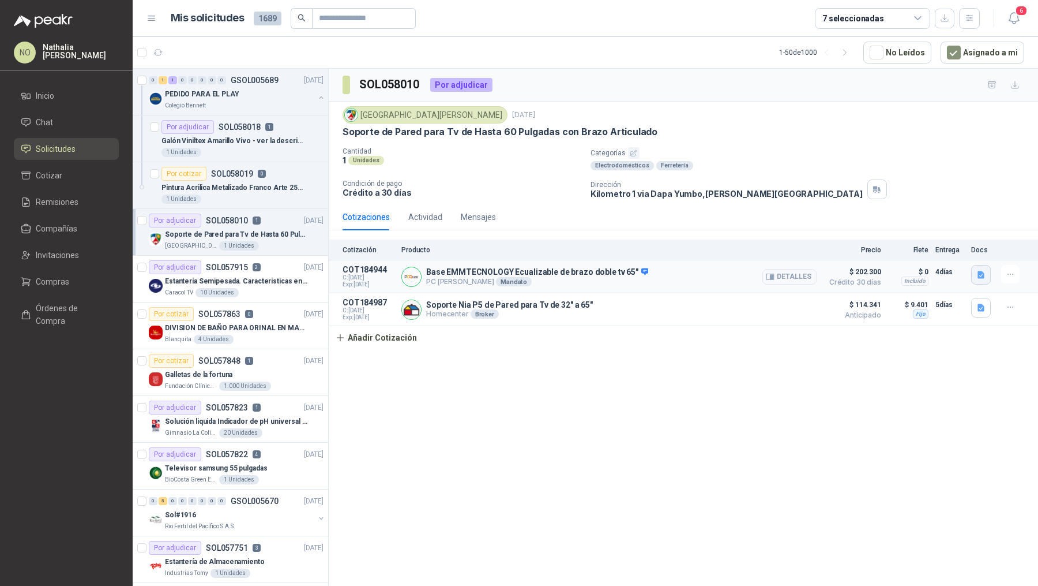
click at [978, 274] on icon "button" at bounding box center [981, 274] width 7 height 7
click at [962, 247] on button "Captura de pantalla [DATE] 151201.png" at bounding box center [910, 248] width 145 height 12
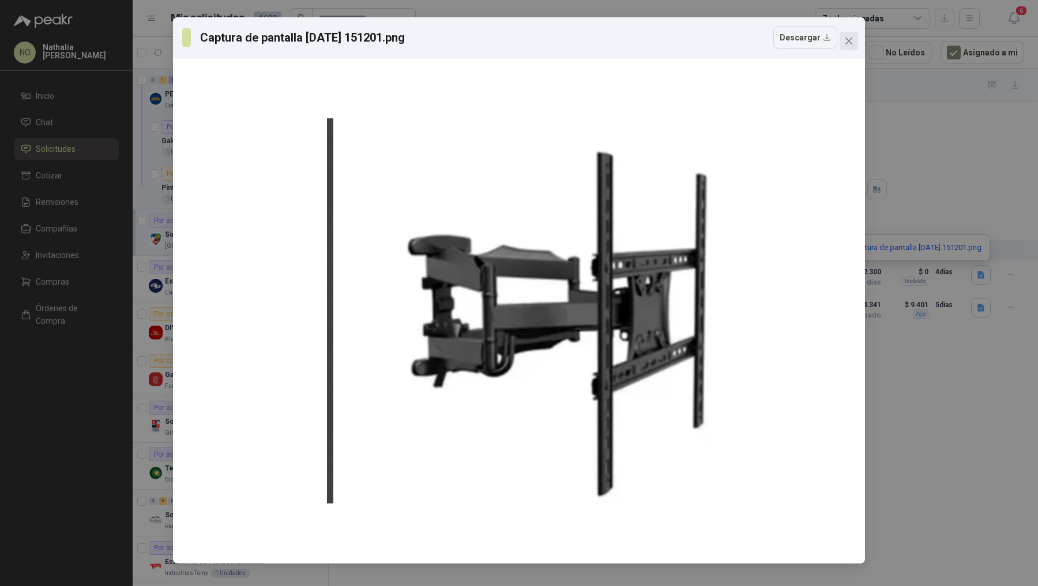
click at [850, 39] on icon "close" at bounding box center [849, 40] width 9 height 9
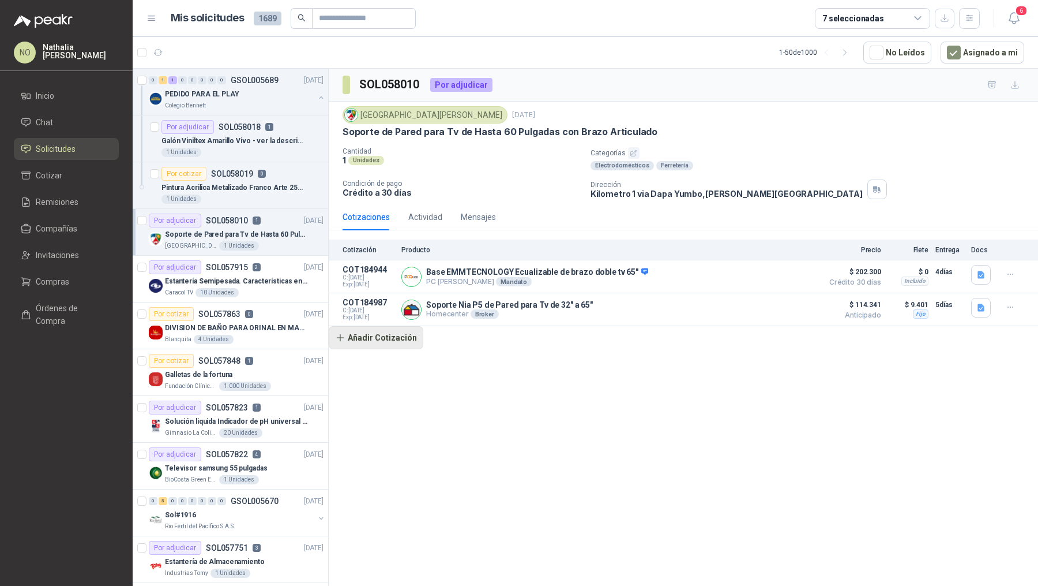
click at [390, 337] on button "Añadir Cotización" at bounding box center [376, 337] width 95 height 23
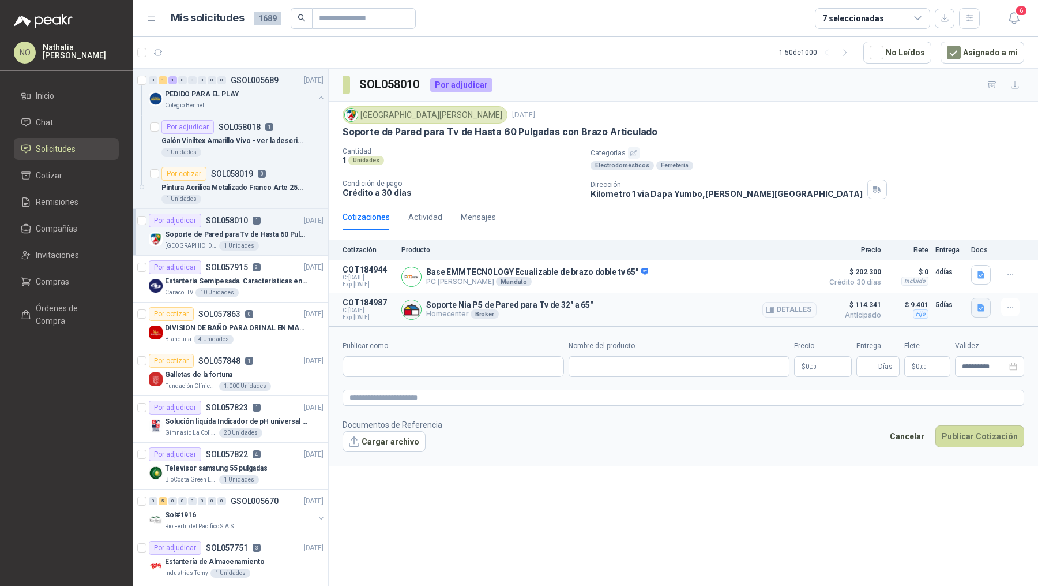
click at [978, 305] on icon "button" at bounding box center [981, 307] width 7 height 7
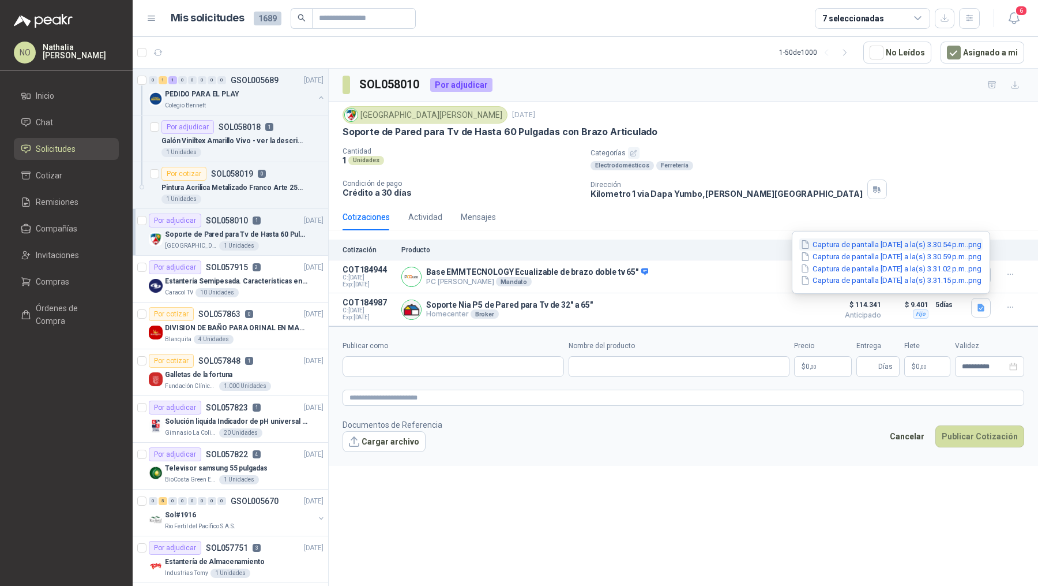
click at [914, 243] on button "Captura de pantalla [DATE] a la(s) 3.30.54 p.m..png" at bounding box center [891, 244] width 183 height 12
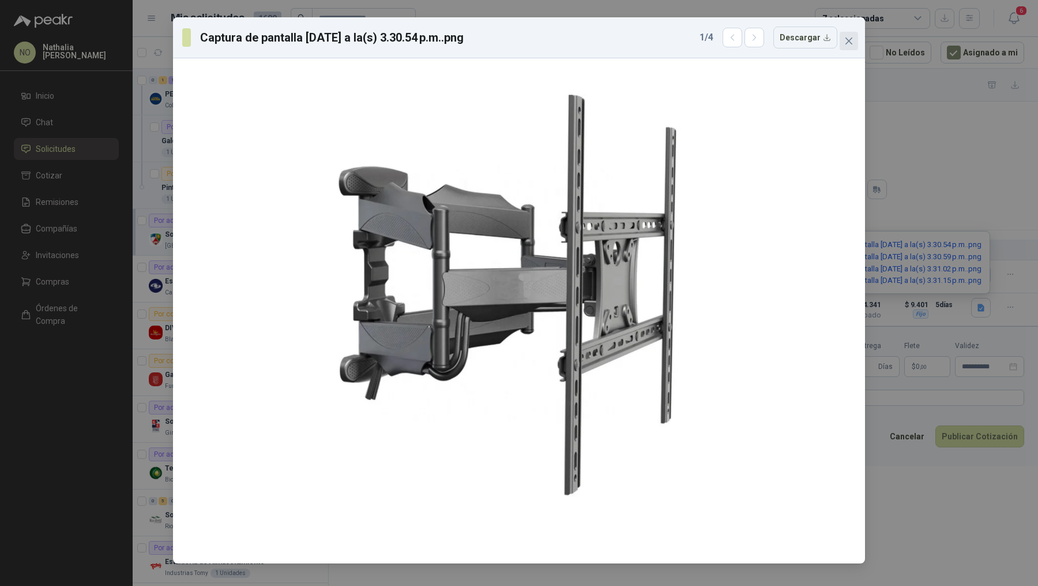
click at [850, 39] on icon "close" at bounding box center [849, 40] width 9 height 9
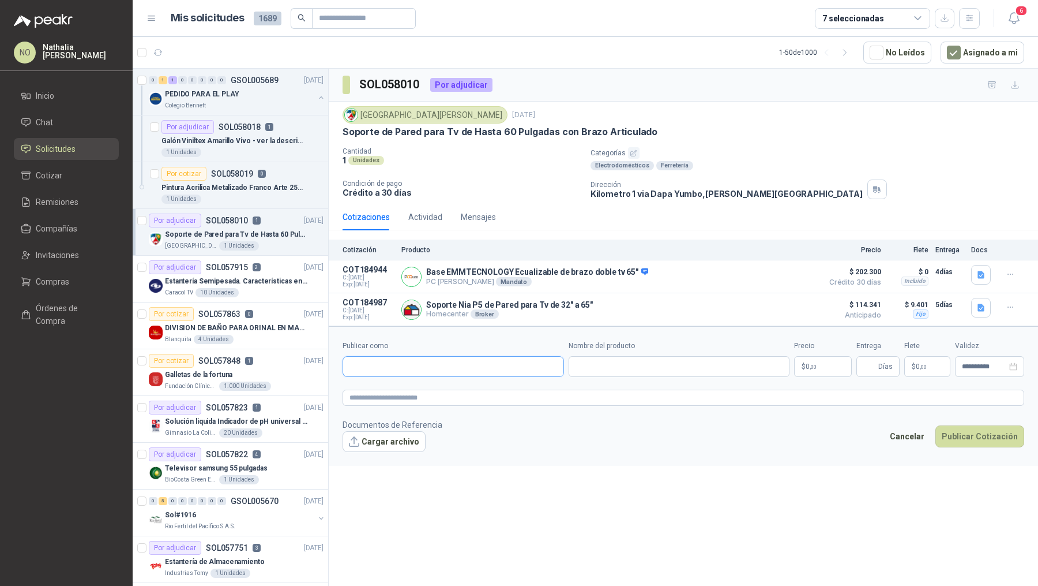
click at [499, 361] on input "Publicar como" at bounding box center [453, 367] width 220 height 20
type input "**********"
click at [472, 389] on div "Homecenter NIT : 800242106" at bounding box center [453, 391] width 202 height 13
type input "**********"
click at [614, 364] on input "Nombre del producto" at bounding box center [680, 366] width 222 height 21
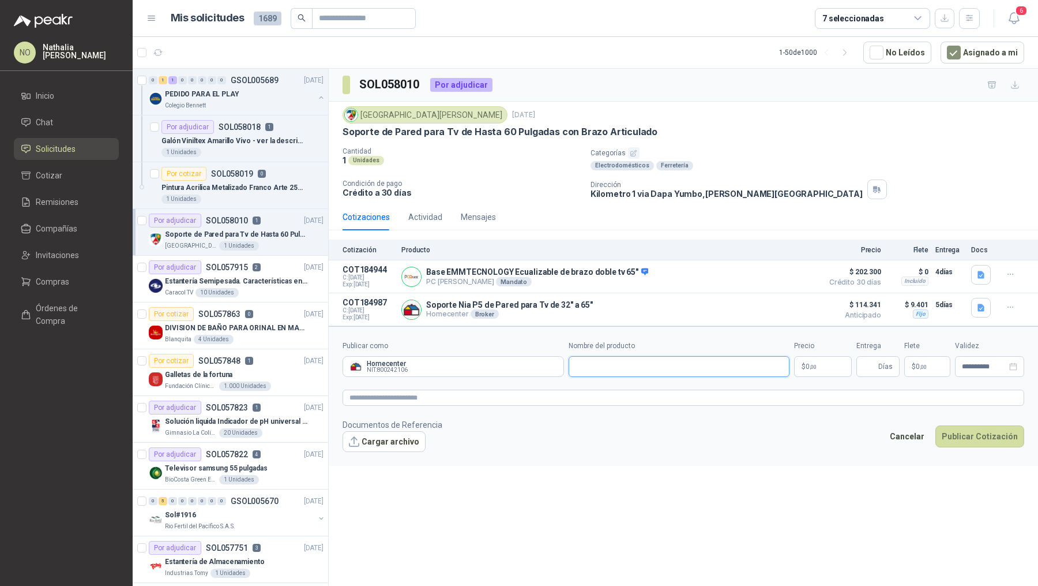
paste input "**********"
type input "**********"
click at [827, 367] on body "NO [PERSON_NAME] Inicio Chat Solicitudes Cotizar Remisiones Compañías Invitacio…" at bounding box center [519, 293] width 1038 height 586
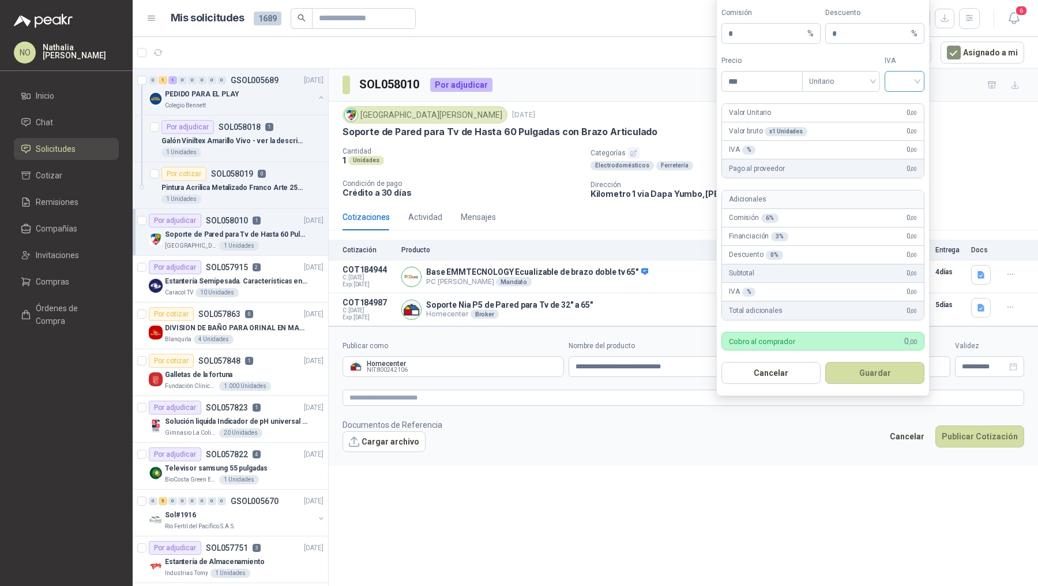
click at [895, 87] on input "search" at bounding box center [905, 80] width 26 height 17
click at [897, 104] on div "19%" at bounding box center [904, 107] width 21 height 13
click at [843, 89] on span "Unitario" at bounding box center [841, 81] width 64 height 17
click at [845, 125] on div "Unitario con IVA" at bounding box center [841, 125] width 59 height 13
click at [775, 91] on input "***" at bounding box center [762, 82] width 80 height 20
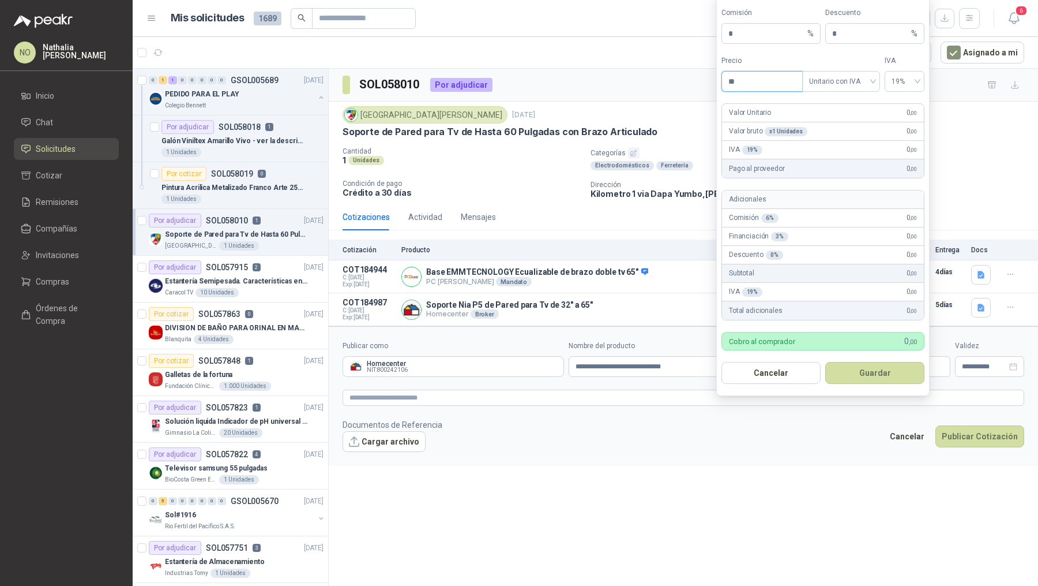
type input "*"
type input "*********"
click at [878, 370] on button "Guardar" at bounding box center [875, 373] width 99 height 22
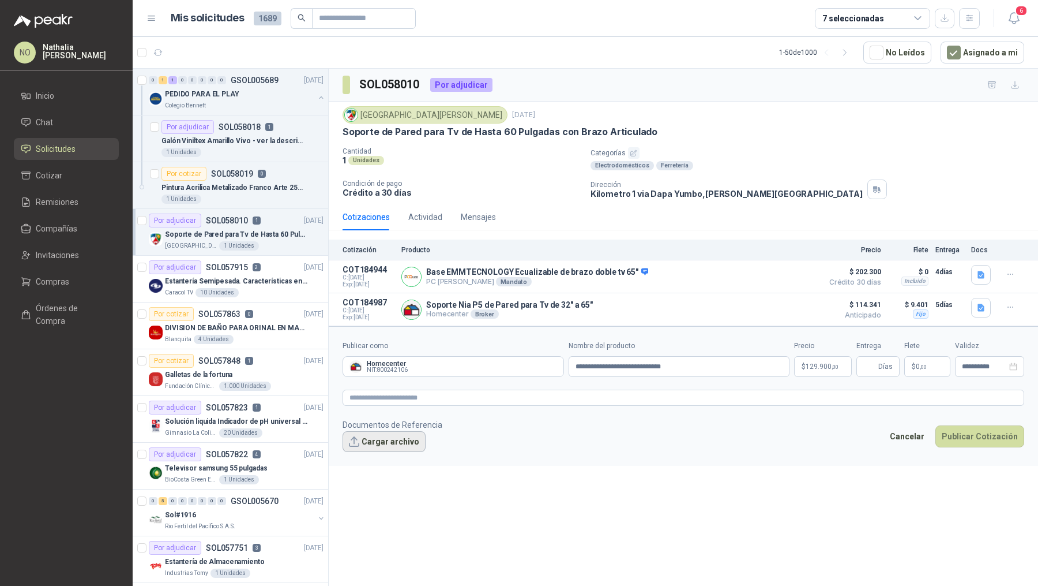
click at [394, 439] on button "Cargar archivo" at bounding box center [384, 441] width 83 height 21
click at [384, 436] on button "Cargar archivo" at bounding box center [384, 441] width 83 height 21
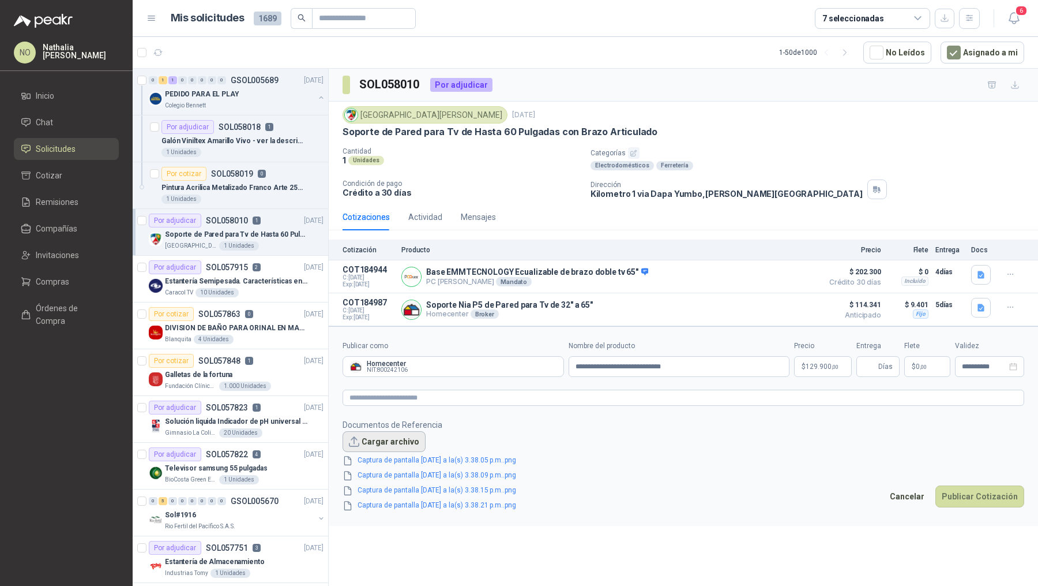
click at [401, 436] on button "Cargar archivo" at bounding box center [384, 441] width 83 height 21
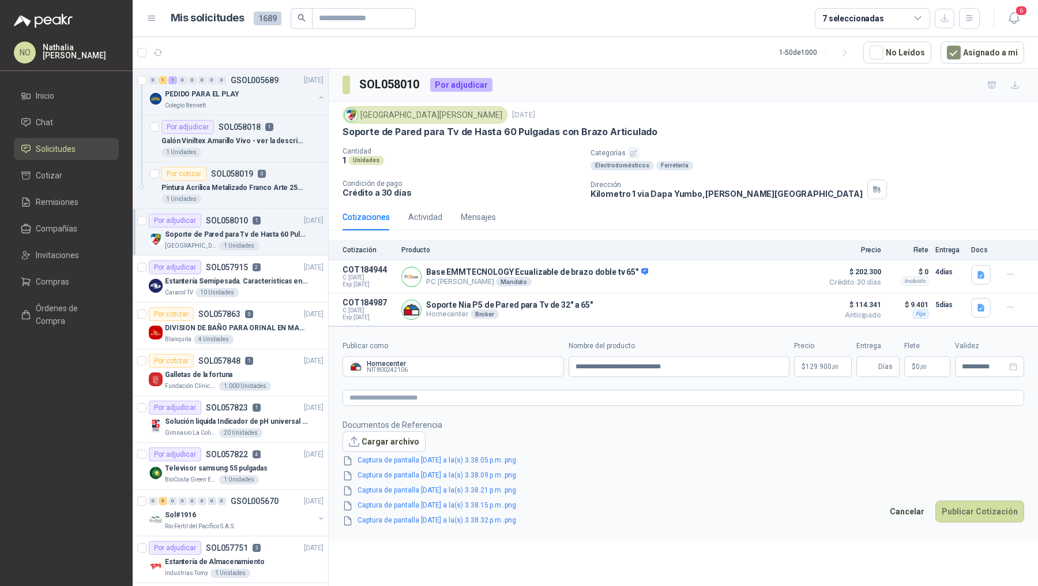
click at [914, 363] on span "$" at bounding box center [914, 366] width 4 height 7
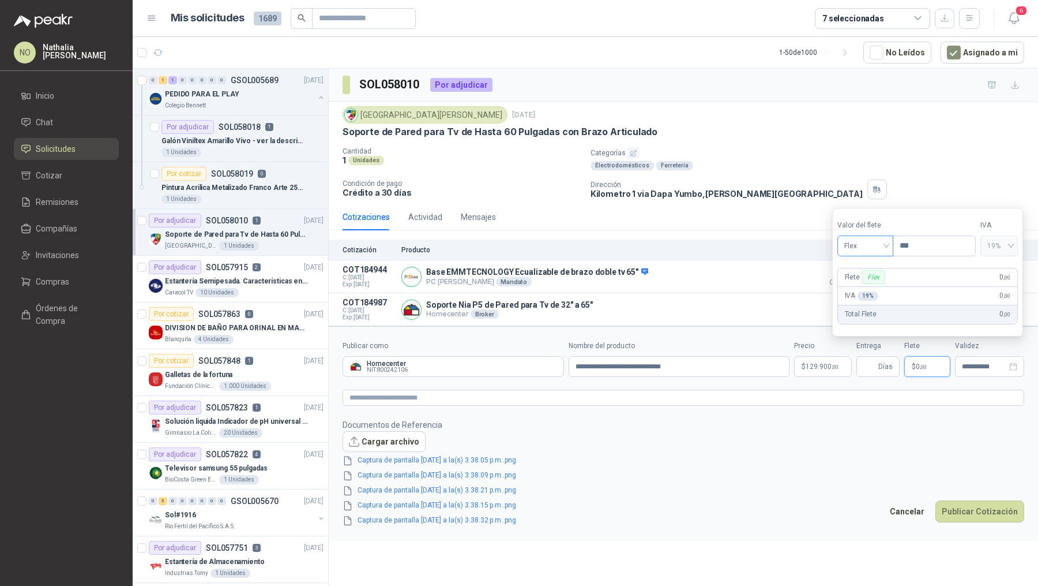
click at [868, 245] on span "Flex" at bounding box center [866, 245] width 42 height 17
click at [857, 307] on div "Fijo" at bounding box center [865, 307] width 38 height 13
click at [925, 247] on input "***" at bounding box center [935, 246] width 82 height 20
type input "*"
type input "*******"
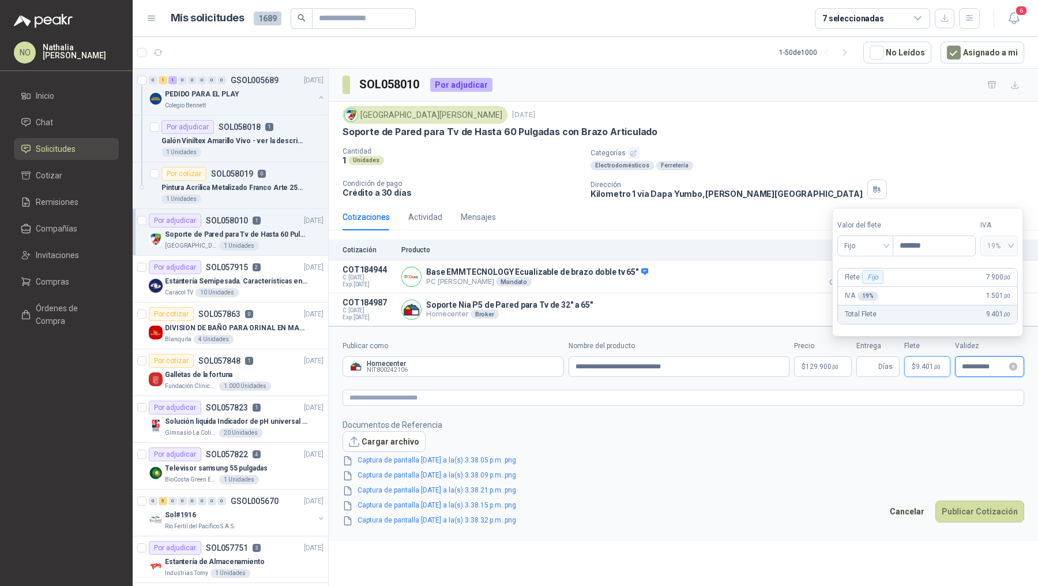
click at [985, 367] on input "**********" at bounding box center [984, 366] width 45 height 7
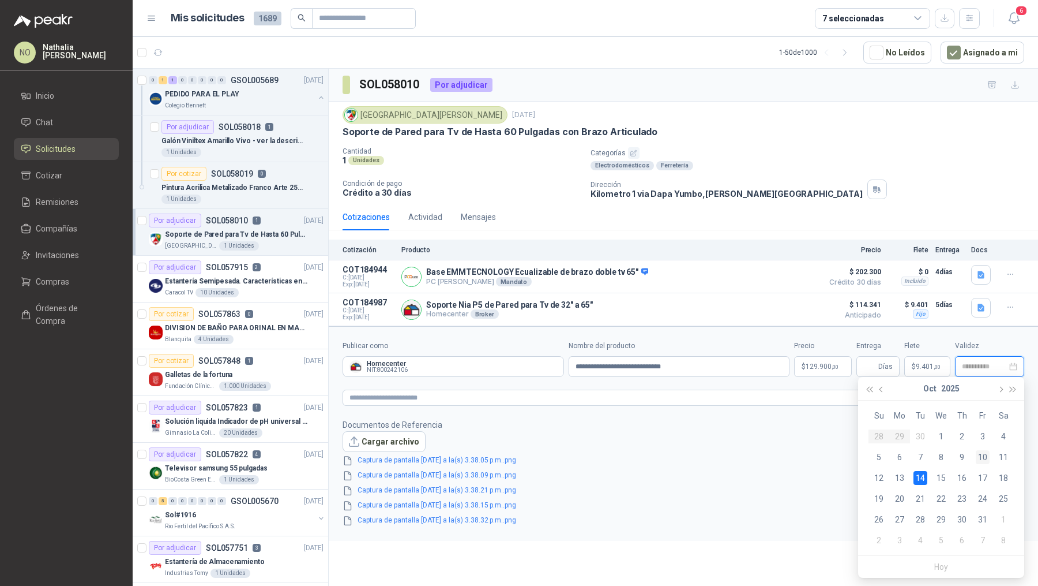
type input "**********"
click at [985, 452] on div "10" at bounding box center [983, 457] width 14 height 14
click at [867, 360] on input "Entrega" at bounding box center [870, 367] width 13 height 20
type input "*"
click at [977, 515] on button "Publicar Cotización" at bounding box center [980, 511] width 89 height 22
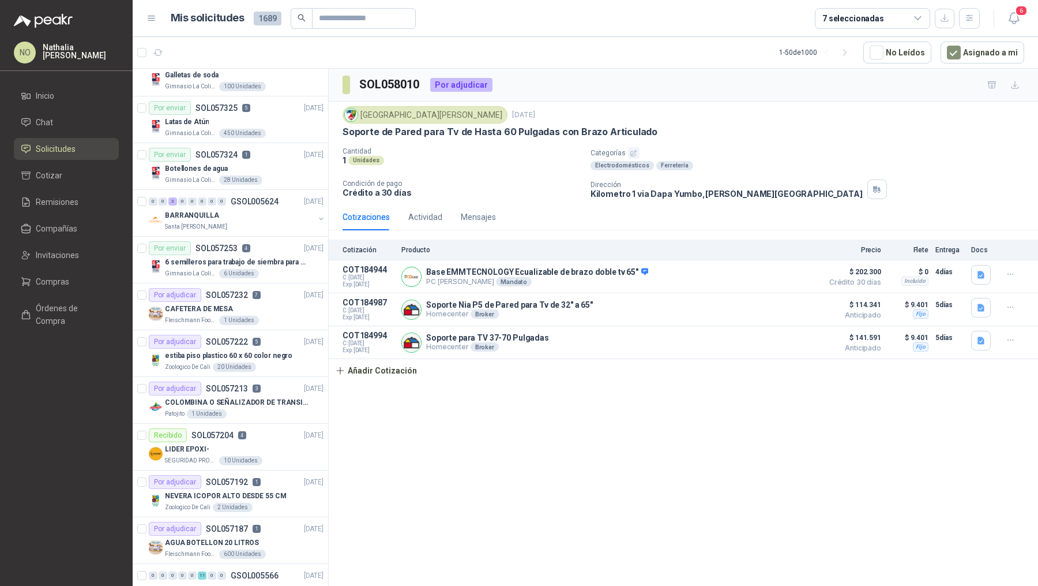
scroll to position [674, 0]
click at [287, 396] on p "COLOMBINA O SEÑALIZADOR DE TRANSITO" at bounding box center [237, 401] width 144 height 11
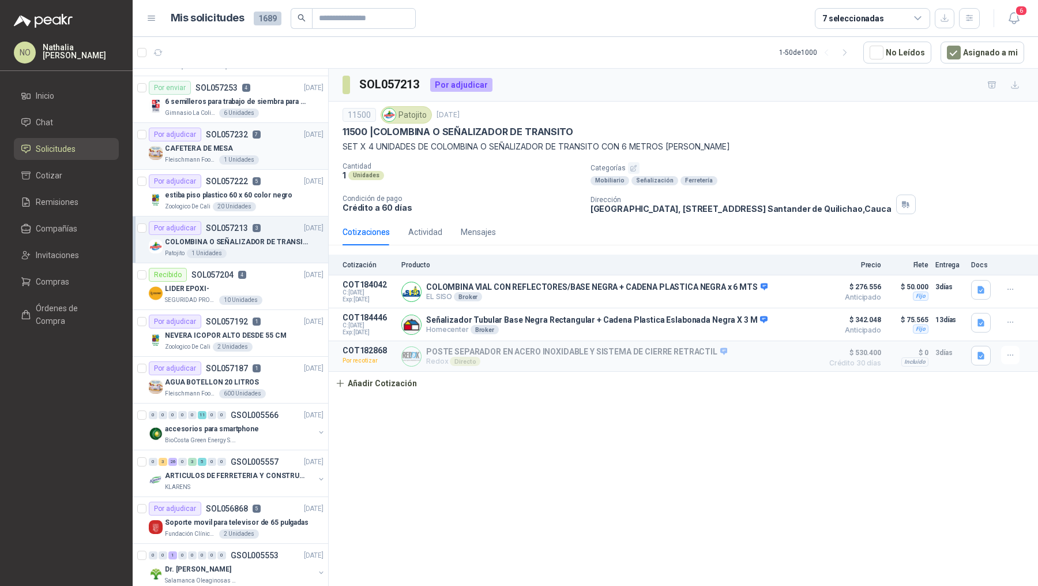
scroll to position [853, 0]
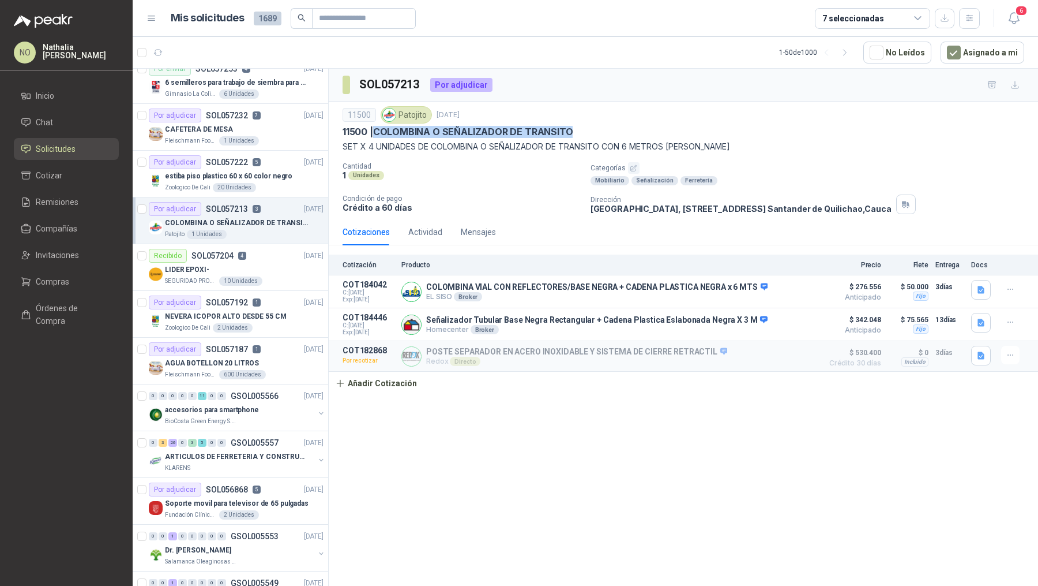
drag, startPoint x: 376, startPoint y: 130, endPoint x: 594, endPoint y: 130, distance: 218.6
click at [594, 130] on div "11500 | COLOMBINA O SEÑALIZADOR DE TRANSITO" at bounding box center [684, 132] width 682 height 12
copy p "COLOMBINA O SEÑALIZADOR DE TRANSITO"
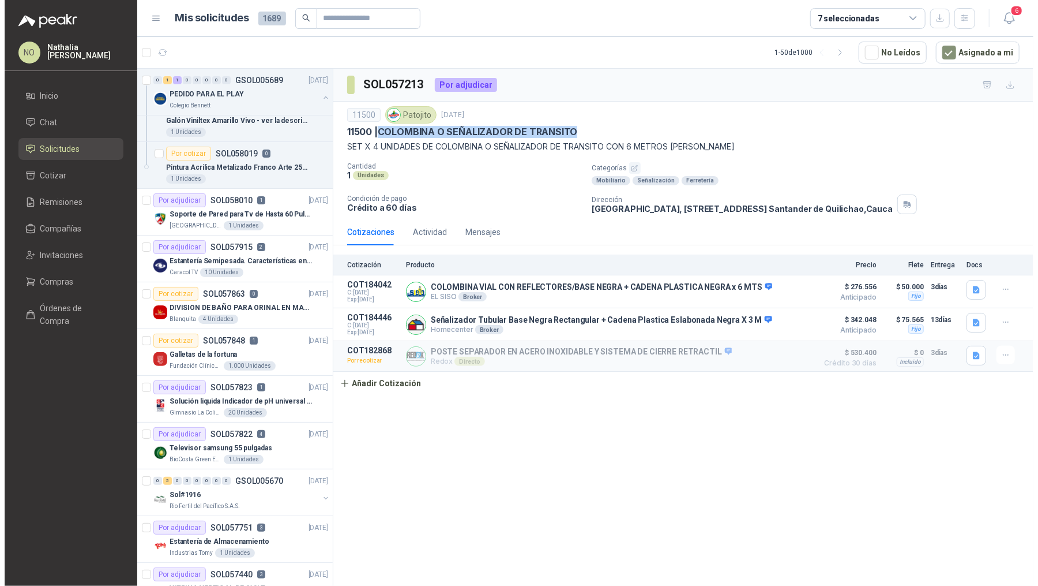
scroll to position [0, 0]
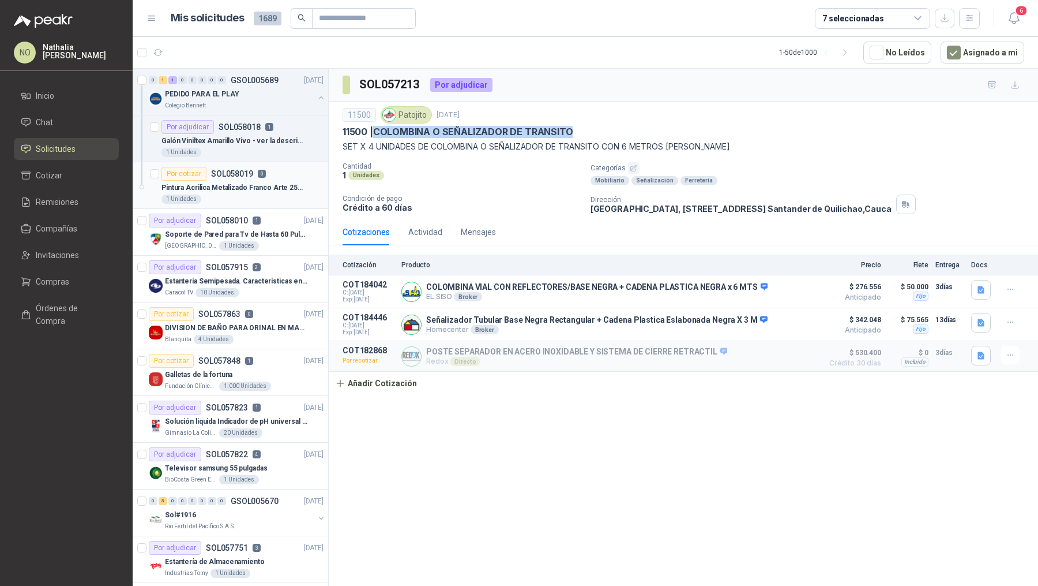
click at [226, 194] on div "1 Unidades" at bounding box center [243, 198] width 162 height 9
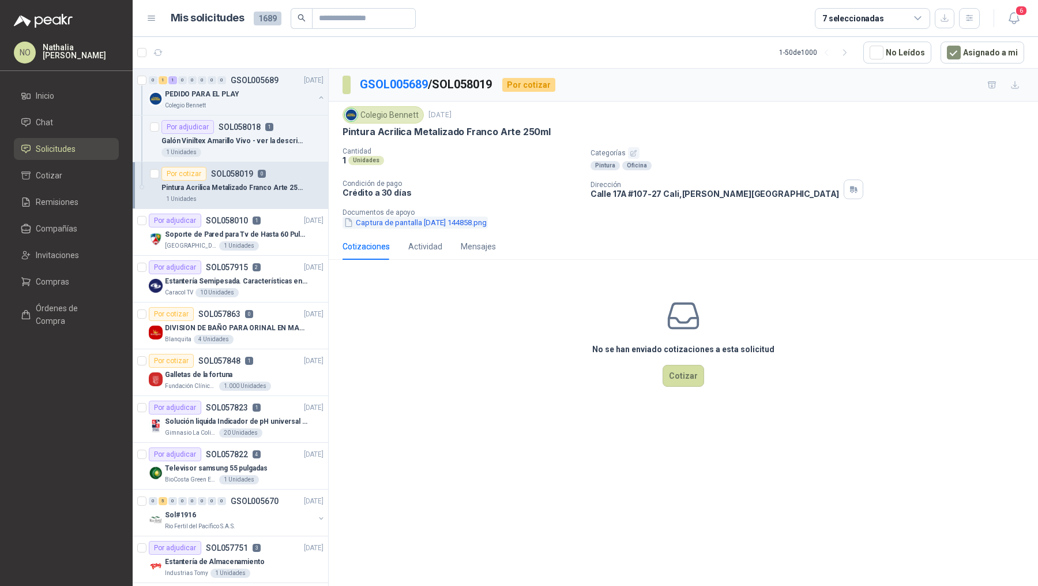
click at [408, 218] on button "Captura de pantalla [DATE] 144858.png" at bounding box center [415, 222] width 145 height 12
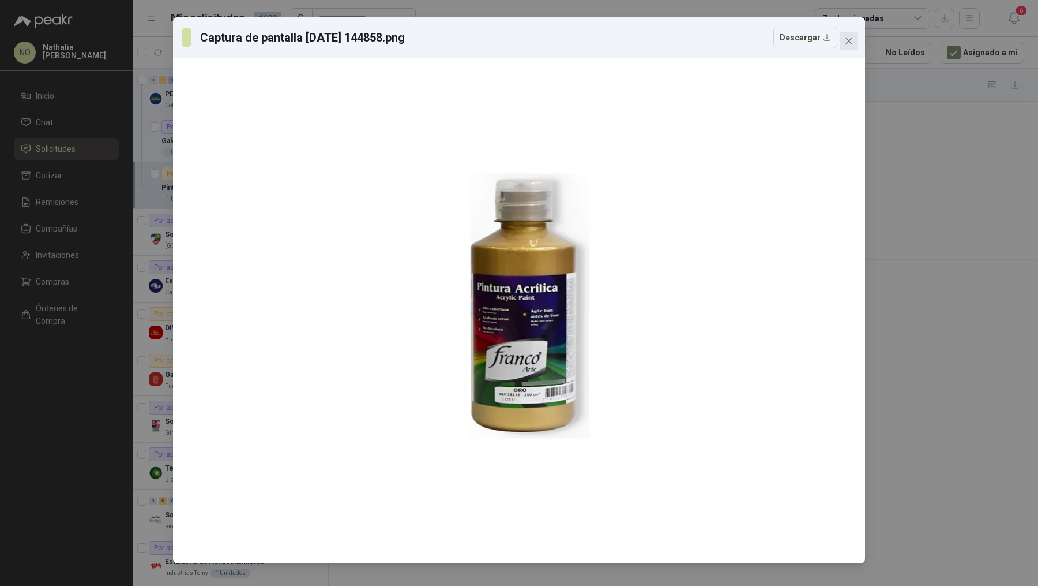
click at [846, 43] on icon "close" at bounding box center [849, 40] width 7 height 7
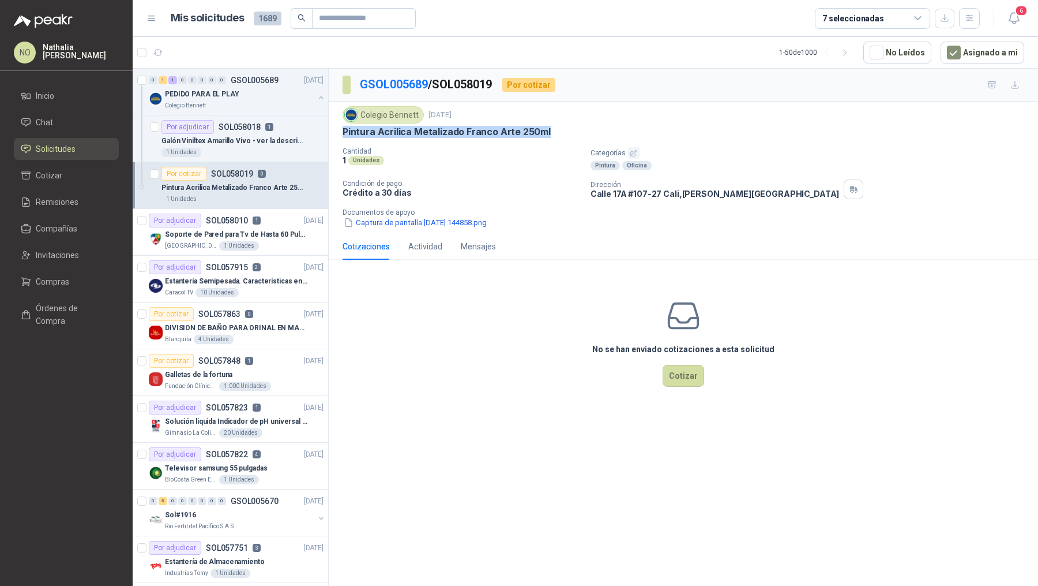
drag, startPoint x: 343, startPoint y: 130, endPoint x: 559, endPoint y: 131, distance: 215.8
click at [559, 131] on div "Pintura Acrilica Metalizado Franco Arte 250ml" at bounding box center [684, 132] width 682 height 12
copy p "Pintura Acrilica Metalizado Franco Arte 250ml"
click at [469, 217] on button "Captura de pantalla [DATE] 144858.png" at bounding box center [415, 222] width 145 height 12
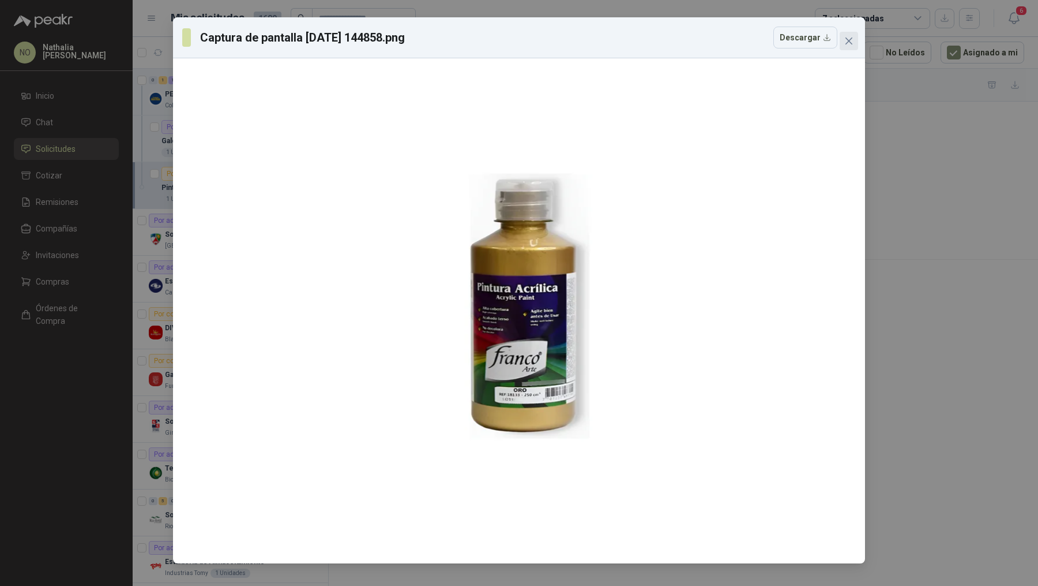
click at [848, 43] on icon "close" at bounding box center [849, 40] width 9 height 9
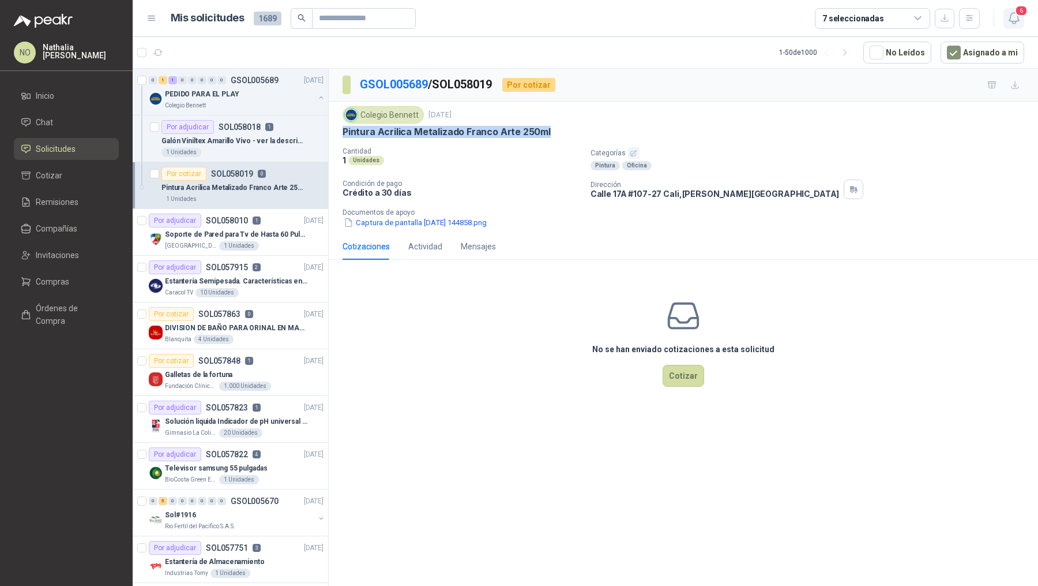
click at [1019, 21] on icon "button" at bounding box center [1014, 18] width 14 height 14
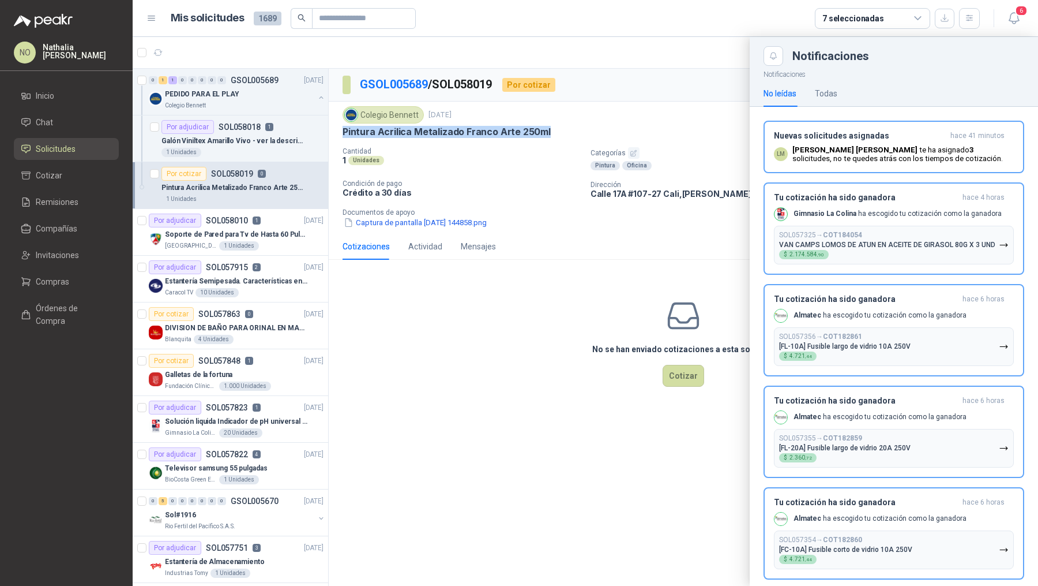
click at [501, 318] on div at bounding box center [586, 311] width 906 height 549
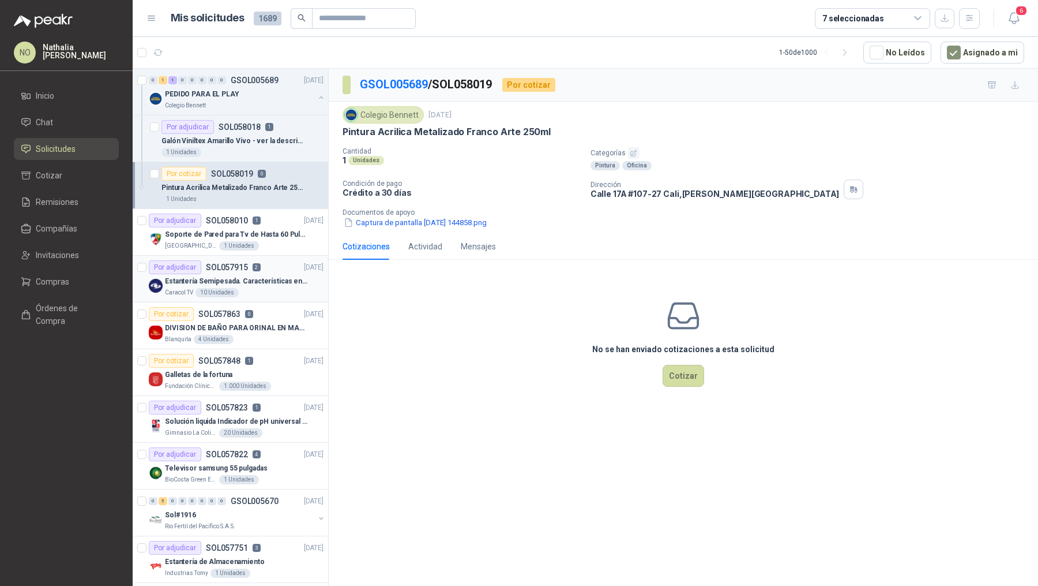
click at [220, 278] on p "Estantería Semipesada. Características en el adjunto" at bounding box center [237, 281] width 144 height 11
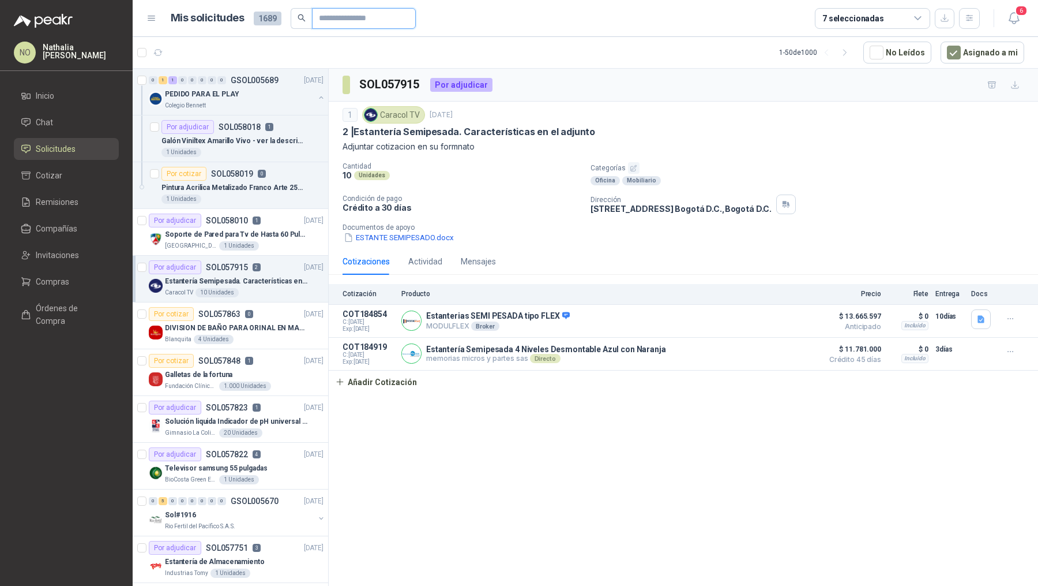
click at [360, 15] on input "text" at bounding box center [359, 19] width 81 height 20
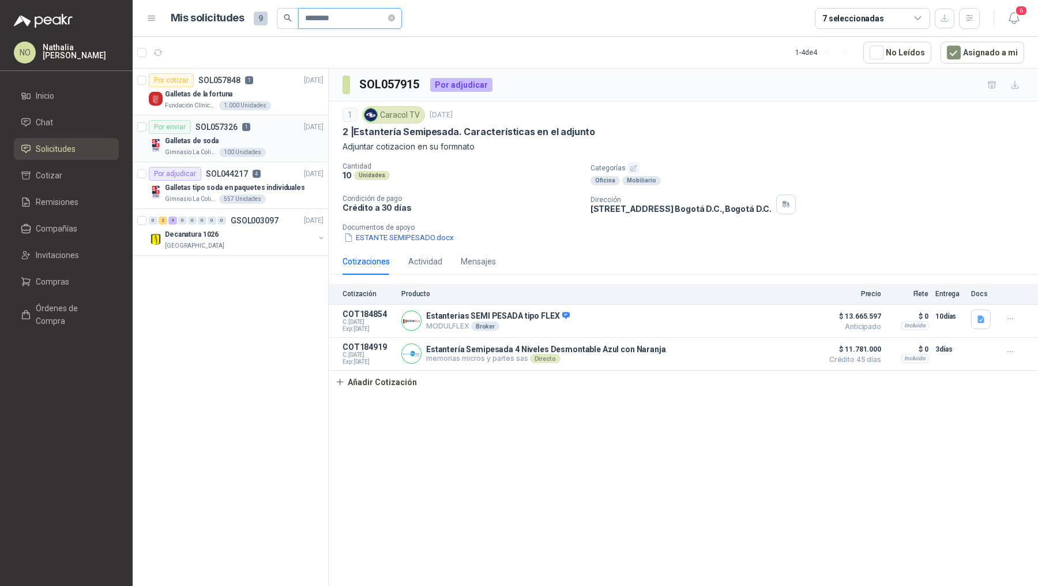
type input "********"
click at [272, 144] on div "Galletas de soda" at bounding box center [244, 141] width 159 height 14
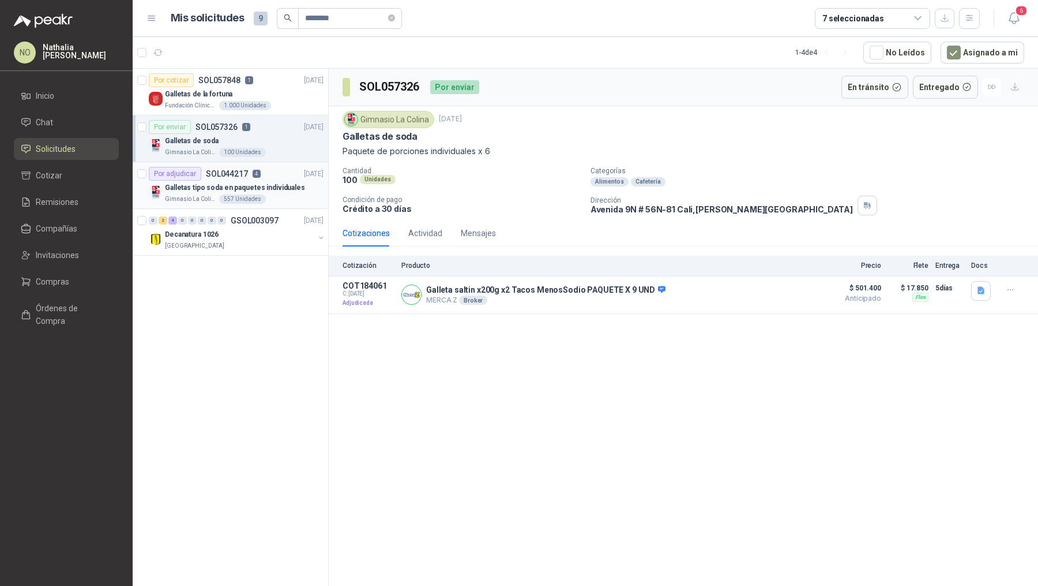
click at [278, 170] on div "Por adjudicar SOL044217 4 [DATE]" at bounding box center [236, 174] width 175 height 14
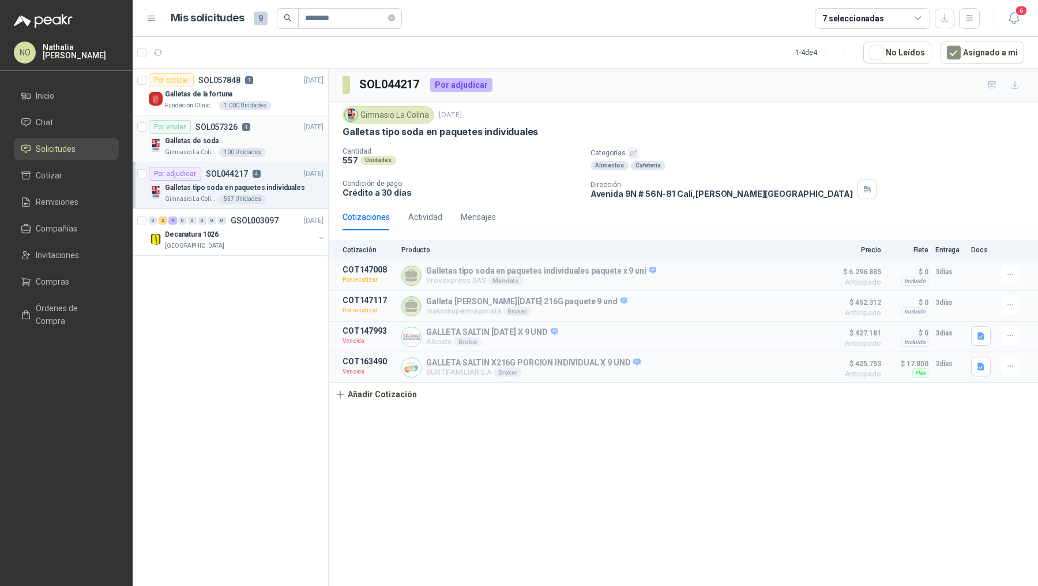
click at [293, 120] on div "Por enviar SOL057326 1 [DATE]" at bounding box center [236, 127] width 175 height 14
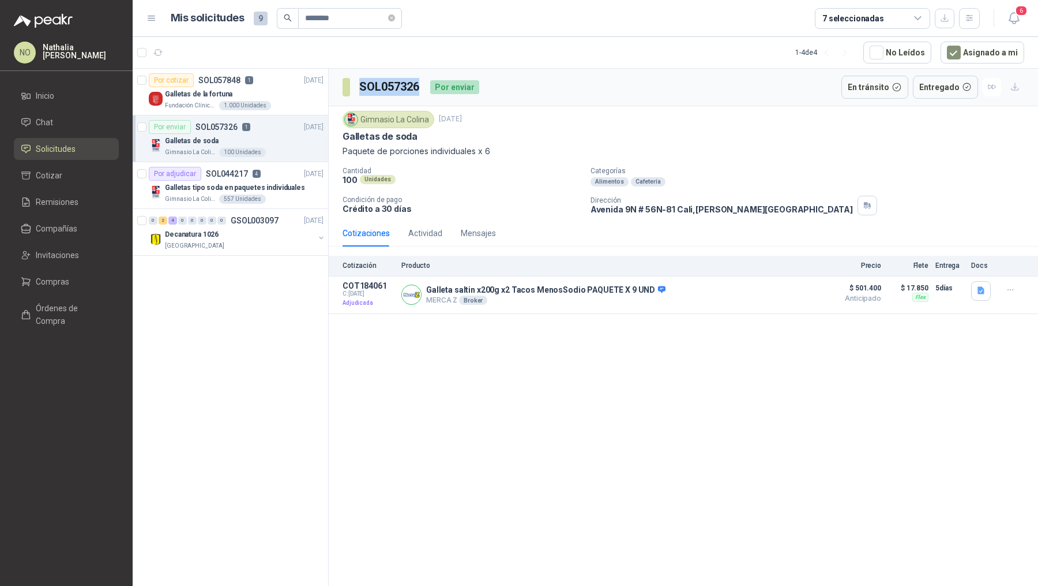
drag, startPoint x: 359, startPoint y: 85, endPoint x: 423, endPoint y: 88, distance: 64.1
click at [423, 88] on div "SOL057326 Por enviar" at bounding box center [411, 87] width 137 height 23
copy h3 "SOL057326"
click at [793, 292] on button "Detalles" at bounding box center [790, 295] width 54 height 16
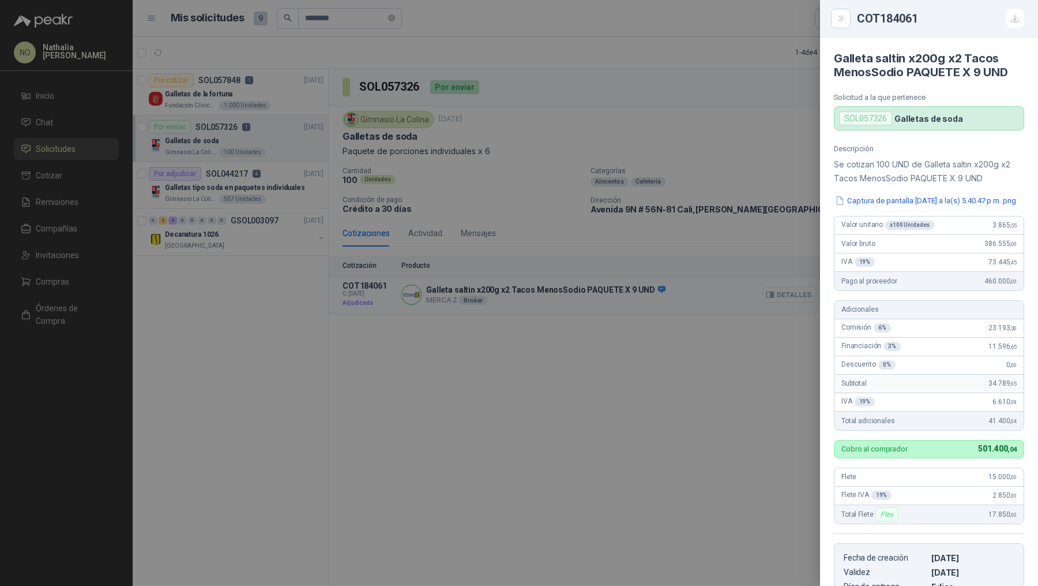
scroll to position [220, 0]
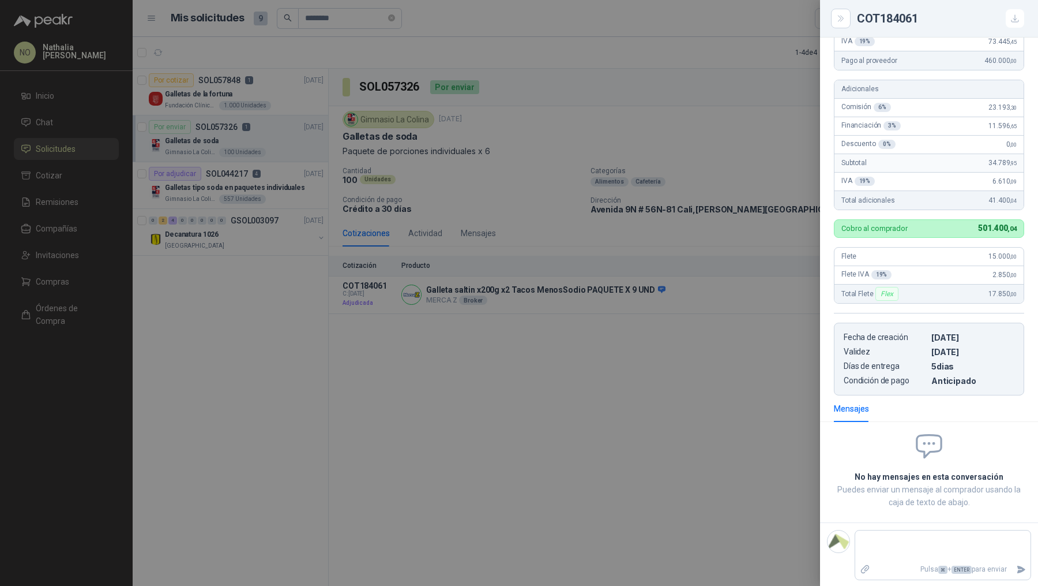
click at [603, 349] on div at bounding box center [519, 293] width 1038 height 586
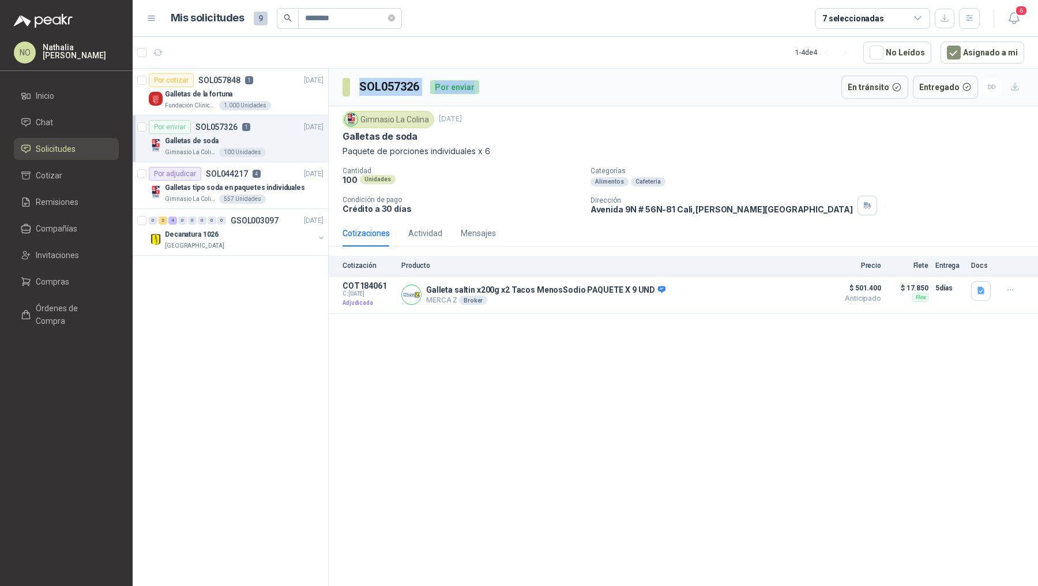
drag, startPoint x: 360, startPoint y: 84, endPoint x: 485, endPoint y: 82, distance: 125.2
click at [485, 82] on div "SOL057326 Por enviar En tránsito Entregado" at bounding box center [684, 87] width 710 height 37
click at [501, 150] on p "Paquete de porciones individuales x 6" at bounding box center [684, 151] width 682 height 13
drag, startPoint x: 501, startPoint y: 150, endPoint x: 359, endPoint y: 85, distance: 155.9
click at [359, 85] on div "SOL057326 Por enviar En tránsito Entregado Gimnasio La [MEDICAL_DATA] [DATE] Ga…" at bounding box center [684, 191] width 710 height 245
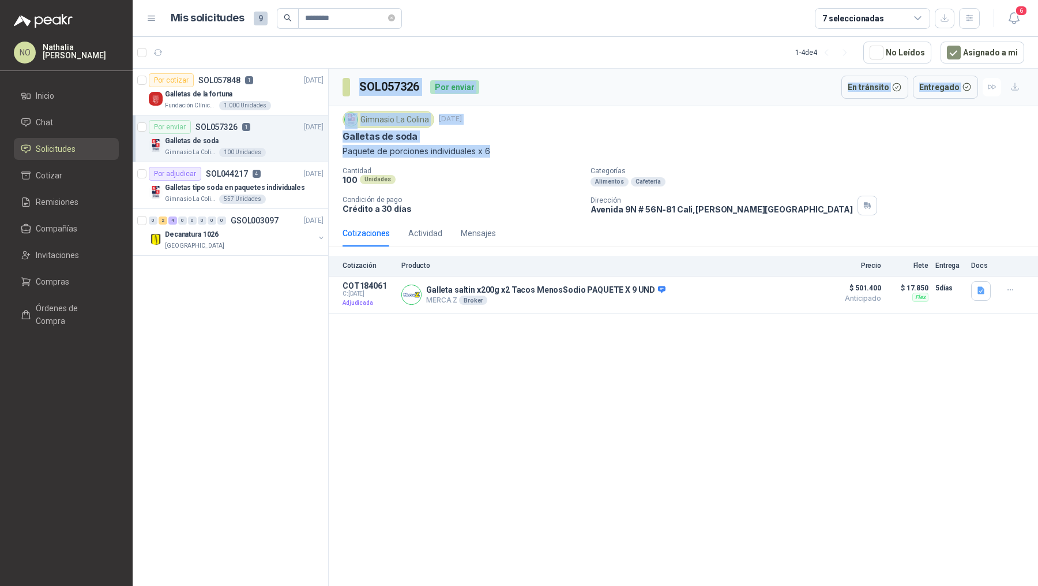
click at [359, 85] on h3 "SOL057326" at bounding box center [390, 87] width 62 height 18
drag, startPoint x: 359, startPoint y: 85, endPoint x: 534, endPoint y: 144, distance: 184.3
click at [534, 144] on div "SOL057326 Por enviar En tránsito Entregado Gimnasio La [MEDICAL_DATA] [DATE] Ga…" at bounding box center [684, 191] width 710 height 245
click at [534, 145] on p "Paquete de porciones individuales x 6" at bounding box center [684, 151] width 682 height 13
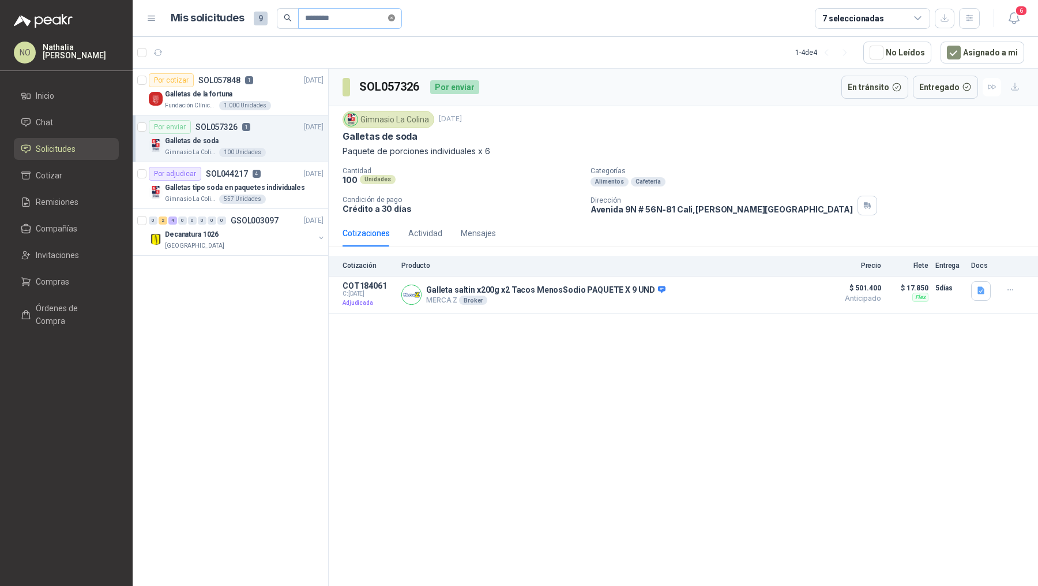
click at [393, 20] on icon "close-circle" at bounding box center [391, 17] width 7 height 7
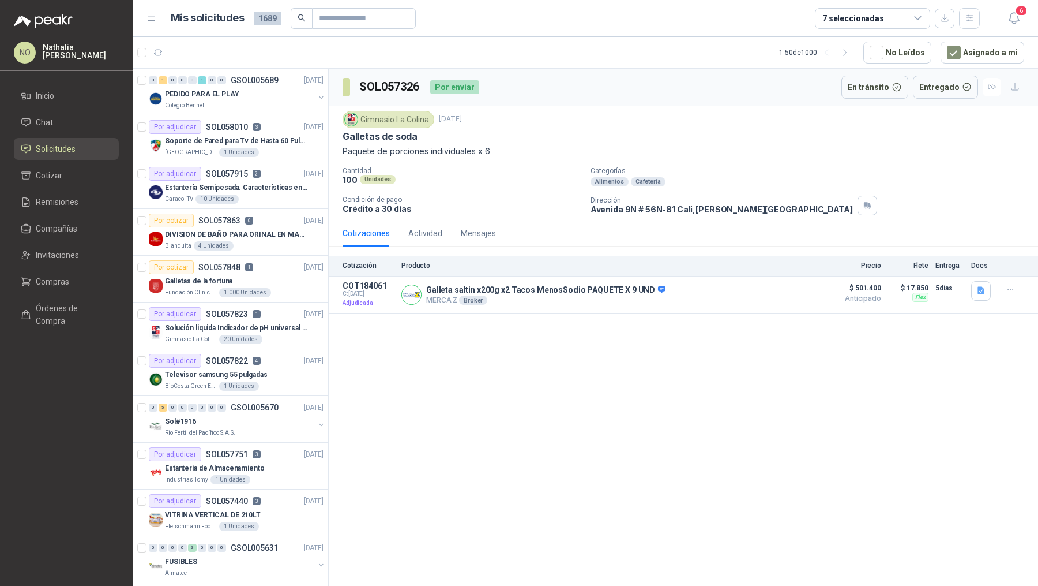
click at [1025, 19] on header "Mis solicitudes 1689 7 seleccionadas 6" at bounding box center [586, 18] width 906 height 37
click at [1008, 14] on icon "button" at bounding box center [1014, 18] width 14 height 14
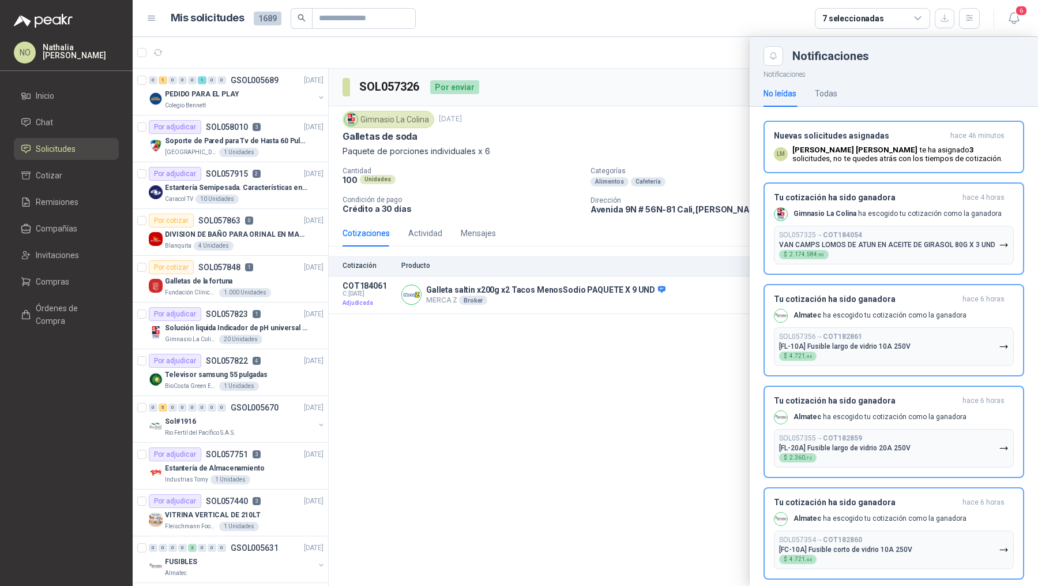
click at [552, 250] on div at bounding box center [586, 311] width 906 height 549
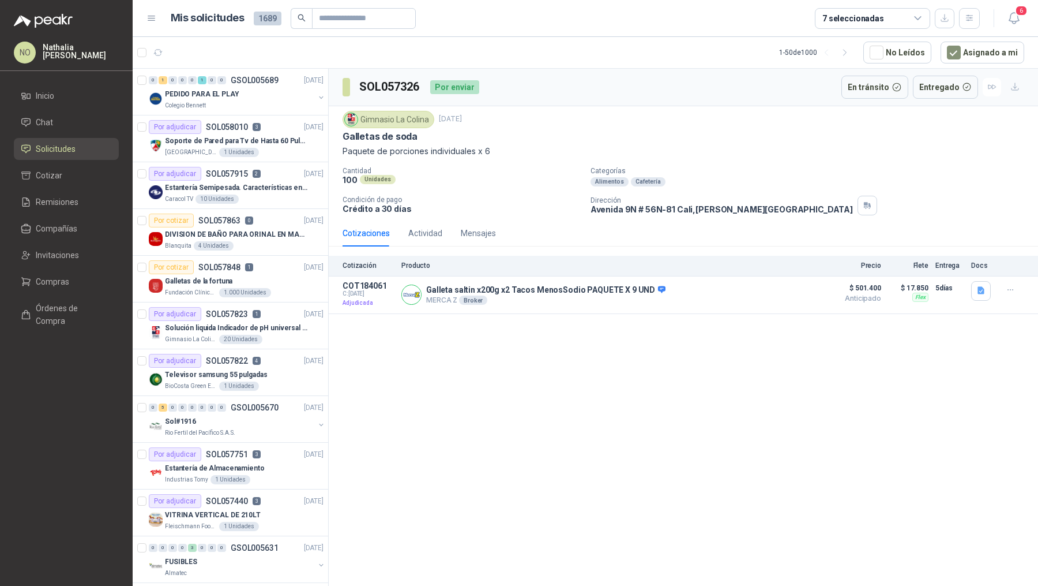
click at [886, 322] on div "SOL057326 Por enviar En tránsito Entregado Gimnasio La [MEDICAL_DATA] [DATE] Ga…" at bounding box center [684, 329] width 710 height 521
click at [889, 380] on div "SOL057326 Por enviar En tránsito Entregado Gimnasio La [MEDICAL_DATA] [DATE] Ga…" at bounding box center [684, 329] width 710 height 521
click at [685, 97] on div "SOL057326 Por enviar En tránsito Entregado" at bounding box center [684, 87] width 710 height 37
click at [988, 291] on button "button" at bounding box center [982, 291] width 20 height 20
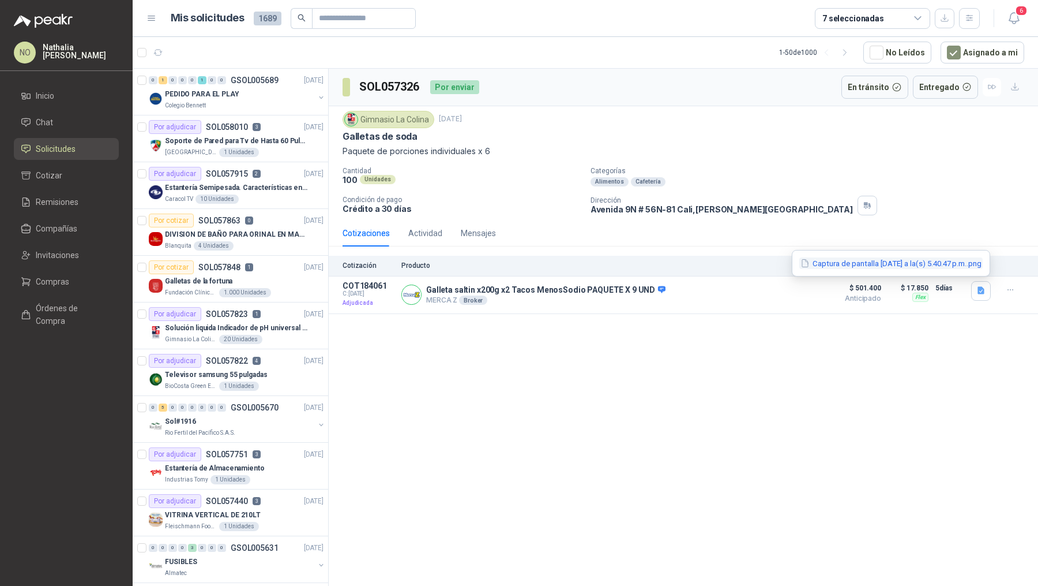
click at [958, 262] on button "Captura de pantalla [DATE] a la(s) 5.40.47 p.m..png" at bounding box center [891, 263] width 183 height 12
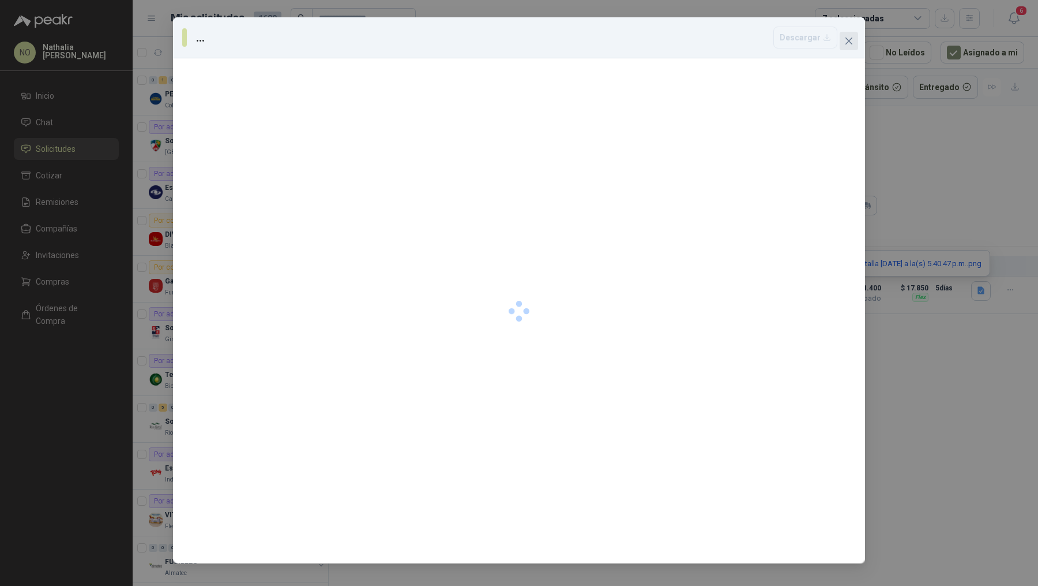
click at [851, 37] on icon "close" at bounding box center [849, 40] width 9 height 9
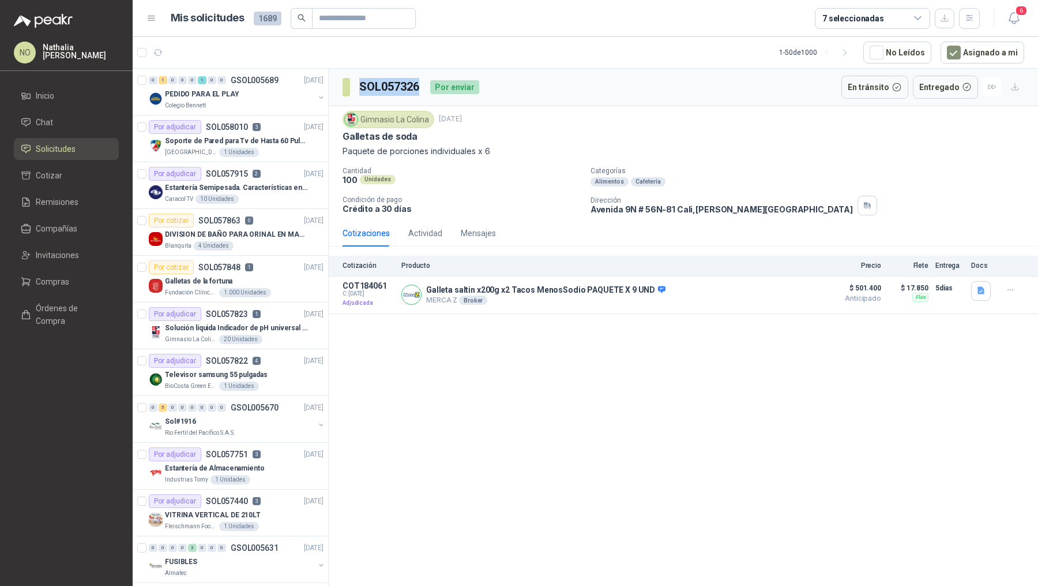
drag, startPoint x: 355, startPoint y: 85, endPoint x: 419, endPoint y: 86, distance: 63.5
click at [418, 86] on section "SOL057326" at bounding box center [382, 87] width 78 height 18
copy h3 "SOL057326"
click at [785, 292] on button "Detalles" at bounding box center [790, 295] width 54 height 16
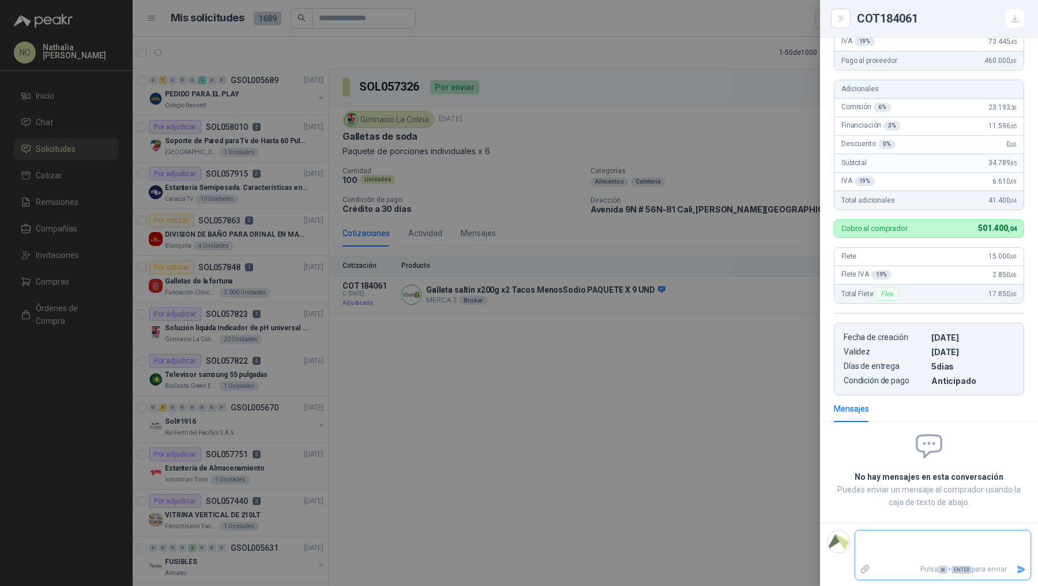
click at [912, 551] on textarea at bounding box center [943, 545] width 175 height 27
type textarea "*"
type textarea "**"
type textarea "***"
type textarea "****"
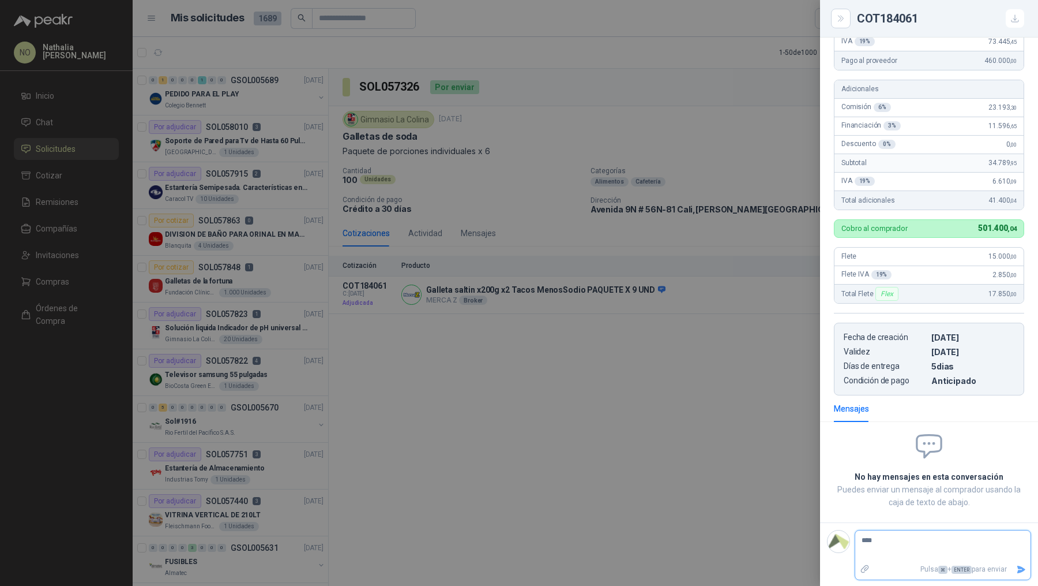
type textarea "*****"
type textarea "******"
type textarea "********"
type textarea "*********"
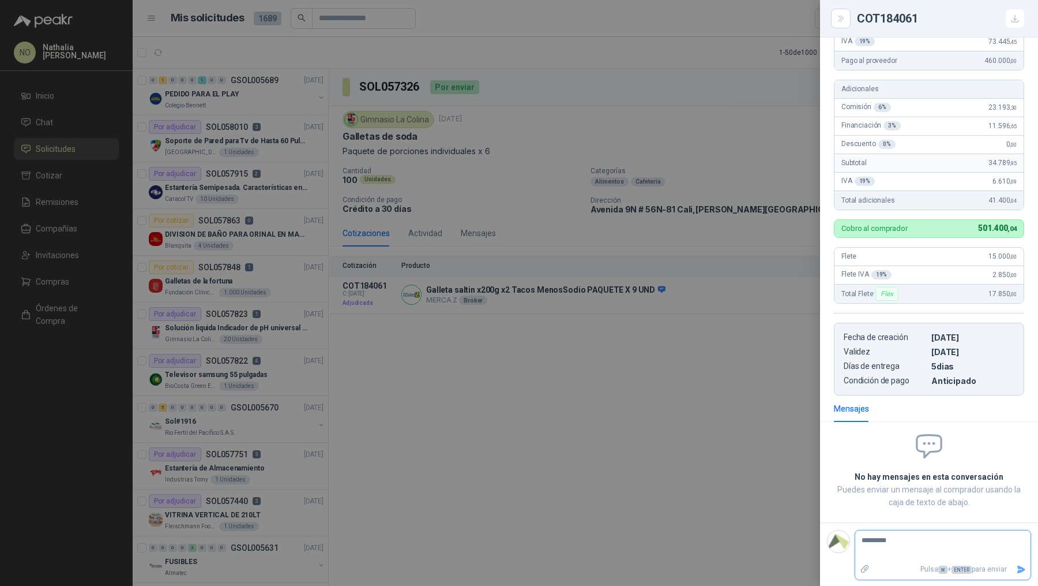
type textarea "**********"
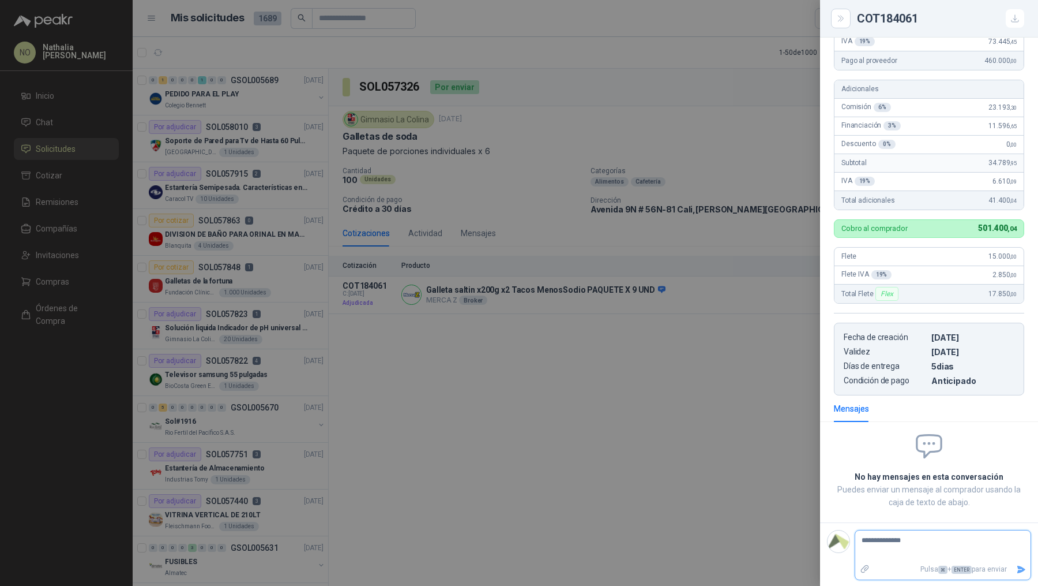
type textarea "**********"
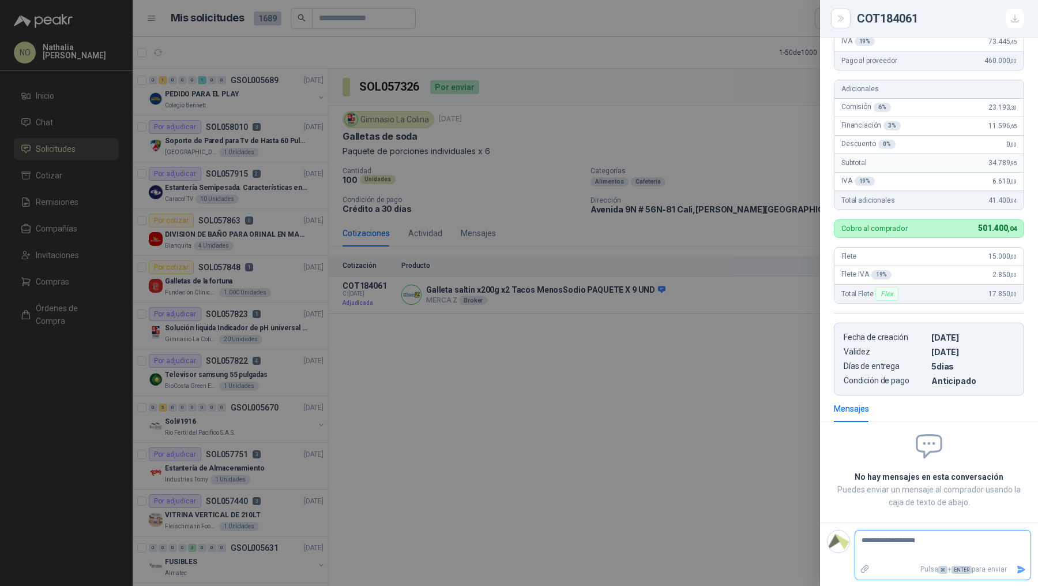
type textarea "**********"
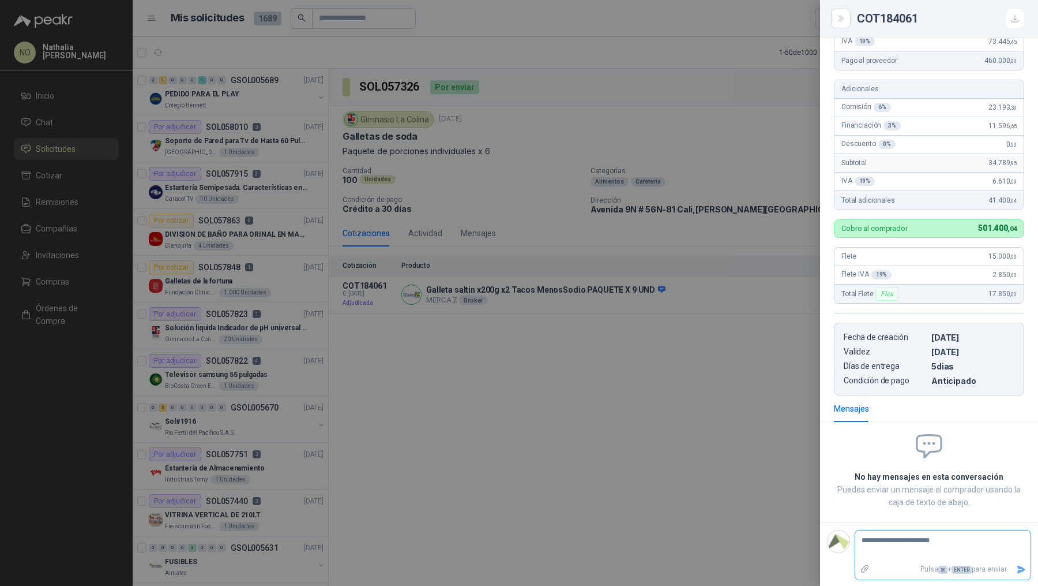
type textarea "**********"
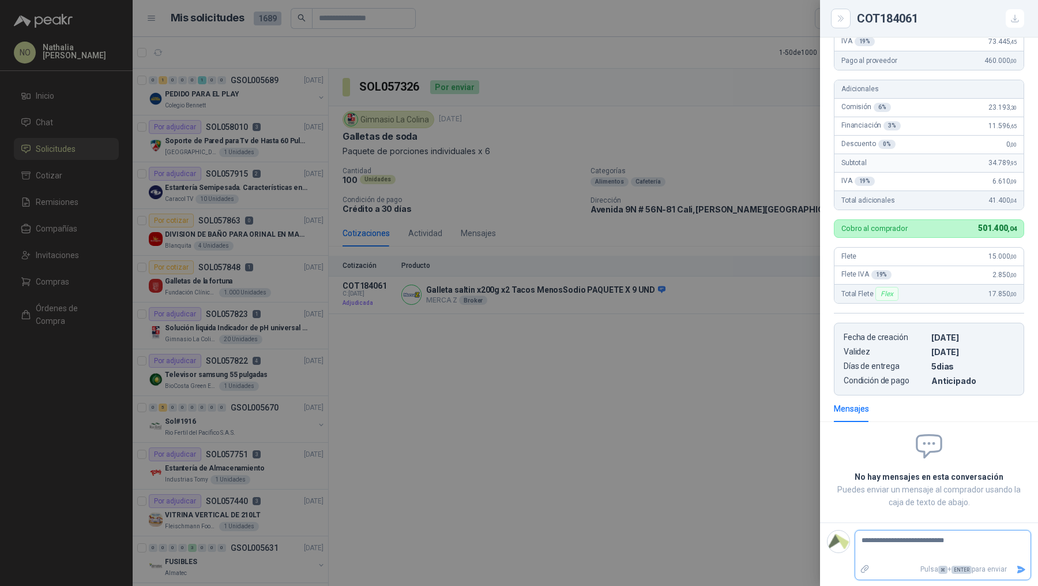
type textarea "**********"
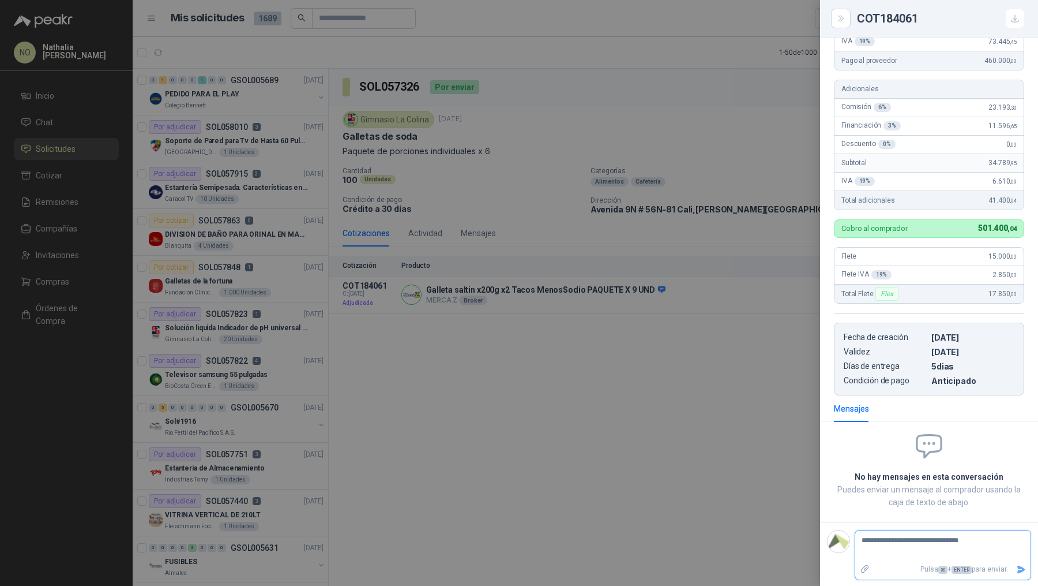
type textarea "**********"
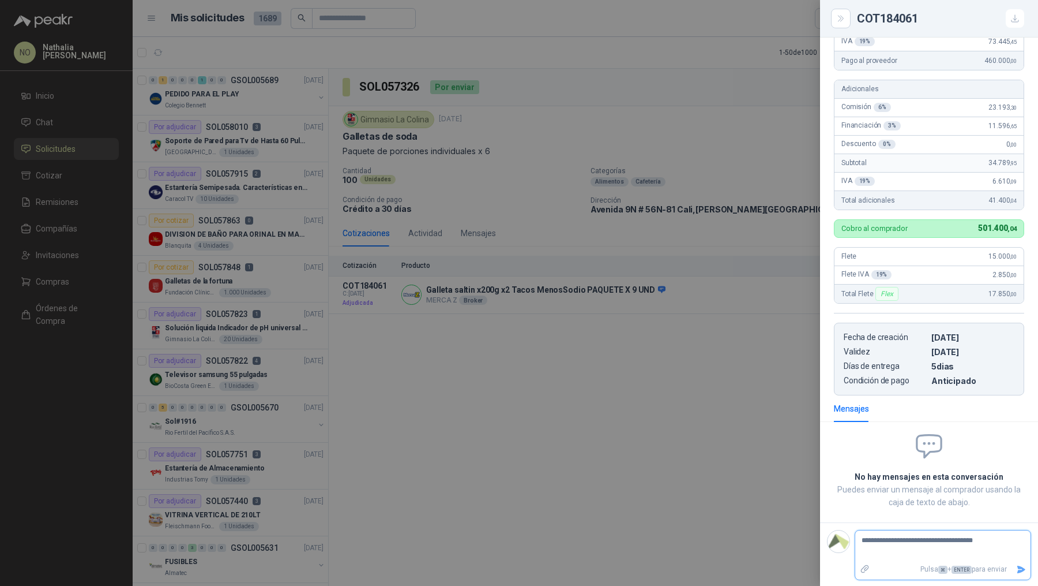
type textarea "**********"
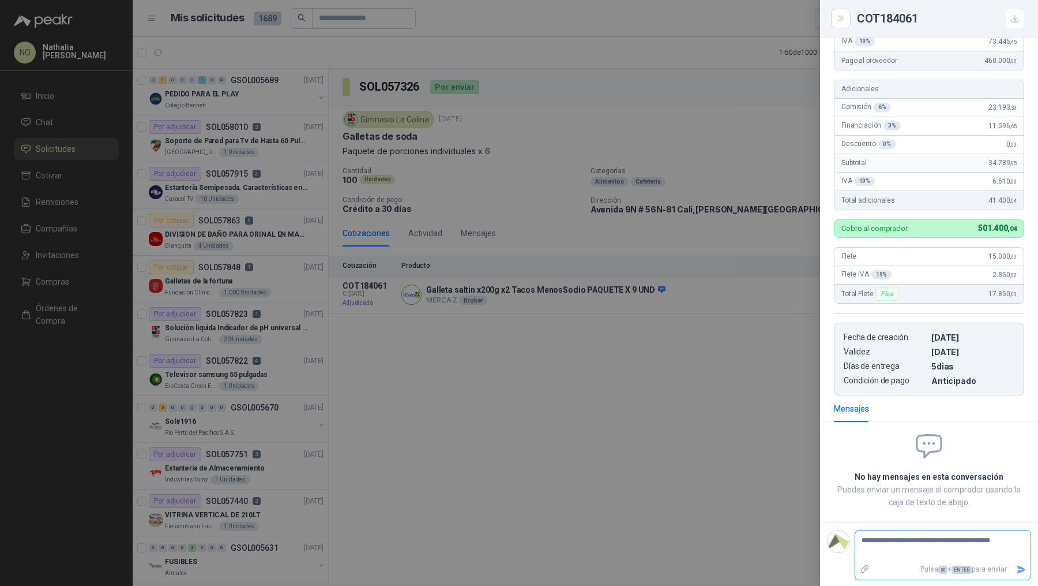
type textarea "**********"
click at [209, 301] on div at bounding box center [519, 293] width 1038 height 586
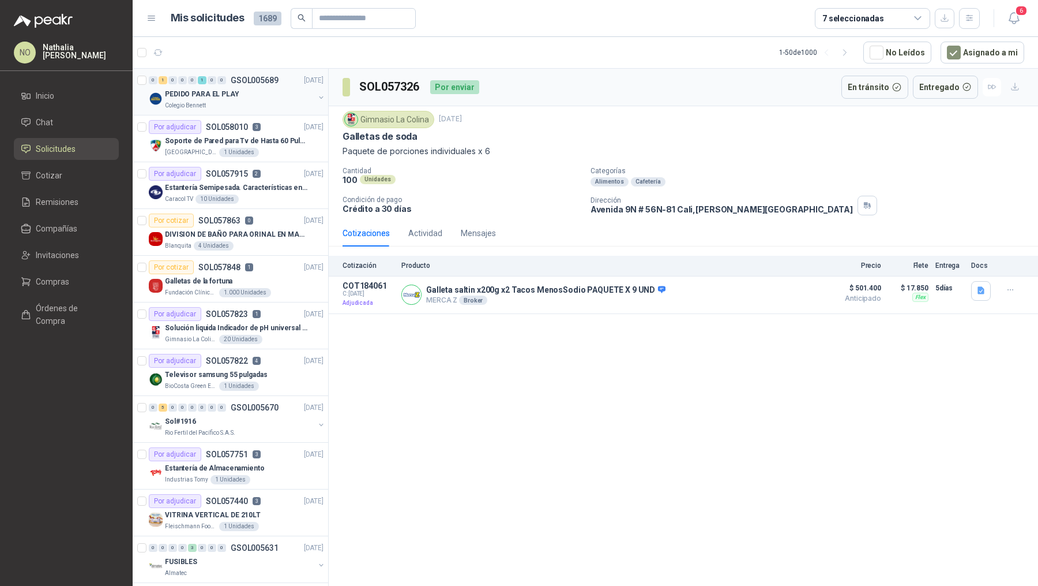
click at [202, 87] on div "PEDIDO PARA EL PLAY" at bounding box center [239, 94] width 149 height 14
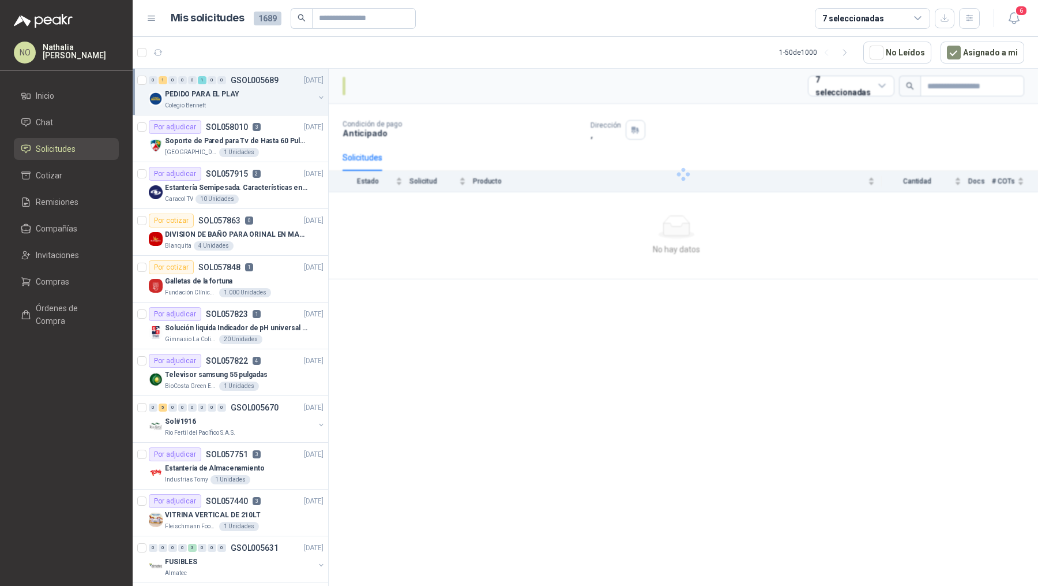
click at [202, 87] on div "PEDIDO PARA EL PLAY" at bounding box center [239, 94] width 149 height 14
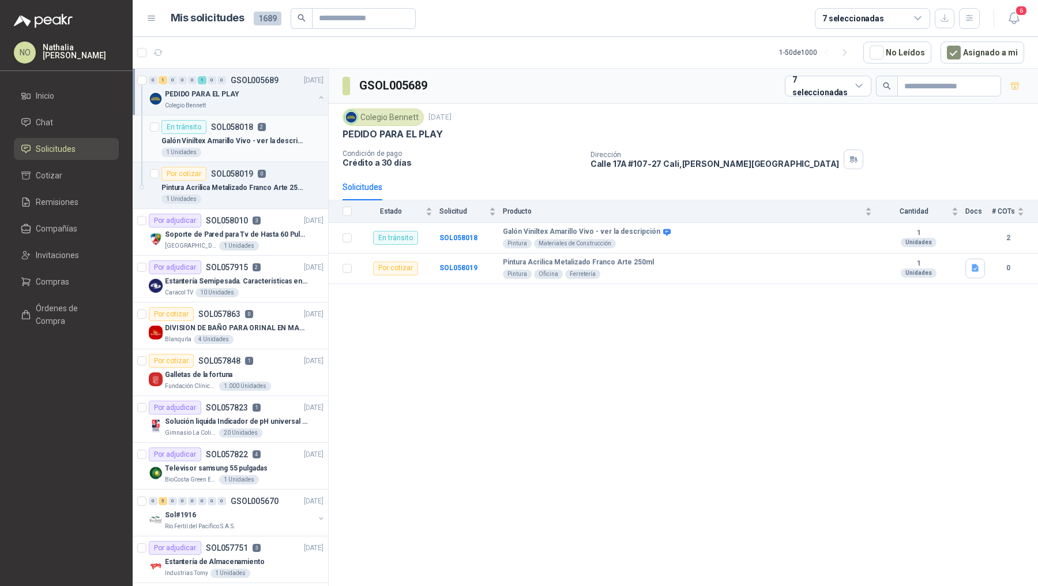
click at [253, 136] on p "Galón Viniltex Amarillo Vivo - ver la descripción" at bounding box center [234, 141] width 144 height 11
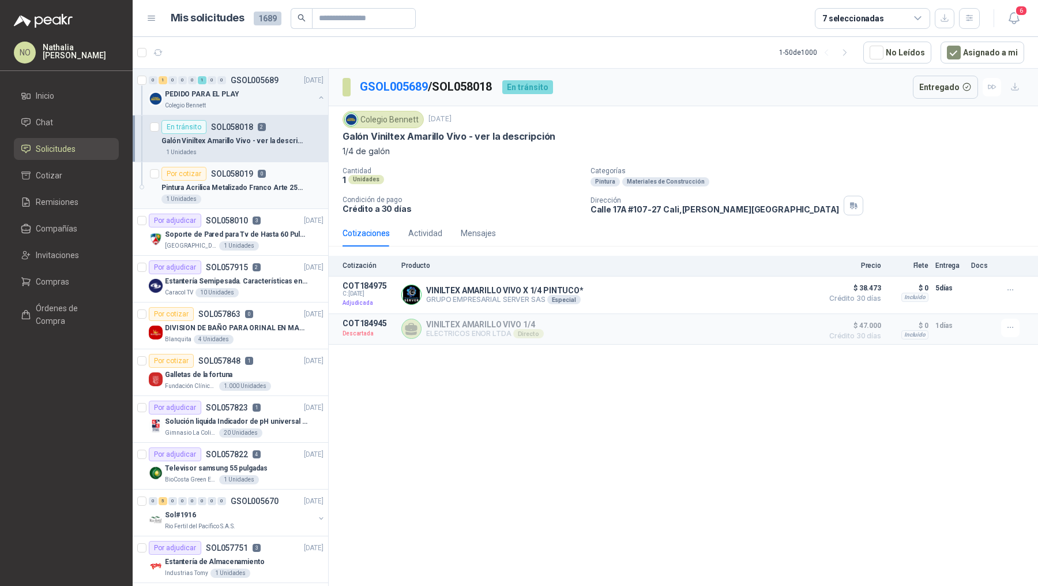
click at [257, 191] on p "Pintura Acrilica Metalizado Franco Arte 250ml" at bounding box center [234, 187] width 144 height 11
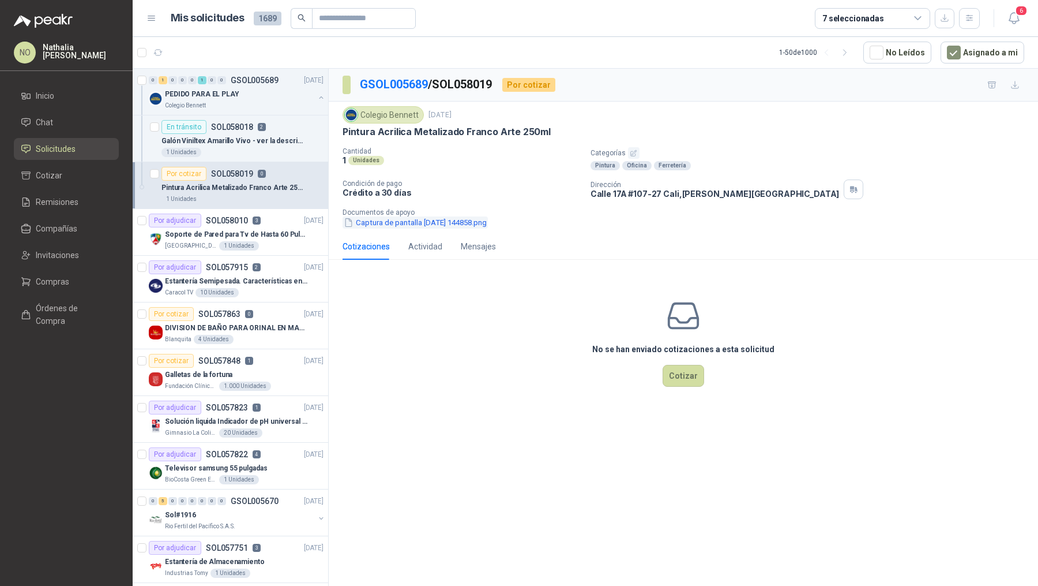
click at [393, 224] on button "Captura de pantalla [DATE] 144858.png" at bounding box center [415, 222] width 145 height 12
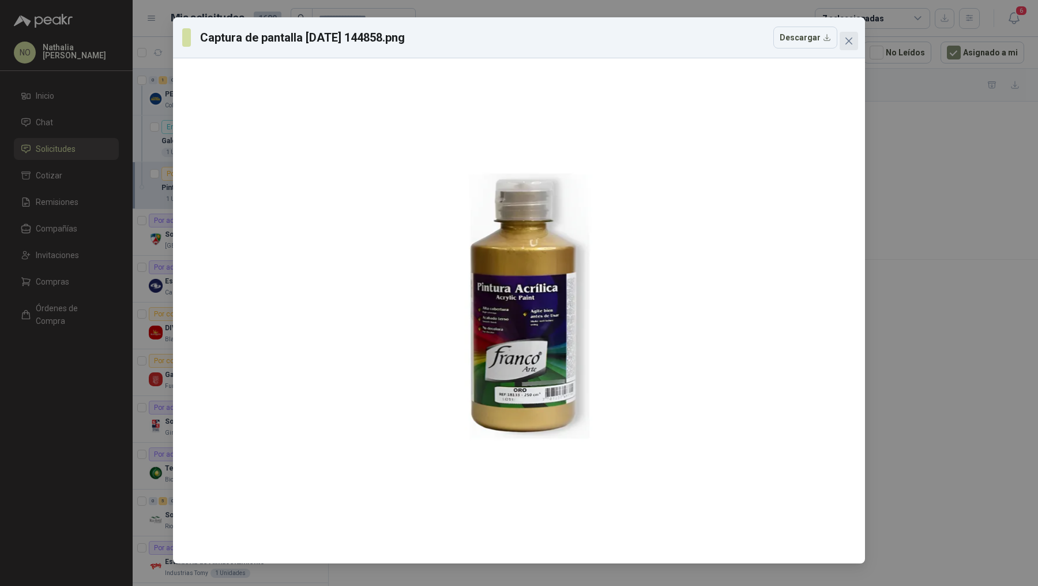
click at [849, 37] on icon "close" at bounding box center [849, 40] width 9 height 9
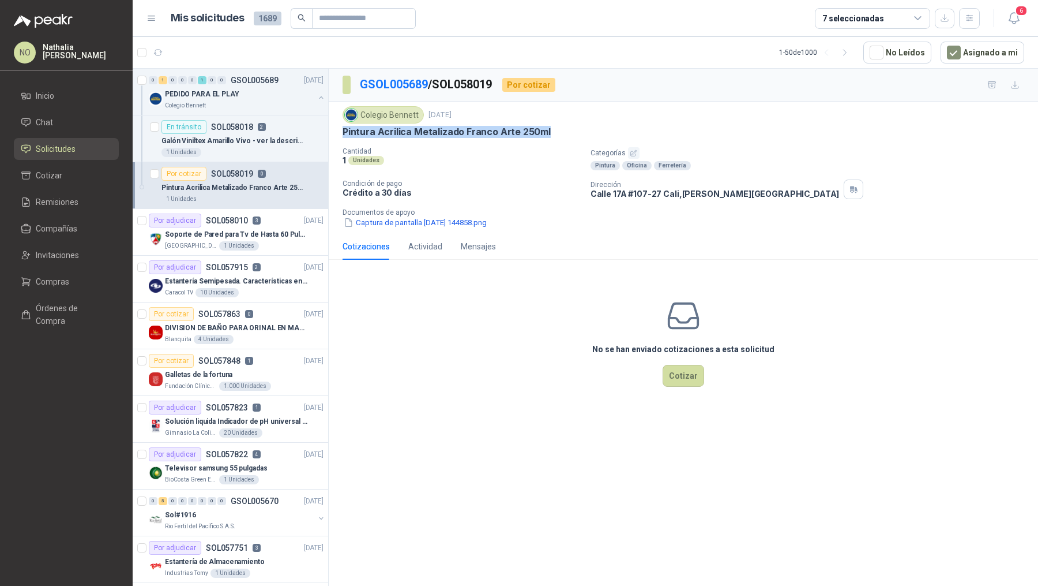
drag, startPoint x: 347, startPoint y: 130, endPoint x: 553, endPoint y: 131, distance: 206.0
click at [553, 131] on div "Pintura Acrilica Metalizado Franco Arte 250ml" at bounding box center [684, 132] width 682 height 12
copy p "Pintura Acrilica Metalizado Franco Arte 250ml"
click at [464, 221] on button "Captura de pantalla [DATE] 144858.png" at bounding box center [415, 222] width 145 height 12
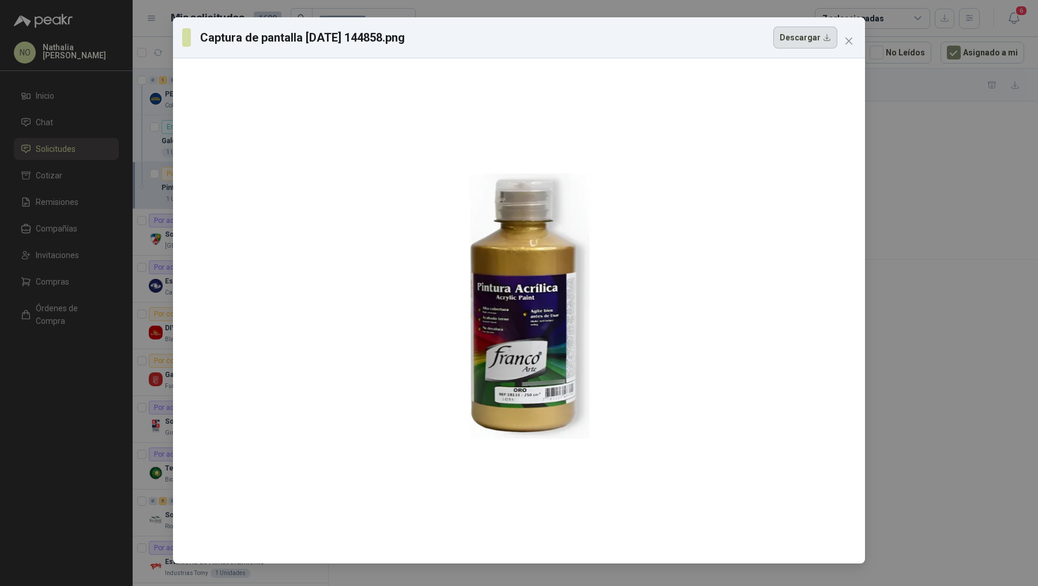
click at [813, 35] on button "Descargar" at bounding box center [806, 38] width 64 height 22
click at [845, 43] on icon "close" at bounding box center [849, 40] width 9 height 9
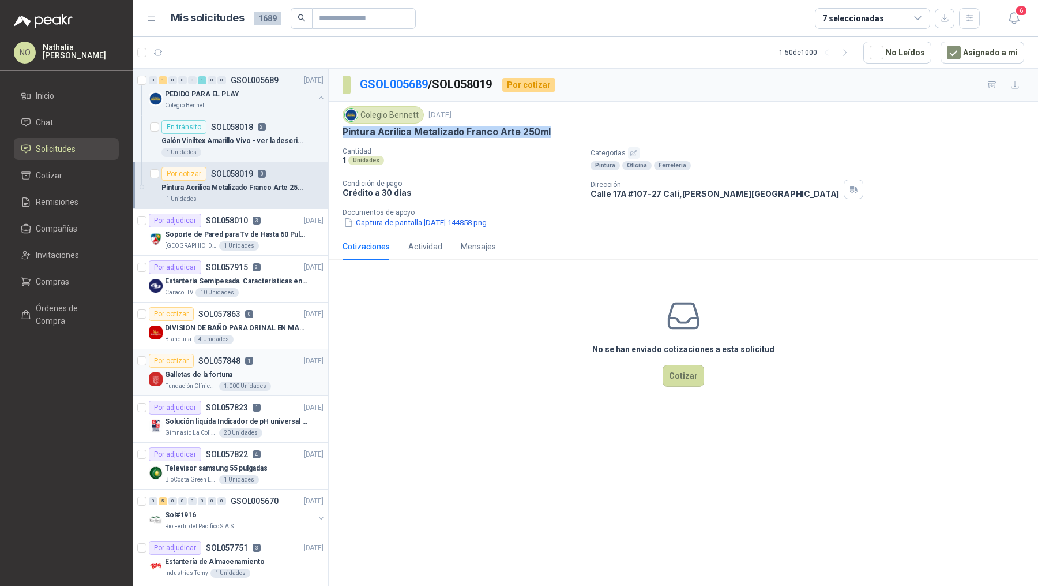
click at [247, 377] on div "Galletas de la fortuna" at bounding box center [244, 374] width 159 height 14
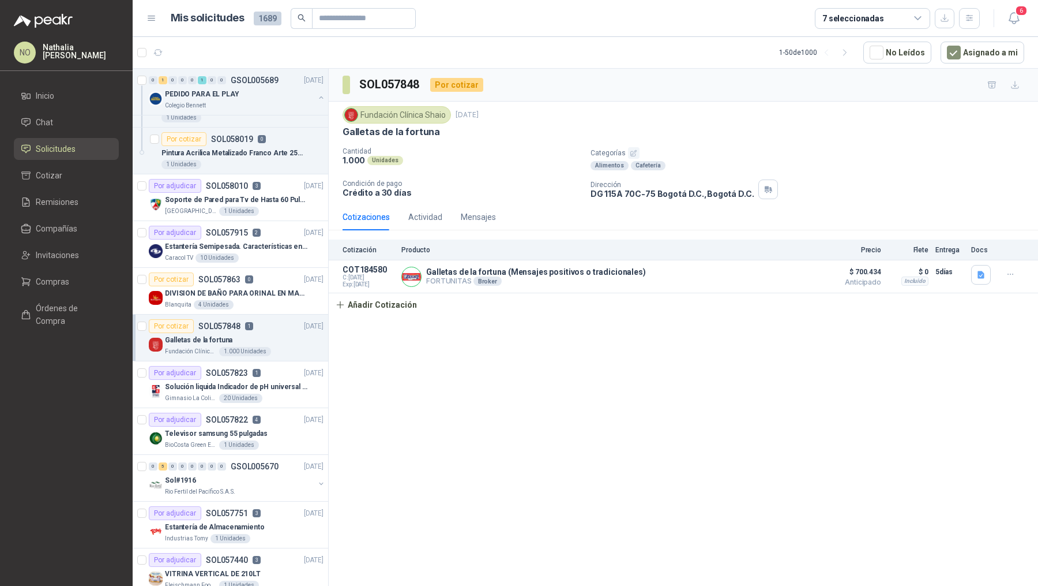
scroll to position [41, 0]
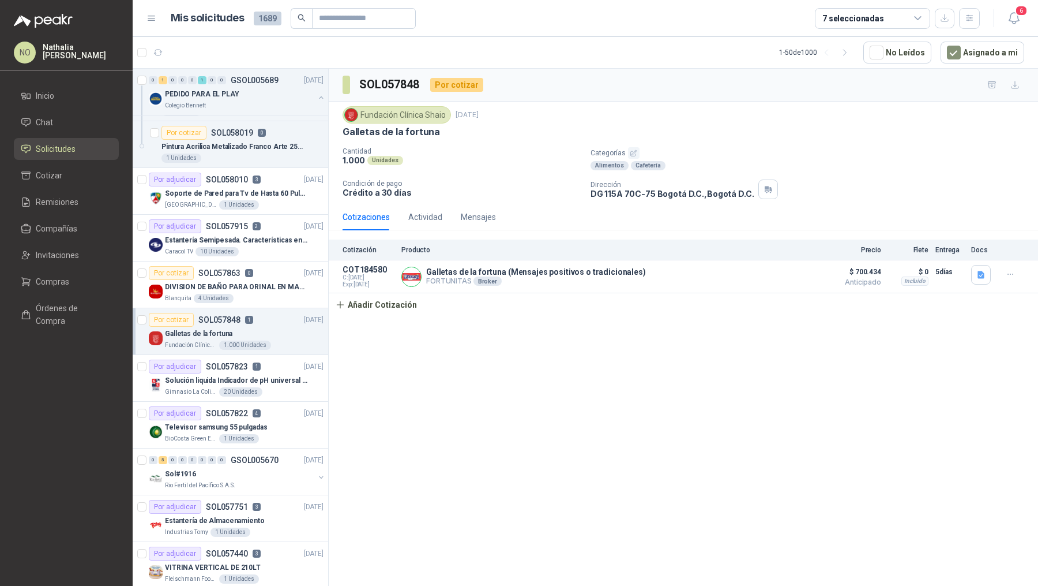
click at [247, 377] on p "Solución liquida Indicador de pH universal de 500ml o 20 de 25ml (no tiras de p…" at bounding box center [237, 380] width 144 height 11
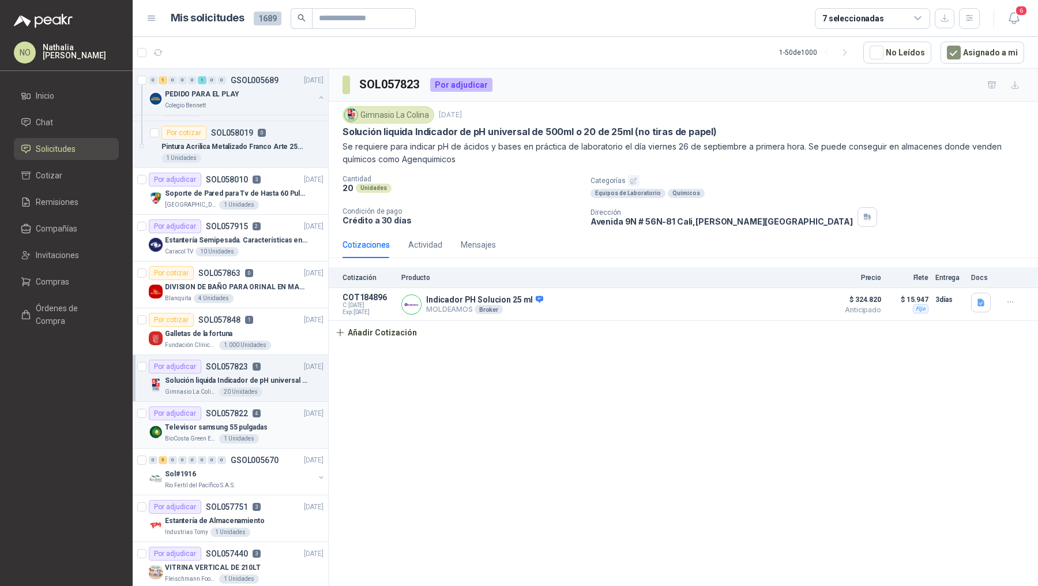
click at [252, 429] on p "Televisor samsung 55 pulgadas" at bounding box center [216, 427] width 103 height 11
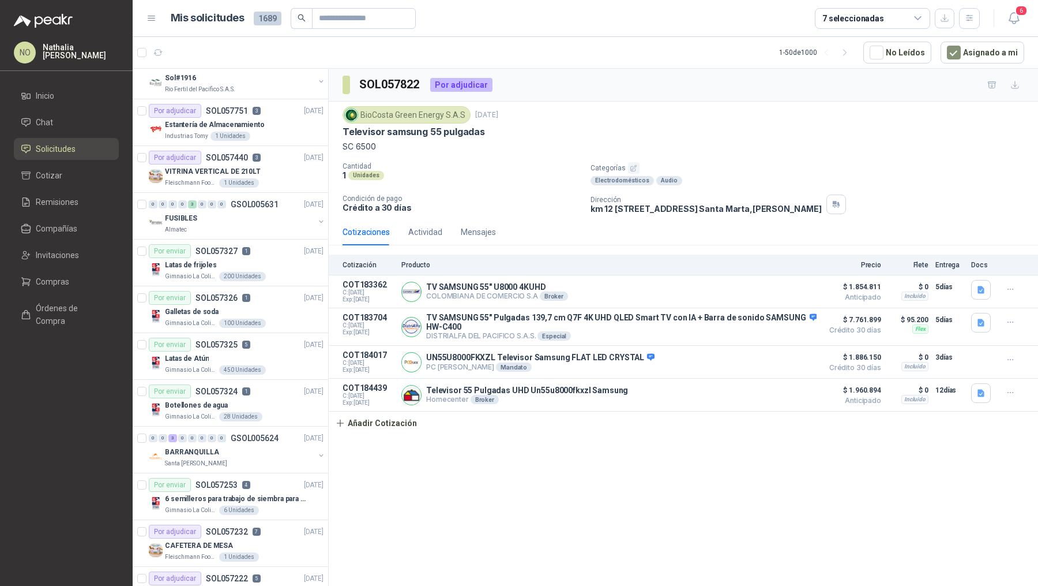
scroll to position [437, 0]
click at [252, 433] on p "GSOL005624" at bounding box center [255, 437] width 48 height 8
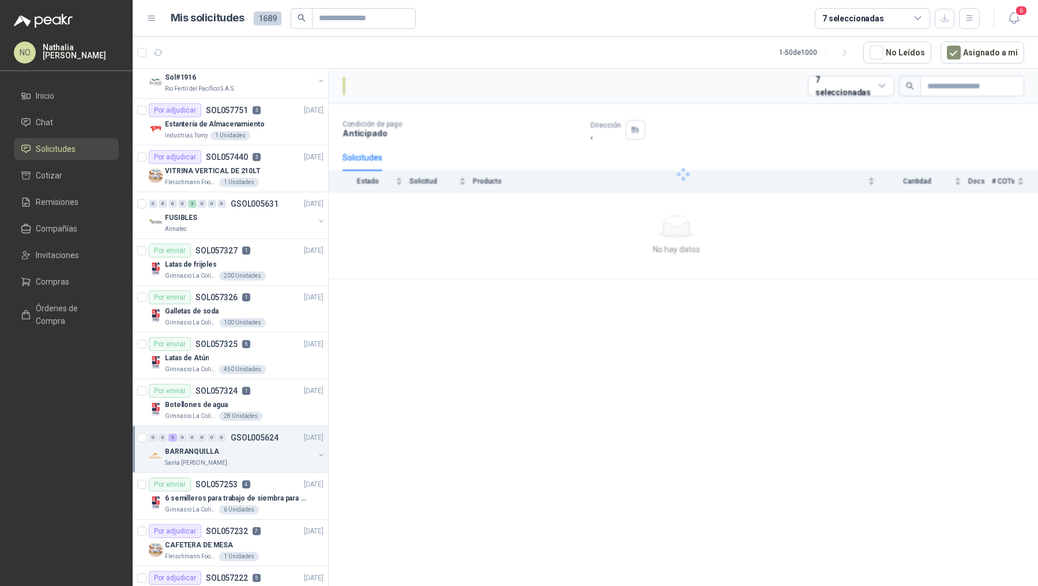
click at [252, 433] on p "GSOL005624" at bounding box center [255, 437] width 48 height 8
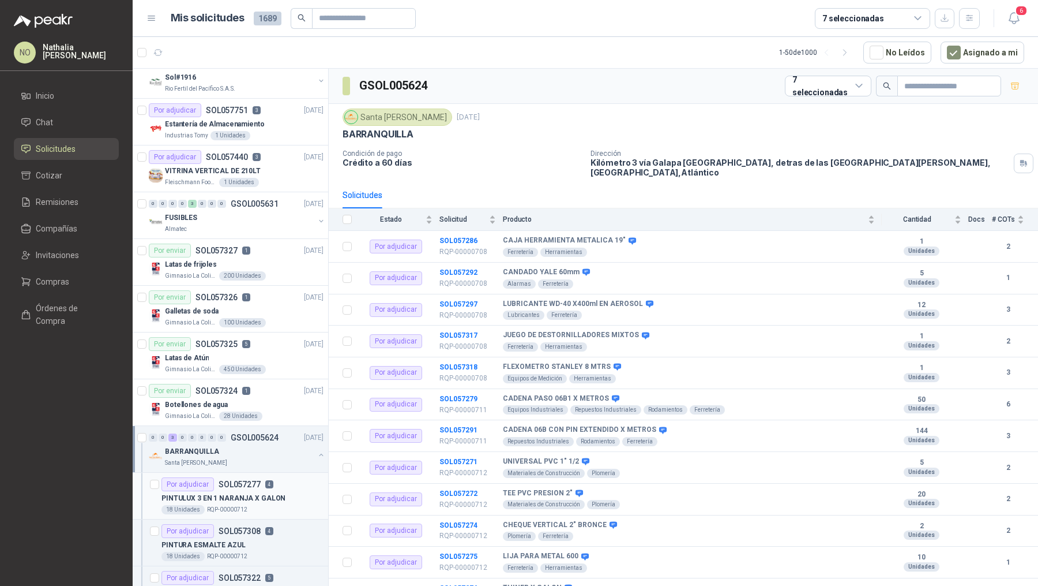
scroll to position [3, 0]
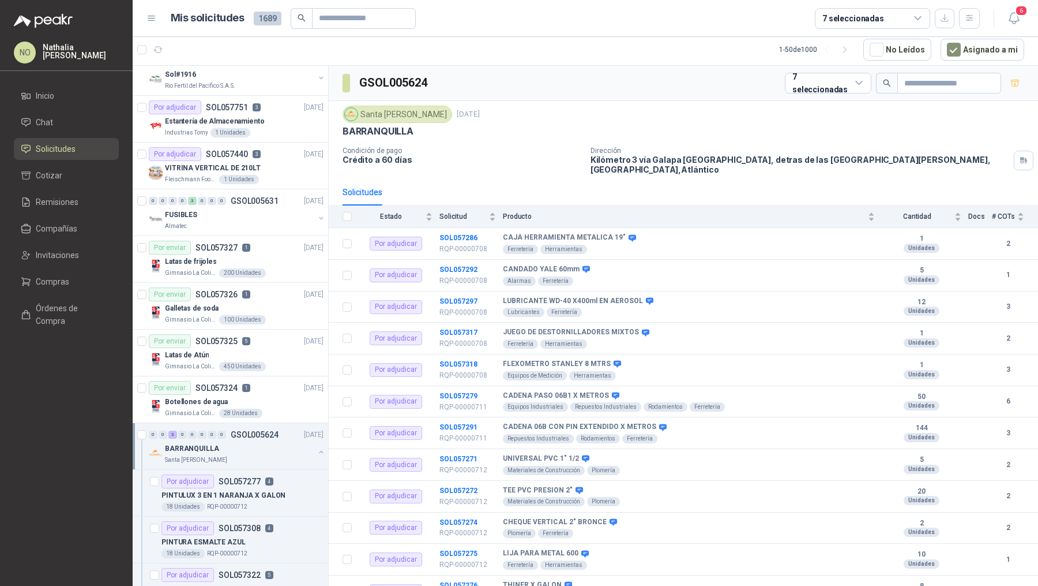
click at [275, 443] on div "BARRANQUILLA" at bounding box center [239, 448] width 149 height 14
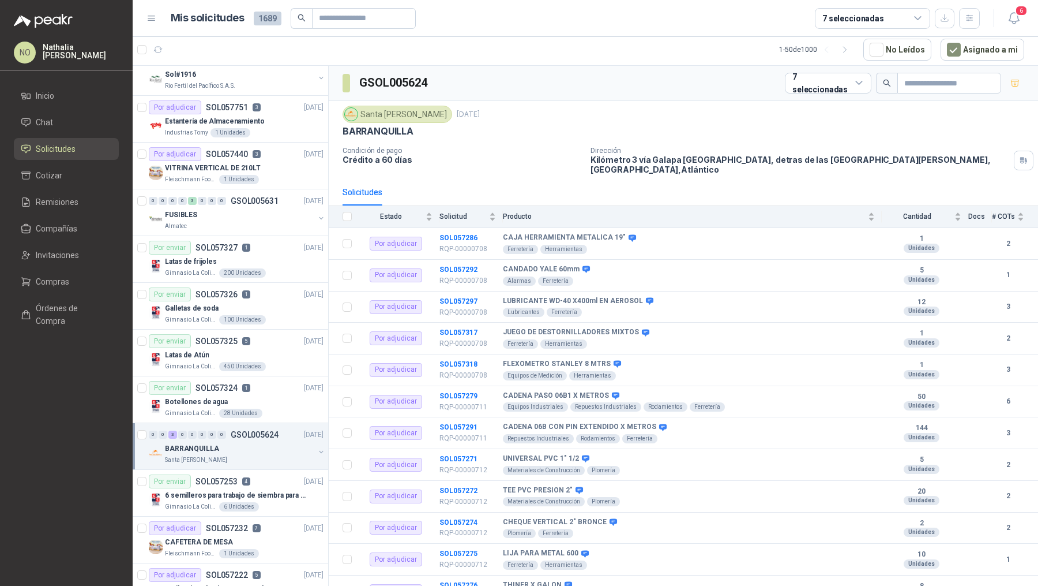
click at [275, 443] on div "BARRANQUILLA" at bounding box center [239, 448] width 149 height 14
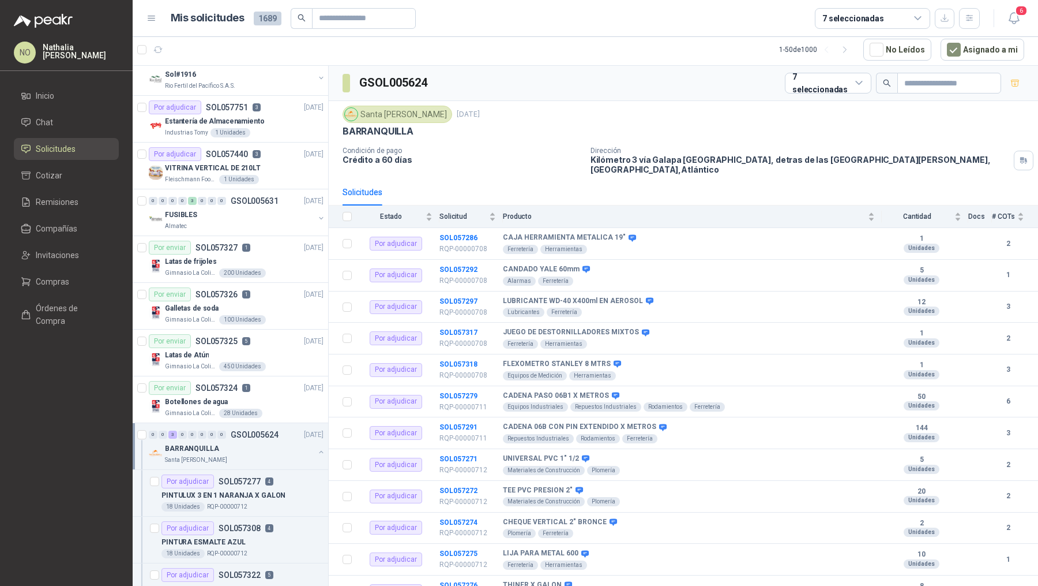
click at [275, 443] on div "BARRANQUILLA" at bounding box center [239, 448] width 149 height 14
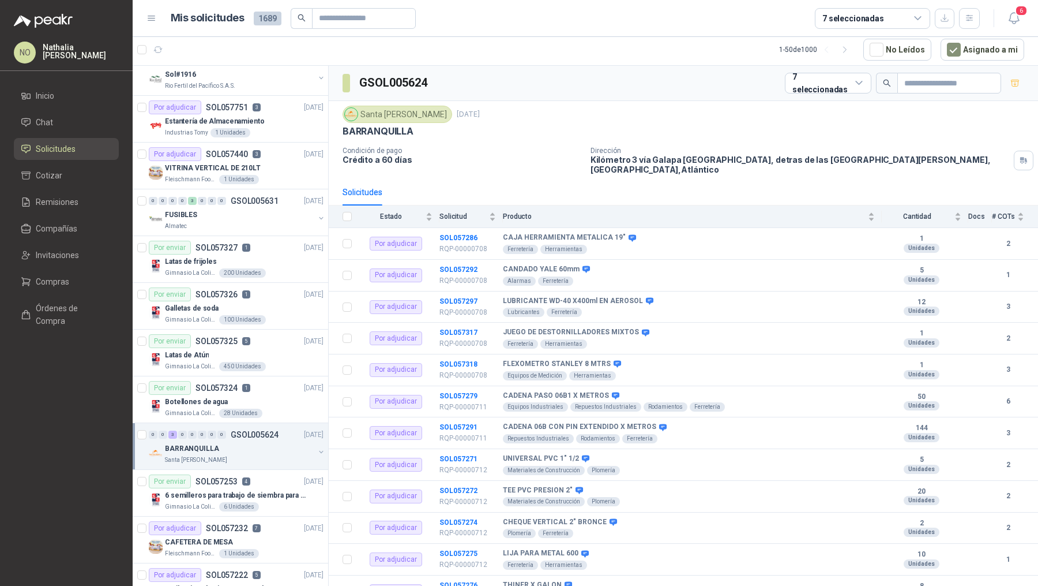
scroll to position [560, 0]
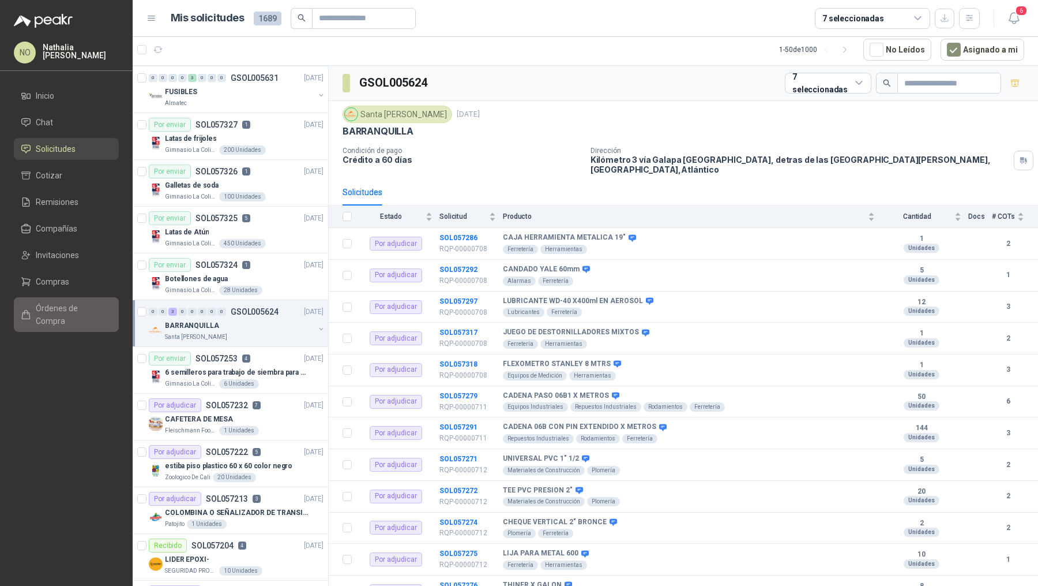
click at [74, 303] on span "Órdenes de Compra" at bounding box center [72, 314] width 72 height 25
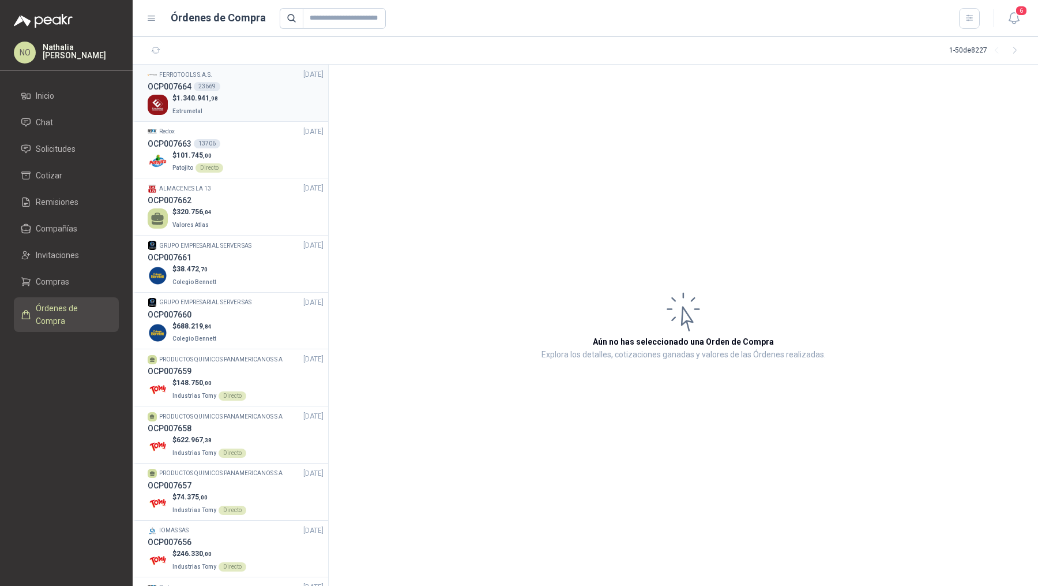
click at [239, 111] on div "$ 1.340.941 ,98 Estrumetal" at bounding box center [236, 105] width 176 height 24
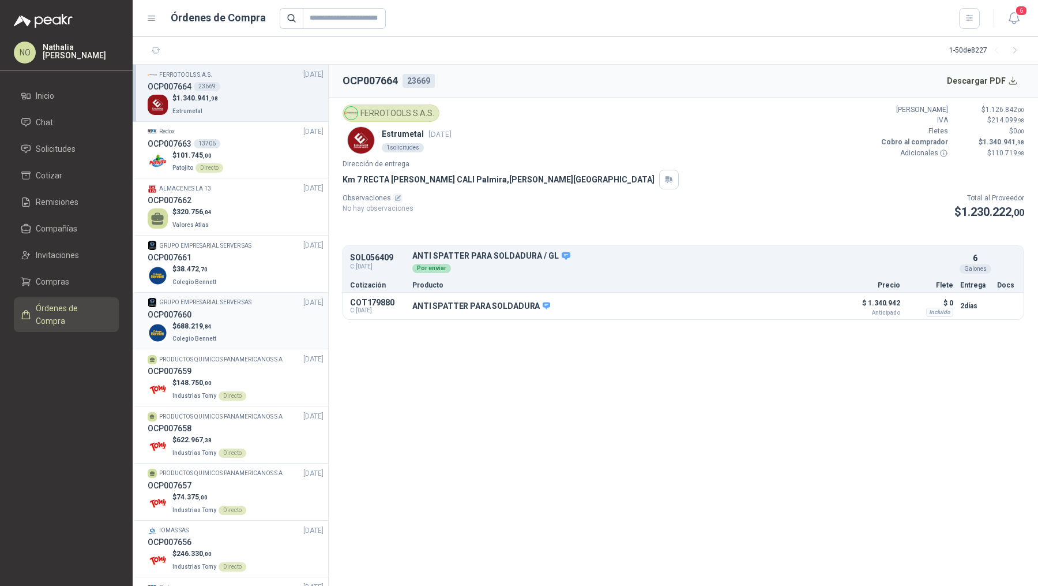
click at [283, 342] on div "$ 688.219 ,84 Colegio Bennett" at bounding box center [236, 333] width 176 height 24
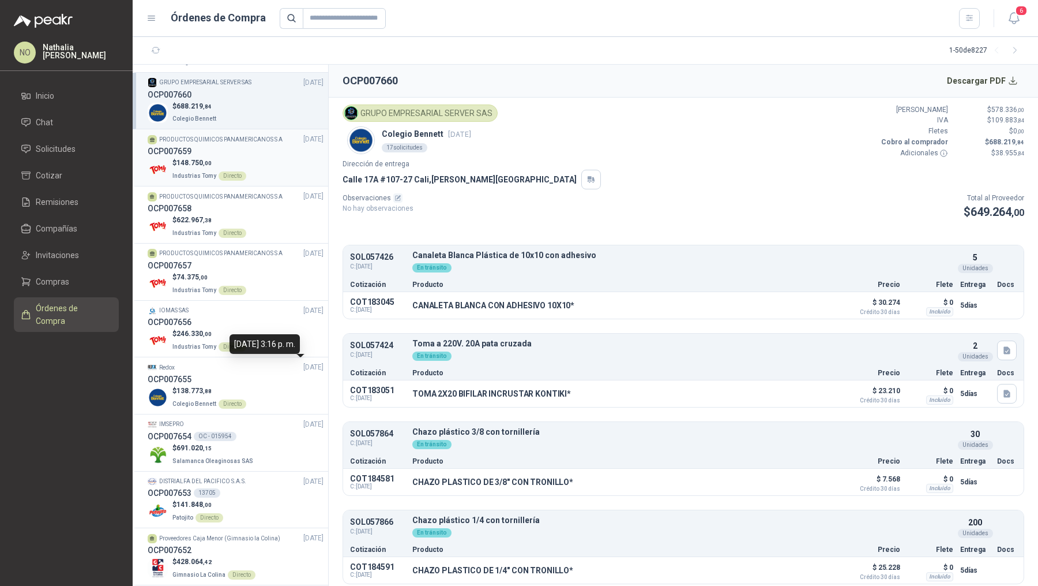
scroll to position [219, 0]
click at [303, 363] on span "[DATE]" at bounding box center [313, 367] width 20 height 11
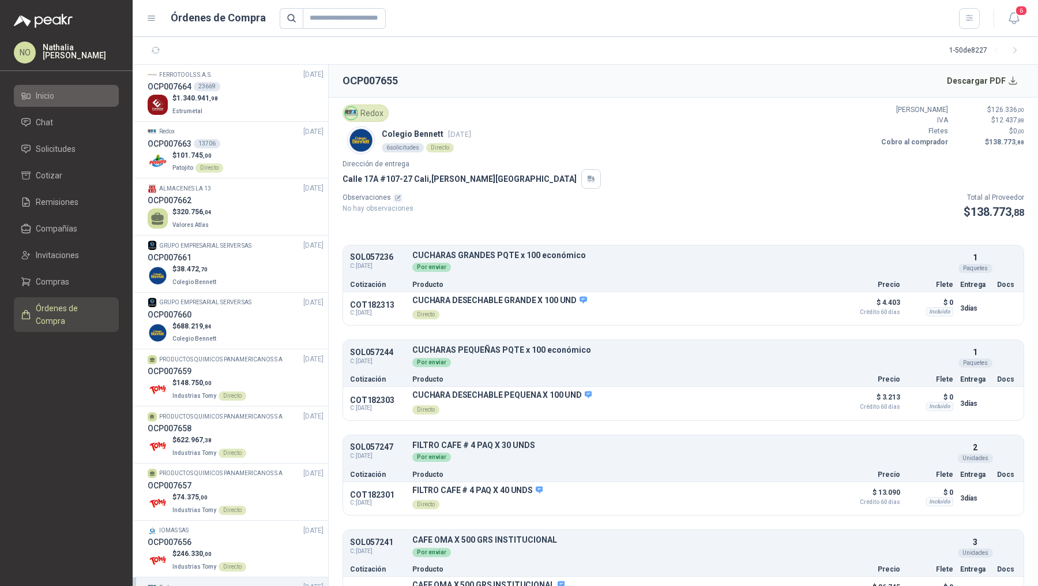
click at [78, 93] on li "Inicio" at bounding box center [66, 95] width 91 height 13
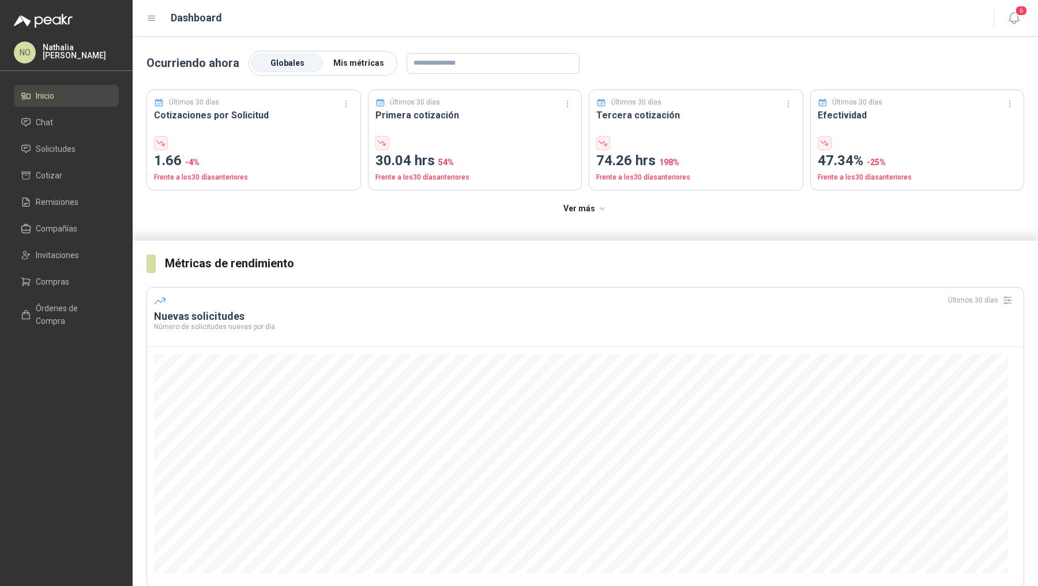
click at [365, 62] on span "Mis métricas" at bounding box center [358, 62] width 51 height 9
click at [70, 148] on span "Solicitudes" at bounding box center [56, 148] width 40 height 13
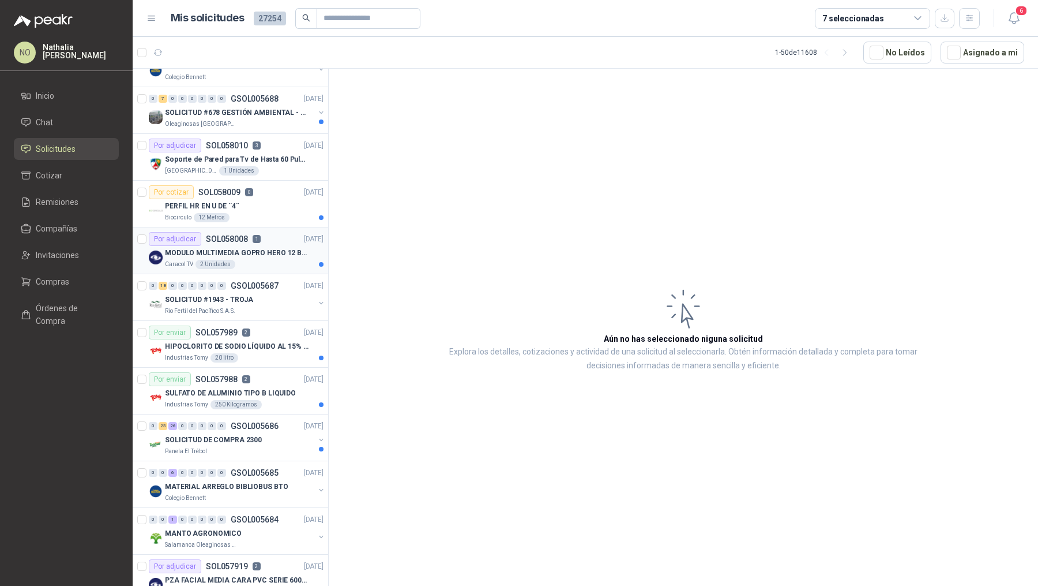
scroll to position [166, 0]
click at [273, 396] on p "SULFATO DE ALUMINIO TIPO B LIQUIDO" at bounding box center [230, 395] width 131 height 11
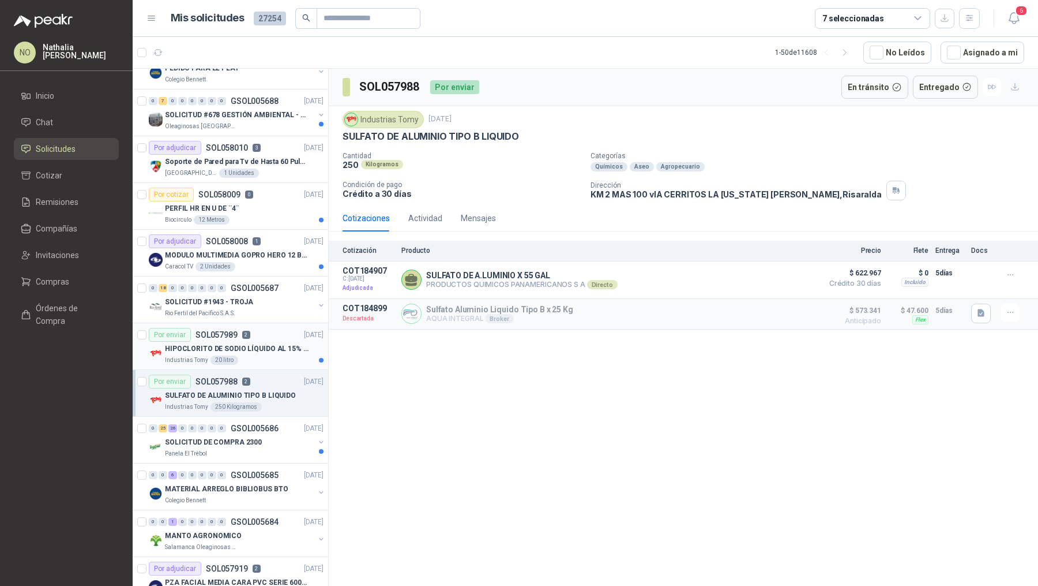
click at [264, 346] on p "HIPOCLORITO DE SODIO LÍQUIDO AL 15% CONT NETO 20L" at bounding box center [237, 348] width 144 height 11
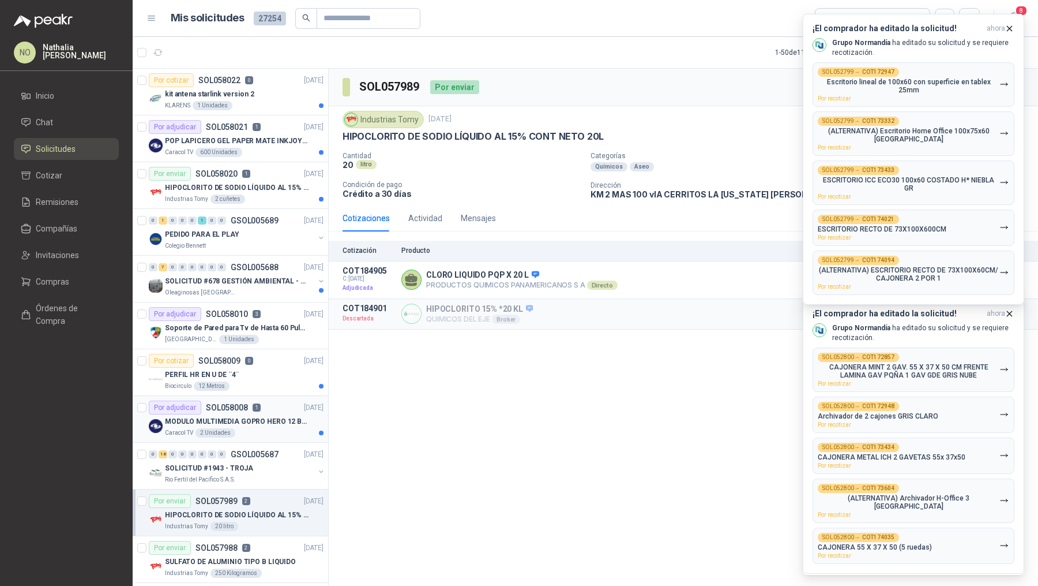
click at [281, 421] on p "MODULO MULTIMEDIA GOPRO HERO 12 BLACK" at bounding box center [237, 421] width 144 height 11
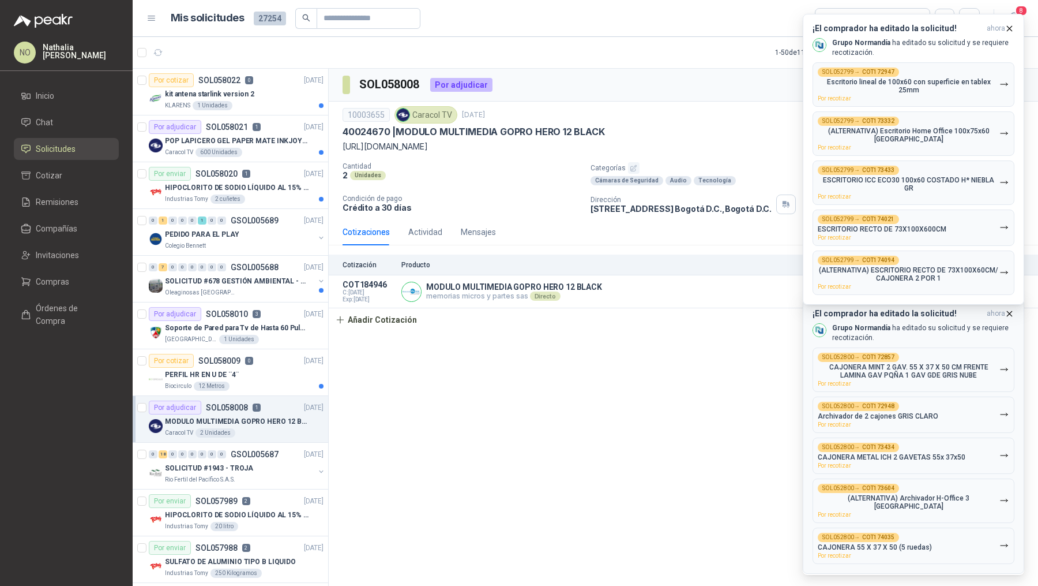
click at [932, 435] on div "¡El comprador ha editado la solicitud! ahora Grupo Normandía ha editado su soli…" at bounding box center [914, 436] width 202 height 255
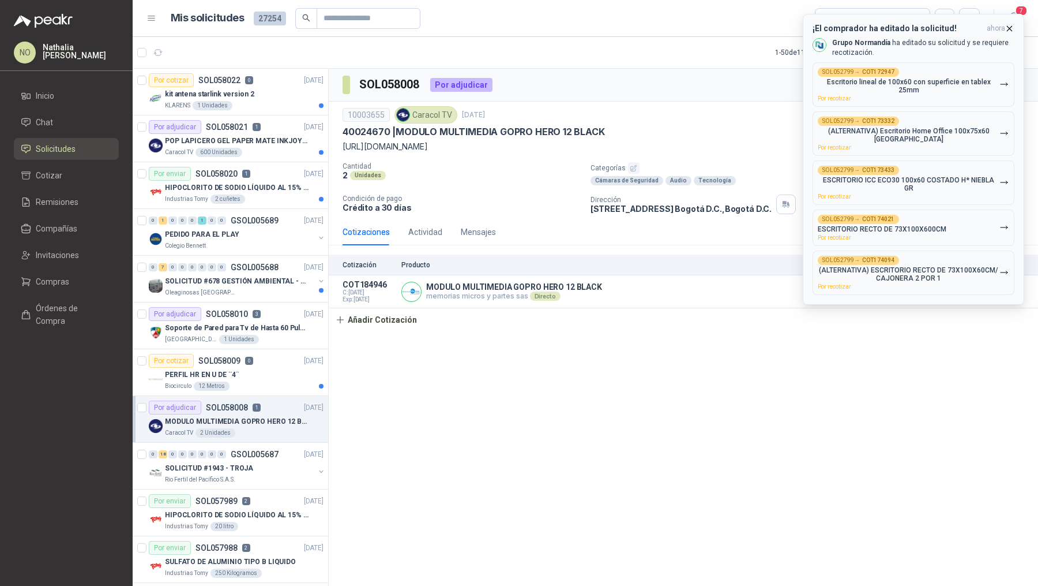
click at [1014, 35] on div "¡El comprador ha editado la solicitud! ahora Grupo Normandía ha editado su soli…" at bounding box center [914, 159] width 202 height 271
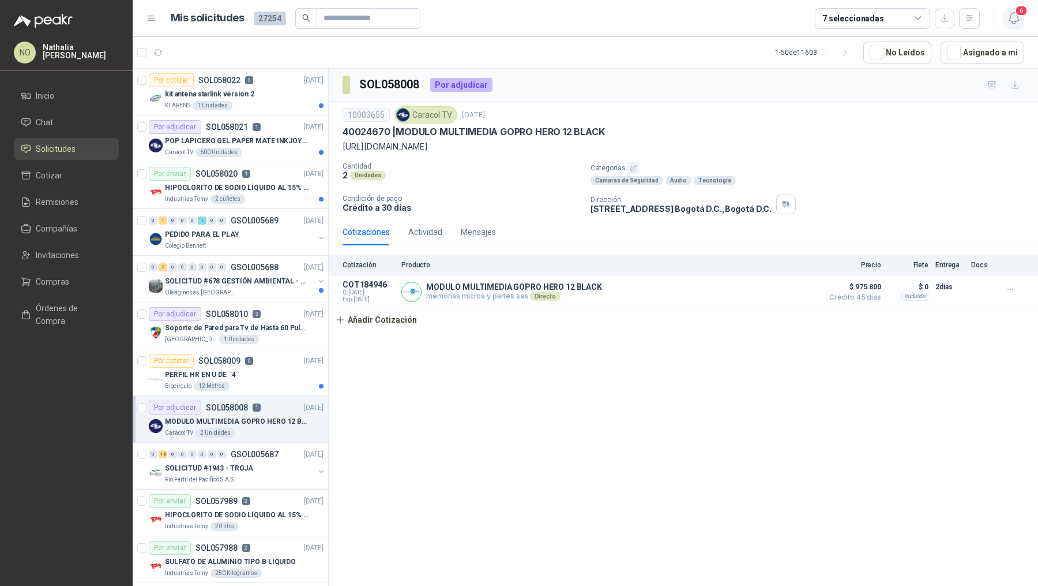
click at [1013, 22] on icon "button" at bounding box center [1014, 18] width 14 height 14
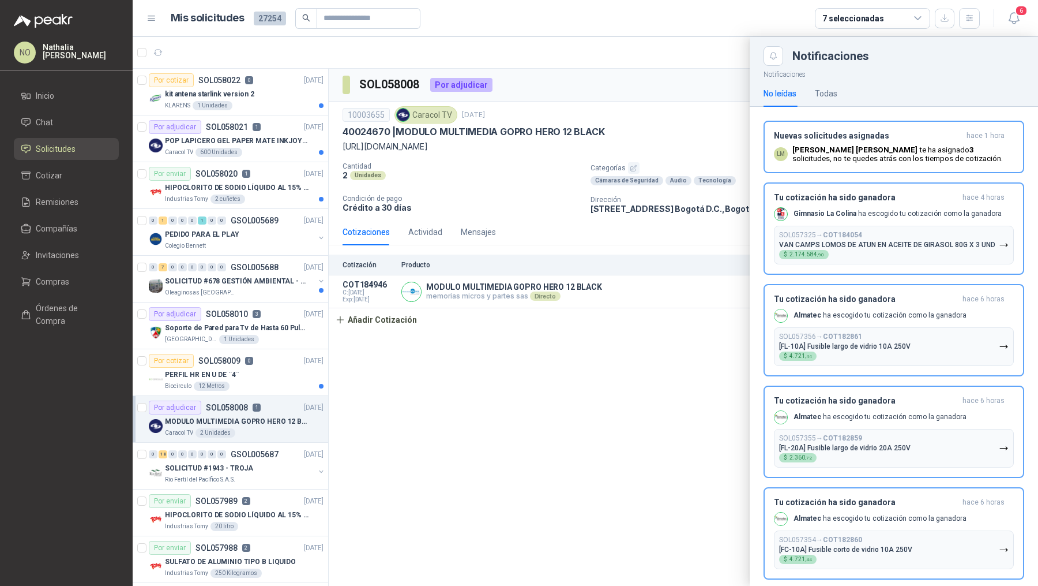
scroll to position [76, 0]
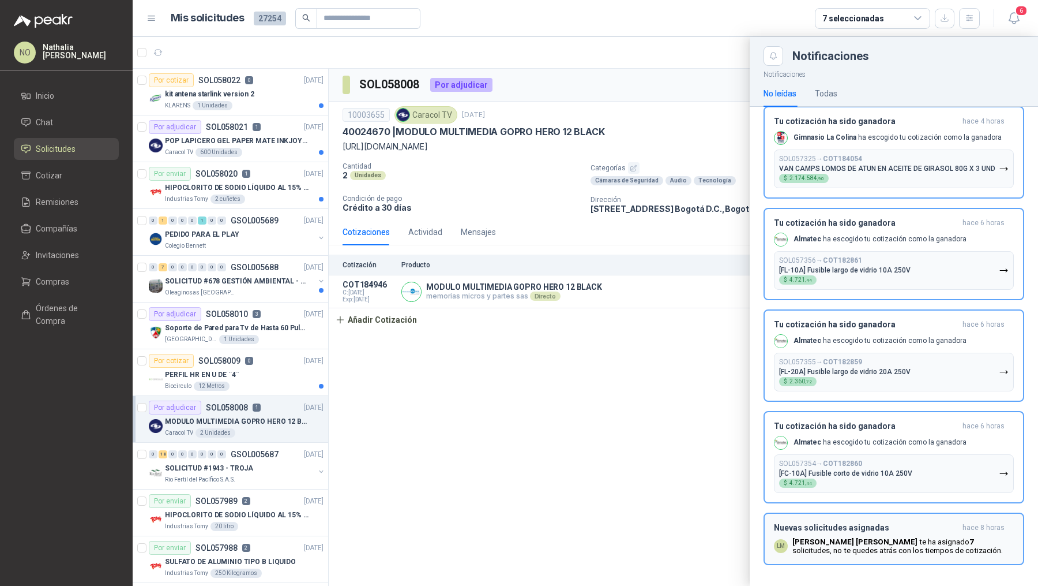
click at [872, 537] on p "Luis Miguel Martinez te ha asignado 7 solicitudes , no te quedes atrás con los …" at bounding box center [904, 545] width 222 height 17
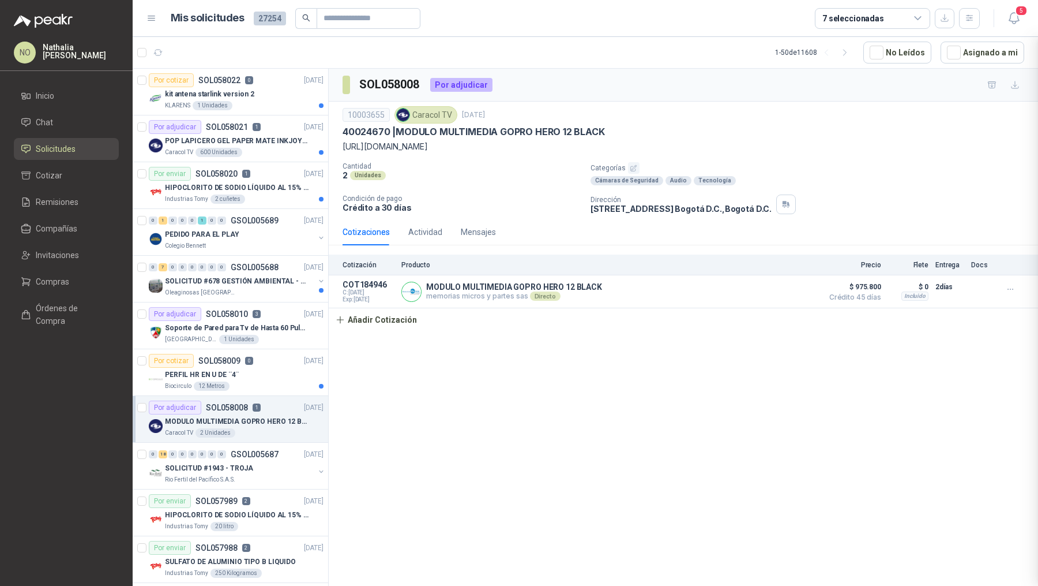
scroll to position [14, 0]
click at [264, 151] on div "Caracol TV 600 Unidades" at bounding box center [244, 152] width 159 height 9
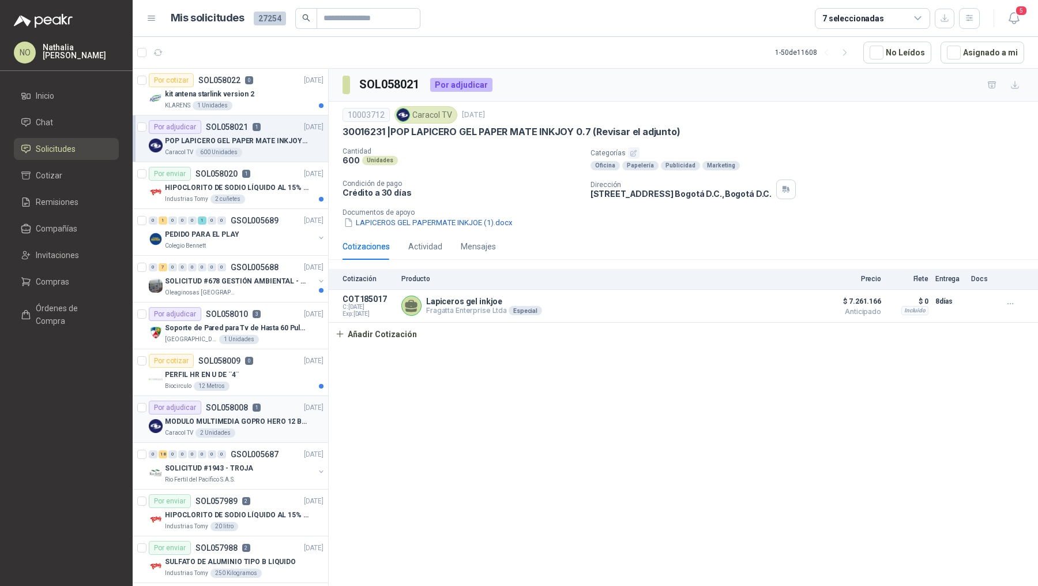
click at [270, 421] on p "MODULO MULTIMEDIA GOPRO HERO 12 BLACK" at bounding box center [237, 421] width 144 height 11
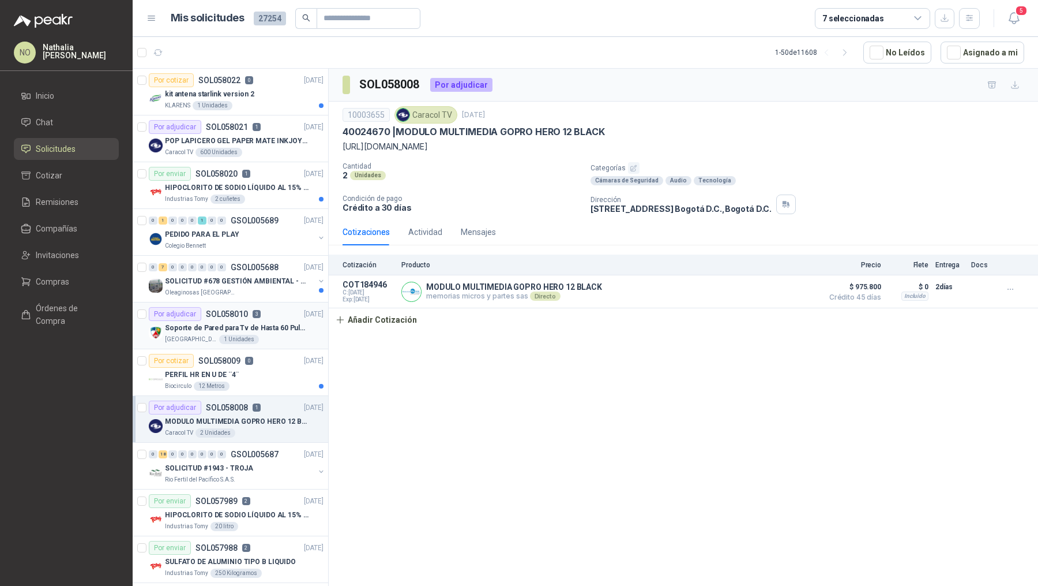
click at [274, 326] on p "Soporte de Pared para Tv de Hasta 60 Pulgadas con Brazo Articulado" at bounding box center [237, 327] width 144 height 11
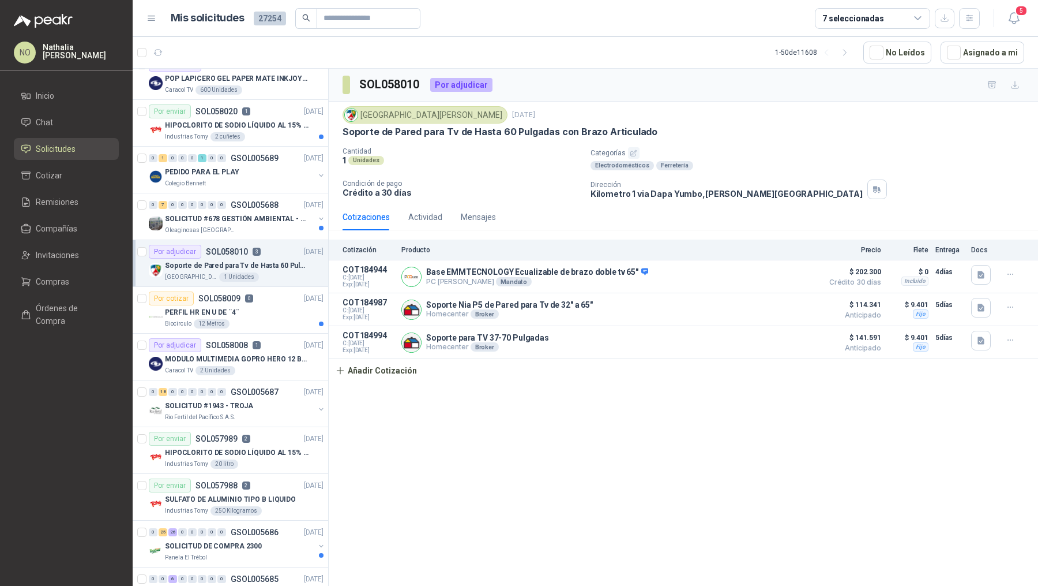
scroll to position [64, 0]
click at [265, 354] on p "MODULO MULTIMEDIA GOPRO HERO 12 BLACK" at bounding box center [237, 357] width 144 height 11
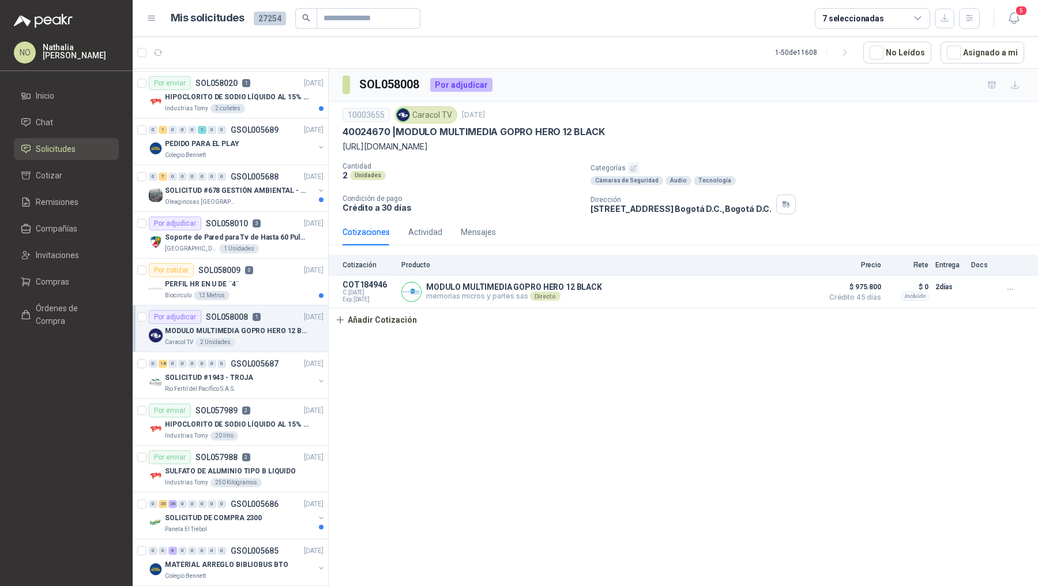
scroll to position [93, 0]
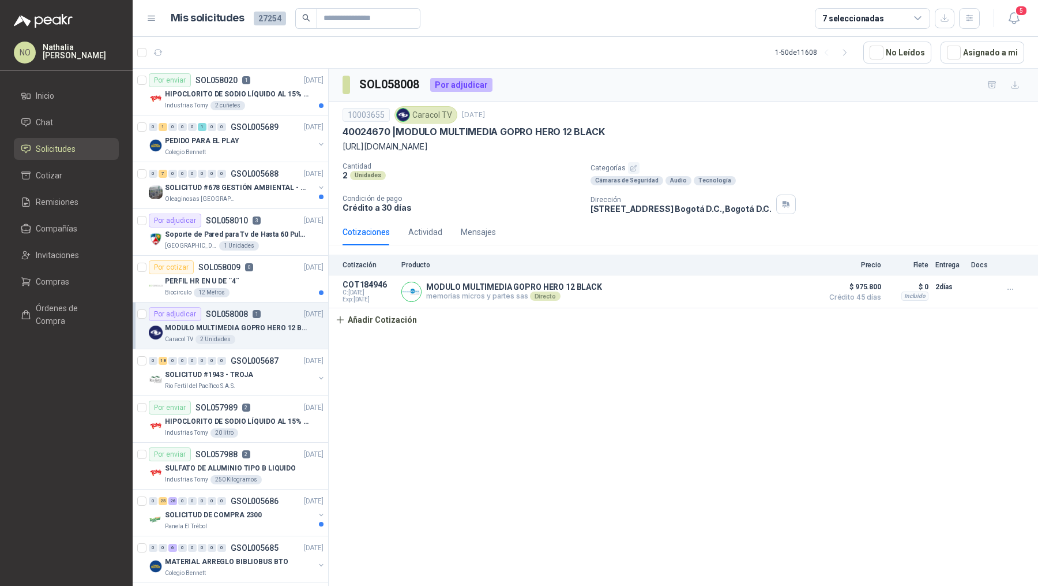
click at [265, 357] on p "GSOL005687" at bounding box center [255, 361] width 48 height 8
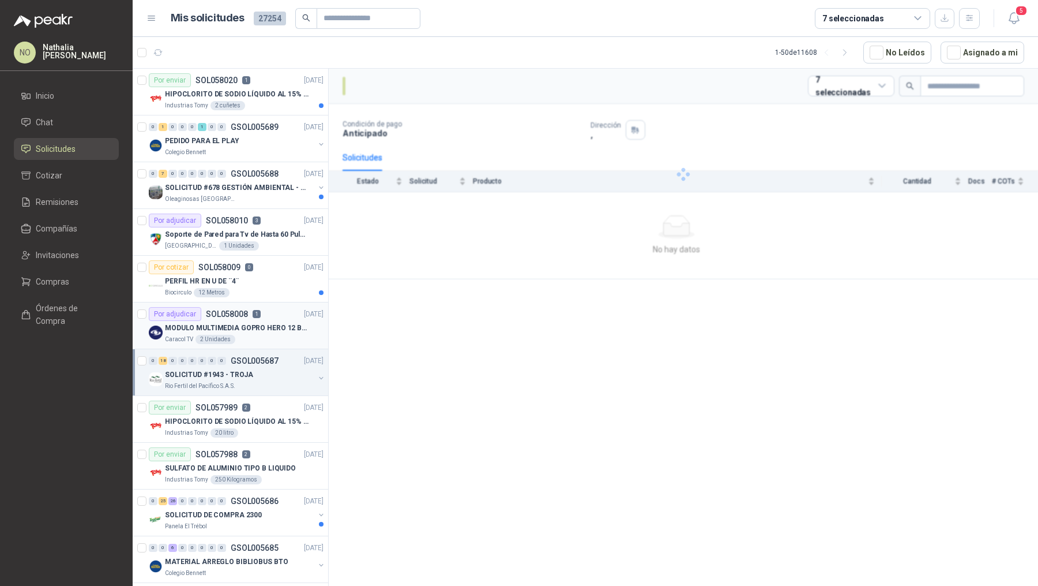
click at [265, 357] on p "GSOL005687" at bounding box center [255, 361] width 48 height 8
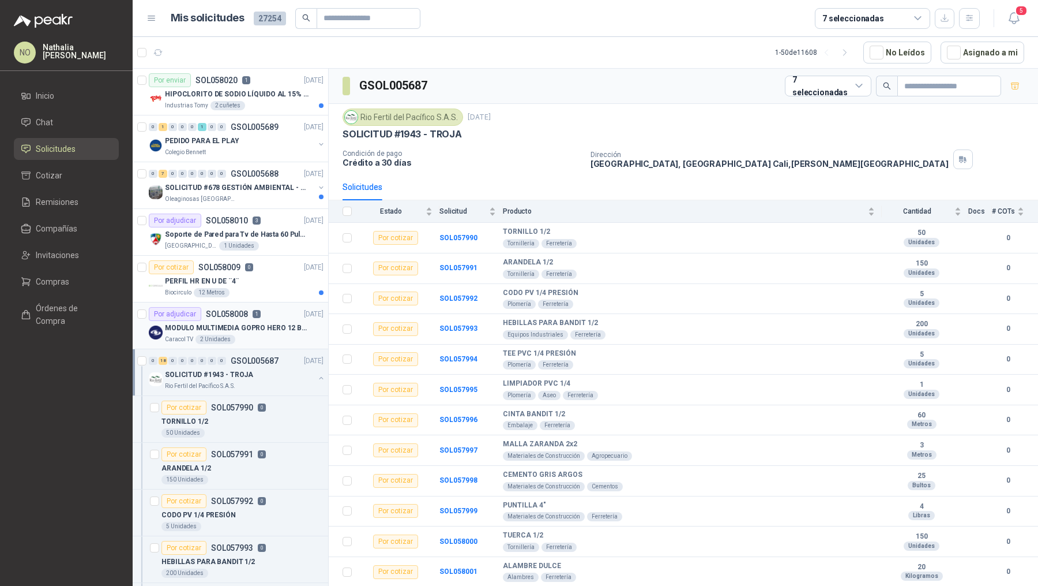
scroll to position [3, 0]
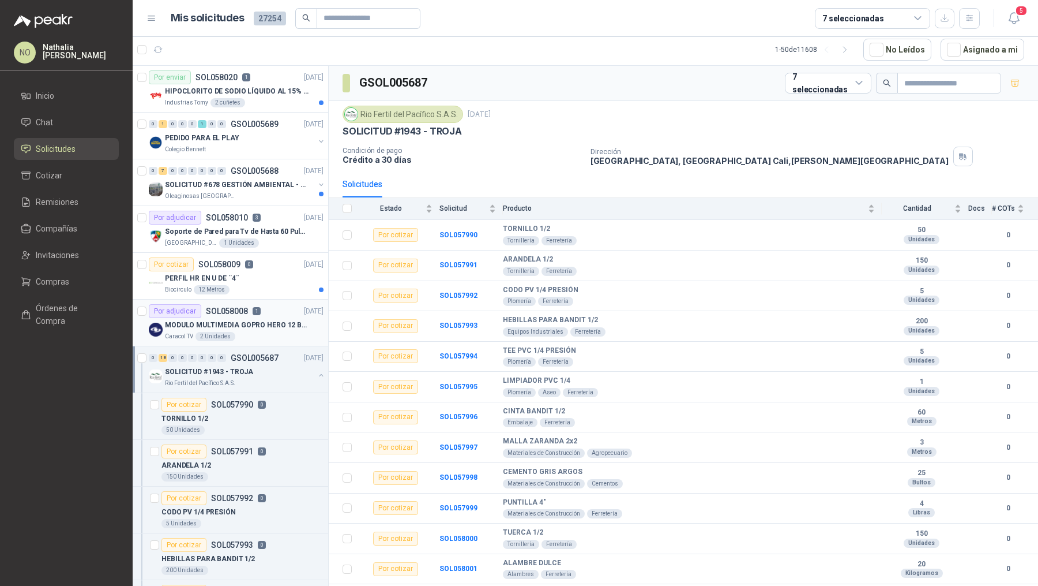
click at [265, 354] on p "GSOL005687" at bounding box center [255, 358] width 48 height 8
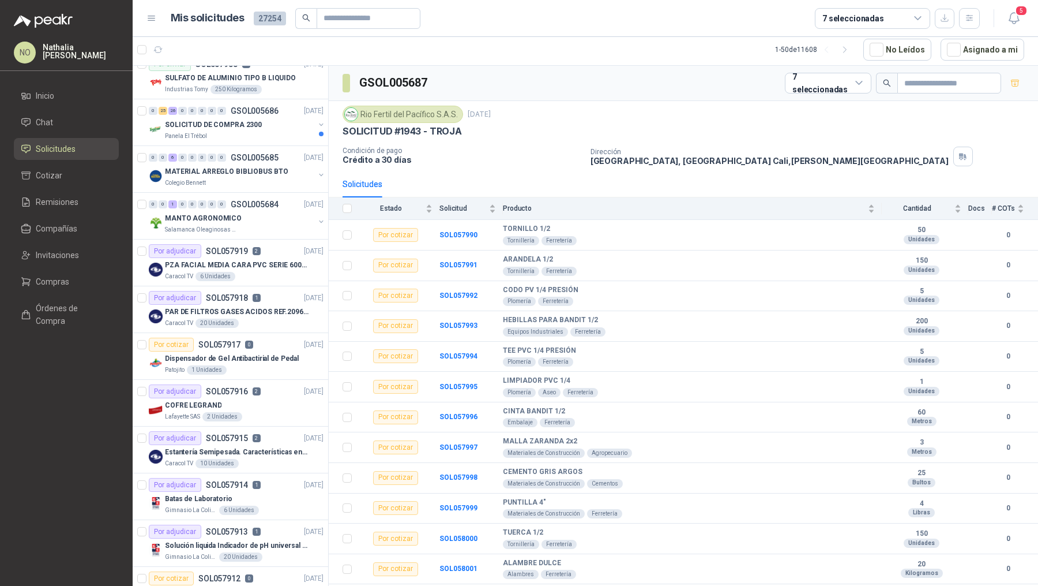
scroll to position [598, 0]
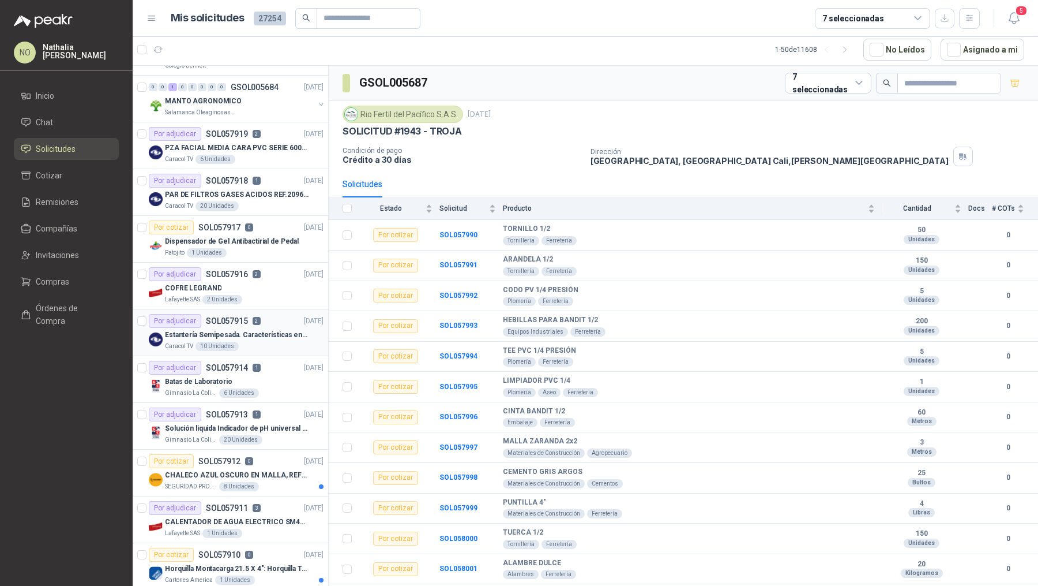
click at [279, 331] on p "Estantería Semipesada. Características en el adjunto" at bounding box center [237, 334] width 144 height 11
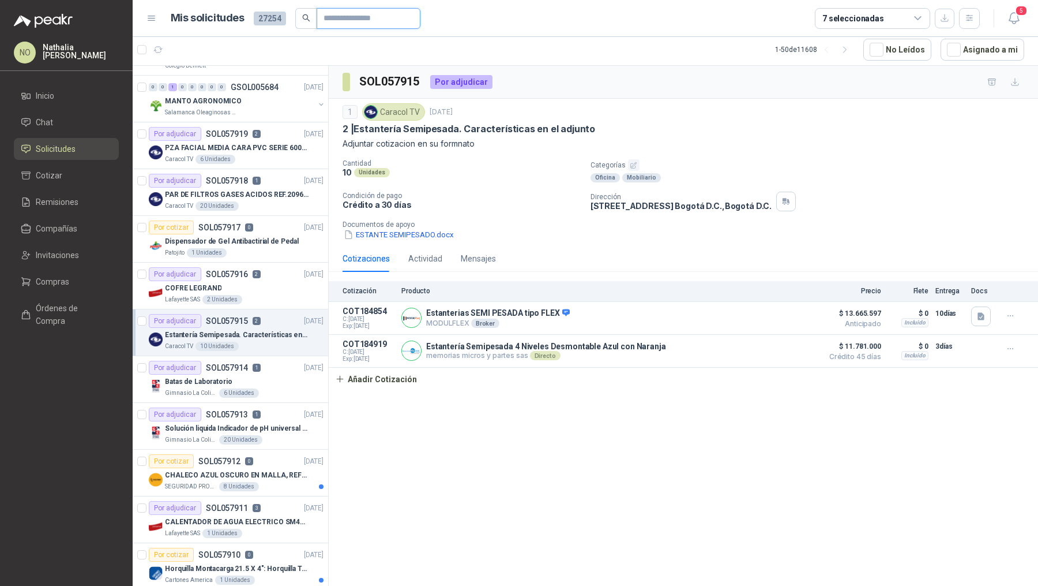
click at [344, 21] on input "text" at bounding box center [364, 19] width 81 height 20
paste input "*********"
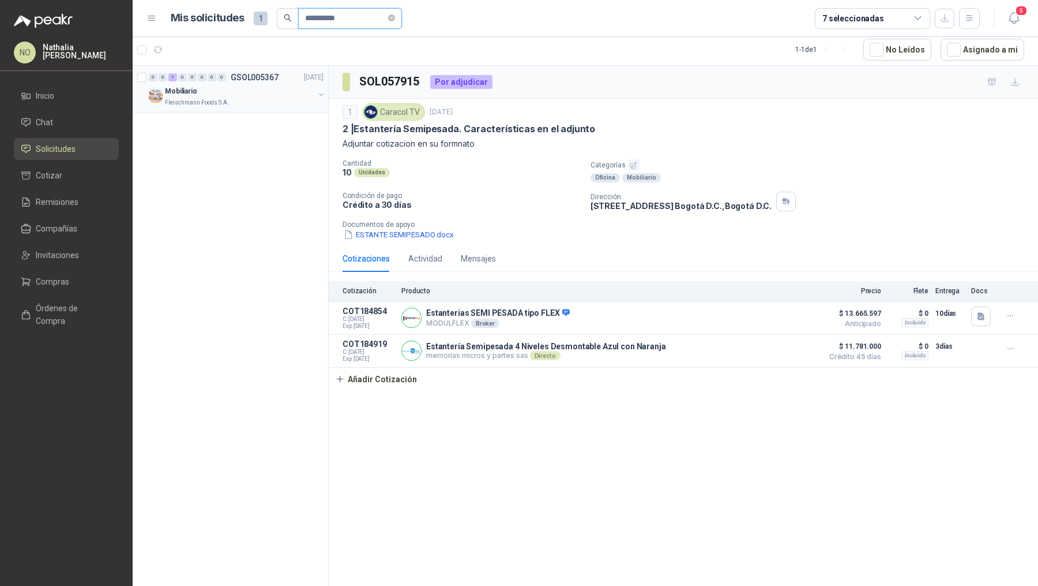
type input "*********"
click at [269, 104] on div "Fleischmann Foods S.A." at bounding box center [239, 102] width 149 height 9
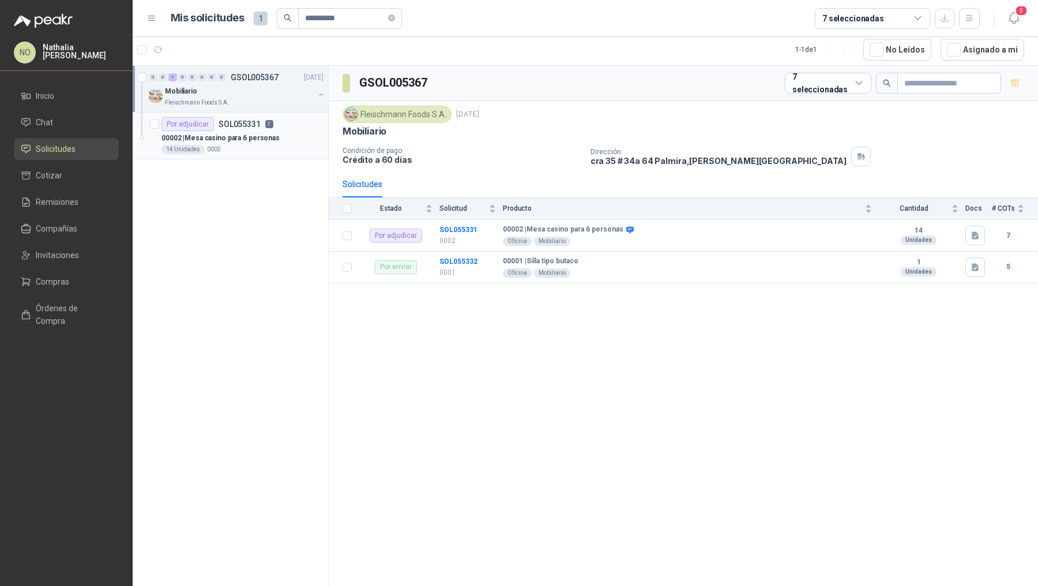
click at [261, 149] on div "14 Unidades 0002" at bounding box center [243, 149] width 162 height 9
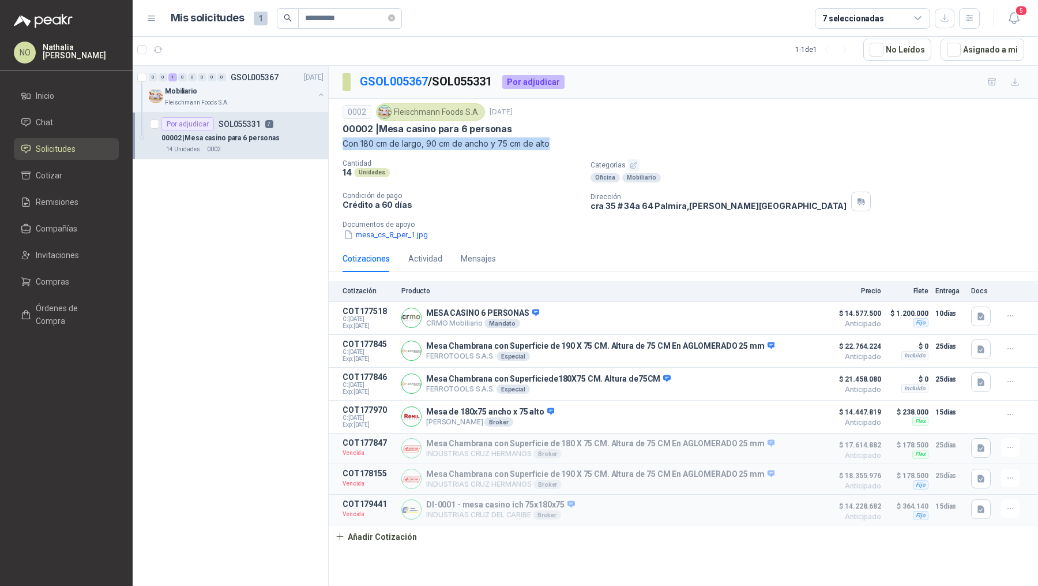
drag, startPoint x: 344, startPoint y: 141, endPoint x: 575, endPoint y: 142, distance: 231.3
click at [575, 142] on p "Con 180 cm de largo, 90 cm de ancho y 75 cm de alto" at bounding box center [684, 143] width 682 height 13
copy p "Con 180 cm de largo, 90 cm de ancho y 75 cm de alto"
drag, startPoint x: 393, startPoint y: 110, endPoint x: 436, endPoint y: 110, distance: 42.7
click at [437, 110] on div "Fleischmann Foods S.A." at bounding box center [430, 111] width 109 height 17
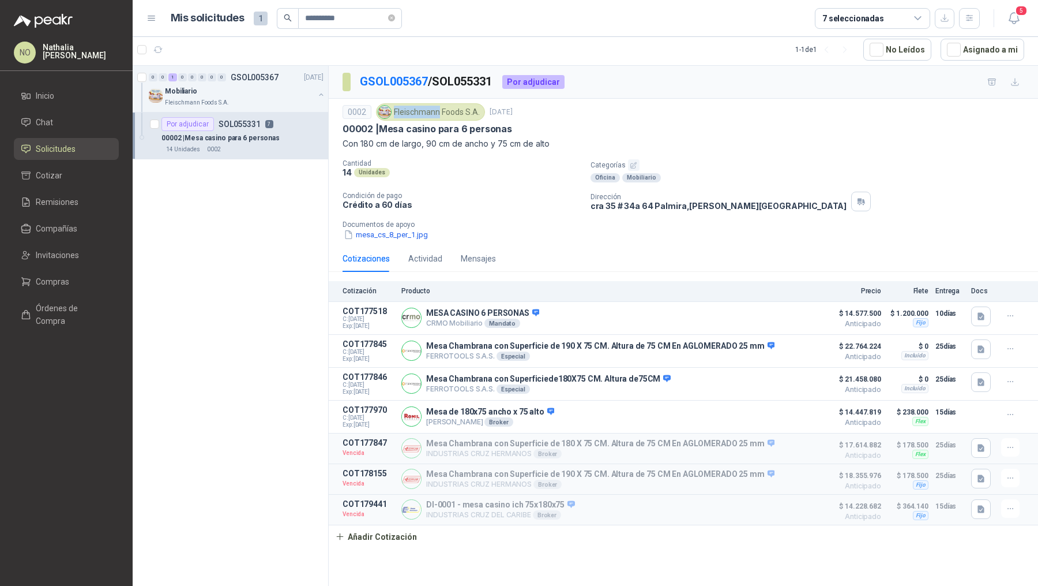
drag, startPoint x: 395, startPoint y: 110, endPoint x: 438, endPoint y: 111, distance: 43.9
click at [438, 111] on div "Fleischmann Foods S.A." at bounding box center [430, 111] width 109 height 17
copy div "Fleischmann"
click at [392, 19] on icon "close-circle" at bounding box center [391, 17] width 7 height 7
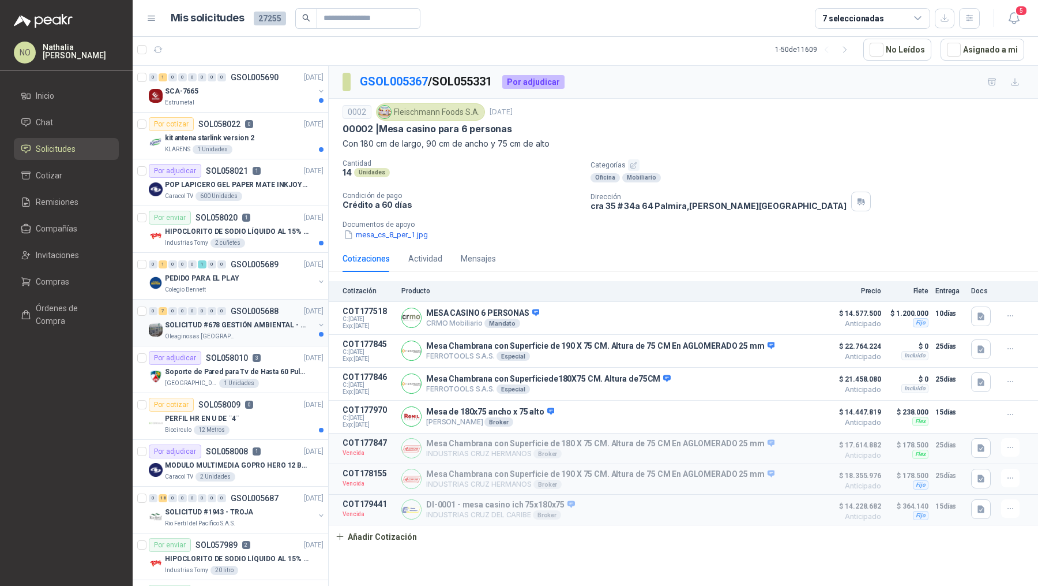
click at [267, 328] on div "SOLICITUD #678 GESTIÓN AMBIENTAL - TUMACO" at bounding box center [239, 325] width 149 height 14
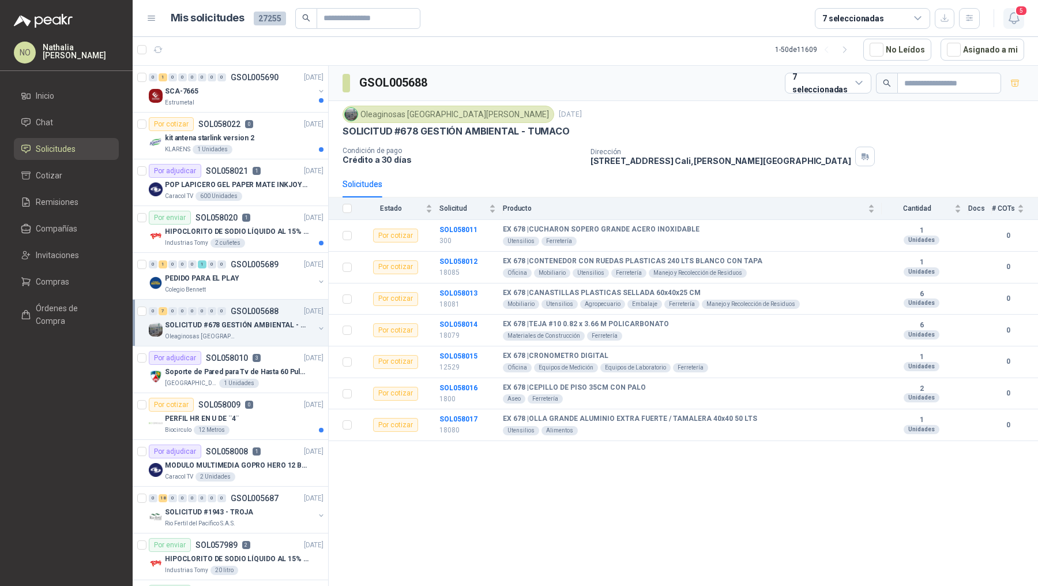
click at [1024, 19] on button "5" at bounding box center [1014, 18] width 21 height 21
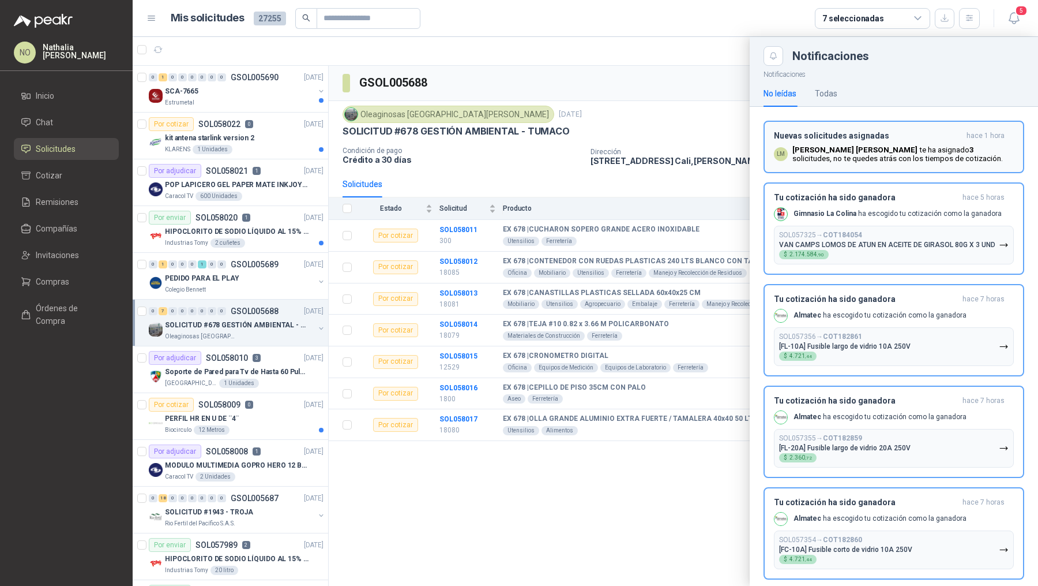
click at [885, 126] on button "Nuevas solicitudes asignadas hace 1 hora LM Luis Miguel Martinez te ha asignado…" at bounding box center [894, 147] width 261 height 52
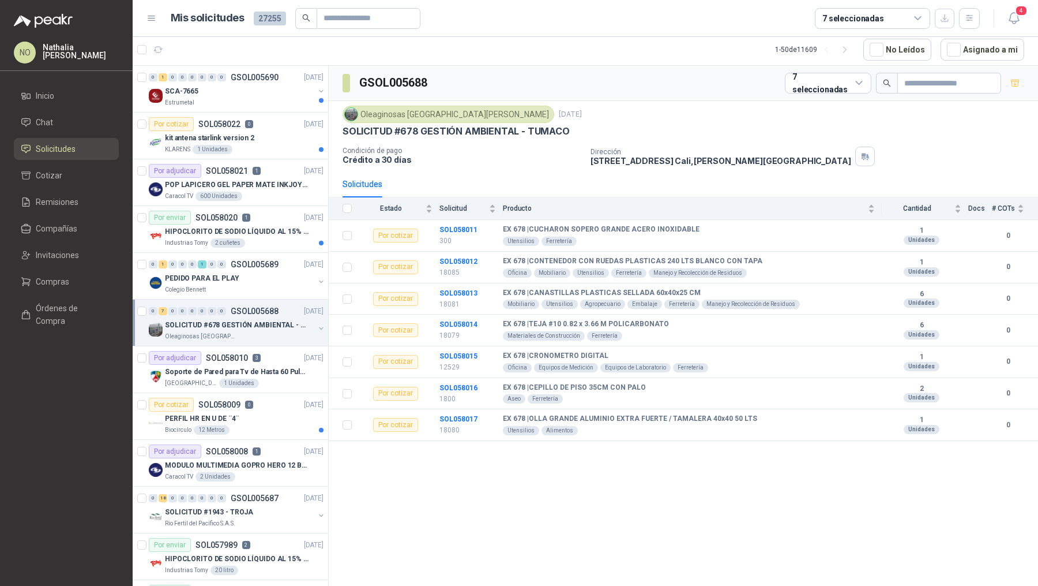
click at [507, 189] on div "Solicitudes" at bounding box center [684, 184] width 682 height 27
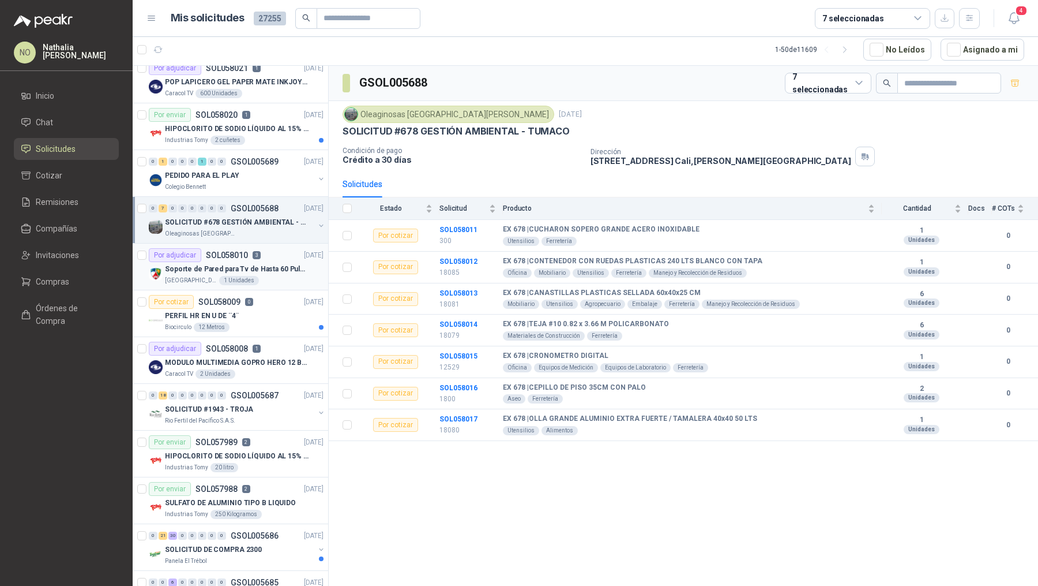
click at [273, 277] on div "[GEOGRAPHIC_DATA][PERSON_NAME]" at bounding box center [244, 280] width 159 height 9
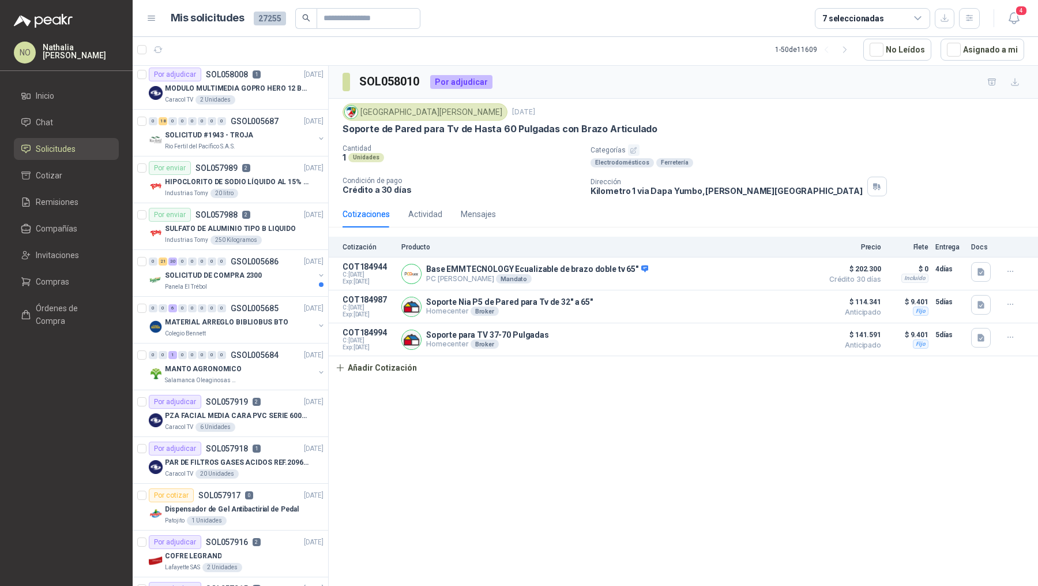
scroll to position [475, 0]
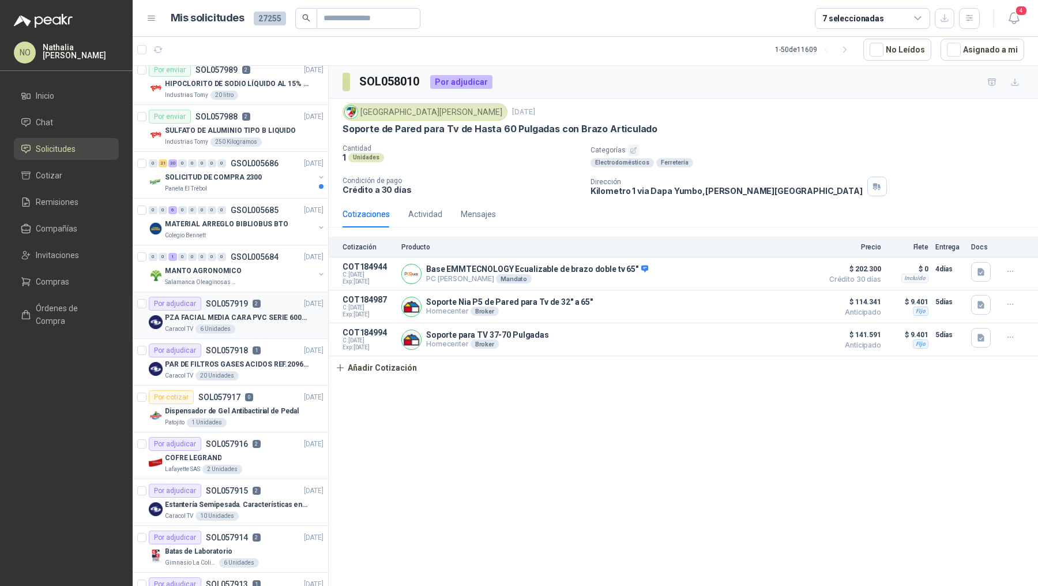
click at [273, 328] on div "Caracol TV 6 Unidades" at bounding box center [244, 328] width 159 height 9
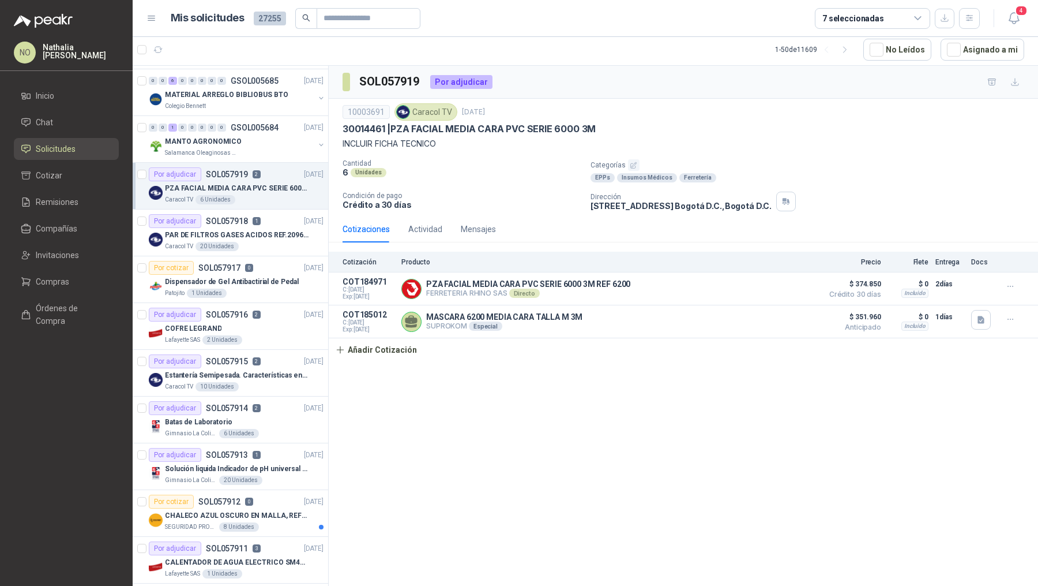
scroll to position [606, 0]
click at [278, 367] on p "Estantería Semipesada. Características en el adjunto" at bounding box center [237, 372] width 144 height 11
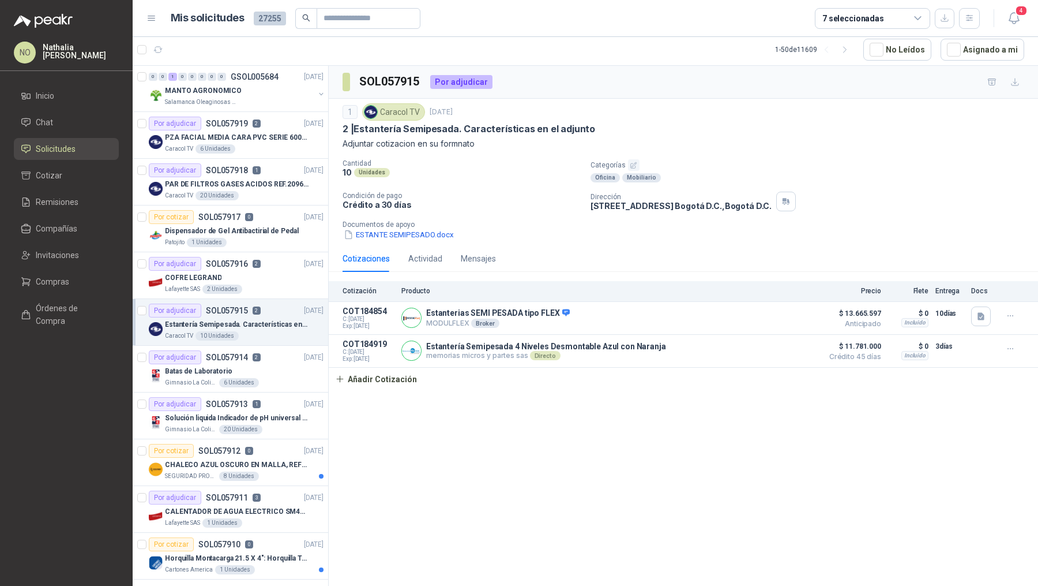
scroll to position [668, 0]
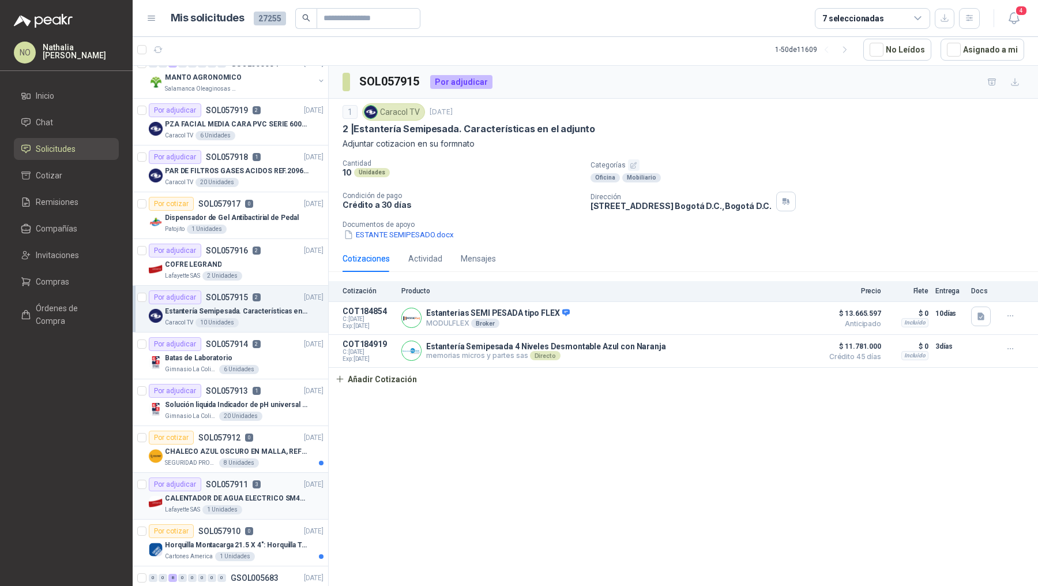
click at [277, 495] on p "CALENTADOR DE AGUA ELECTRICO SM400 5-9LITROS" at bounding box center [237, 498] width 144 height 11
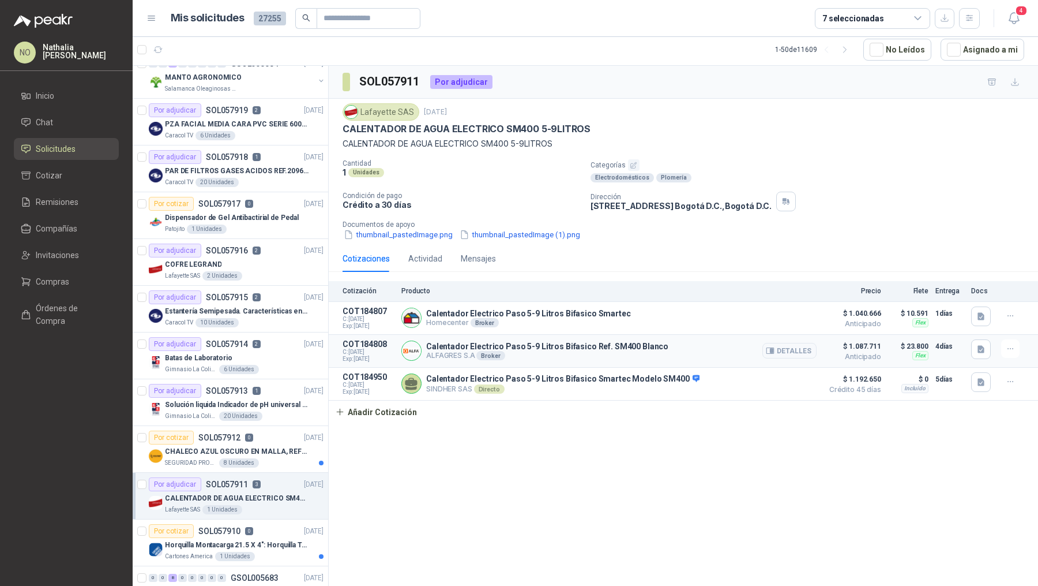
click at [764, 355] on div "Detalles" at bounding box center [790, 350] width 54 height 23
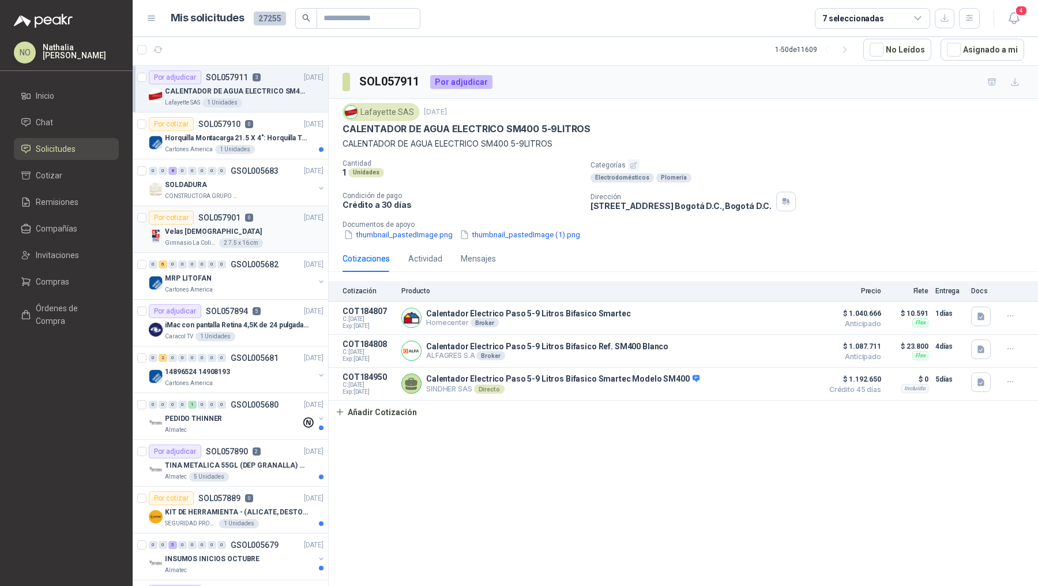
scroll to position [1078, 0]
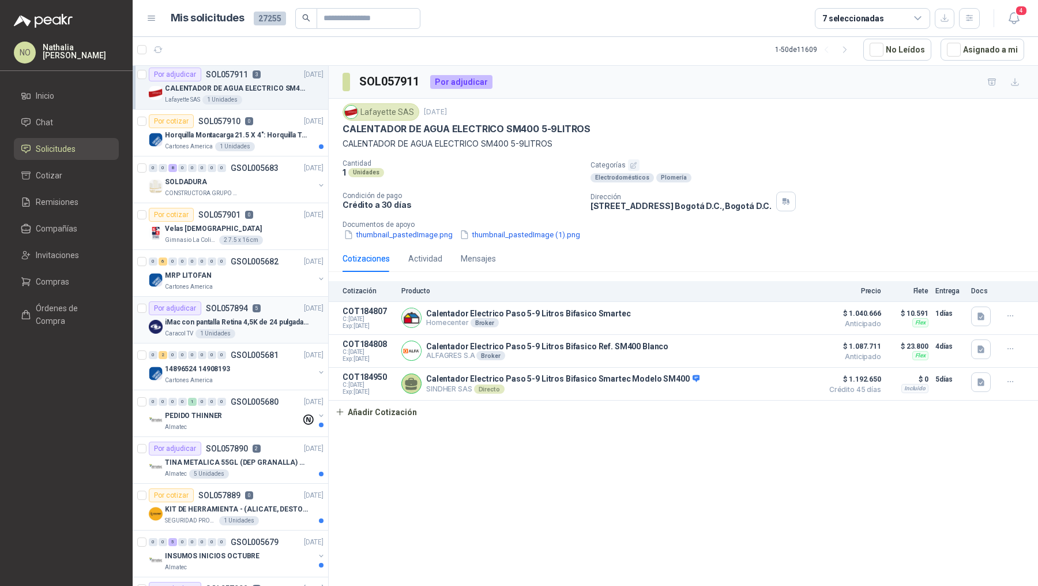
click at [253, 304] on p "5" at bounding box center [257, 308] width 8 height 8
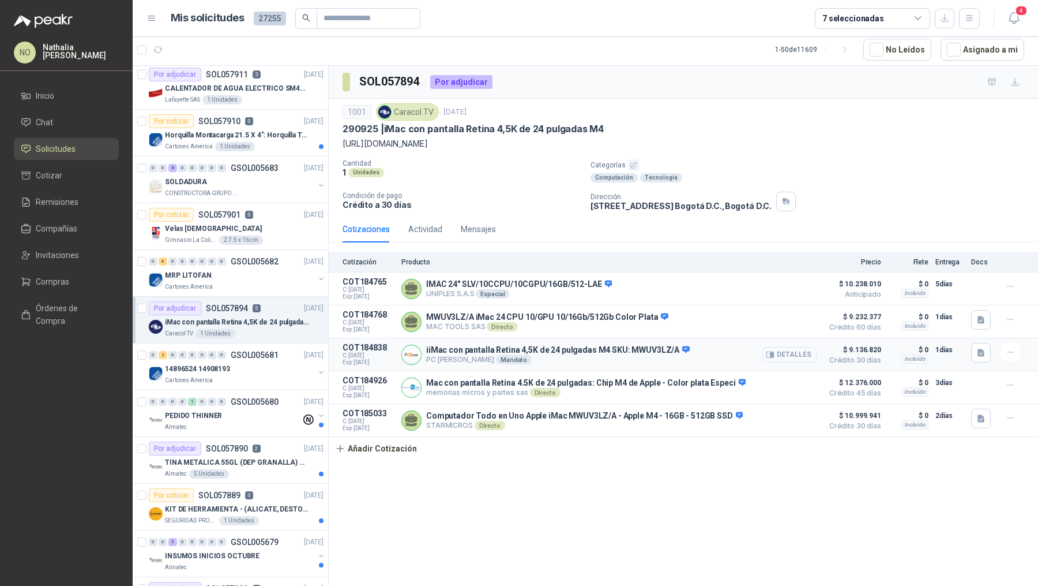
click at [799, 351] on button "Detalles" at bounding box center [790, 355] width 54 height 16
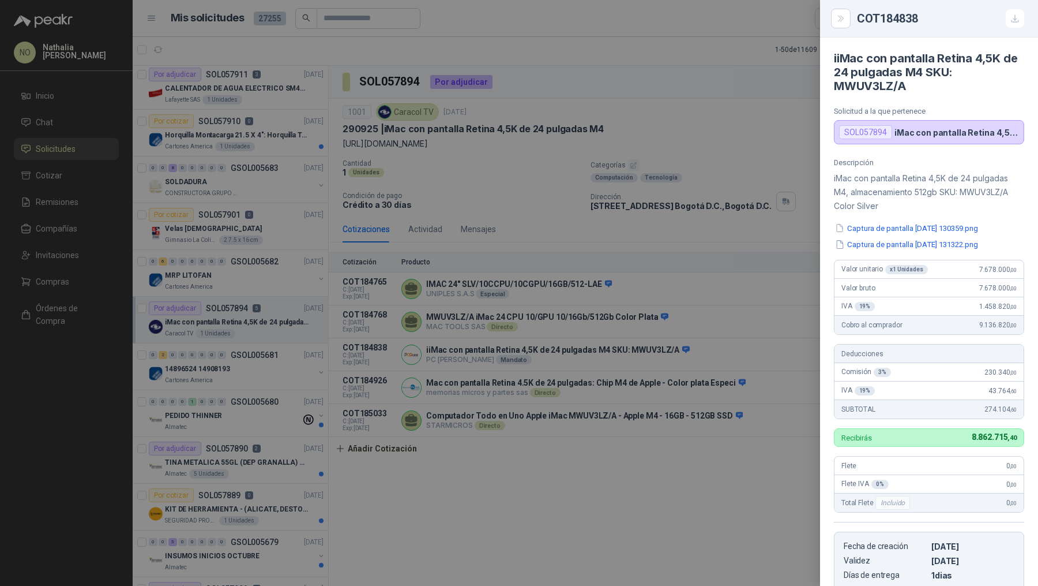
click at [179, 377] on div at bounding box center [519, 293] width 1038 height 586
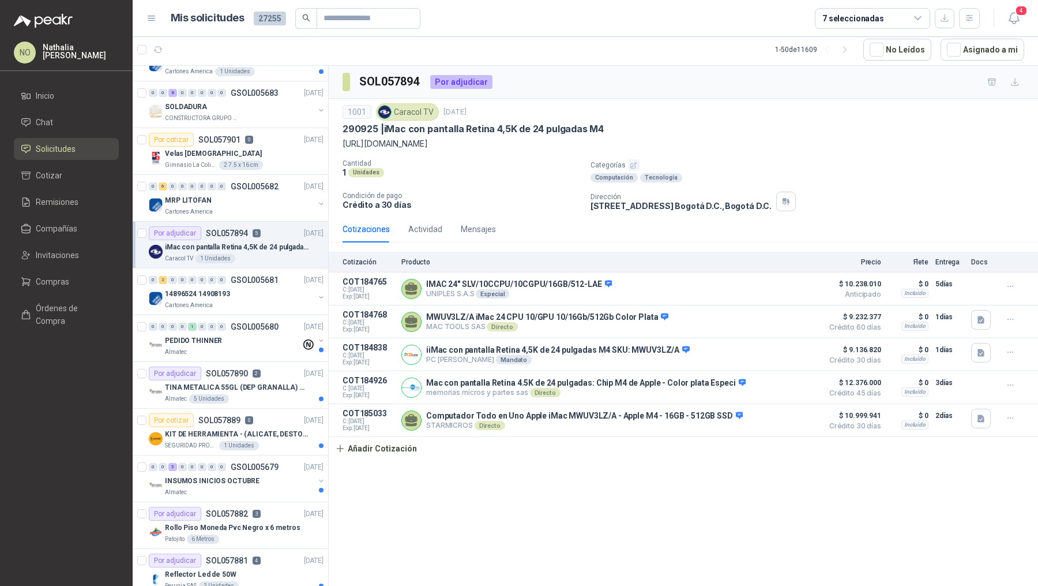
scroll to position [1164, 0]
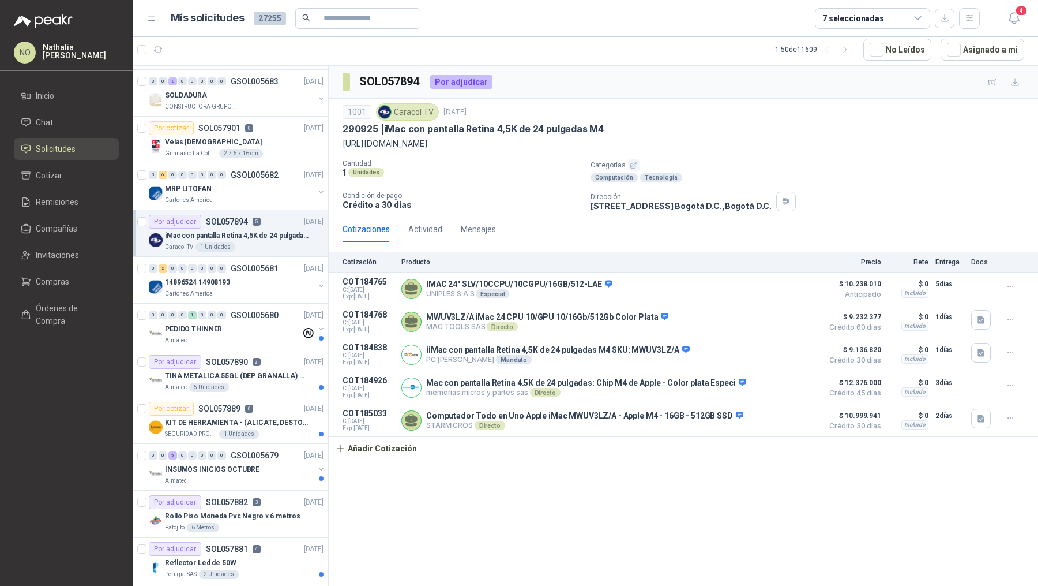
click at [179, 382] on p "Almatec" at bounding box center [176, 386] width 22 height 9
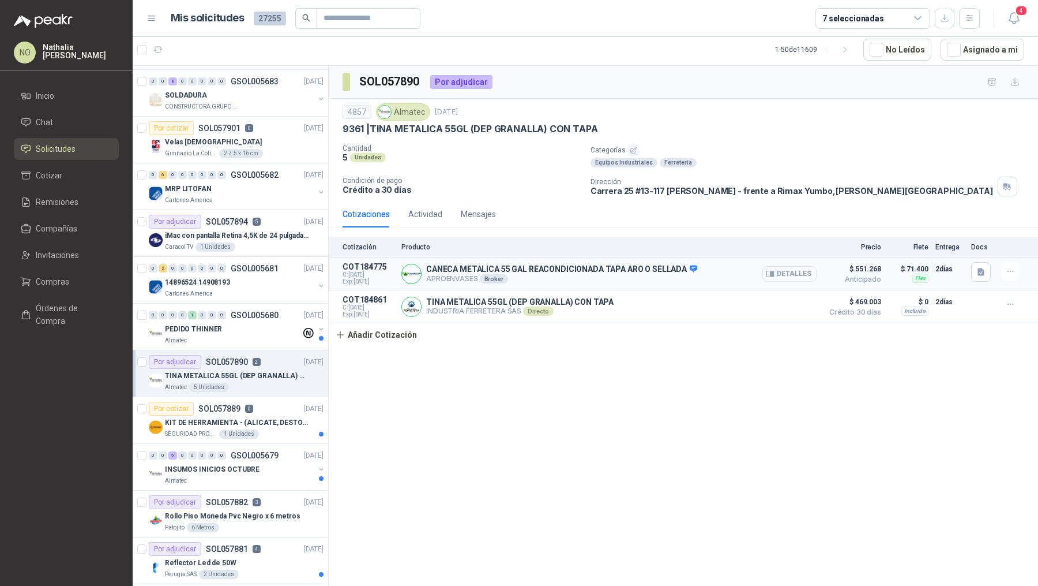
click at [782, 275] on button "Detalles" at bounding box center [790, 274] width 54 height 16
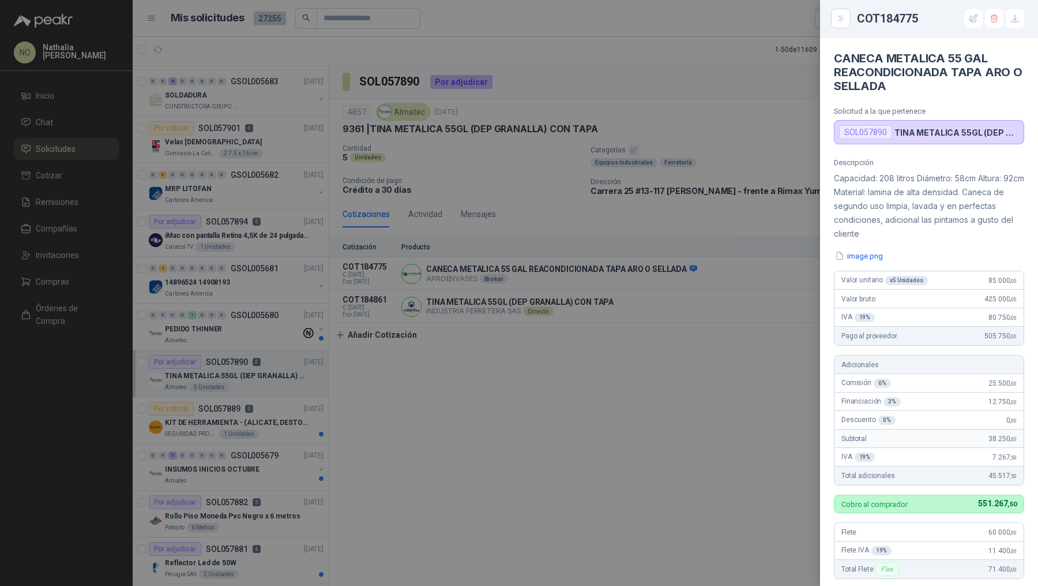
scroll to position [267, 0]
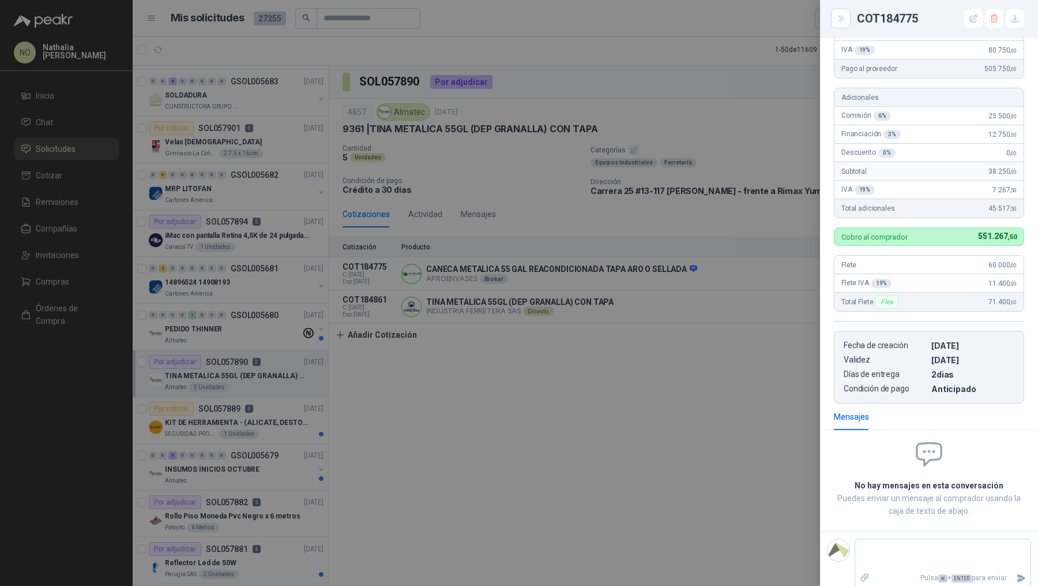
click at [164, 378] on div at bounding box center [519, 293] width 1038 height 586
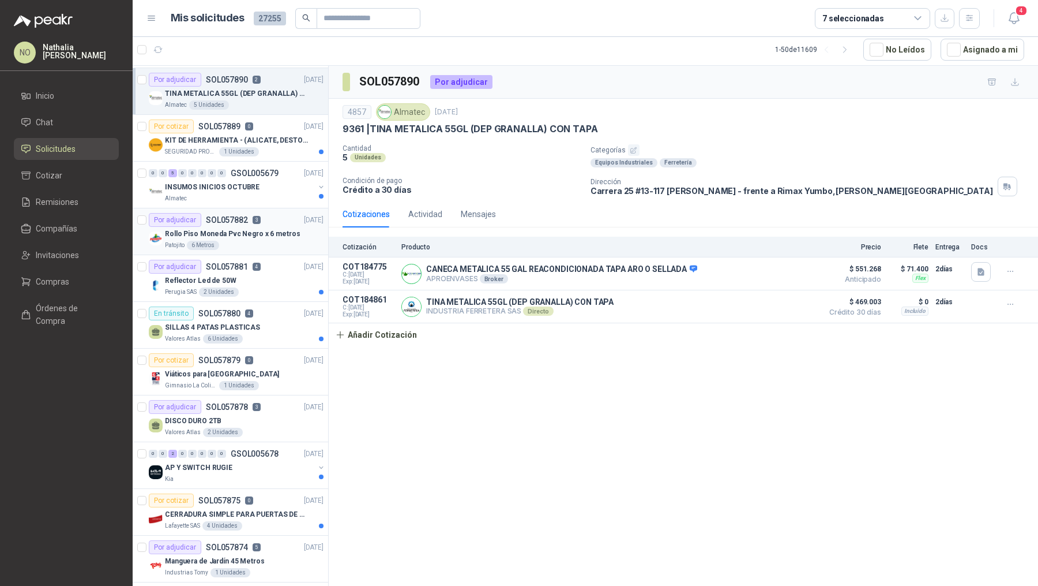
scroll to position [1454, 0]
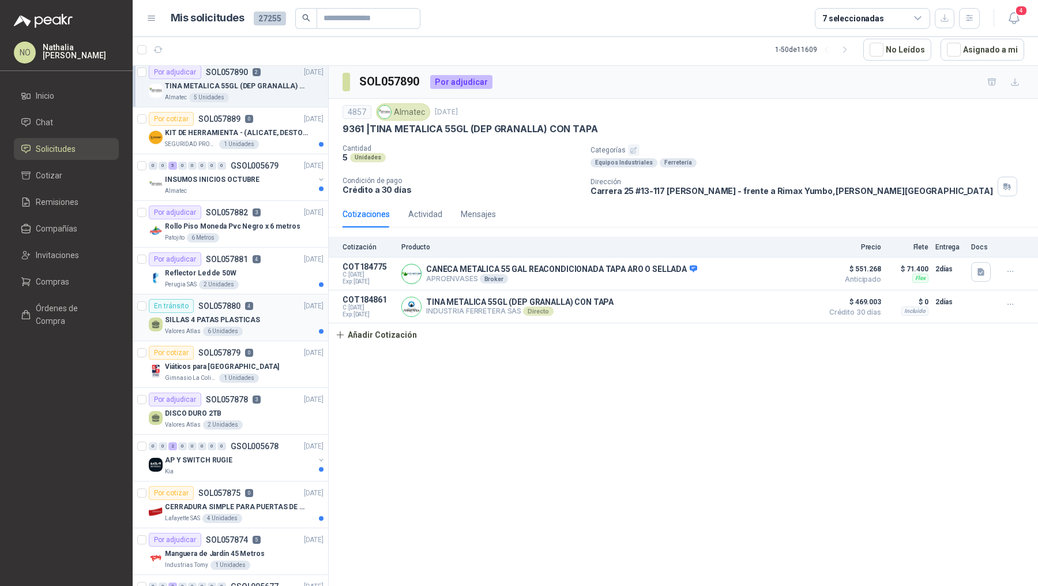
click at [268, 313] on div "SILLAS 4 PATAS PLASTICAS" at bounding box center [244, 320] width 159 height 14
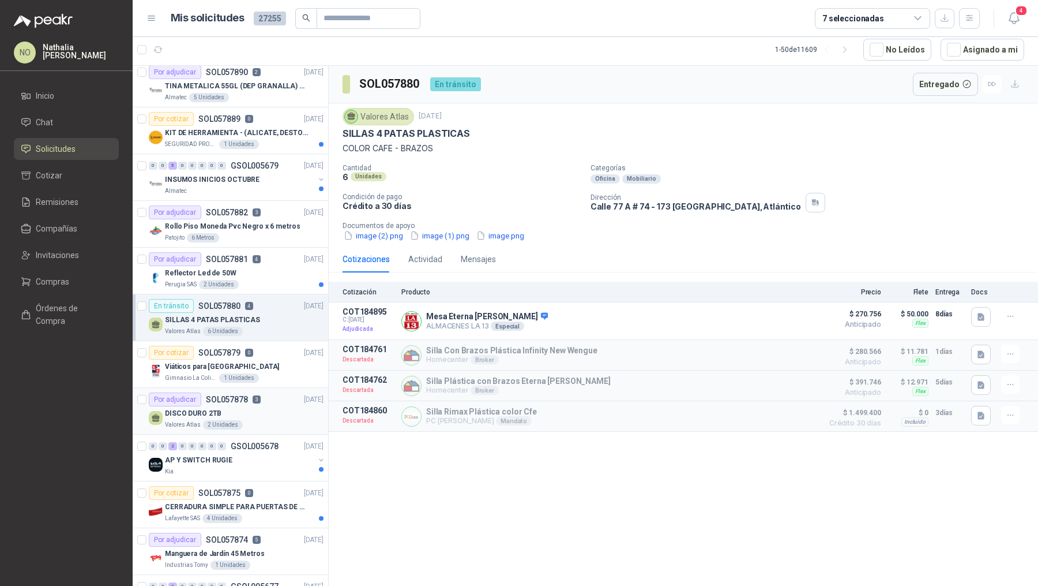
click at [279, 408] on div "DISCO DURO 2TB" at bounding box center [244, 413] width 159 height 14
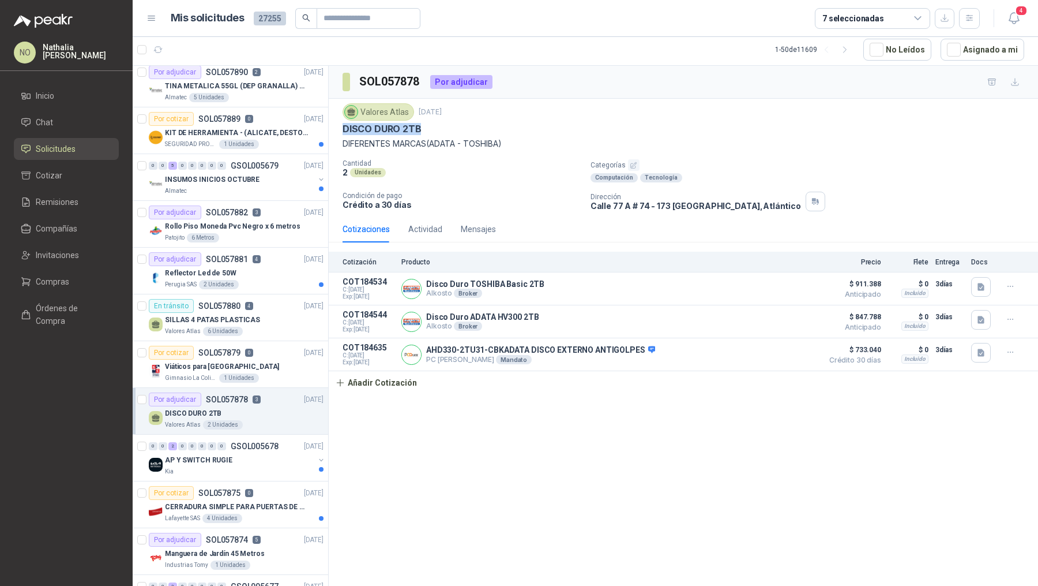
drag, startPoint x: 343, startPoint y: 125, endPoint x: 443, endPoint y: 126, distance: 100.4
click at [444, 126] on div "DISCO DURO 2TB" at bounding box center [684, 129] width 682 height 12
copy p "DISCO DURO 2TB"
click at [288, 359] on div "Viáticos para [GEOGRAPHIC_DATA]" at bounding box center [244, 366] width 159 height 14
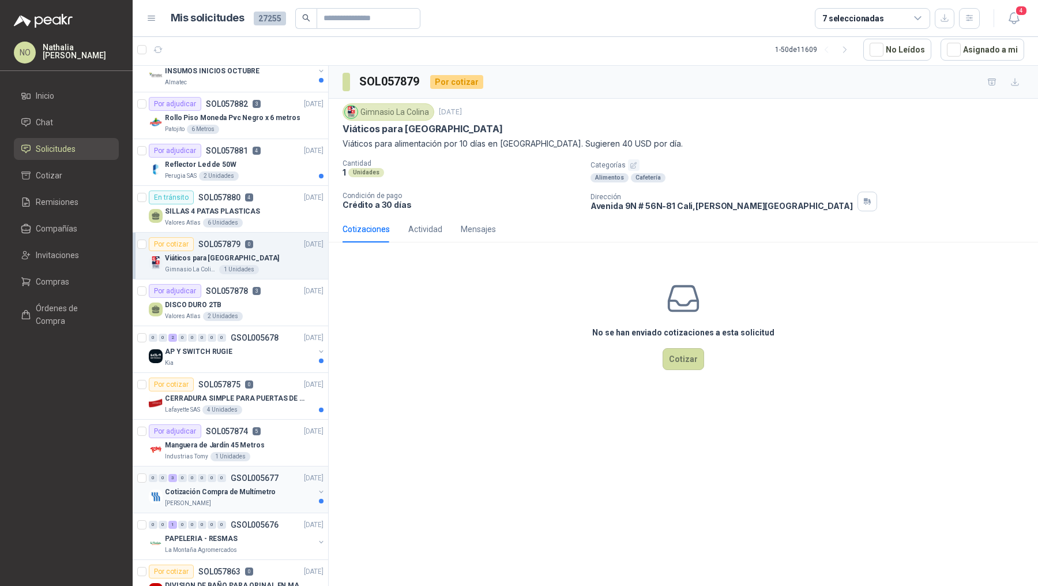
scroll to position [1675, 0]
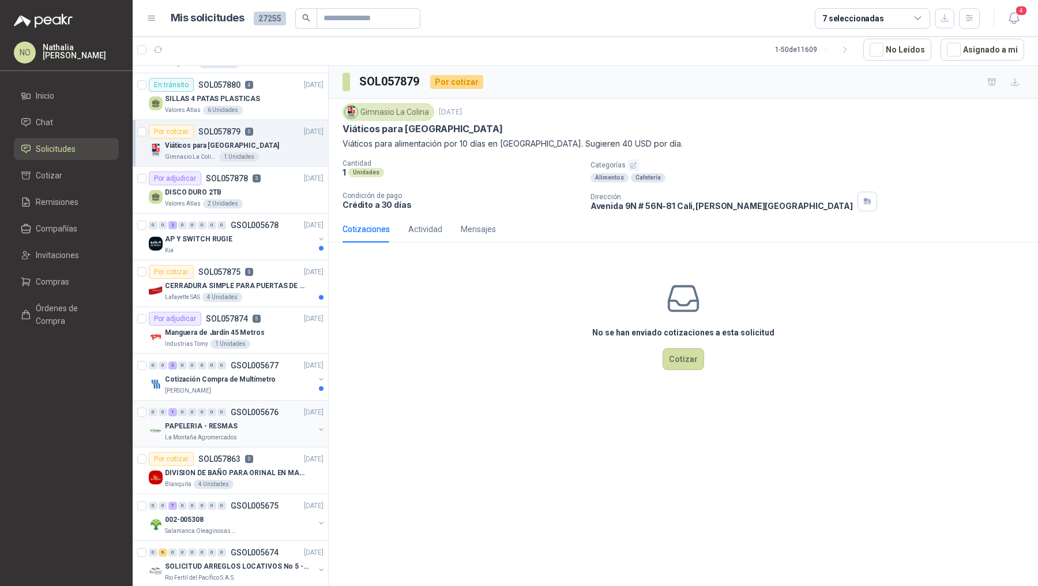
click at [269, 433] on div "La Montaña Agromercados" at bounding box center [239, 437] width 149 height 9
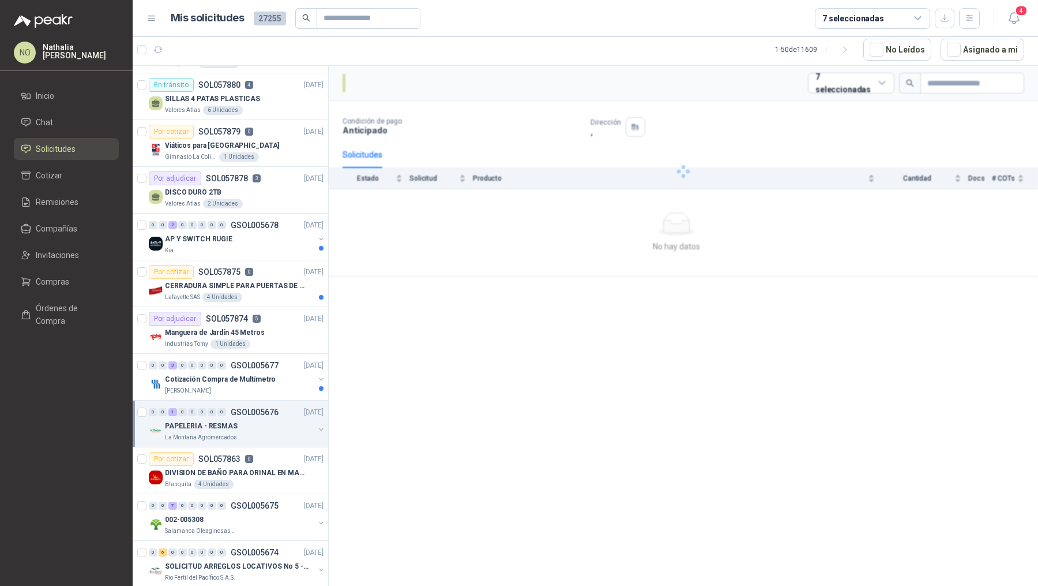
click at [269, 433] on div "La Montaña Agromercados" at bounding box center [239, 437] width 149 height 9
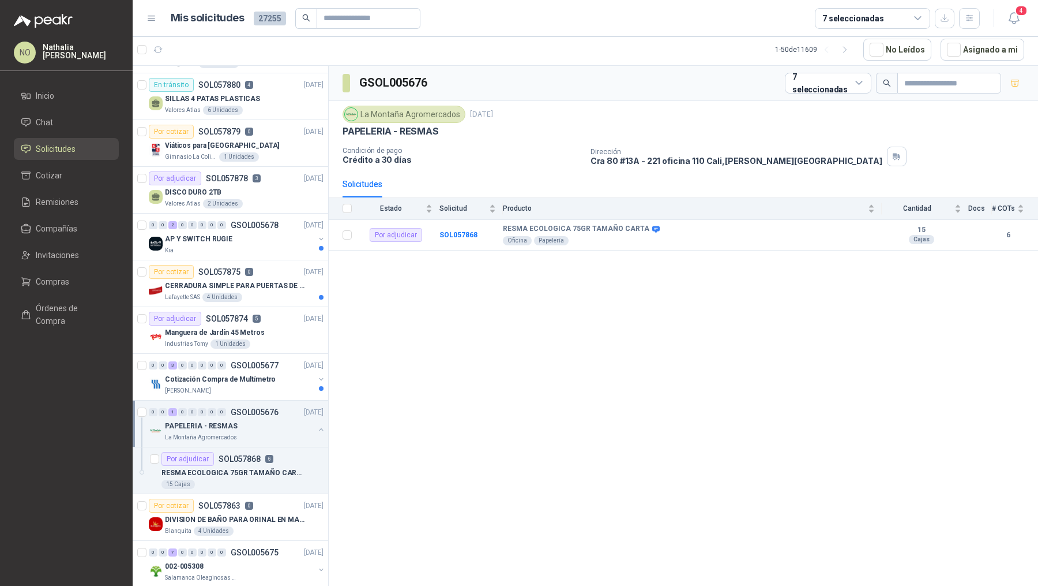
scroll to position [1723, 0]
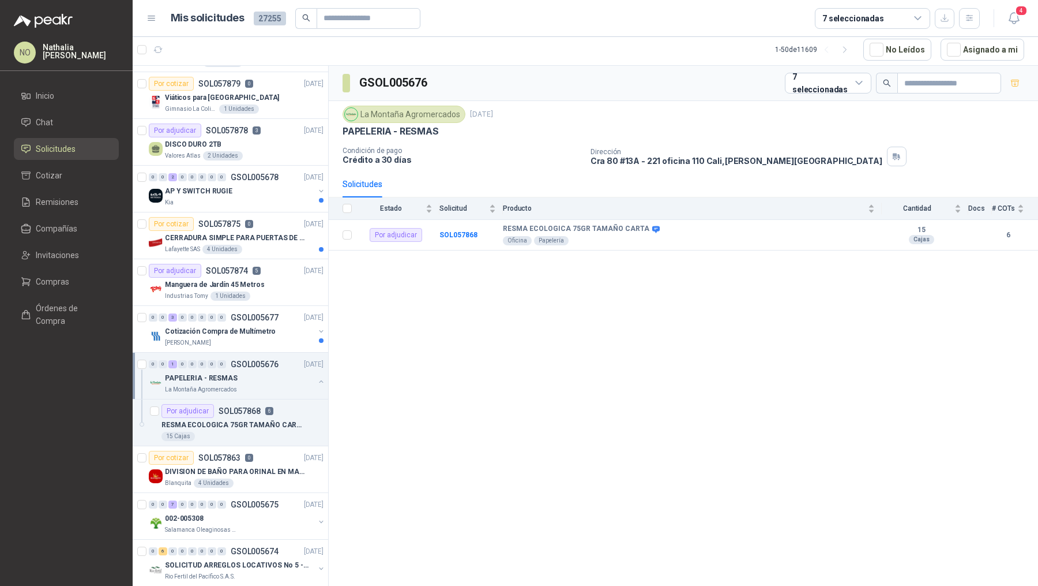
click at [269, 432] on div "15 Cajas" at bounding box center [243, 436] width 162 height 9
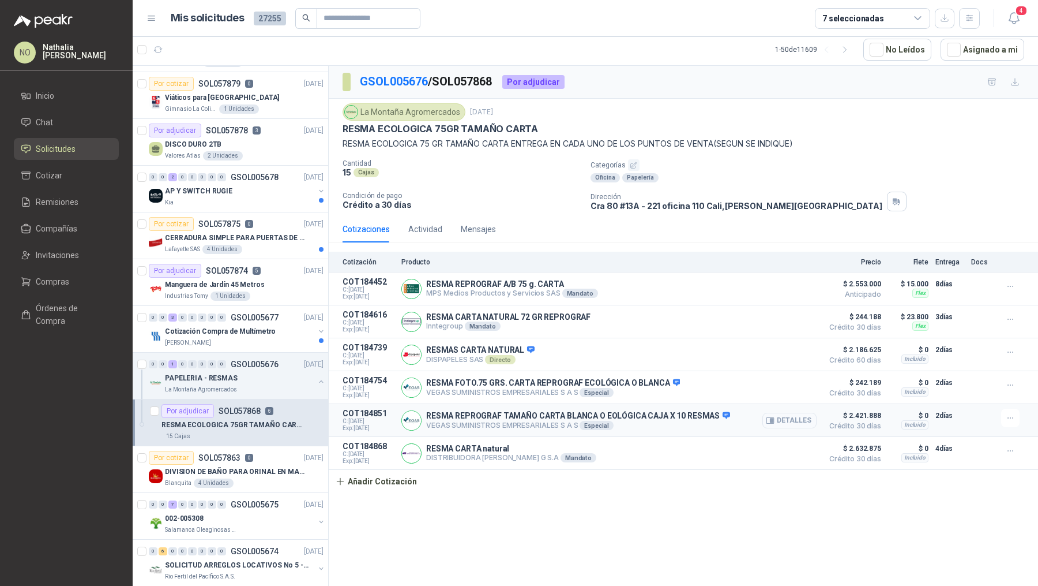
click at [782, 412] on button "Detalles" at bounding box center [790, 420] width 54 height 16
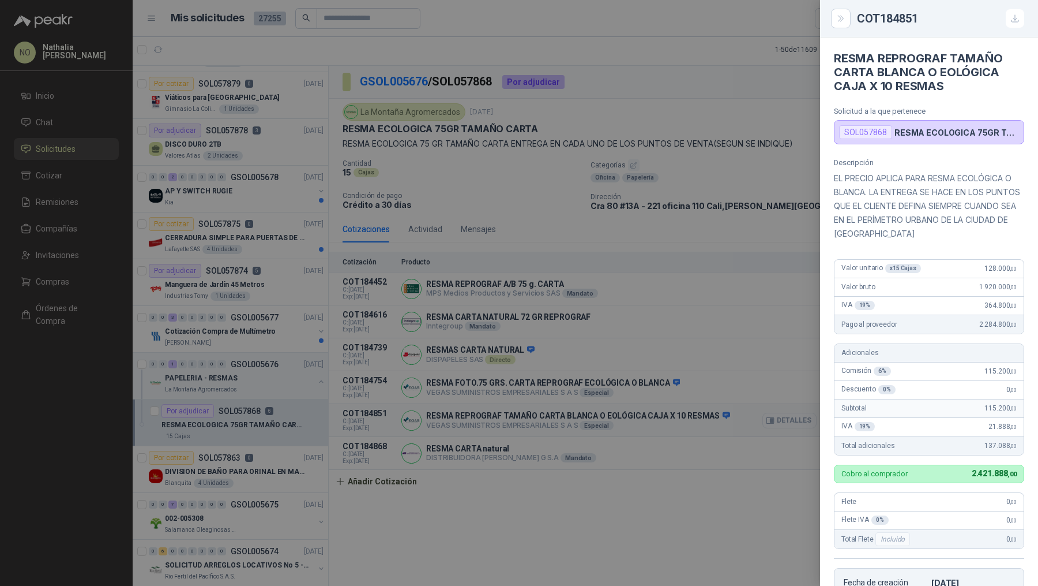
click at [782, 411] on div at bounding box center [519, 293] width 1038 height 586
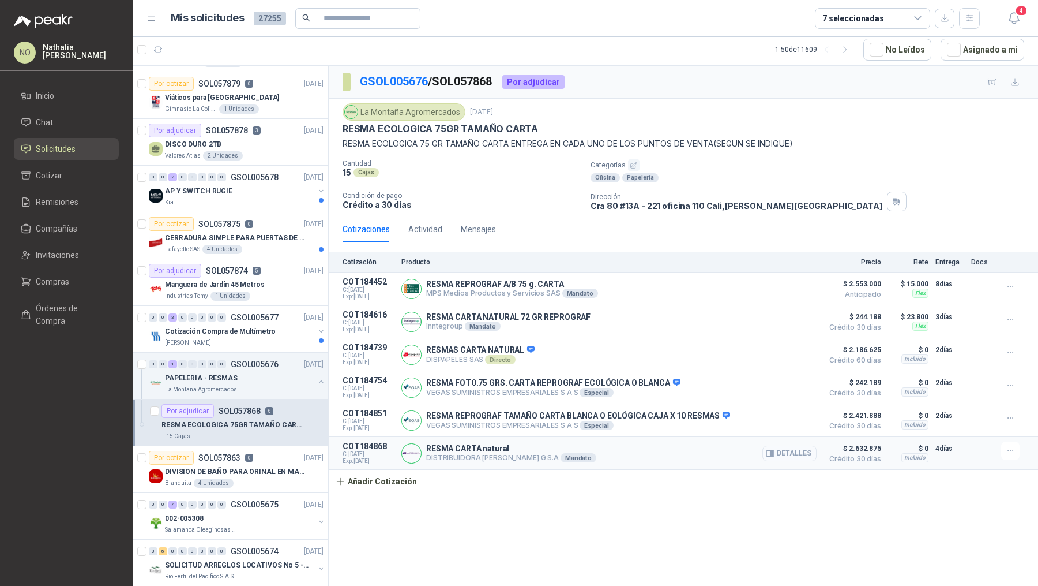
click at [796, 455] on button "Detalles" at bounding box center [790, 453] width 54 height 16
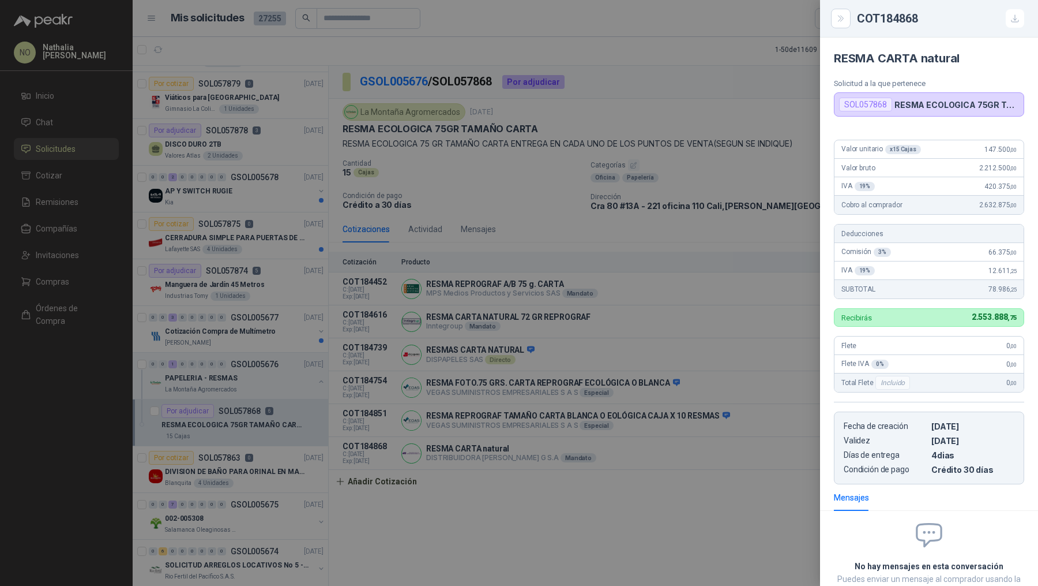
click at [733, 414] on div at bounding box center [519, 293] width 1038 height 586
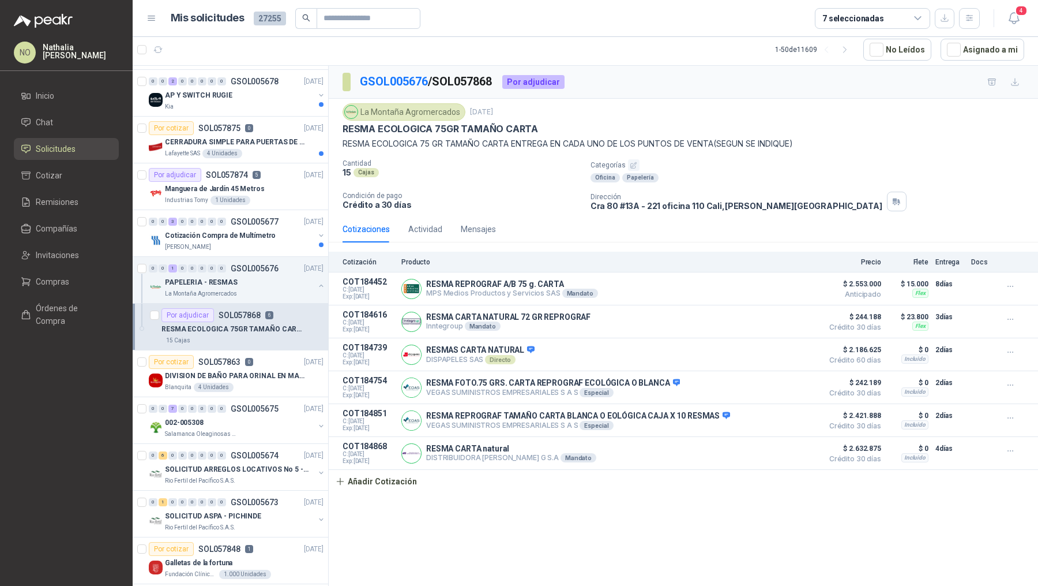
scroll to position [1871, 0]
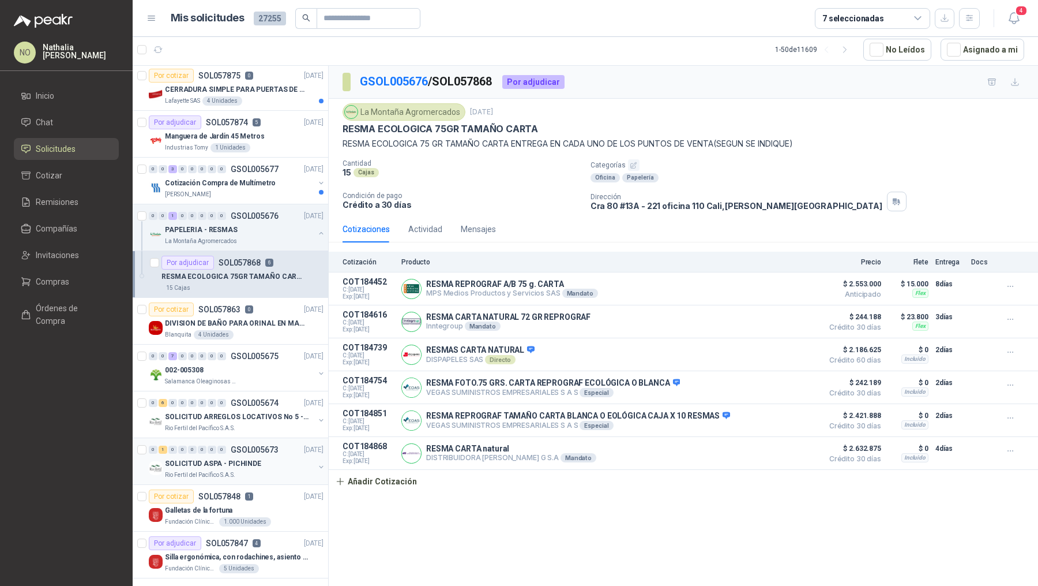
click at [271, 445] on p "GSOL005673" at bounding box center [255, 449] width 48 height 8
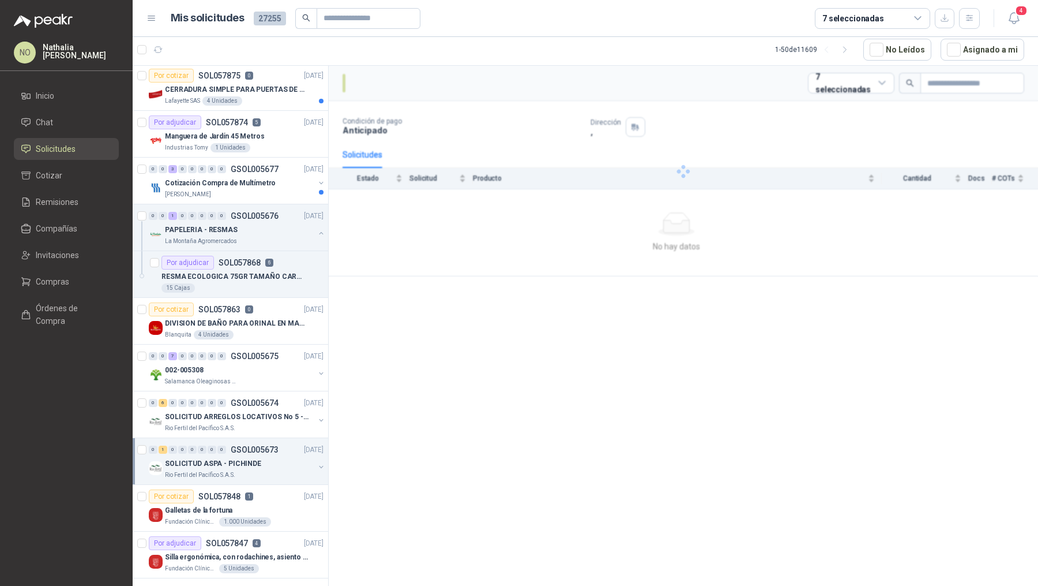
click at [271, 445] on p "GSOL005673" at bounding box center [255, 449] width 48 height 8
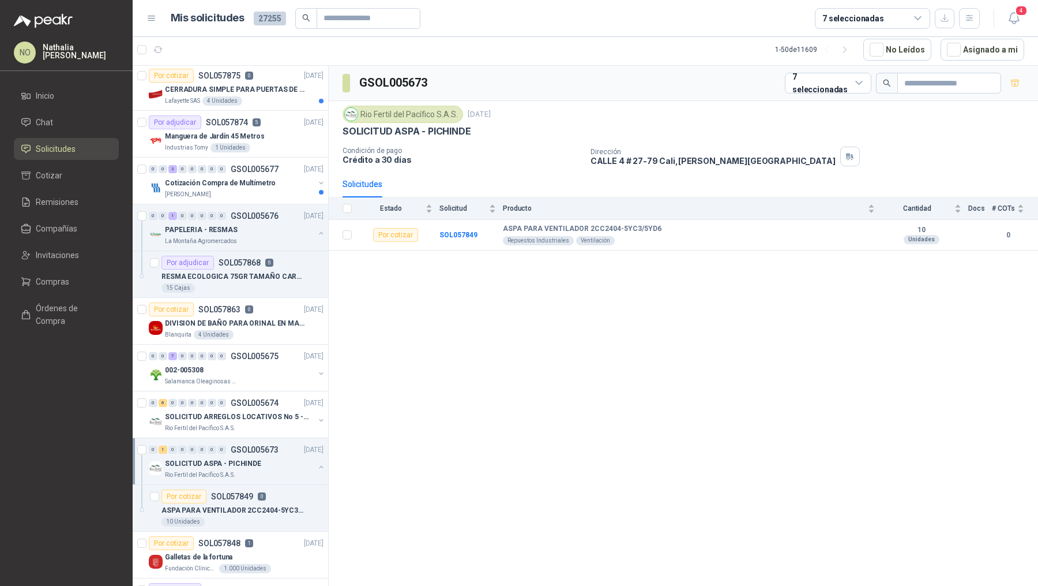
click at [271, 445] on p "GSOL005673" at bounding box center [255, 449] width 48 height 8
click at [269, 489] on div "Por cotizar SOL057848 1 [DATE]" at bounding box center [236, 496] width 175 height 14
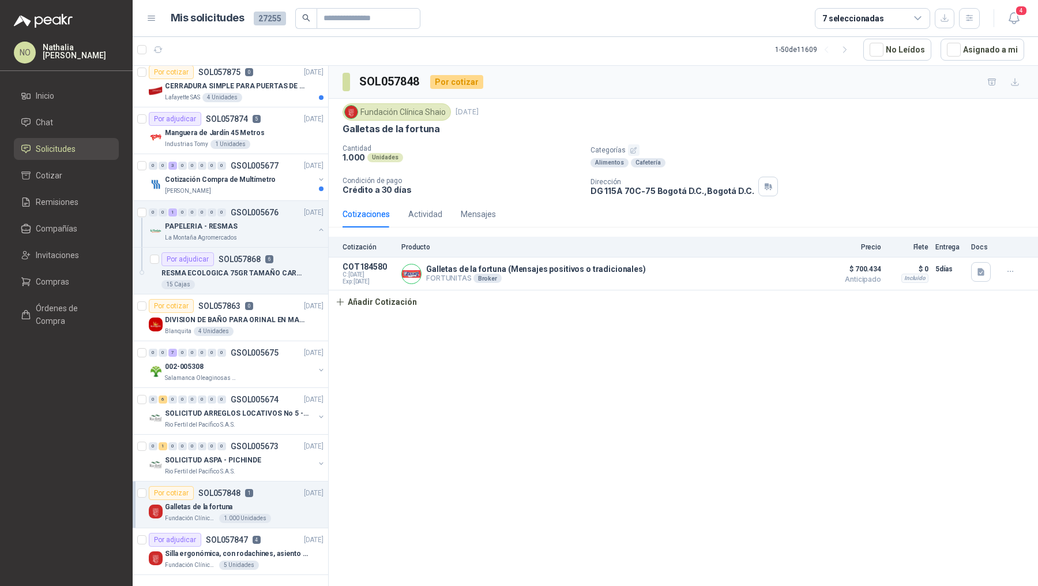
scroll to position [1876, 0]
click at [280, 532] on div "Por adjudicar SOL057847 4 26/09/25" at bounding box center [236, 538] width 175 height 14
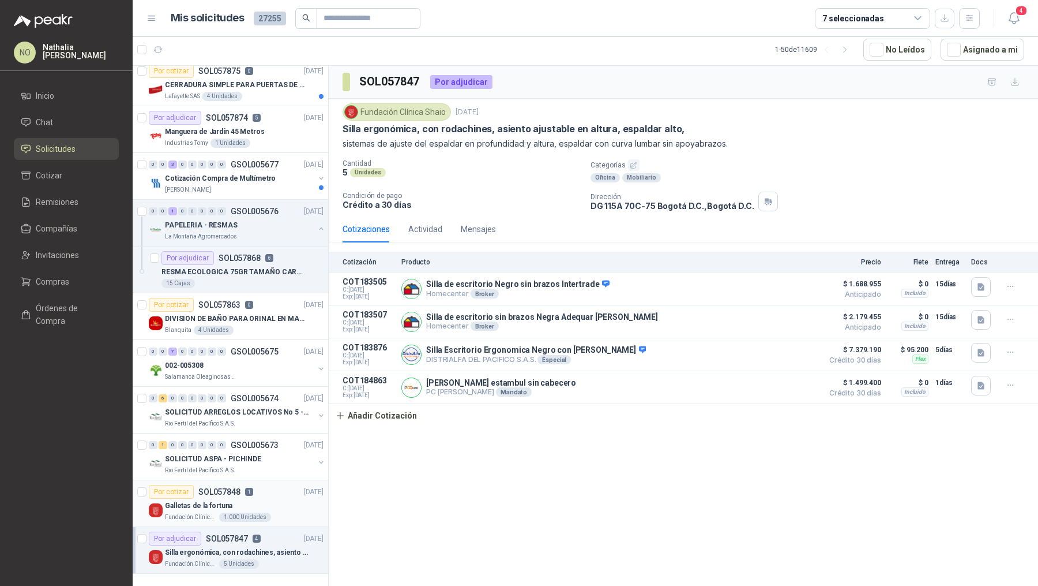
click at [279, 498] on div "Galletas de la fortuna" at bounding box center [244, 505] width 159 height 14
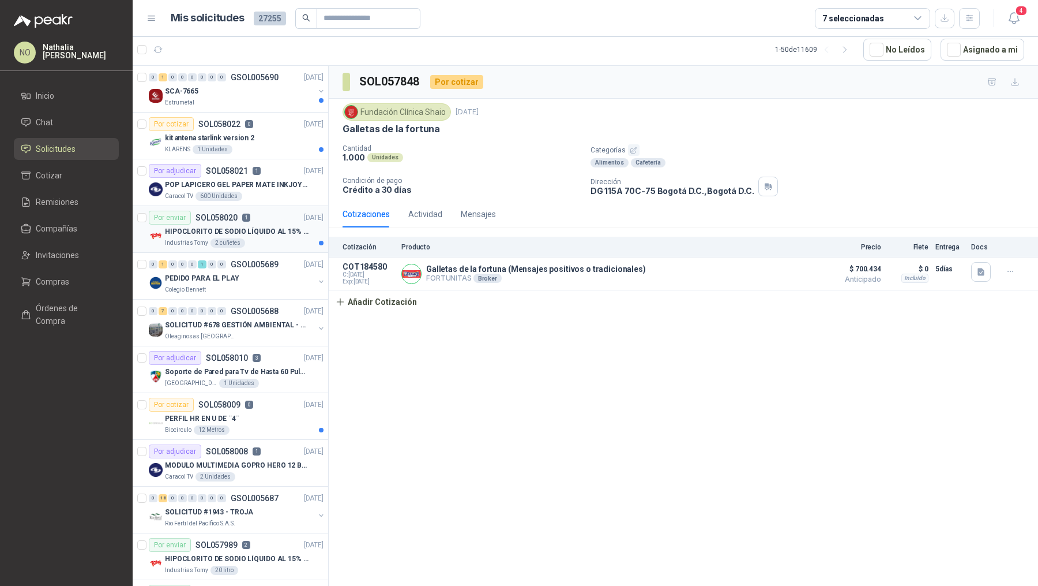
click at [271, 226] on p "HIPOCLORITO DE SODIO LÍQUIDO AL 15% CONT NETO 20L" at bounding box center [237, 231] width 144 height 11
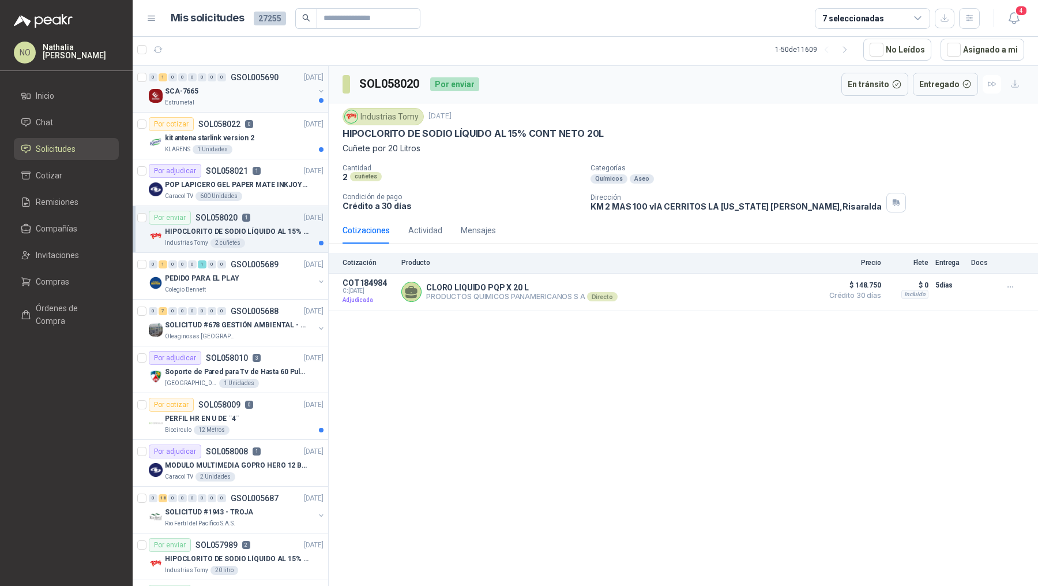
click at [279, 87] on div "SCA-7665" at bounding box center [239, 91] width 149 height 14
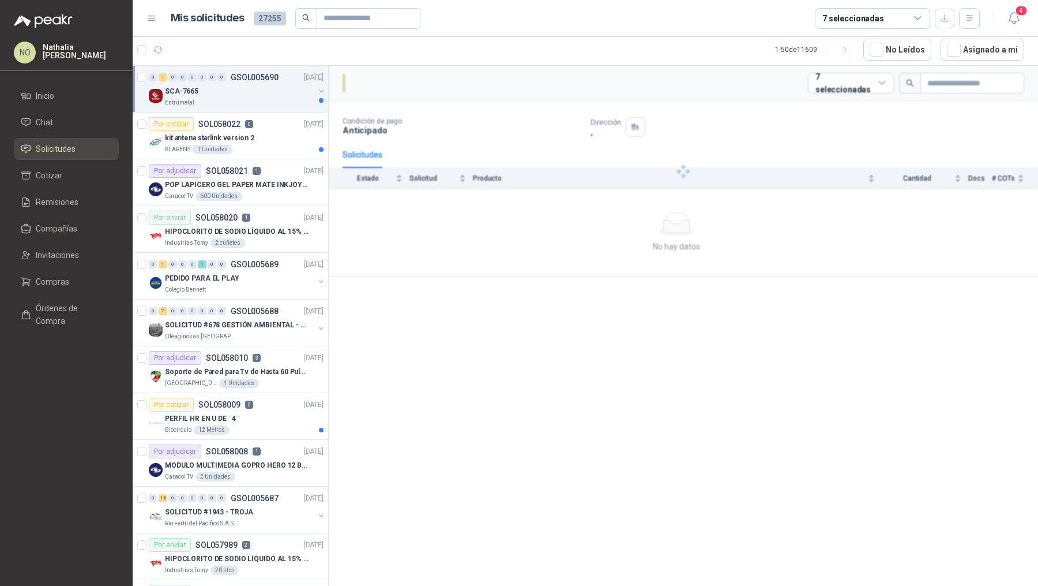
click at [279, 87] on div "SCA-7665" at bounding box center [239, 91] width 149 height 14
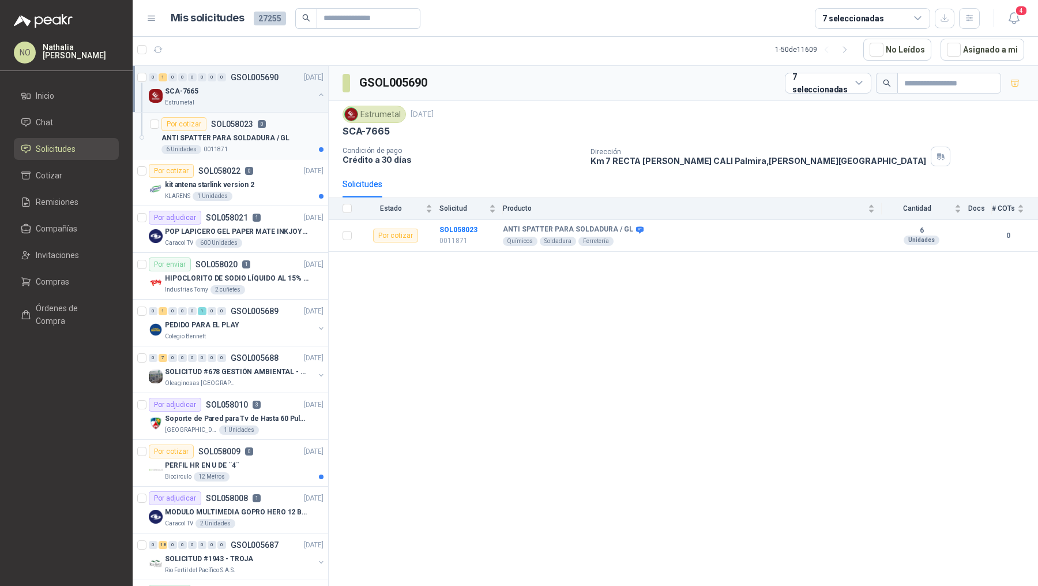
click at [271, 126] on div "Por cotizar SOL058023 0" at bounding box center [243, 124] width 162 height 14
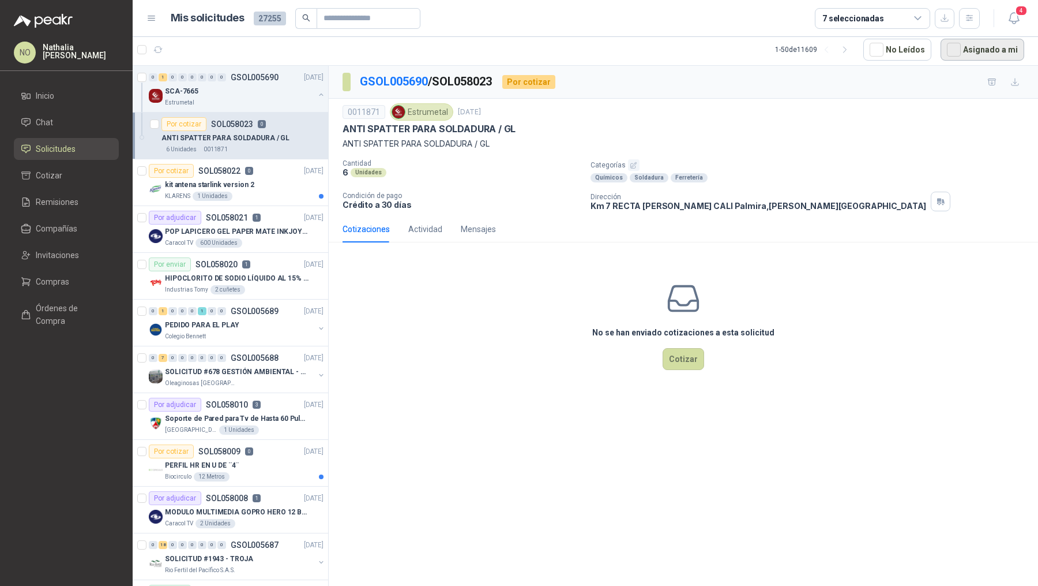
click at [995, 50] on button "Asignado a mi" at bounding box center [983, 50] width 84 height 22
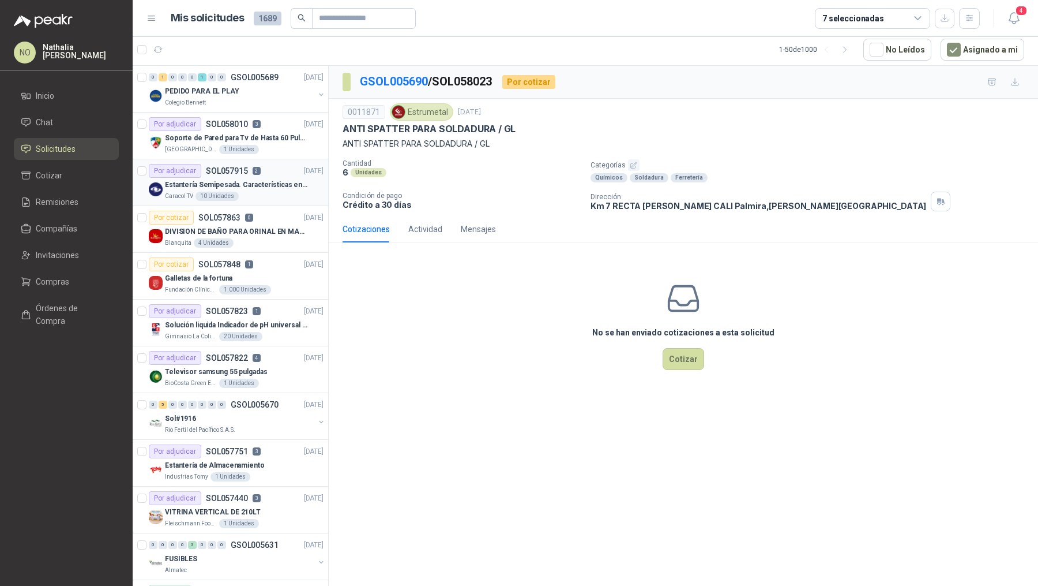
click at [266, 178] on div "Estantería Semipesada. Características en el adjunto" at bounding box center [244, 185] width 159 height 14
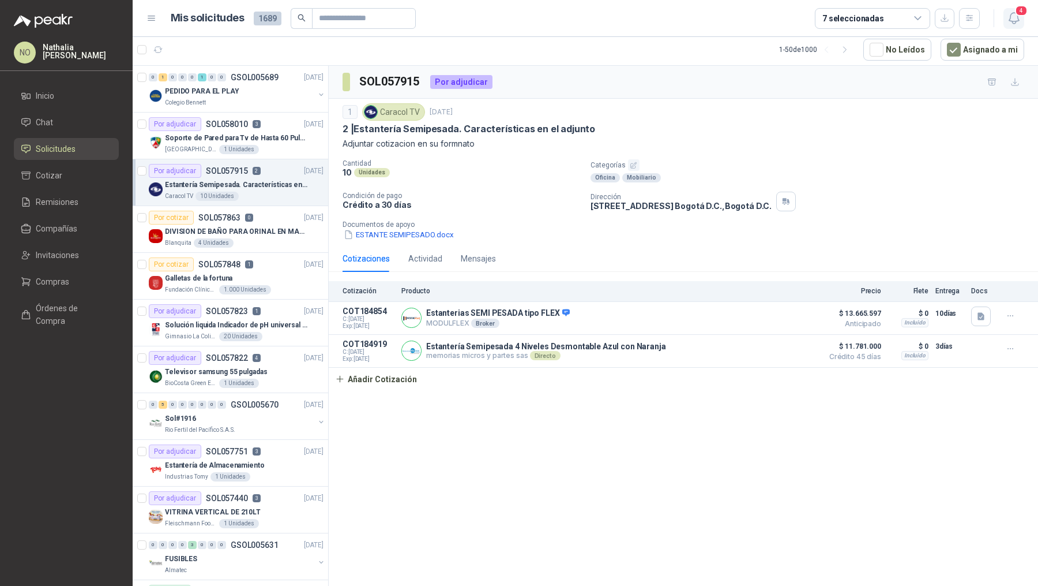
click at [1014, 19] on icon "button" at bounding box center [1014, 18] width 14 height 14
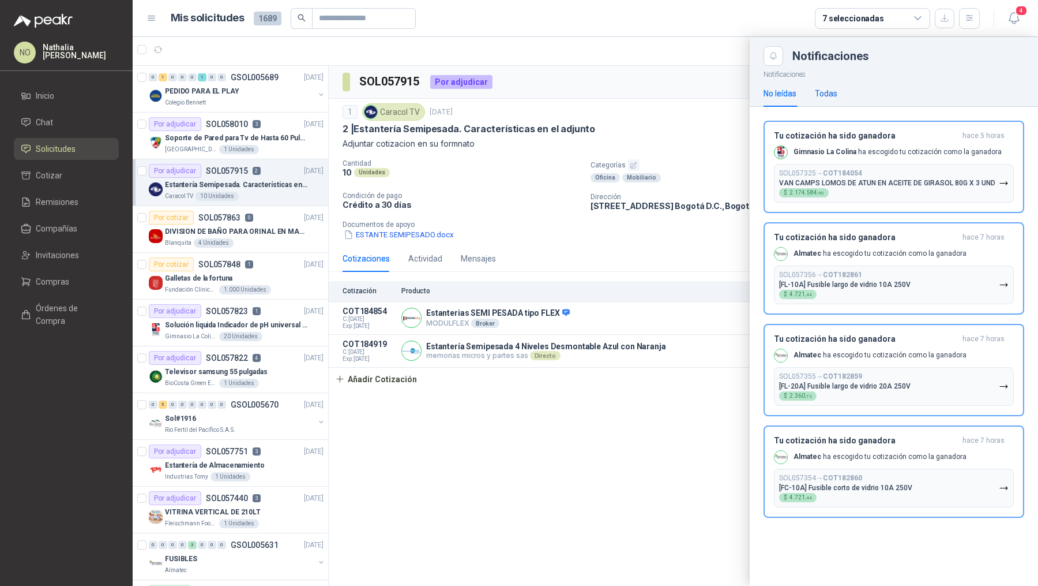
click at [834, 91] on div "Todas" at bounding box center [826, 93] width 22 height 13
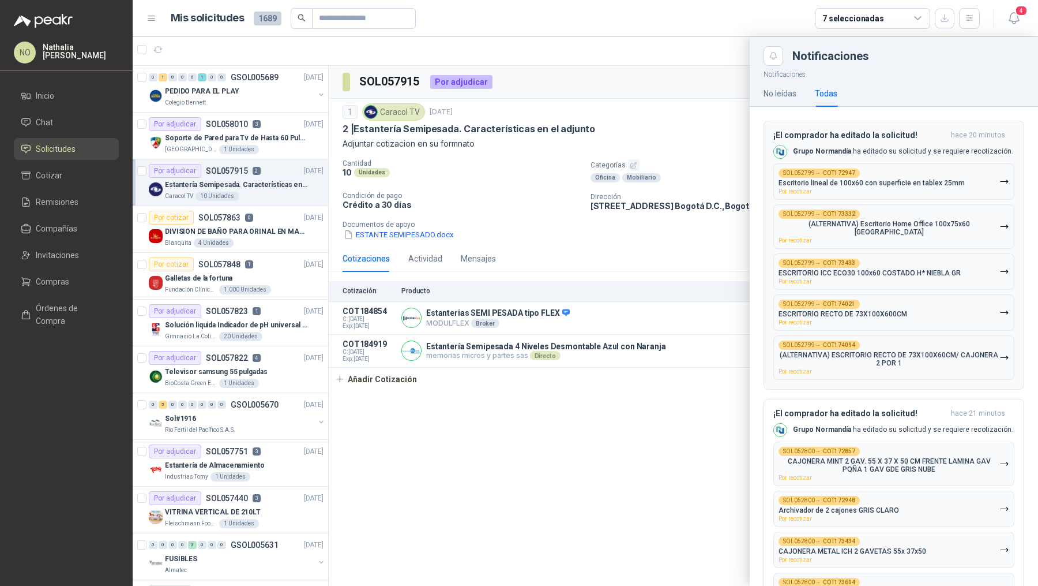
click at [855, 236] on div "SOL052799 → COT173332 (ALTERNATIVA) Escritorio Home Office 100x75x60 Rta Wengue…" at bounding box center [889, 226] width 221 height 34
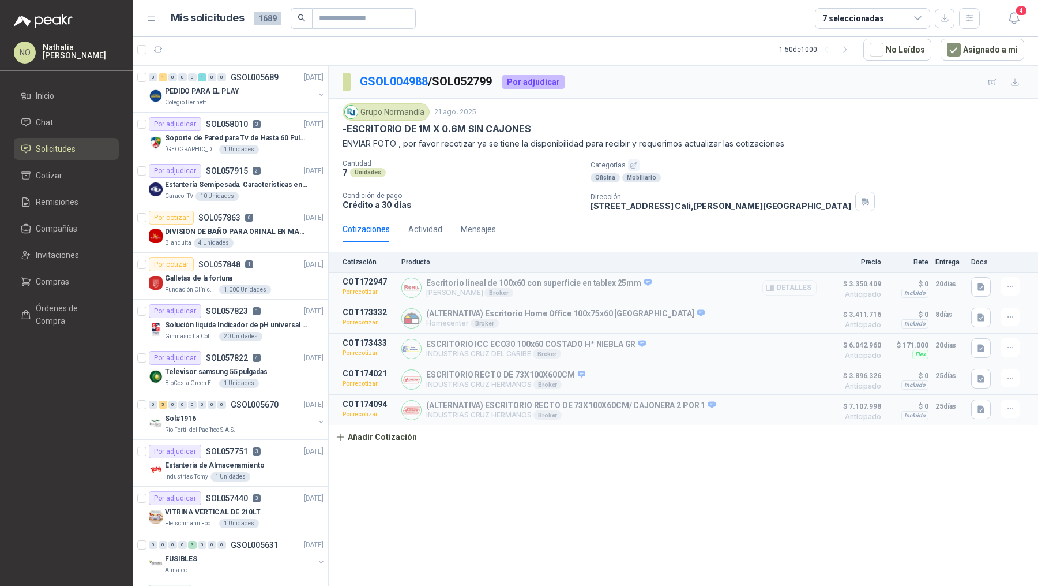
click at [792, 286] on button "Detalles" at bounding box center [790, 288] width 54 height 16
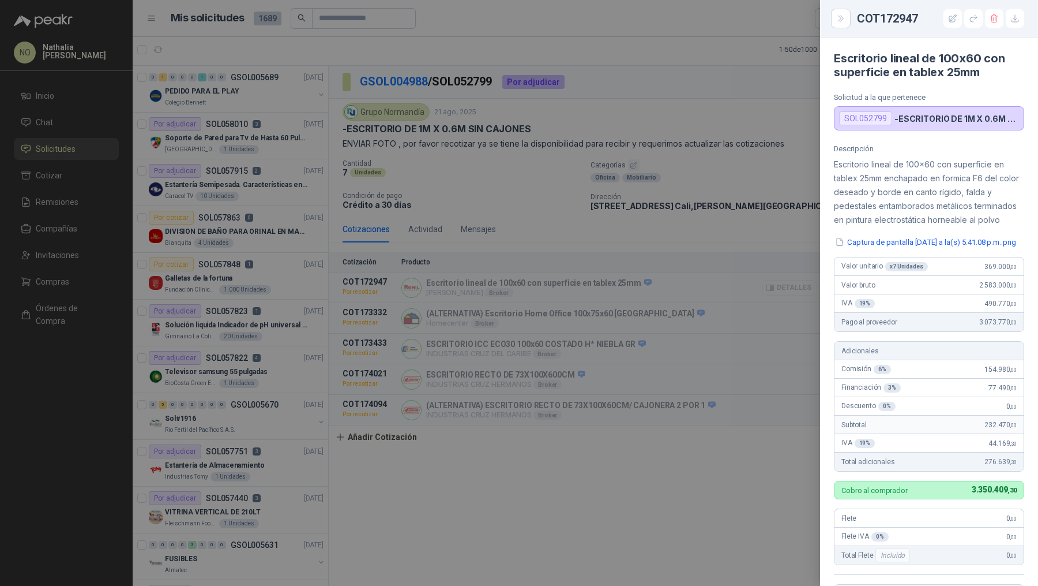
scroll to position [276, 0]
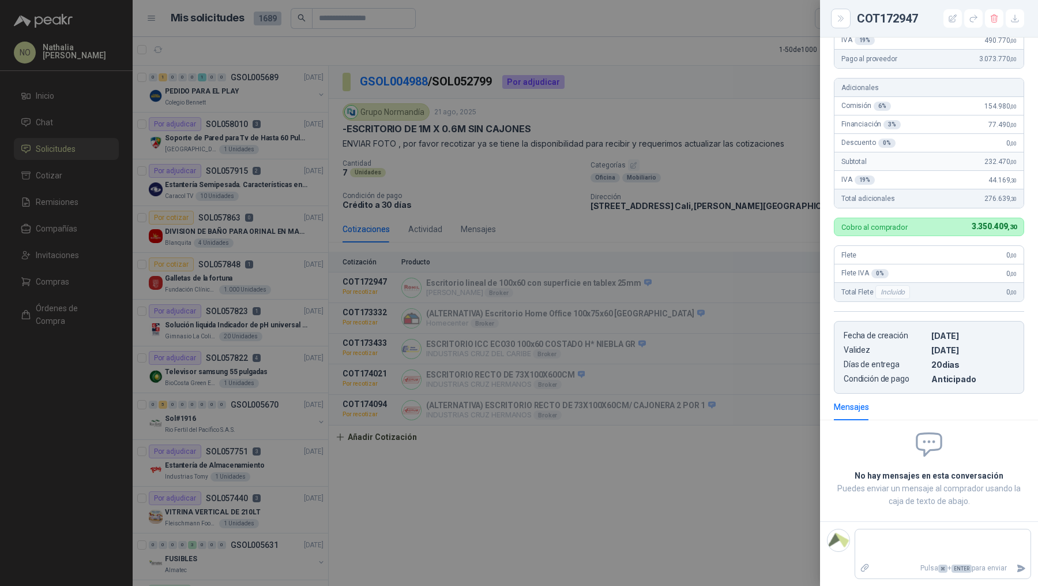
click at [717, 286] on div at bounding box center [519, 293] width 1038 height 586
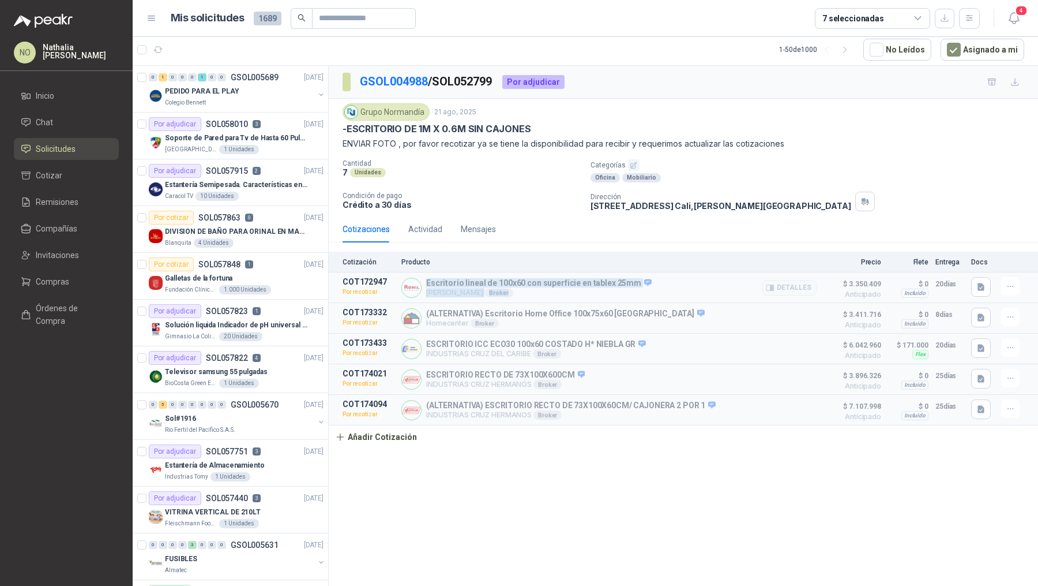
drag, startPoint x: 426, startPoint y: 279, endPoint x: 592, endPoint y: 288, distance: 165.9
click at [592, 288] on div "Escritorio lineal de 100x60 con superficie en tablex 25mm ROMIL MUEBLES Broker …" at bounding box center [539, 288] width 226 height 20
click at [592, 288] on p "ROMIL MUEBLES Broker" at bounding box center [539, 292] width 226 height 9
click at [782, 288] on button "Detalles" at bounding box center [790, 288] width 54 height 16
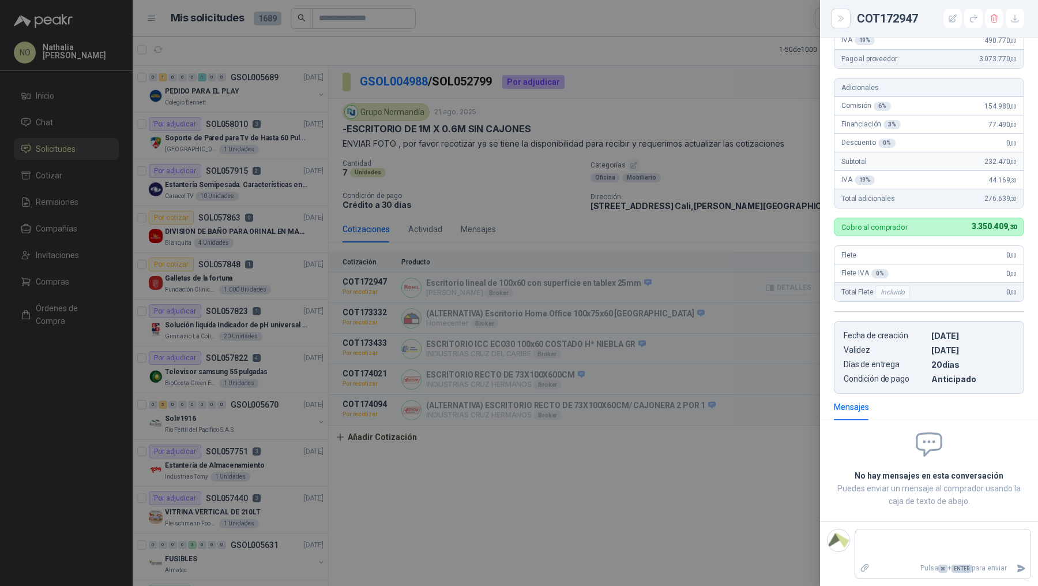
click at [782, 288] on div at bounding box center [519, 293] width 1038 height 586
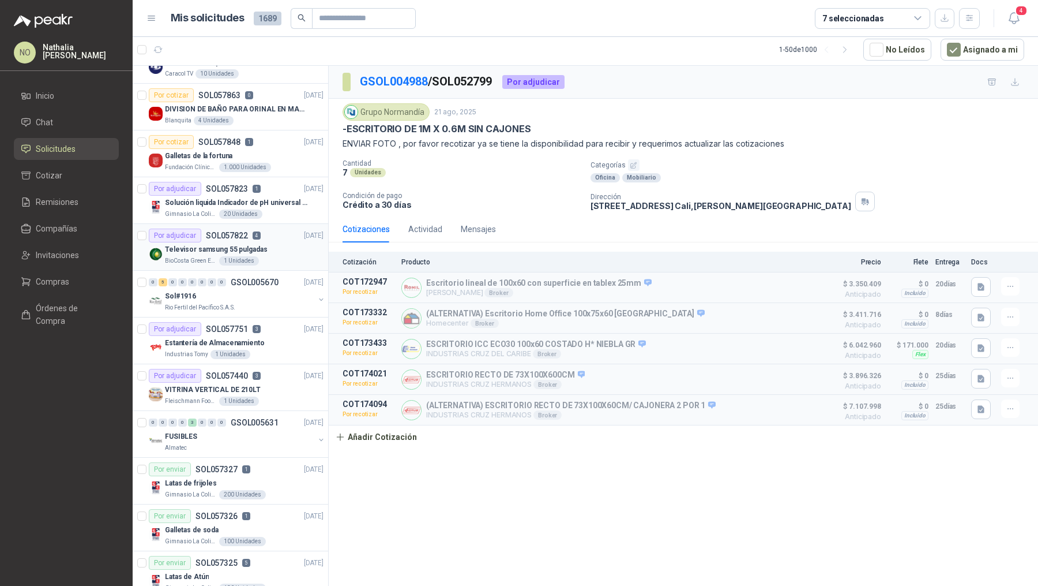
scroll to position [125, 0]
click at [272, 384] on div "VITRINA VERTICAL DE 210LT" at bounding box center [244, 387] width 159 height 14
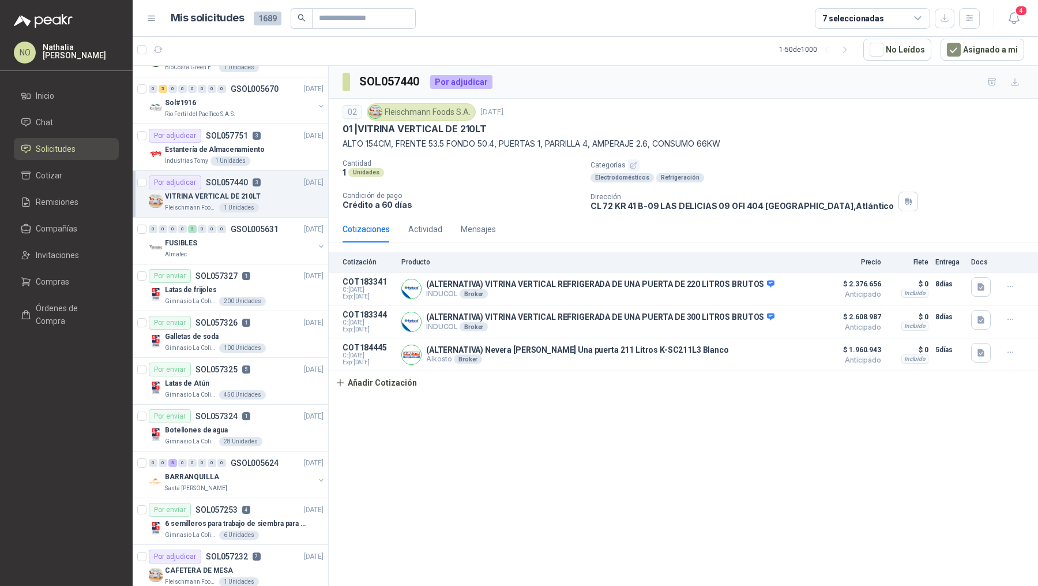
scroll to position [320, 0]
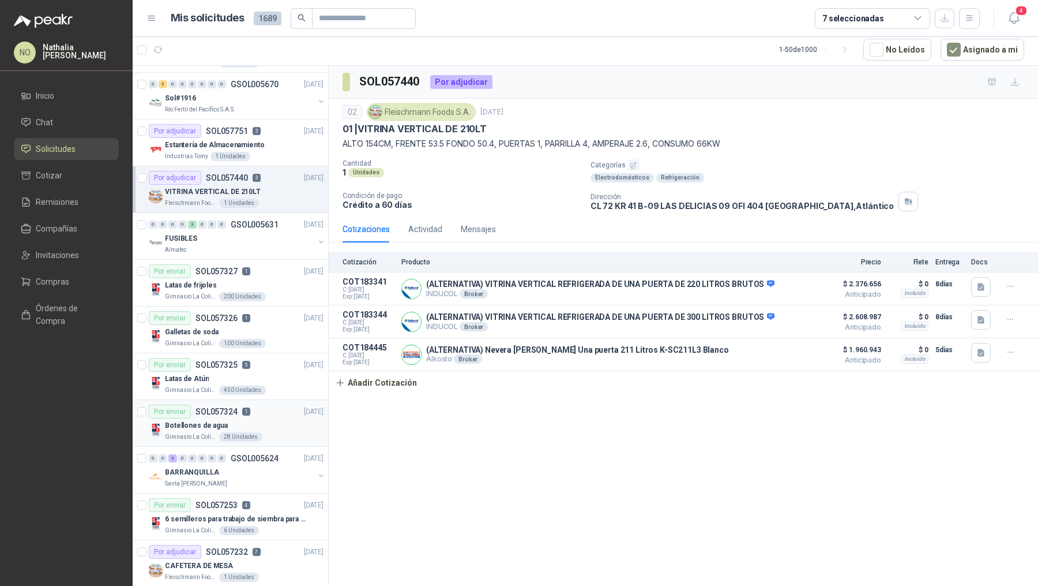
click at [268, 432] on div "Gimnasio La Colina 28 Unidades" at bounding box center [244, 436] width 159 height 9
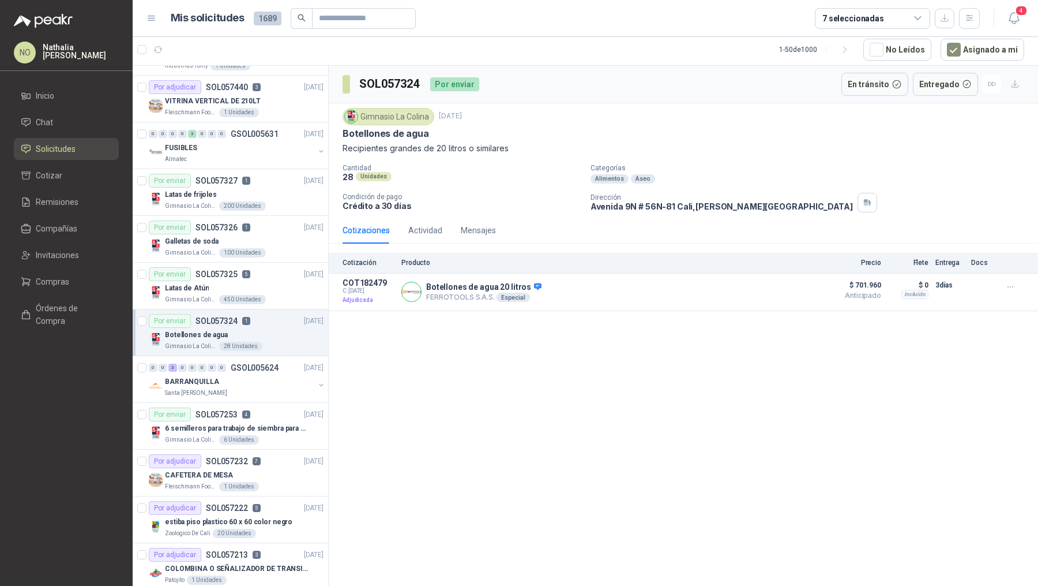
scroll to position [415, 0]
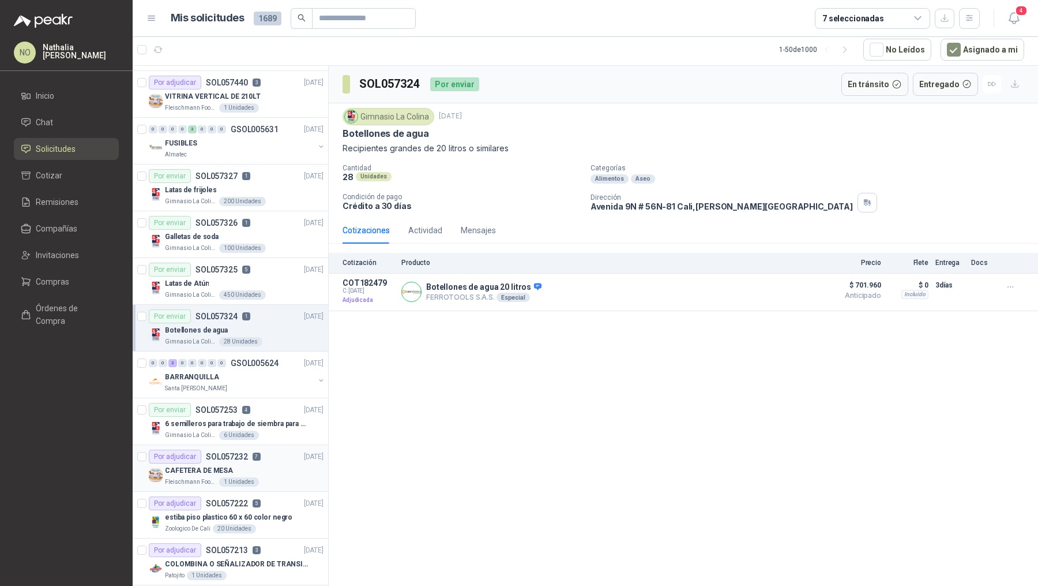
click at [272, 477] on div "Fleischmann Foods S.A. 1 Unidades" at bounding box center [244, 481] width 159 height 9
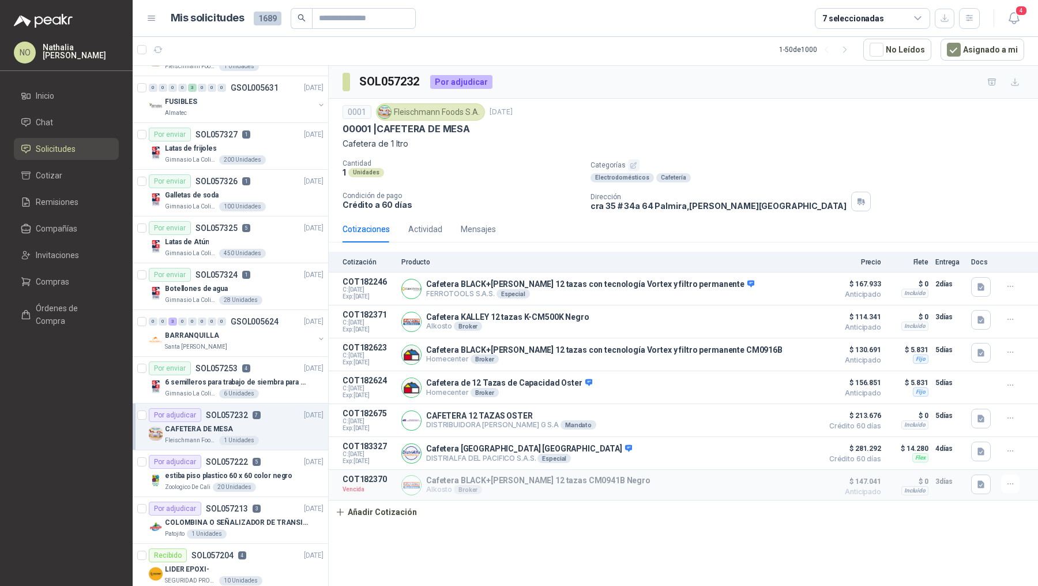
scroll to position [466, 0]
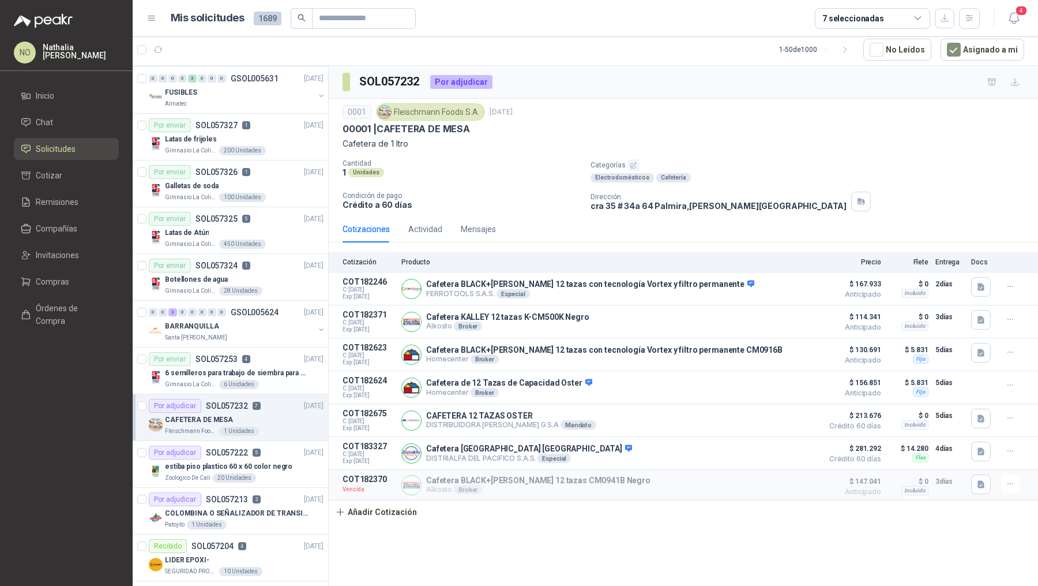
click at [272, 477] on article "Por adjudicar SOL057222 5 24/09/25 estiba piso plastico 60 x 60 color negro Zoo…" at bounding box center [231, 464] width 196 height 47
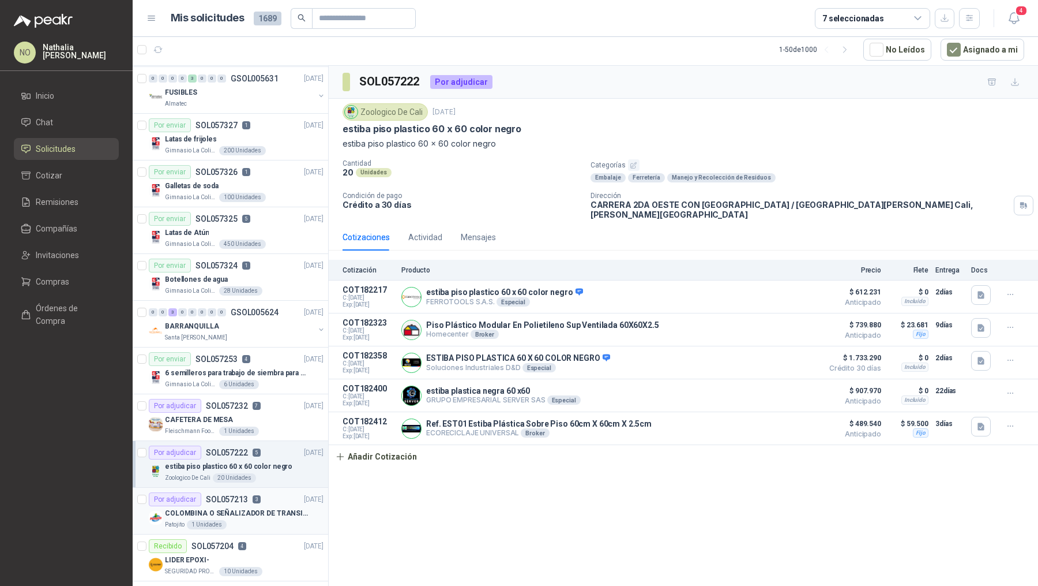
click at [279, 509] on p "COLOMBINA O SEÑALIZADOR DE TRANSITO" at bounding box center [237, 513] width 144 height 11
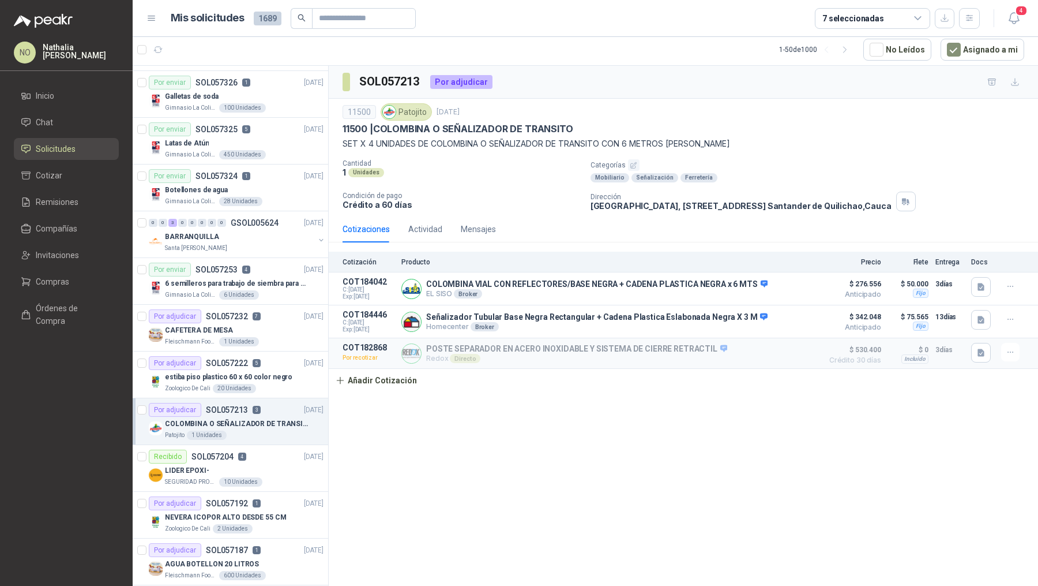
scroll to position [567, 0]
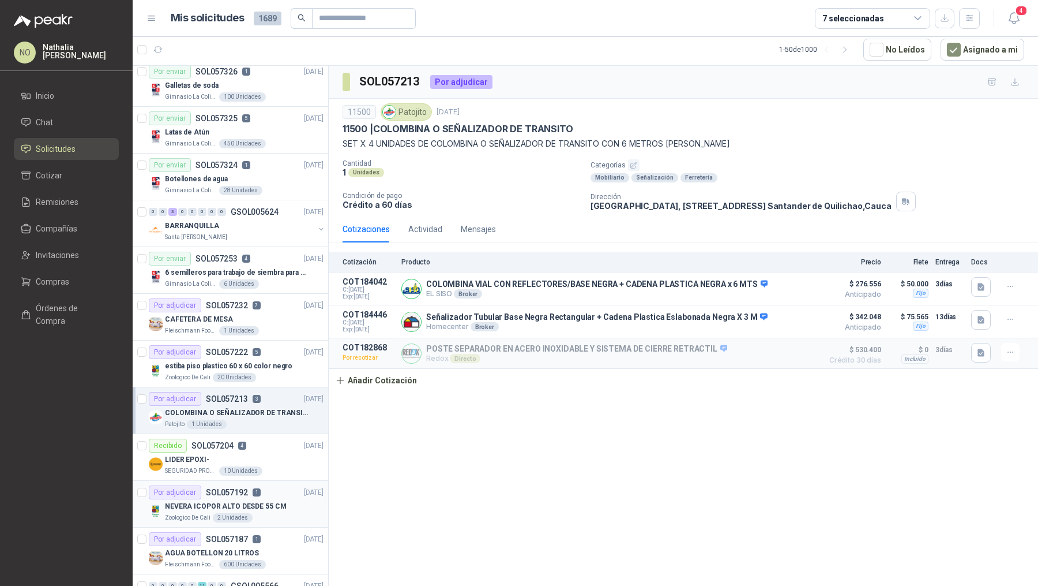
click at [254, 501] on p "NEVERA ICOPOR ALTO DESDE 55 CM" at bounding box center [225, 506] width 121 height 11
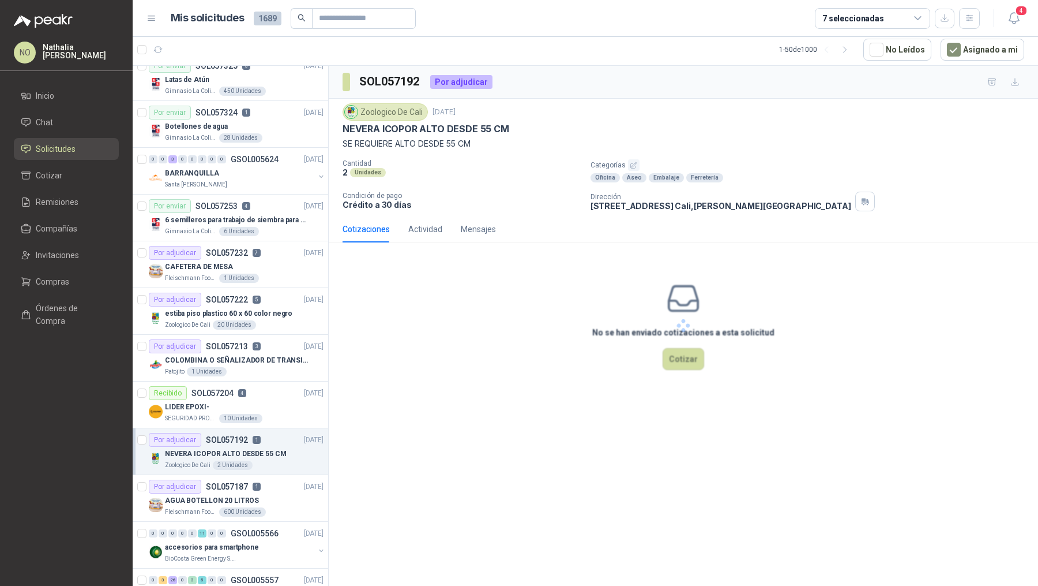
click at [254, 495] on div "AGUA BOTELLON 20 LITROS" at bounding box center [244, 500] width 159 height 14
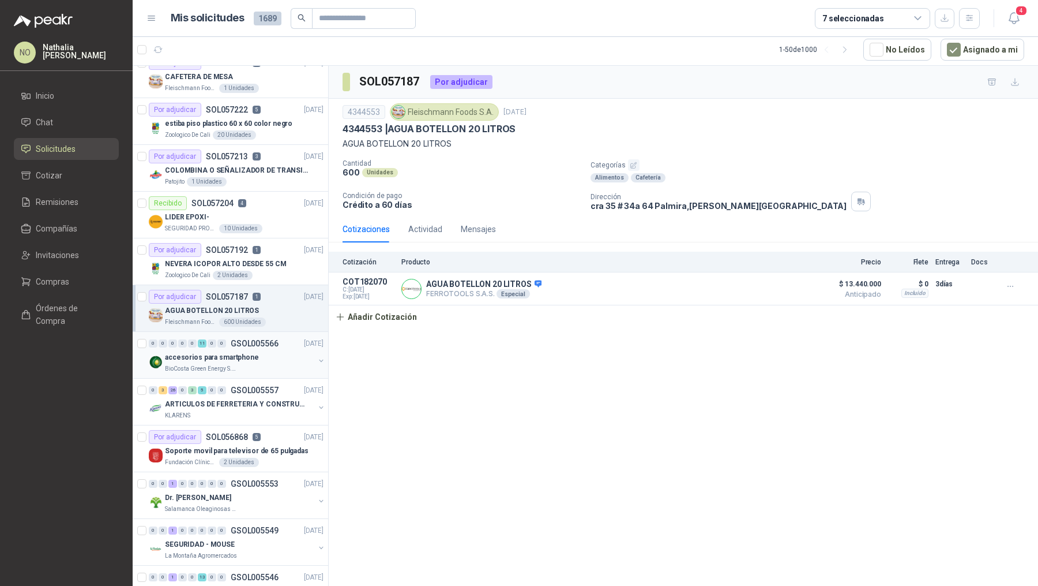
scroll to position [877, 0]
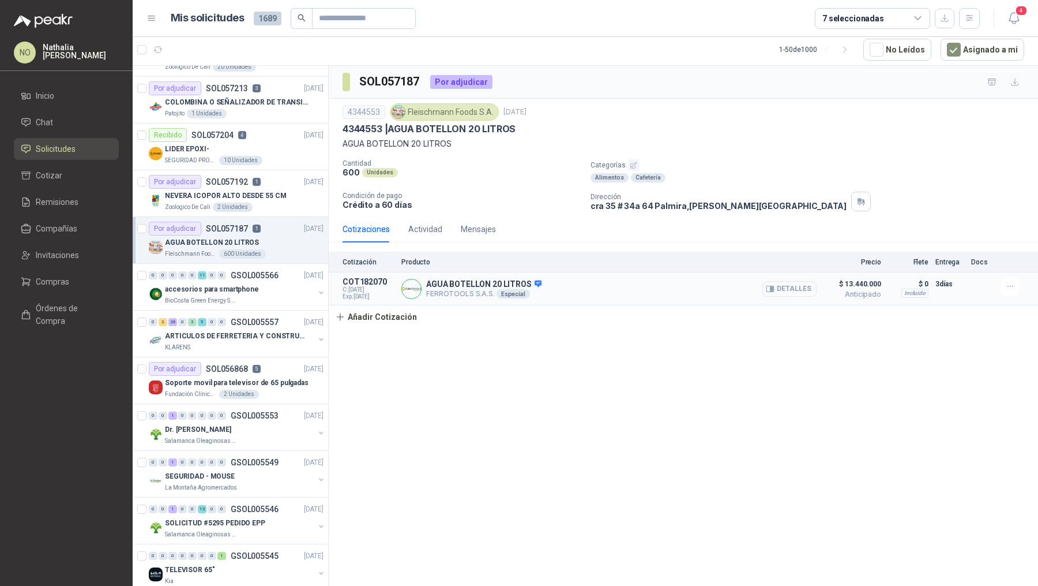
click at [794, 291] on button "Detalles" at bounding box center [790, 289] width 54 height 16
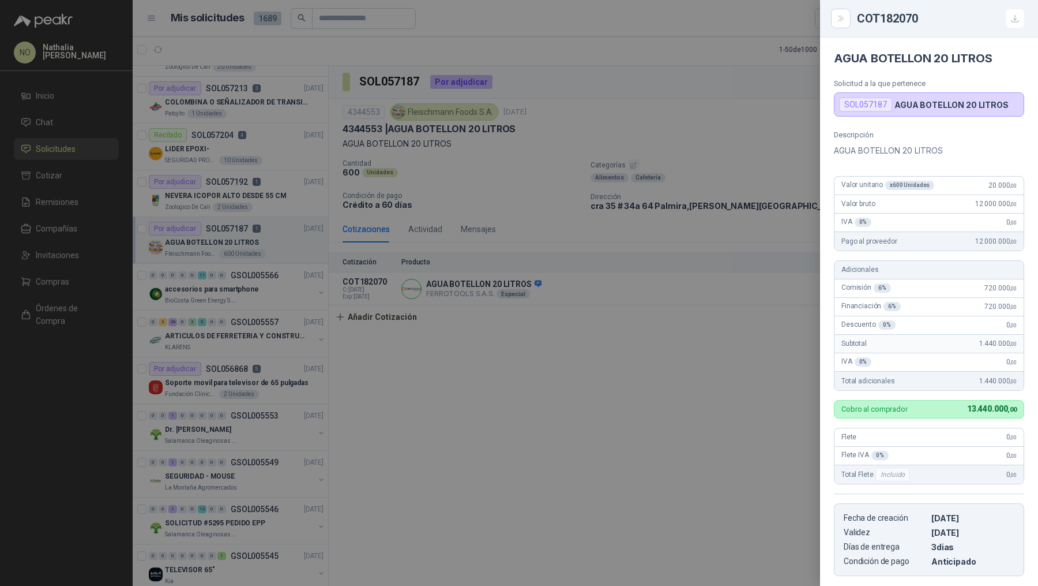
click at [590, 271] on div at bounding box center [519, 293] width 1038 height 586
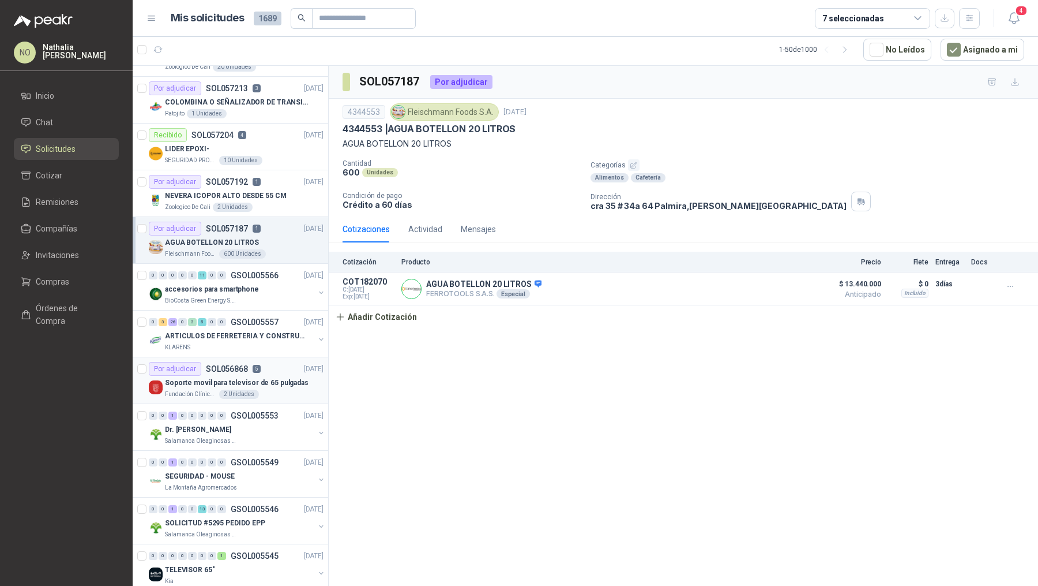
scroll to position [901, 0]
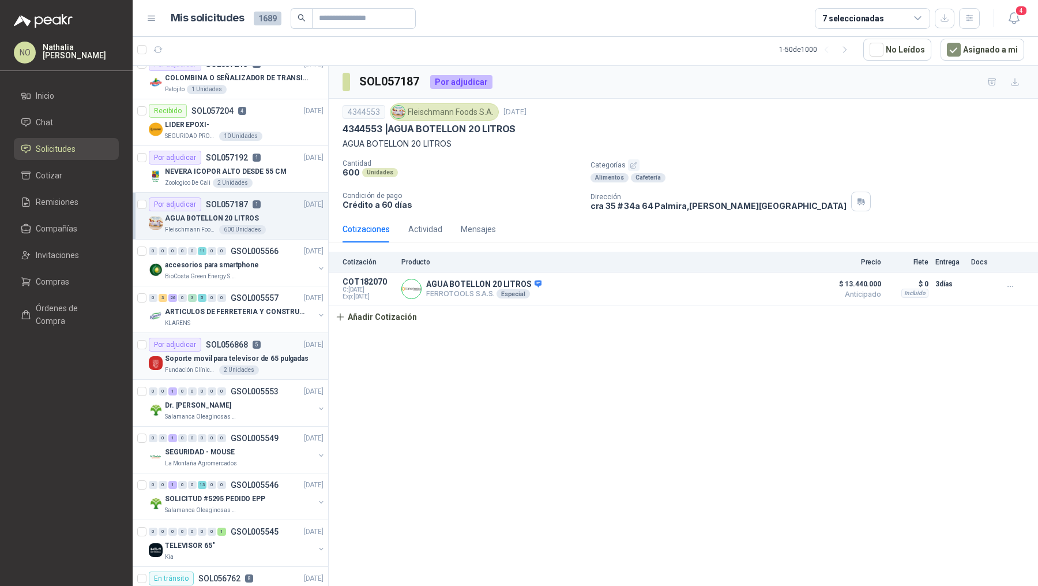
click at [271, 365] on div "Fundación Clínica Shaio 2 Unidades" at bounding box center [244, 369] width 159 height 9
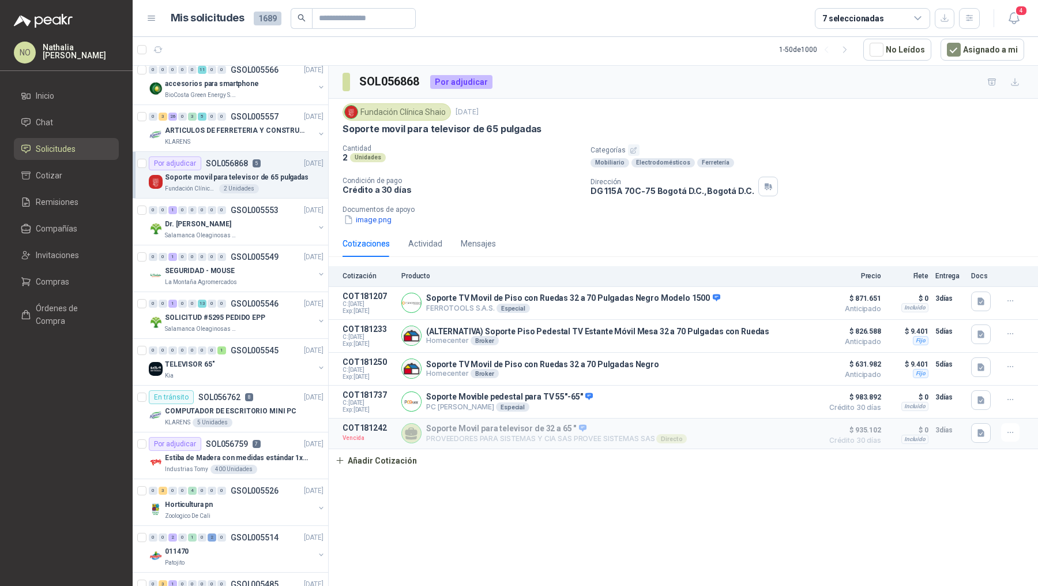
scroll to position [1085, 0]
click at [269, 403] on p "COMPUTADOR DE ESCRITORIO MINI PC" at bounding box center [231, 408] width 132 height 11
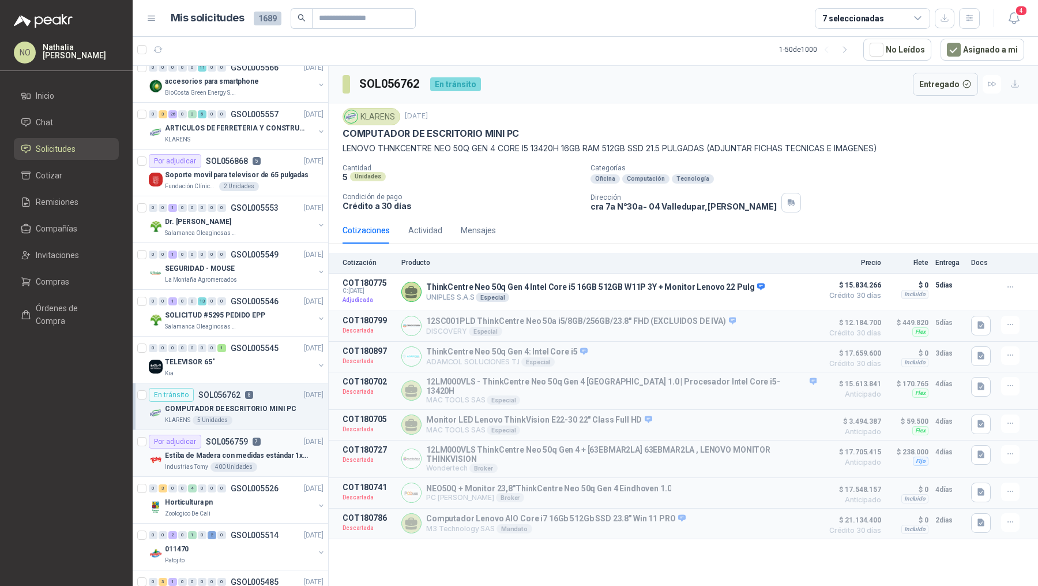
click at [273, 452] on p "Estiba de Madera con medidas estándar 1x120x15 de alto" at bounding box center [237, 455] width 144 height 11
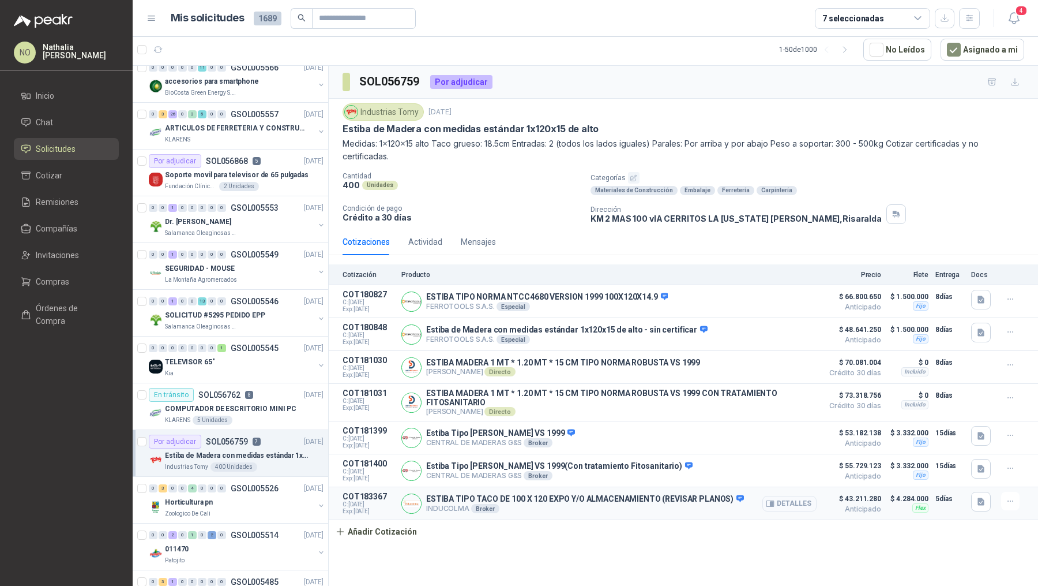
click at [778, 496] on button "Detalles" at bounding box center [790, 504] width 54 height 16
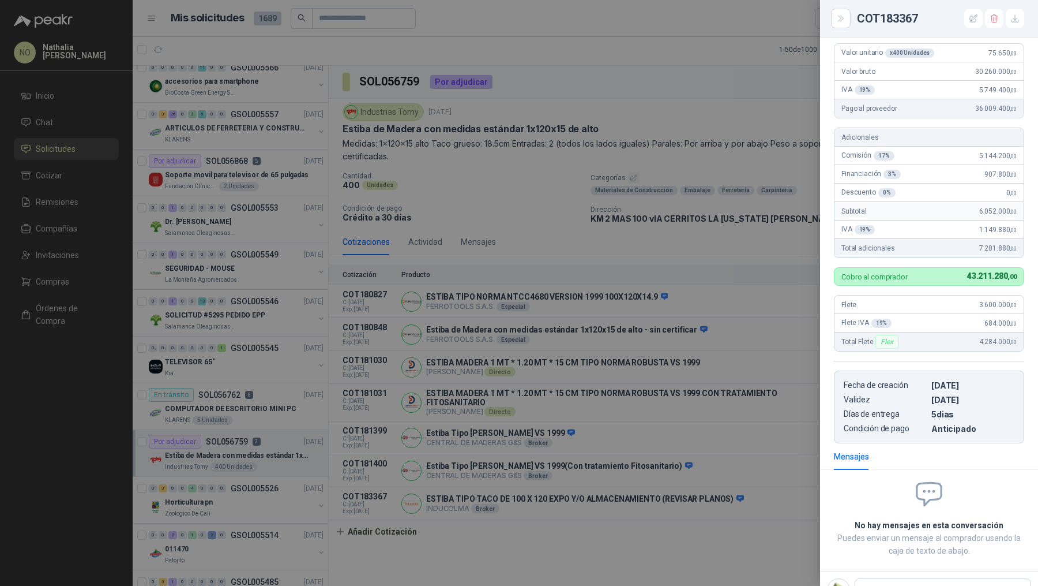
scroll to position [250, 0]
click at [280, 399] on div at bounding box center [519, 293] width 1038 height 586
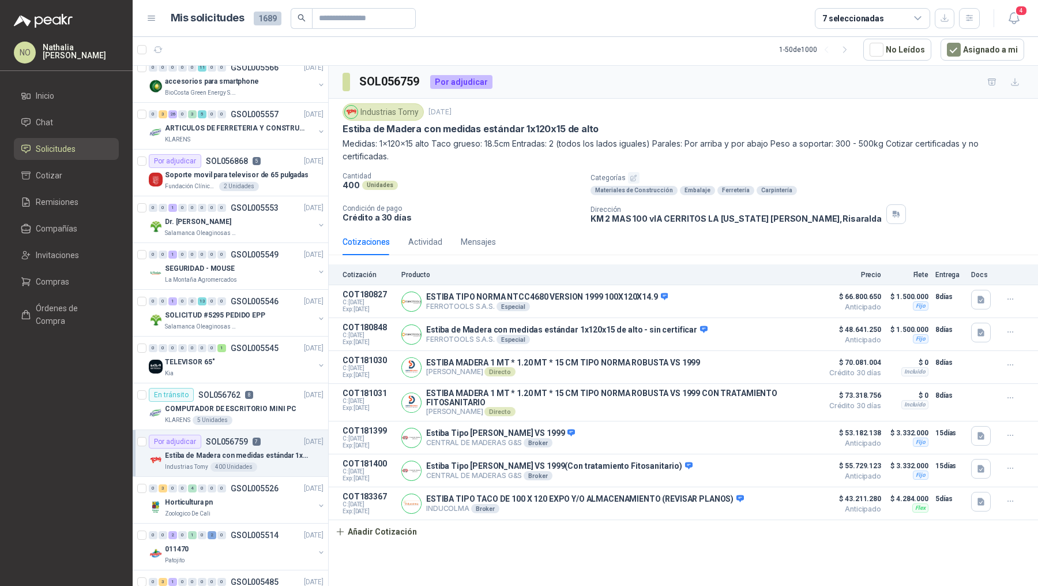
scroll to position [0, 0]
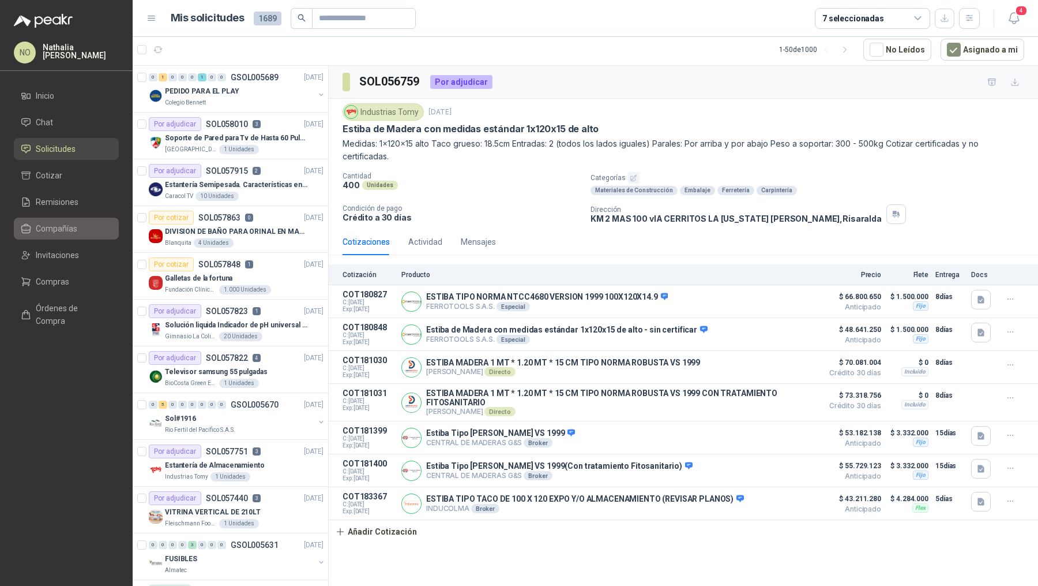
click at [82, 220] on link "Compañías" at bounding box center [66, 228] width 105 height 22
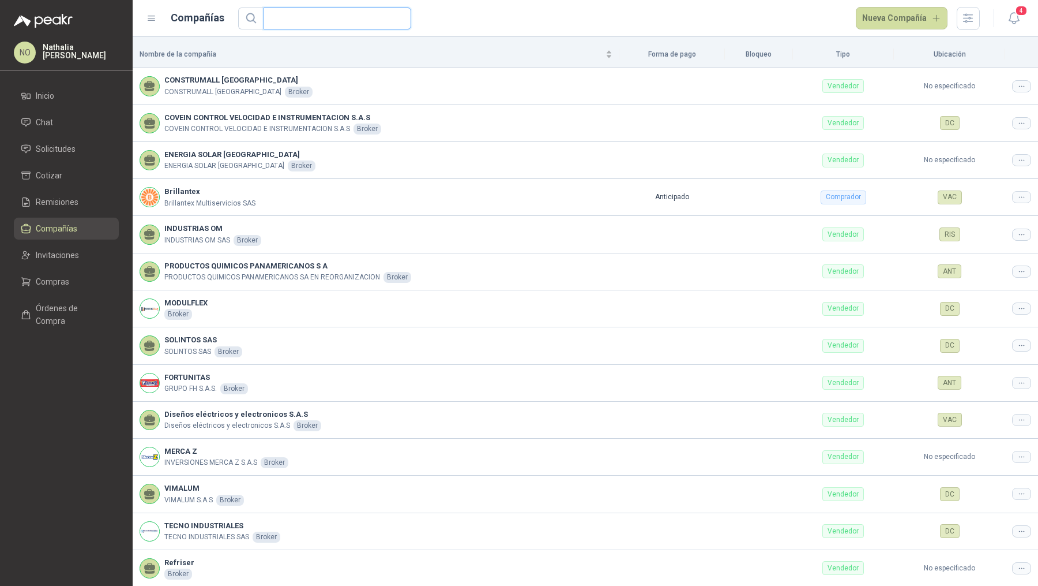
click at [350, 17] on input "text" at bounding box center [333, 18] width 125 height 21
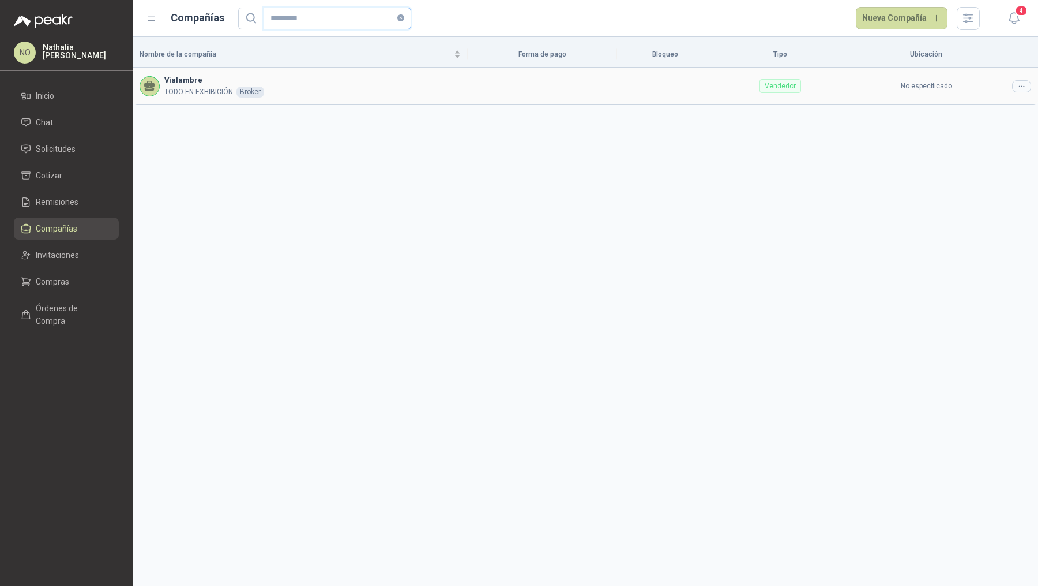
type input "*********"
click at [1026, 89] on div at bounding box center [1021, 86] width 19 height 12
click at [995, 103] on td "No especificado" at bounding box center [926, 85] width 158 height 37
click at [991, 107] on span "Editar compañía" at bounding box center [992, 105] width 59 height 13
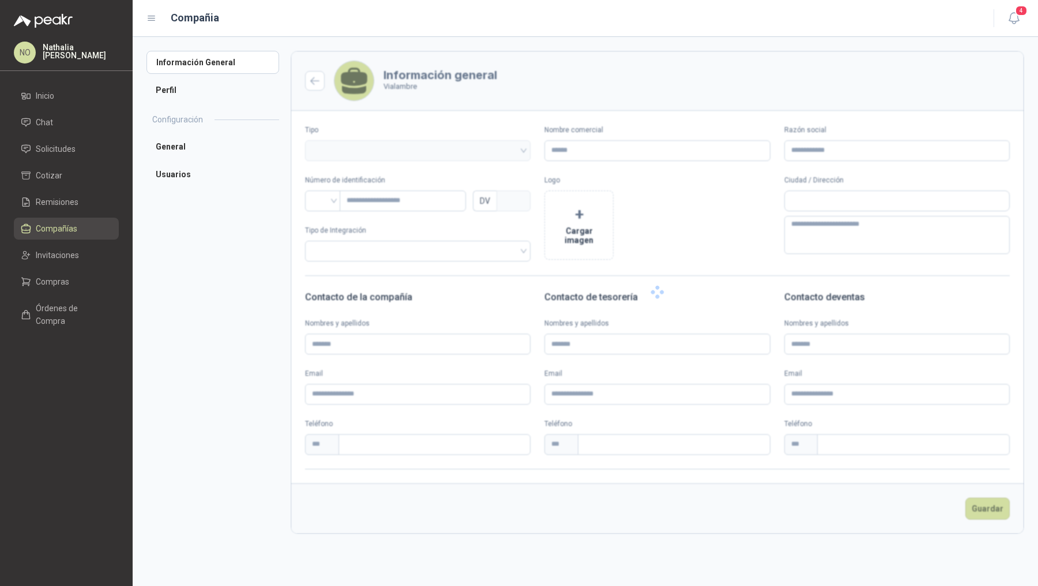
type input "*********"
type input "**********"
type input "*********"
type input "*"
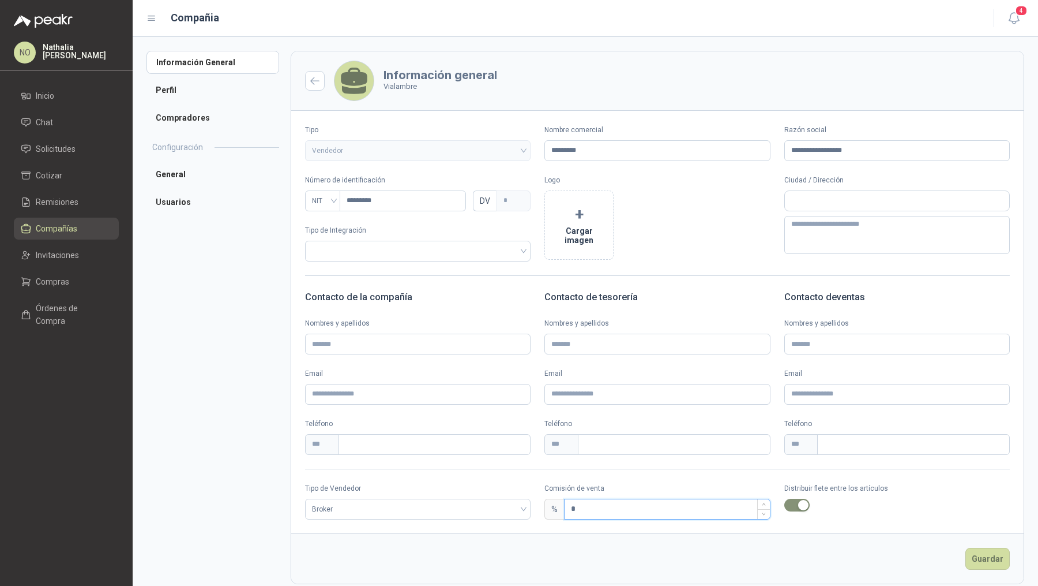
click at [587, 516] on input "*" at bounding box center [667, 509] width 205 height 20
type input "*"
click at [576, 224] on button "+ Cargar imagen" at bounding box center [579, 224] width 69 height 69
click at [987, 556] on button "Guardar" at bounding box center [988, 558] width 44 height 22
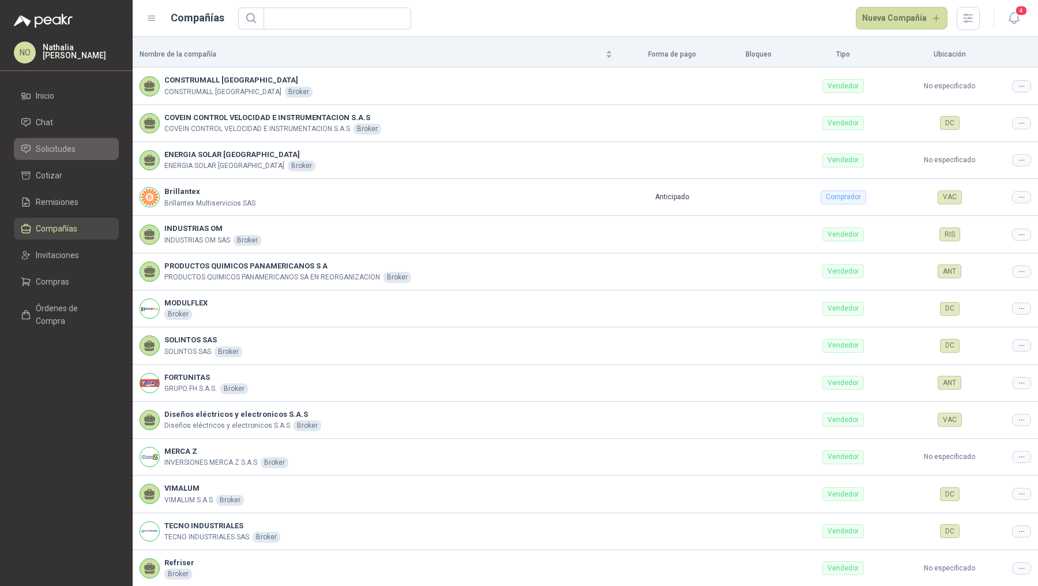
click at [67, 143] on span "Solicitudes" at bounding box center [56, 148] width 40 height 13
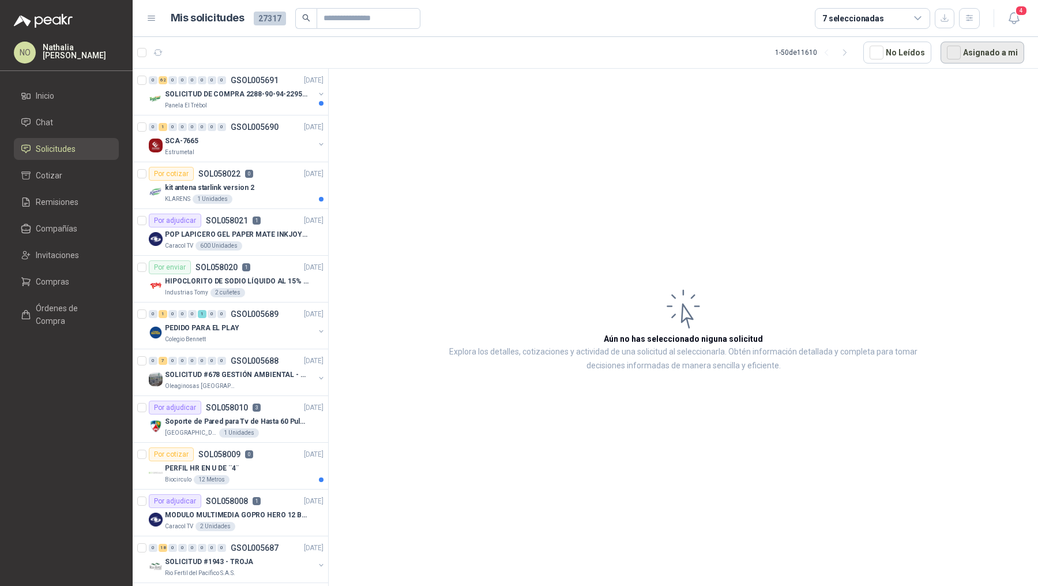
click at [972, 53] on button "Asignado a mi" at bounding box center [983, 53] width 84 height 22
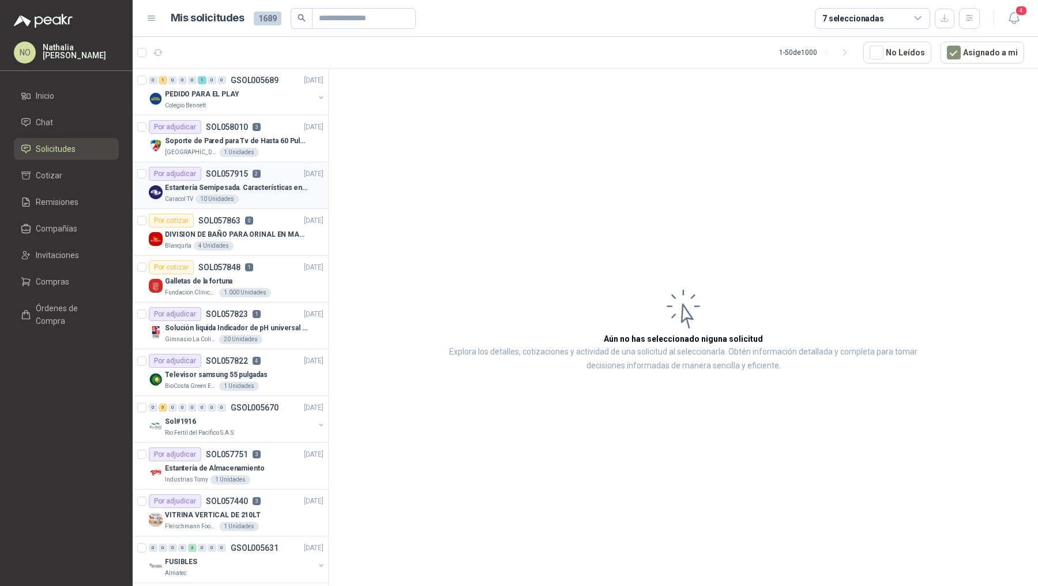
click at [282, 200] on div "Caracol TV 10 Unidades" at bounding box center [244, 198] width 159 height 9
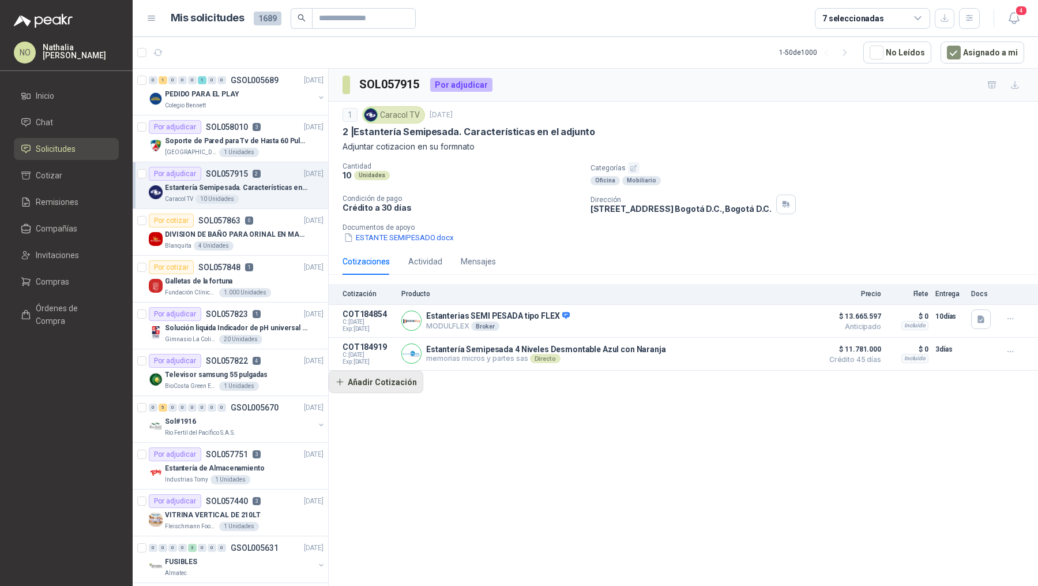
click at [403, 374] on button "Añadir Cotización" at bounding box center [376, 381] width 95 height 23
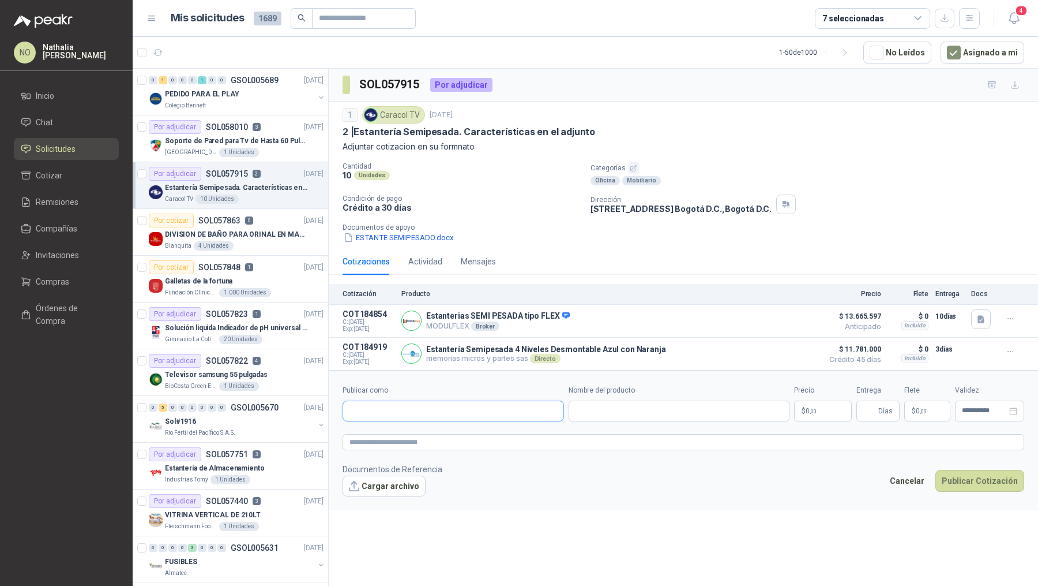
click at [420, 414] on input "Publicar como" at bounding box center [453, 411] width 220 height 20
type input "*********"
click at [426, 436] on p "Vialambre" at bounding box center [422, 433] width 104 height 7
type input "**********"
click at [617, 408] on input "Nombre del producto" at bounding box center [680, 410] width 222 height 21
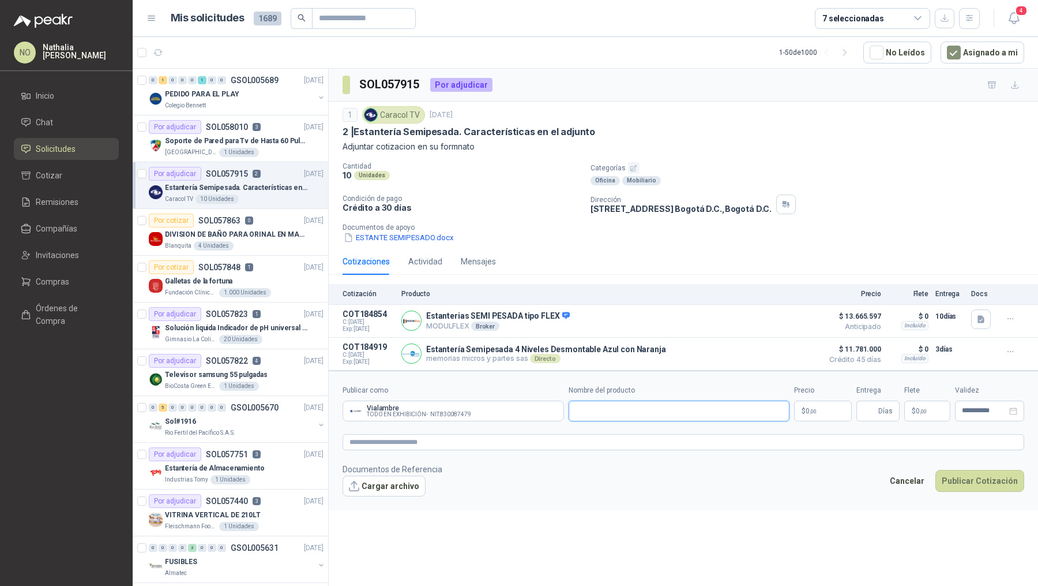
paste input "**********"
type input "**********"
click at [823, 403] on p "$ 0 ,00" at bounding box center [823, 410] width 58 height 21
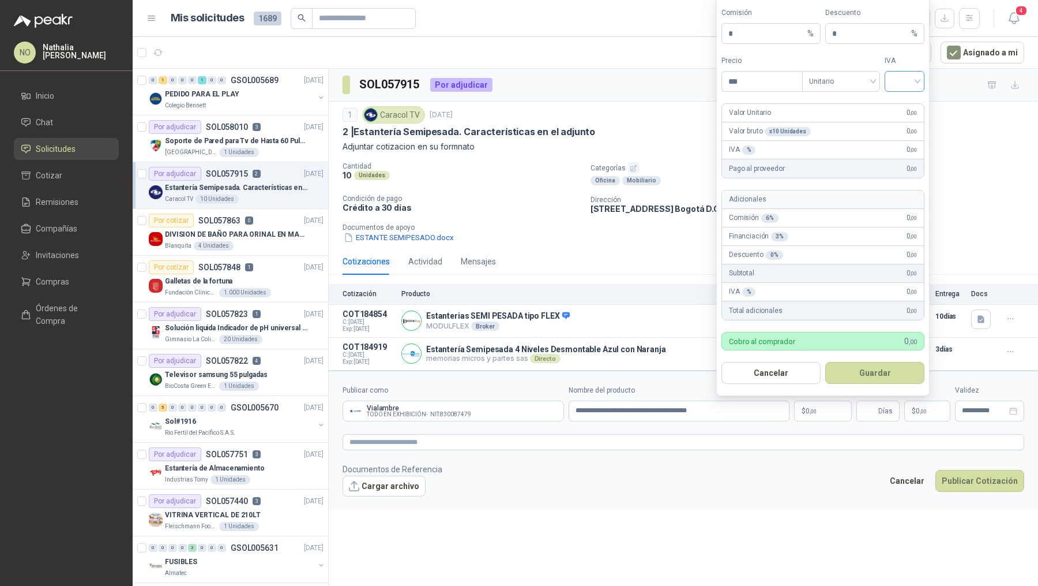
click at [904, 73] on input "search" at bounding box center [905, 80] width 26 height 17
click at [904, 104] on div "19%" at bounding box center [904, 107] width 21 height 13
click at [772, 93] on form "Comisión * % Descuento * % Precio *** Tipo Unitario IVA 19% 19% Valor Unitario …" at bounding box center [823, 195] width 213 height 400
click at [759, 85] on input "***" at bounding box center [762, 82] width 80 height 20
type input "*"
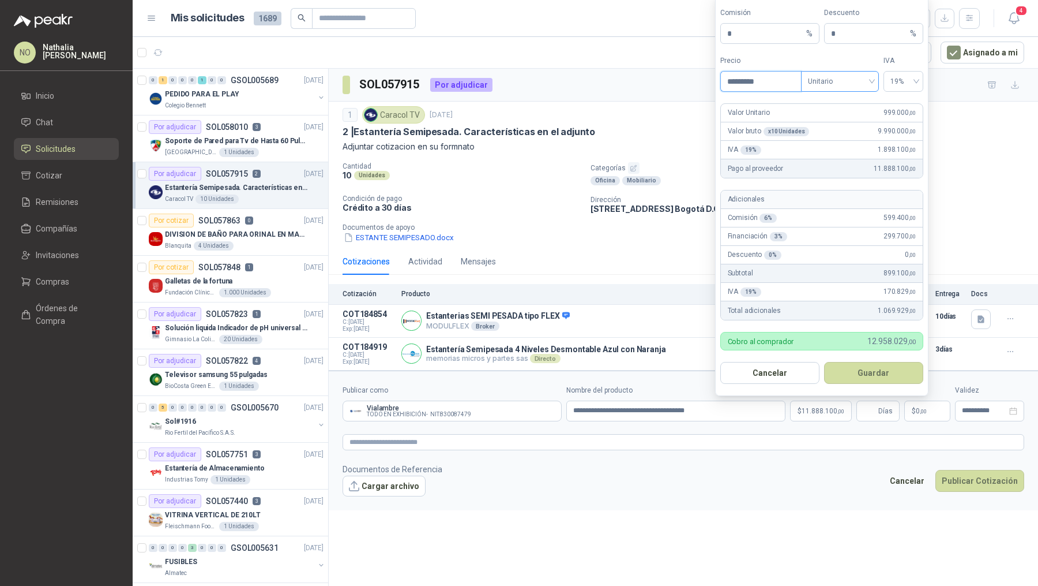
click at [843, 78] on span "Unitario" at bounding box center [840, 81] width 64 height 17
type input "*********"
click at [843, 124] on div "Unitario con IVA" at bounding box center [840, 125] width 59 height 13
click at [890, 380] on button "Guardar" at bounding box center [875, 373] width 99 height 22
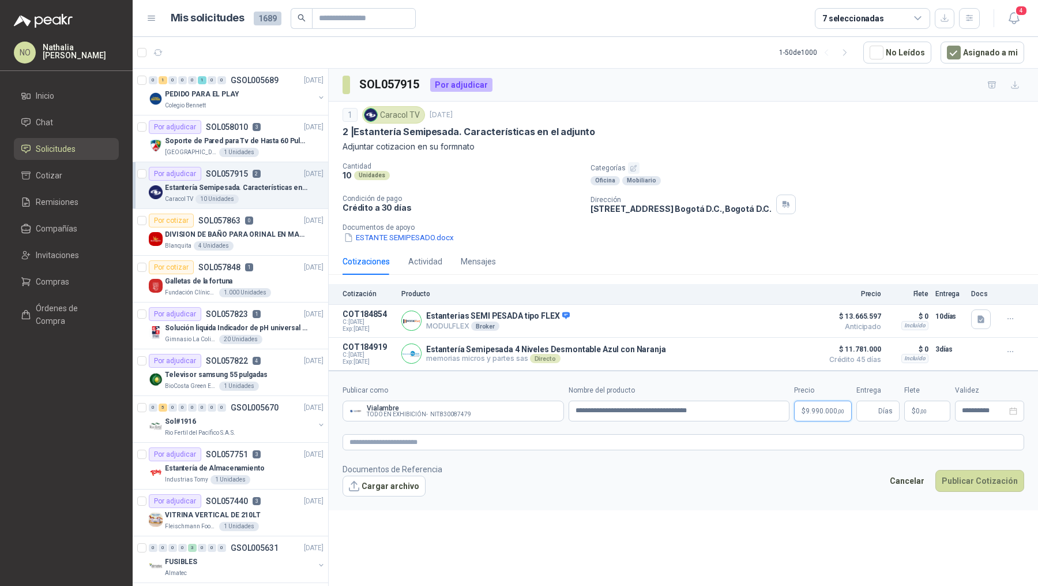
click at [820, 407] on span "9.990.000 ,00" at bounding box center [825, 410] width 39 height 7
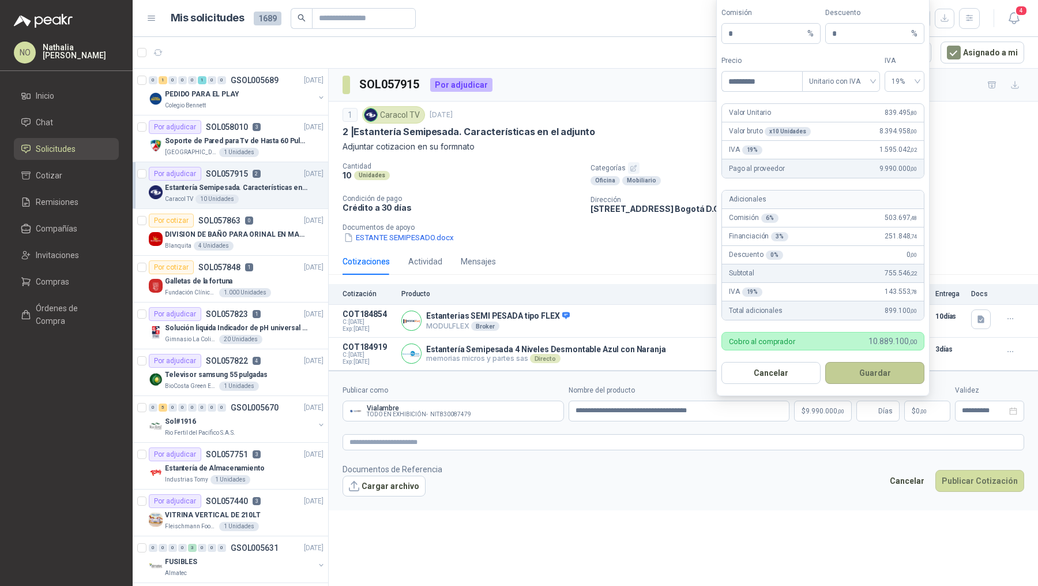
click at [873, 367] on button "Guardar" at bounding box center [875, 373] width 99 height 22
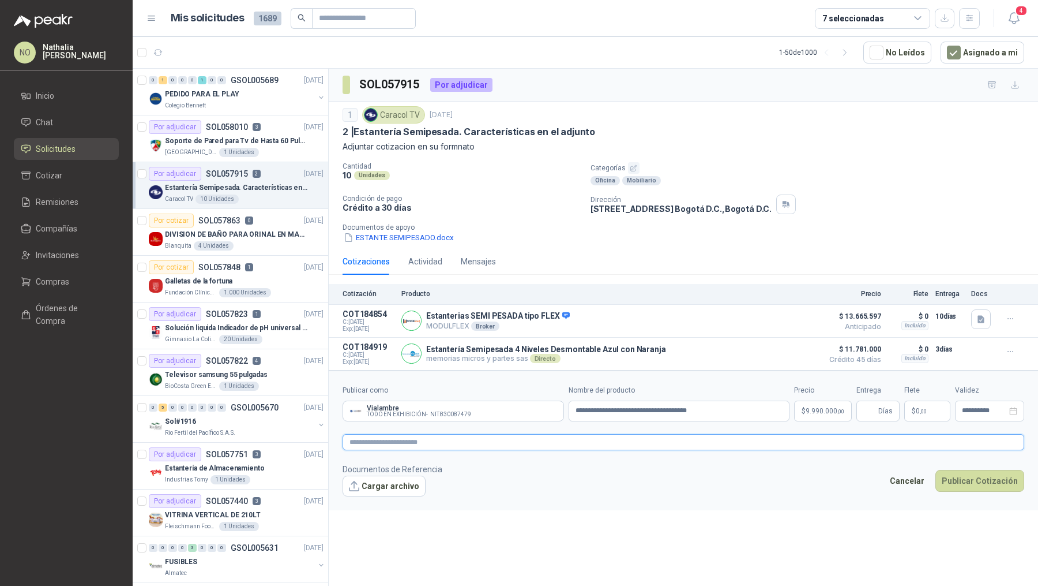
click at [446, 445] on textarea at bounding box center [684, 442] width 682 height 16
paste textarea "**********"
type textarea "**********"
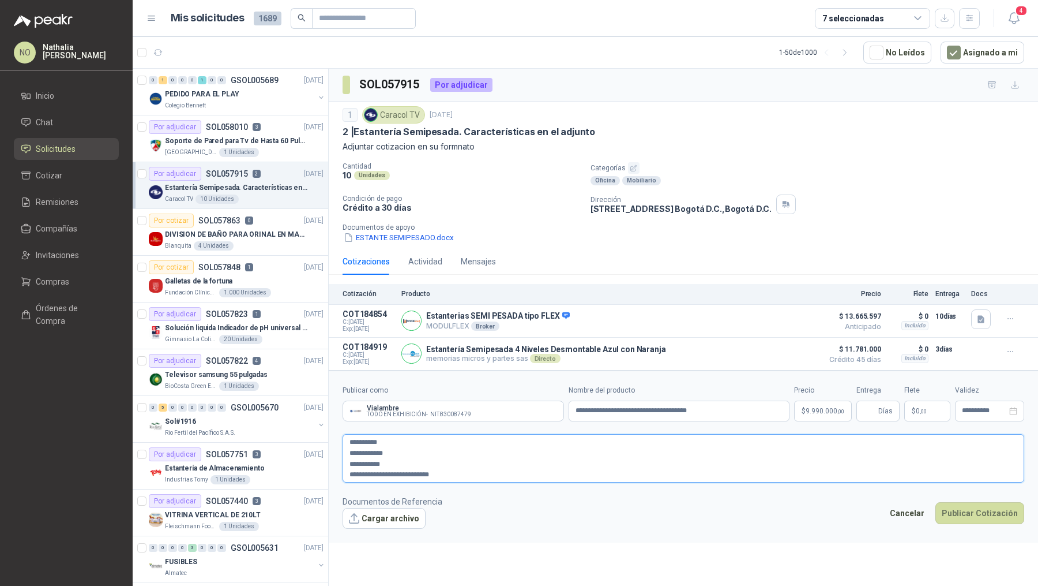
type textarea "**********"
click at [973, 414] on div "**********" at bounding box center [989, 410] width 69 height 21
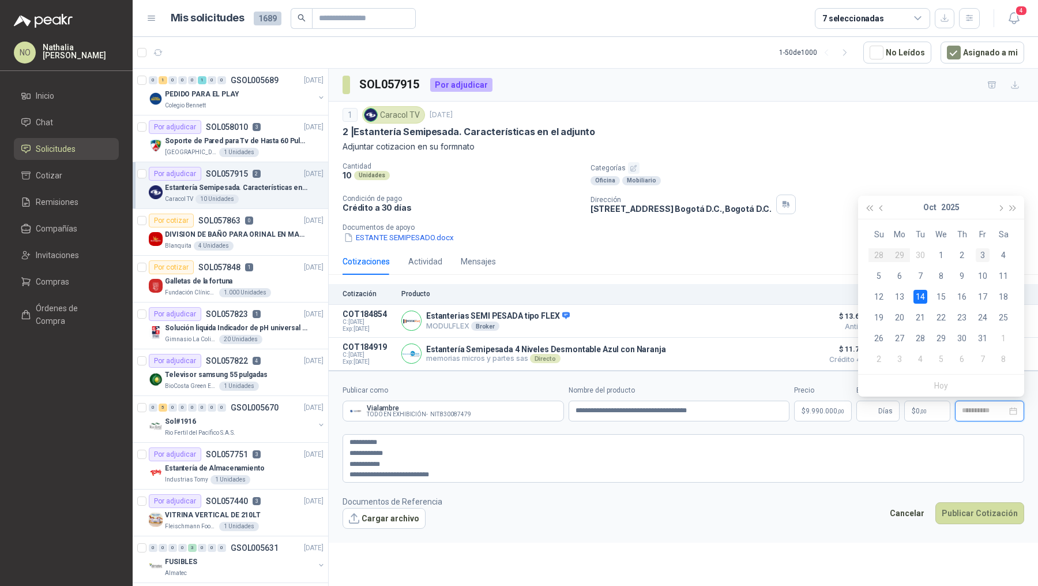
type input "**********"
click at [984, 258] on div "3" at bounding box center [983, 255] width 14 height 14
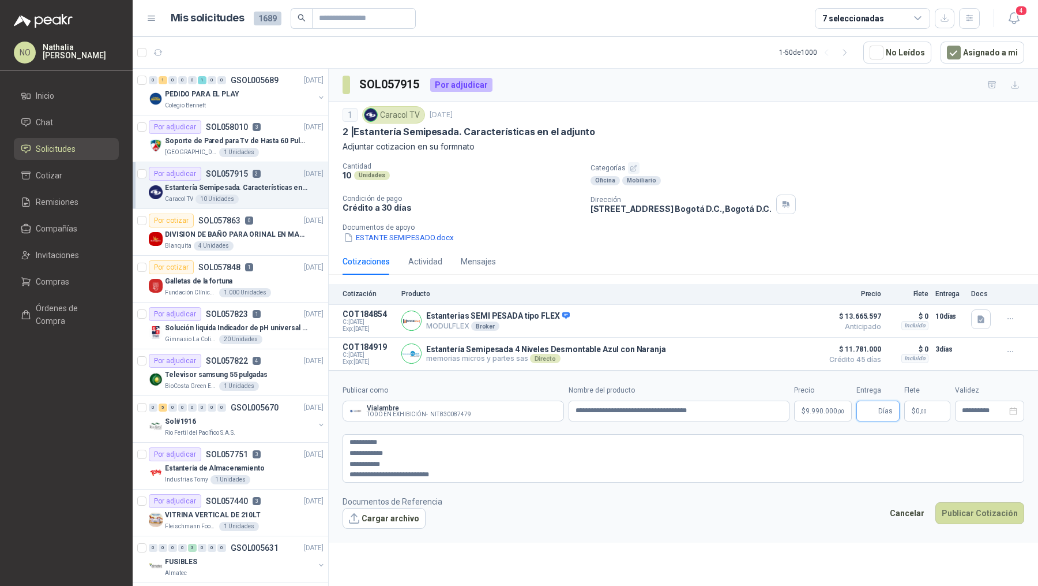
click at [869, 403] on input "Entrega" at bounding box center [870, 411] width 13 height 20
type input "*"
click at [925, 403] on p "$ 0 ,00" at bounding box center [928, 410] width 46 height 21
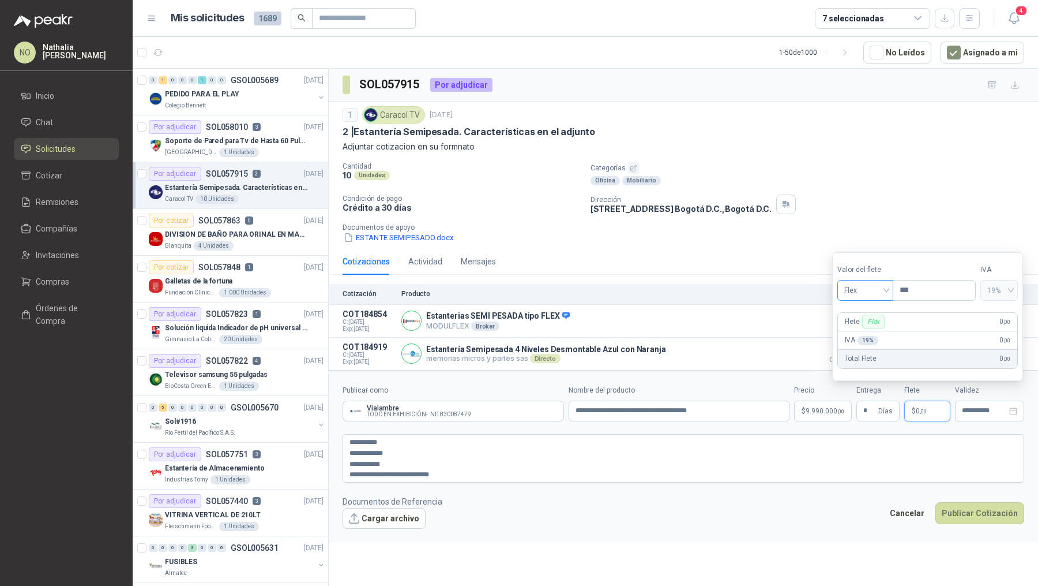
click at [876, 292] on span "Flex" at bounding box center [866, 290] width 42 height 17
click at [865, 354] on div "Fijo" at bounding box center [865, 352] width 38 height 13
click at [922, 291] on input "***" at bounding box center [935, 290] width 82 height 20
type input "*"
type input "*********"
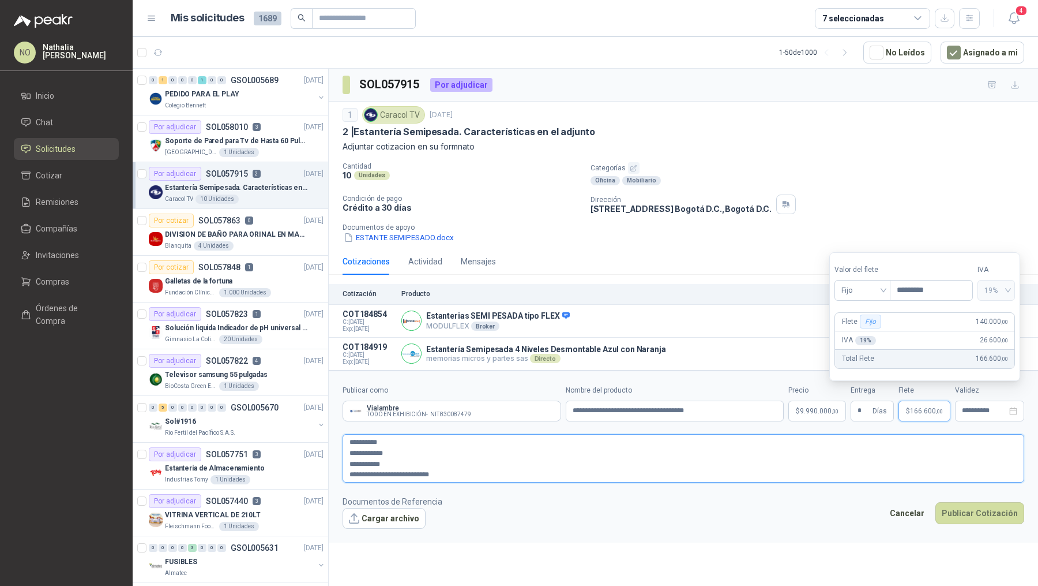
click at [729, 479] on textarea "**********" at bounding box center [684, 458] width 682 height 48
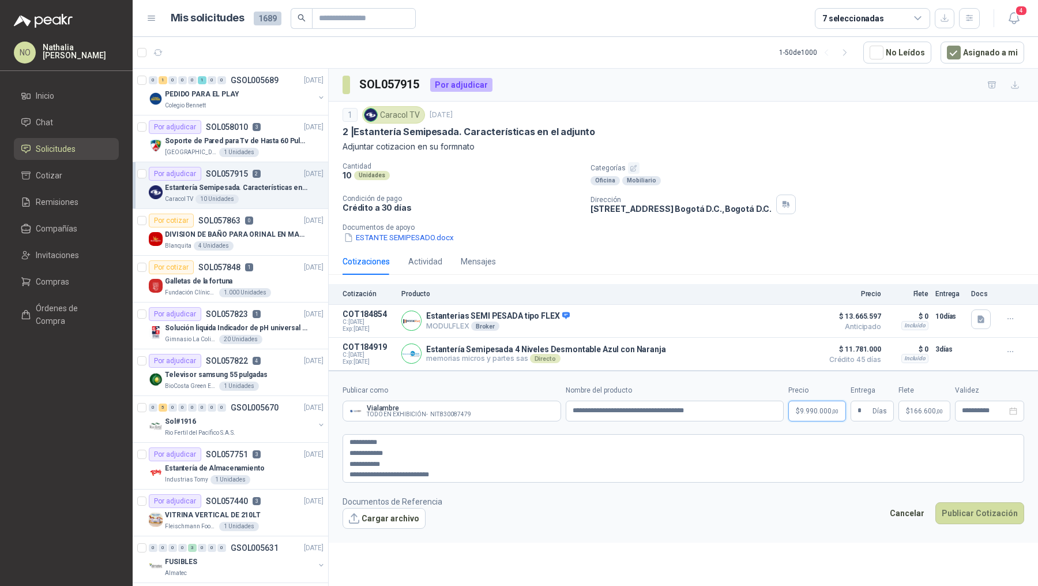
click at [817, 411] on span "9.990.000 ,00" at bounding box center [819, 410] width 39 height 7
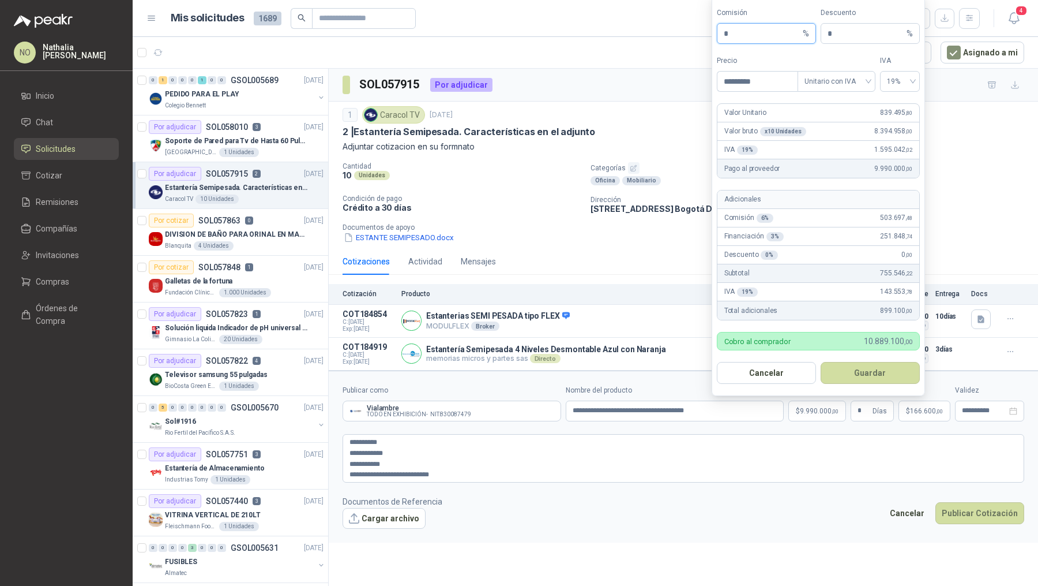
click at [765, 33] on input "*" at bounding box center [762, 34] width 77 height 20
type input "*"
click at [884, 376] on button "Guardar" at bounding box center [870, 373] width 99 height 22
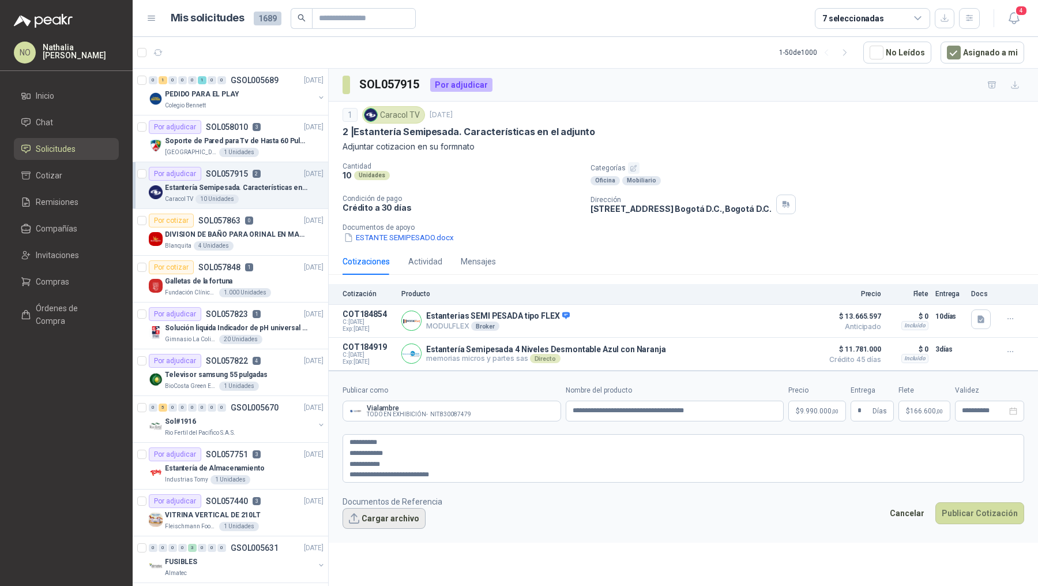
click at [378, 524] on button "Cargar archivo" at bounding box center [384, 518] width 83 height 21
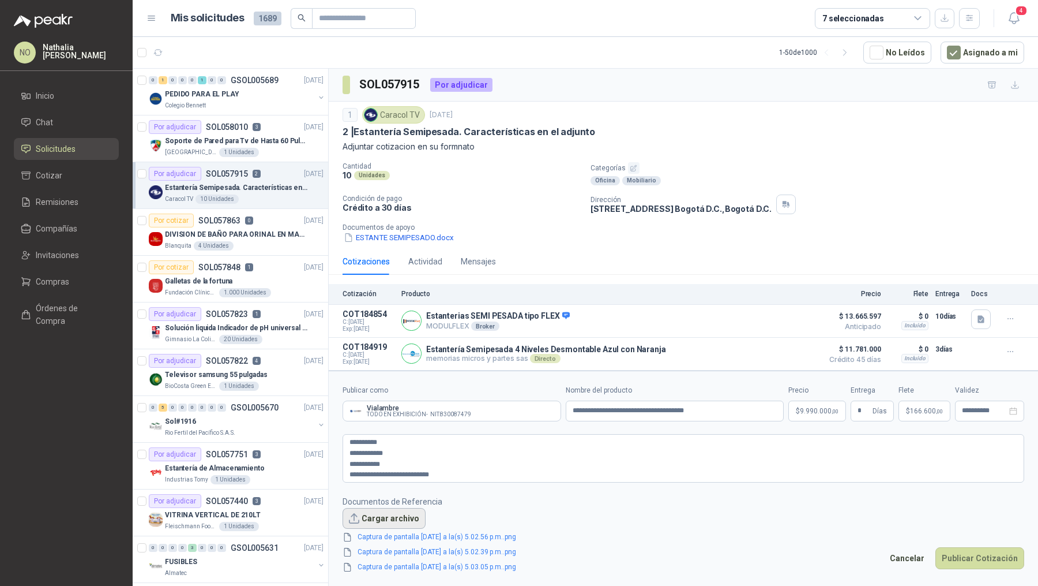
click at [391, 518] on button "Cargar archivo" at bounding box center [384, 518] width 83 height 21
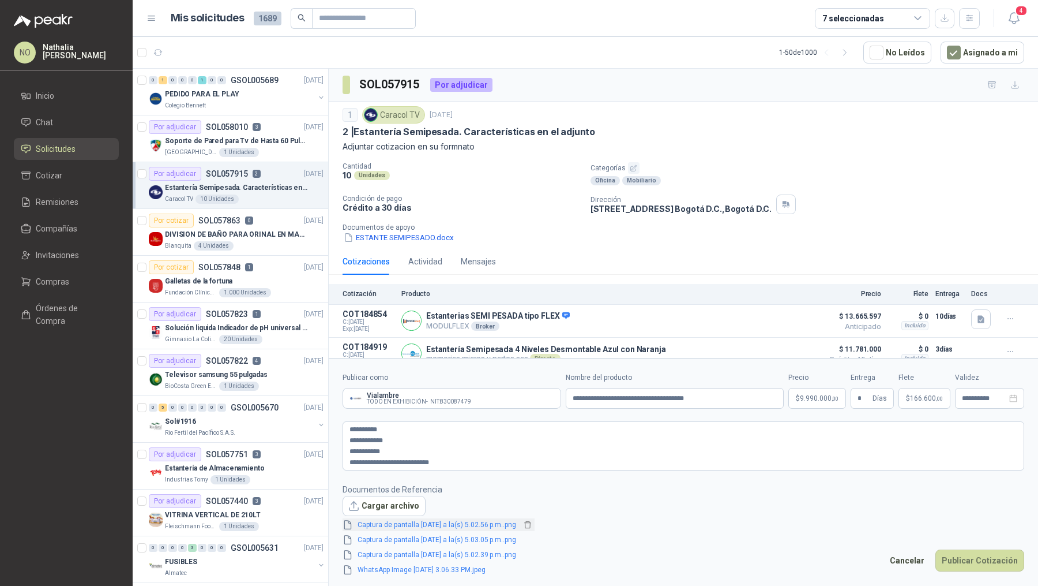
click at [431, 527] on link "Captura de pantalla [DATE] a la(s) 5.02.56 p.m..png" at bounding box center [437, 524] width 168 height 11
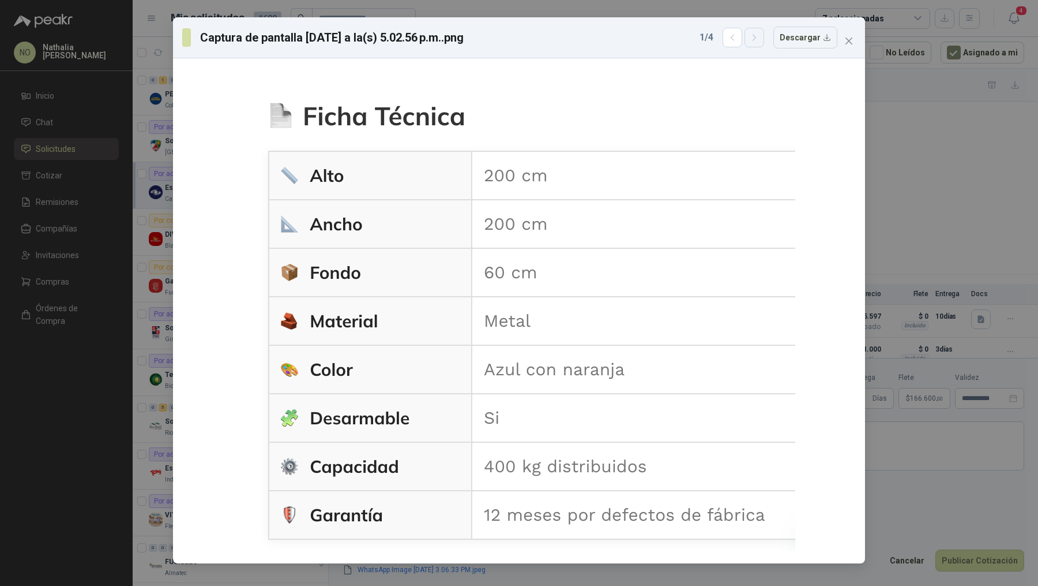
click at [759, 42] on button "button" at bounding box center [755, 38] width 20 height 20
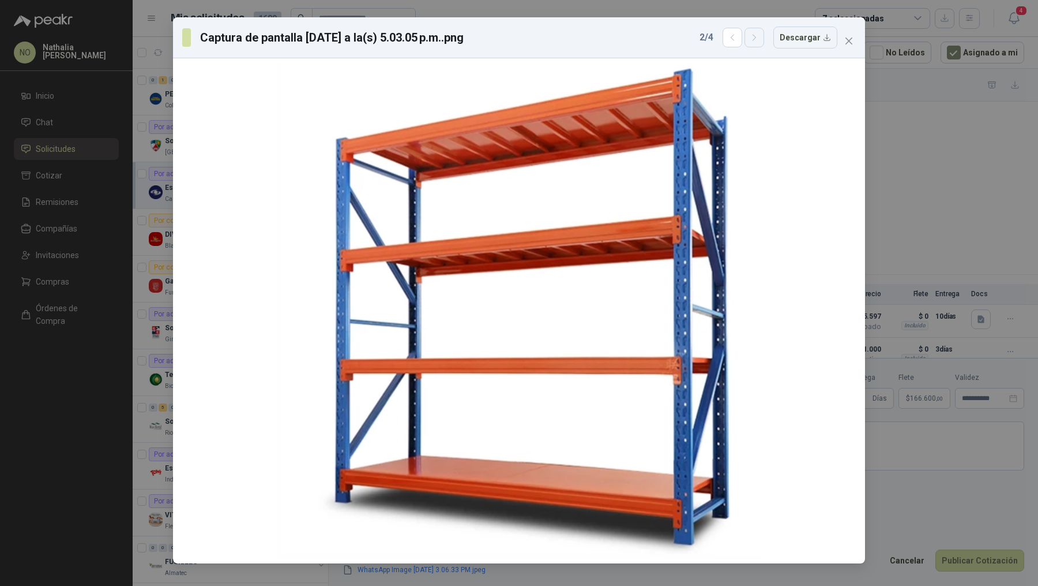
click at [759, 42] on button "button" at bounding box center [755, 38] width 20 height 20
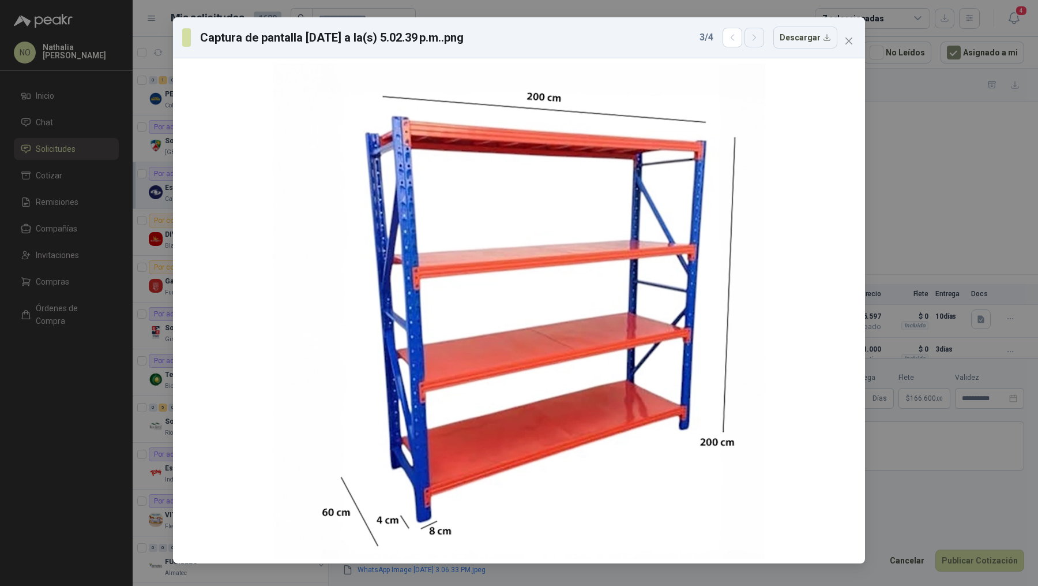
click at [759, 42] on button "button" at bounding box center [755, 38] width 20 height 20
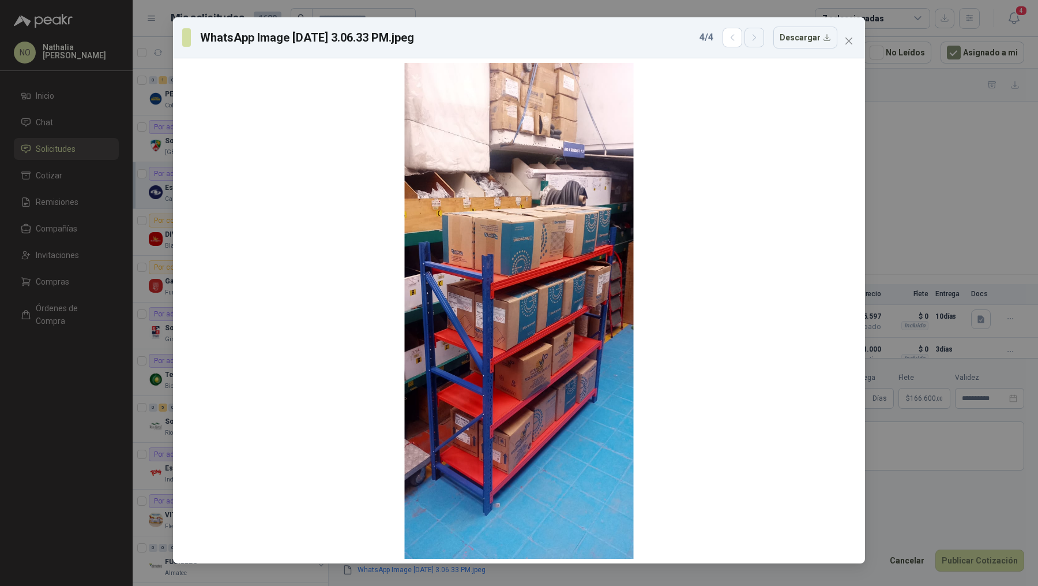
click at [759, 42] on button "button" at bounding box center [755, 38] width 20 height 20
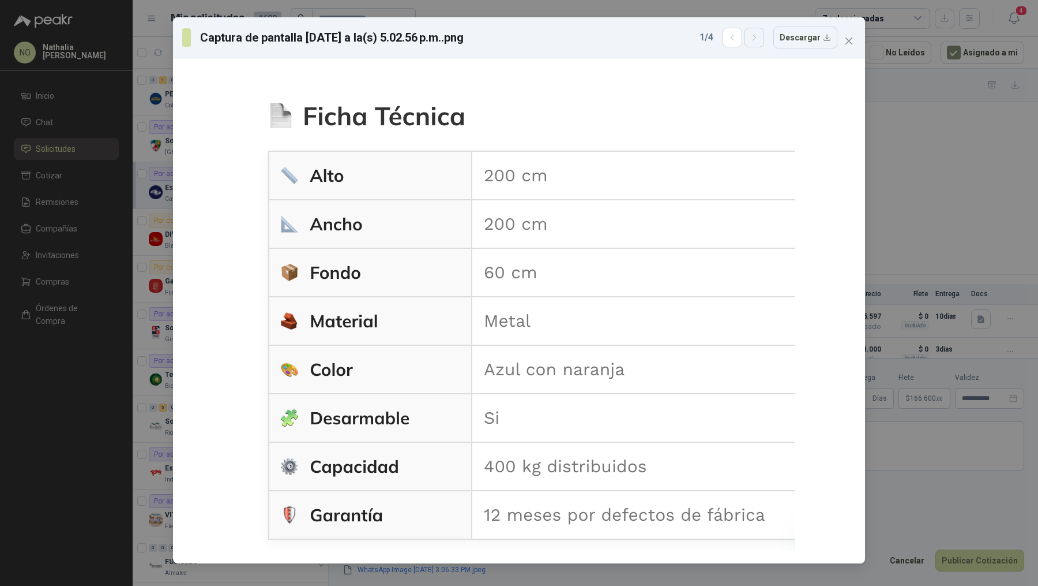
click at [759, 42] on button "button" at bounding box center [755, 38] width 20 height 20
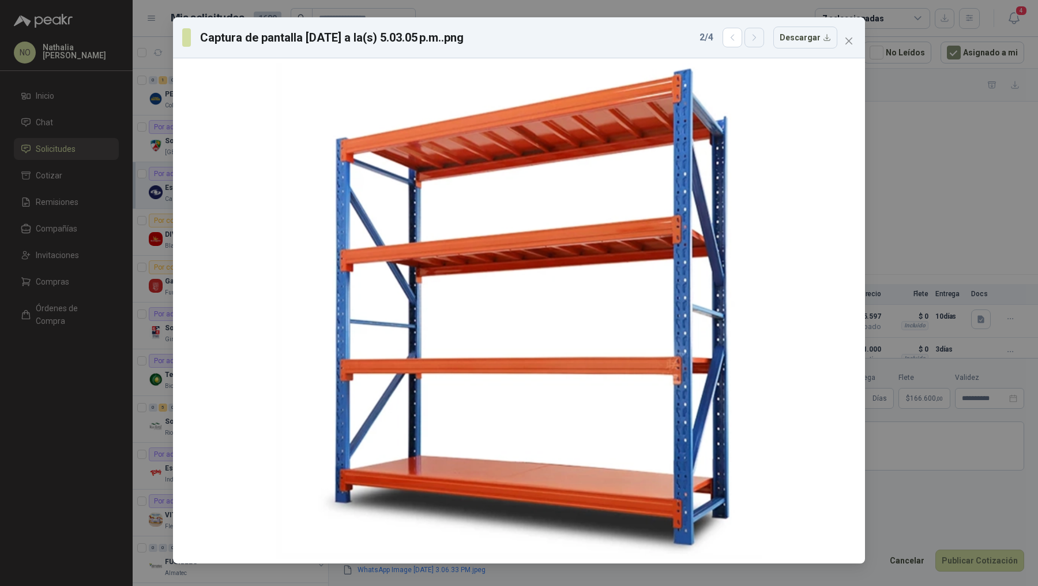
click at [759, 42] on button "button" at bounding box center [755, 38] width 20 height 20
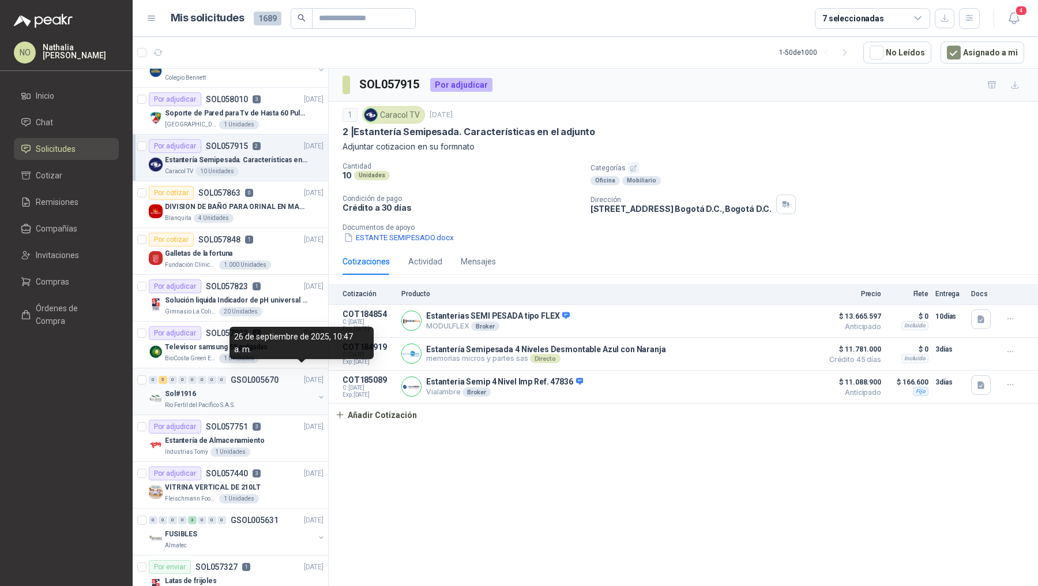
scroll to position [37, 0]
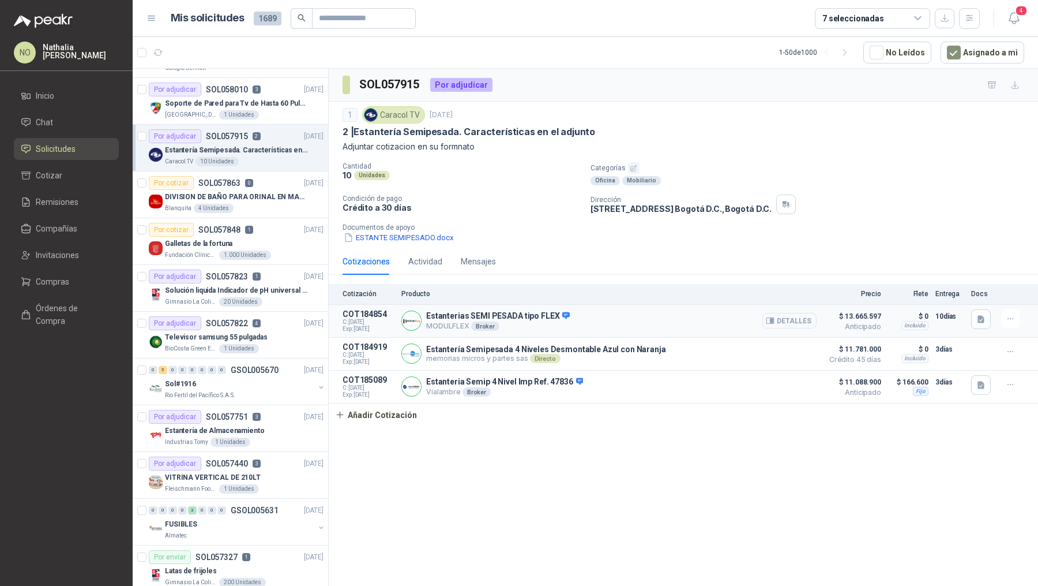
click at [613, 319] on button "Detalles" at bounding box center [790, 321] width 54 height 16
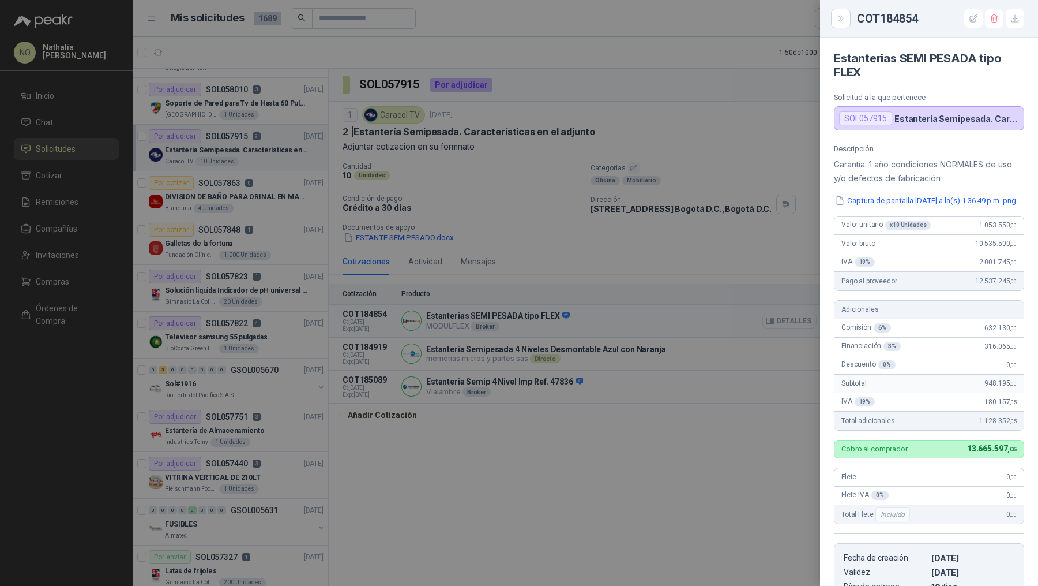
scroll to position [220, 0]
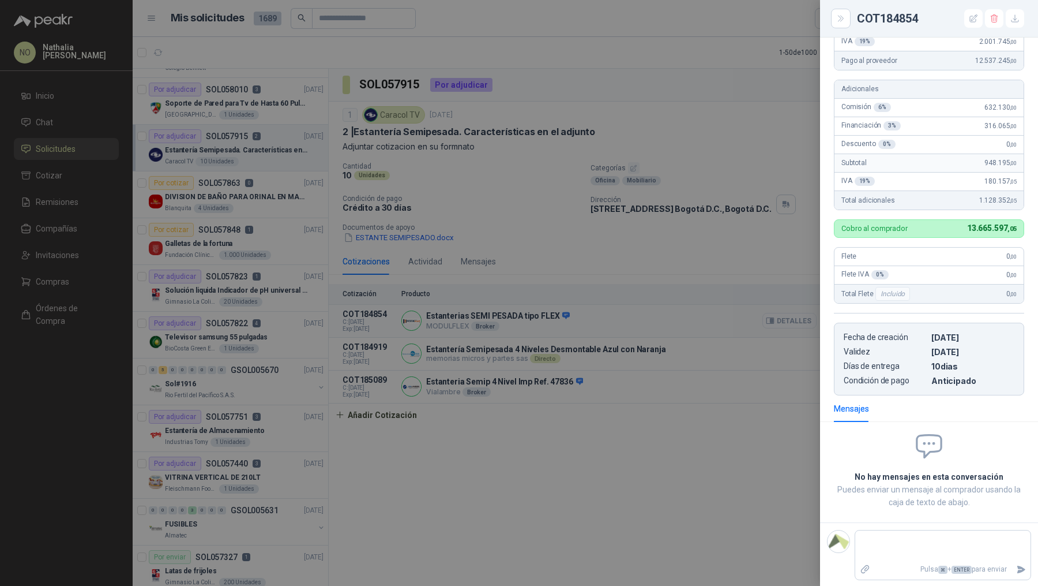
click at [613, 319] on div at bounding box center [519, 293] width 1038 height 586
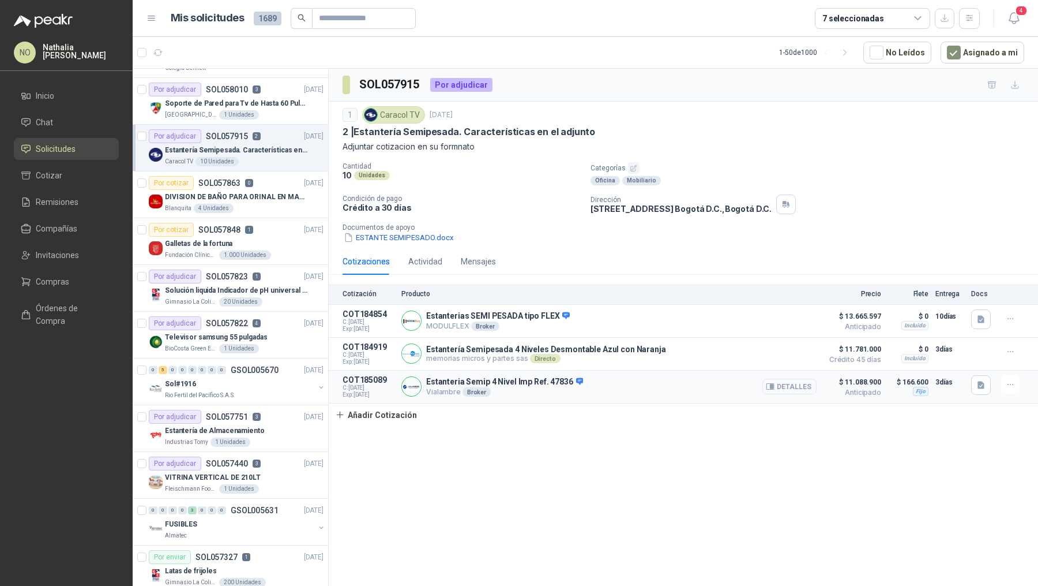
click at [613, 385] on button "Detalles" at bounding box center [790, 386] width 54 height 16
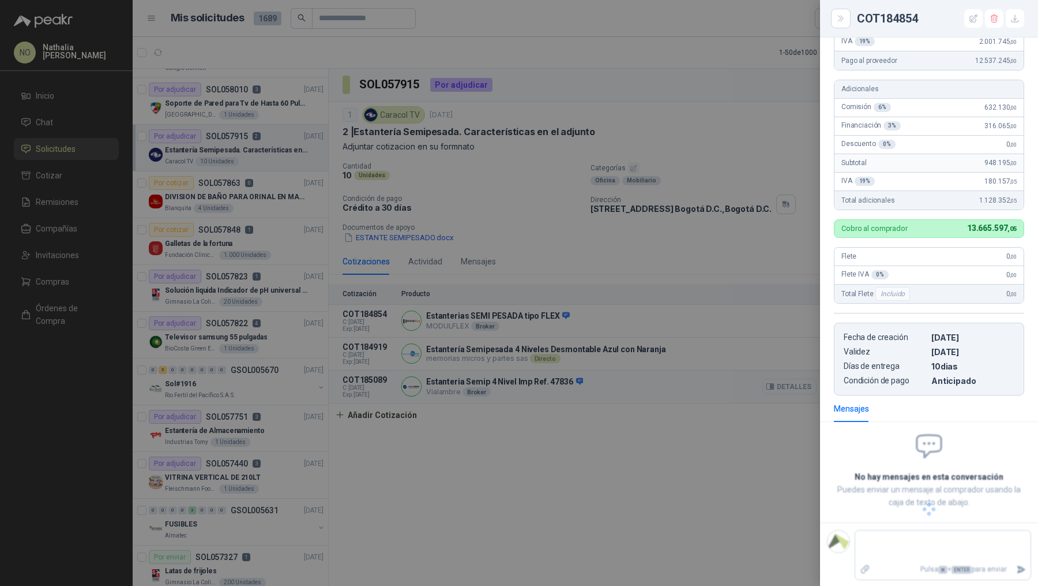
scroll to position [287, 0]
click at [613, 385] on div at bounding box center [519, 293] width 1038 height 586
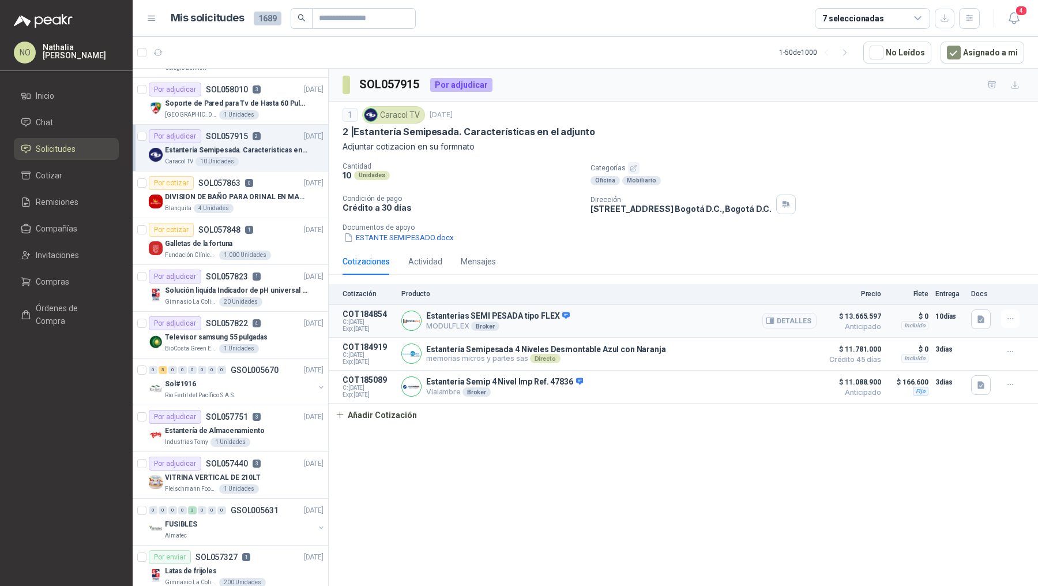
click at [613, 325] on button "Detalles" at bounding box center [790, 321] width 54 height 16
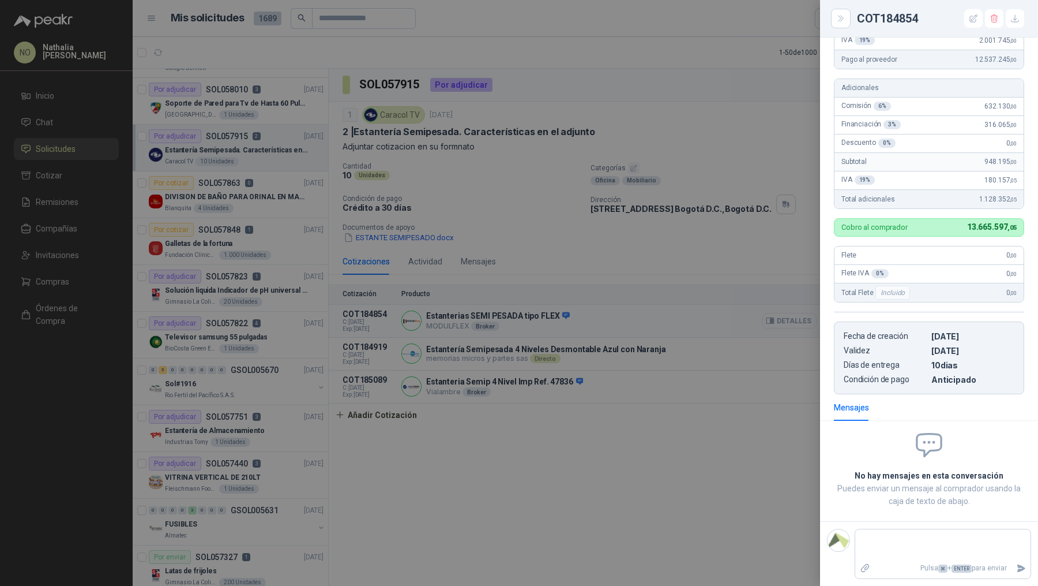
scroll to position [220, 0]
click at [613, 237] on div at bounding box center [519, 293] width 1038 height 586
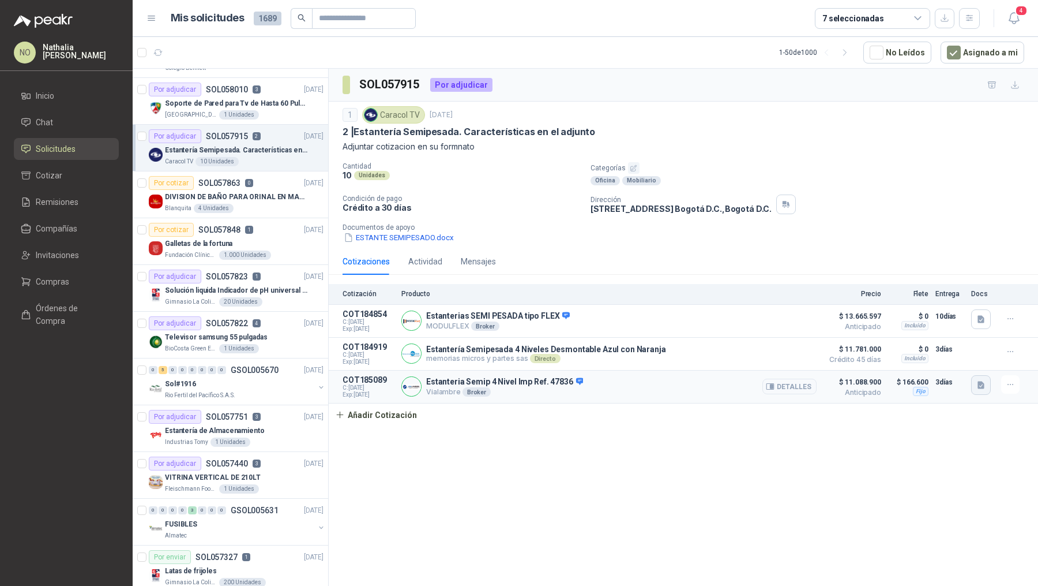
click at [613, 380] on icon "button" at bounding box center [982, 385] width 10 height 10
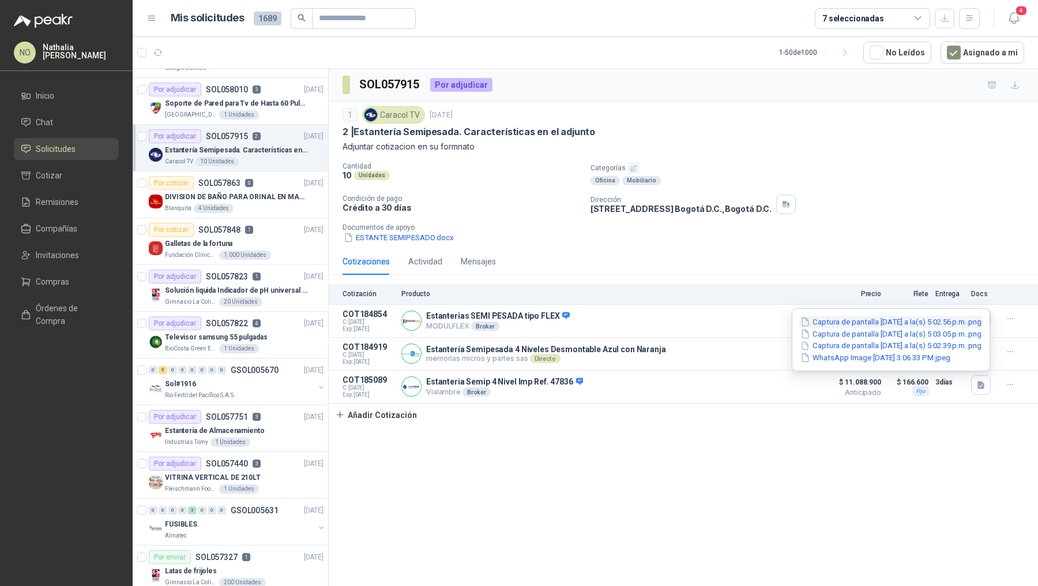
click at [613, 323] on button "Captura de pantalla [DATE] a la(s) 5.02.56 p.m..png" at bounding box center [891, 322] width 183 height 12
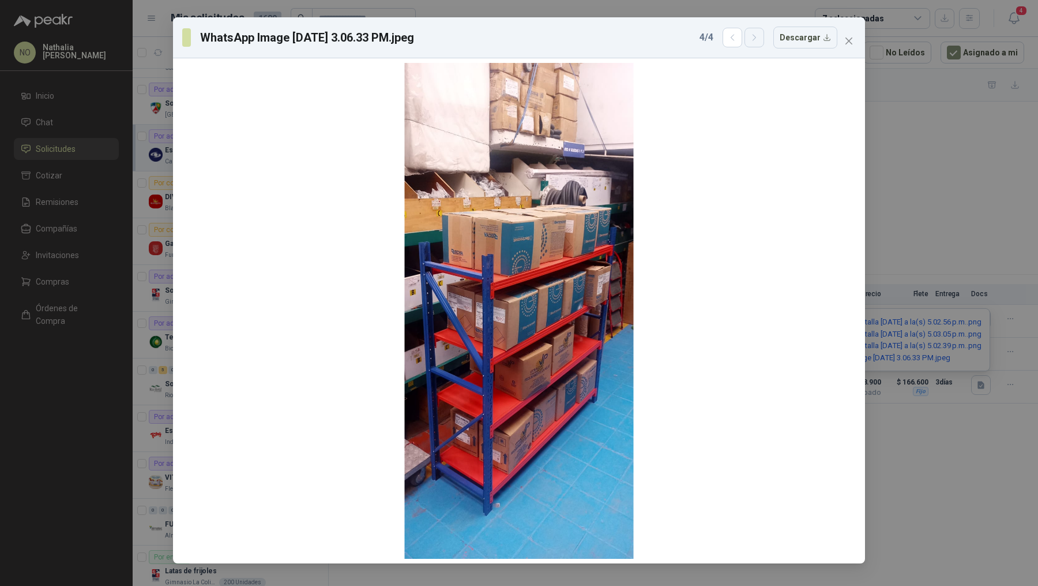
click at [613, 41] on icon "button" at bounding box center [755, 38] width 10 height 10
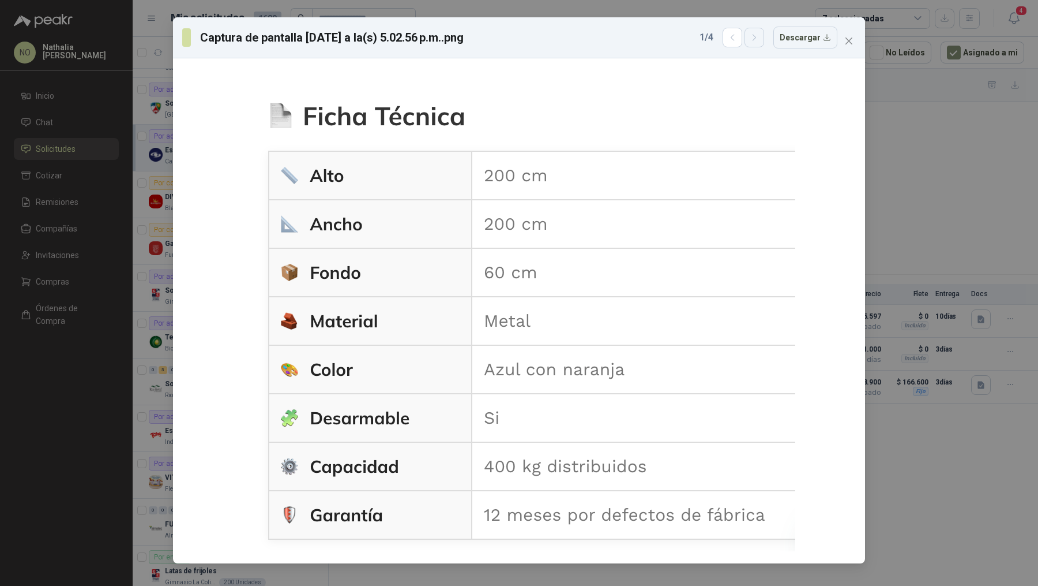
click at [613, 41] on icon "button" at bounding box center [755, 38] width 10 height 10
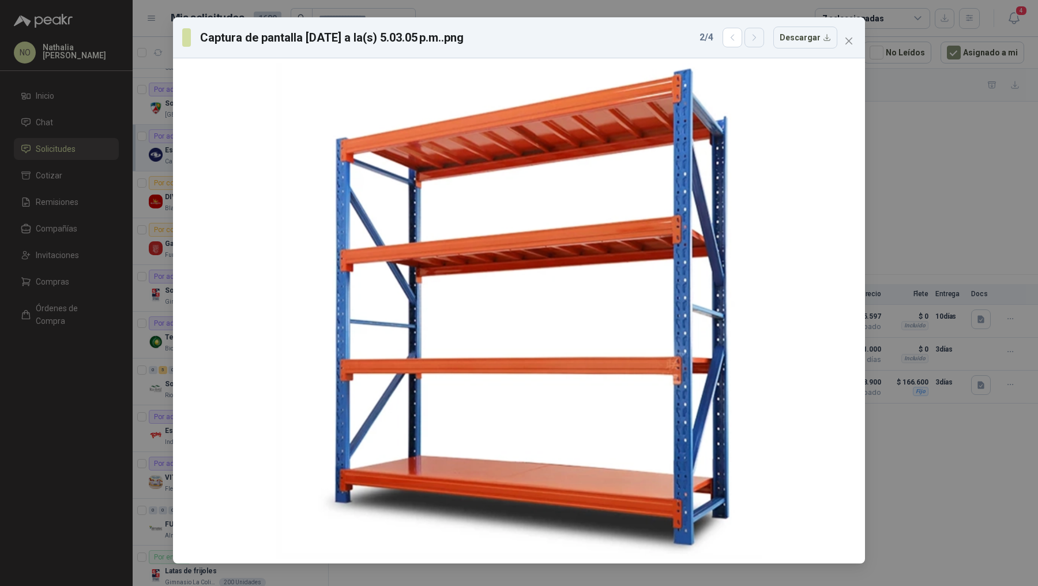
click at [613, 41] on icon "button" at bounding box center [755, 38] width 10 height 10
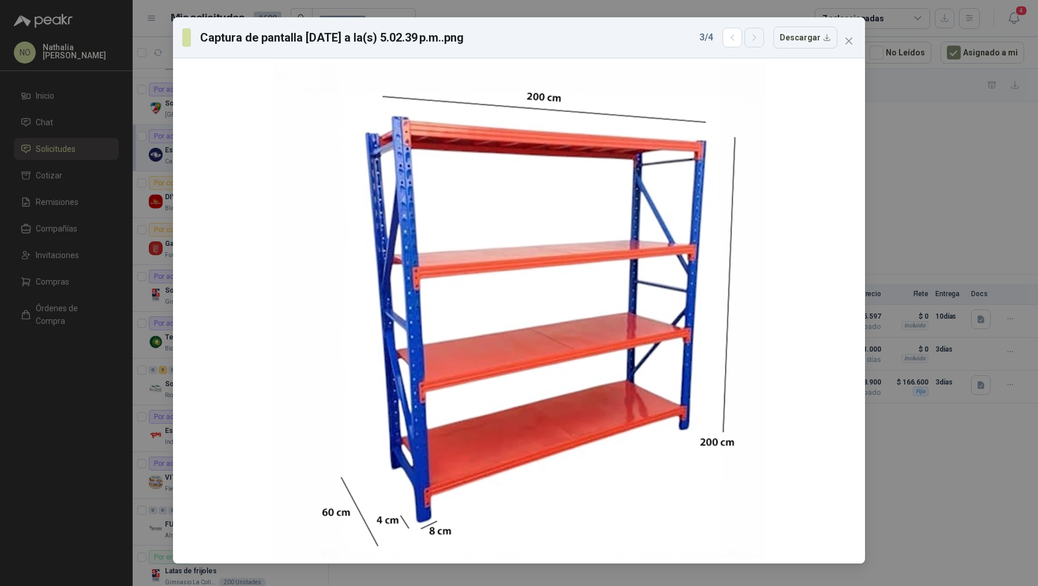
click at [613, 41] on icon "button" at bounding box center [755, 38] width 10 height 10
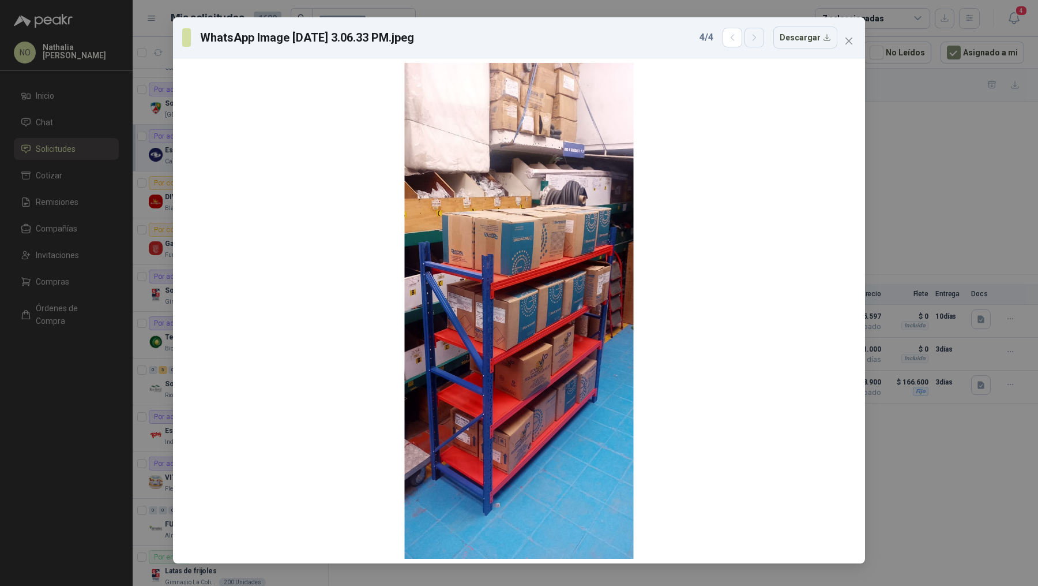
click at [613, 41] on icon "button" at bounding box center [755, 38] width 10 height 10
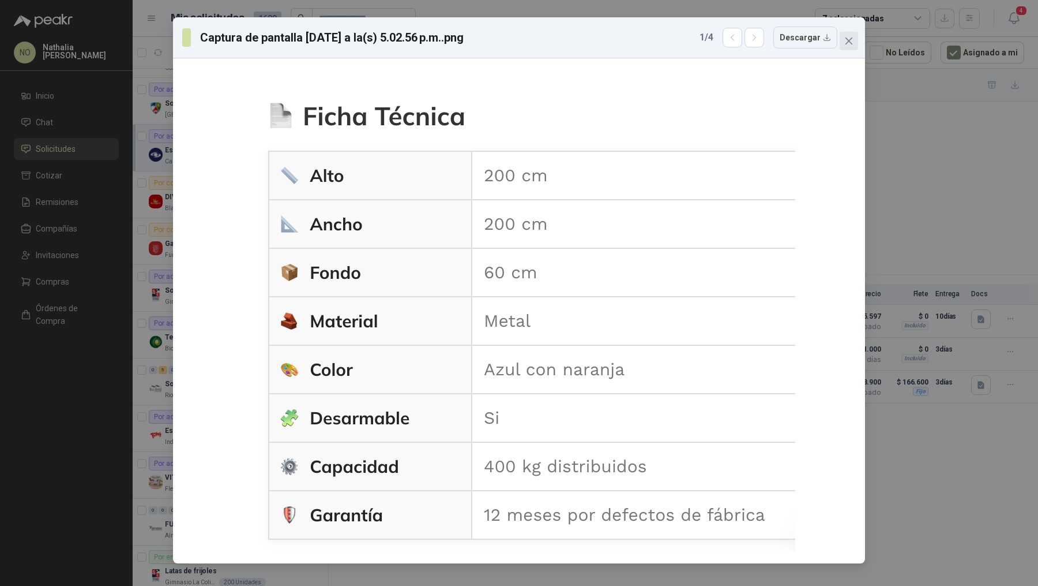
click at [613, 41] on icon "close" at bounding box center [849, 40] width 7 height 7
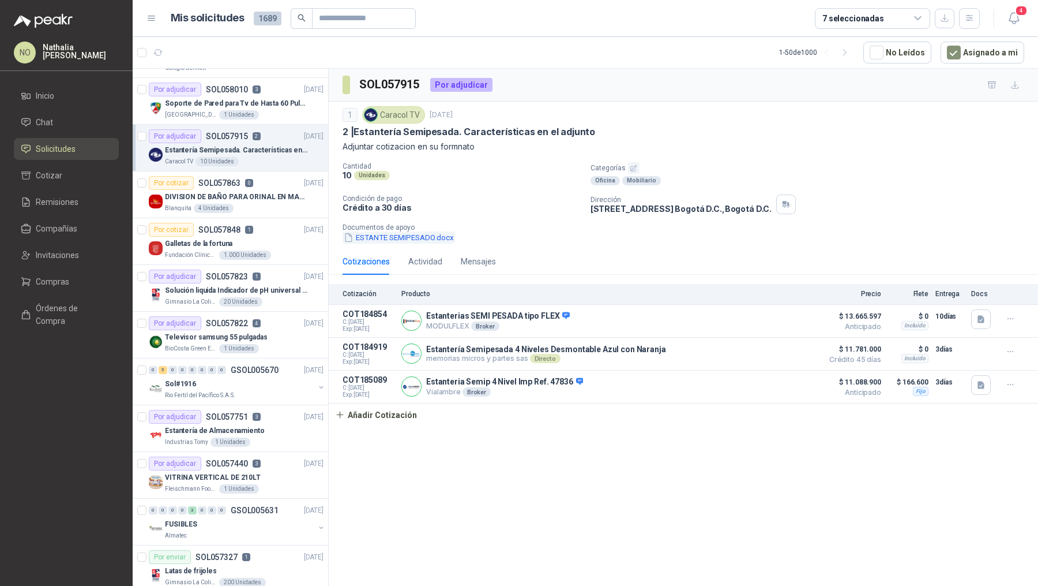
click at [416, 235] on button "ESTANTE SEMIPESADO.docx" at bounding box center [399, 237] width 112 height 12
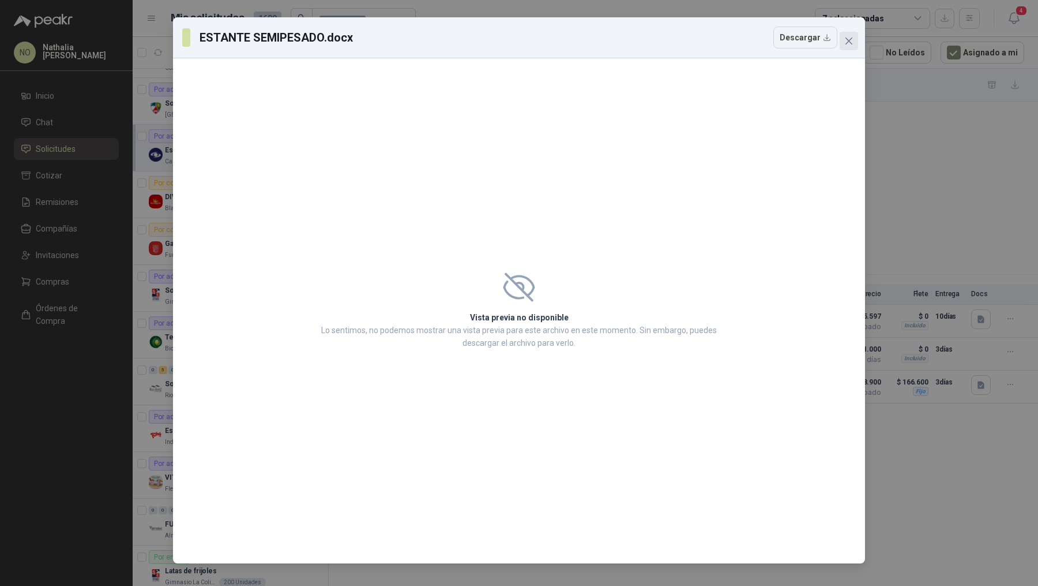
click at [613, 43] on span "Close" at bounding box center [849, 40] width 18 height 9
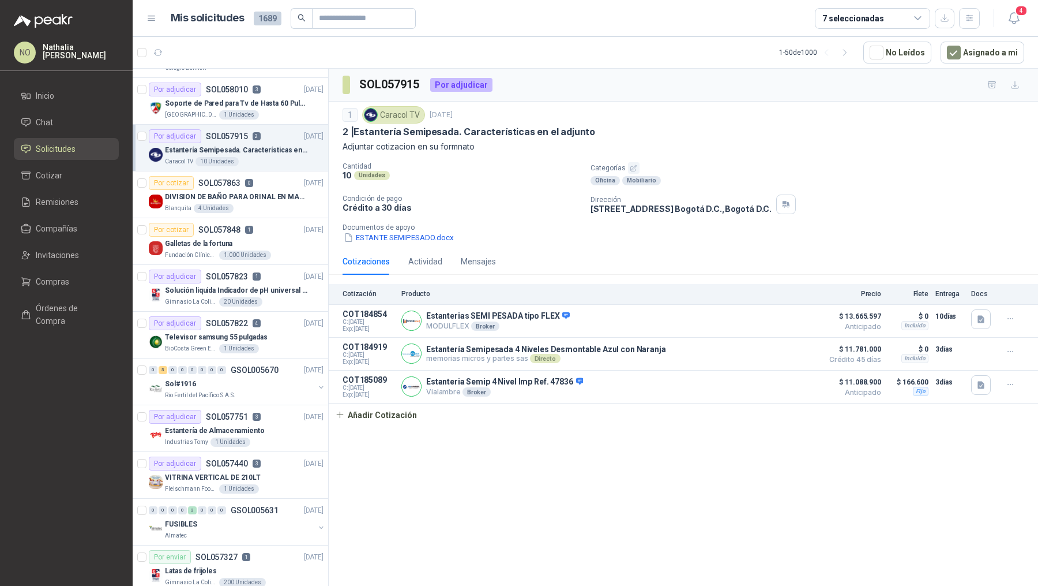
scroll to position [0, 0]
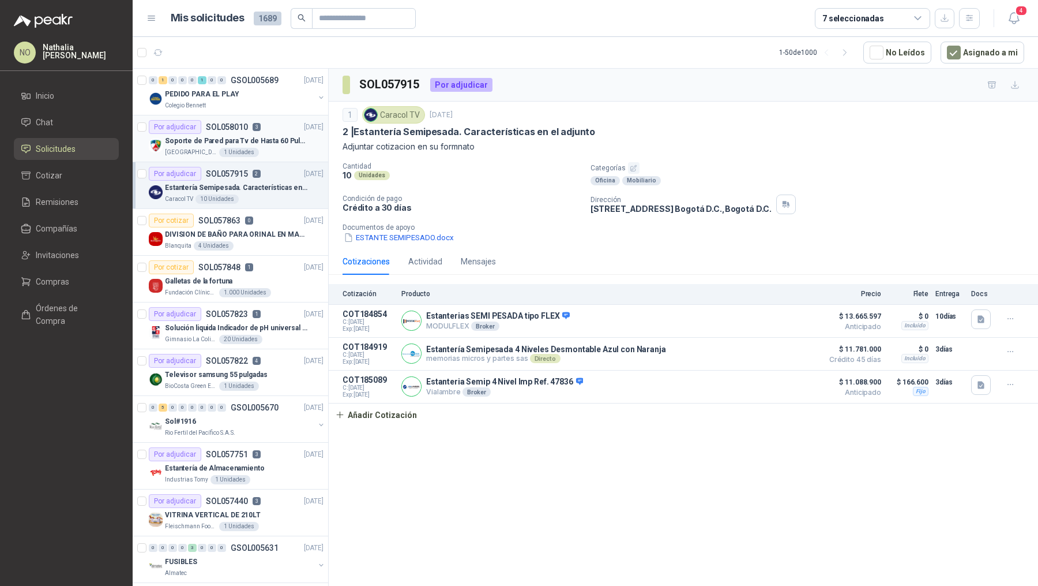
click at [261, 148] on div "[GEOGRAPHIC_DATA][PERSON_NAME]" at bounding box center [244, 152] width 159 height 9
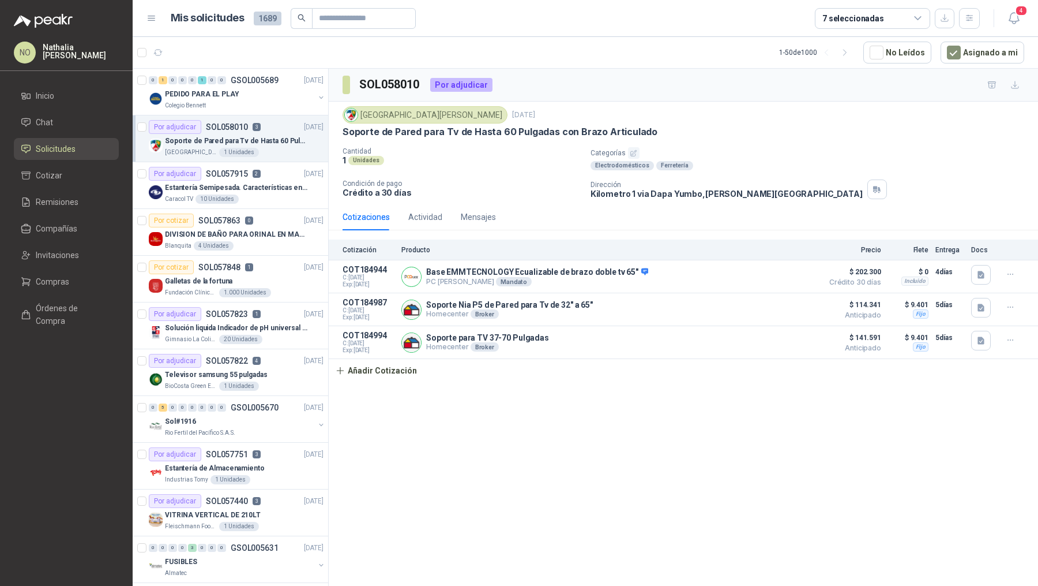
scroll to position [18, 0]
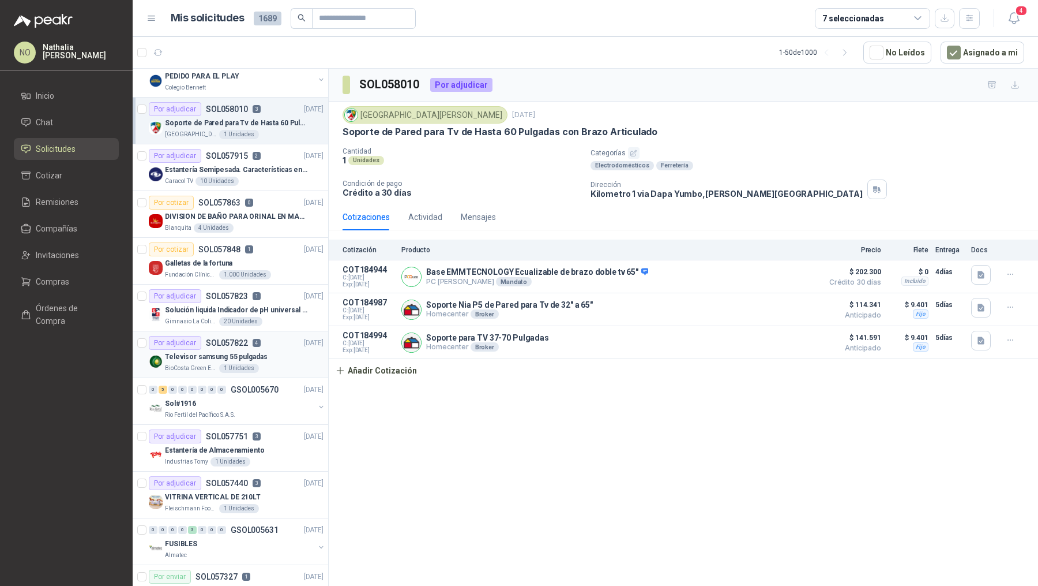
click at [255, 363] on div "BioCosta Green Energy S.A.S 1 Unidades" at bounding box center [244, 367] width 159 height 9
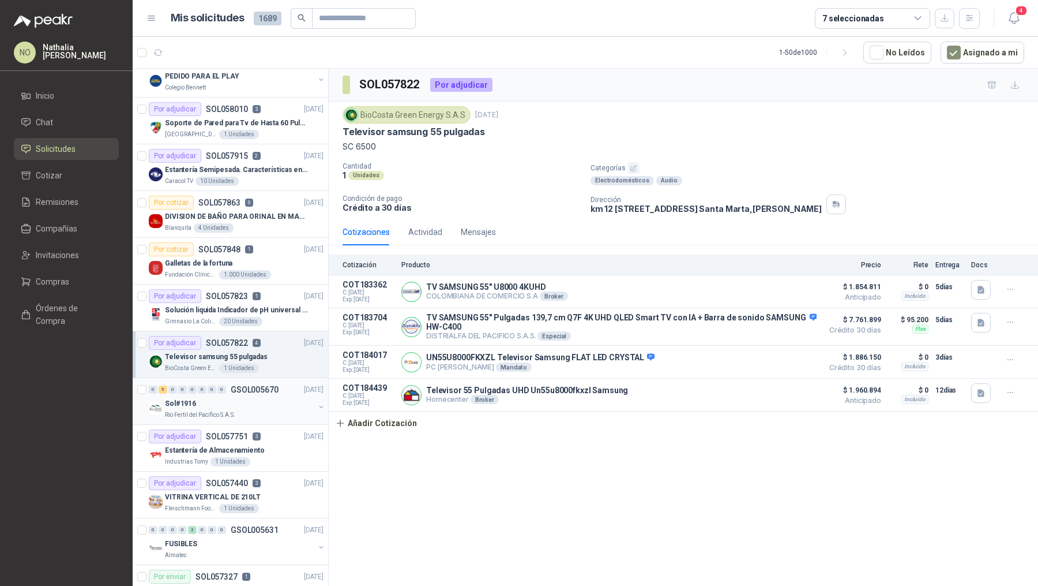
click at [257, 400] on div "Sol#1916" at bounding box center [239, 403] width 149 height 14
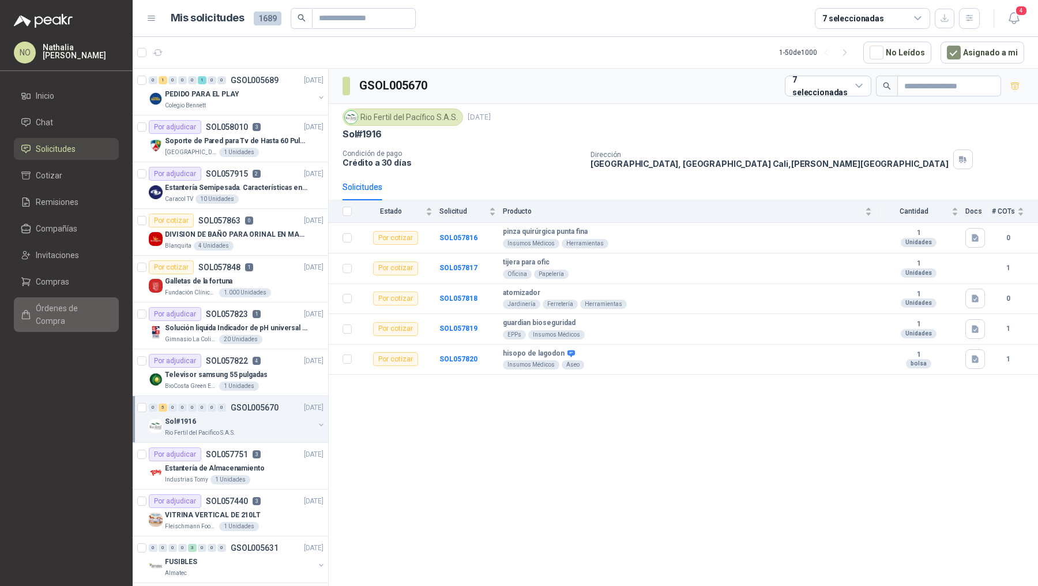
click at [82, 311] on span "Órdenes de Compra" at bounding box center [72, 314] width 72 height 25
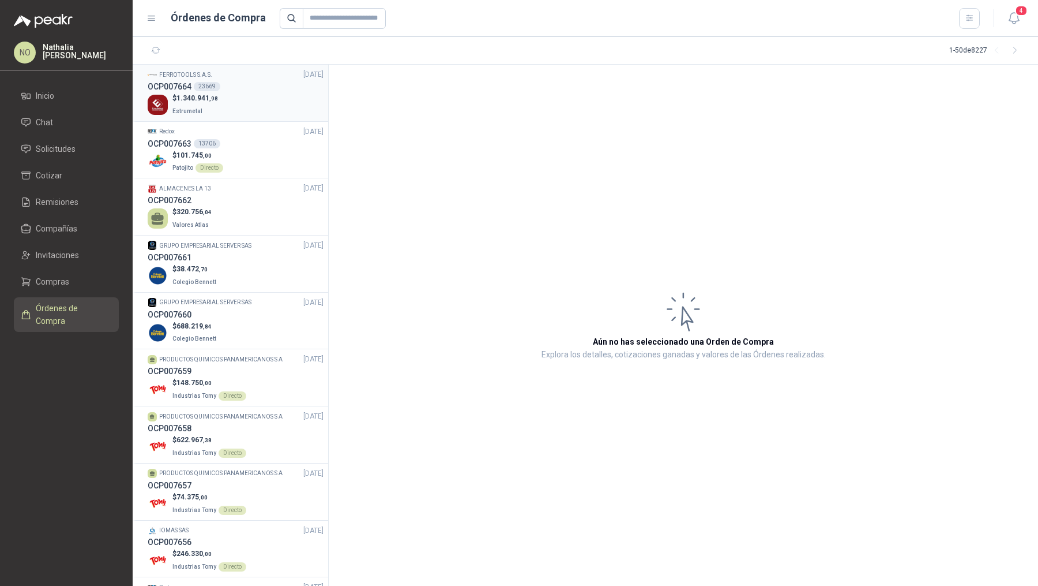
click at [276, 104] on div "$ 1.340.941 ,98 Estrumetal" at bounding box center [236, 105] width 176 height 24
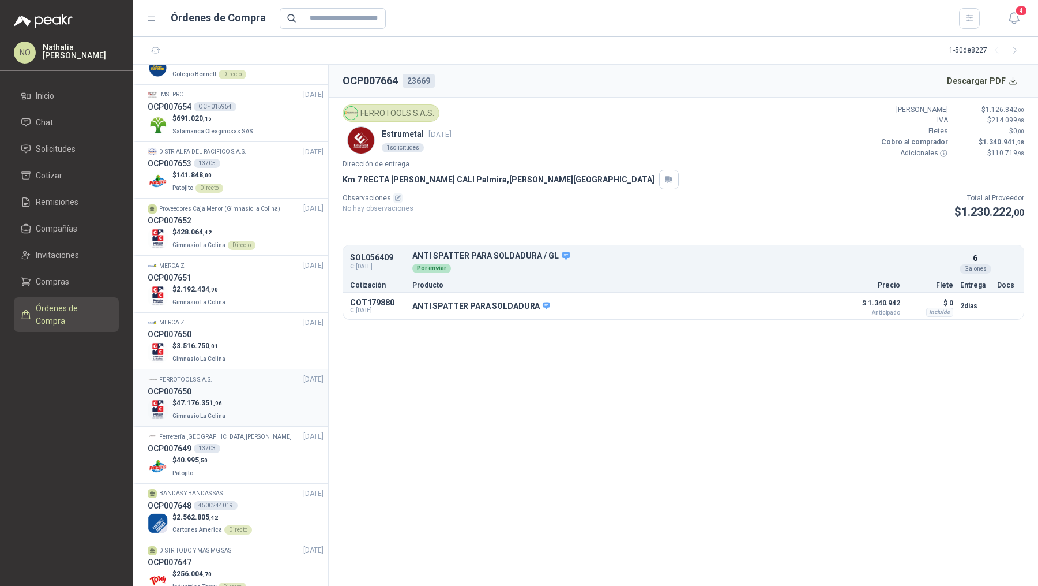
scroll to position [551, 0]
click at [254, 410] on div "$ 47.176.351 ,96 Gimnasio La Colina" at bounding box center [236, 408] width 176 height 24
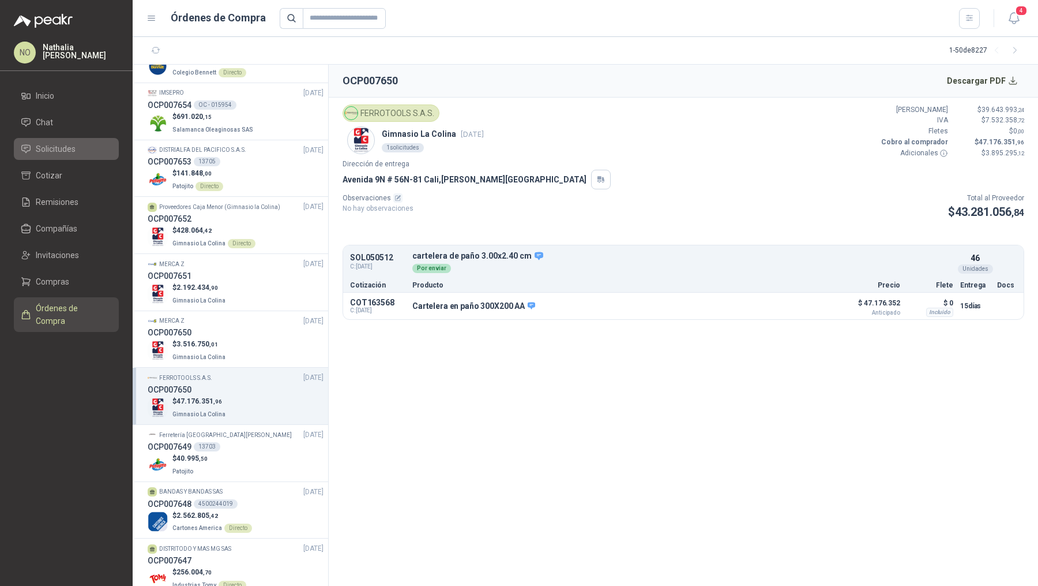
click at [96, 148] on li "Solicitudes" at bounding box center [66, 148] width 91 height 13
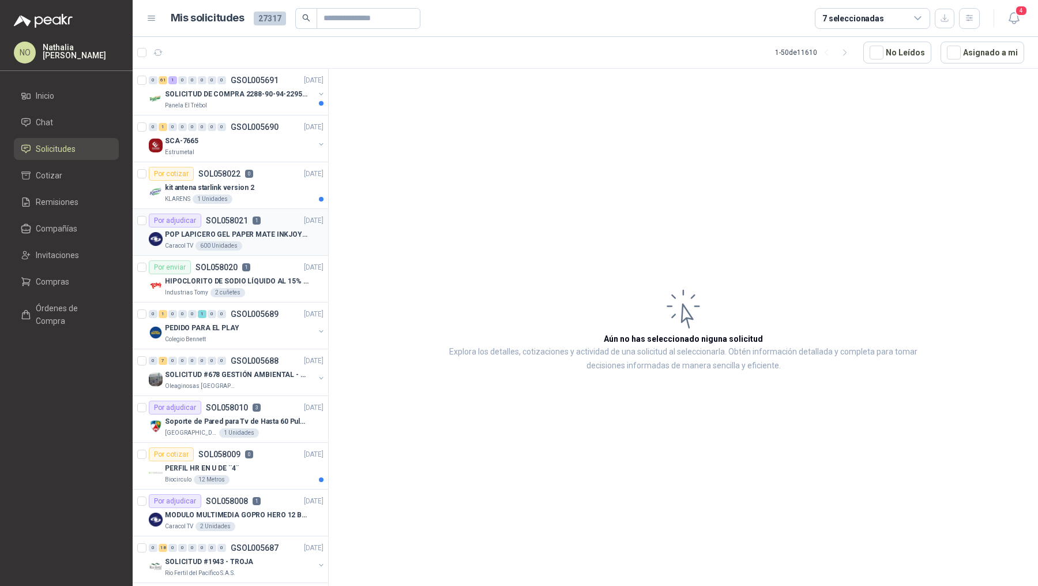
click at [284, 220] on div "Por adjudicar SOL058021 1 [DATE]" at bounding box center [236, 220] width 175 height 14
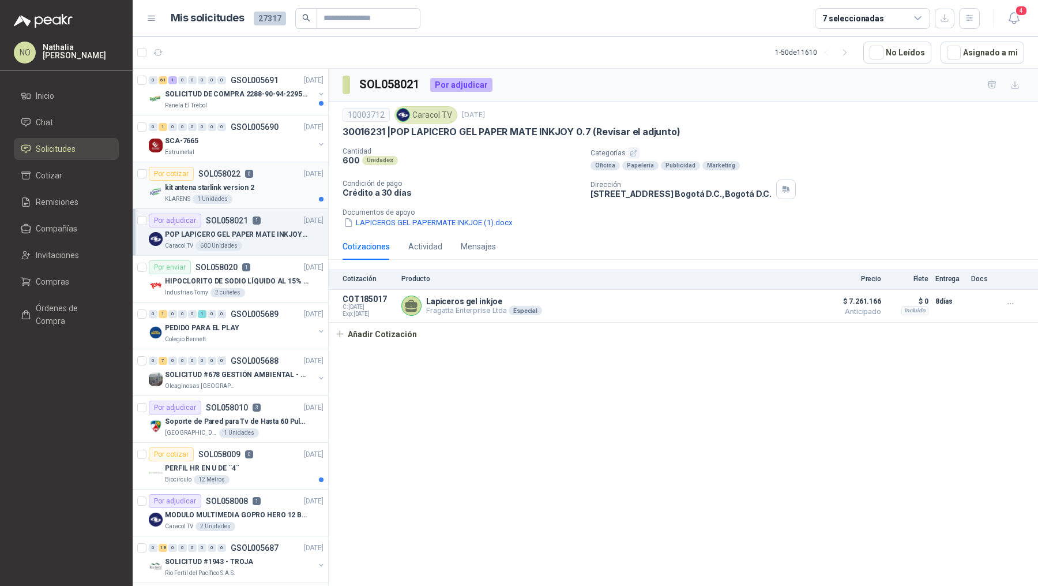
click at [278, 187] on div "kit antena starlink version 2" at bounding box center [244, 188] width 159 height 14
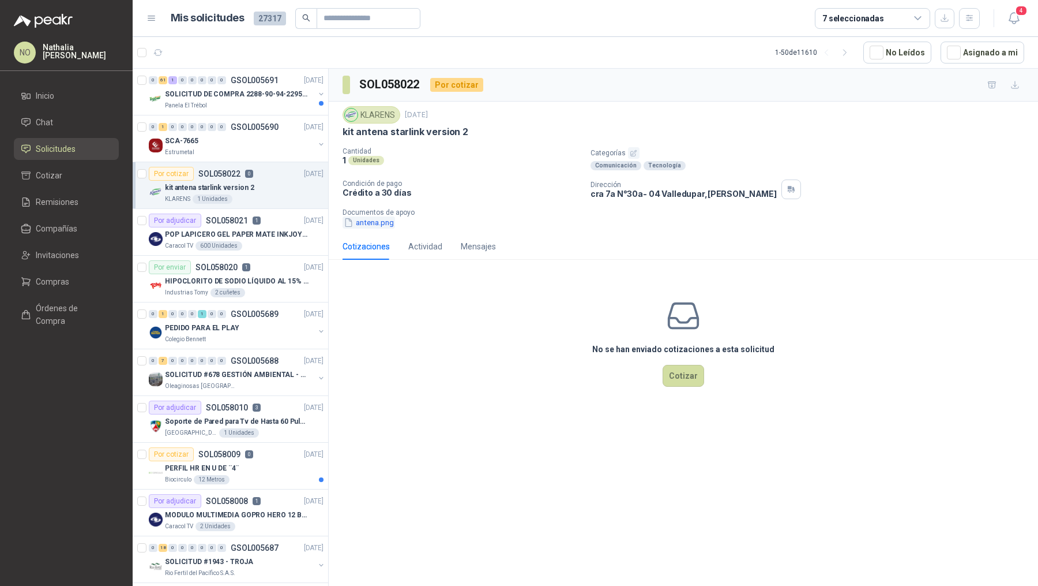
click at [378, 220] on button "antena.png" at bounding box center [369, 222] width 52 height 12
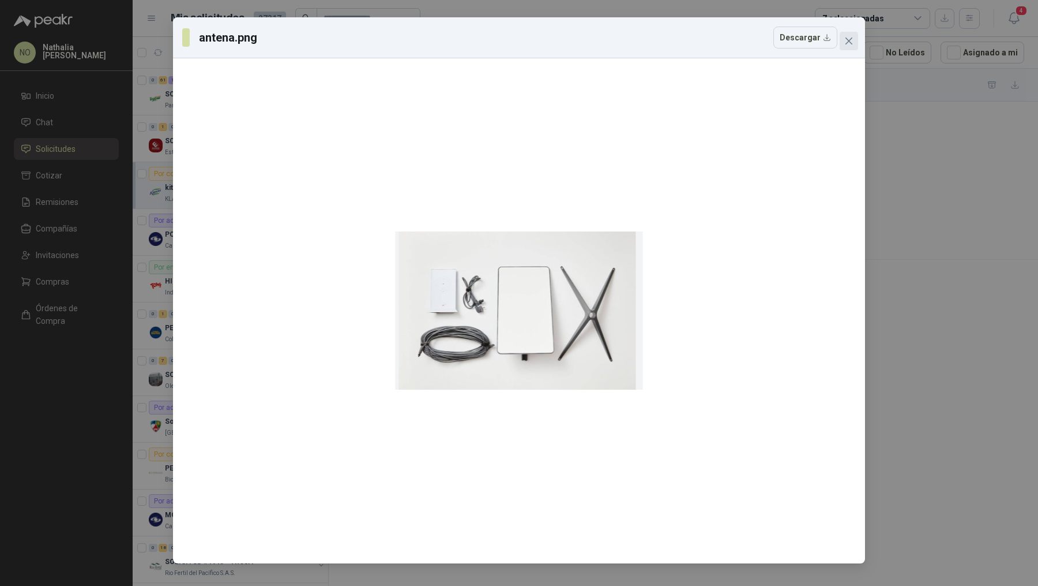
click at [613, 45] on icon "close" at bounding box center [849, 40] width 9 height 9
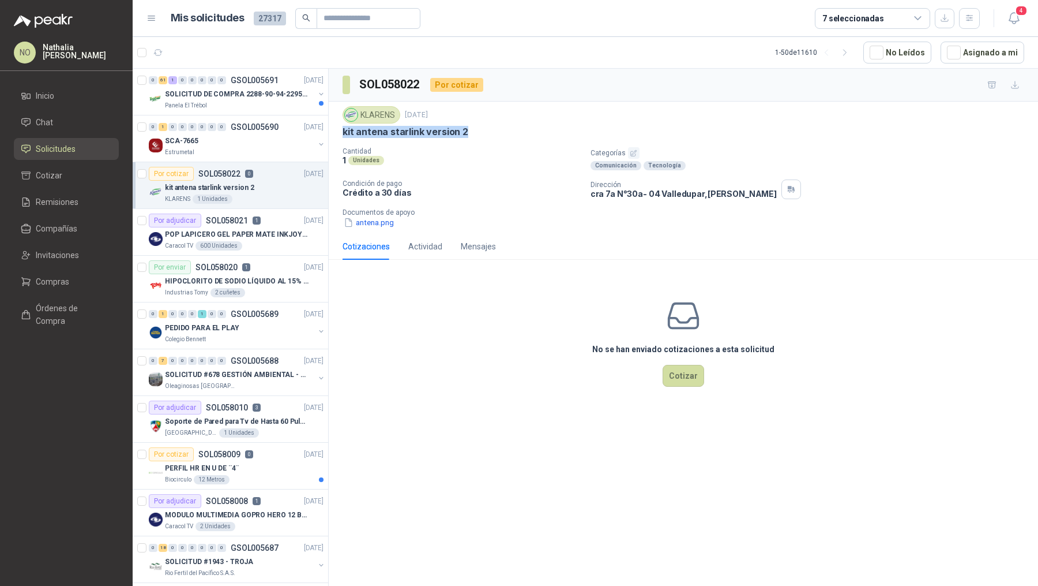
drag, startPoint x: 342, startPoint y: 129, endPoint x: 499, endPoint y: 131, distance: 156.9
click at [499, 131] on div "kit antena starlink version 2" at bounding box center [684, 132] width 682 height 12
copy p "kit antena starlink version 2"
click at [613, 50] on button "Asignado a mi" at bounding box center [983, 53] width 84 height 22
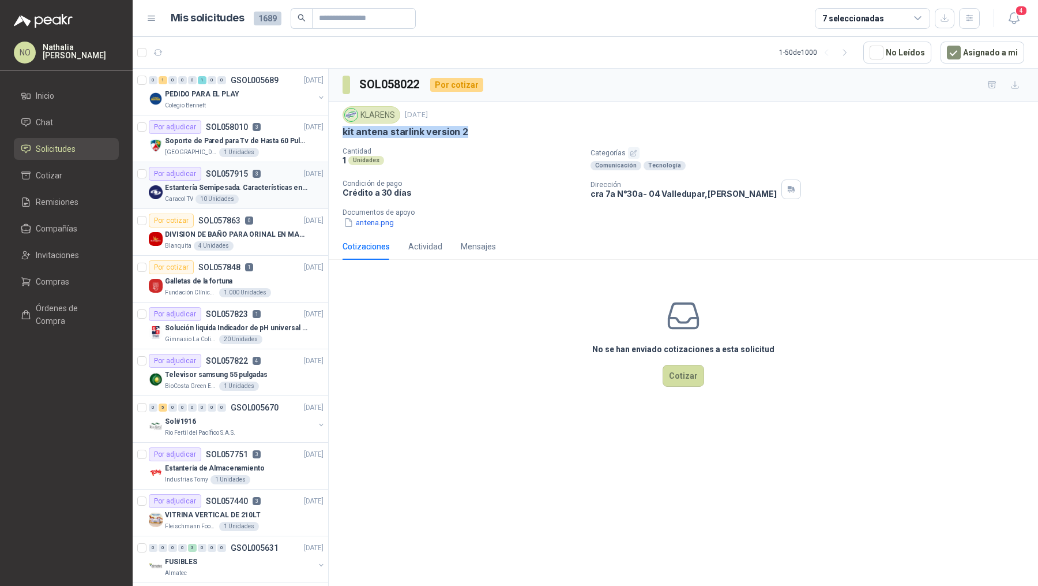
click at [264, 187] on p "Estantería Semipesada. Características en el adjunto" at bounding box center [237, 187] width 144 height 11
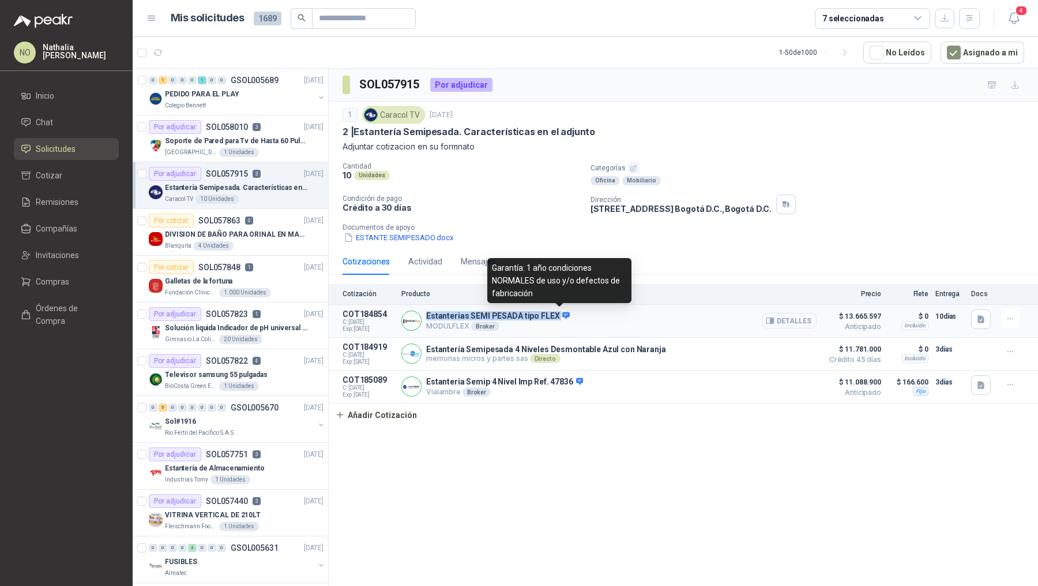
drag, startPoint x: 425, startPoint y: 311, endPoint x: 556, endPoint y: 313, distance: 130.4
click at [556, 313] on div "Estanterias SEMI PESADA tipo FLEX MODULFLEX Broker Detalles" at bounding box center [609, 320] width 415 height 23
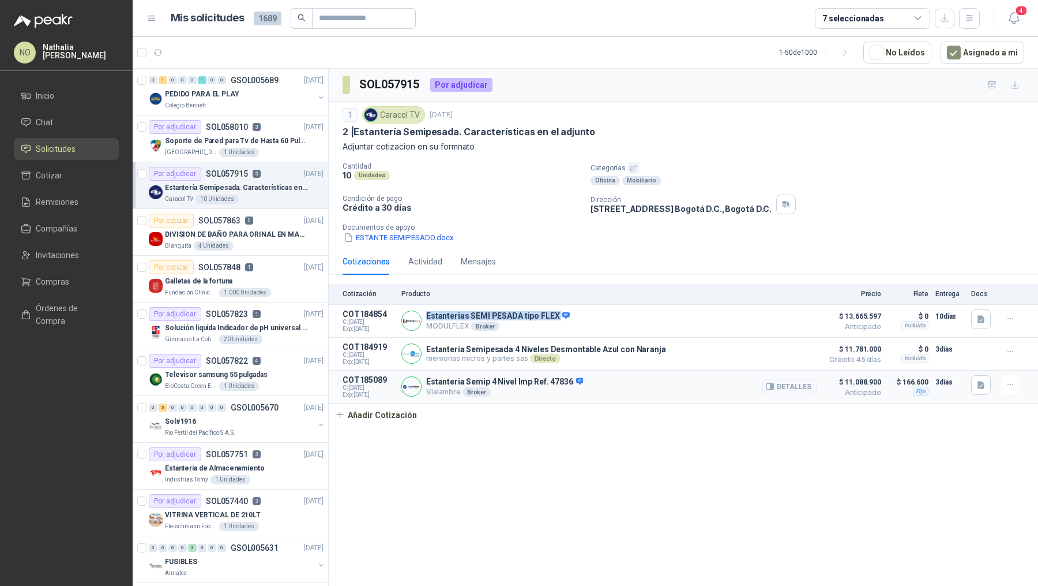
click at [421, 381] on div at bounding box center [412, 386] width 20 height 20
drag, startPoint x: 429, startPoint y: 379, endPoint x: 516, endPoint y: 379, distance: 86.5
click at [516, 379] on p "Estanteria Semip 4 Nivel Imp Ref. 47836" at bounding box center [504, 382] width 157 height 10
copy p "stanteria Semip 4 Nivel"
click at [242, 386] on div "1 Unidades" at bounding box center [239, 385] width 40 height 9
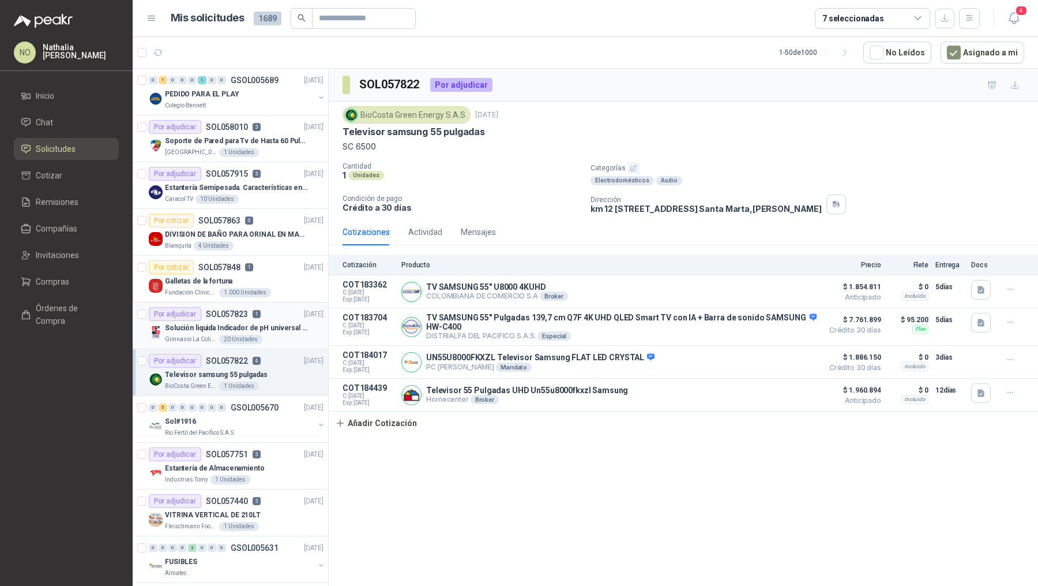
click at [272, 325] on p "Solución liquida Indicador de pH universal de 500ml o 20 de 25ml (no tiras de p…" at bounding box center [237, 327] width 144 height 11
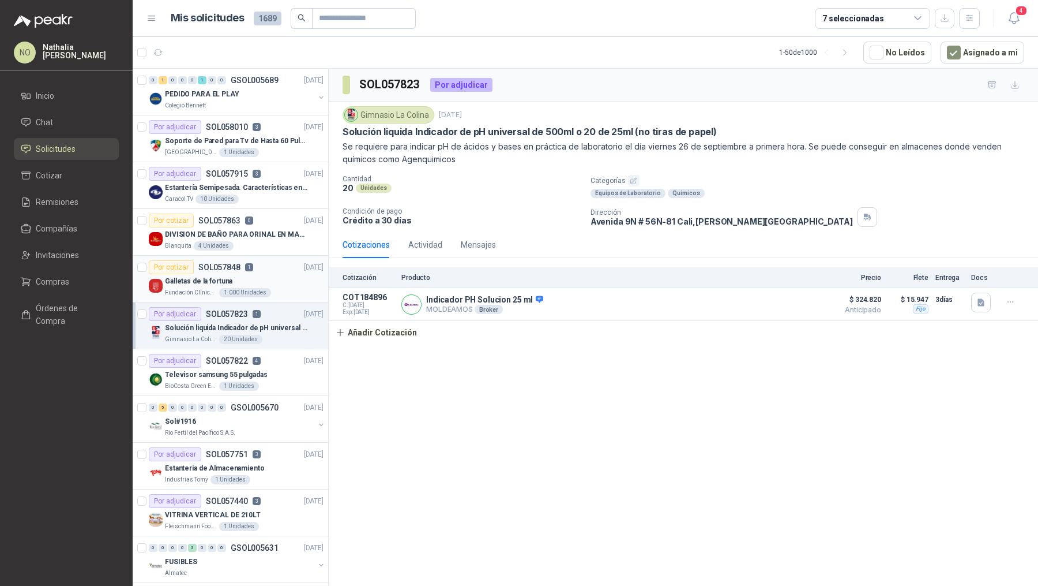
click at [269, 268] on div "Por cotizar SOL057848 1 [DATE]" at bounding box center [236, 267] width 175 height 14
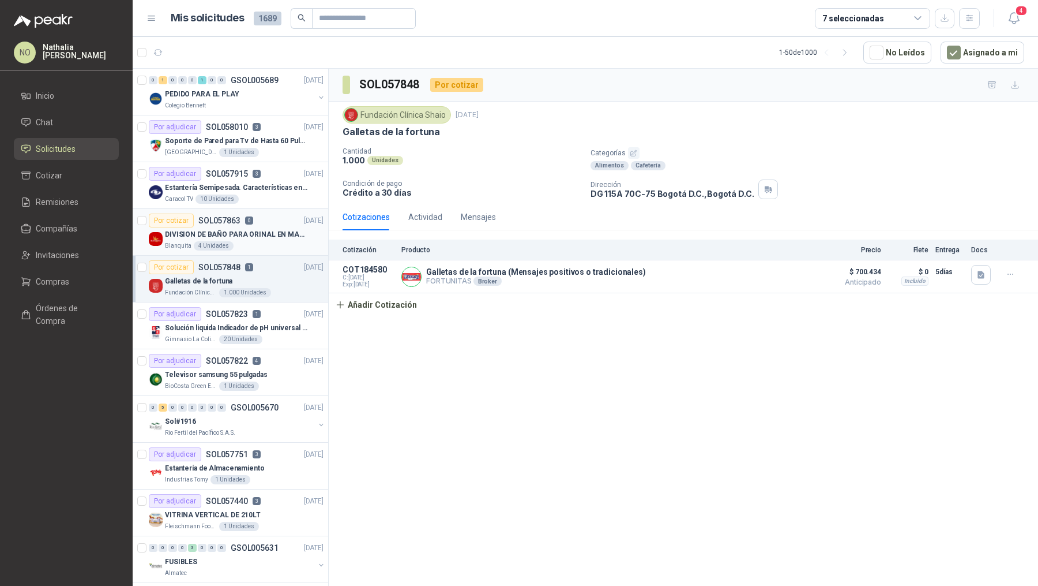
click at [277, 230] on p "DIVISION DE BAÑO PARA ORINAL EN MADERA O PLASTICA" at bounding box center [237, 234] width 144 height 11
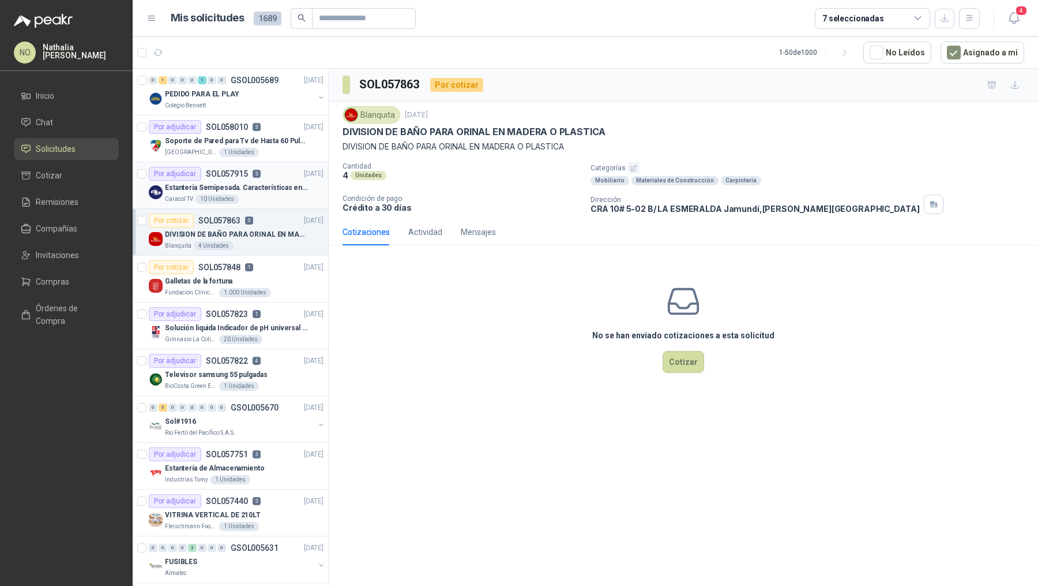
click at [276, 187] on p "Estantería Semipesada. Características en el adjunto" at bounding box center [237, 187] width 144 height 11
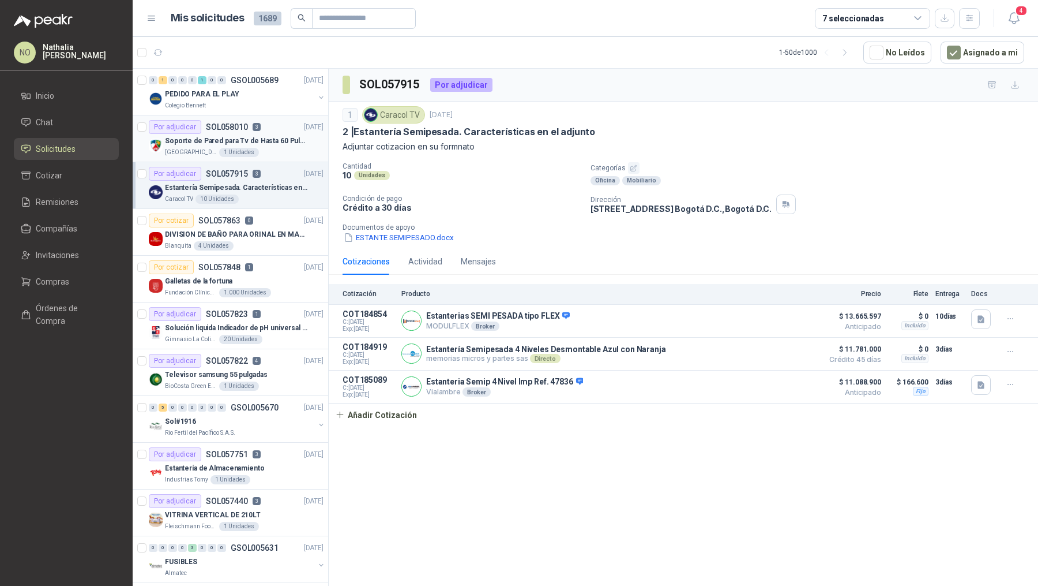
click at [274, 153] on div "[GEOGRAPHIC_DATA][PERSON_NAME]" at bounding box center [244, 152] width 159 height 9
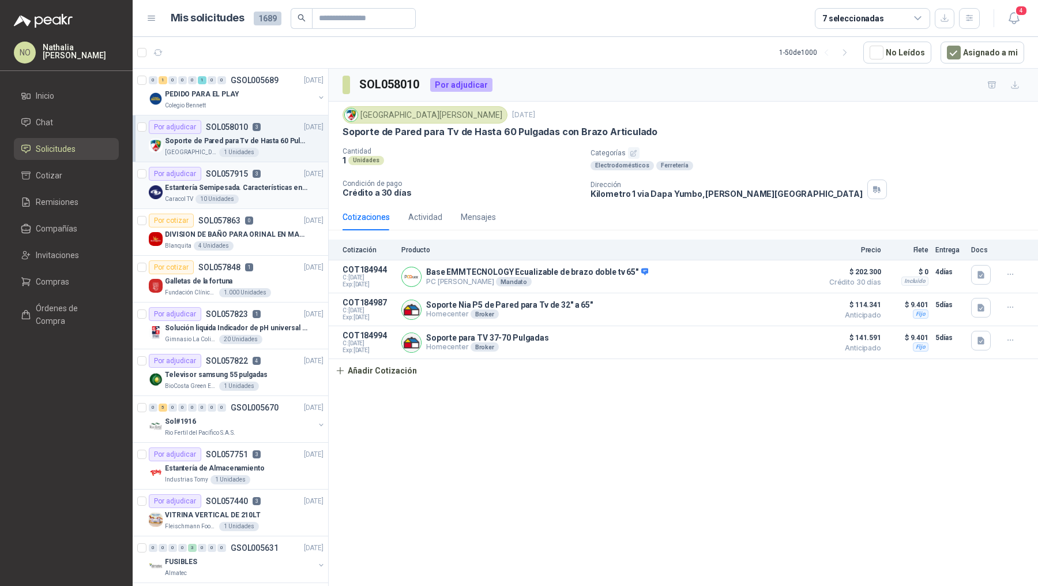
click at [277, 199] on div "Caracol TV 10 Unidades" at bounding box center [244, 198] width 159 height 9
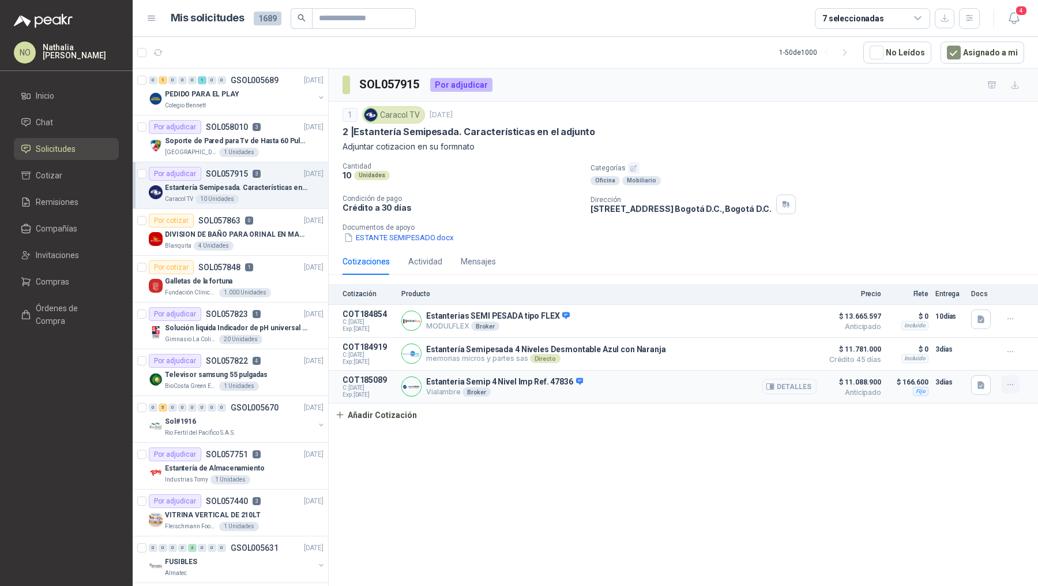
click at [613, 385] on icon "button" at bounding box center [1011, 385] width 10 height 10
click at [613, 335] on button "Editar" at bounding box center [988, 336] width 92 height 18
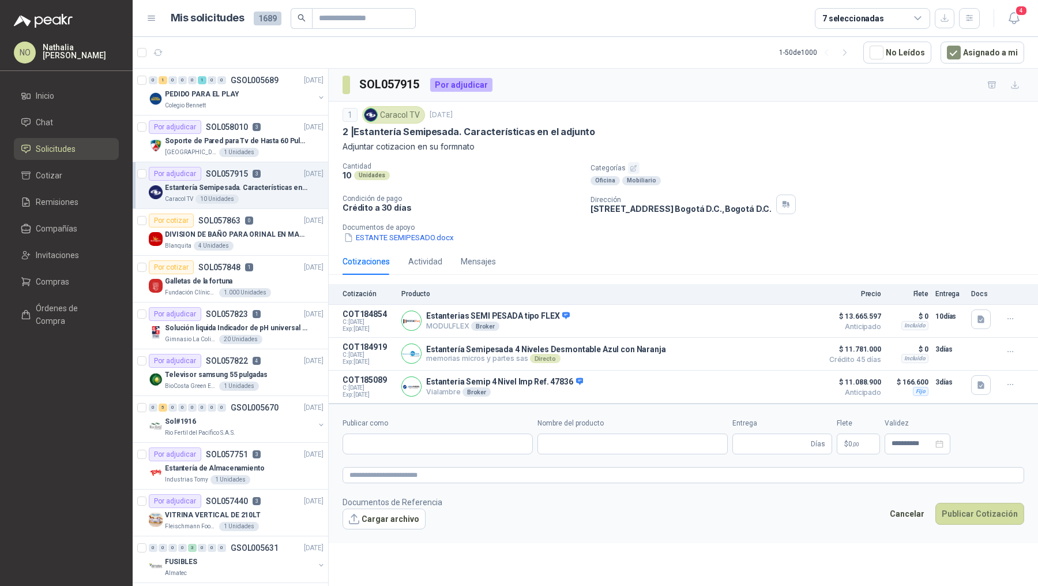
type input "**********"
type input "*"
type input "**********"
type textarea "**********"
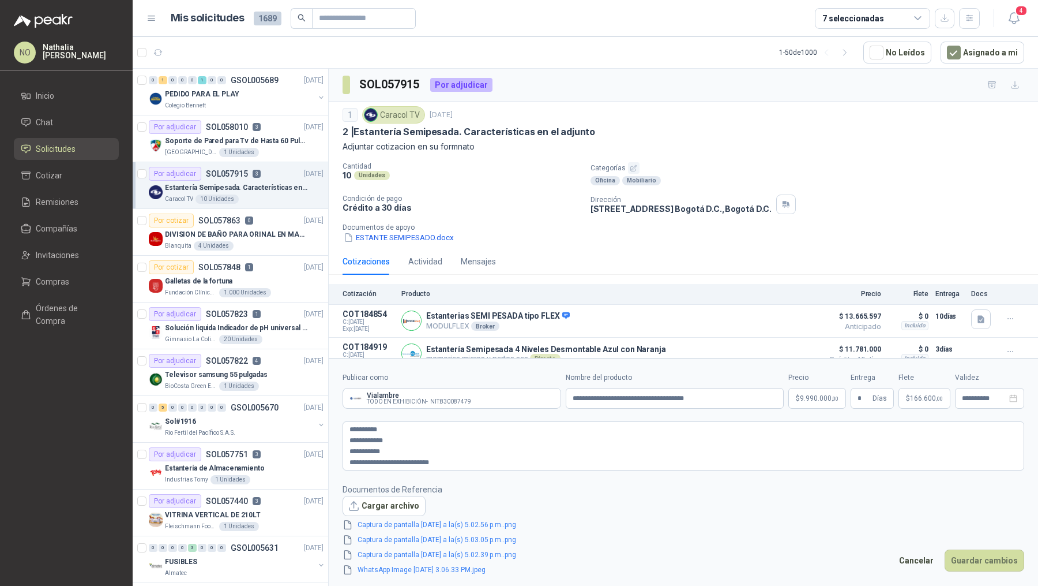
click at [613, 395] on body "NO [PERSON_NAME] Inicio Chat Solicitudes Cotizar Remisiones Compañías Invitacio…" at bounding box center [519, 293] width 1038 height 586
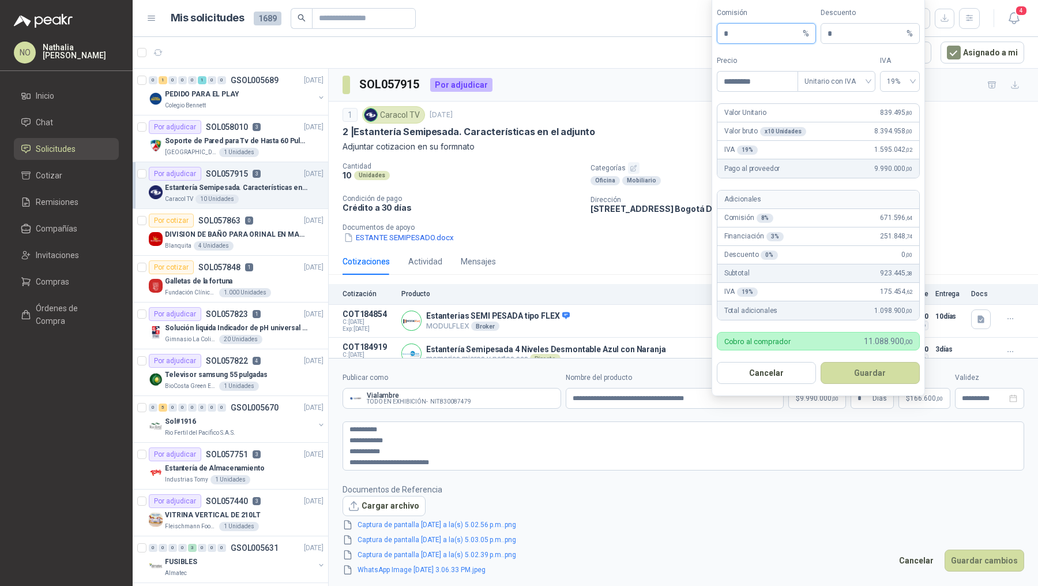
click at [613, 32] on input "*" at bounding box center [762, 34] width 77 height 20
type input "*"
click at [613, 374] on button "Guardar" at bounding box center [870, 373] width 99 height 22
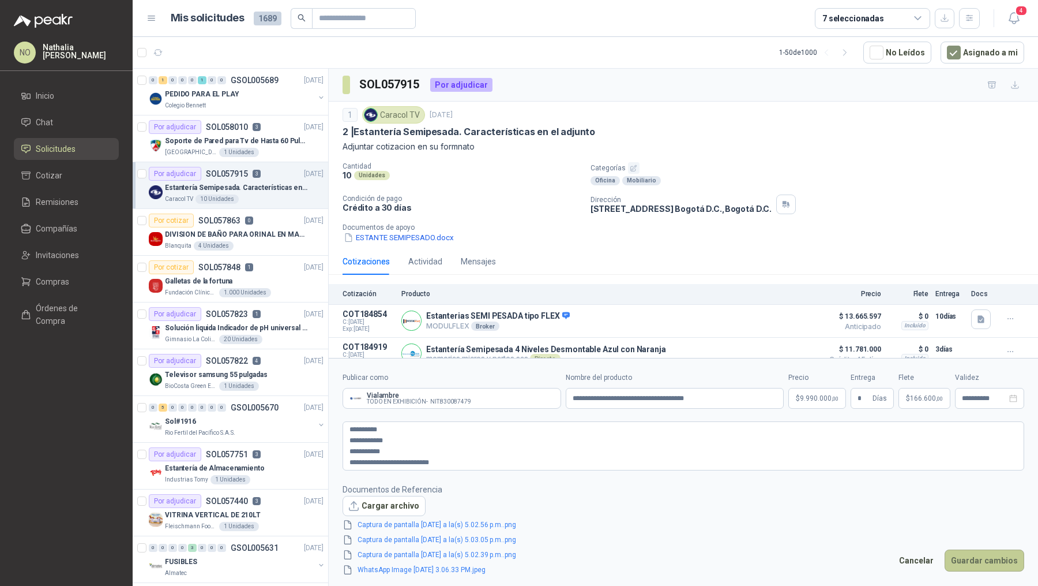
click at [613, 427] on button "Guardar cambios" at bounding box center [985, 560] width 80 height 22
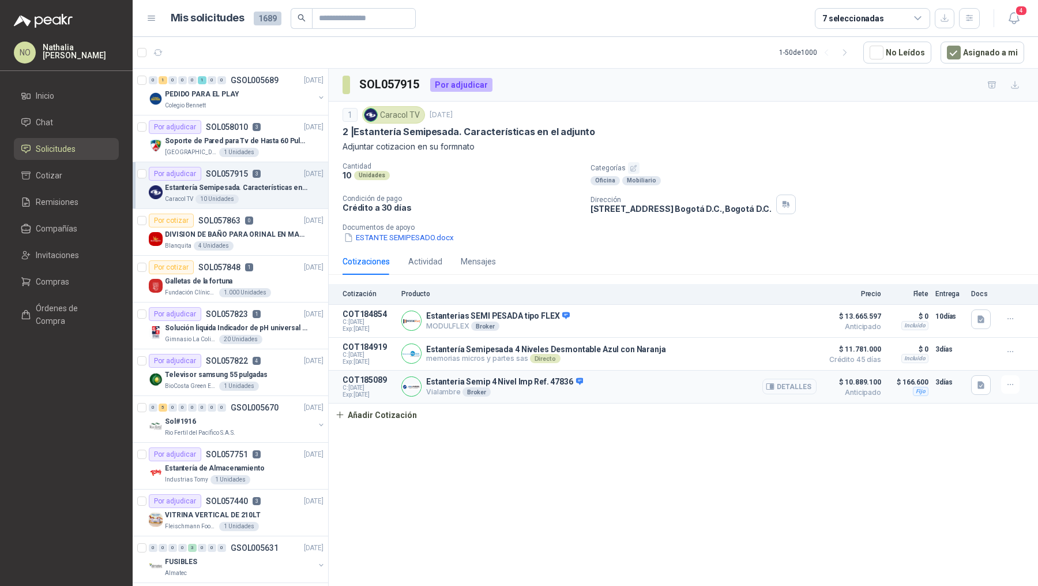
click at [613, 385] on button "Detalles" at bounding box center [790, 386] width 54 height 16
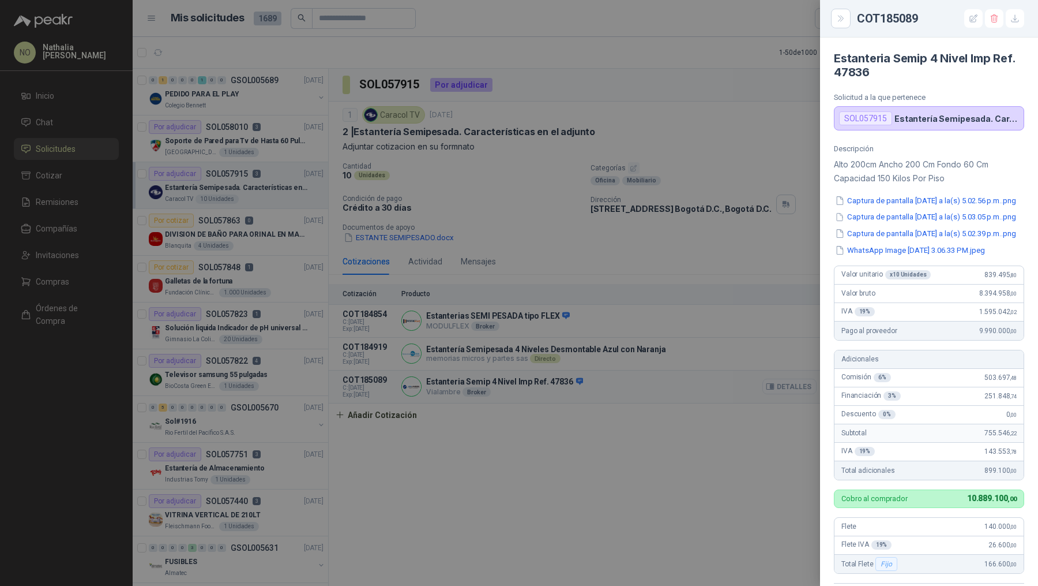
scroll to position [287, 0]
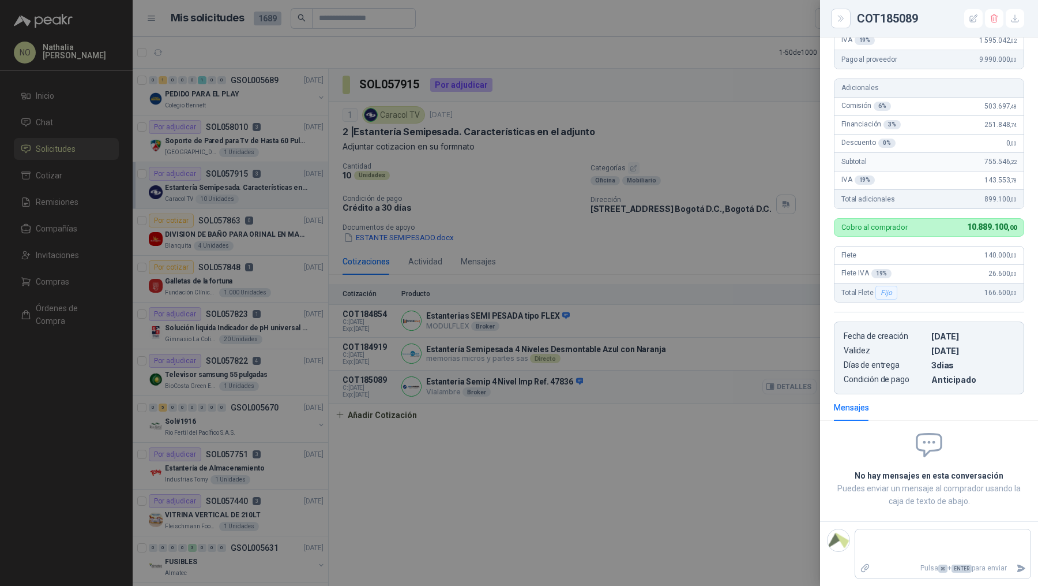
click at [613, 385] on div at bounding box center [519, 293] width 1038 height 586
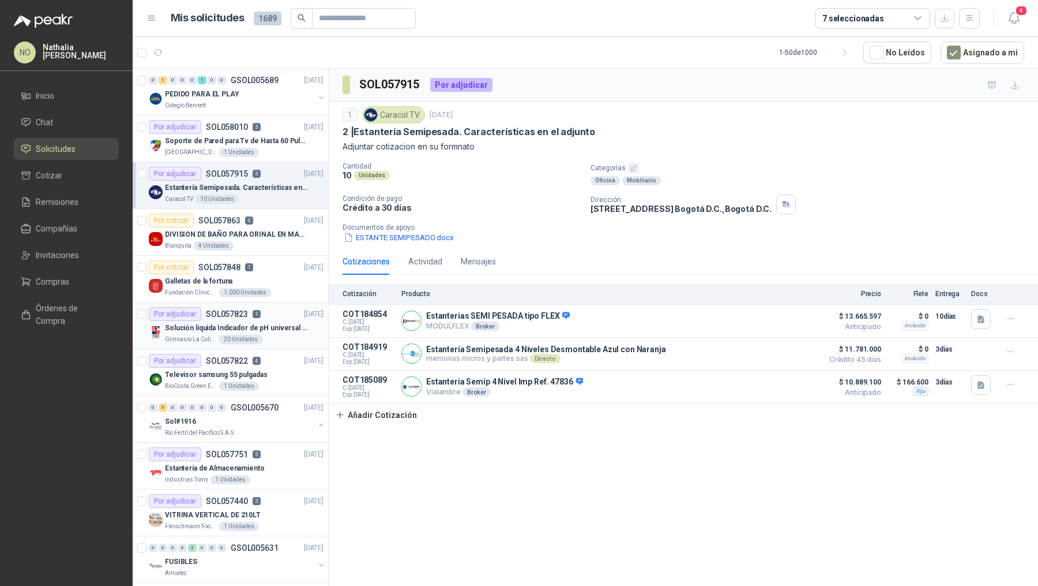
click at [265, 340] on div "Gimnasio La Colina 20 Unidades" at bounding box center [244, 339] width 159 height 9
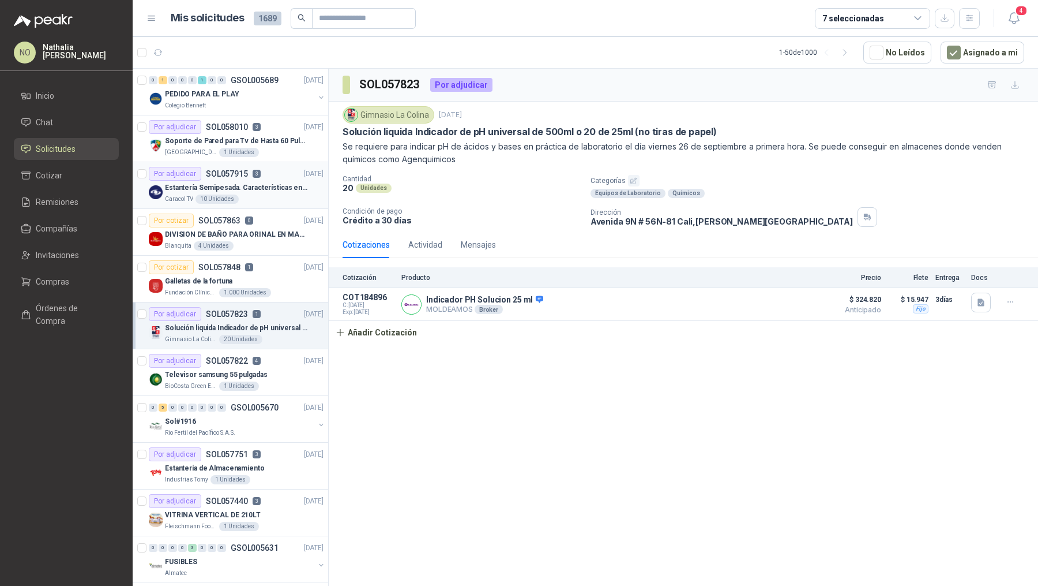
click at [246, 171] on div "Por adjudicar SOL057915 3" at bounding box center [205, 174] width 112 height 14
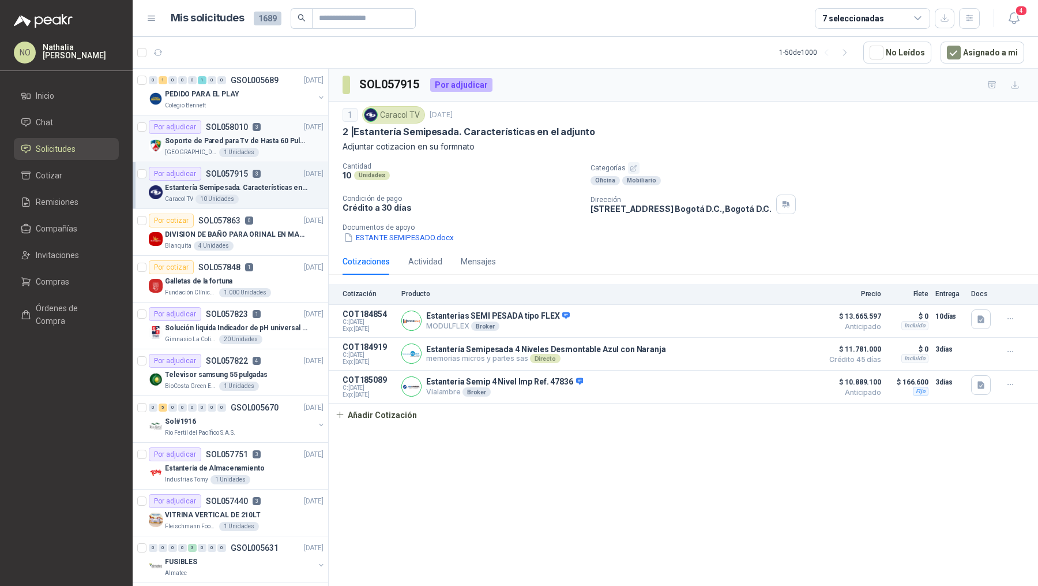
click at [277, 137] on p "Soporte de Pared para Tv de Hasta 60 Pulgadas con Brazo Articulado" at bounding box center [237, 141] width 144 height 11
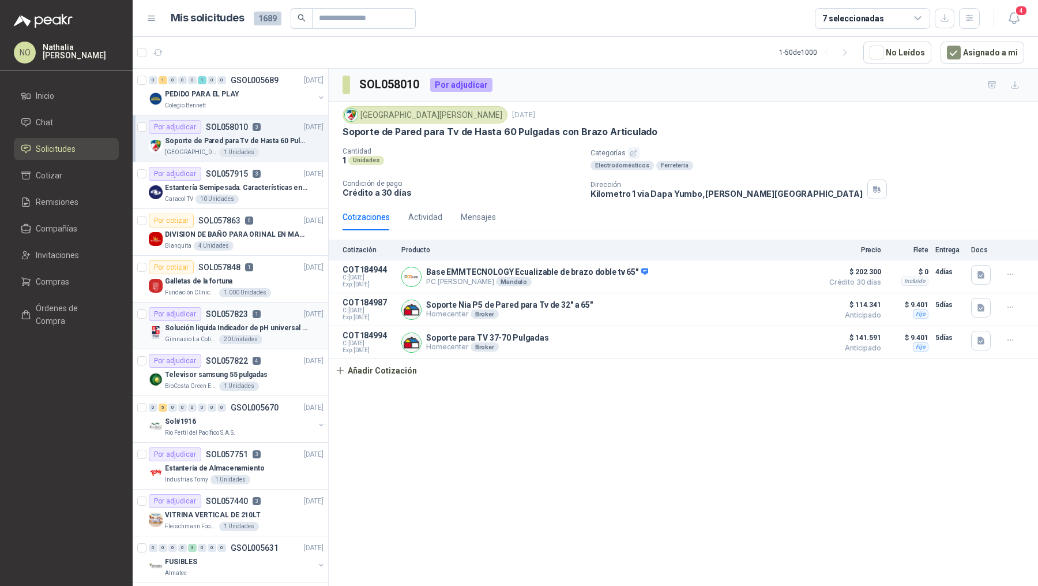
click at [261, 330] on p "Solución liquida Indicador de pH universal de 500ml o 20 de 25ml (no tiras de p…" at bounding box center [237, 327] width 144 height 11
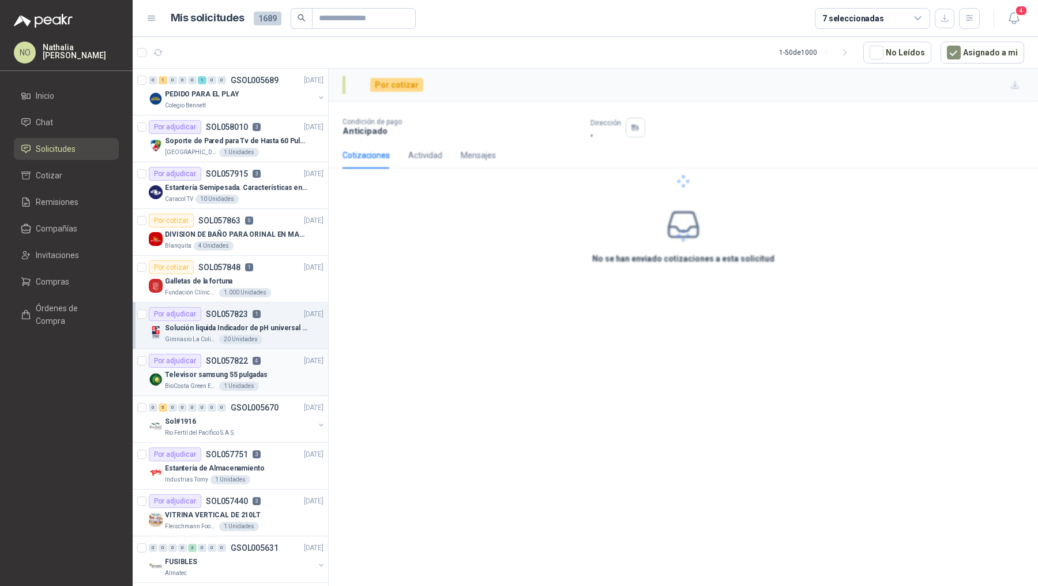
click at [265, 374] on div "Televisor samsung 55 pulgadas" at bounding box center [244, 374] width 159 height 14
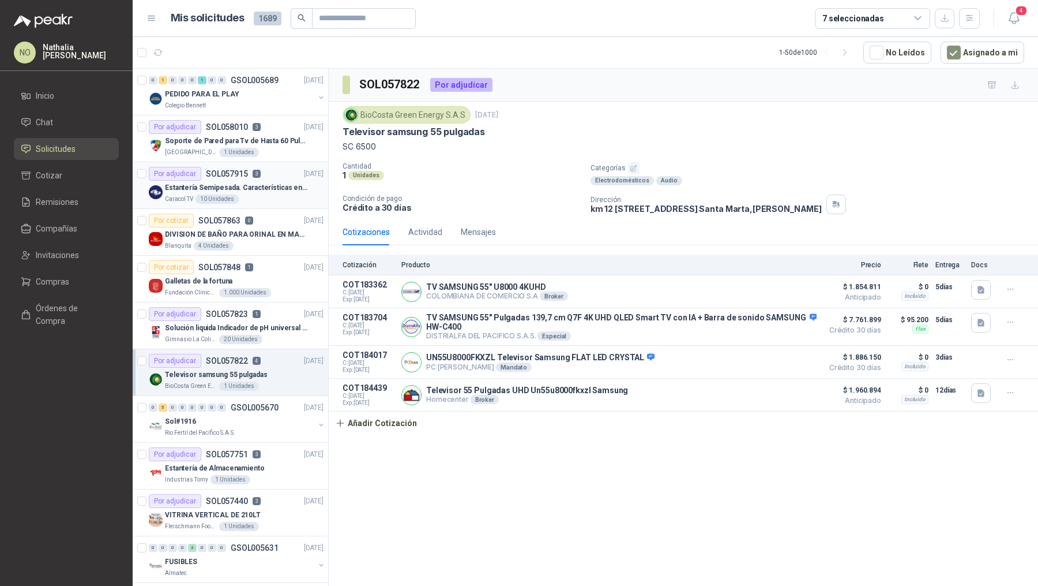
click at [267, 182] on p "Estantería Semipesada. Características en el adjunto" at bounding box center [237, 187] width 144 height 11
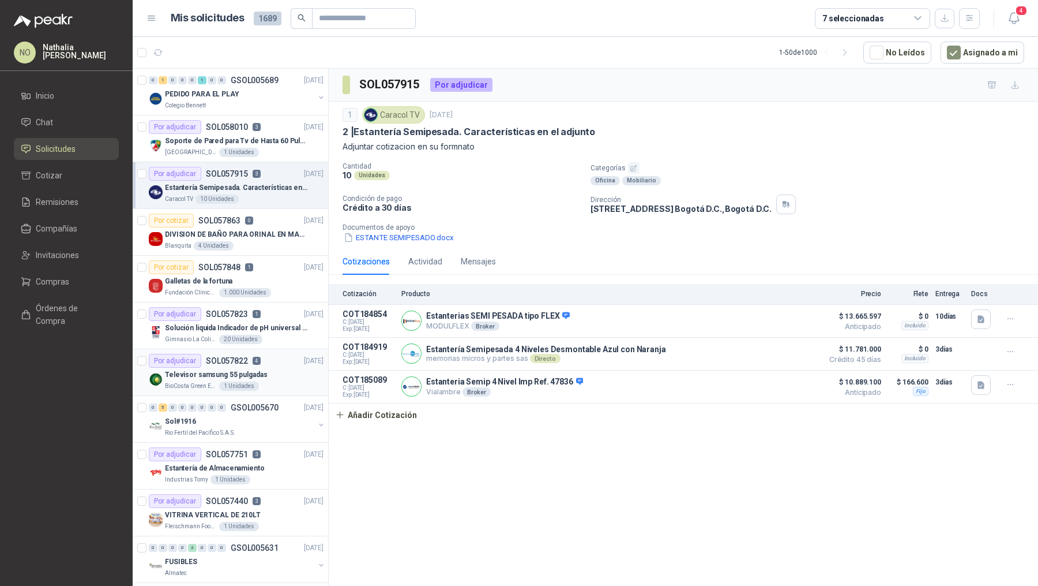
click at [275, 367] on div "Televisor samsung 55 pulgadas" at bounding box center [244, 374] width 159 height 14
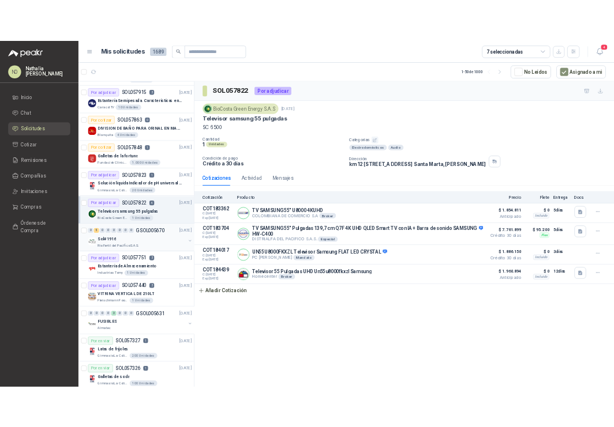
scroll to position [104, 0]
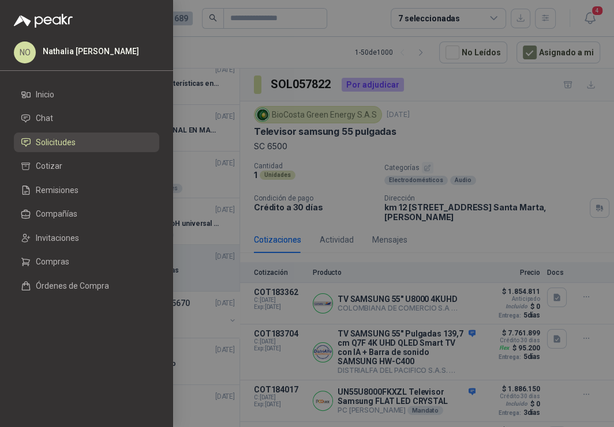
click at [379, 278] on div at bounding box center [307, 213] width 614 height 427
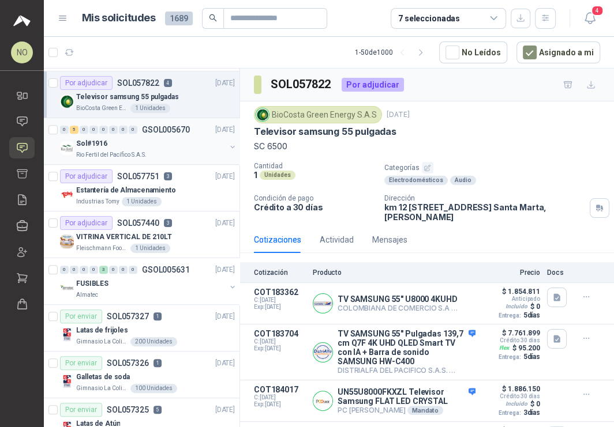
scroll to position [278, 0]
click at [163, 324] on div "Latas de frijoles" at bounding box center [155, 330] width 159 height 14
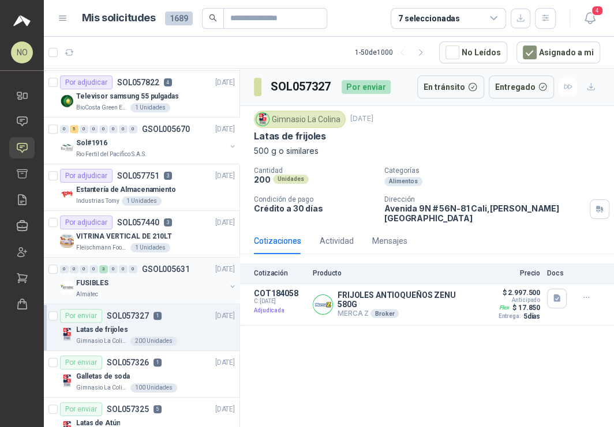
click at [173, 290] on div "Almatec" at bounding box center [150, 294] width 149 height 9
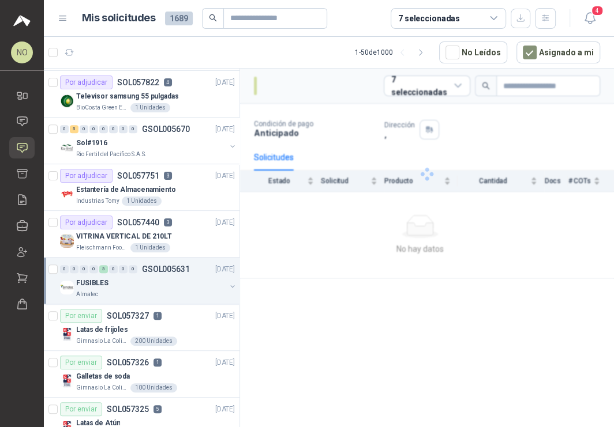
click at [173, 290] on div "Almatec" at bounding box center [150, 294] width 149 height 9
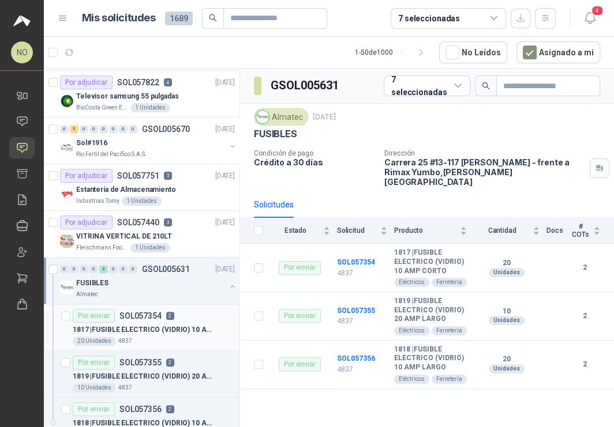
click at [168, 325] on p "1817 | FUSIBLE ELECTRICO (VIDRIO) 10 AMP CORTO" at bounding box center [145, 330] width 144 height 11
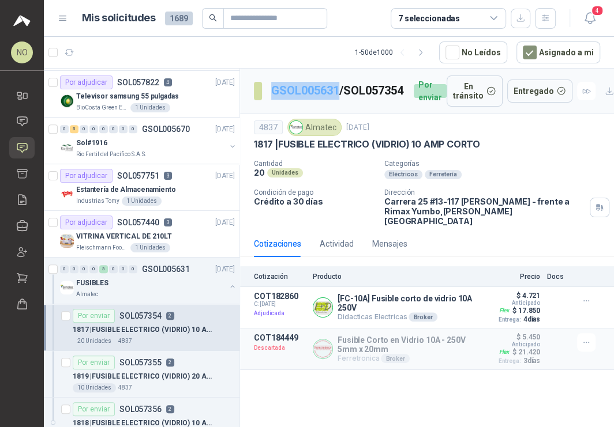
drag, startPoint x: 268, startPoint y: 81, endPoint x: 339, endPoint y: 81, distance: 71.5
click at [339, 82] on section "GSOL005631 / SOL057354" at bounding box center [329, 91] width 151 height 18
copy link "GSOL005631"
drag, startPoint x: 303, startPoint y: 131, endPoint x: 335, endPoint y: 132, distance: 31.8
click at [335, 132] on div "Almatec" at bounding box center [314, 127] width 54 height 17
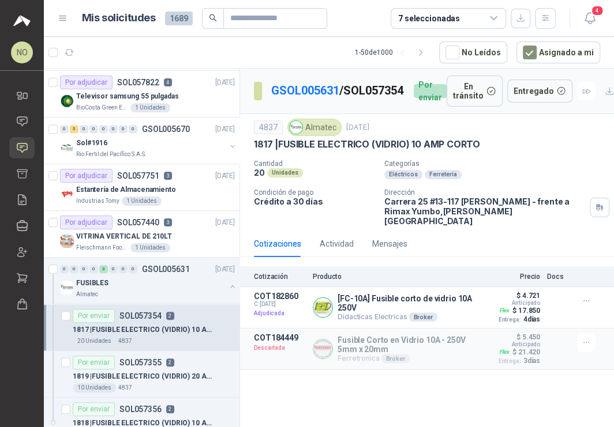
click at [335, 132] on div "Almatec" at bounding box center [314, 127] width 54 height 17
click at [307, 134] on div "Almatec" at bounding box center [314, 127] width 54 height 17
drag, startPoint x: 304, startPoint y: 131, endPoint x: 334, endPoint y: 132, distance: 30.0
click at [334, 132] on div "Almatec" at bounding box center [314, 127] width 54 height 17
copy img
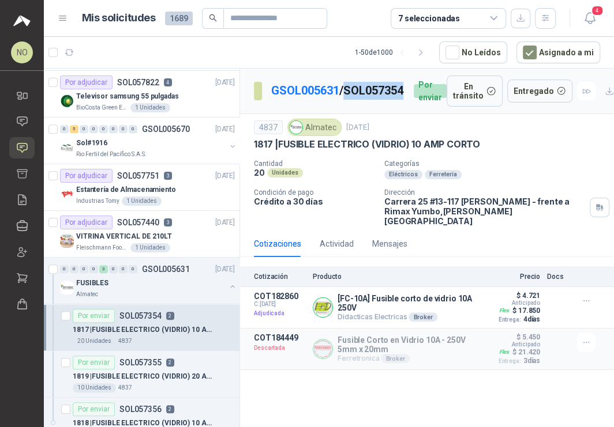
drag, startPoint x: 271, startPoint y: 99, endPoint x: 357, endPoint y: 99, distance: 86.0
click at [357, 99] on p "GSOL005631 / SOL057354" at bounding box center [337, 91] width 133 height 18
copy p "SOL057354"
click at [460, 304] on button "Detalles" at bounding box center [448, 308] width 54 height 16
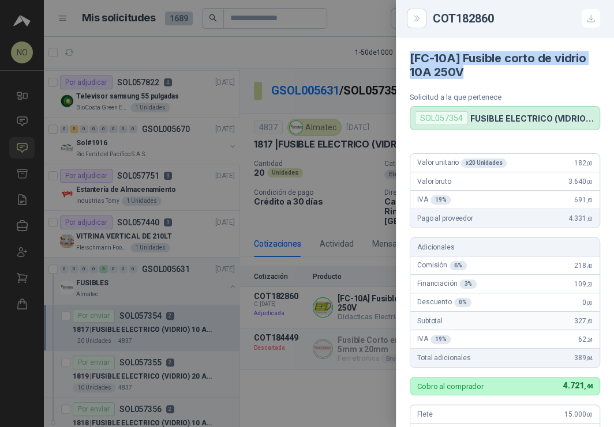
drag, startPoint x: 409, startPoint y: 55, endPoint x: 468, endPoint y: 69, distance: 60.5
click at [468, 69] on h4 "[FC-10A] Fusible corto de vidrio 10A 250V" at bounding box center [505, 65] width 190 height 28
copy h4 "[FC-10A] Fusible corto de vidrio 10A 250V"
click at [291, 227] on div at bounding box center [307, 213] width 614 height 427
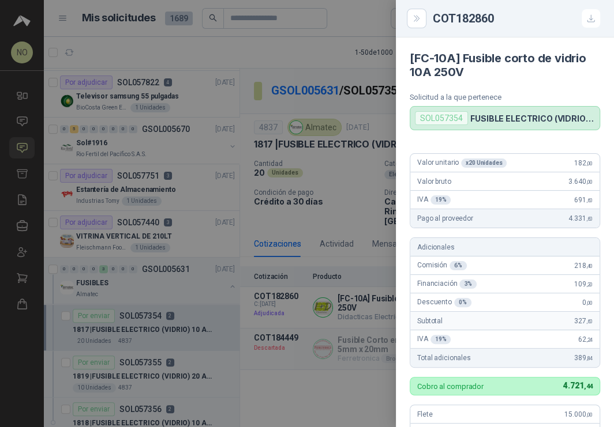
scroll to position [313, 0]
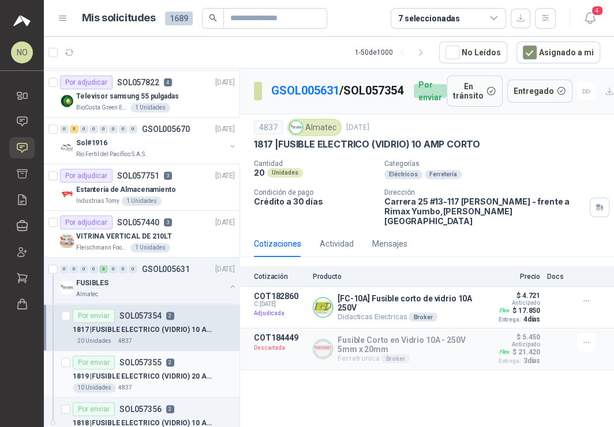
click at [167, 370] on div "1819 | FUSIBLE ELECTRICO (VIDRIO) 20 AMP LARGO" at bounding box center [154, 377] width 162 height 14
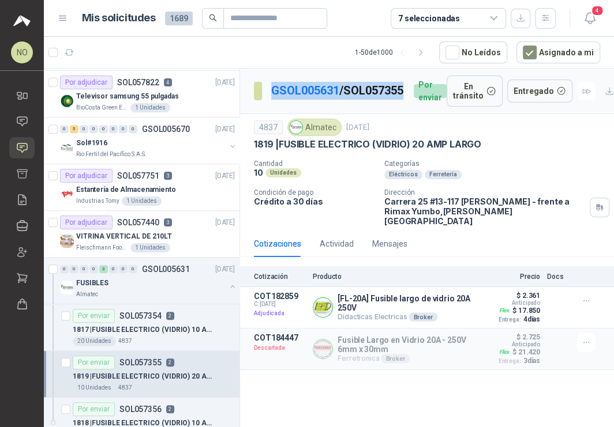
drag, startPoint x: 265, startPoint y: 102, endPoint x: 332, endPoint y: 103, distance: 66.4
click at [333, 100] on section "GSOL005631 / SOL057355" at bounding box center [329, 91] width 151 height 18
click at [332, 100] on p "GSOL005631 / SOL057355" at bounding box center [337, 91] width 133 height 18
drag, startPoint x: 272, startPoint y: 100, endPoint x: 344, endPoint y: 100, distance: 71.5
click at [344, 100] on p "GSOL005631 / SOL057355" at bounding box center [337, 91] width 133 height 18
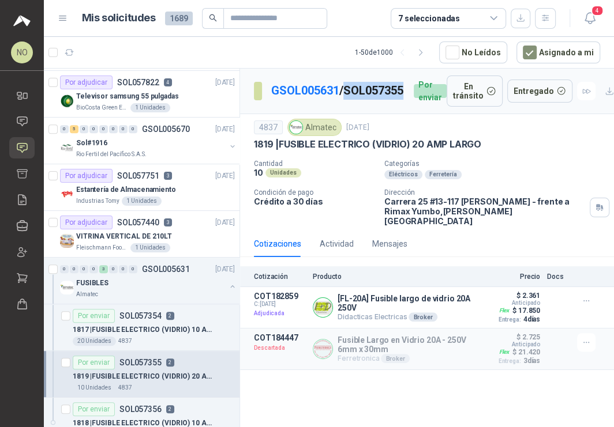
copy p "SOL057355"
click at [460, 300] on button "Detalles" at bounding box center [448, 308] width 54 height 16
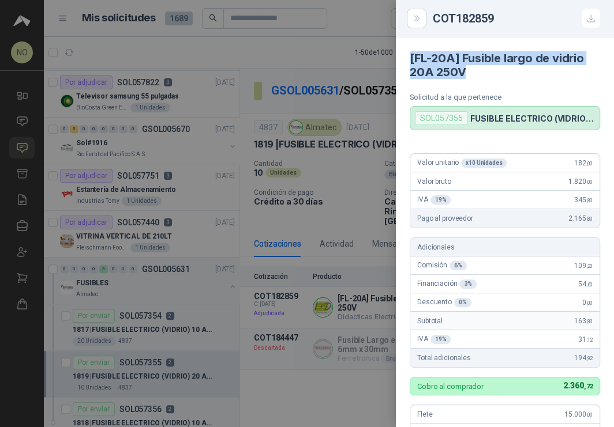
drag, startPoint x: 410, startPoint y: 61, endPoint x: 484, endPoint y: 70, distance: 74.4
click at [484, 70] on h4 "[FL-20A] Fusible largo de vidrio 20A 250V" at bounding box center [505, 65] width 190 height 28
copy h4 "[FL-20A] Fusible largo de vidrio 20A 250V"
click at [299, 227] on div at bounding box center [307, 213] width 614 height 427
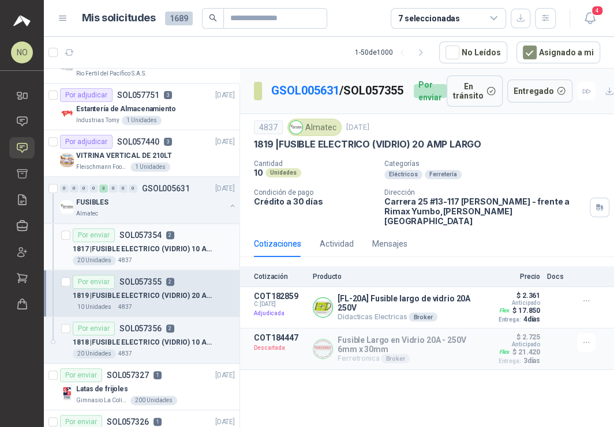
scroll to position [359, 0]
click at [172, 338] on p "1818 | FUSIBLE ELECTRICO (VIDRIO) 10 AMP LARGO" at bounding box center [145, 342] width 144 height 11
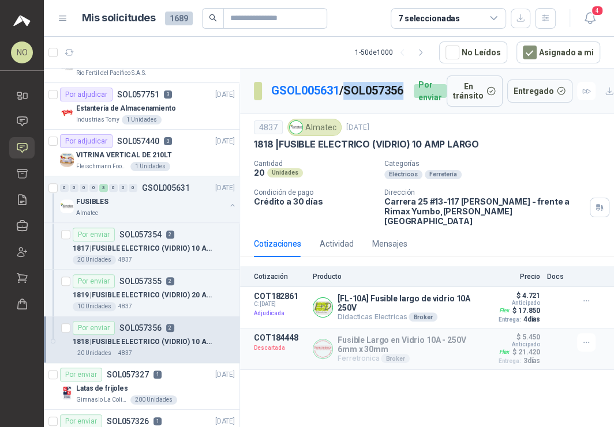
drag, startPoint x: 272, startPoint y: 102, endPoint x: 335, endPoint y: 103, distance: 62.3
click at [335, 100] on p "GSOL005631 / SOL057356" at bounding box center [337, 91] width 133 height 18
copy p "SOL057356"
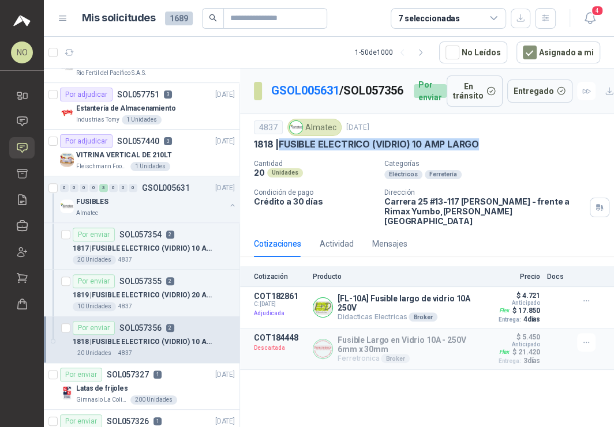
drag, startPoint x: 282, startPoint y: 149, endPoint x: 496, endPoint y: 150, distance: 214.6
click at [496, 150] on div "1818 | FUSIBLE ELECTRICO (VIDRIO) 10 AMP LARGO" at bounding box center [427, 144] width 346 height 12
copy p "FUSIBLE ELECTRICO (VIDRIO) 10 AMP LARGO"
click at [454, 300] on button "Detalles" at bounding box center [448, 308] width 54 height 16
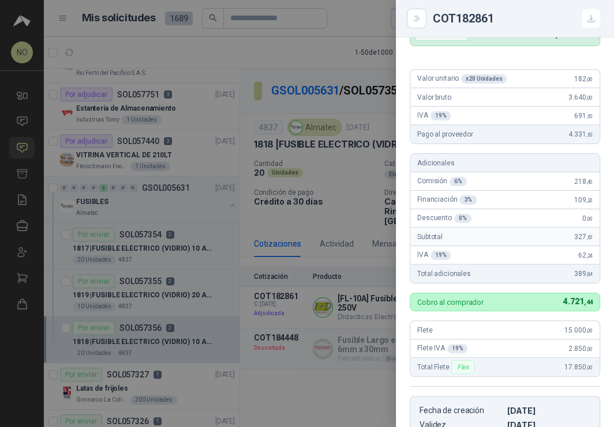
scroll to position [82, 0]
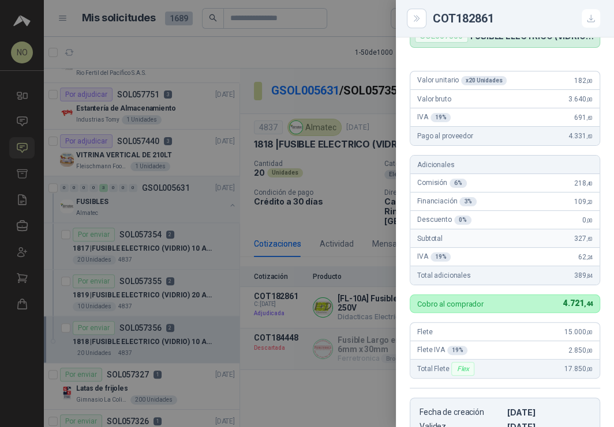
click at [275, 169] on div at bounding box center [307, 213] width 614 height 427
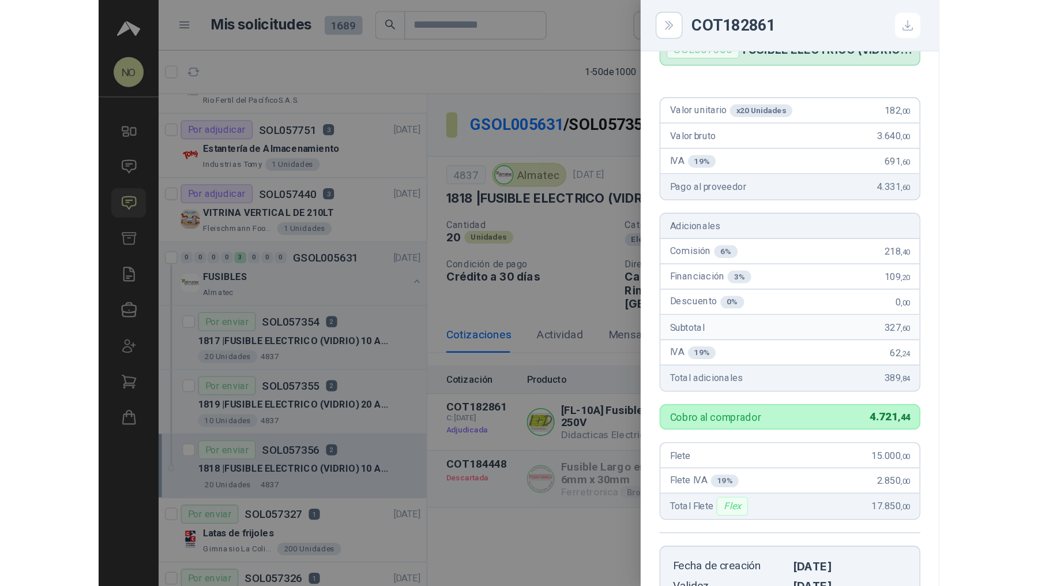
scroll to position [313, 0]
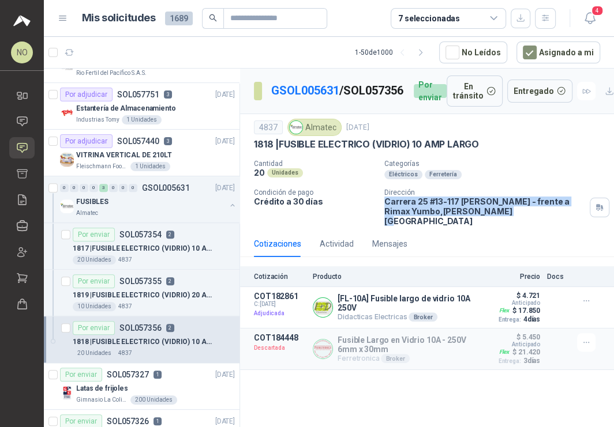
drag, startPoint x: 385, startPoint y: 206, endPoint x: 496, endPoint y: 219, distance: 112.1
click at [496, 219] on p "Carrera 25 #13-117 [PERSON_NAME] - frente a Rimax Yumbo , [PERSON_NAME][GEOGRAP…" at bounding box center [484, 211] width 201 height 29
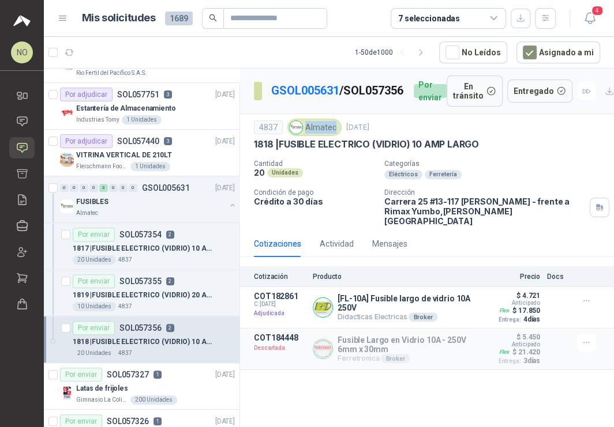
drag, startPoint x: 305, startPoint y: 132, endPoint x: 332, endPoint y: 132, distance: 26.5
click at [332, 132] on div "Almatec" at bounding box center [314, 127] width 54 height 17
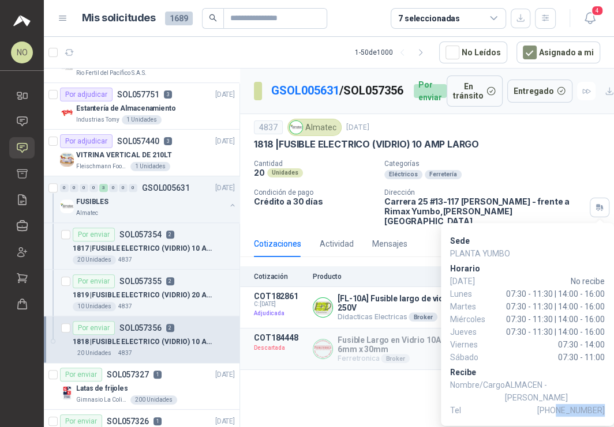
drag, startPoint x: 559, startPoint y: 410, endPoint x: 604, endPoint y: 409, distance: 45.0
click at [604, 409] on span "[PHONE_NUMBER]" at bounding box center [570, 410] width 67 height 13
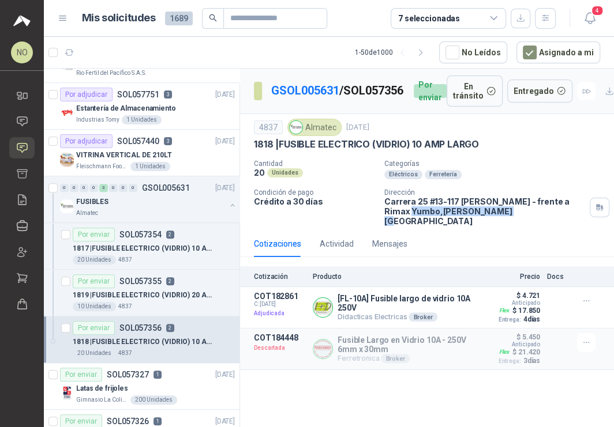
drag, startPoint x: 385, startPoint y: 216, endPoint x: 474, endPoint y: 219, distance: 89.5
click at [474, 219] on p "Carrera 25 #13-117 [PERSON_NAME] - frente a Rimax Yumbo , [PERSON_NAME][GEOGRAP…" at bounding box center [484, 211] width 201 height 29
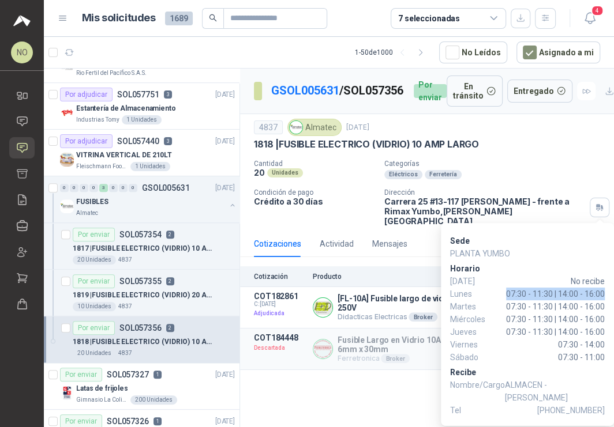
drag, startPoint x: 504, startPoint y: 293, endPoint x: 605, endPoint y: 293, distance: 101.0
click at [605, 293] on div "Sede PLANTA YUMBO [PERSON_NAME][DATE] No recibe [DATE] 07:30 - 11:30 | 14:00 - …" at bounding box center [527, 324] width 173 height 203
drag, startPoint x: 550, startPoint y: 385, endPoint x: 549, endPoint y: 393, distance: 7.6
click at [549, 394] on span "ALMACEN - [PERSON_NAME]" at bounding box center [555, 391] width 100 height 25
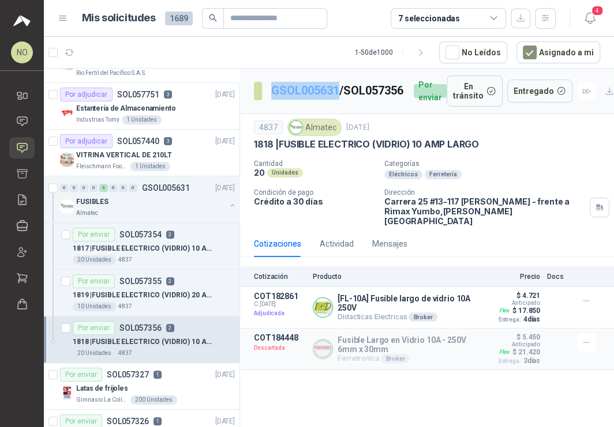
drag, startPoint x: 267, startPoint y: 82, endPoint x: 339, endPoint y: 84, distance: 71.6
click at [339, 84] on section "GSOL005631 / SOL057356" at bounding box center [329, 91] width 151 height 18
click at [299, 84] on link "GSOL005631" at bounding box center [305, 91] width 68 height 14
click at [316, 84] on link "GSOL005631" at bounding box center [305, 91] width 68 height 14
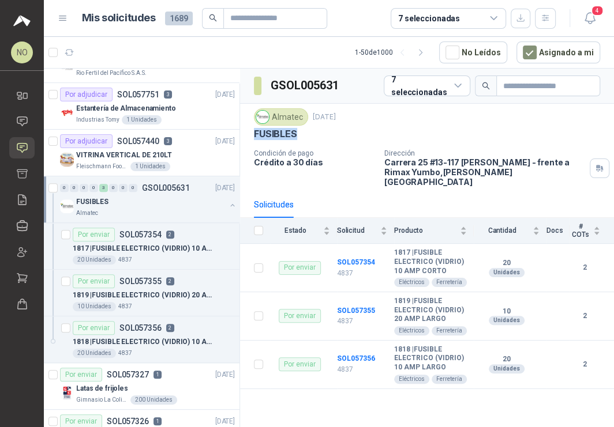
drag, startPoint x: 253, startPoint y: 133, endPoint x: 305, endPoint y: 133, distance: 51.9
click at [305, 133] on div "FUSIBLES" at bounding box center [427, 134] width 346 height 12
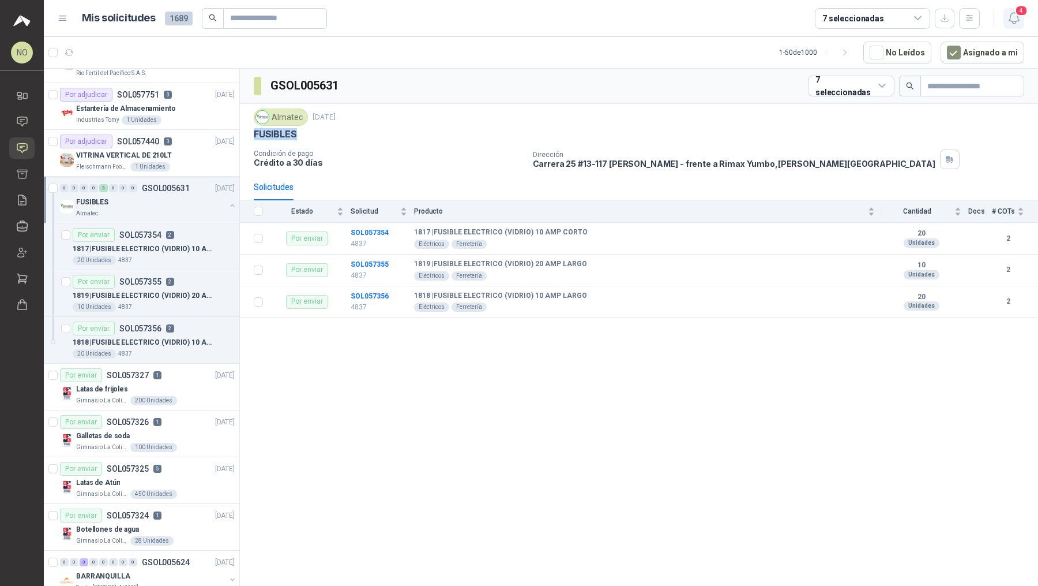
click at [613, 21] on icon "button" at bounding box center [1014, 18] width 14 height 14
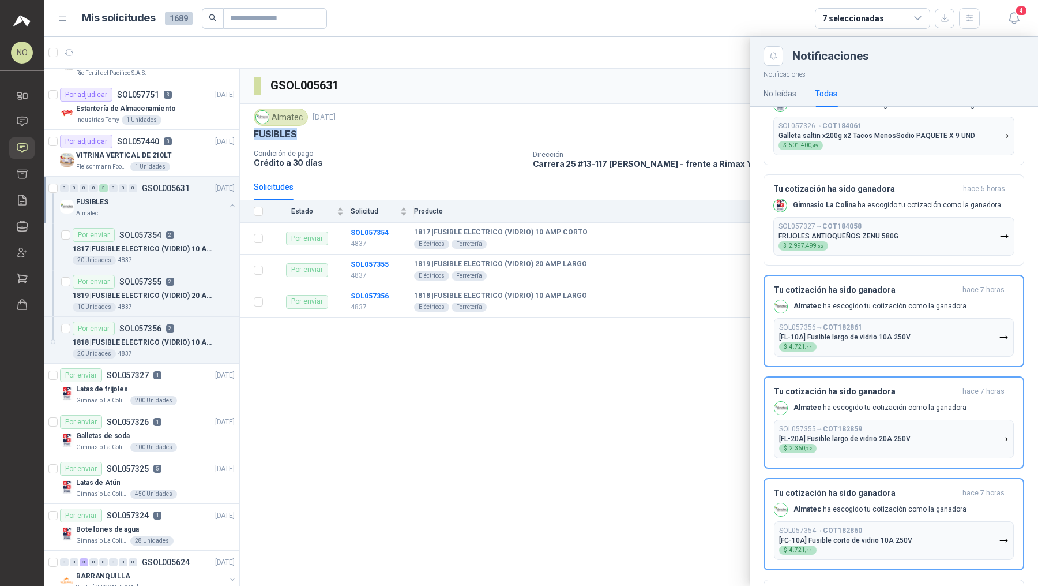
scroll to position [858, 0]
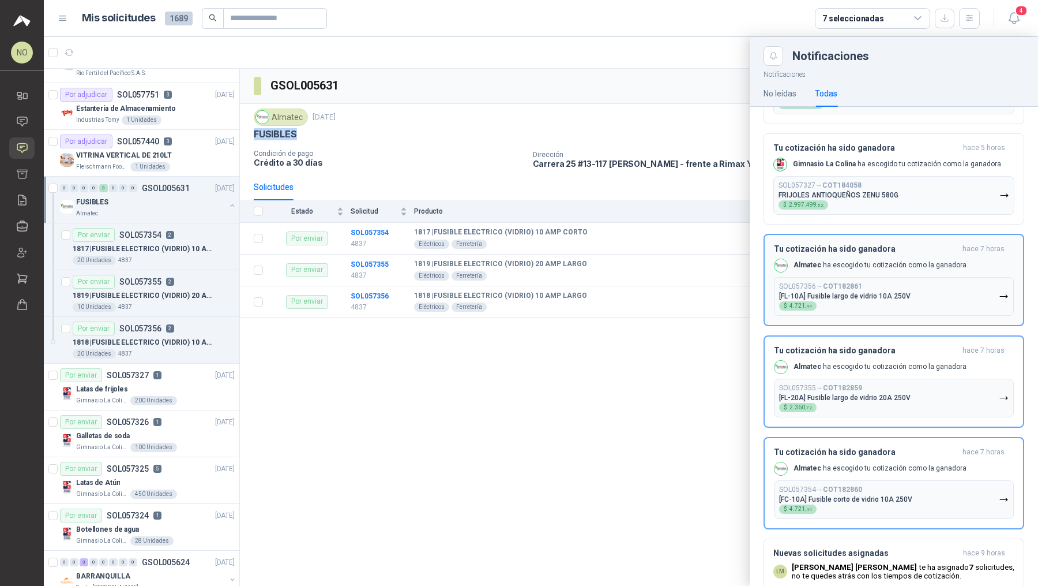
click at [613, 312] on button "SOL057356 → COT182861 [FL-10A] Fusible largo [PERSON_NAME] 10A 250V $ 4.721 ,44" at bounding box center [894, 296] width 240 height 39
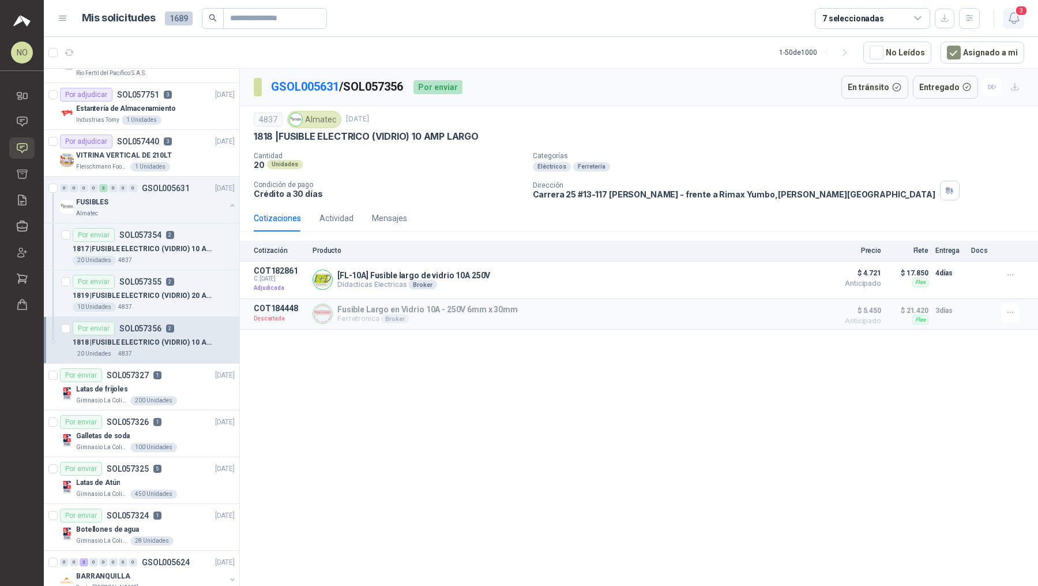
click at [613, 22] on icon "button" at bounding box center [1014, 18] width 14 height 14
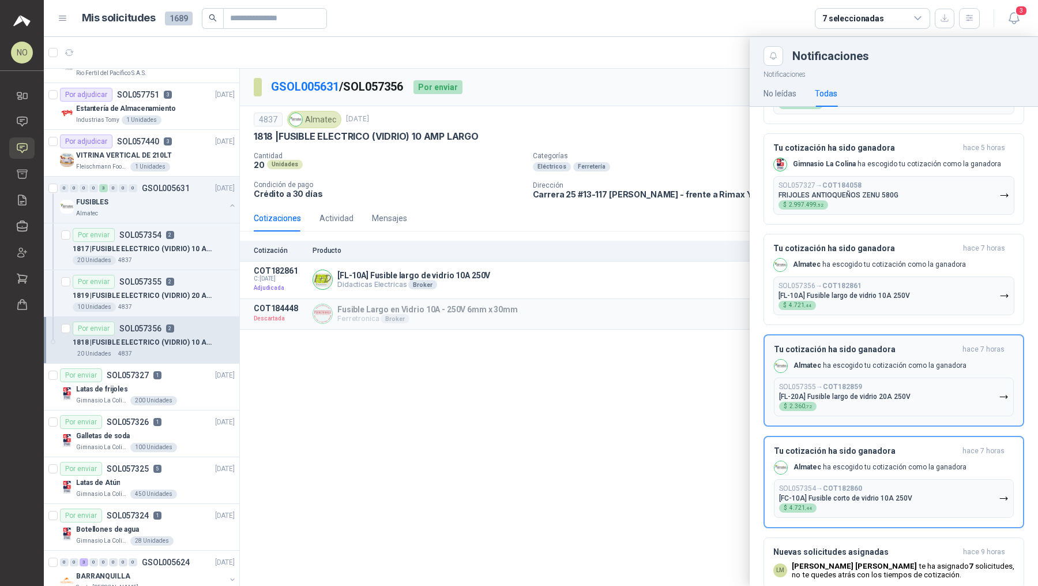
click at [613, 399] on button "SOL057355 → COT182859 [FL-20A] Fusible largo [PERSON_NAME] 20A 250V $ 2.360 ,72" at bounding box center [894, 396] width 240 height 39
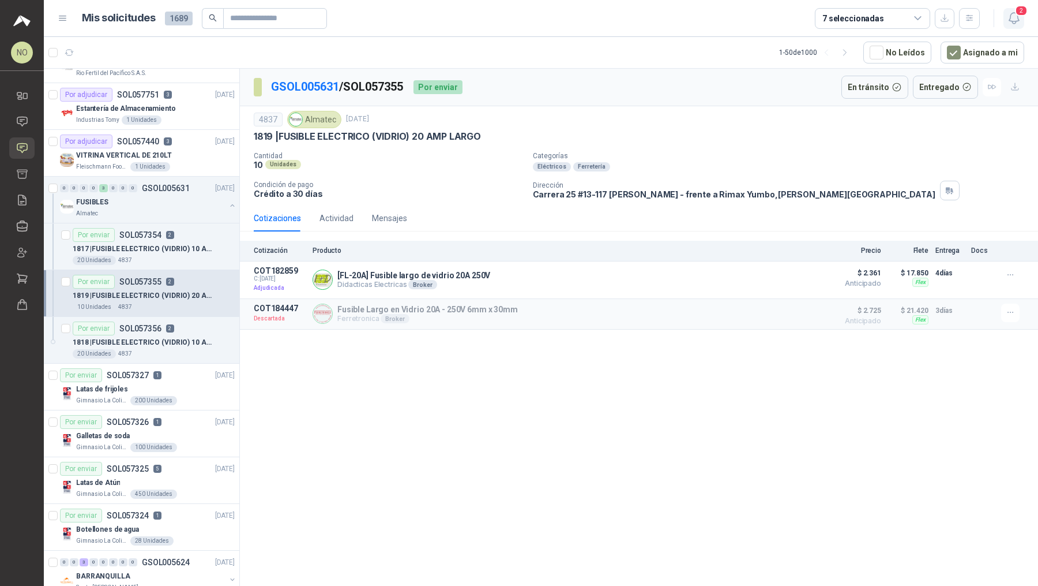
click at [613, 25] on icon "button" at bounding box center [1014, 18] width 14 height 14
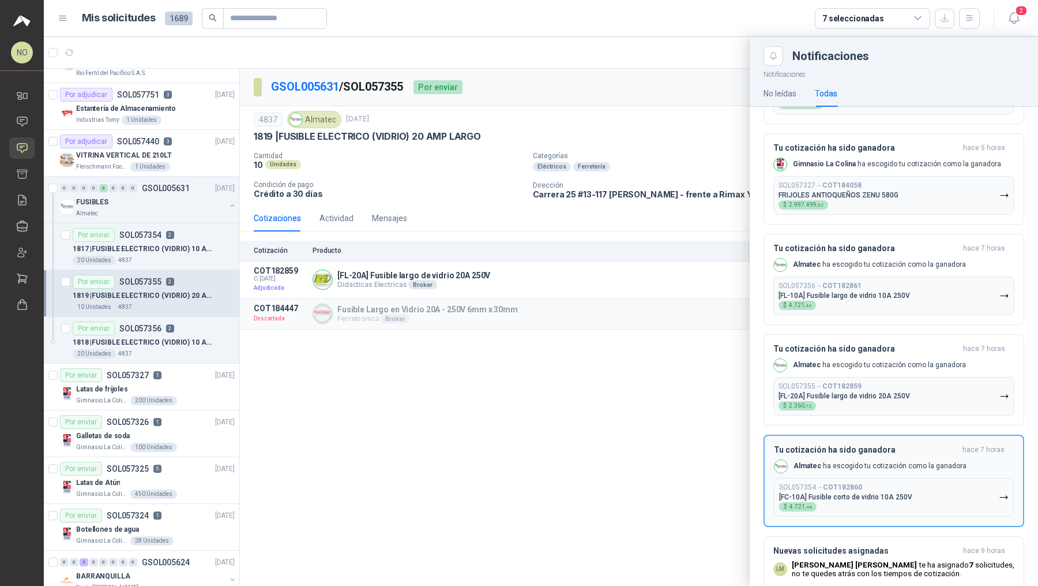
click at [613, 427] on div "Tu cotización ha sido ganadora hace 7 horas Almatec ha escogido tu cotización c…" at bounding box center [894, 481] width 240 height 72
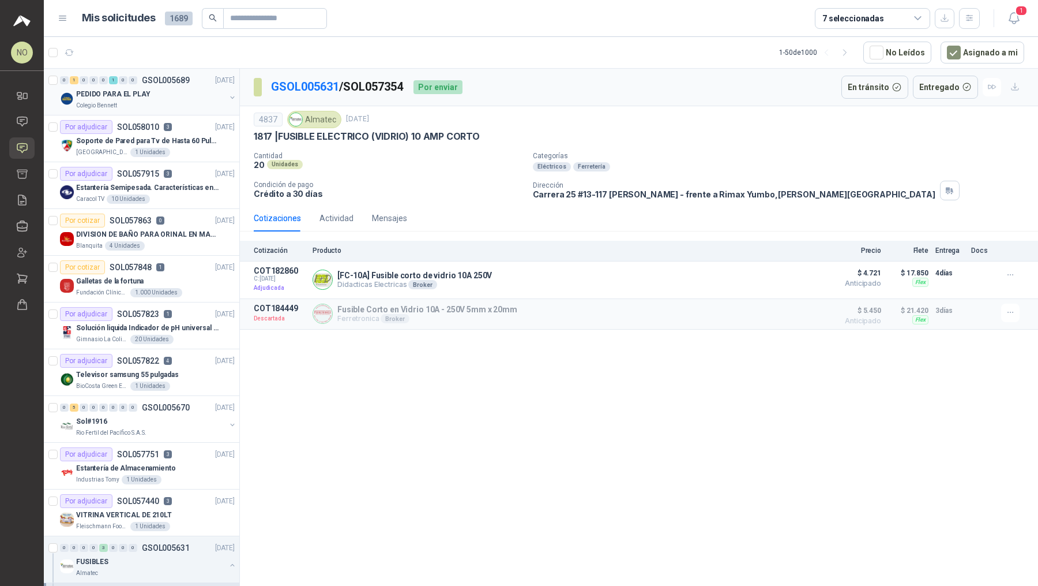
click at [128, 101] on div "Colegio Bennett" at bounding box center [150, 105] width 149 height 9
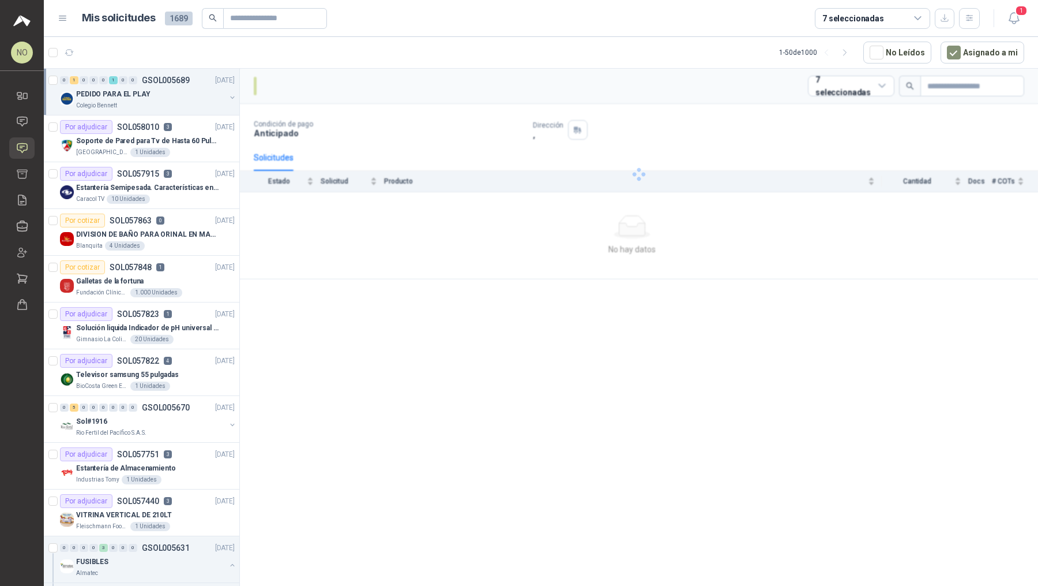
click at [128, 101] on div "Colegio Bennett" at bounding box center [150, 105] width 149 height 9
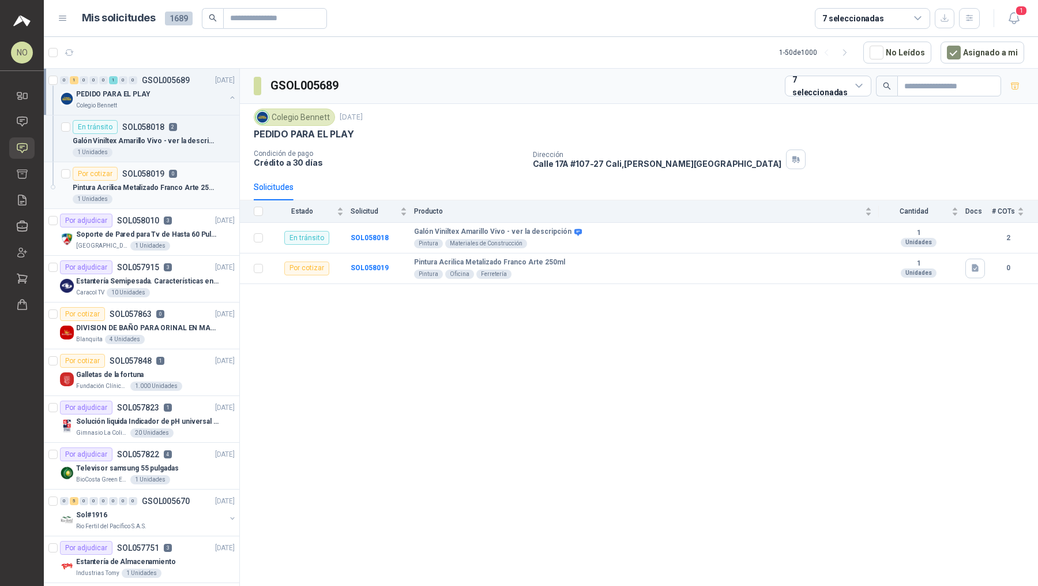
click at [186, 187] on p "Pintura Acrilica Metalizado Franco Arte 250ml" at bounding box center [145, 187] width 144 height 11
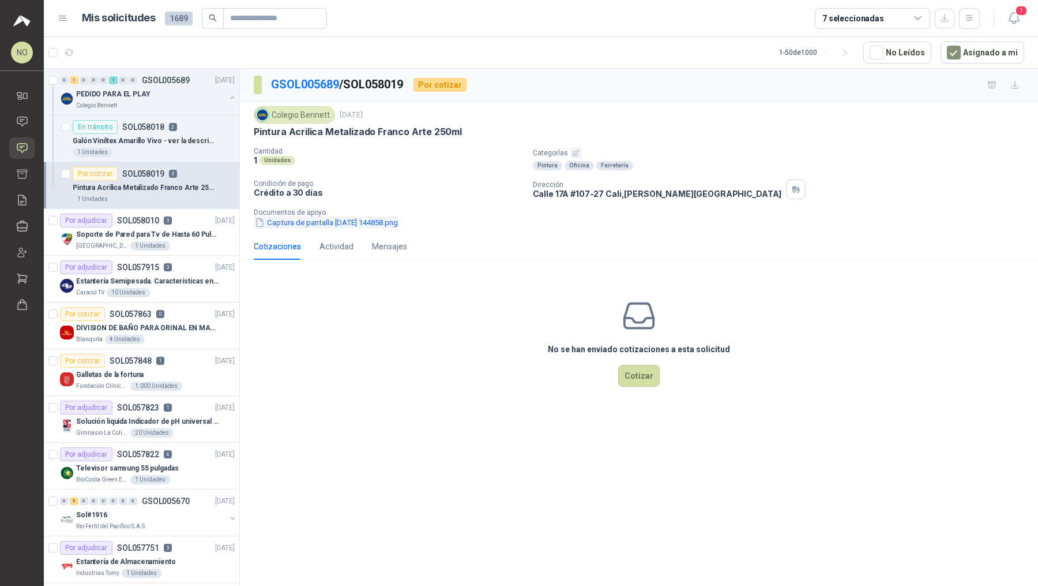
click at [315, 217] on button "Captura de pantalla [DATE] 144858.png" at bounding box center [326, 222] width 145 height 12
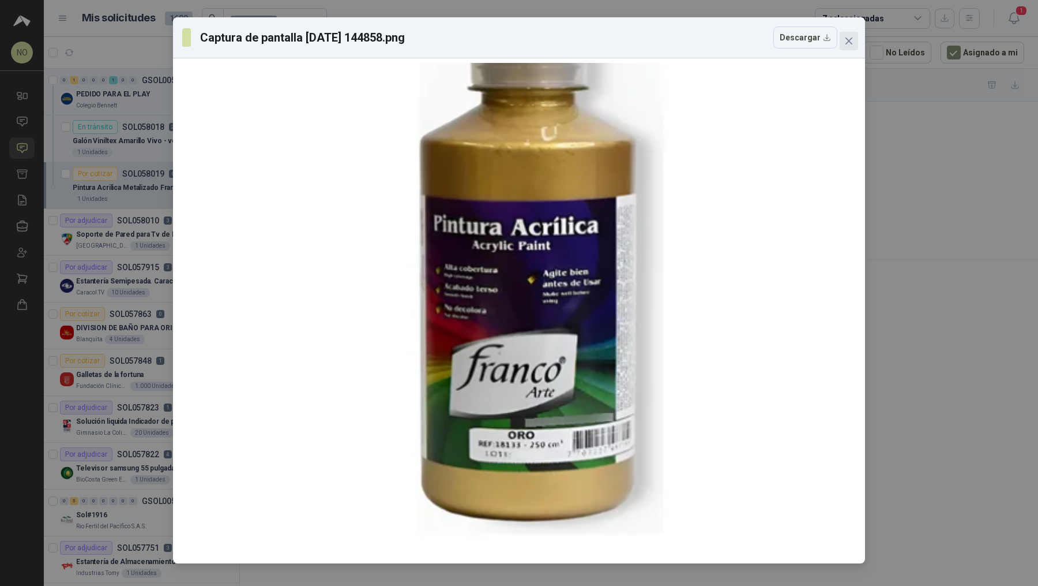
click at [613, 35] on button "Close" at bounding box center [849, 41] width 18 height 18
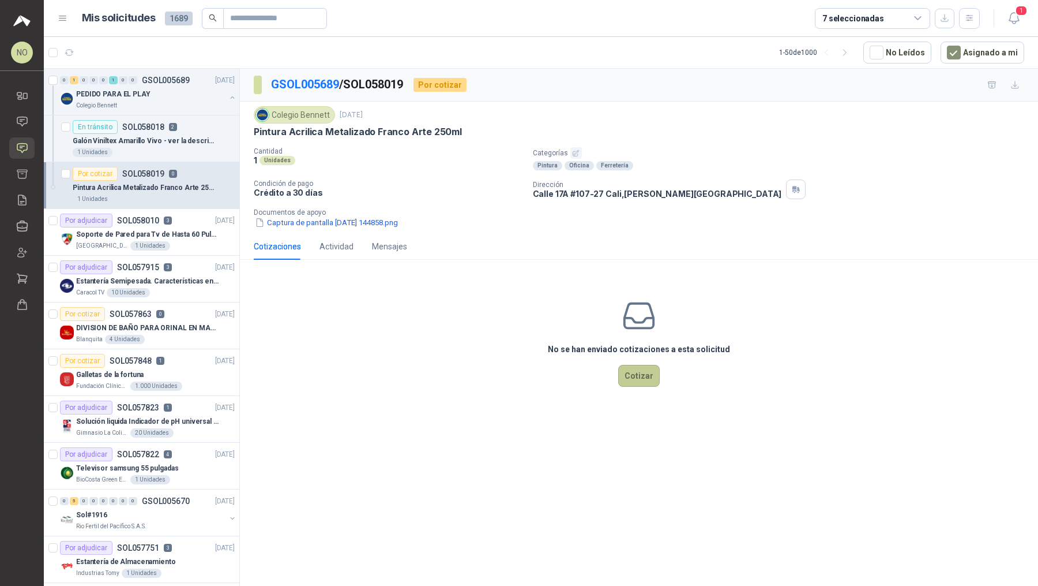
click at [613, 376] on button "Cotizar" at bounding box center [639, 376] width 42 height 22
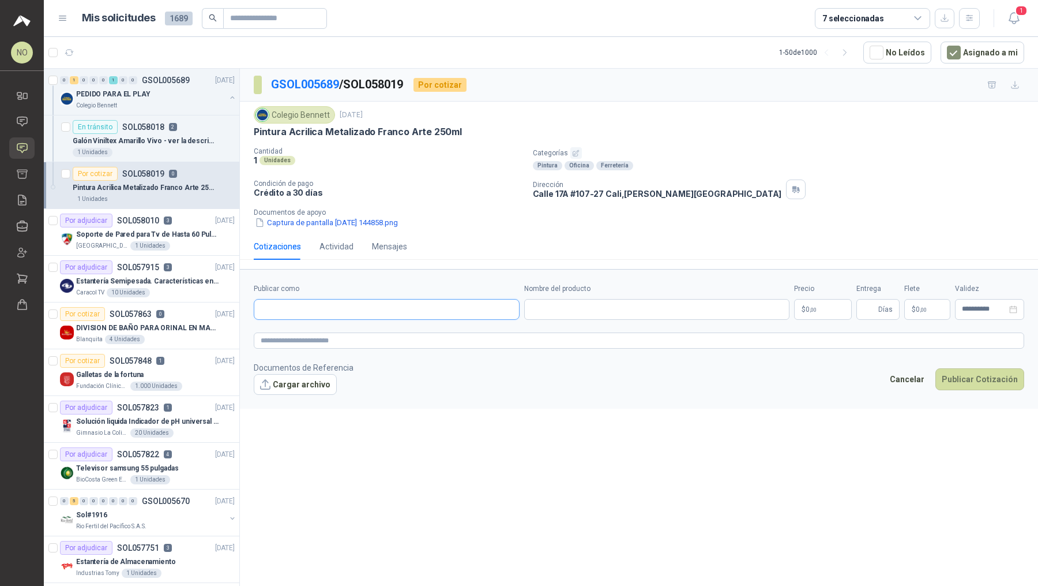
click at [335, 309] on input "Publicar como" at bounding box center [386, 309] width 265 height 20
type input "******"
click at [322, 338] on p "NIT : 811022543" at bounding box center [309, 339] width 57 height 6
type input "**********"
click at [613, 299] on input "Nombre del producto" at bounding box center [657, 309] width 266 height 21
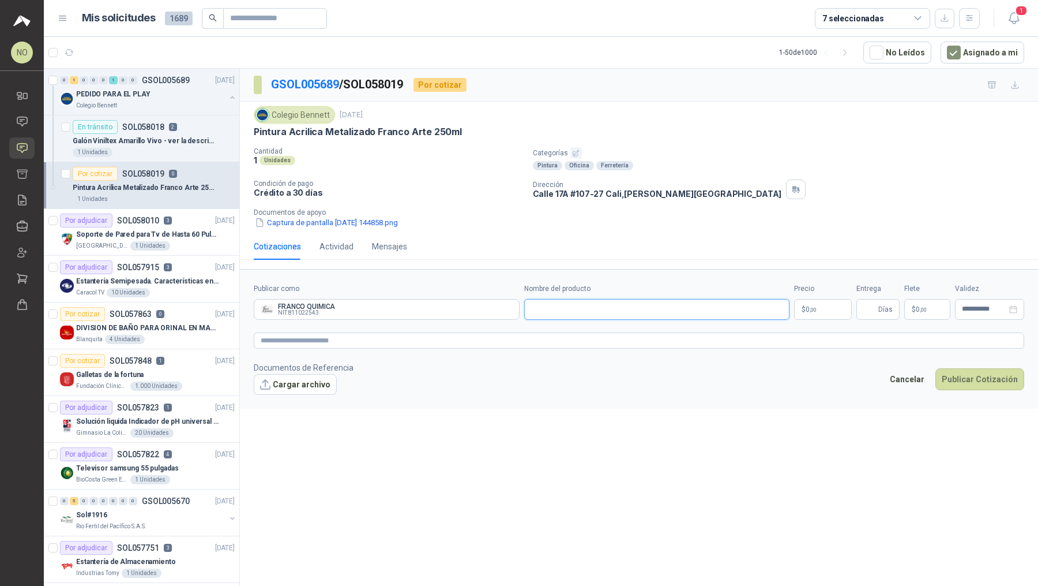
paste input "**********"
type input "**********"
click at [613, 310] on body "NO [PERSON_NAME] Inicio Chat Solicitudes Cotizar Remisiones Compañías Invitacio…" at bounding box center [519, 293] width 1038 height 586
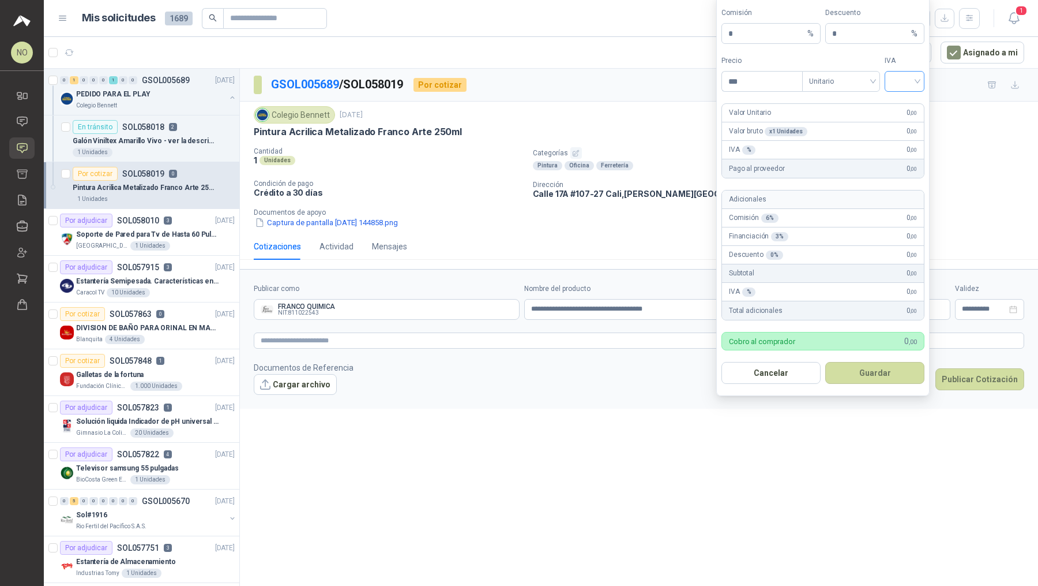
click at [613, 73] on input "search" at bounding box center [905, 80] width 26 height 17
click at [613, 102] on div "19%" at bounding box center [904, 107] width 21 height 13
click at [613, 88] on span "Unitario" at bounding box center [841, 81] width 64 height 17
click at [613, 125] on div "Unitario con IVA" at bounding box center [841, 125] width 59 height 13
click at [613, 85] on input "***" at bounding box center [762, 82] width 80 height 20
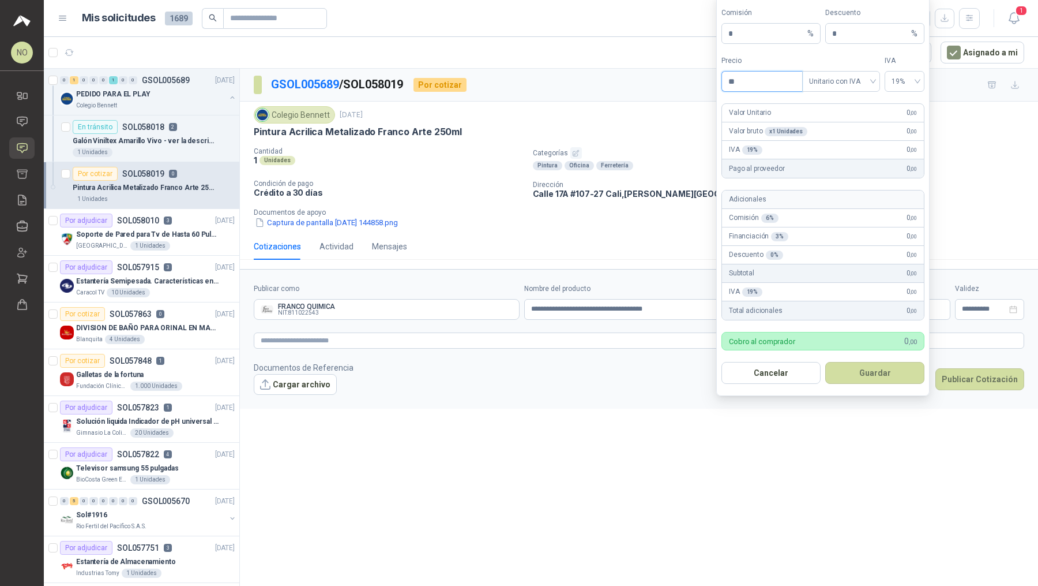
type input "*"
type input "********"
click at [613, 373] on button "Guardar" at bounding box center [875, 373] width 99 height 22
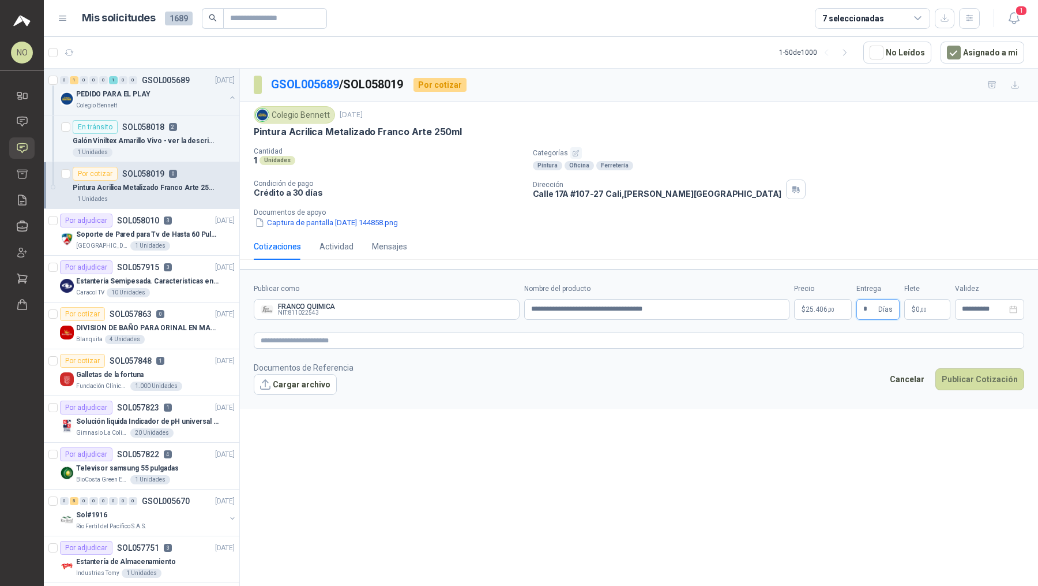
type input "*"
click at [613, 427] on div "**********" at bounding box center [639, 329] width 798 height 521
click at [613, 310] on span ",00" at bounding box center [923, 309] width 7 height 6
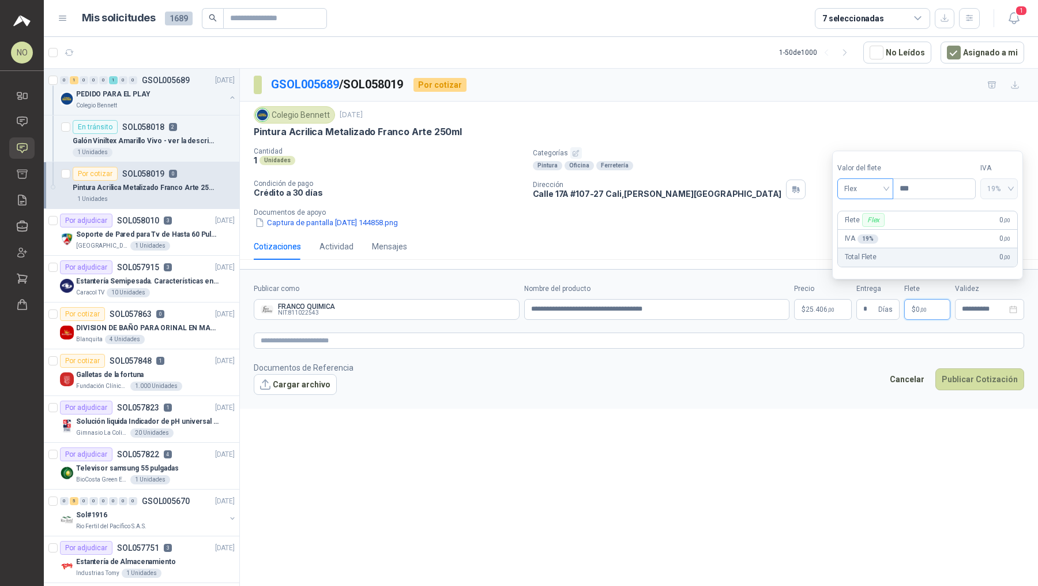
click at [613, 194] on span "Flex" at bounding box center [866, 188] width 42 height 17
click at [613, 256] on div "Fijo" at bounding box center [865, 250] width 38 height 13
click at [613, 189] on input "***" at bounding box center [935, 189] width 82 height 20
type input "*"
type input "********"
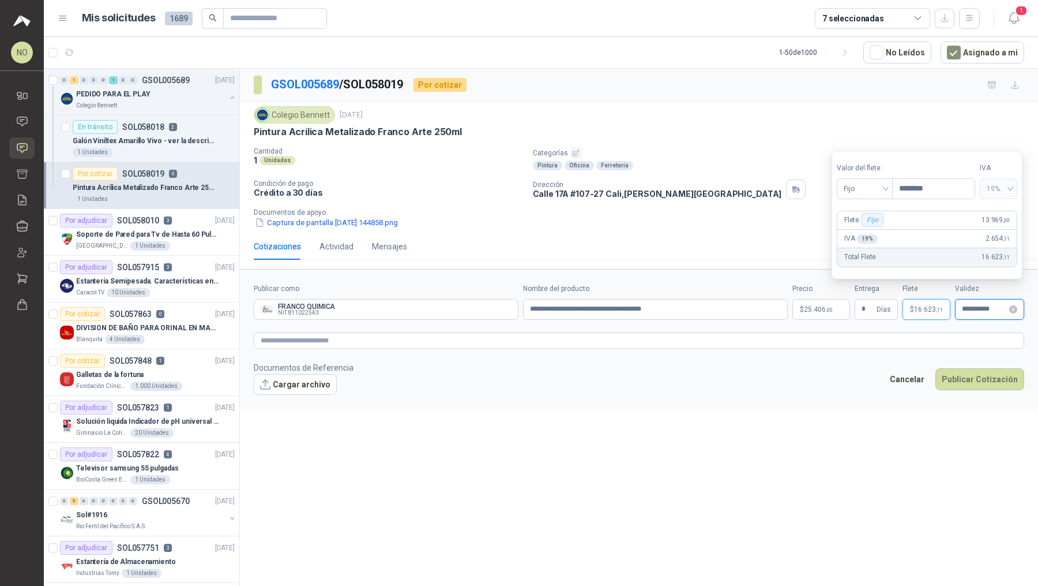
click at [613, 305] on input "**********" at bounding box center [984, 308] width 45 height 7
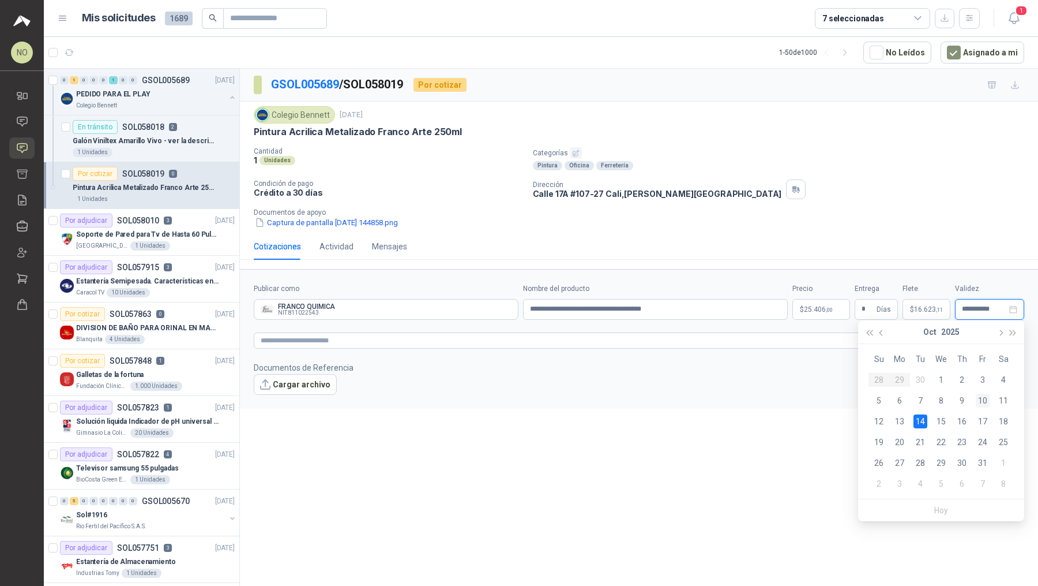
type input "**********"
click at [613, 399] on div "10" at bounding box center [983, 400] width 14 height 14
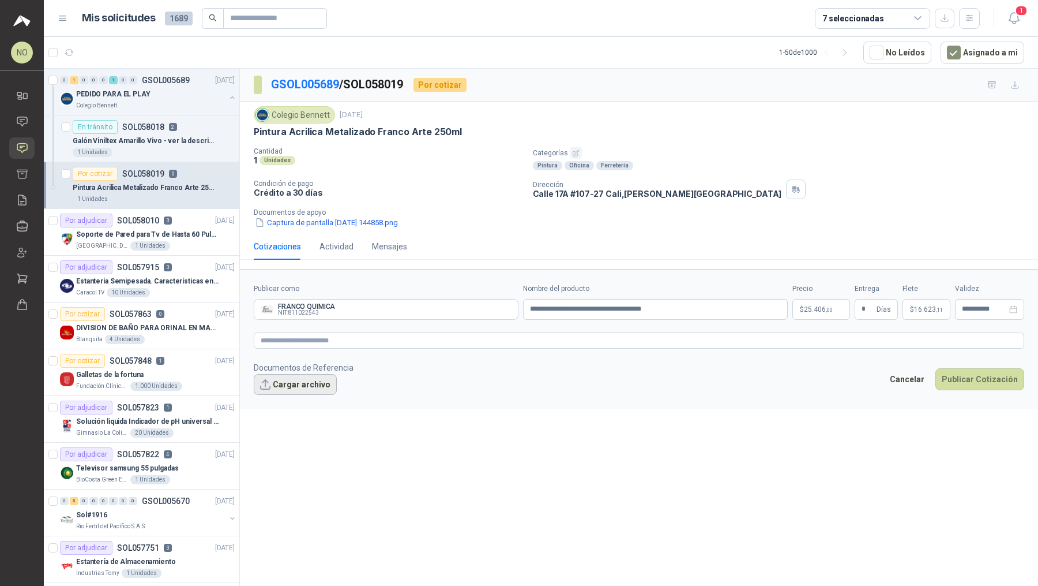
click at [286, 387] on button "Cargar archivo" at bounding box center [295, 384] width 83 height 21
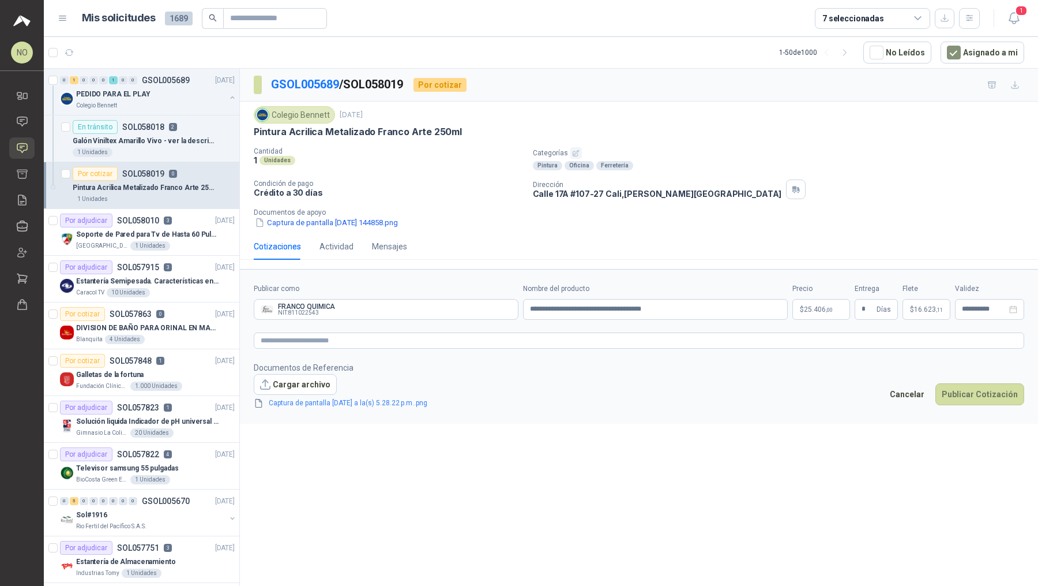
click at [395, 395] on div "Captura de pantalla [DATE] a la(s) 5.28.22 p.m..png" at bounding box center [350, 402] width 192 height 15
click at [395, 401] on link "Captura de pantalla [DATE] a la(s) 5.28.22 p.m..png" at bounding box center [348, 402] width 168 height 11
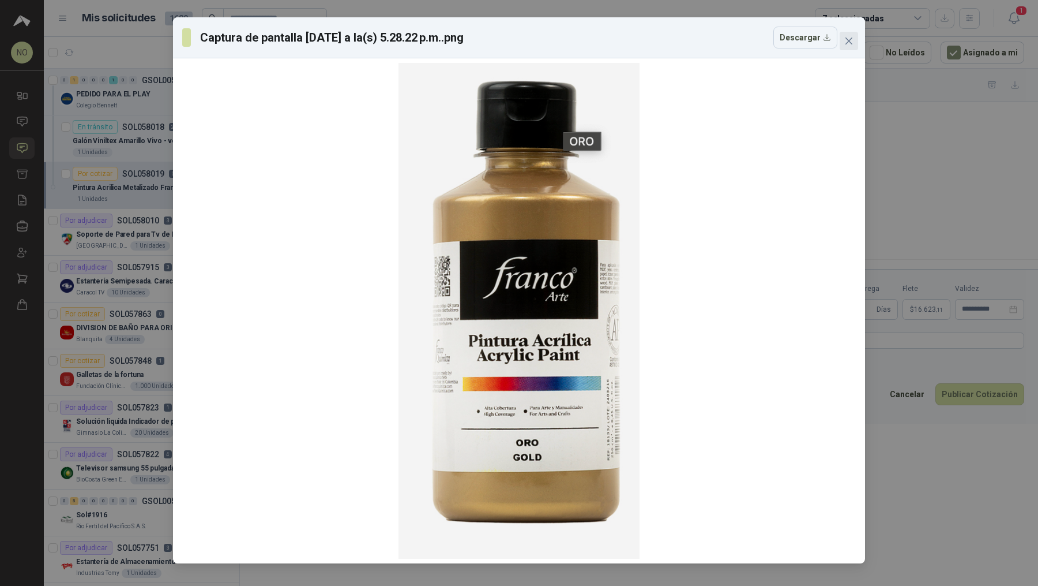
click at [613, 44] on icon "close" at bounding box center [849, 40] width 7 height 7
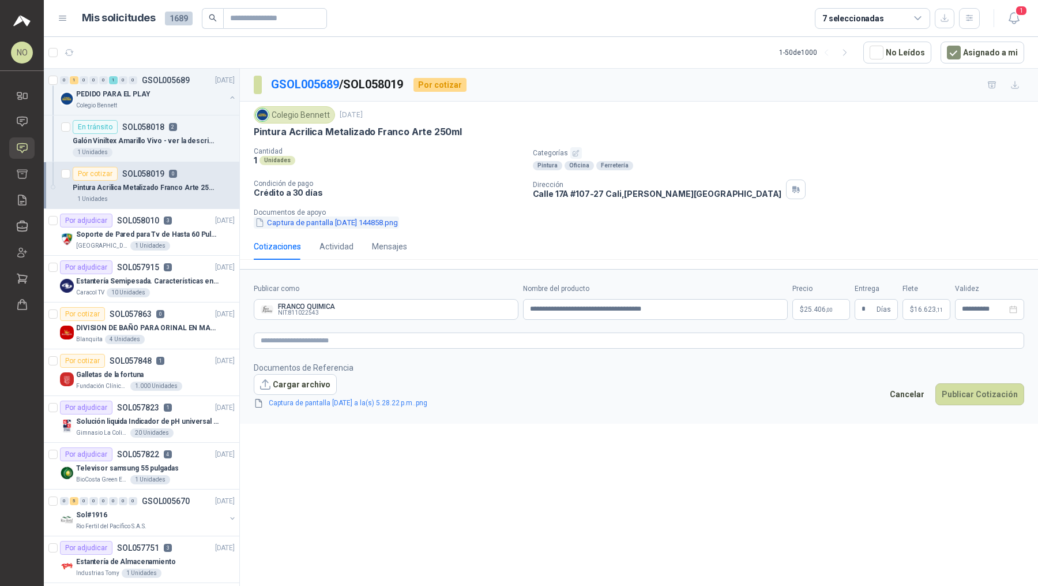
click at [376, 219] on button "Captura de pantalla [DATE] 144858.png" at bounding box center [326, 222] width 145 height 12
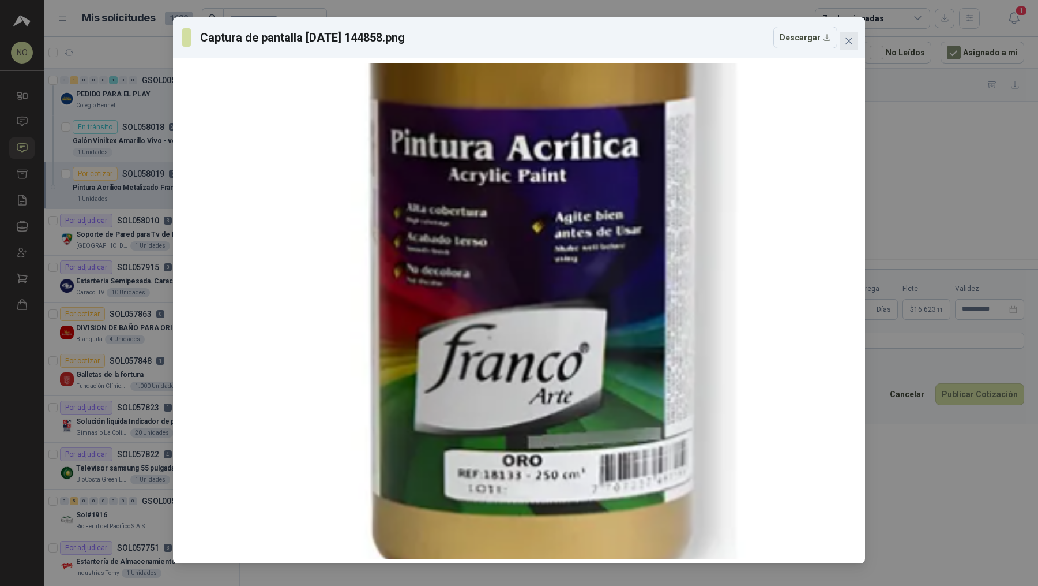
click at [613, 43] on icon "close" at bounding box center [849, 40] width 9 height 9
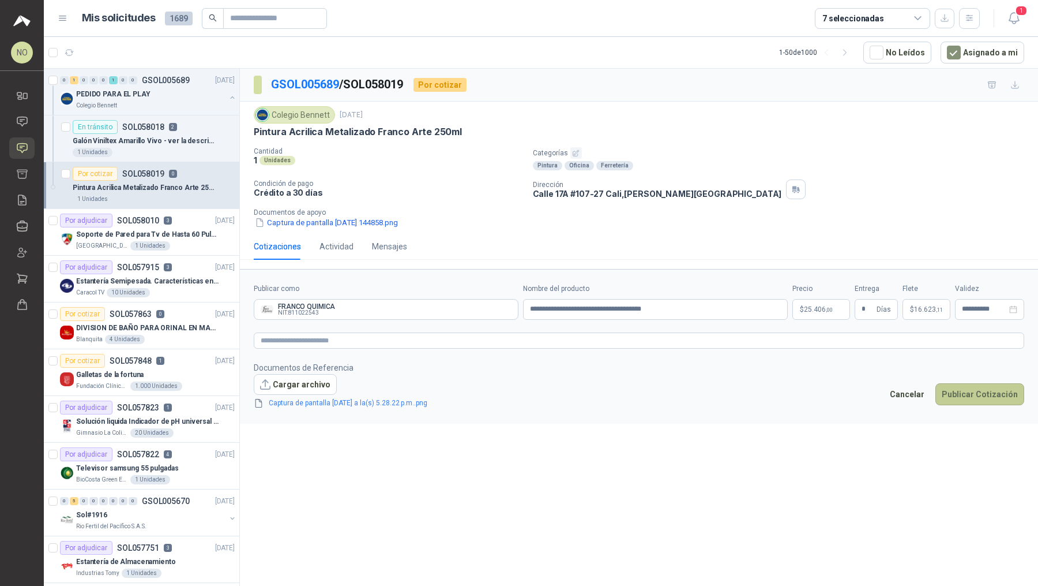
click at [613, 399] on button "Publicar Cotización" at bounding box center [980, 394] width 89 height 22
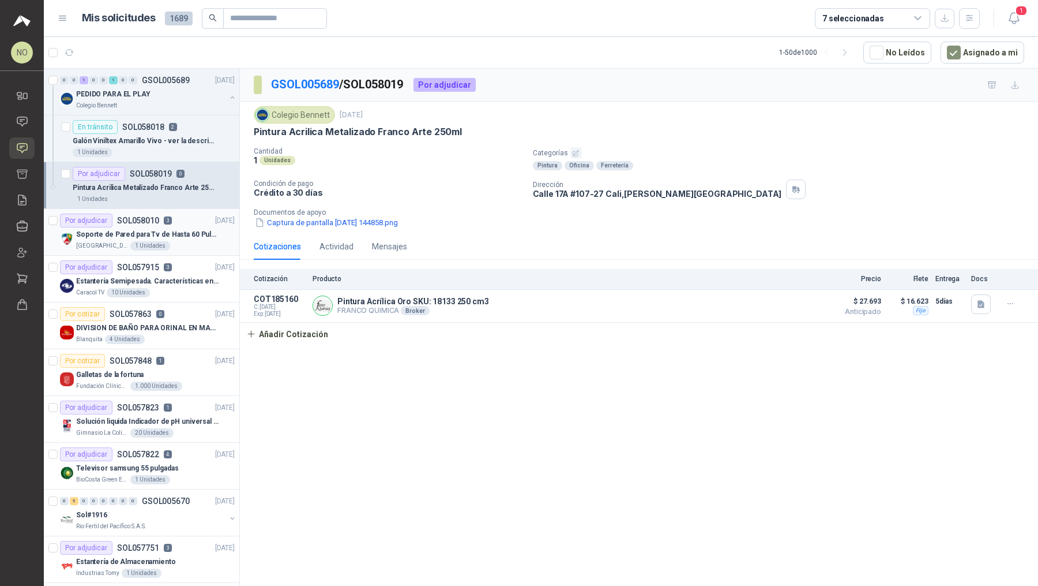
click at [160, 243] on div "1 Unidades" at bounding box center [150, 245] width 40 height 9
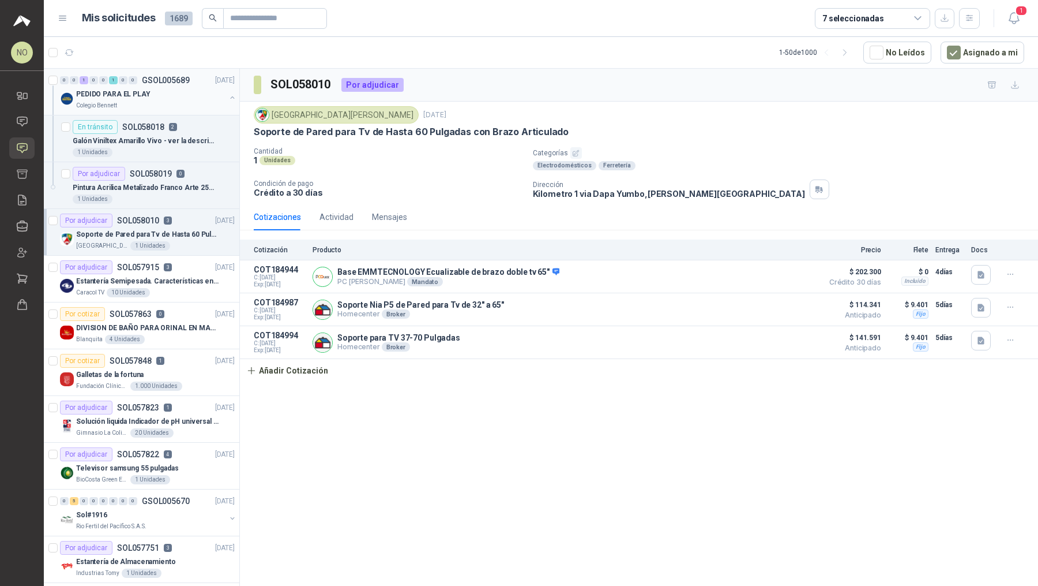
click at [189, 93] on div "PEDIDO PARA EL PLAY" at bounding box center [150, 94] width 149 height 14
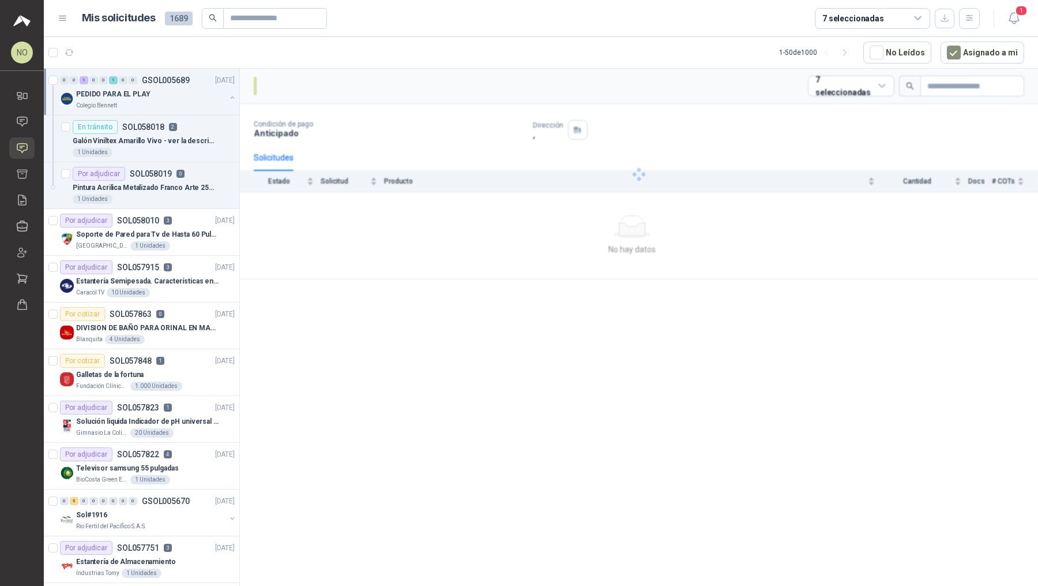
click at [189, 93] on div "PEDIDO PARA EL PLAY" at bounding box center [150, 94] width 149 height 14
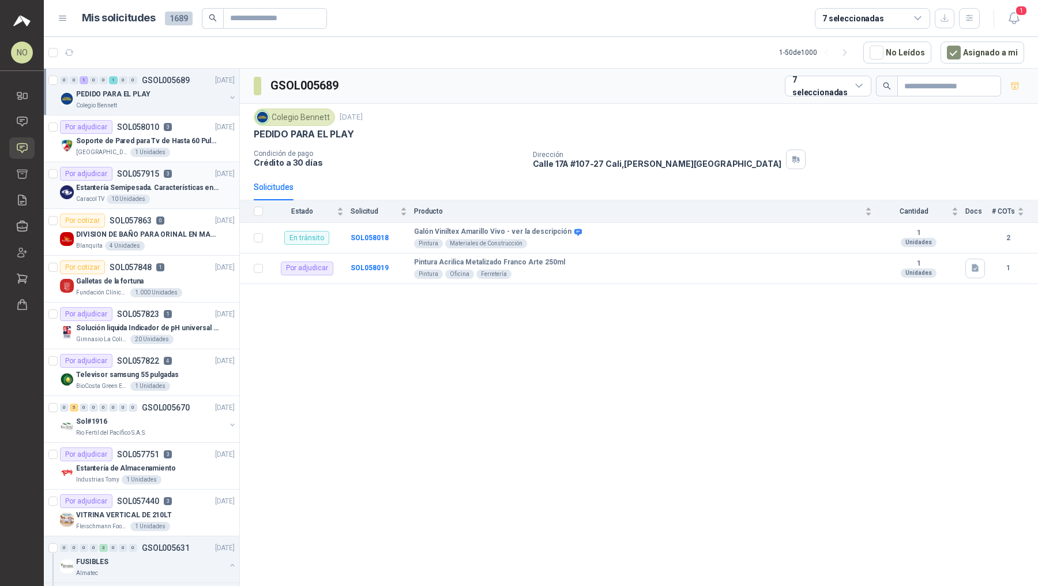
click at [183, 189] on p "Estantería Semipesada. Características en el adjunto" at bounding box center [148, 187] width 144 height 11
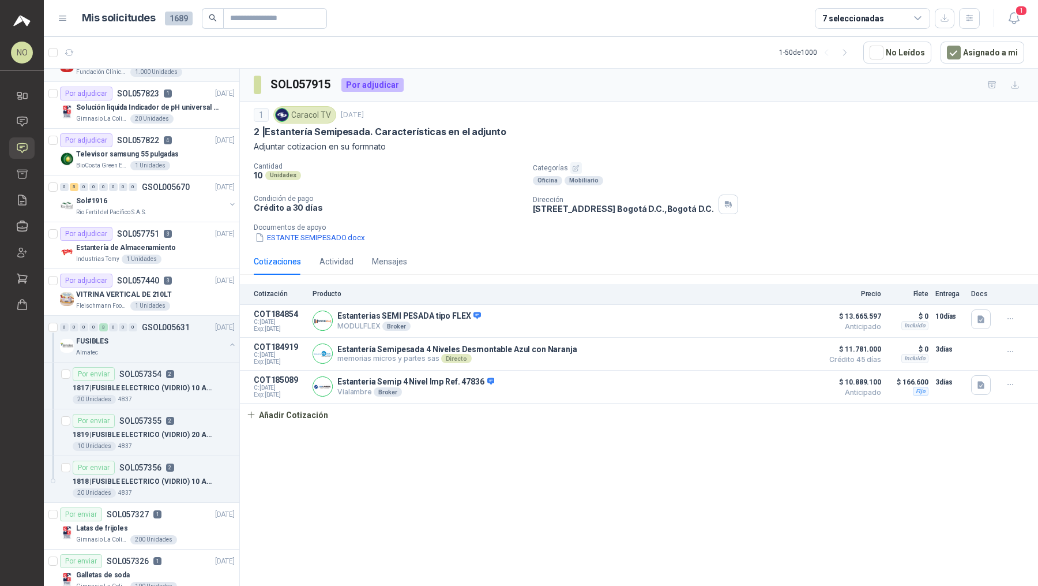
scroll to position [245, 0]
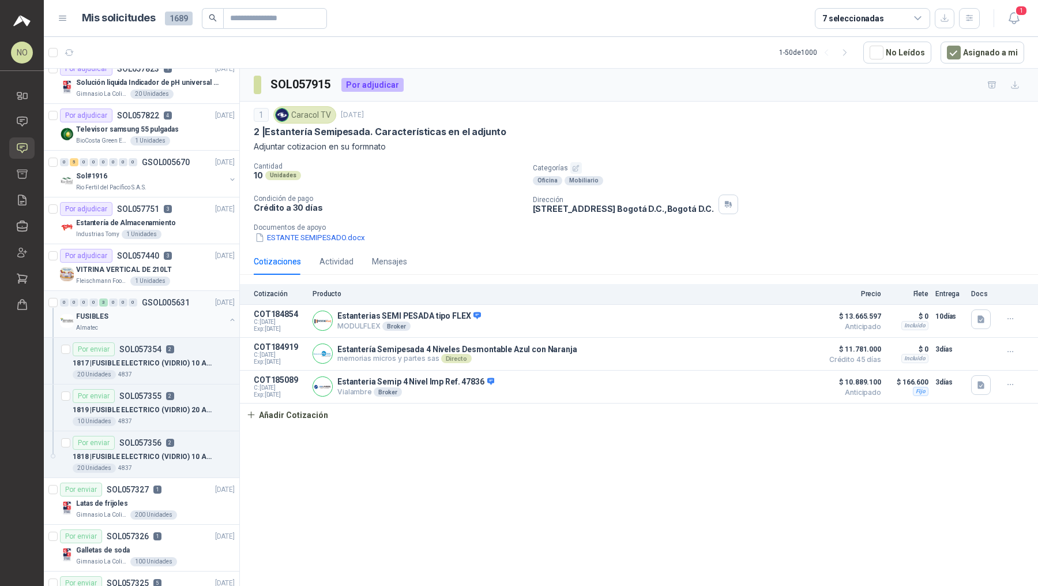
click at [175, 315] on div "FUSIBLES" at bounding box center [150, 316] width 149 height 14
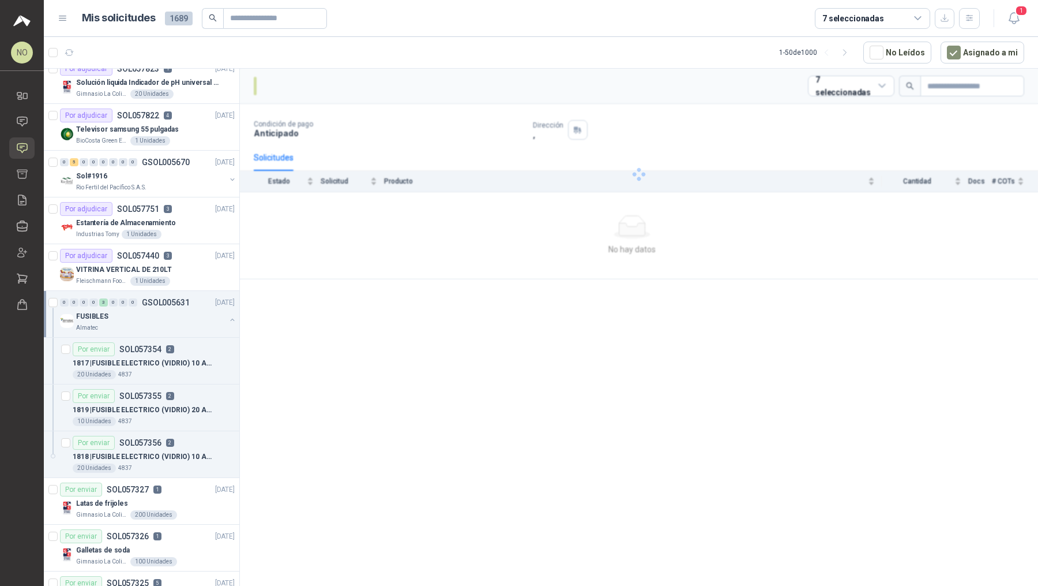
click at [175, 315] on div "FUSIBLES" at bounding box center [150, 316] width 149 height 14
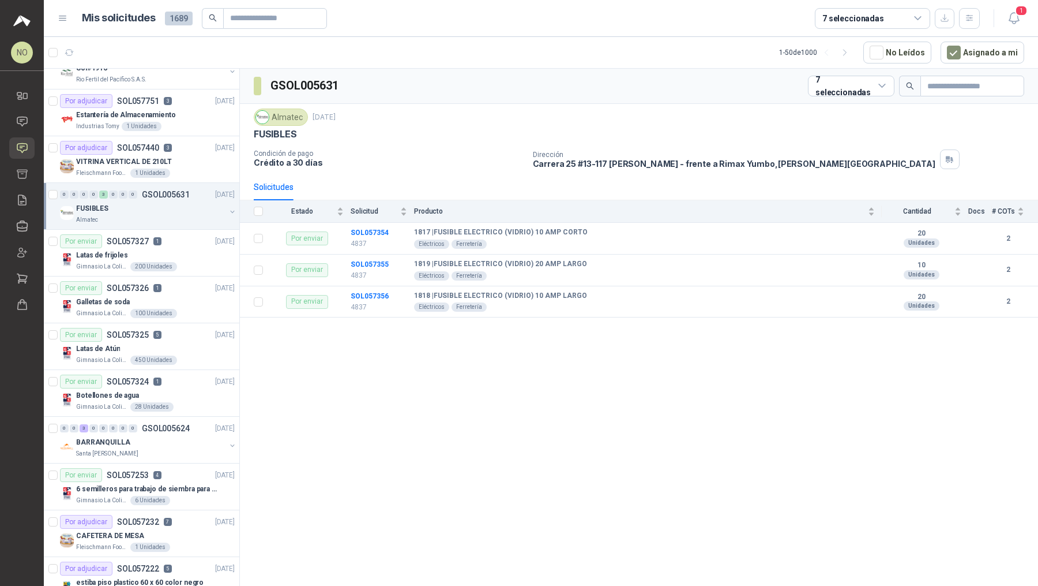
scroll to position [378, 0]
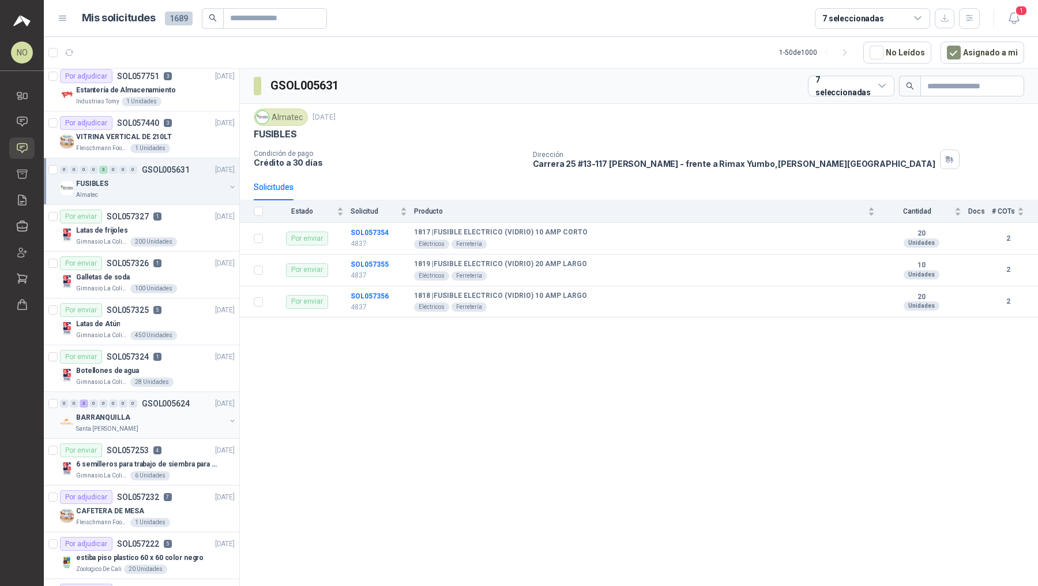
click at [167, 402] on p "GSOL005624" at bounding box center [166, 403] width 48 height 8
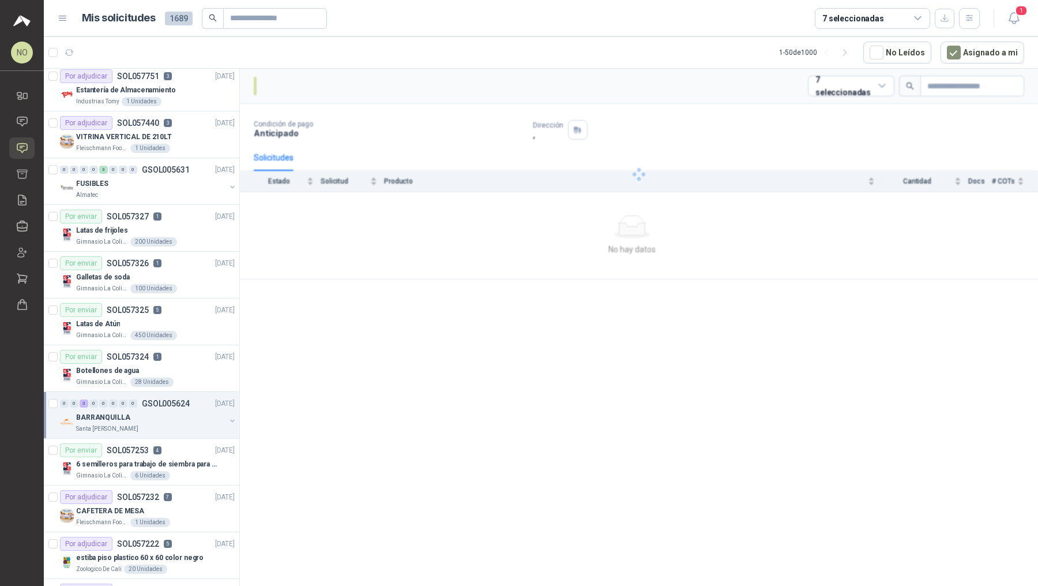
click at [167, 402] on p "GSOL005624" at bounding box center [166, 403] width 48 height 8
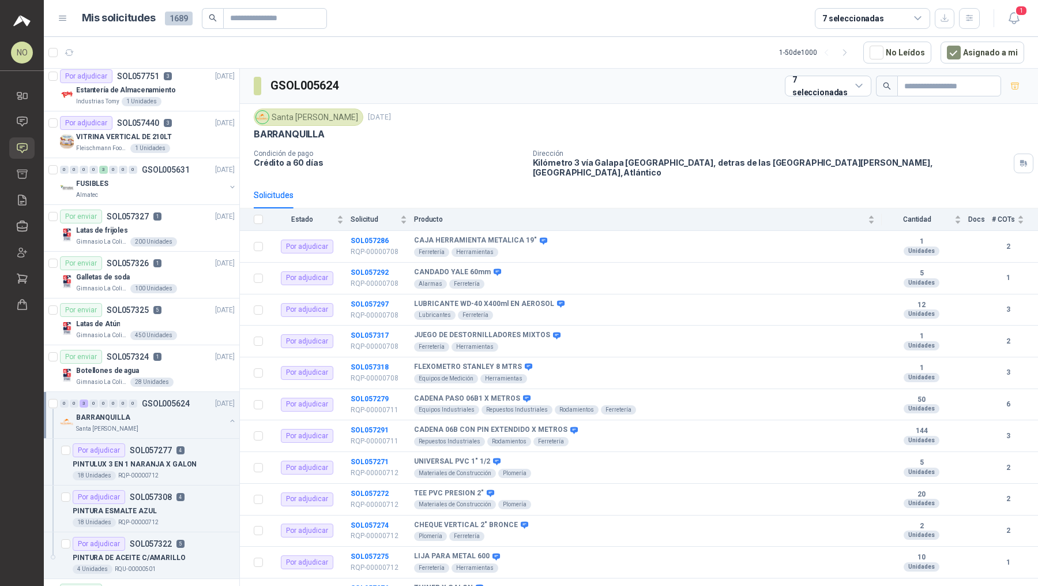
scroll to position [3, 0]
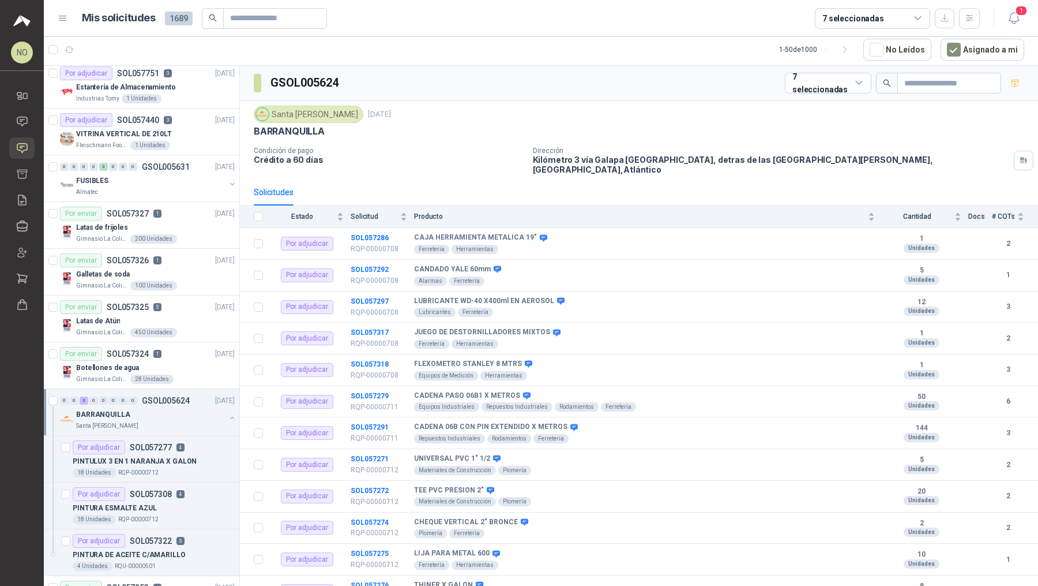
click at [167, 407] on div "BARRANQUILLA" at bounding box center [150, 414] width 149 height 14
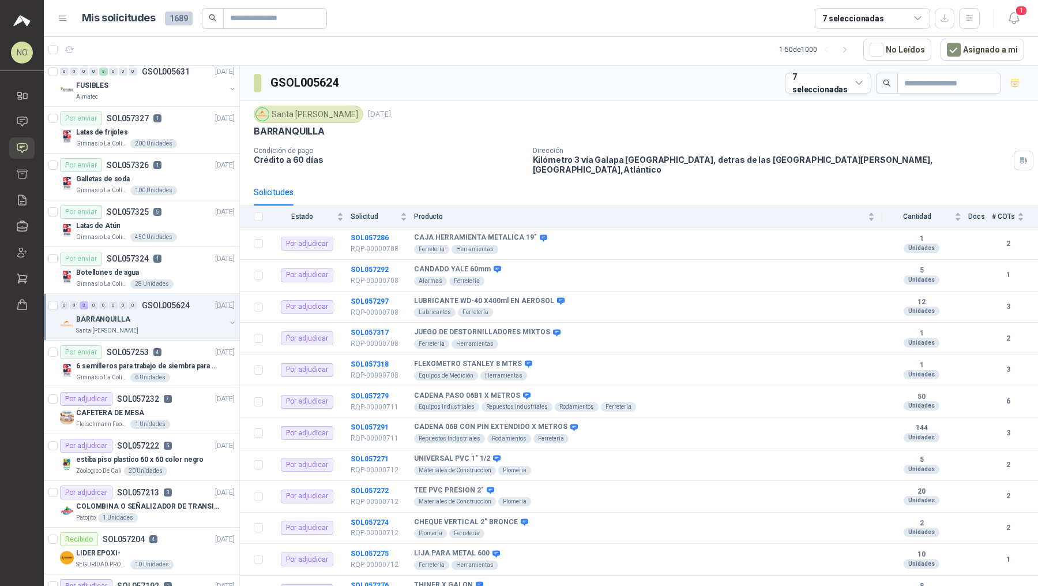
scroll to position [502, 0]
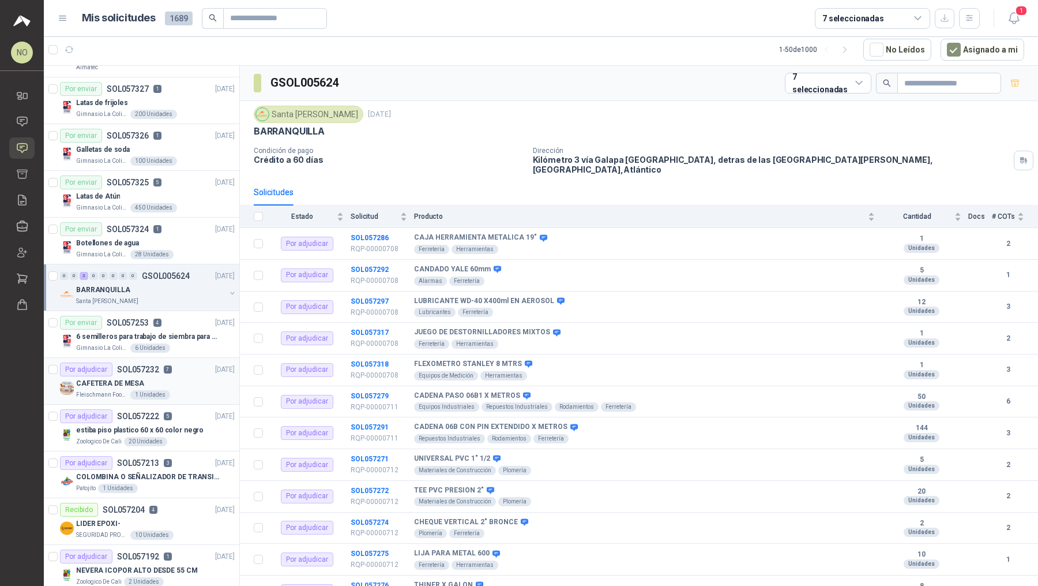
click at [187, 378] on div "CAFETERA DE MESA" at bounding box center [155, 383] width 159 height 14
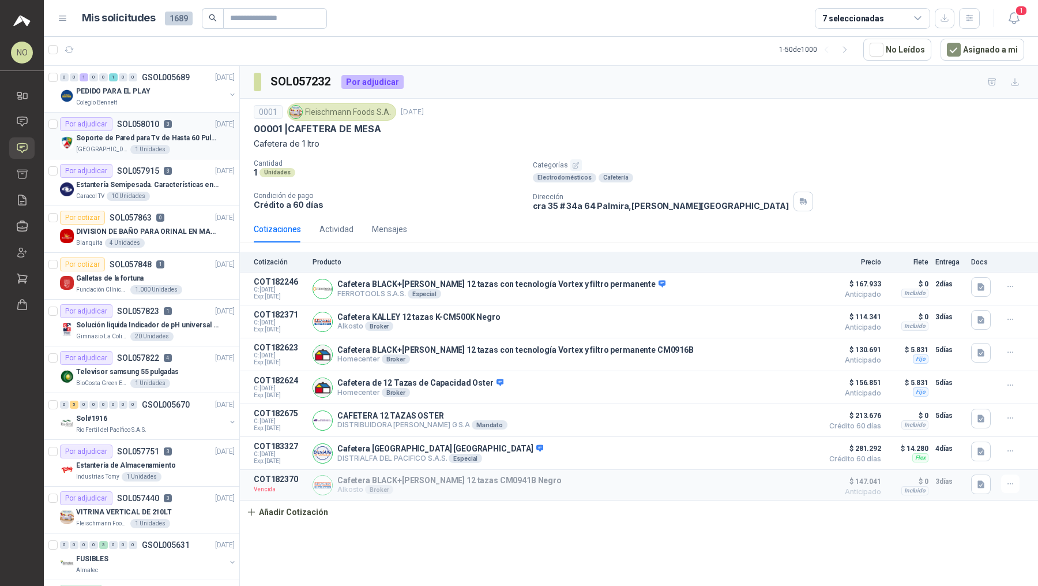
click at [176, 145] on div "[GEOGRAPHIC_DATA][PERSON_NAME]" at bounding box center [155, 149] width 159 height 9
